Goal: Complete application form

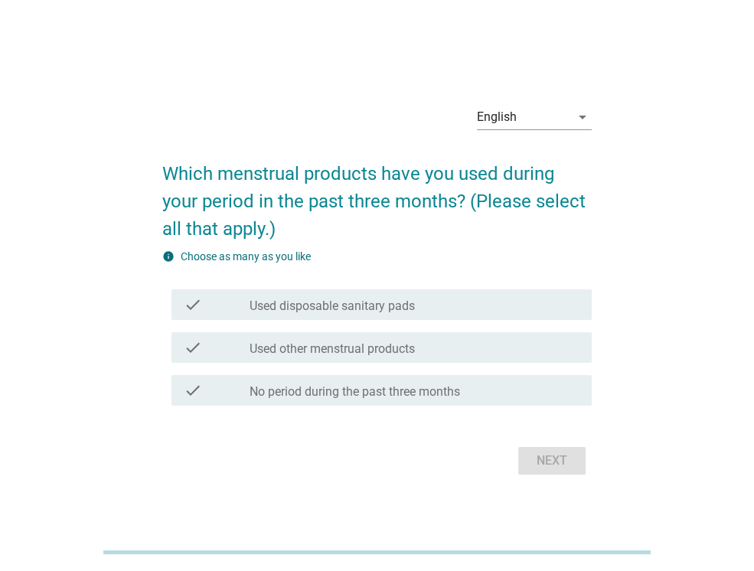
click at [349, 301] on label "Used disposable sanitary pads" at bounding box center [332, 306] width 165 height 15
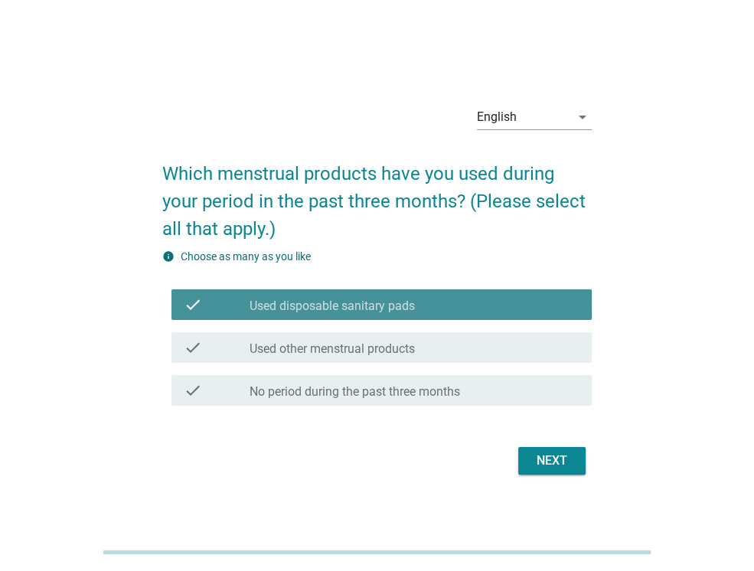
click at [332, 300] on label "Used disposable sanitary pads" at bounding box center [332, 306] width 165 height 15
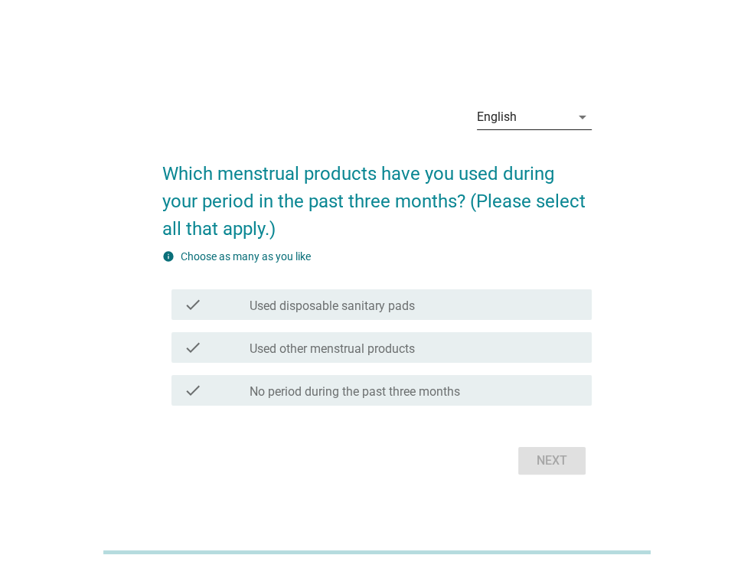
click at [503, 116] on div "English" at bounding box center [497, 117] width 40 height 14
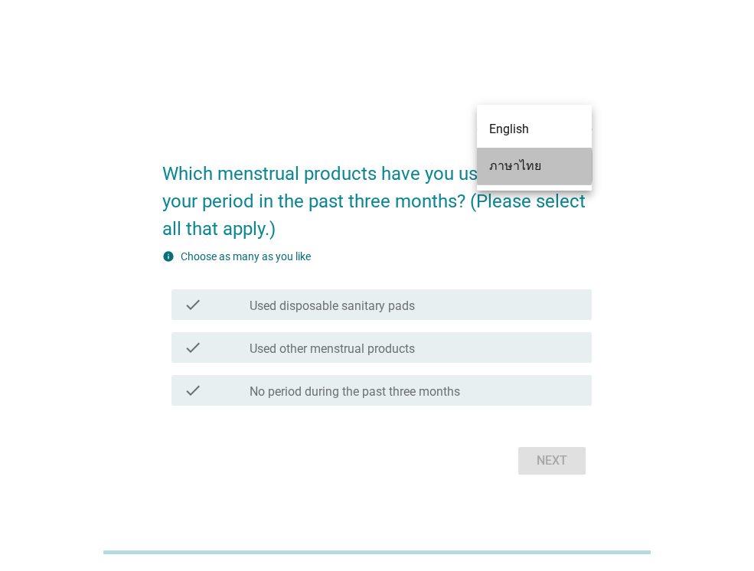
click at [507, 164] on div "ภาษาไทย" at bounding box center [534, 166] width 90 height 18
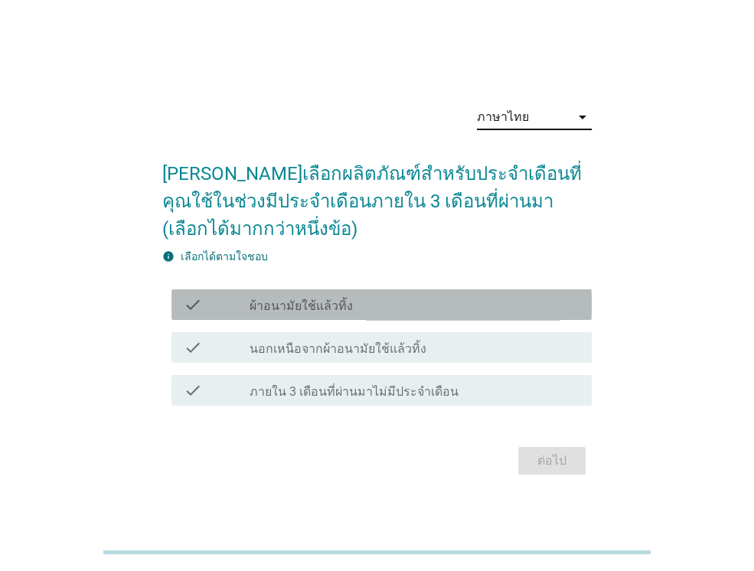
click at [321, 304] on label "ผ้าอนามัยใช้แล้วทิ้ง" at bounding box center [301, 306] width 103 height 15
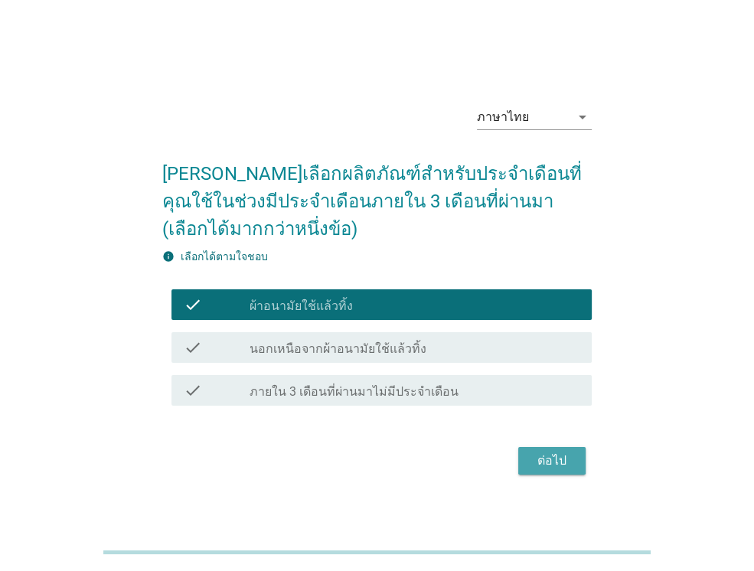
click at [561, 459] on div "ต่อไป" at bounding box center [551, 461] width 43 height 18
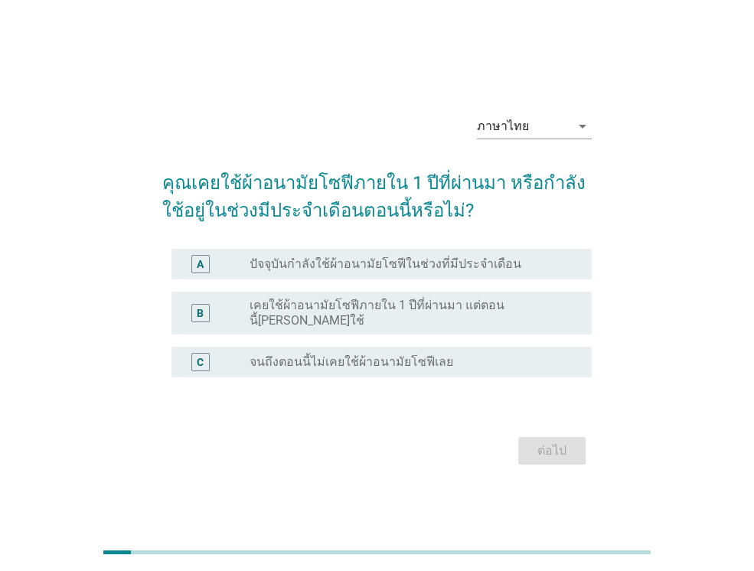
click at [509, 268] on div "radio_button_unchecked ปัจจุบันกำลังใช้ผ้าอนามัยโซฟีในช่วงที่มีประจำเดือน" at bounding box center [409, 263] width 318 height 15
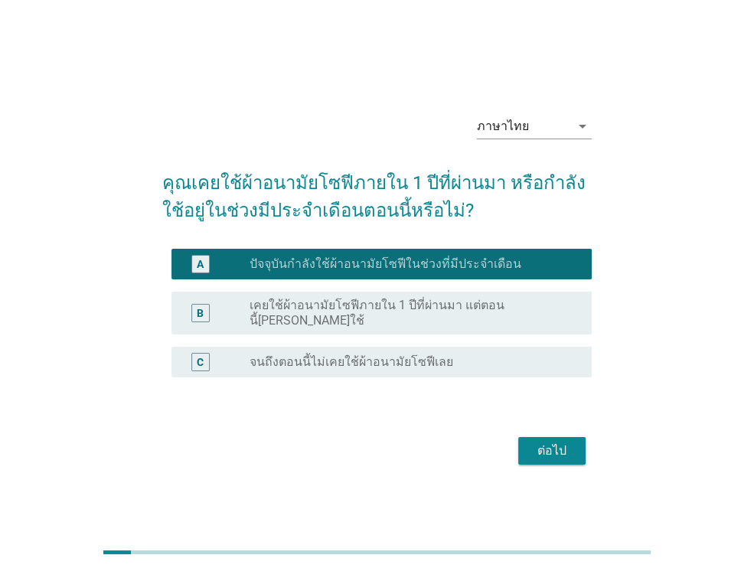
click at [563, 447] on div "ต่อไป" at bounding box center [551, 451] width 43 height 18
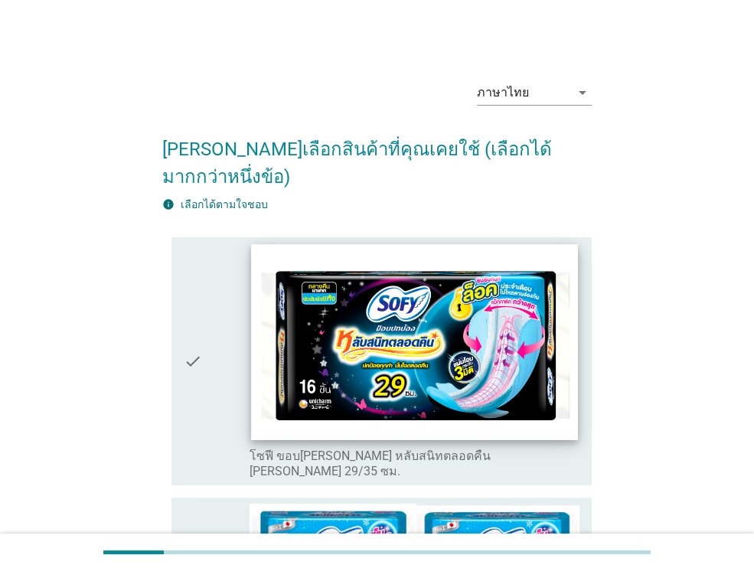
click at [361, 374] on img at bounding box center [414, 341] width 326 height 195
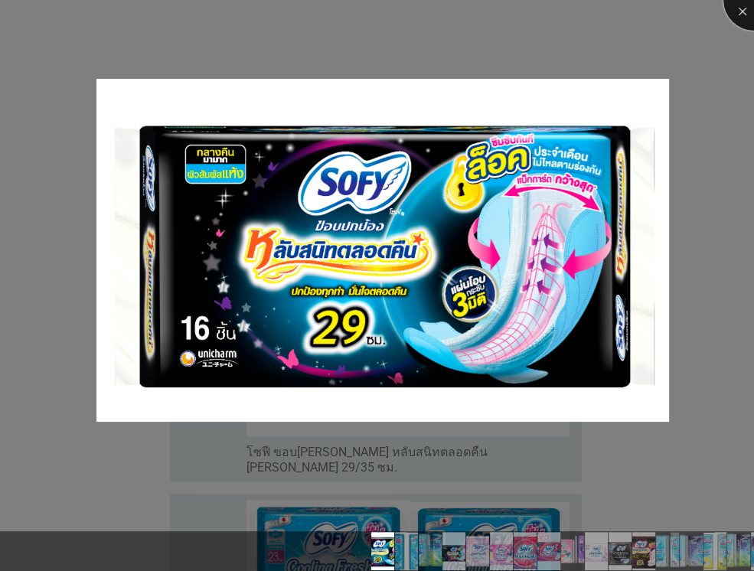
click at [738, 15] on div at bounding box center [753, -1] width 61 height 61
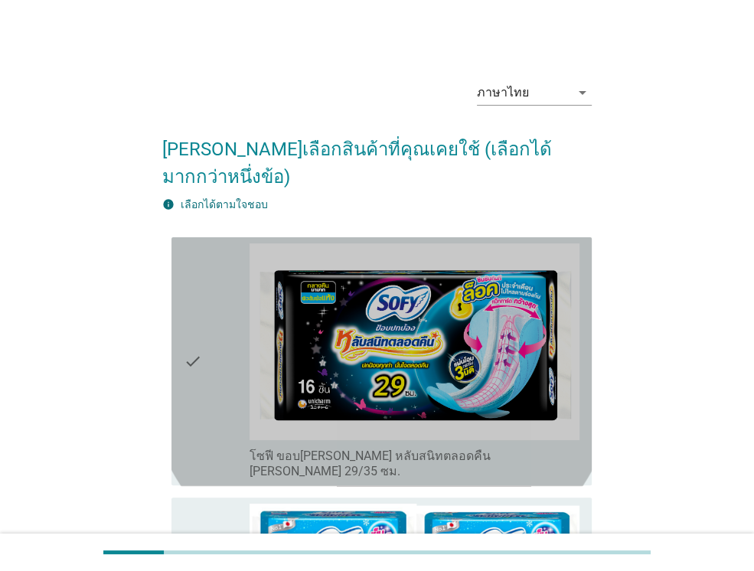
click at [188, 321] on icon "check" at bounding box center [193, 361] width 18 height 237
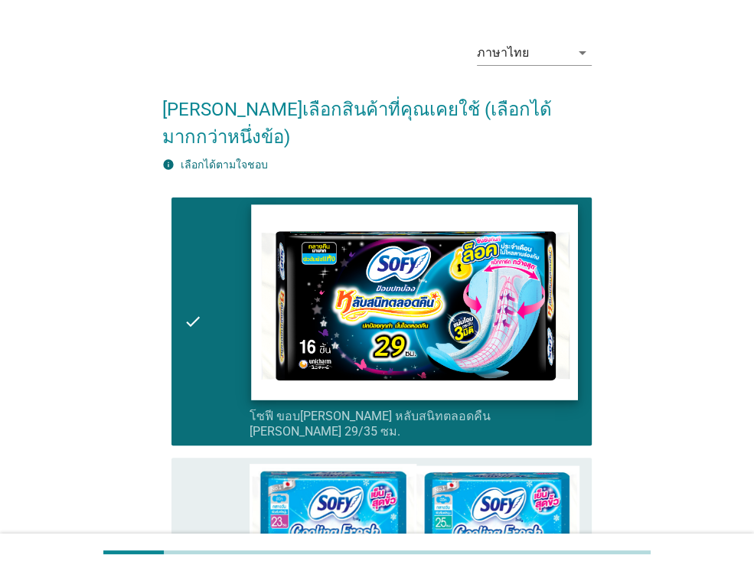
scroll to position [306, 0]
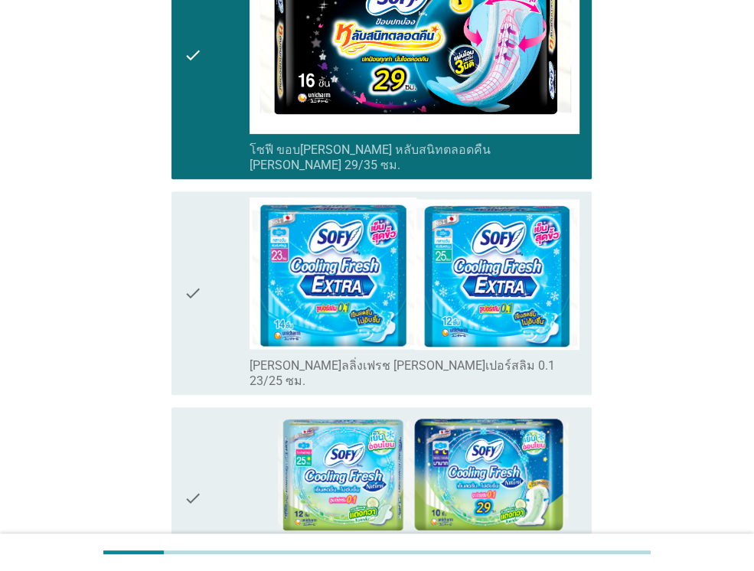
click at [198, 420] on icon "check" at bounding box center [193, 497] width 18 height 169
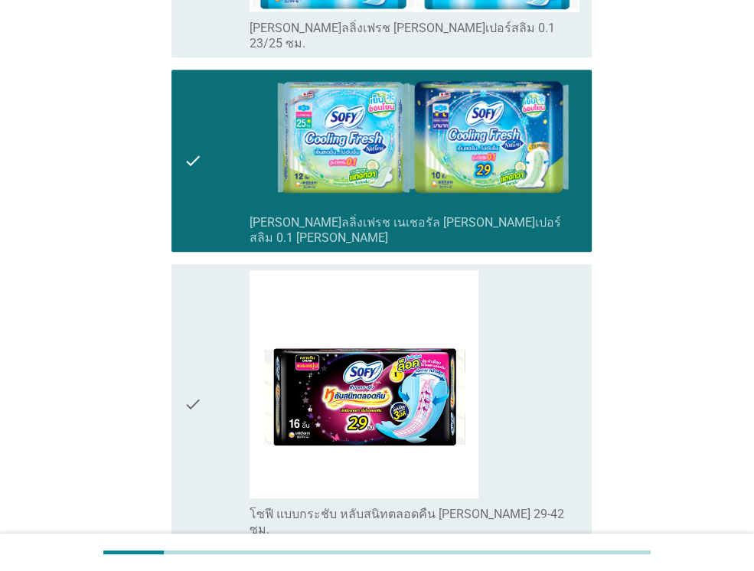
scroll to position [689, 0]
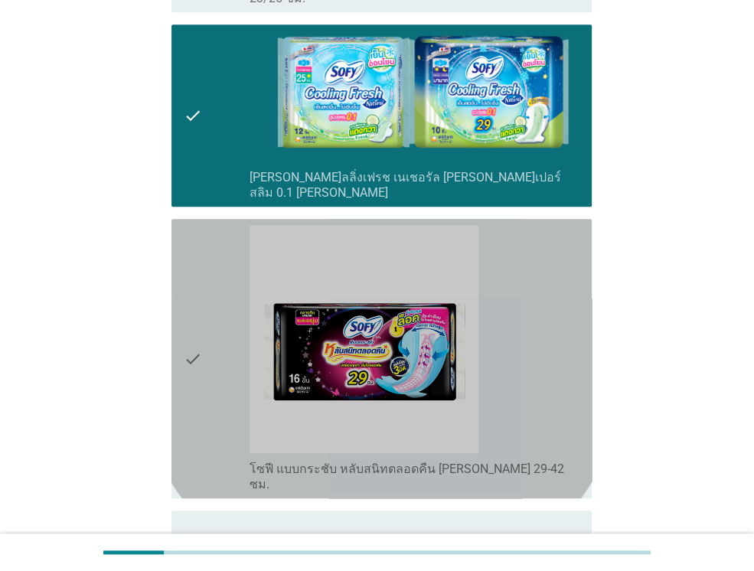
click at [202, 289] on div "check" at bounding box center [217, 358] width 66 height 267
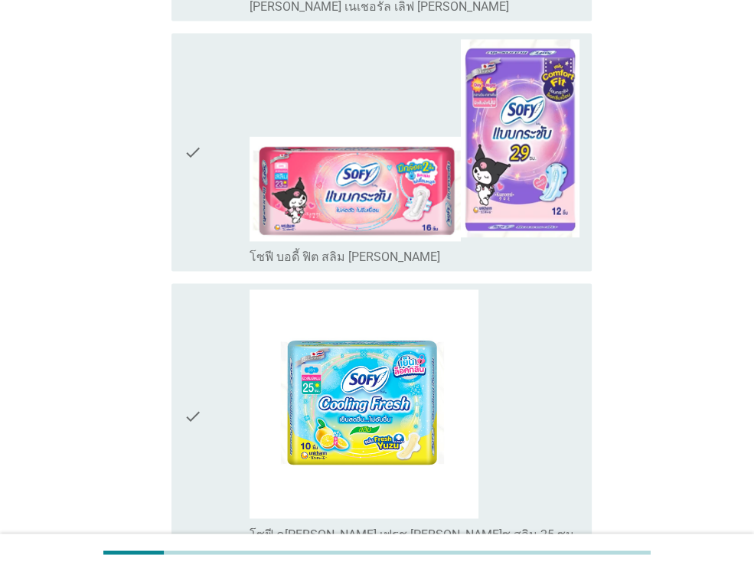
scroll to position [5314, 0]
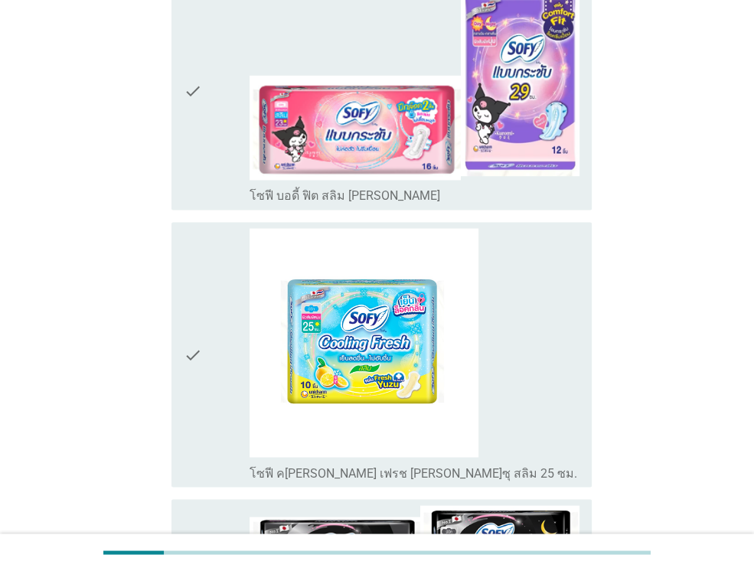
click at [194, 505] on icon "check" at bounding box center [193, 570] width 18 height 131
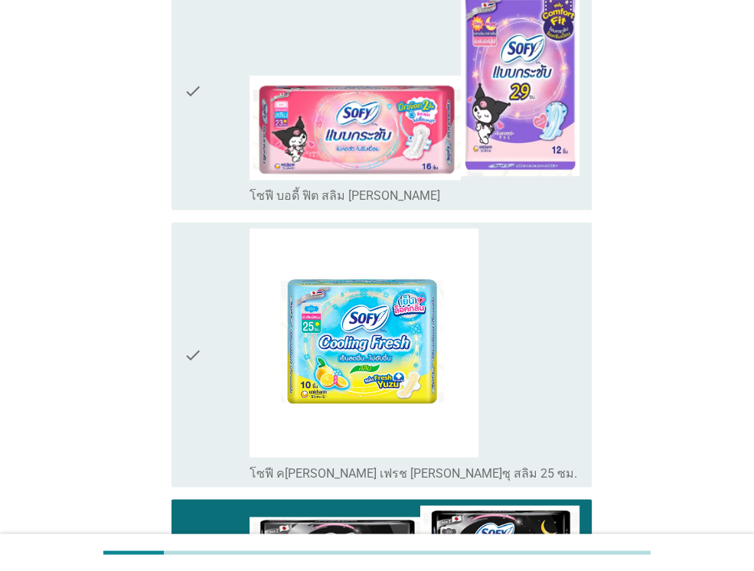
scroll to position [5161, 0]
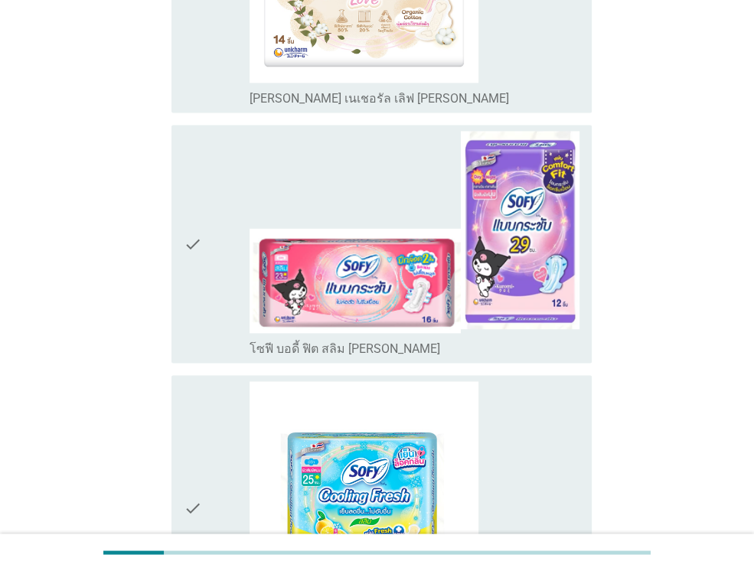
click at [199, 381] on icon "check" at bounding box center [193, 507] width 18 height 252
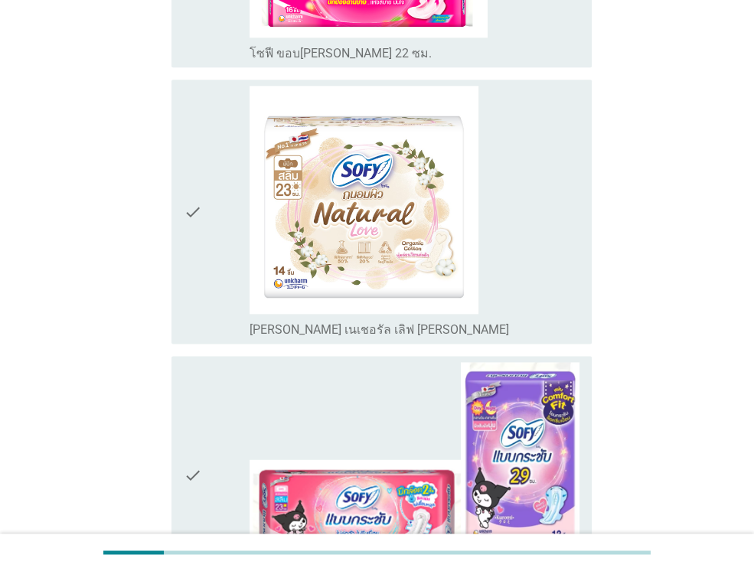
scroll to position [4855, 0]
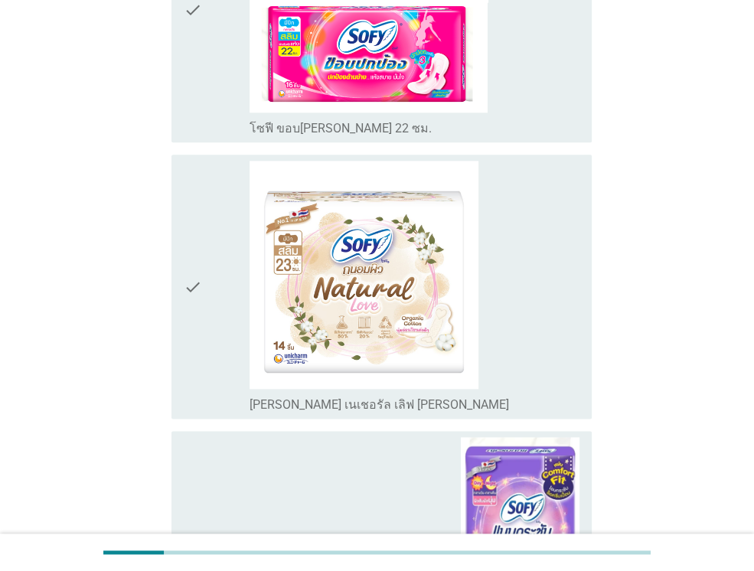
click at [204, 437] on div "check" at bounding box center [217, 550] width 66 height 226
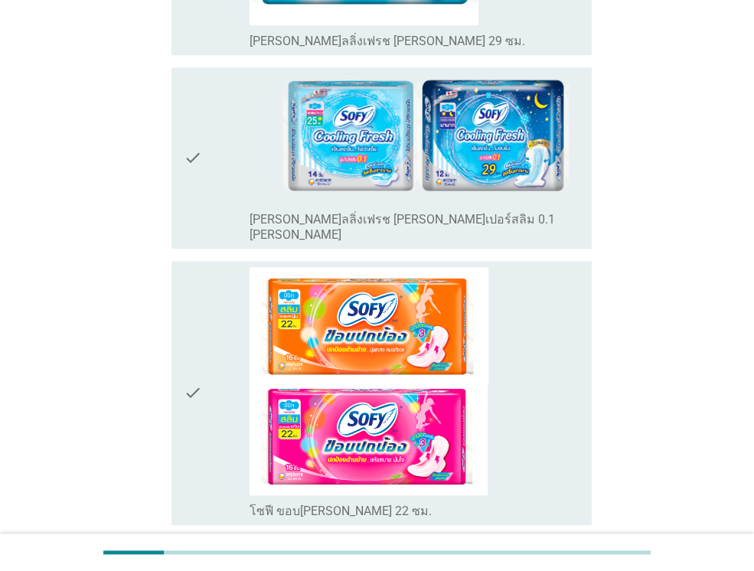
scroll to position [4702, 0]
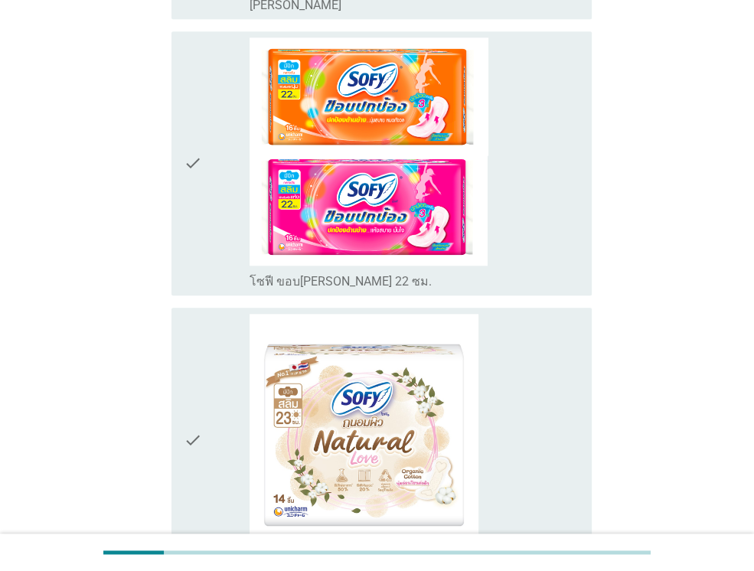
click at [182, 308] on div "check check_box_outline_blank โซฟี ถนอมผิว เนเชอรัล เลิฟ ซีรีส์" at bounding box center [381, 440] width 420 height 264
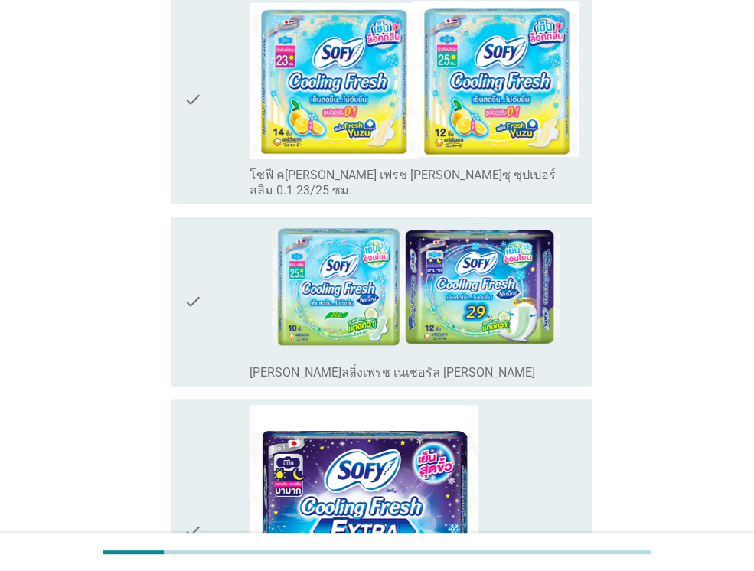
scroll to position [3860, 0]
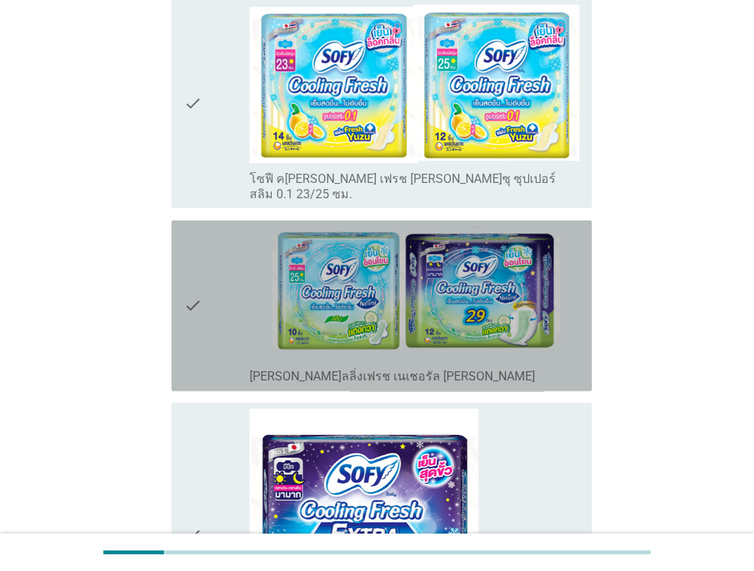
click at [181, 220] on div "check check_box_outline_blank โซฟี คูลลิ่งเฟรช เนเชอรัล ซีรีส์" at bounding box center [381, 305] width 420 height 171
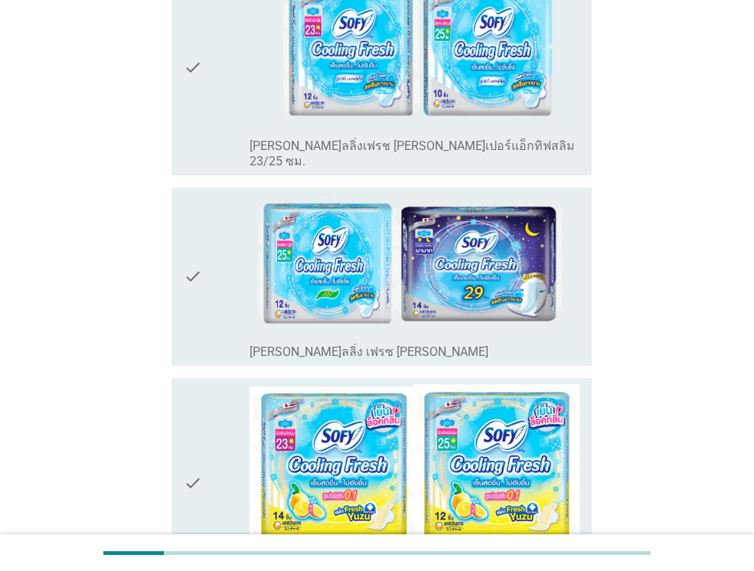
scroll to position [3477, 0]
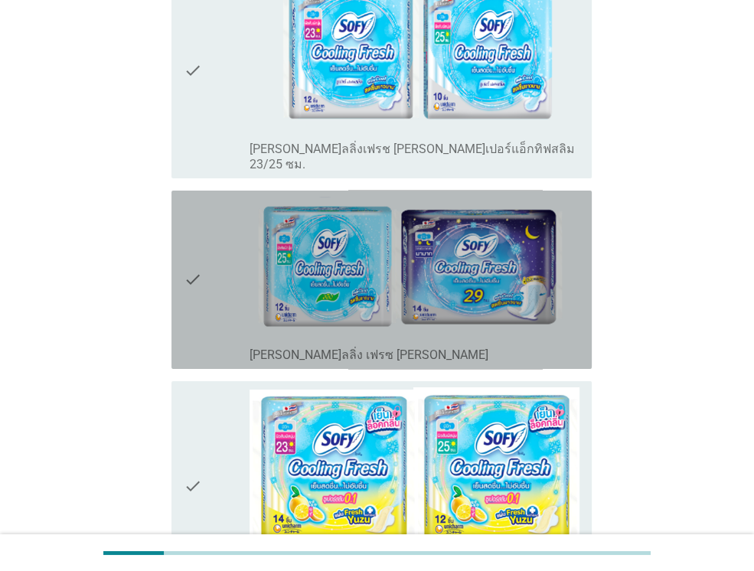
click at [215, 197] on div "check" at bounding box center [217, 280] width 66 height 166
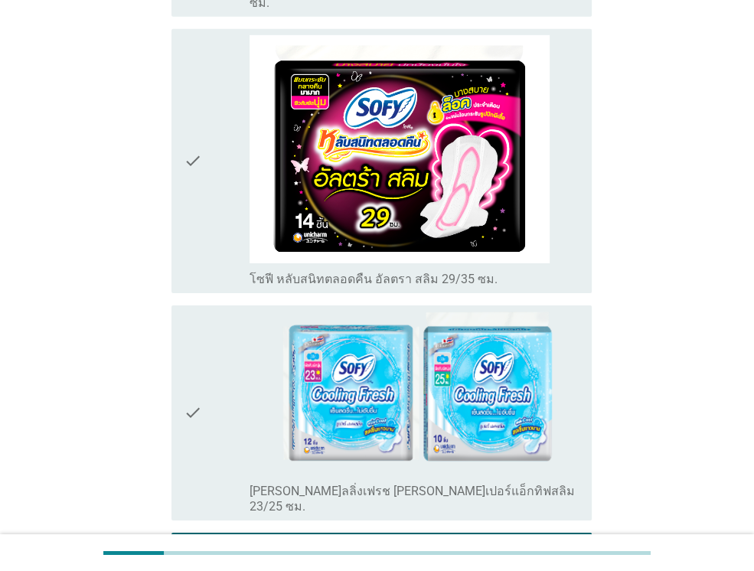
scroll to position [2788, 0]
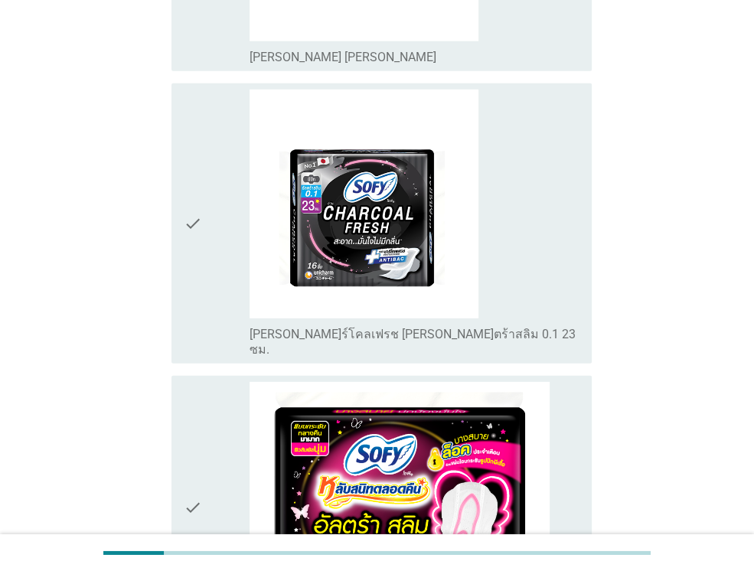
click at [210, 382] on div "check" at bounding box center [217, 508] width 66 height 252
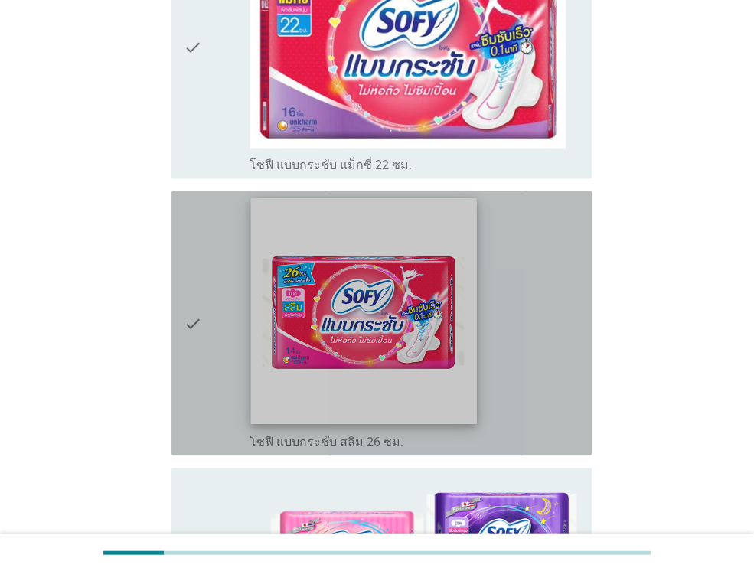
click at [251, 258] on img at bounding box center [364, 311] width 226 height 226
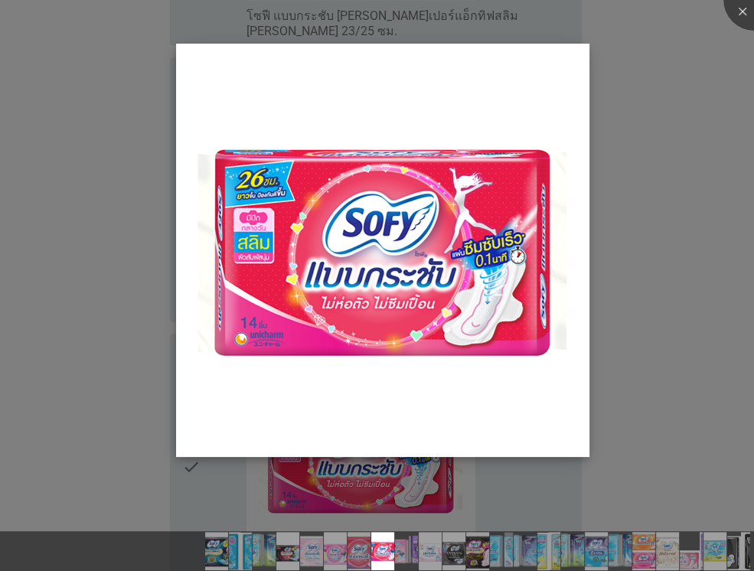
scroll to position [1716, 0]
click at [744, 14] on div at bounding box center [753, -1] width 61 height 61
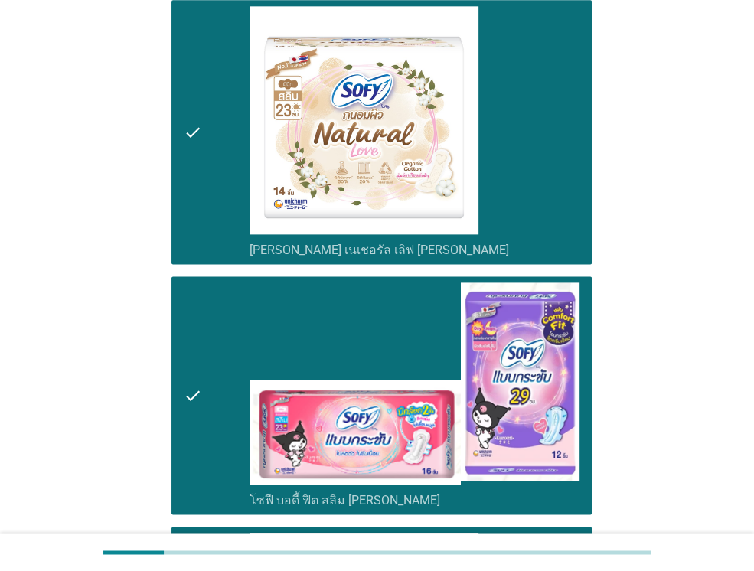
scroll to position [5358, 0]
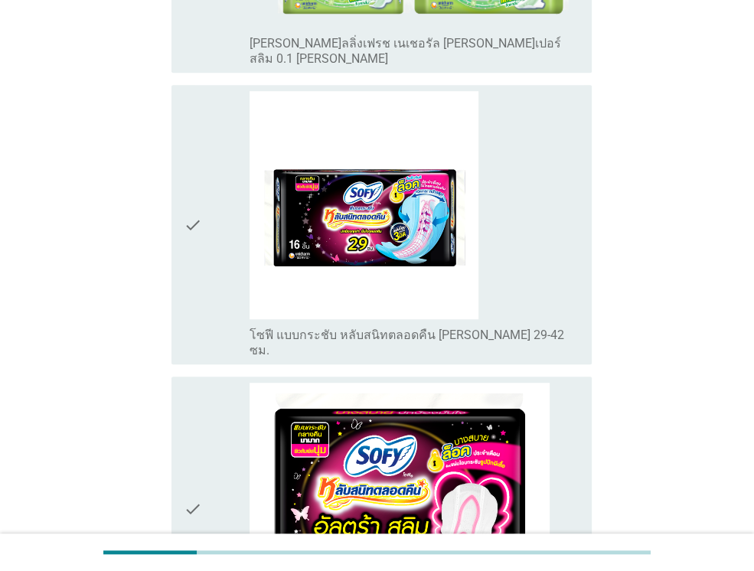
scroll to position [542, 0]
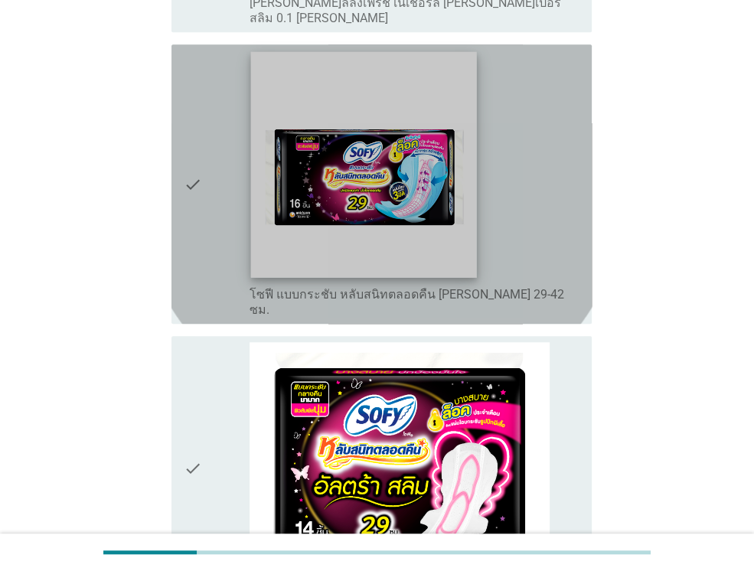
click at [367, 221] on img at bounding box center [364, 165] width 226 height 226
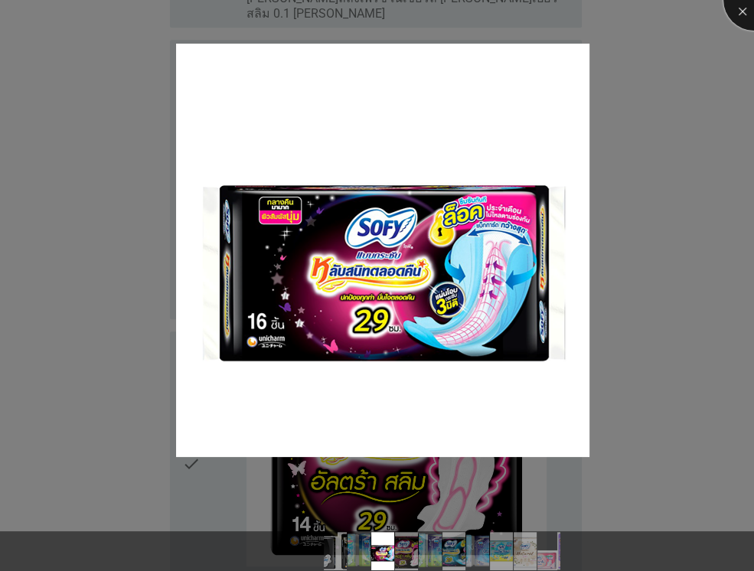
click at [734, 10] on div at bounding box center [753, -1] width 61 height 61
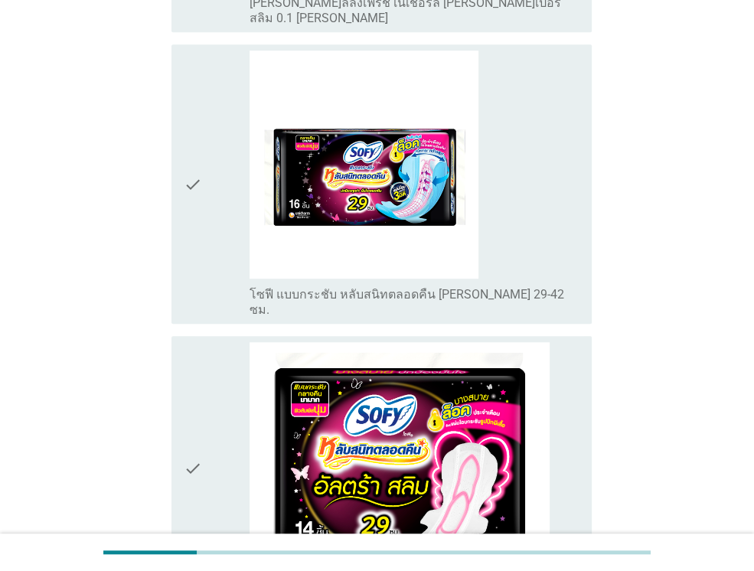
click at [195, 162] on icon "check" at bounding box center [193, 184] width 18 height 267
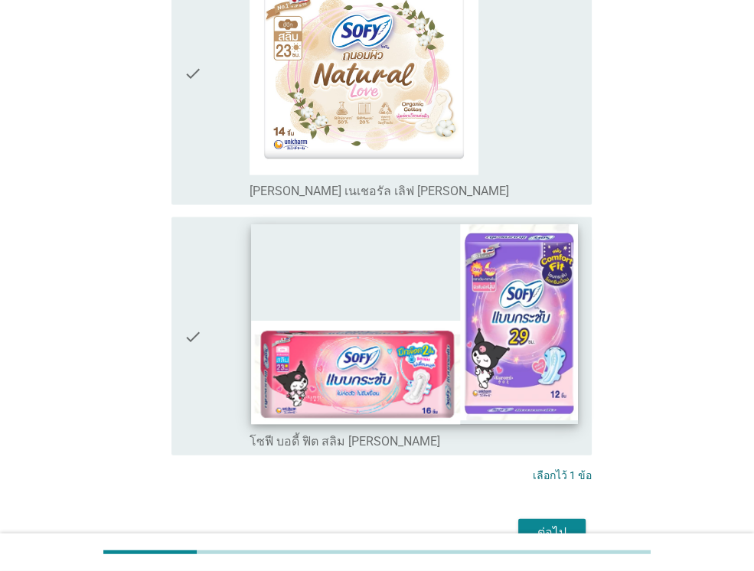
scroll to position [2143, 0]
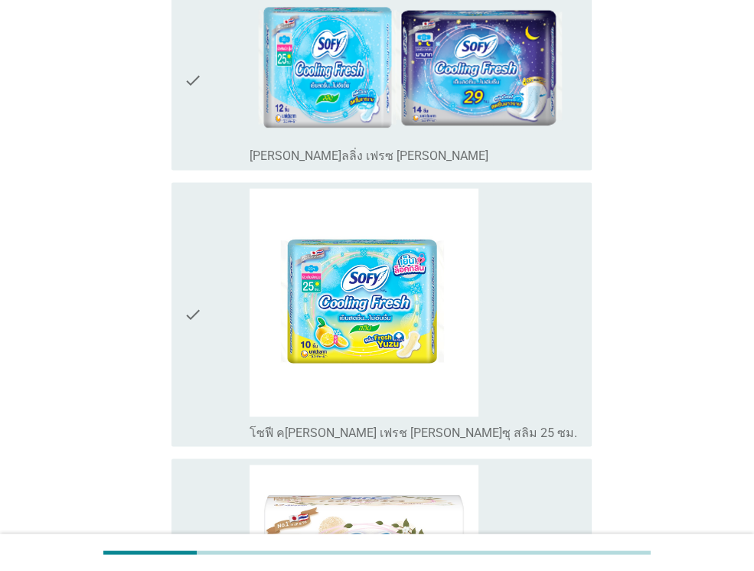
click at [178, 241] on div "check check_box_outline_blank โซฟี คลูลิ่ง เฟรช ยูซุ สลิม 25 ซม." at bounding box center [381, 314] width 420 height 264
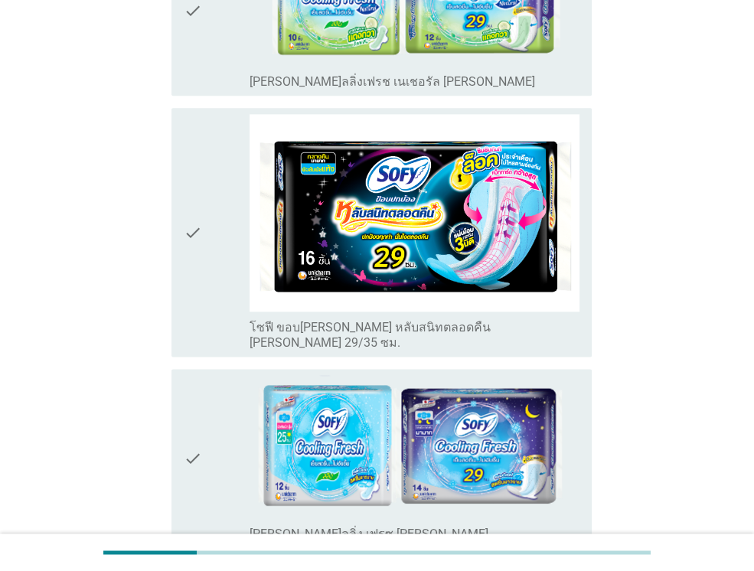
scroll to position [1225, 0]
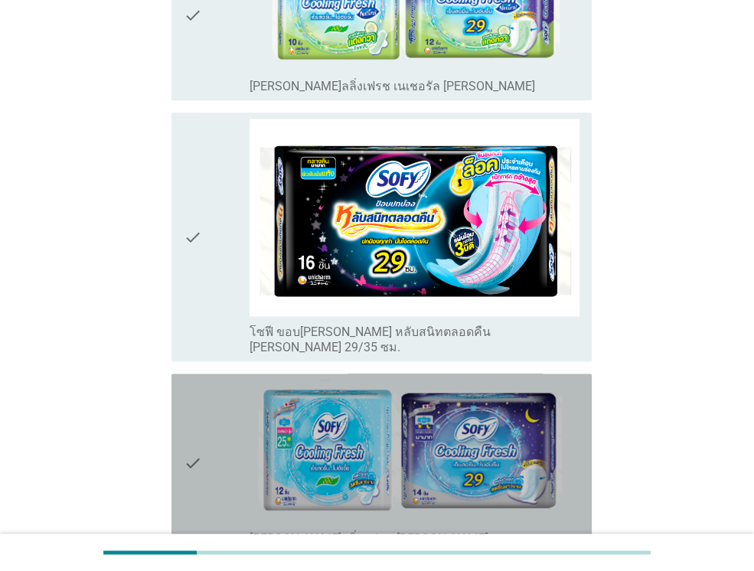
click at [198, 402] on icon "check" at bounding box center [193, 463] width 18 height 166
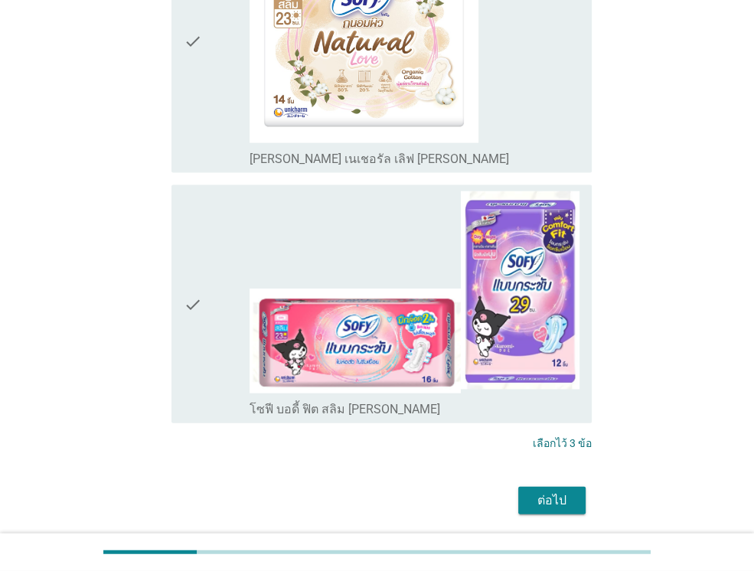
scroll to position [2159, 0]
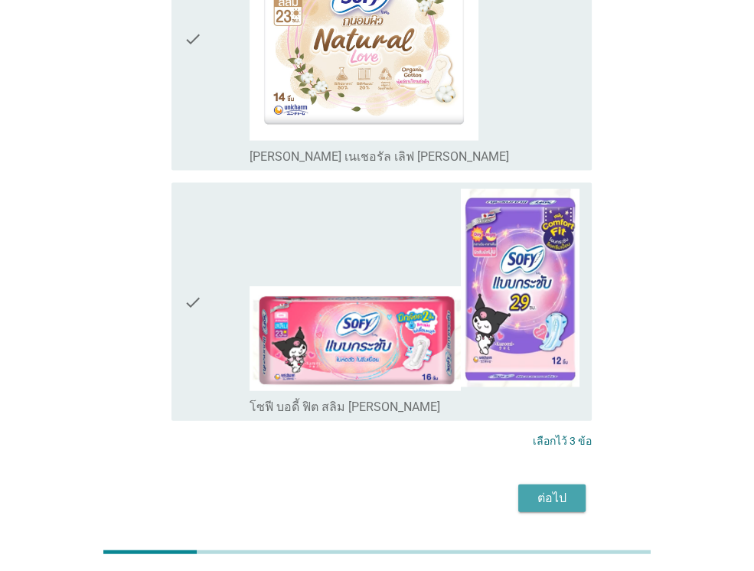
click at [552, 485] on button "ต่อไป" at bounding box center [551, 499] width 67 height 28
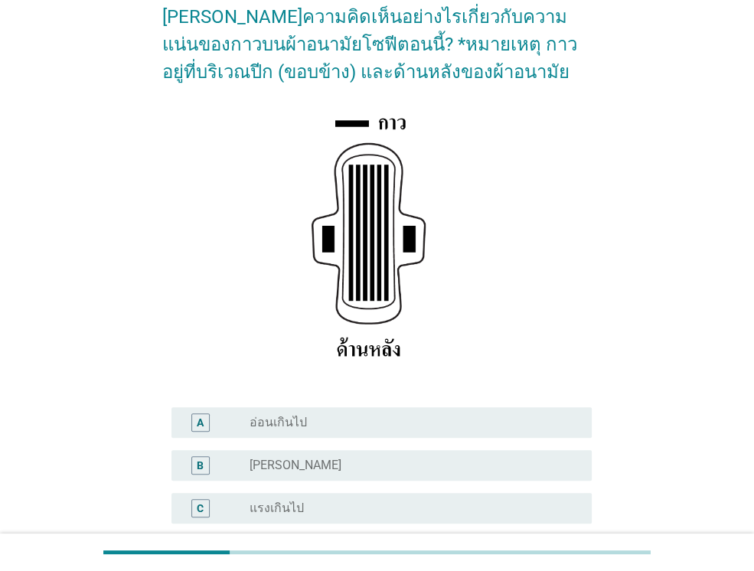
scroll to position [153, 0]
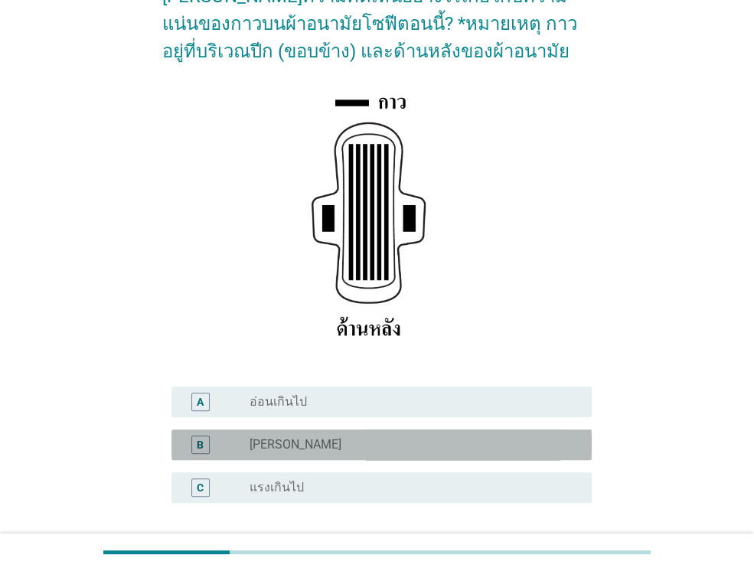
click at [283, 449] on div "radio_button_unchecked ปกติ" at bounding box center [409, 444] width 318 height 15
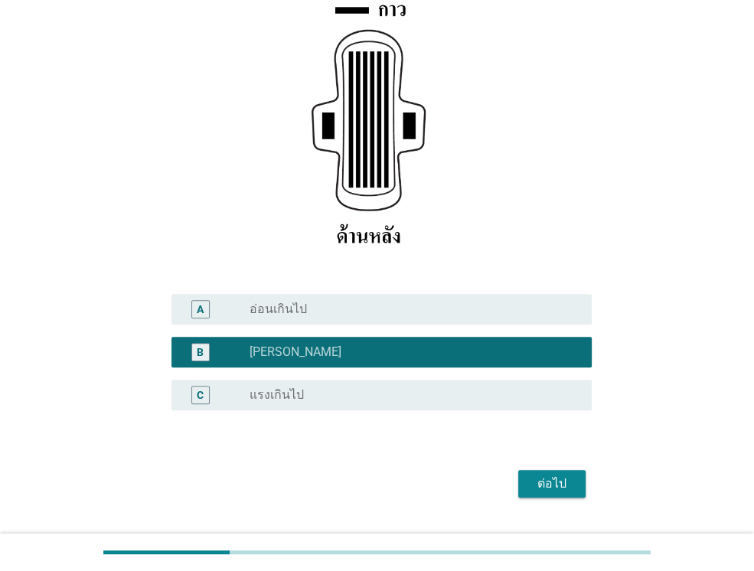
scroll to position [282, 0]
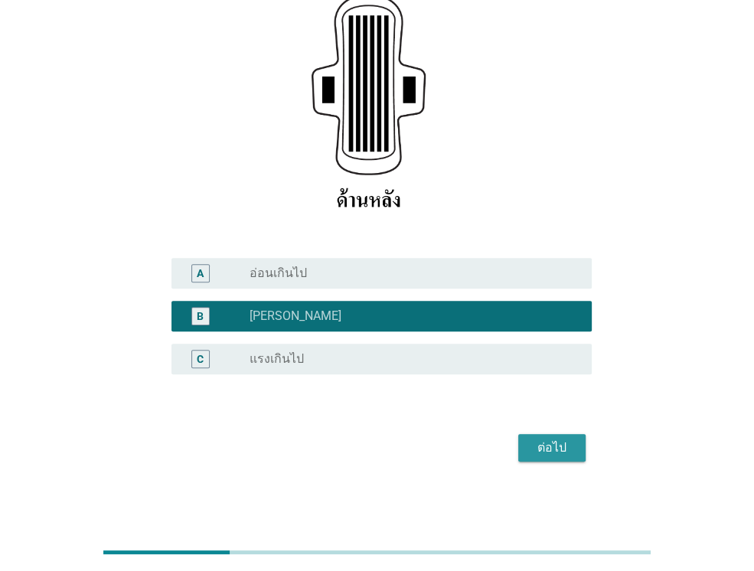
click at [571, 447] on div "ต่อไป" at bounding box center [551, 448] width 43 height 18
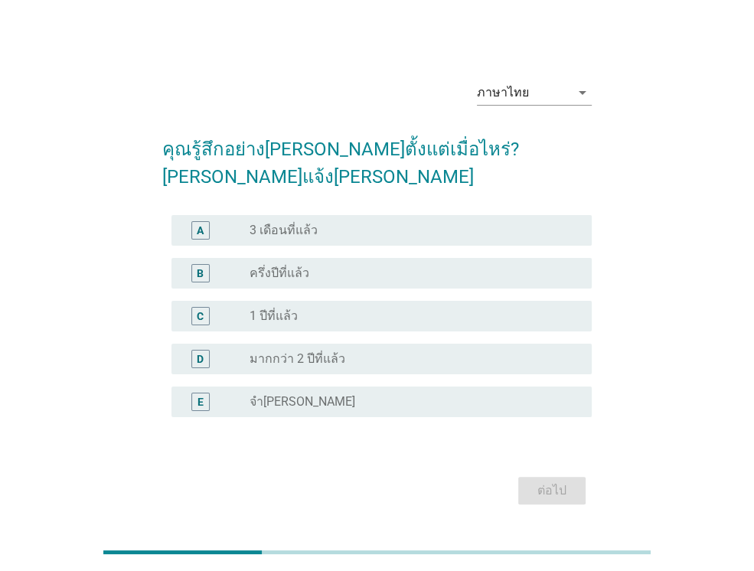
click at [285, 351] on label "มากกว่า 2 ปีที่แล้ว" at bounding box center [298, 358] width 96 height 15
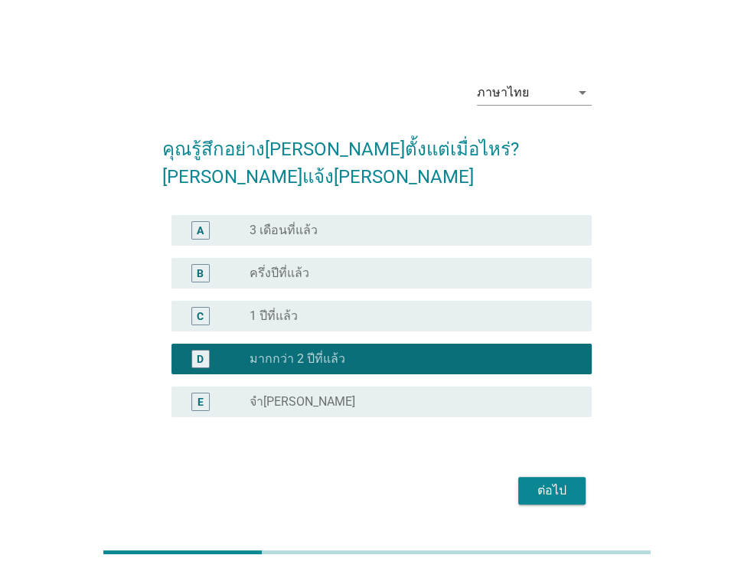
click at [569, 481] on div "ต่อไป" at bounding box center [551, 490] width 43 height 18
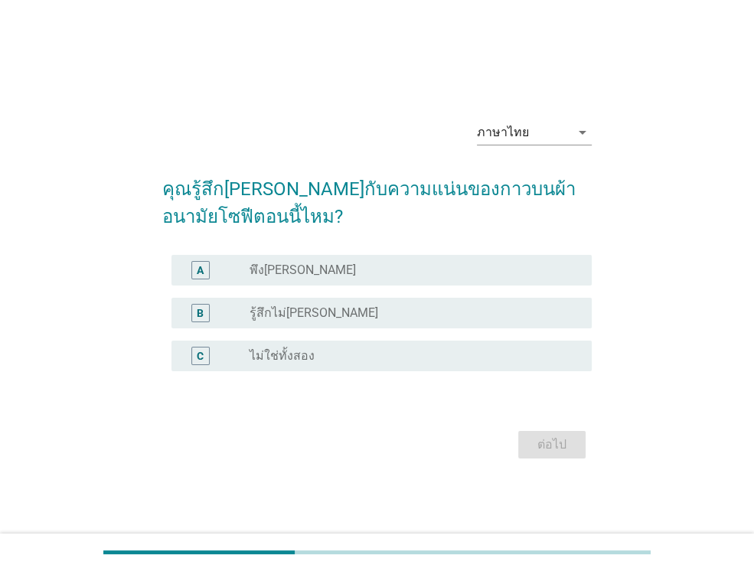
click at [287, 264] on label "พึงพอใจ" at bounding box center [303, 270] width 106 height 15
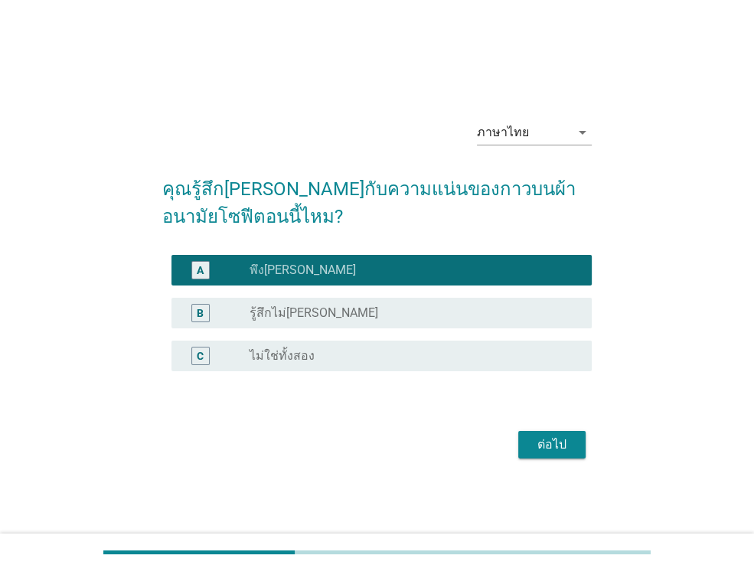
click at [566, 445] on div "ต่อไป" at bounding box center [551, 445] width 43 height 18
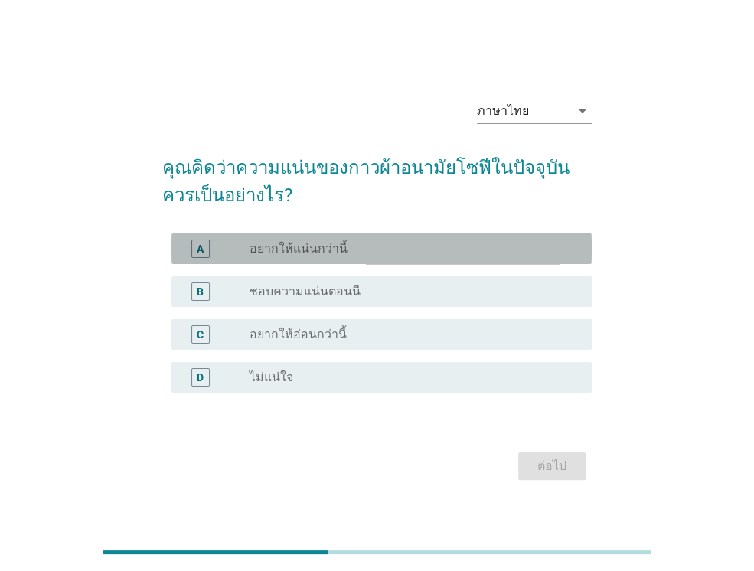
click at [302, 242] on label "อยากให้แน่นกว่านี้" at bounding box center [299, 248] width 98 height 15
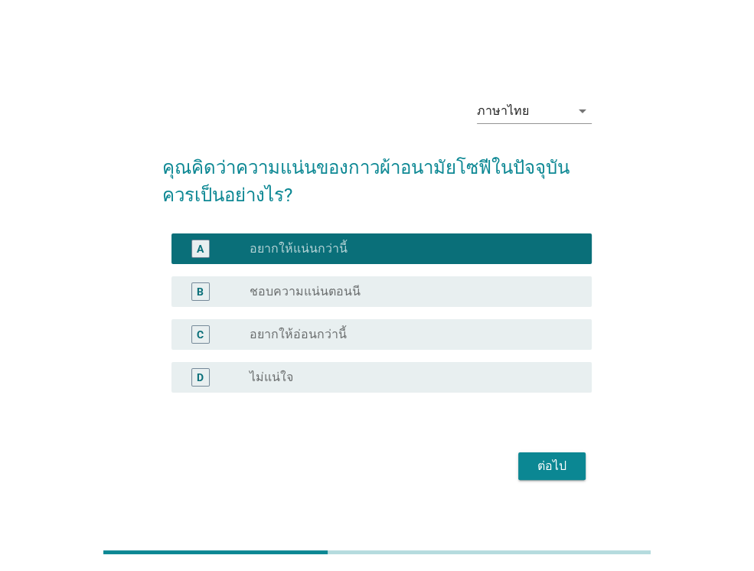
click at [554, 462] on div "ต่อไป" at bounding box center [551, 466] width 43 height 18
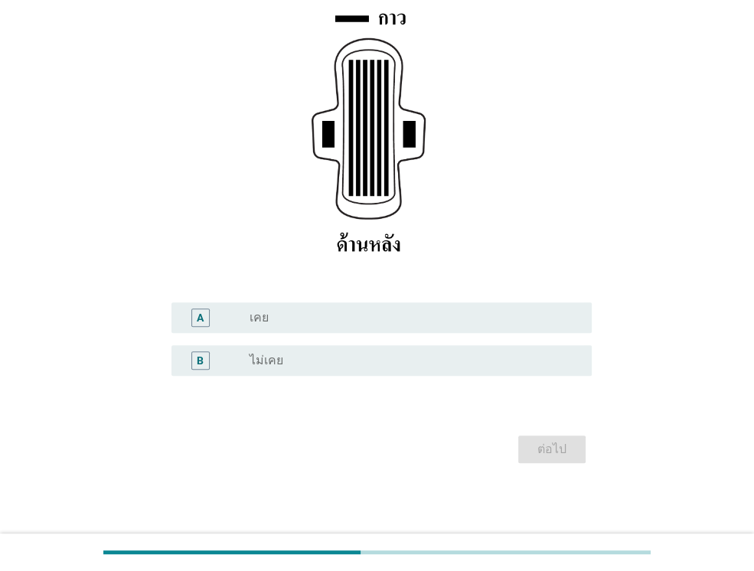
scroll to position [239, 0]
click at [315, 368] on div "B radio_button_unchecked ไม่เคย" at bounding box center [381, 359] width 420 height 31
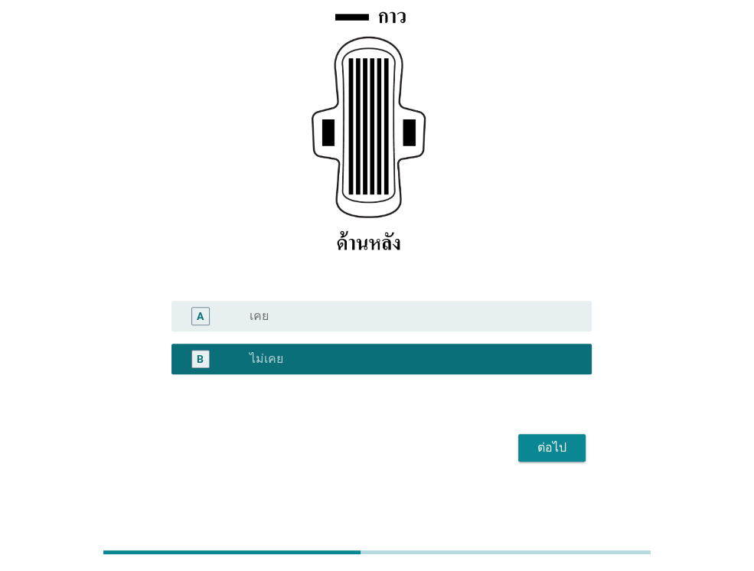
click at [551, 453] on div "ต่อไป" at bounding box center [551, 448] width 43 height 18
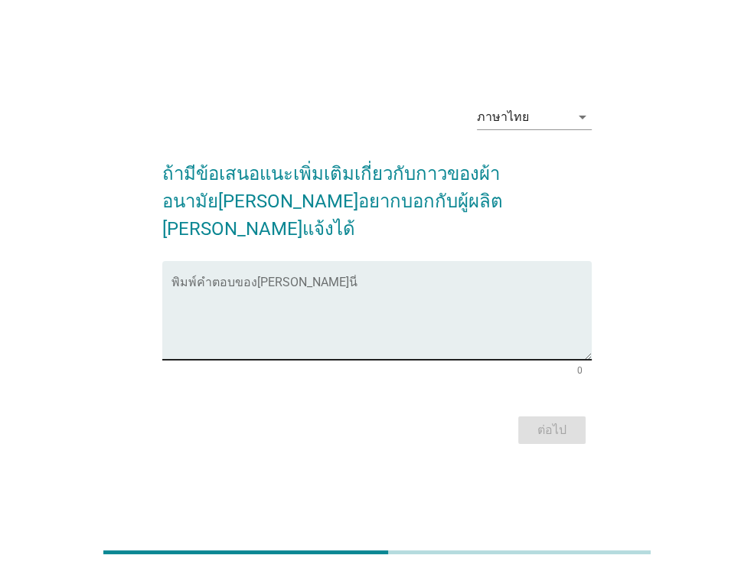
scroll to position [37, 0]
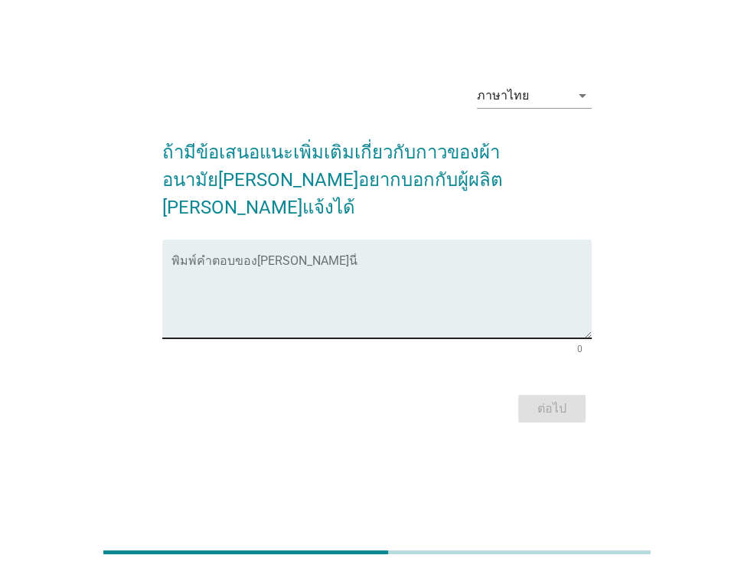
click at [239, 258] on textarea "พิมพ์คำตอบของคุณ ที่นี่" at bounding box center [381, 298] width 420 height 80
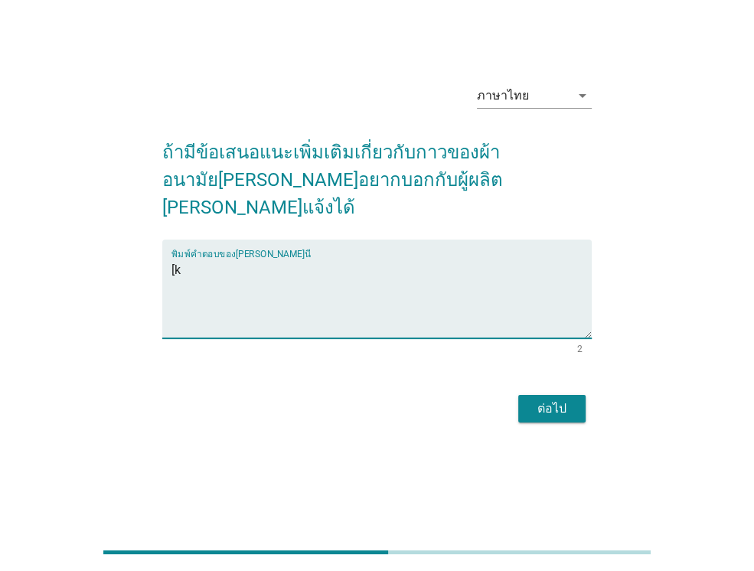
type textarea "["
type textarea "บางครั้งใส่ไม่ระวังกาวติดกันเอง เอาไม่ออก ต้องใช้อันใหม่"
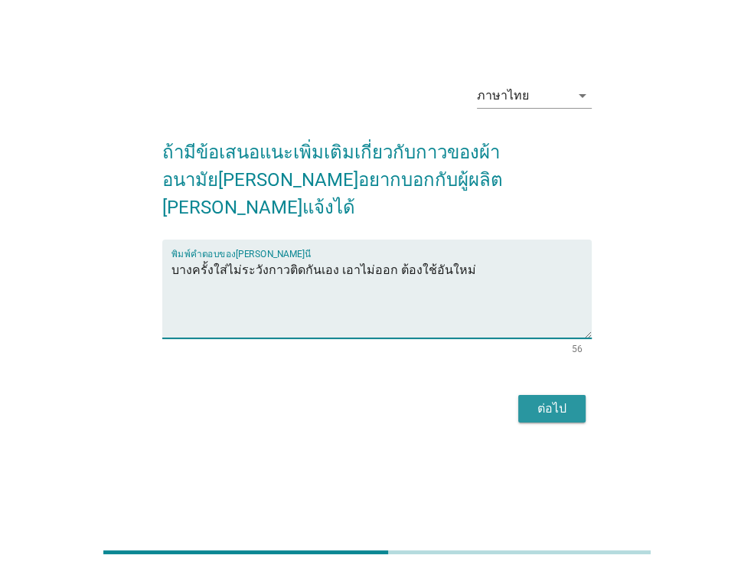
click at [573, 395] on button "ต่อไป" at bounding box center [551, 409] width 67 height 28
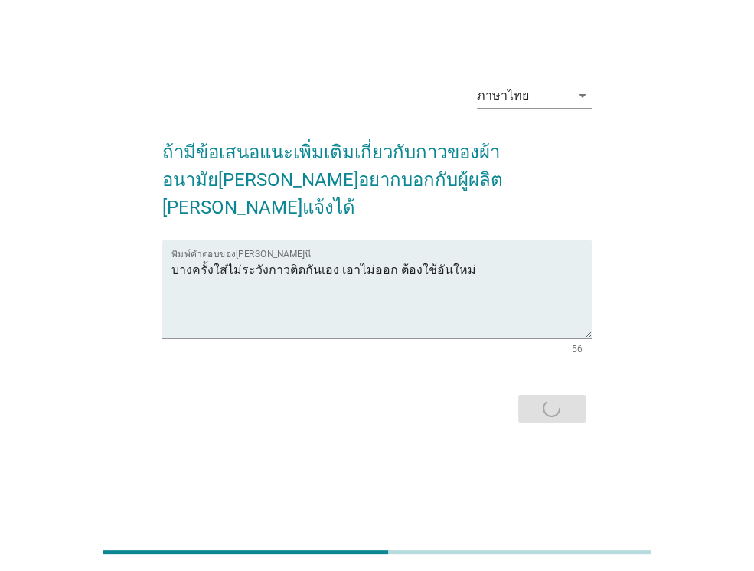
scroll to position [0, 0]
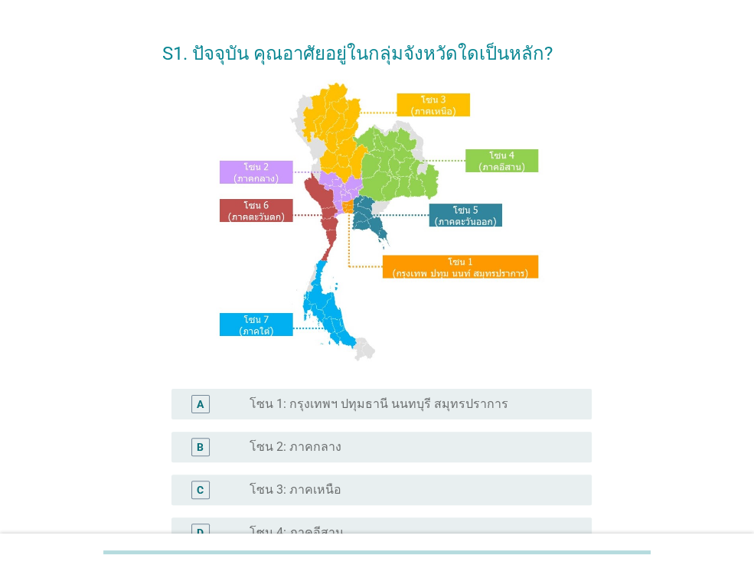
scroll to position [153, 0]
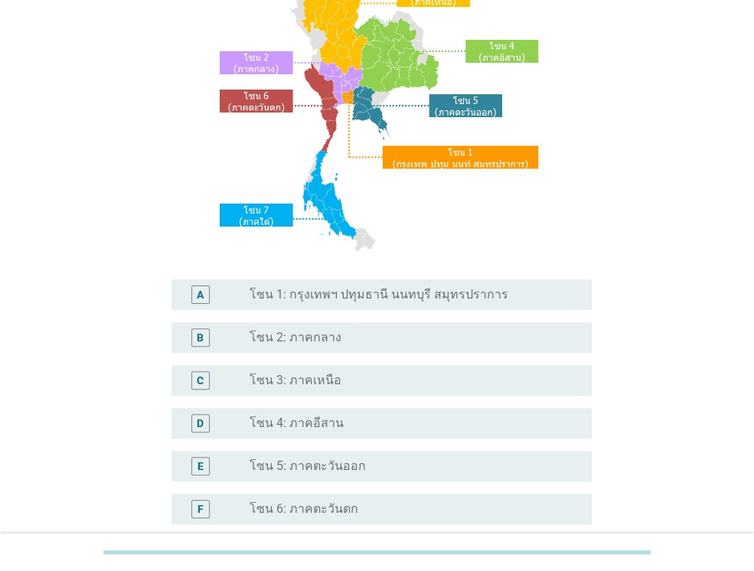
click at [317, 385] on label "โซน 3: ภาคเหนือ" at bounding box center [296, 380] width 92 height 15
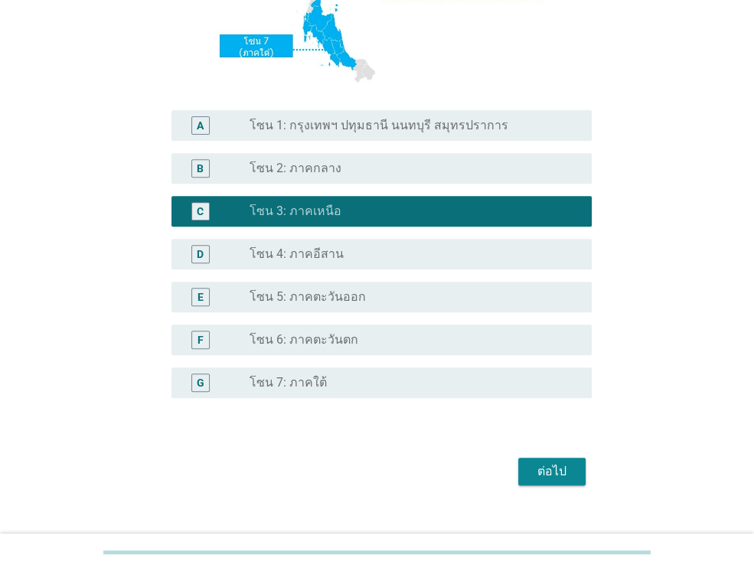
scroll to position [346, 0]
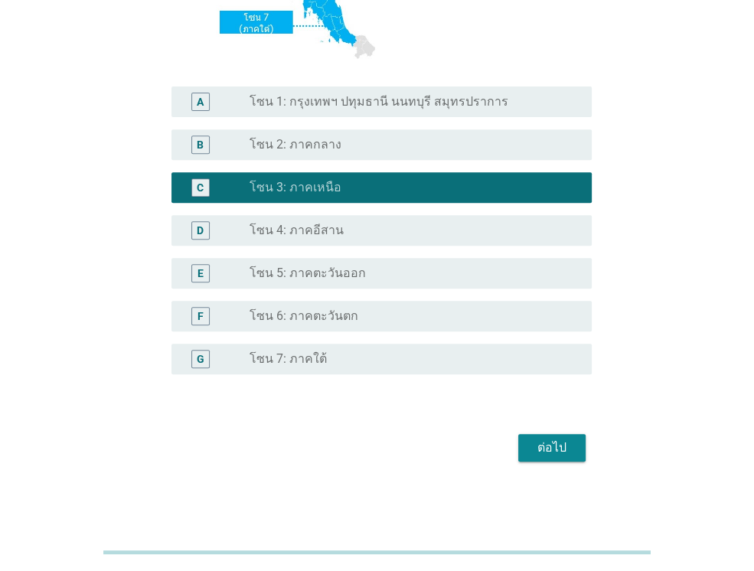
click at [556, 448] on div "ต่อไป" at bounding box center [551, 448] width 43 height 18
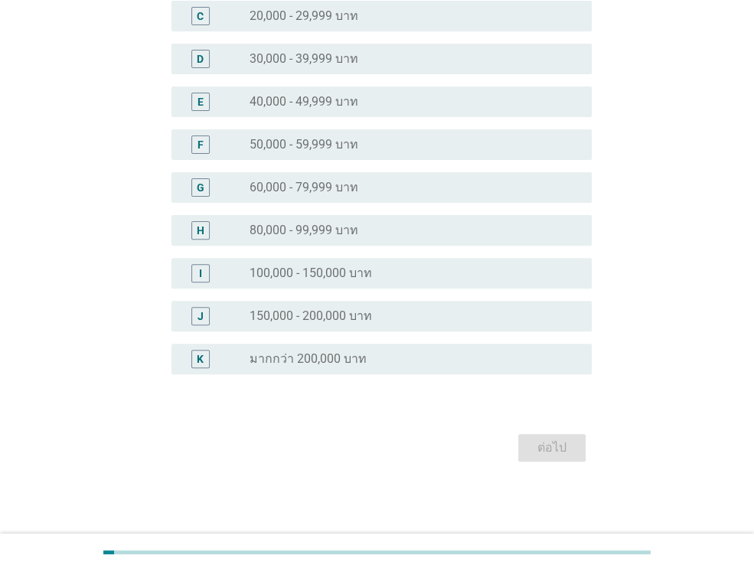
scroll to position [0, 0]
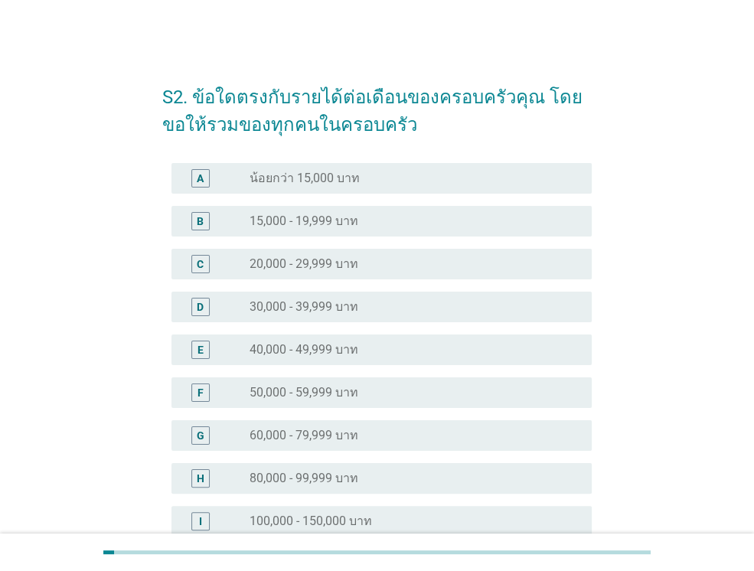
click at [322, 344] on label "40,000 - 49,999 บาท" at bounding box center [304, 349] width 109 height 15
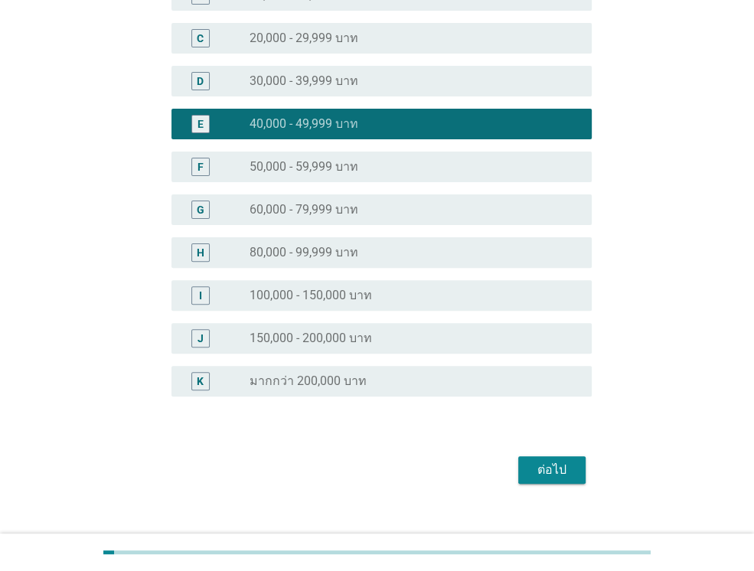
scroll to position [248, 0]
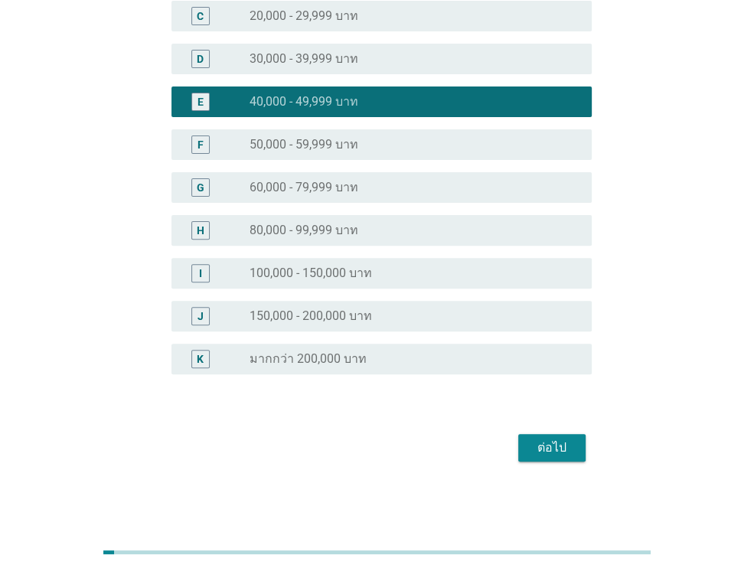
click at [563, 452] on div "ต่อไป" at bounding box center [551, 448] width 43 height 18
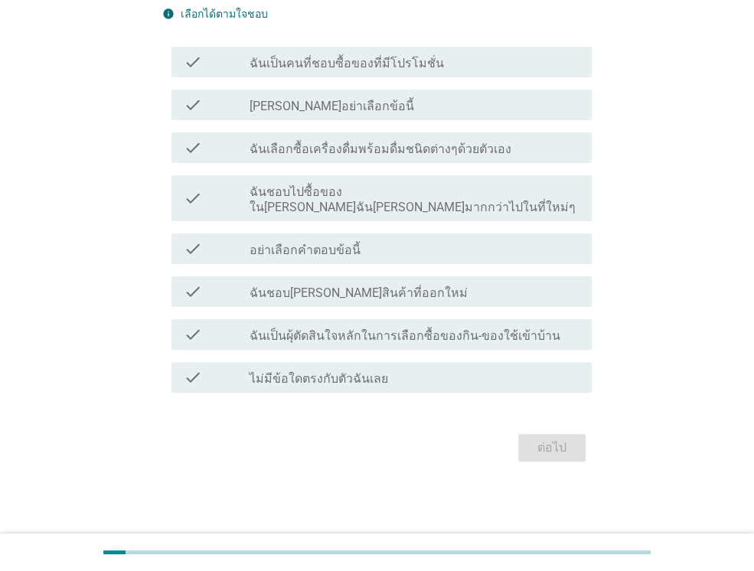
scroll to position [0, 0]
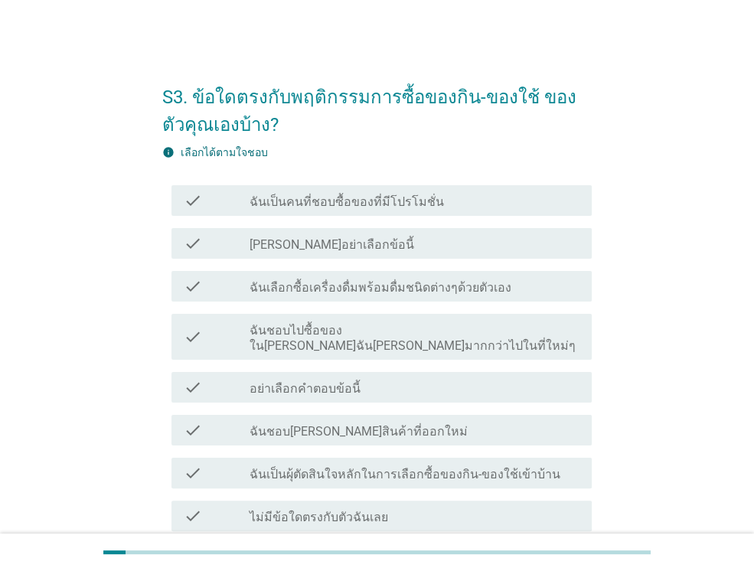
click at [343, 201] on label "ฉันเป็นคนที่ชอบซื้อของที่มีโปรโมชั่น" at bounding box center [347, 201] width 194 height 15
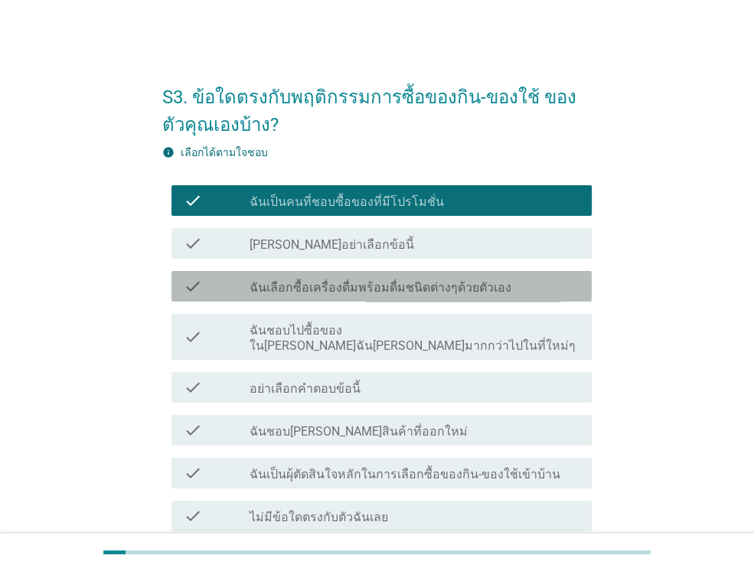
click at [366, 286] on label "ฉันเลือกซื้อเครื่องดื่มพร้อมดื่มชนิดต่างๆด้วยตัวเอง" at bounding box center [381, 287] width 262 height 15
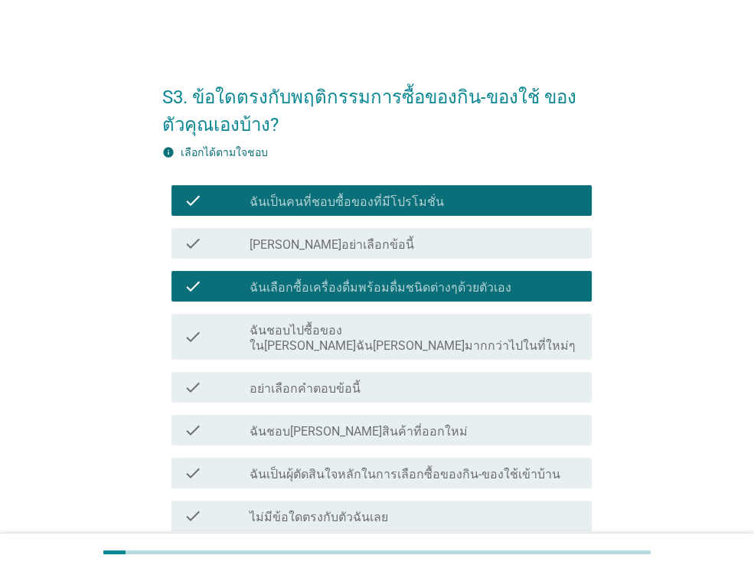
click at [374, 424] on label "ฉันชอบ[PERSON_NAME]สินค้าที่ออกใหม่" at bounding box center [359, 431] width 218 height 15
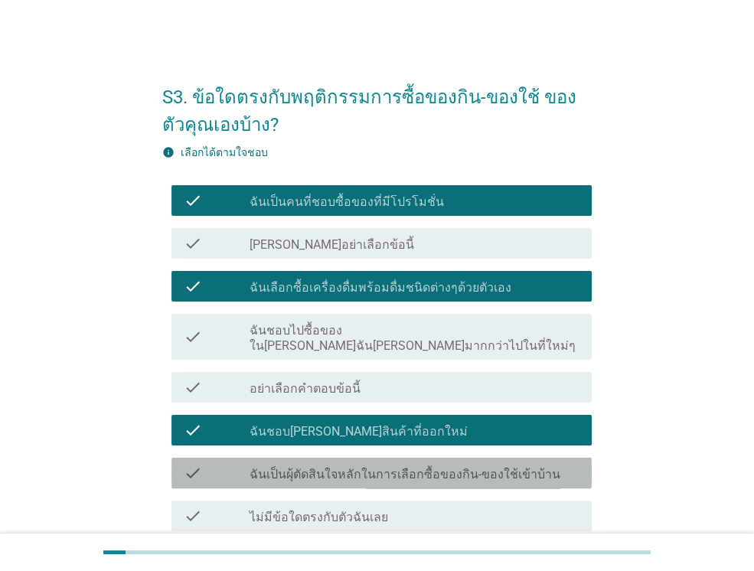
click at [371, 467] on label "ฉันเป็นผุ้ตัดสินใจหลักในการเลือกซื้อของกิน-ของใช้เข้าบ้าน" at bounding box center [405, 474] width 311 height 15
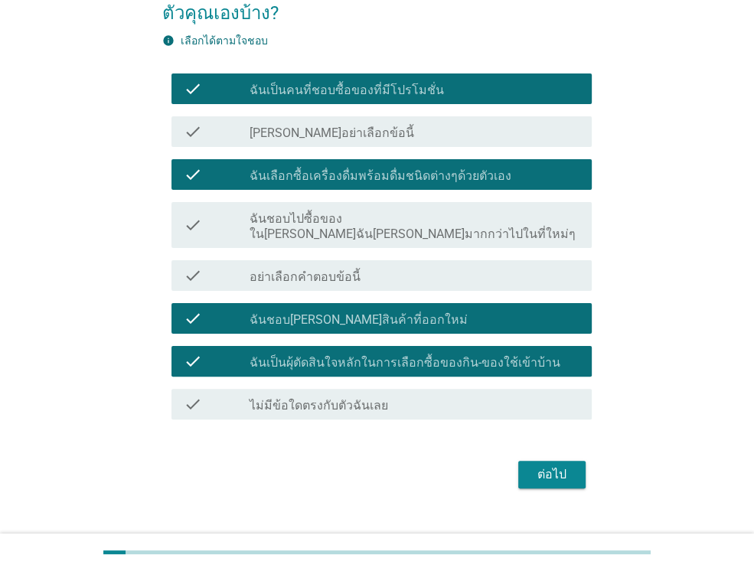
scroll to position [122, 0]
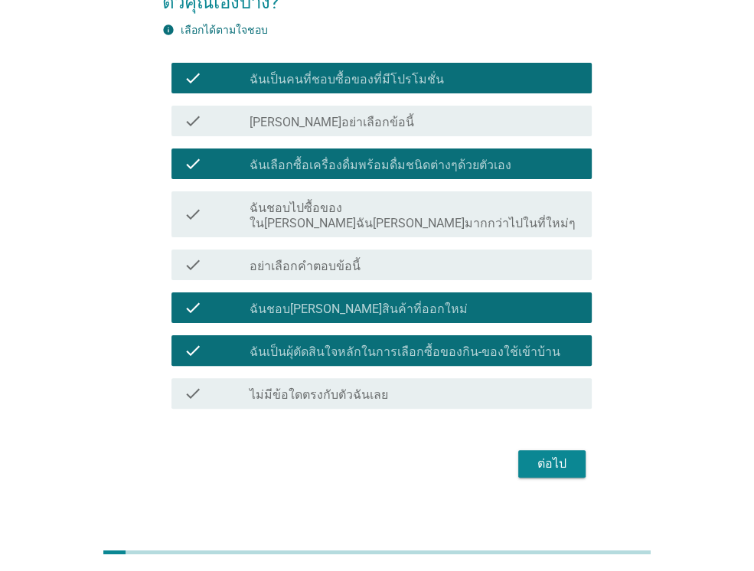
click at [563, 455] on div "ต่อไป" at bounding box center [551, 464] width 43 height 18
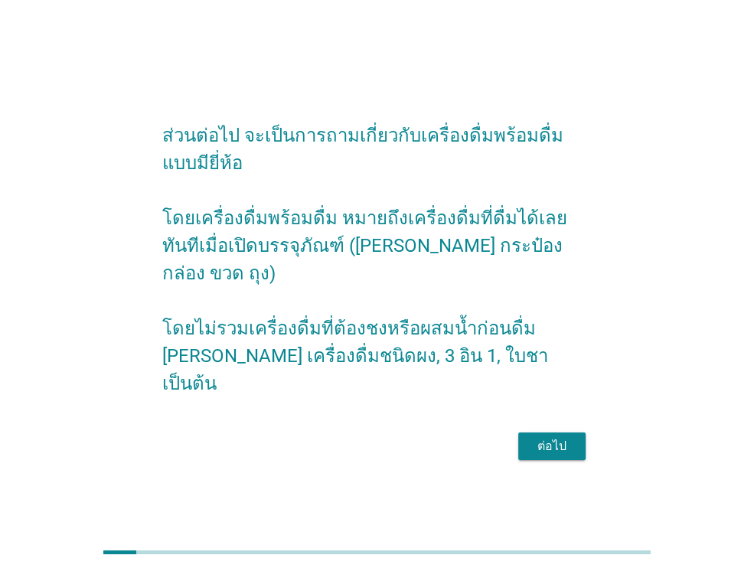
click at [563, 448] on div "ต่อไป" at bounding box center [376, 446] width 429 height 37
click at [557, 438] on div "ต่อไป" at bounding box center [551, 446] width 43 height 18
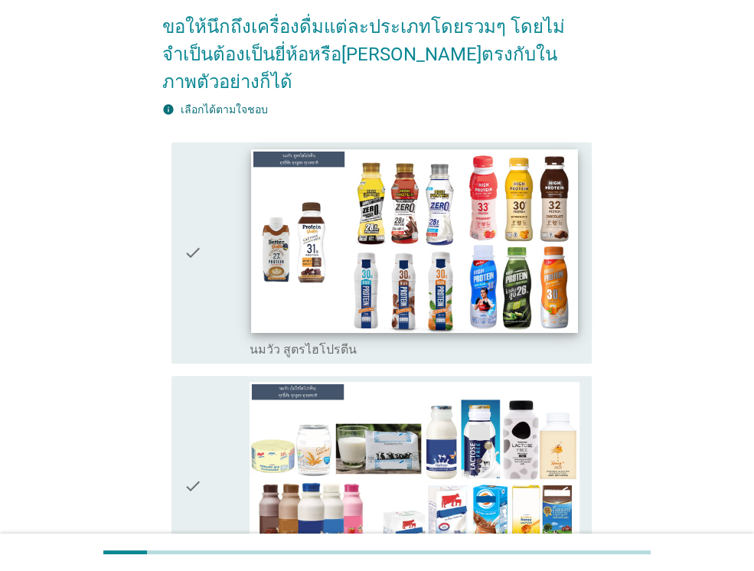
click at [299, 278] on img at bounding box center [414, 241] width 326 height 184
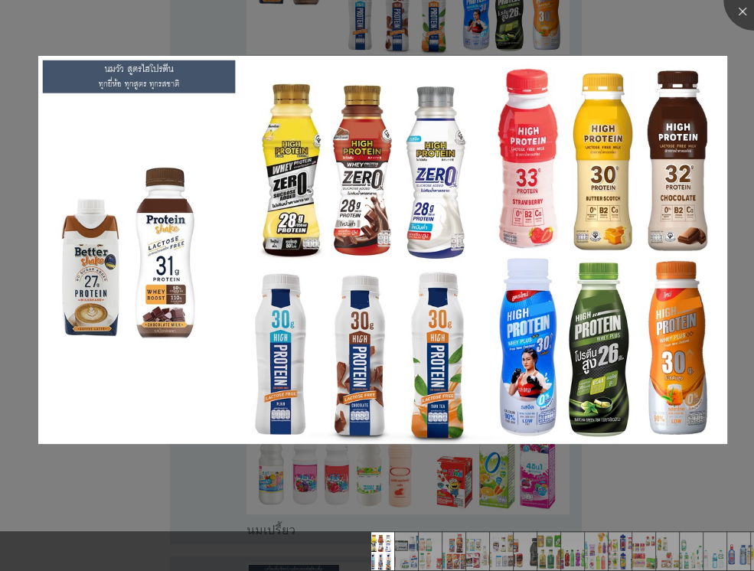
scroll to position [459, 0]
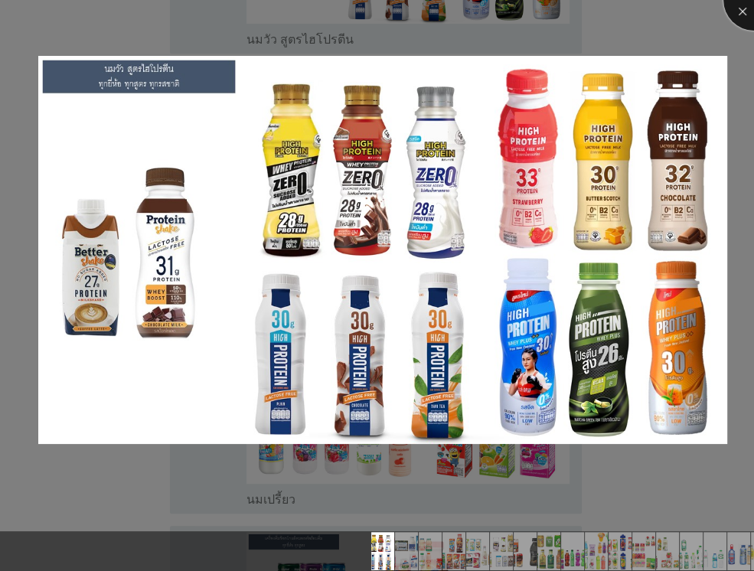
click at [733, 11] on div at bounding box center [753, -1] width 61 height 61
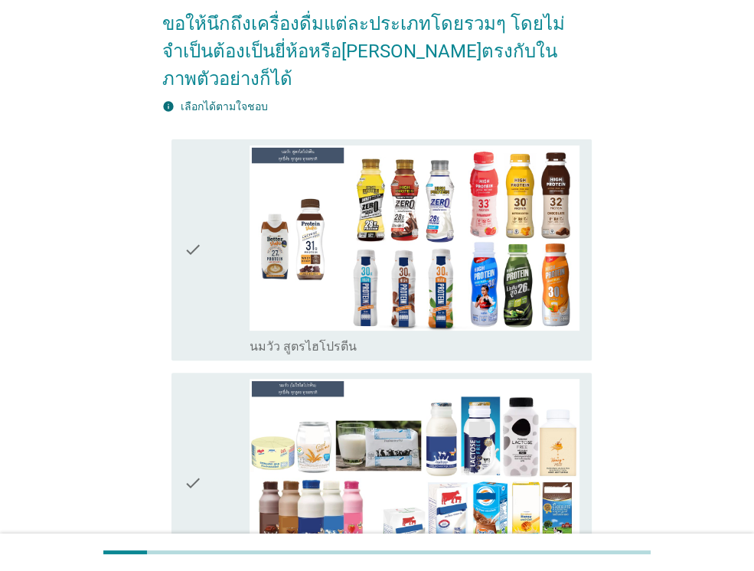
scroll to position [153, 0]
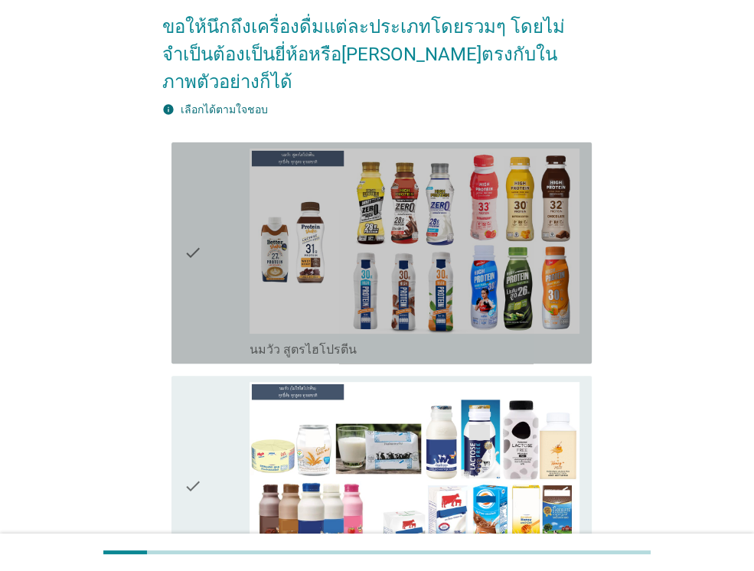
click at [189, 219] on icon "check" at bounding box center [193, 253] width 18 height 209
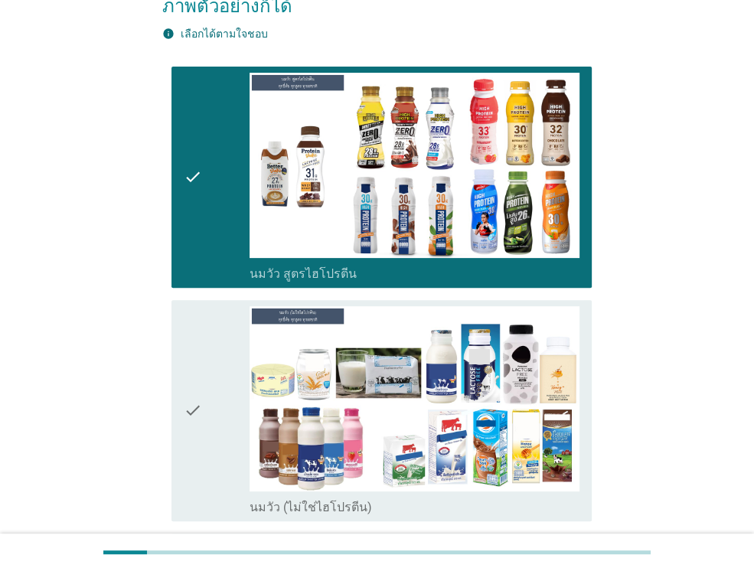
scroll to position [306, 0]
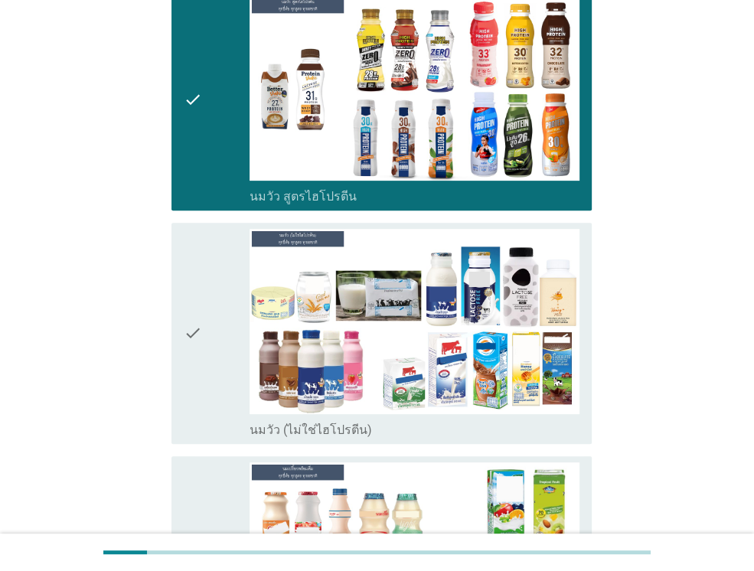
click at [193, 311] on icon "check" at bounding box center [193, 333] width 18 height 209
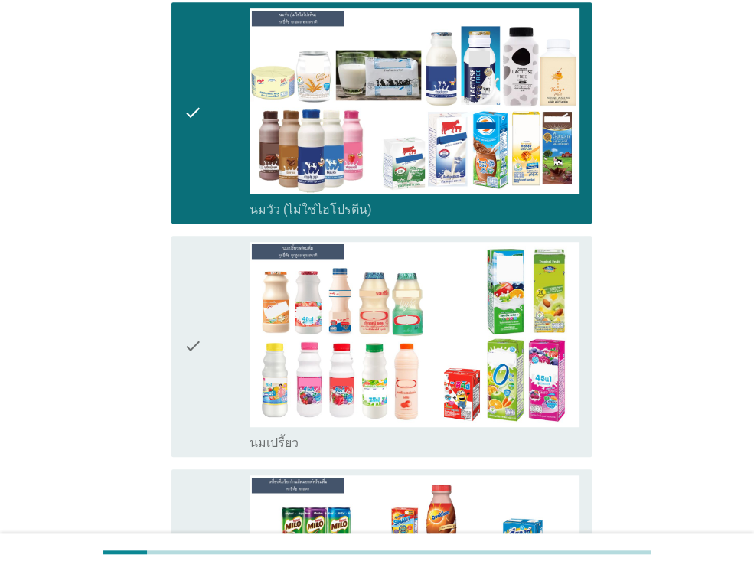
scroll to position [612, 0]
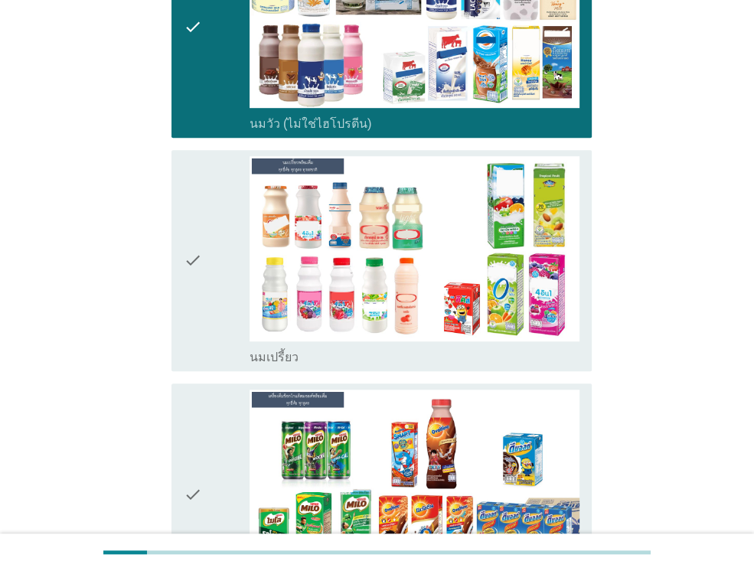
click at [198, 233] on icon "check" at bounding box center [193, 260] width 18 height 209
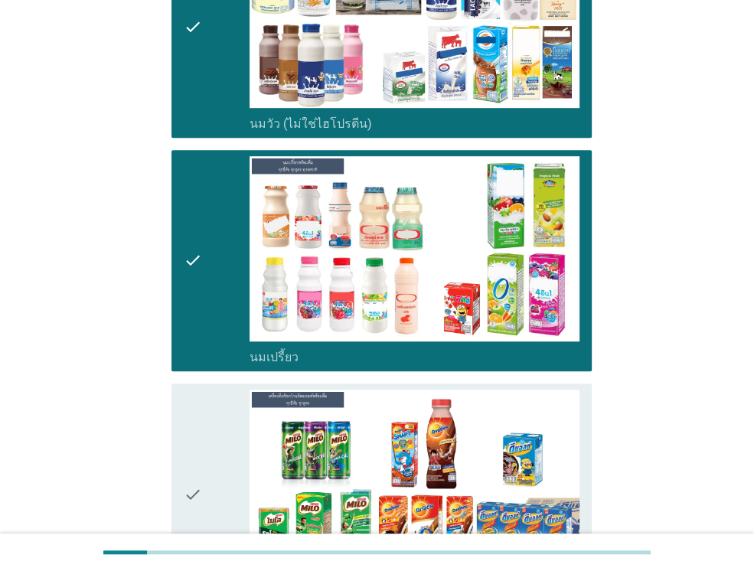
click at [188, 474] on icon "check" at bounding box center [193, 494] width 18 height 209
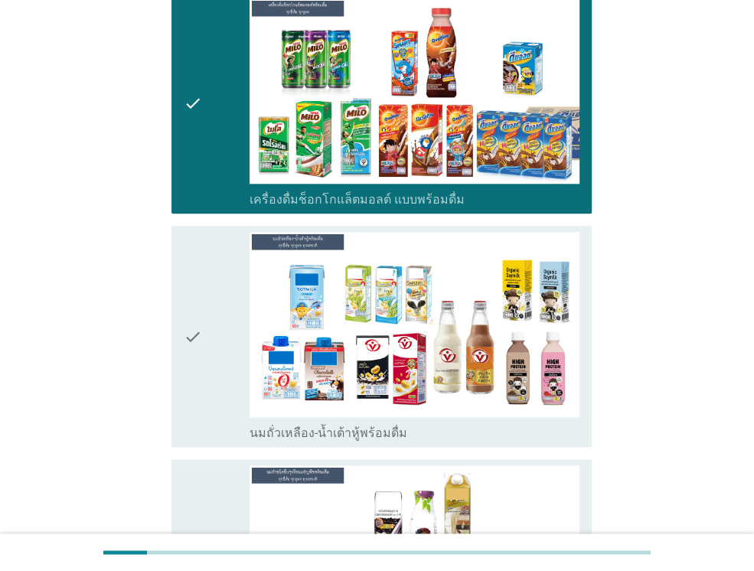
scroll to position [1072, 0]
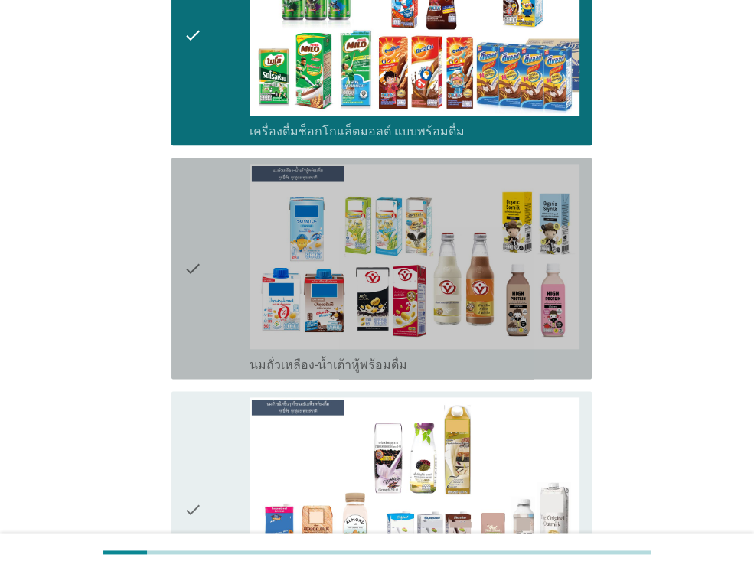
click at [196, 246] on icon "check" at bounding box center [193, 268] width 18 height 209
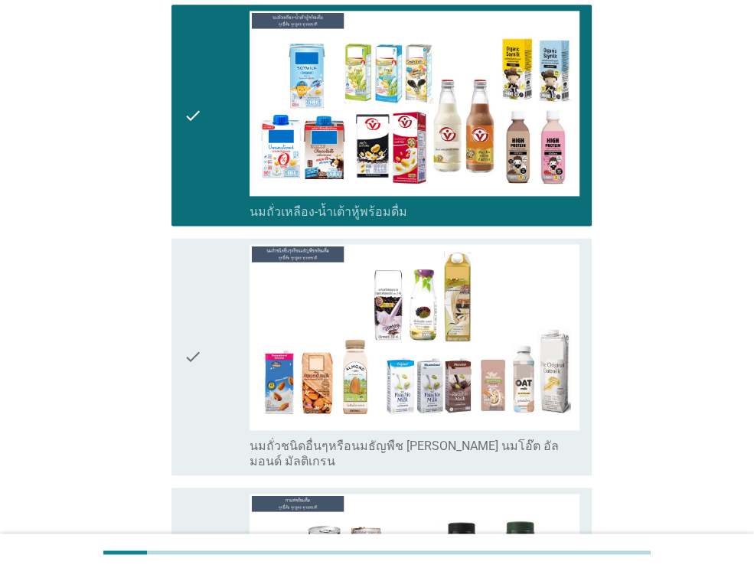
click at [188, 322] on icon "check" at bounding box center [193, 356] width 18 height 224
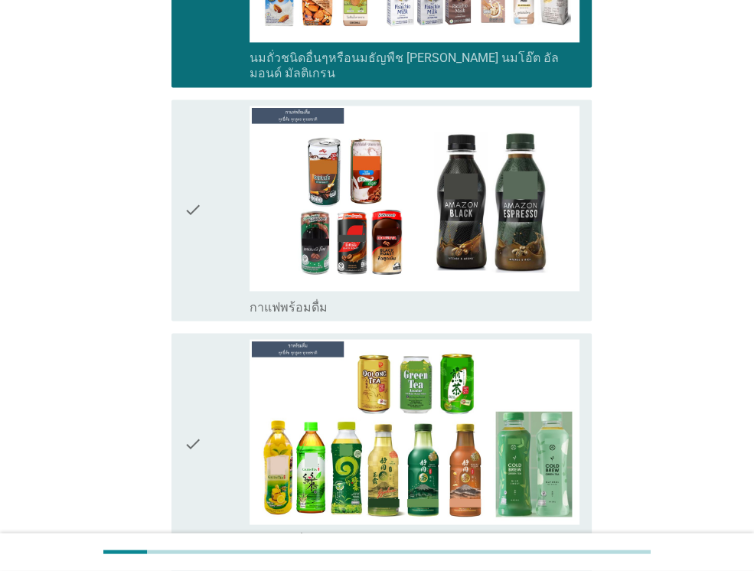
scroll to position [1684, 0]
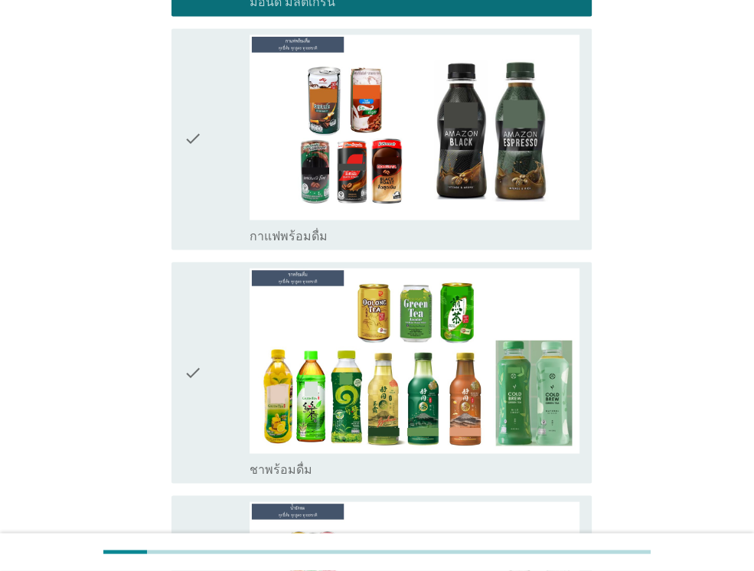
click at [221, 118] on div "check" at bounding box center [217, 138] width 66 height 209
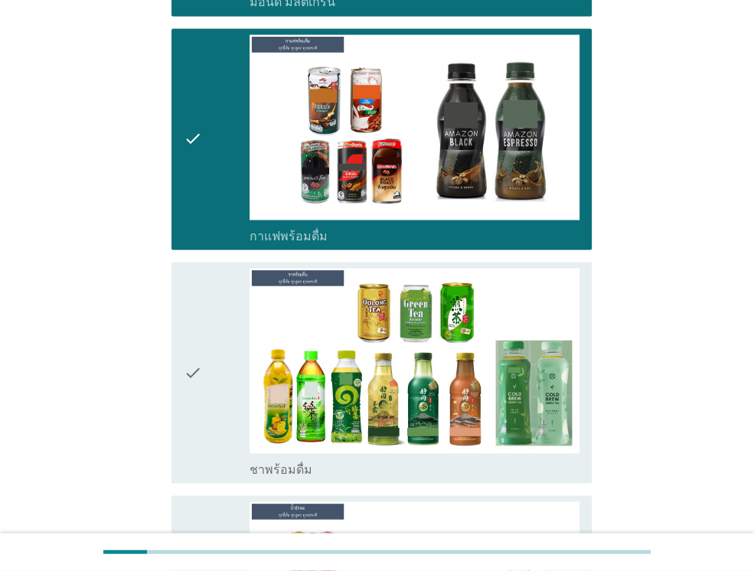
click at [196, 312] on icon "check" at bounding box center [193, 372] width 18 height 209
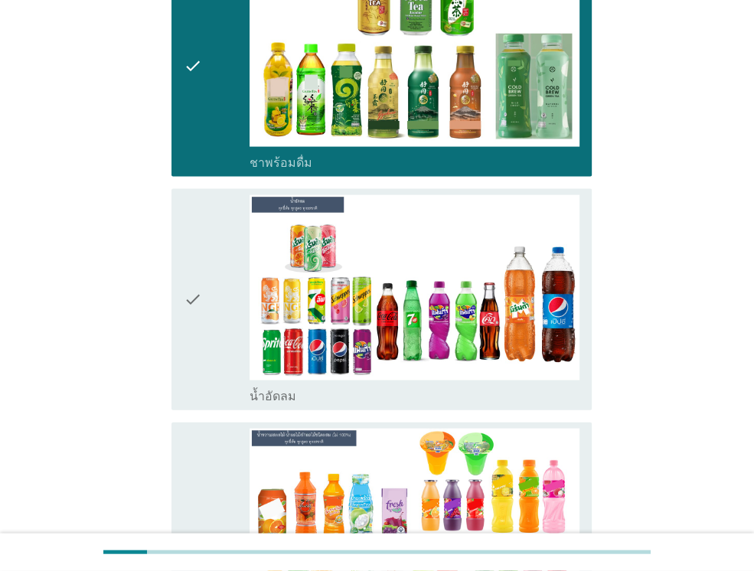
click at [200, 249] on icon "check" at bounding box center [193, 299] width 18 height 209
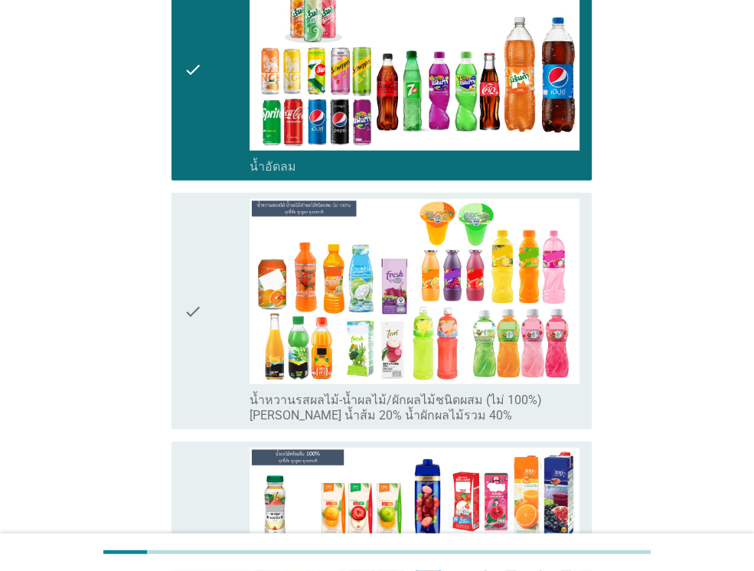
click at [204, 266] on div "check" at bounding box center [217, 311] width 66 height 224
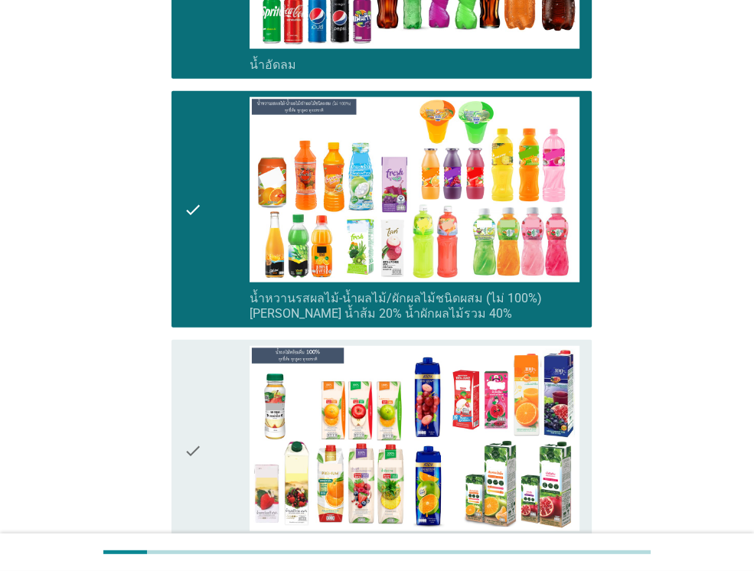
scroll to position [2526, 0]
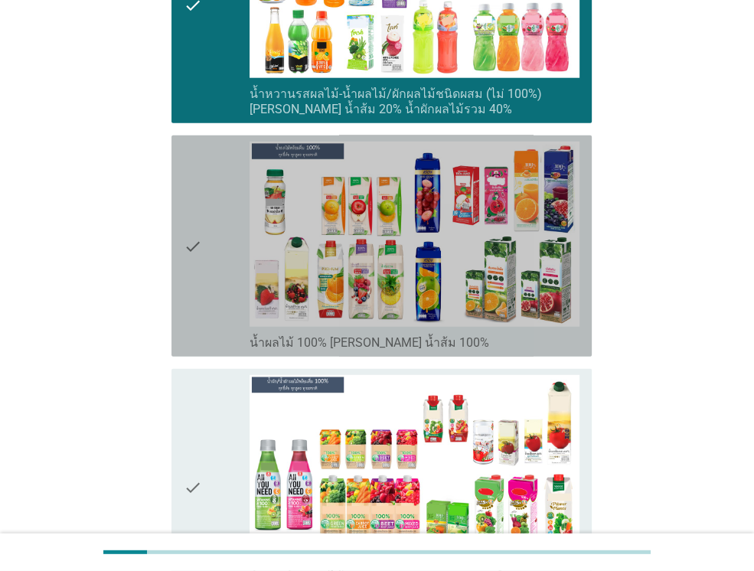
click at [209, 220] on div "check" at bounding box center [217, 246] width 66 height 209
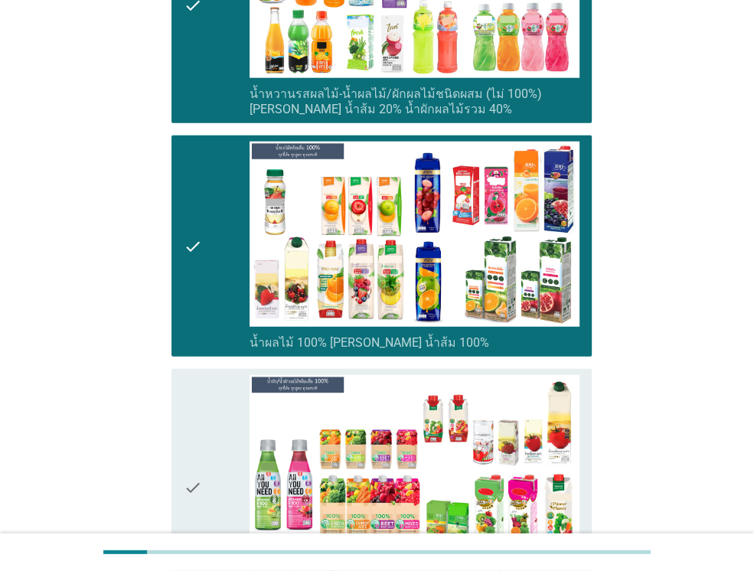
click at [217, 413] on div "check" at bounding box center [217, 487] width 66 height 224
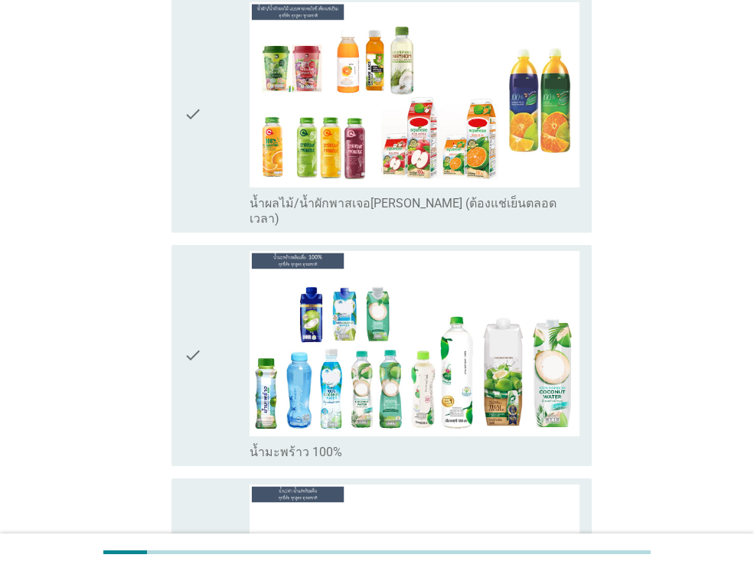
scroll to position [3215, 0]
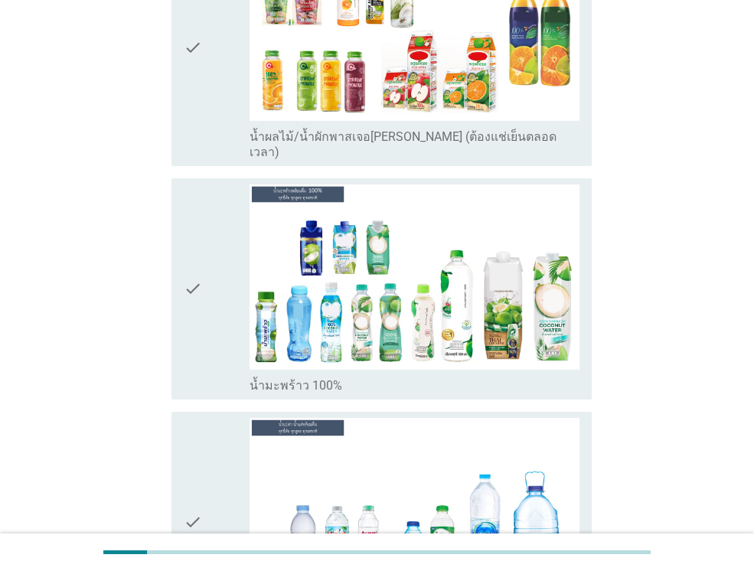
click at [211, 59] on div "check" at bounding box center [217, 48] width 66 height 224
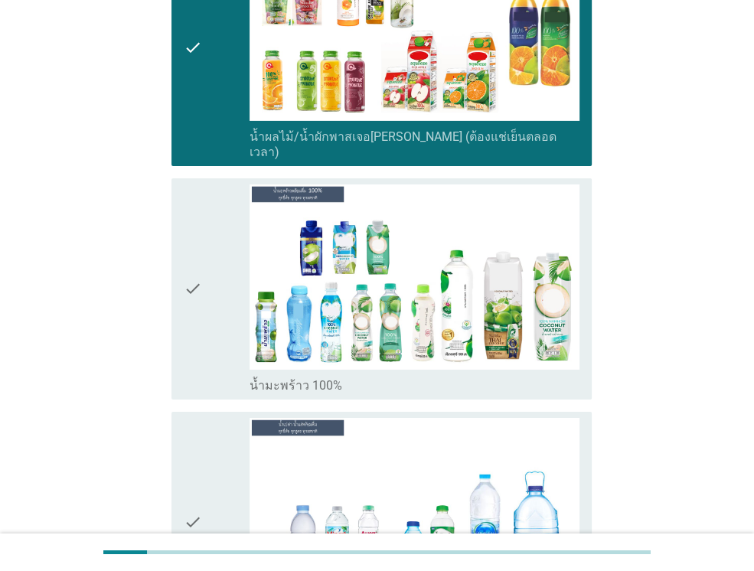
click at [196, 191] on icon "check" at bounding box center [193, 288] width 18 height 209
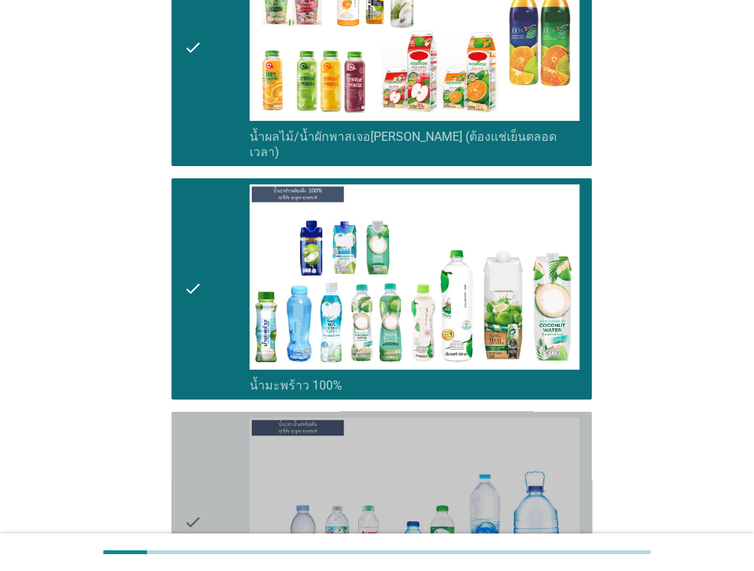
click at [200, 446] on icon "check" at bounding box center [193, 522] width 18 height 209
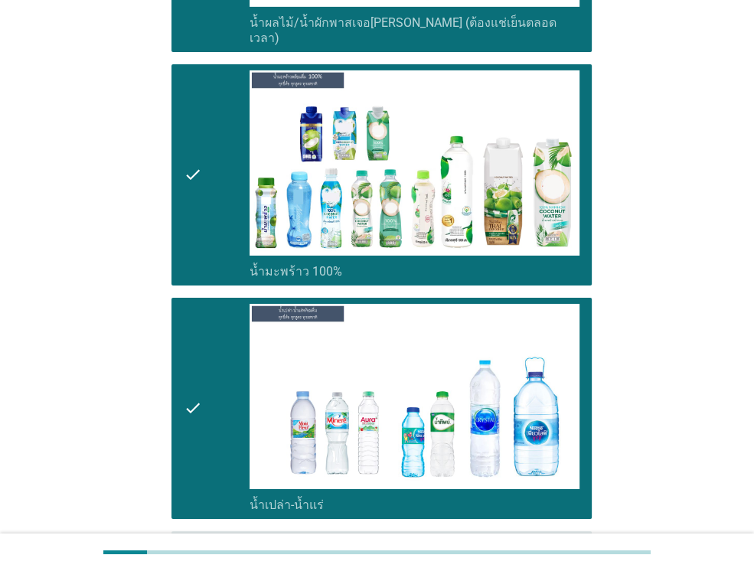
scroll to position [3521, 0]
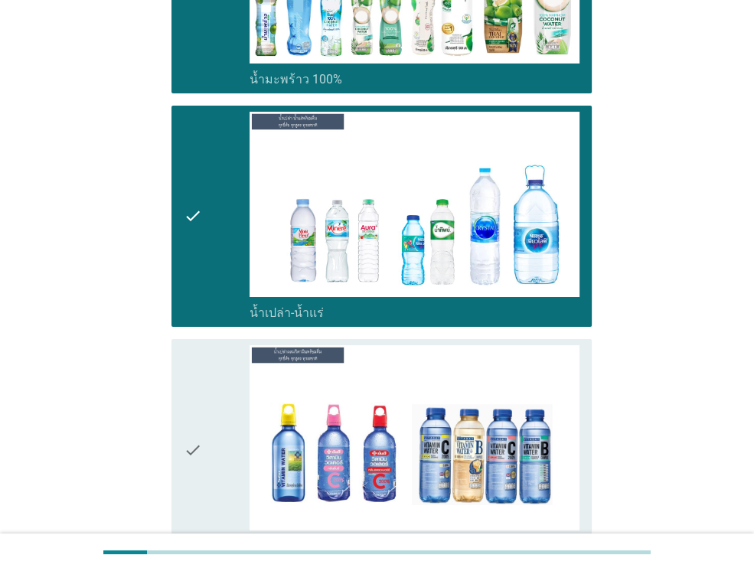
click at [217, 376] on div "check" at bounding box center [217, 449] width 66 height 209
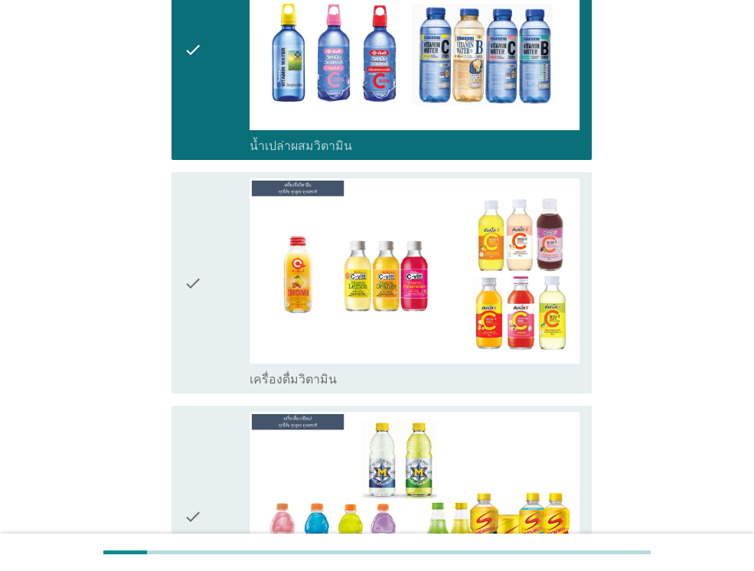
scroll to position [3981, 0]
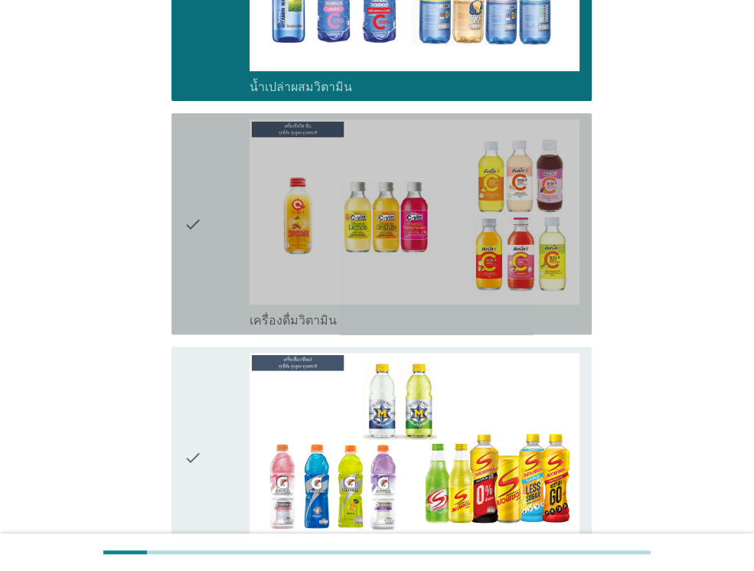
click at [208, 172] on div "check" at bounding box center [217, 223] width 66 height 209
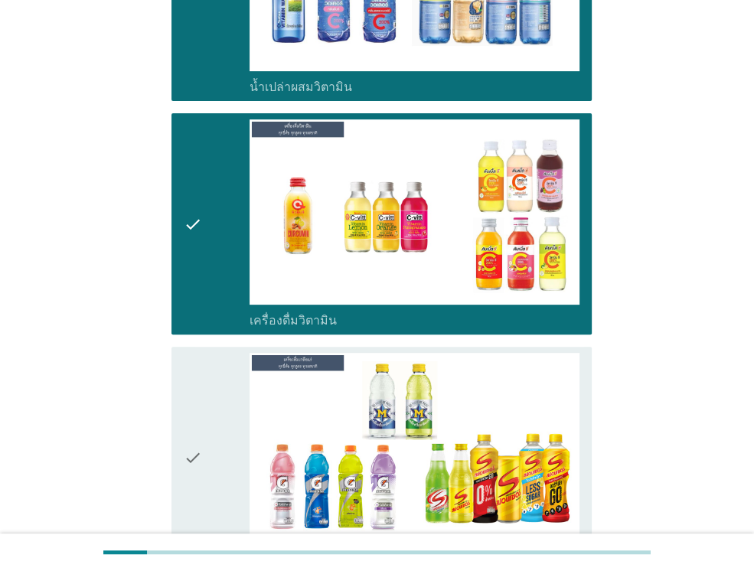
click at [184, 371] on icon "check" at bounding box center [193, 457] width 18 height 209
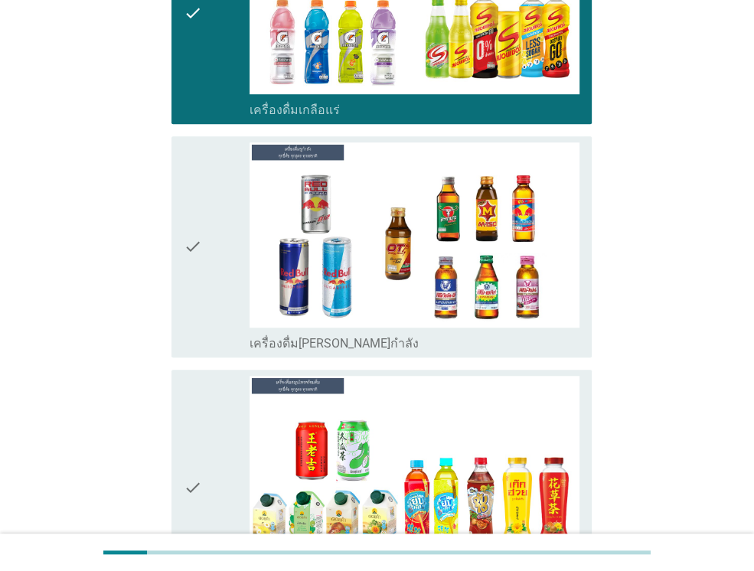
scroll to position [4440, 0]
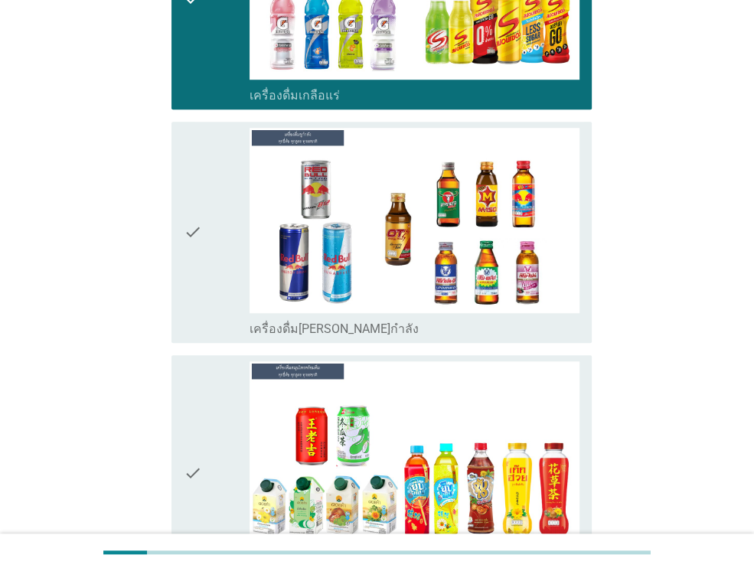
click at [214, 135] on div "check" at bounding box center [217, 232] width 66 height 209
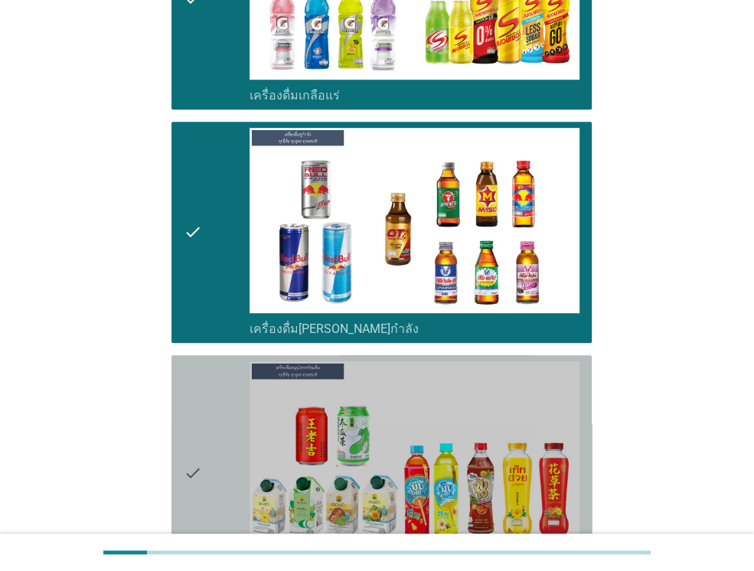
click at [187, 387] on icon "check" at bounding box center [193, 473] width 18 height 224
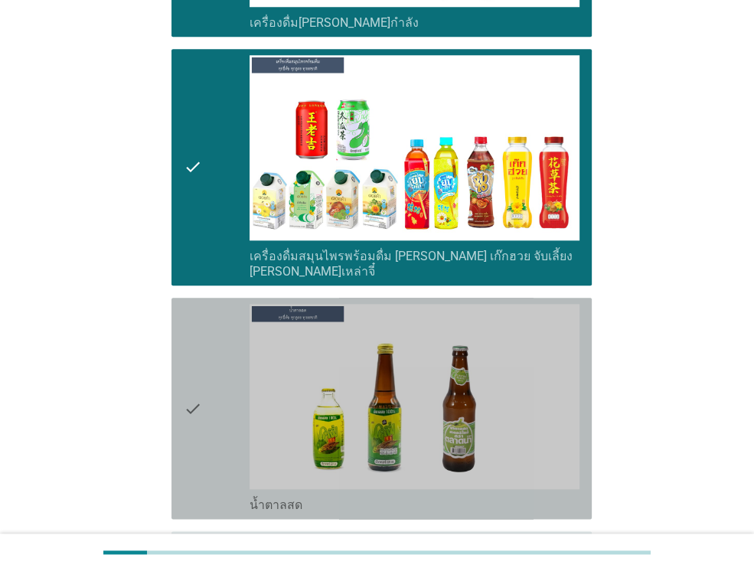
click at [211, 357] on div "check" at bounding box center [217, 408] width 66 height 209
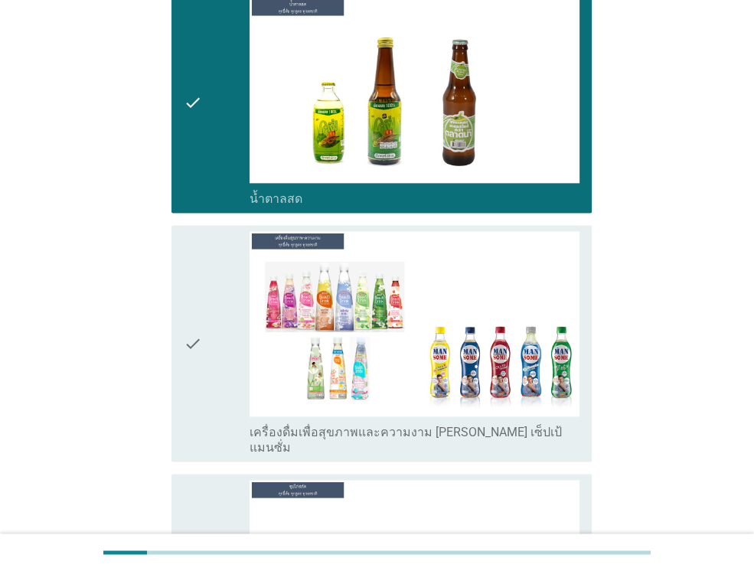
click at [197, 249] on icon "check" at bounding box center [193, 343] width 18 height 224
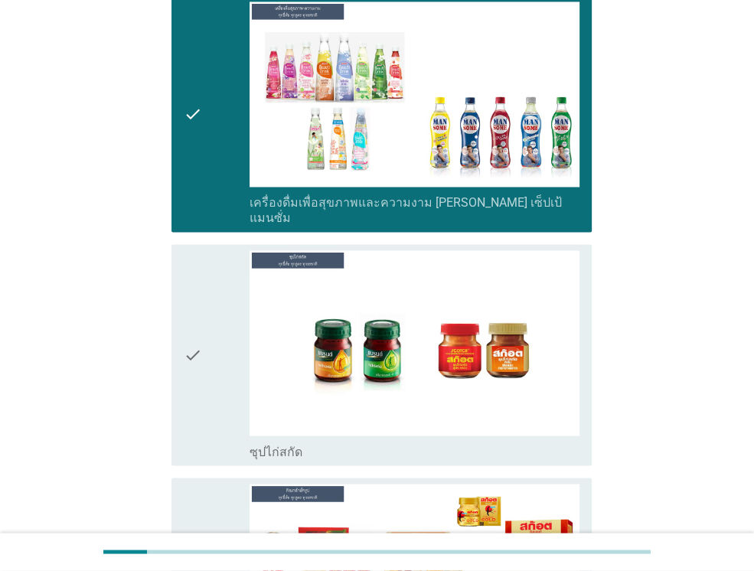
click at [196, 289] on icon "check" at bounding box center [193, 354] width 18 height 209
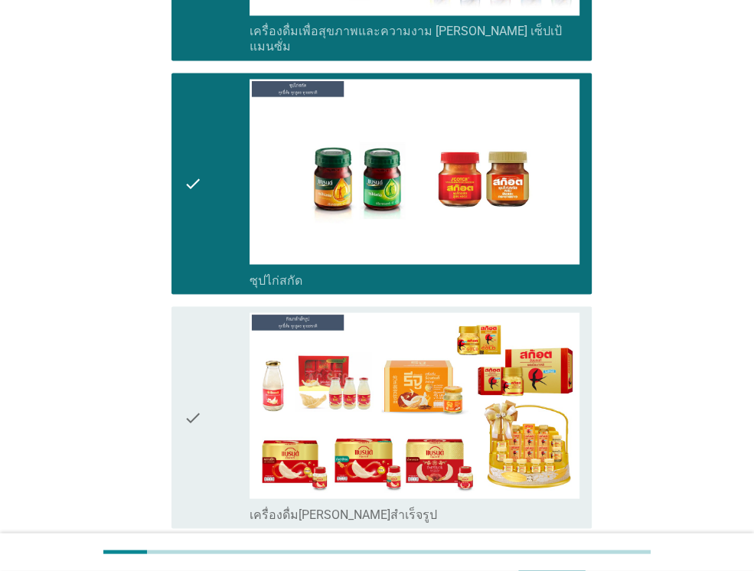
scroll to position [5487, 0]
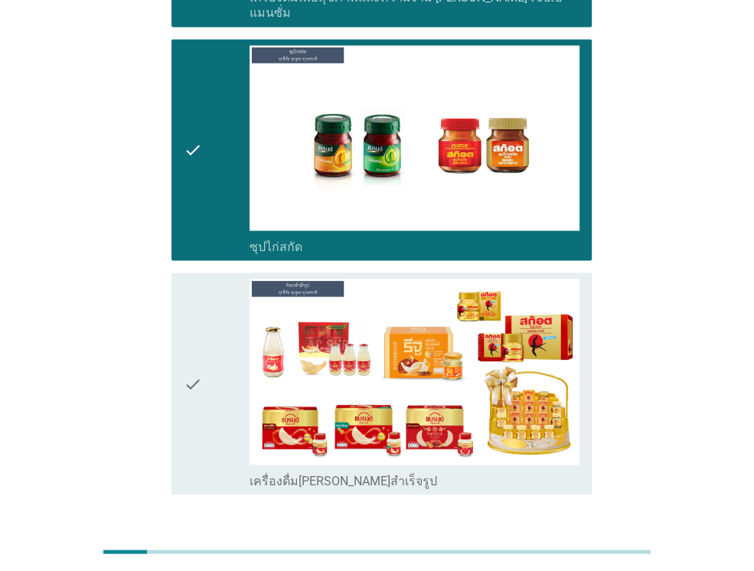
click at [190, 279] on icon "check" at bounding box center [193, 383] width 18 height 209
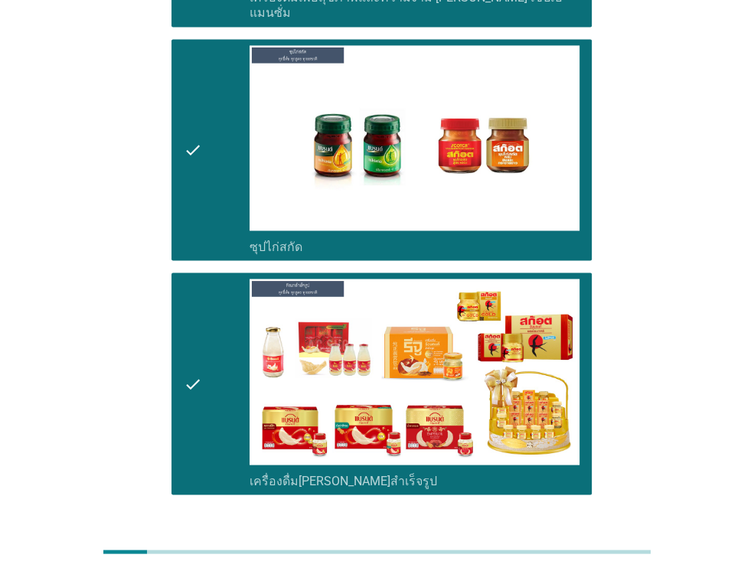
click at [570, 540] on div "ต่อไป" at bounding box center [551, 549] width 43 height 18
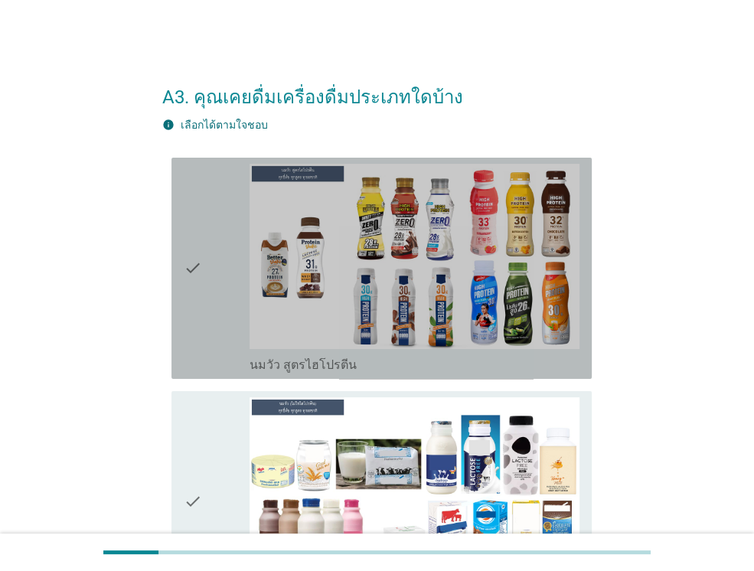
click at [185, 264] on icon "check" at bounding box center [193, 268] width 18 height 209
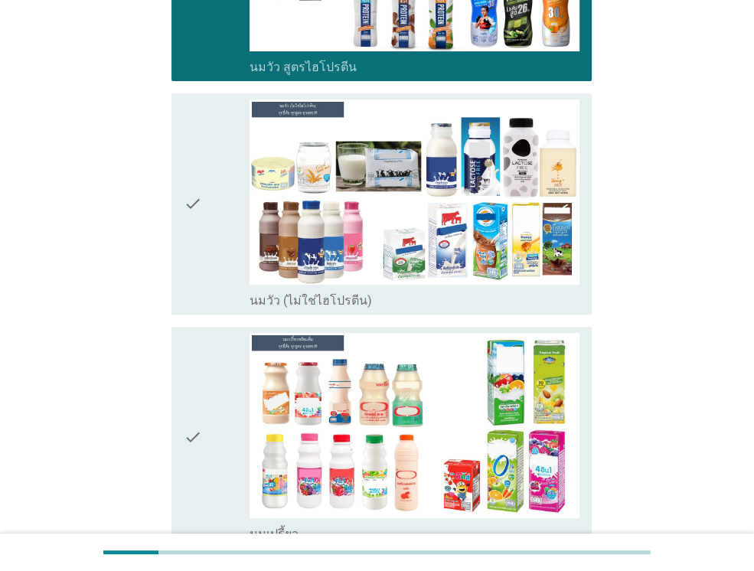
scroll to position [306, 0]
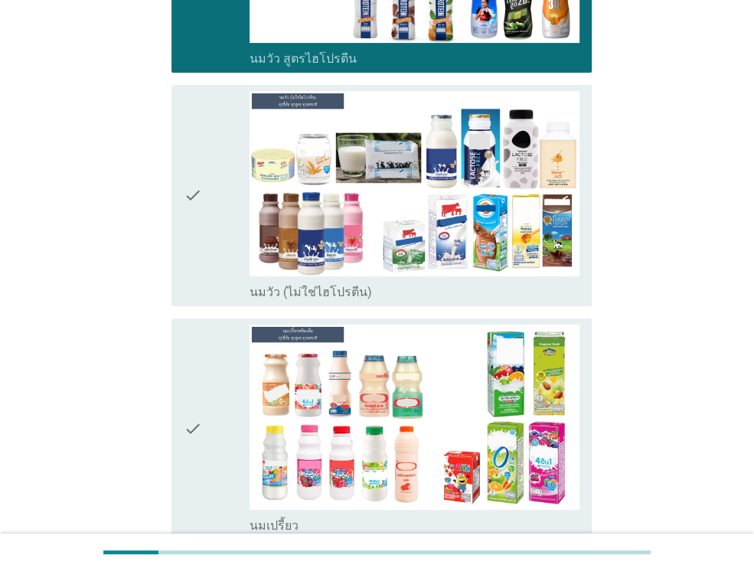
click at [211, 210] on div "check" at bounding box center [217, 195] width 66 height 209
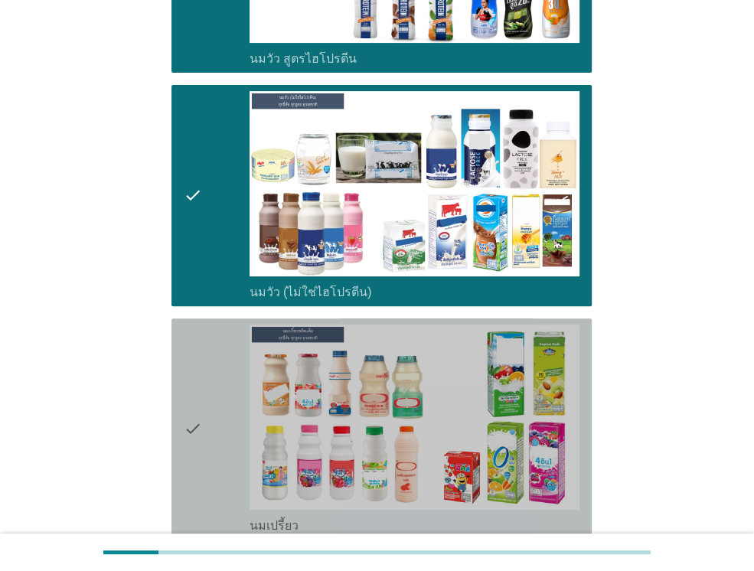
click at [201, 426] on icon "check" at bounding box center [193, 429] width 18 height 209
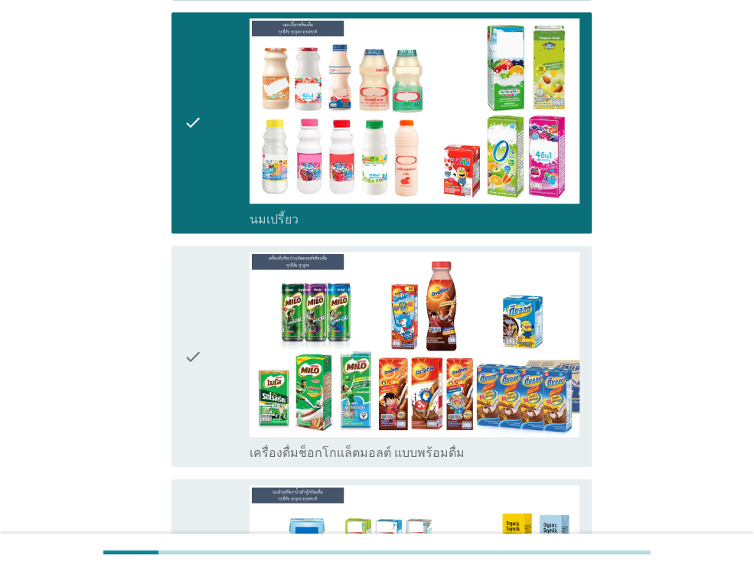
click at [204, 325] on div "check" at bounding box center [217, 356] width 66 height 209
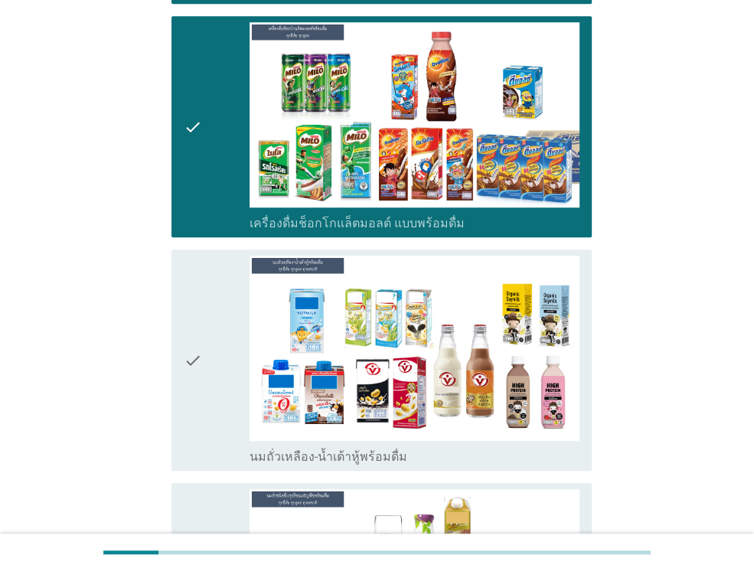
click at [187, 304] on icon "check" at bounding box center [193, 360] width 18 height 209
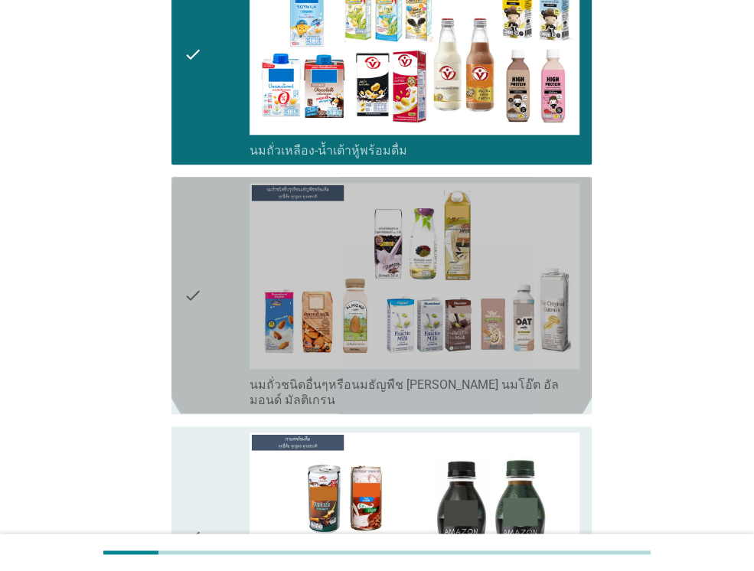
click at [184, 298] on icon "check" at bounding box center [193, 295] width 18 height 224
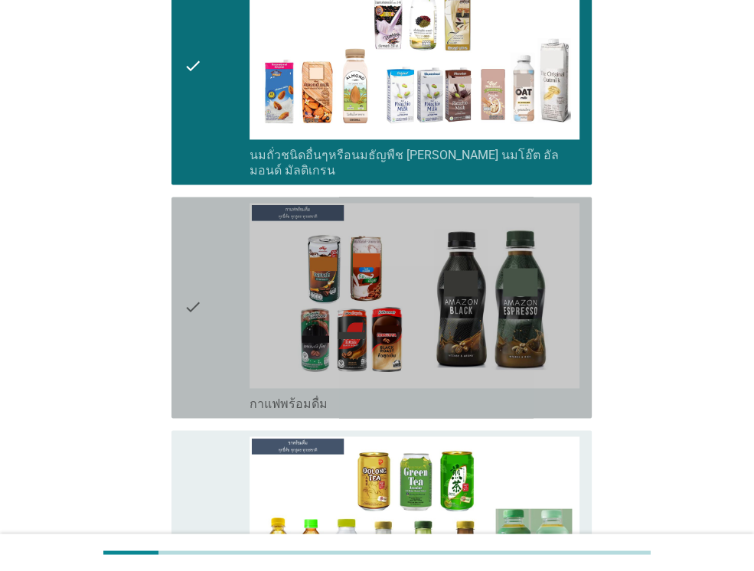
click at [190, 255] on icon "check" at bounding box center [193, 307] width 18 height 209
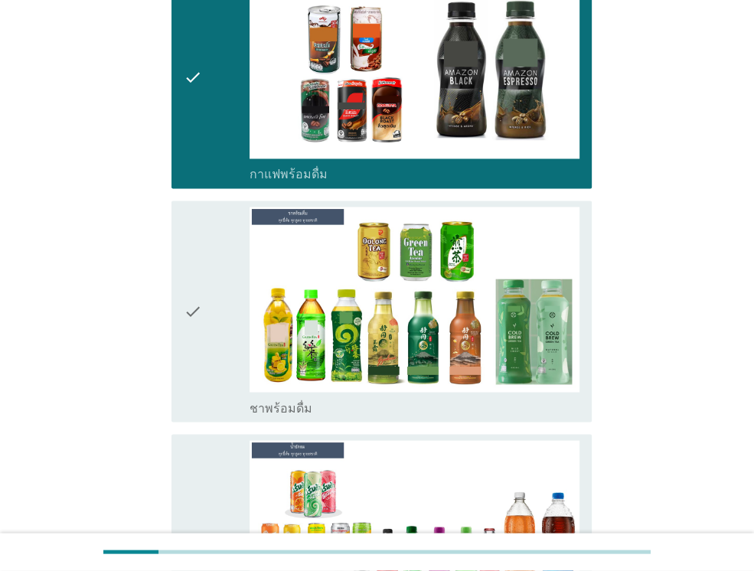
click at [192, 288] on icon "check" at bounding box center [193, 311] width 18 height 209
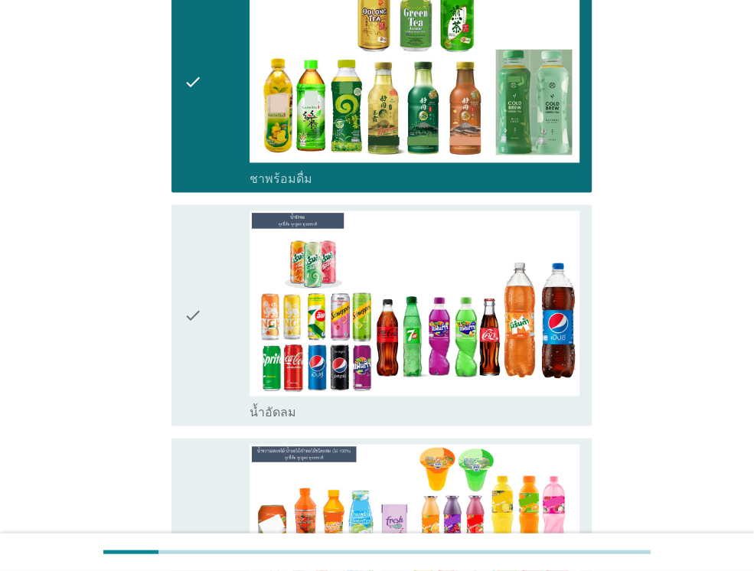
click at [198, 285] on icon "check" at bounding box center [193, 315] width 18 height 209
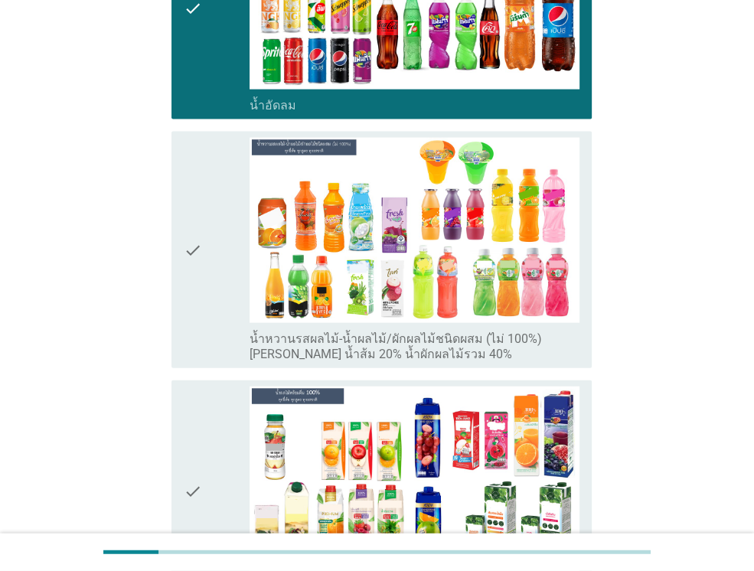
click at [201, 276] on icon "check" at bounding box center [193, 250] width 18 height 224
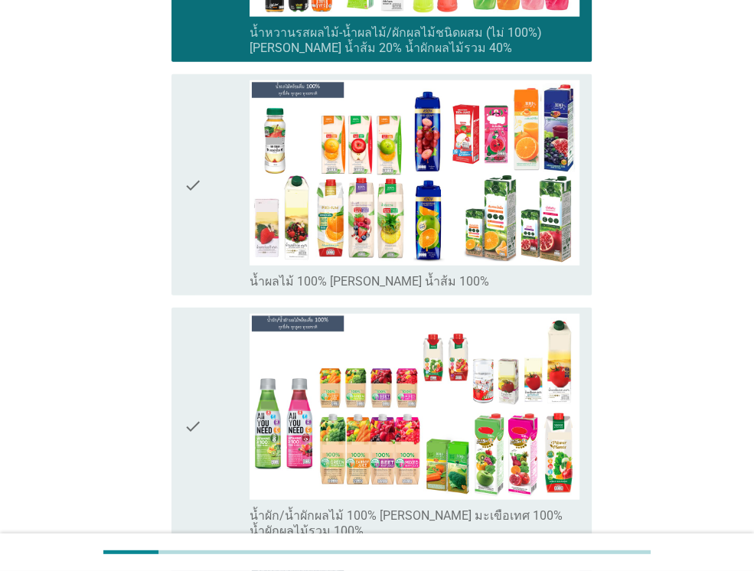
click at [196, 200] on icon "check" at bounding box center [193, 184] width 18 height 209
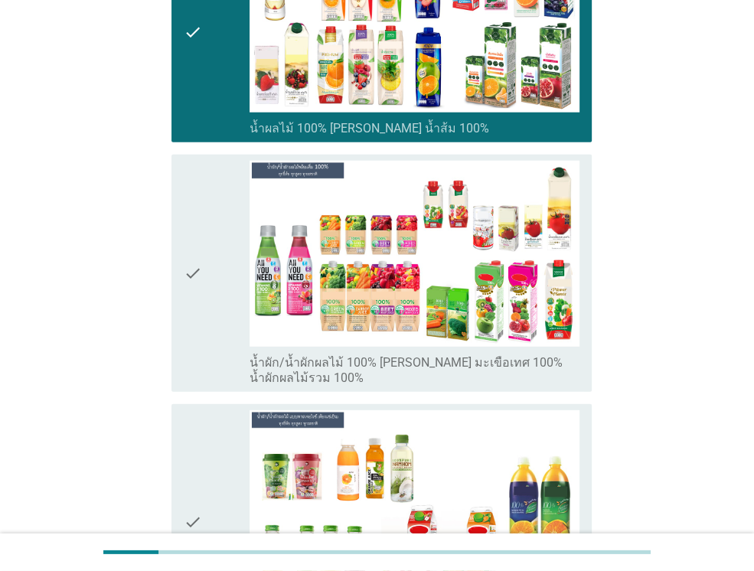
click at [182, 224] on div "check check_box_outline_blank น้ำผัก/น้ำผักผลไม้ 100% [PERSON_NAME] มะเขือเทศ 1…" at bounding box center [381, 273] width 420 height 237
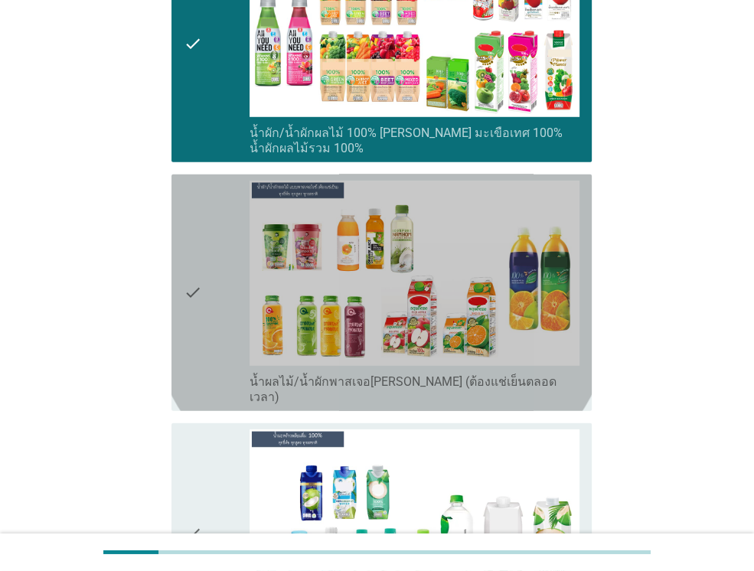
click at [181, 240] on div "check check_box_outline_blank น้ำผลไม้/น้ำผักพาสเจอ[PERSON_NAME] (ต้องแช่เย็นตล…" at bounding box center [381, 293] width 420 height 237
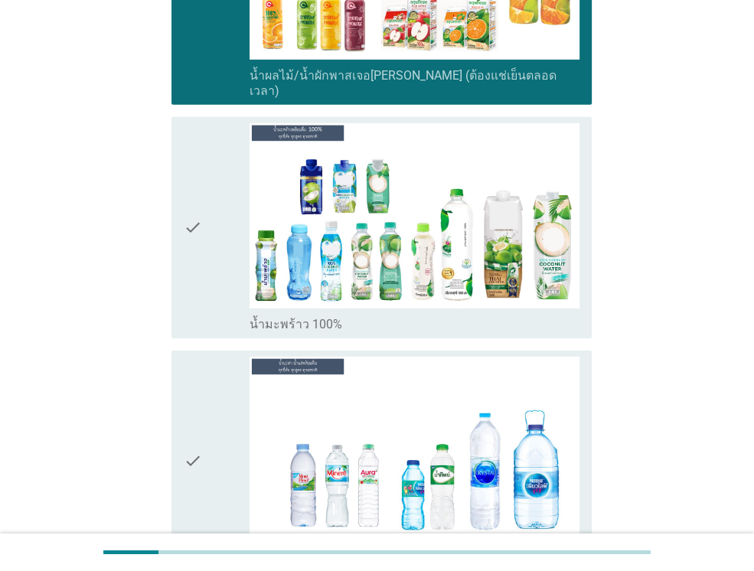
click at [181, 247] on div "check check_box_outline_blank น้ำมะพร้าว 100%" at bounding box center [381, 227] width 420 height 221
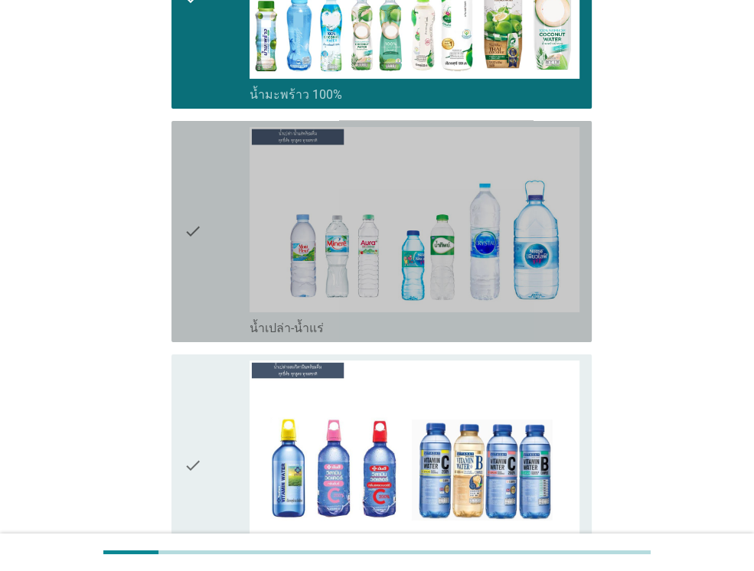
click at [181, 245] on div "check check_box_outline_blank น้ำเปล่า-น้ำแร่" at bounding box center [381, 231] width 420 height 221
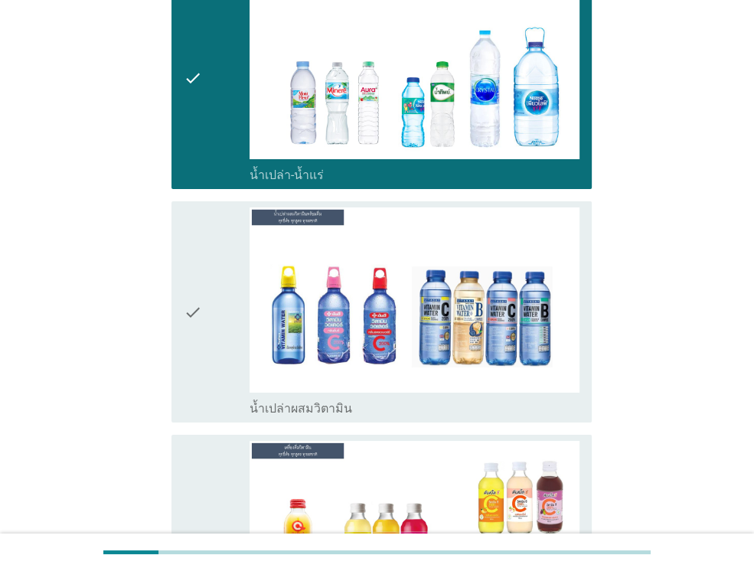
click at [181, 246] on div "check check_box_outline_blank น้ำเปล่าผสมวิตามิน" at bounding box center [381, 311] width 420 height 221
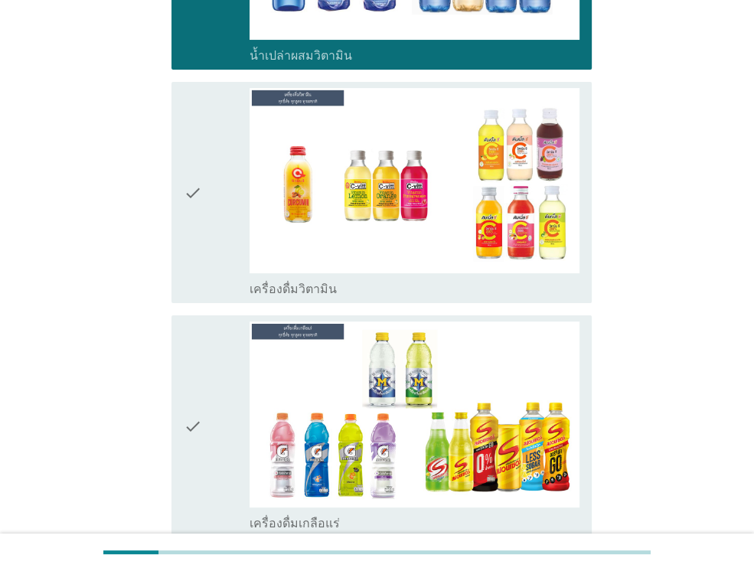
scroll to position [3904, 0]
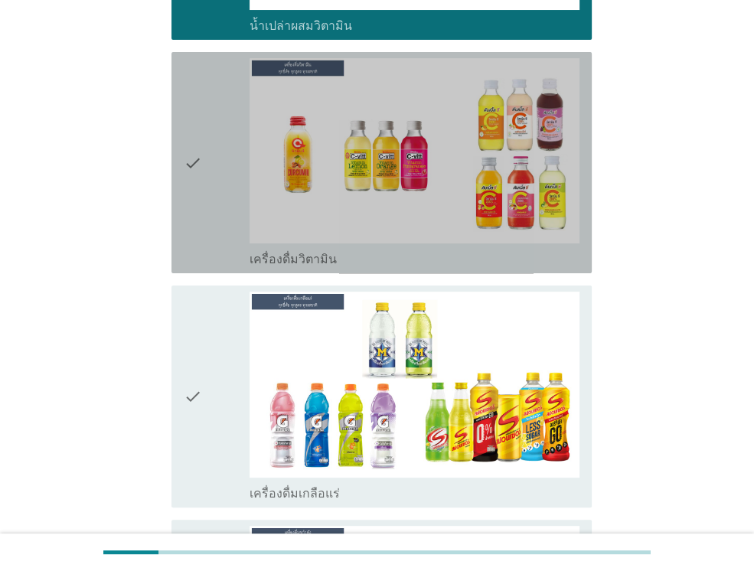
click at [205, 113] on div "check" at bounding box center [217, 162] width 66 height 209
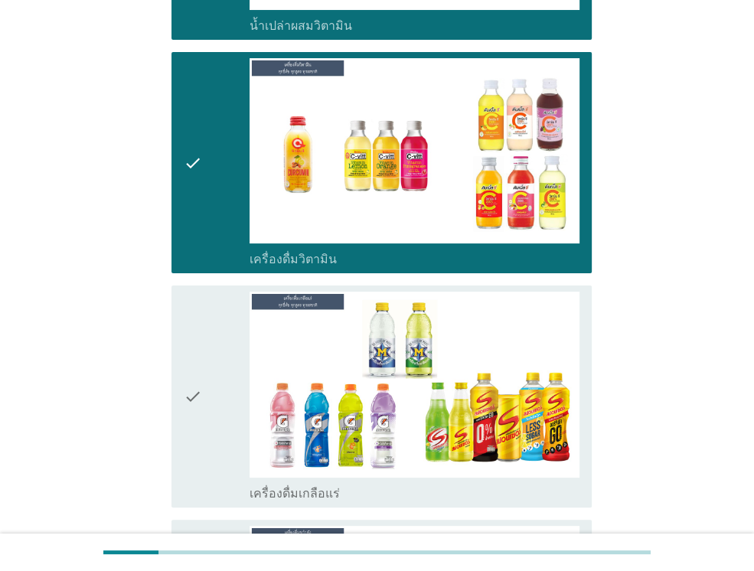
click at [184, 307] on icon "check" at bounding box center [193, 396] width 18 height 209
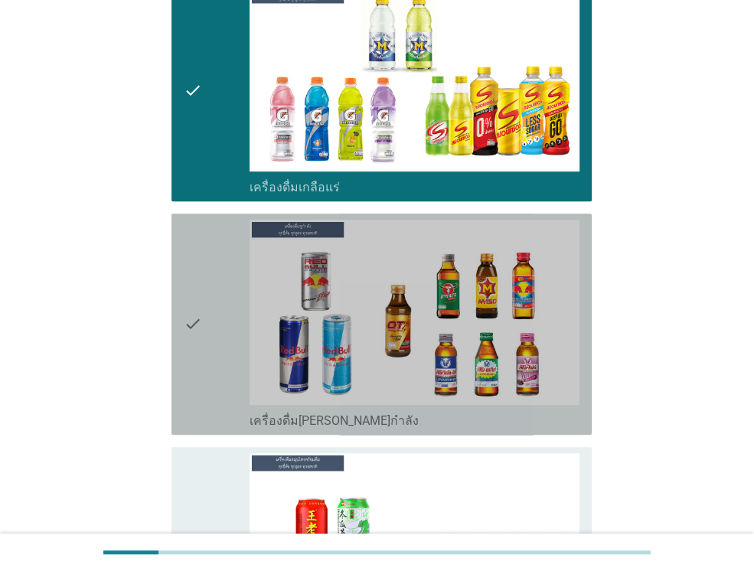
click at [184, 303] on icon "check" at bounding box center [193, 324] width 18 height 209
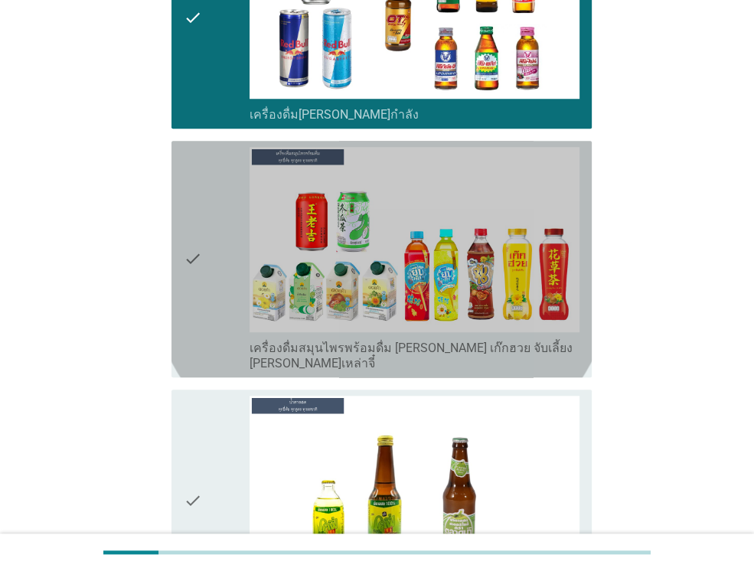
click at [201, 235] on icon "check" at bounding box center [193, 259] width 18 height 224
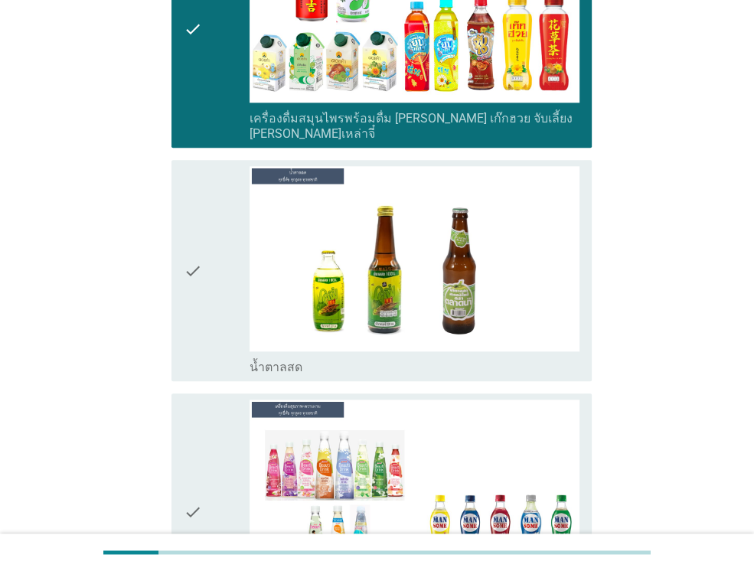
click at [201, 231] on icon "check" at bounding box center [193, 270] width 18 height 209
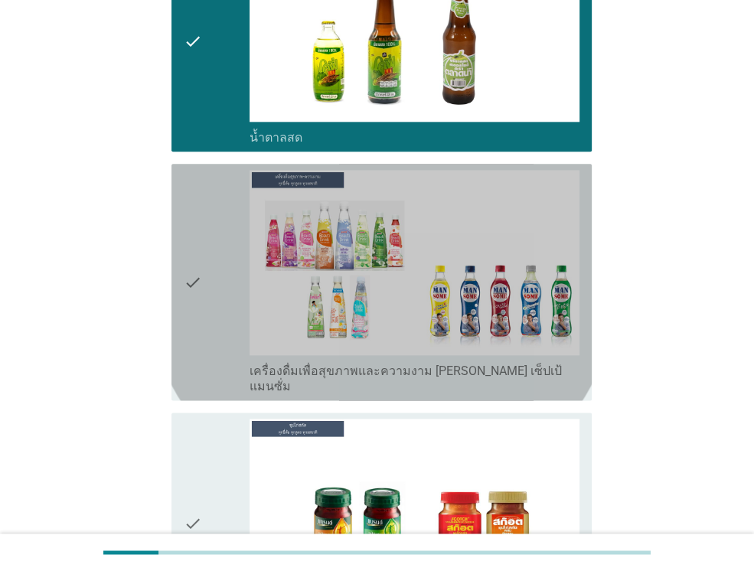
click at [199, 230] on icon "check" at bounding box center [193, 282] width 18 height 224
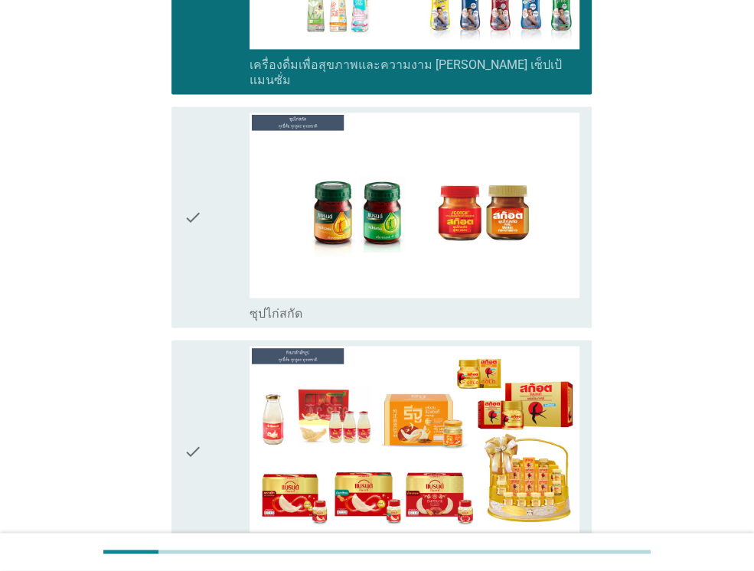
click at [199, 224] on icon "check" at bounding box center [193, 217] width 18 height 209
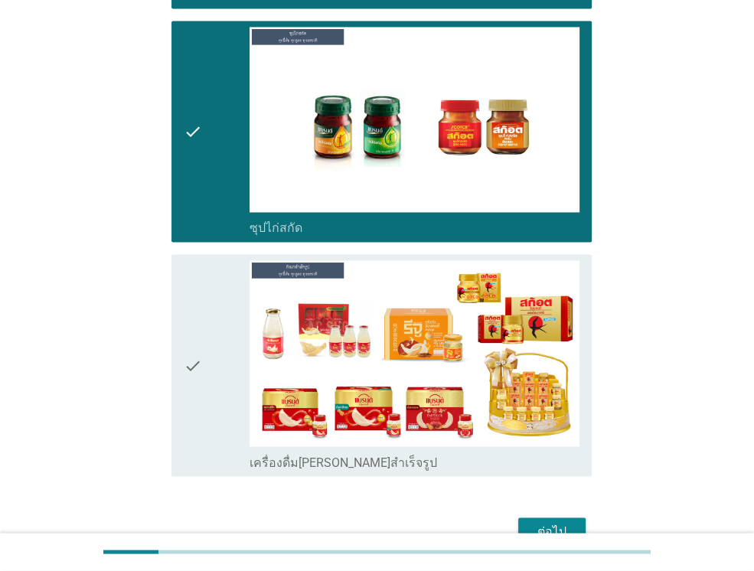
scroll to position [5377, 0]
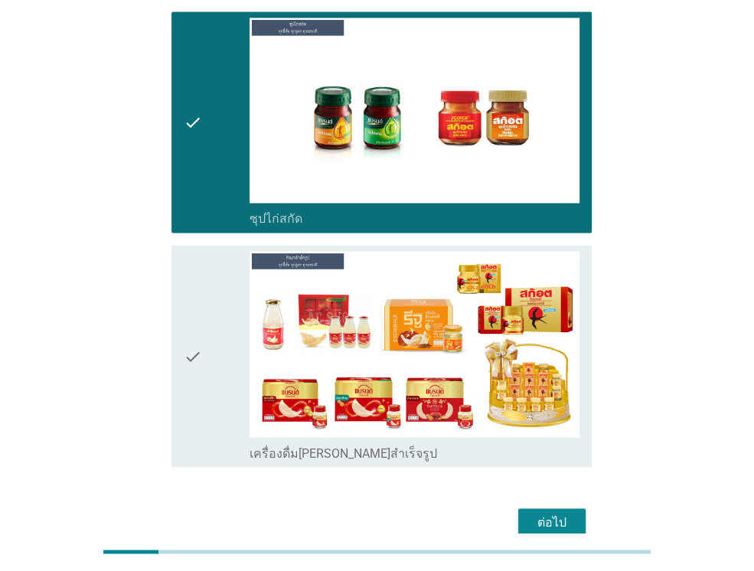
click at [196, 251] on icon "check" at bounding box center [193, 355] width 18 height 209
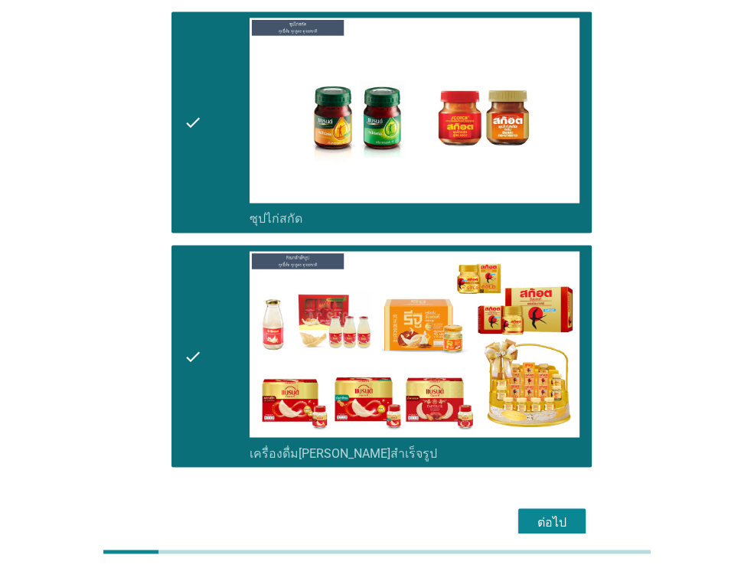
click at [571, 513] on div "ต่อไป" at bounding box center [551, 522] width 43 height 18
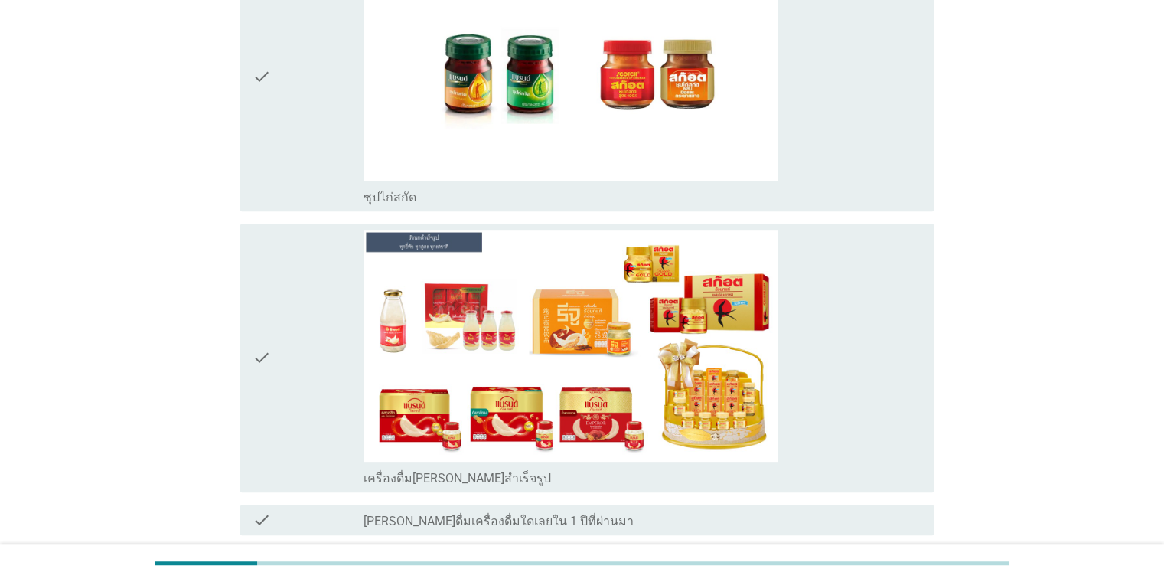
scroll to position [6516, 0]
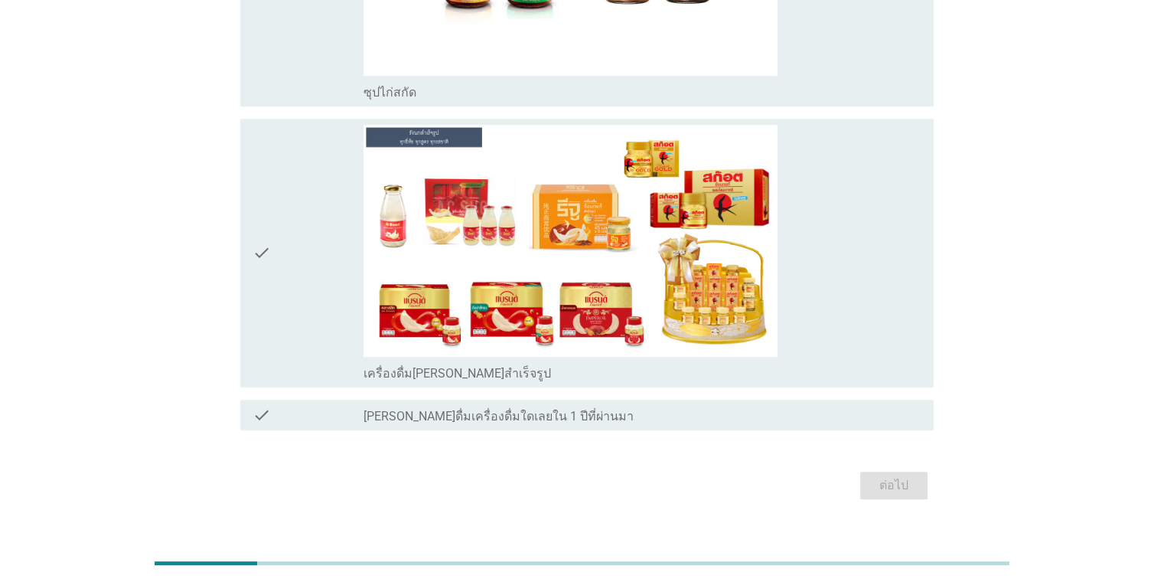
click at [259, 233] on icon "check" at bounding box center [262, 253] width 18 height 256
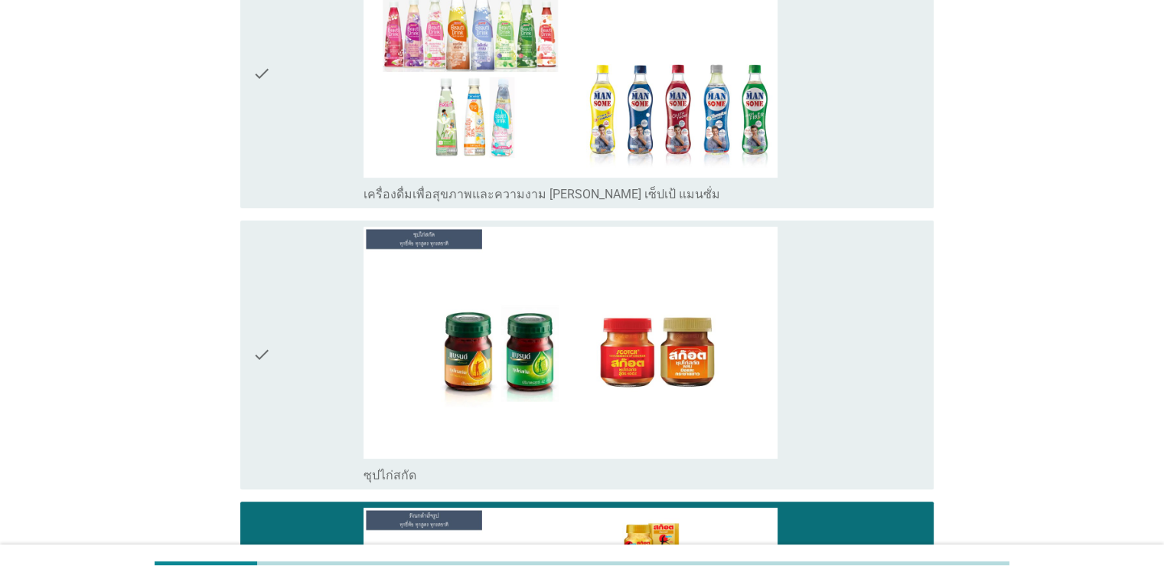
click at [245, 285] on div "check check_box_outline_blank ซุปไก่สกัด" at bounding box center [587, 354] width 694 height 269
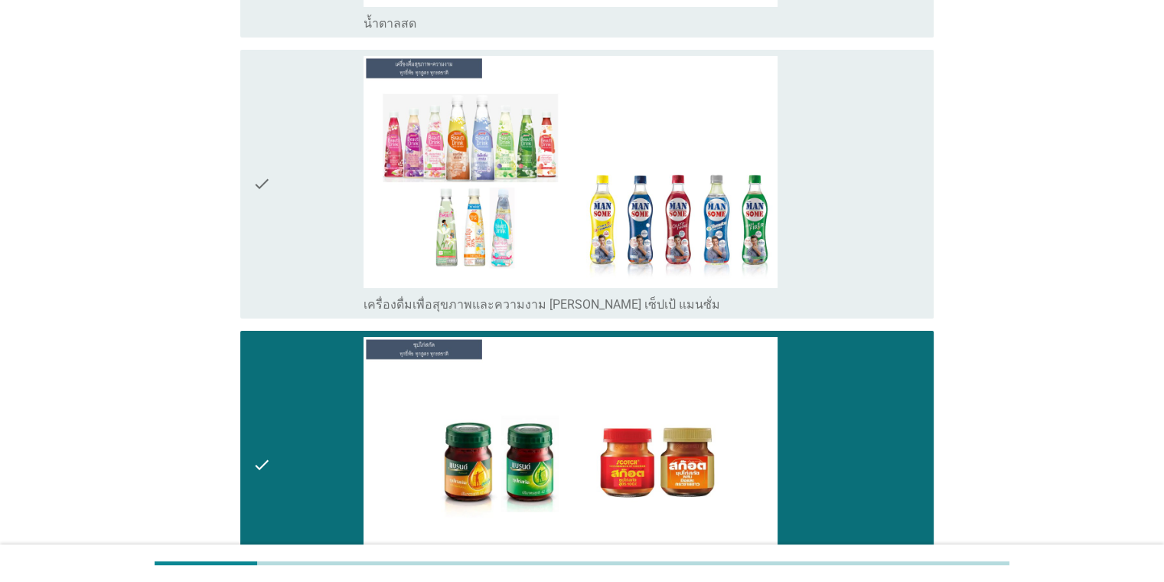
scroll to position [5827, 0]
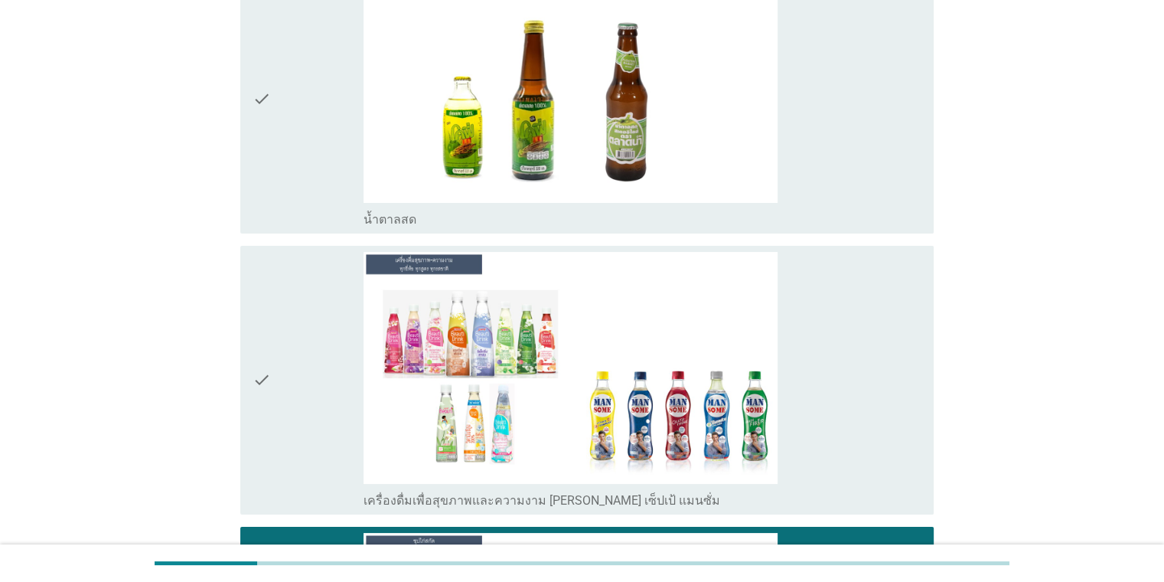
click at [241, 328] on div "check check_box_outline_blank เครื่องดื่มเพื่อสุขภาพและความงาม [PERSON_NAME] เซ…" at bounding box center [587, 380] width 694 height 269
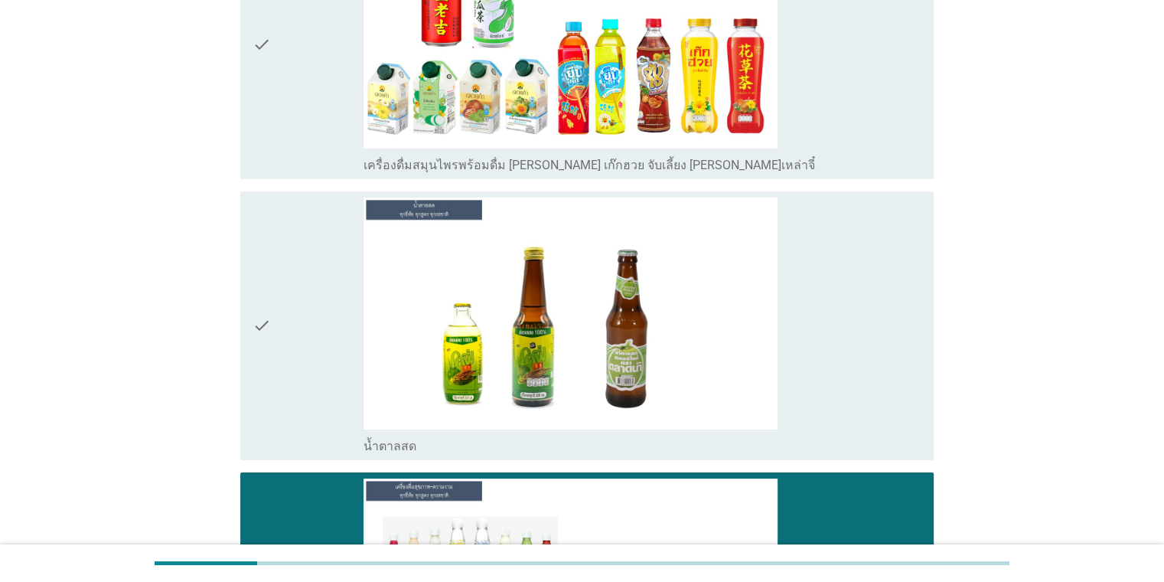
scroll to position [5521, 0]
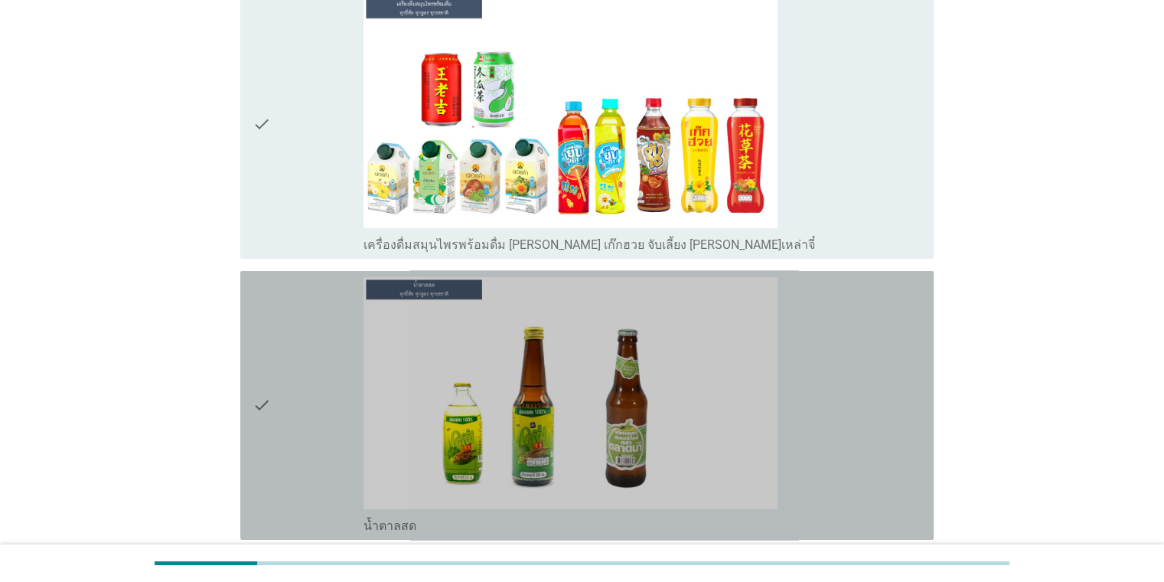
click at [248, 338] on div "check check_box_outline_blank น้ำตาลสด" at bounding box center [587, 405] width 694 height 269
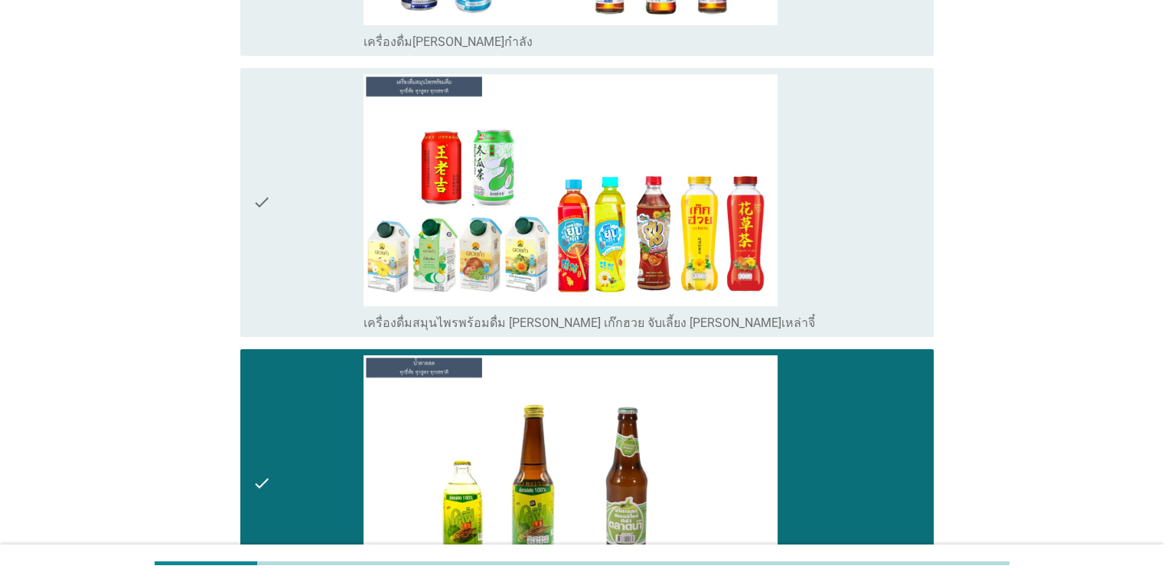
scroll to position [5444, 0]
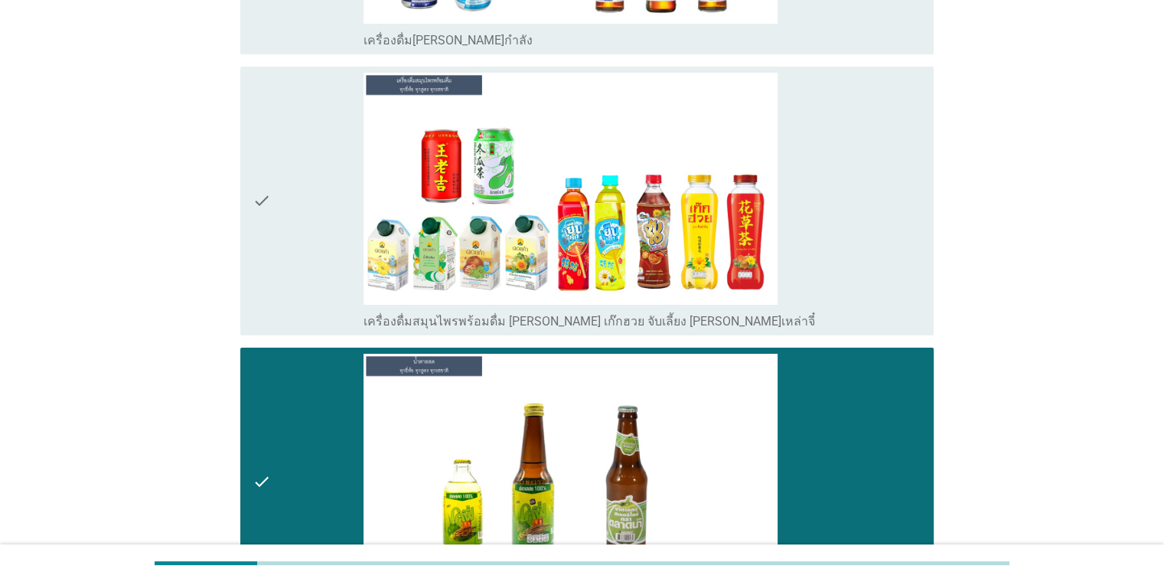
click at [282, 175] on div "check" at bounding box center [309, 201] width 112 height 256
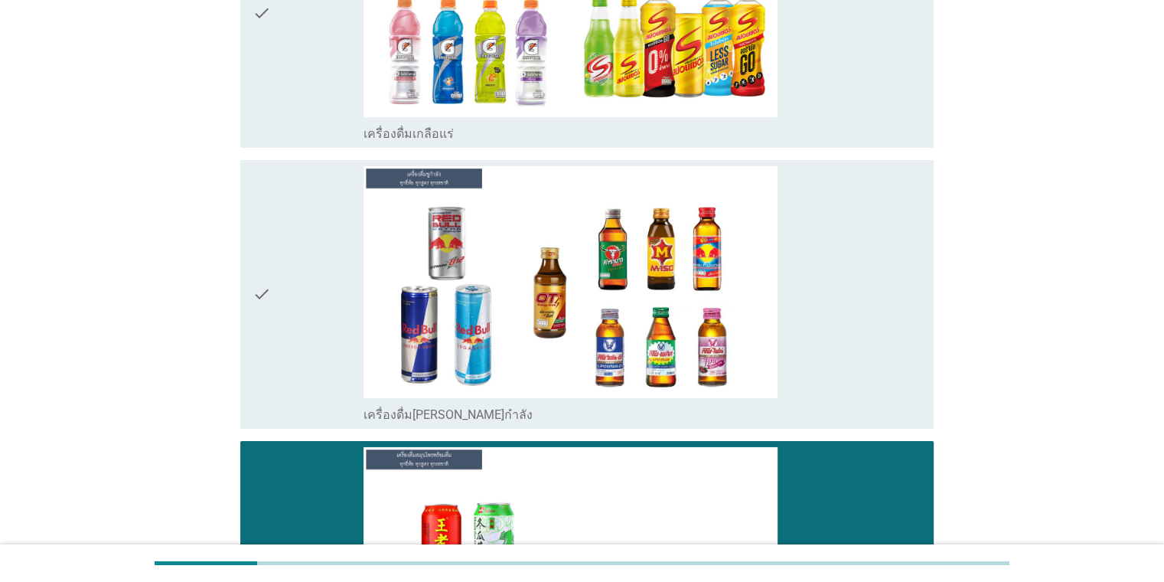
scroll to position [5061, 0]
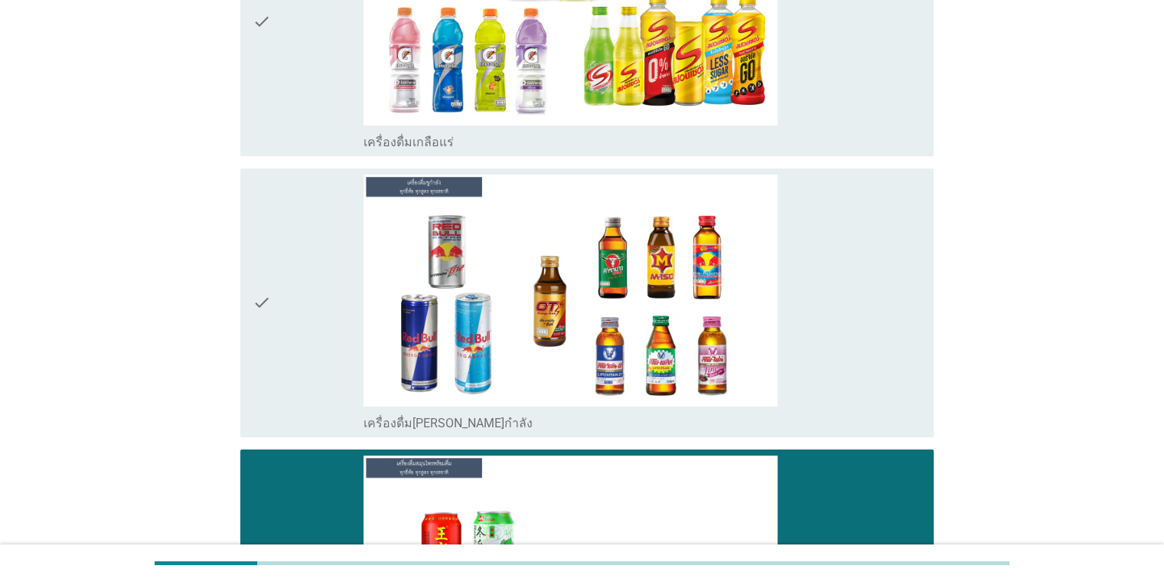
click at [288, 205] on div "check" at bounding box center [309, 303] width 112 height 256
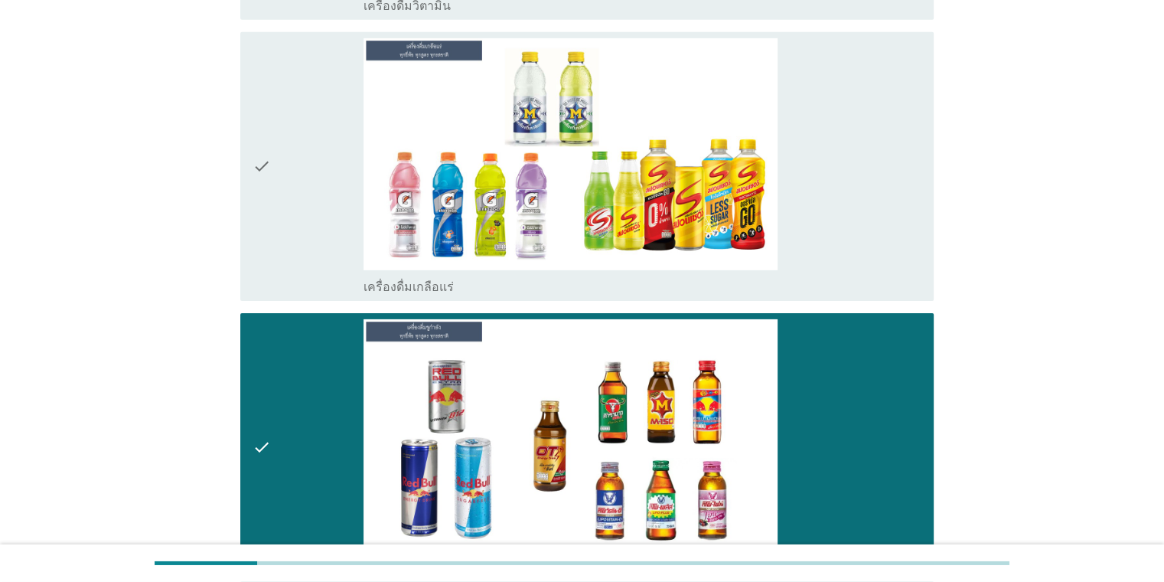
scroll to position [4832, 0]
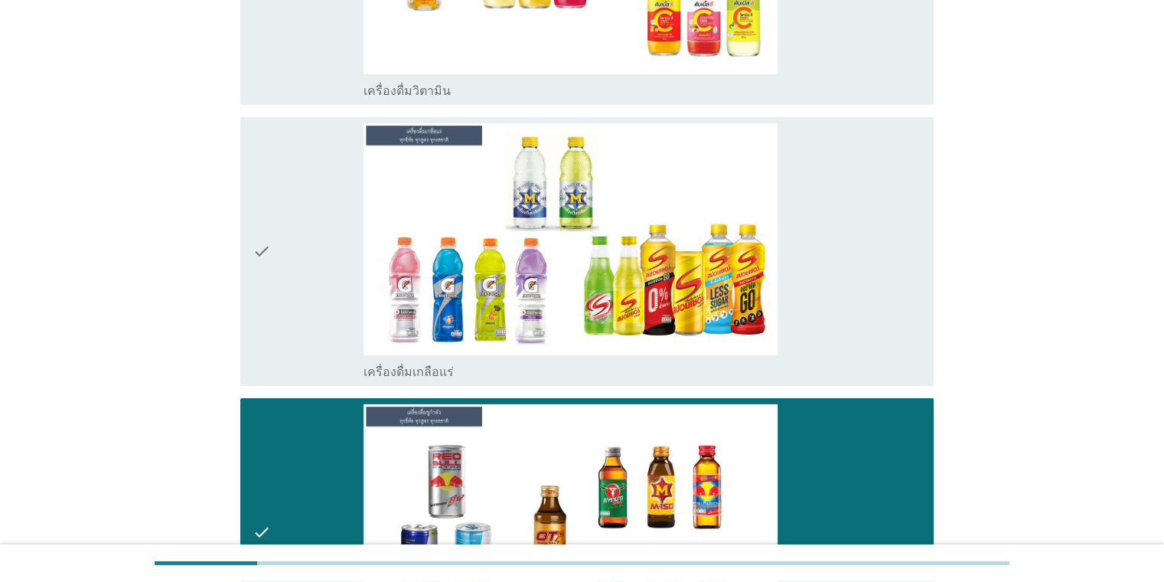
click at [288, 205] on div "check" at bounding box center [309, 251] width 112 height 256
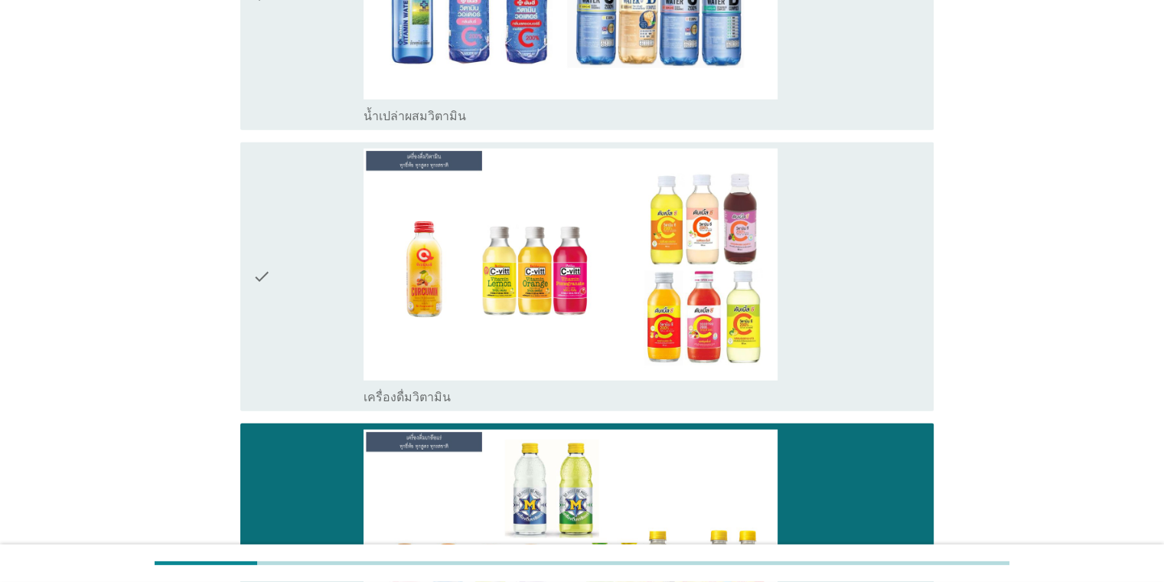
click at [288, 205] on div "check" at bounding box center [309, 277] width 112 height 256
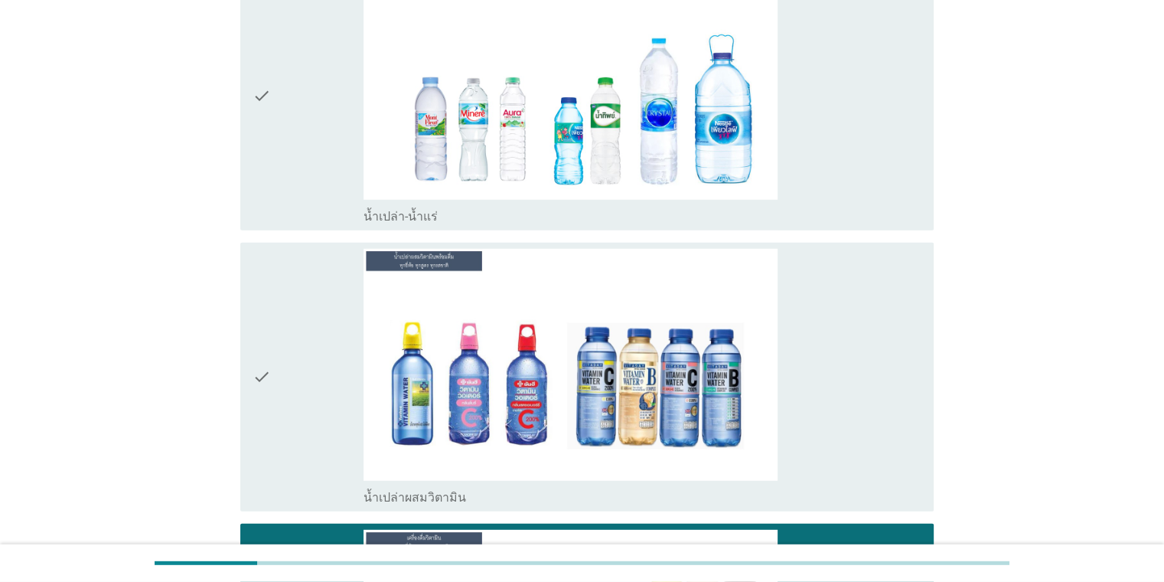
scroll to position [4143, 0]
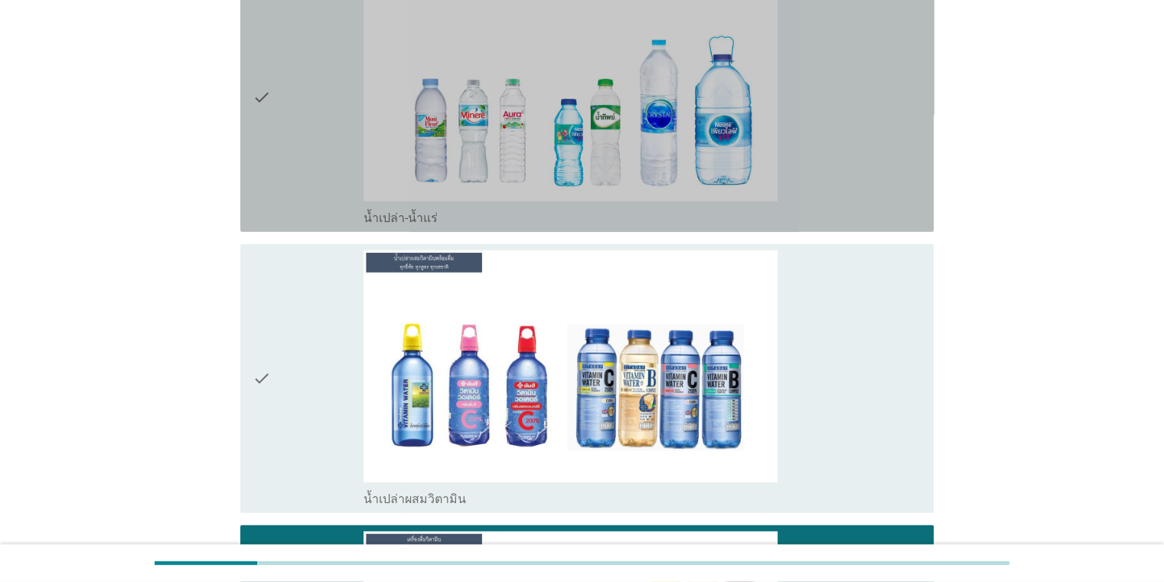
click at [292, 126] on div "check" at bounding box center [309, 97] width 112 height 256
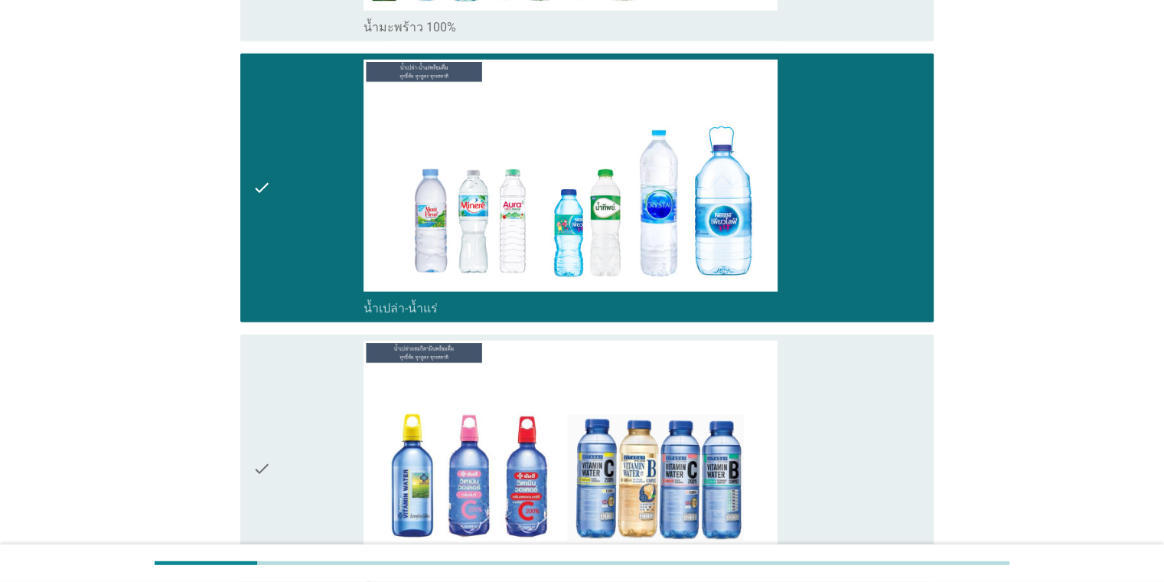
scroll to position [3837, 0]
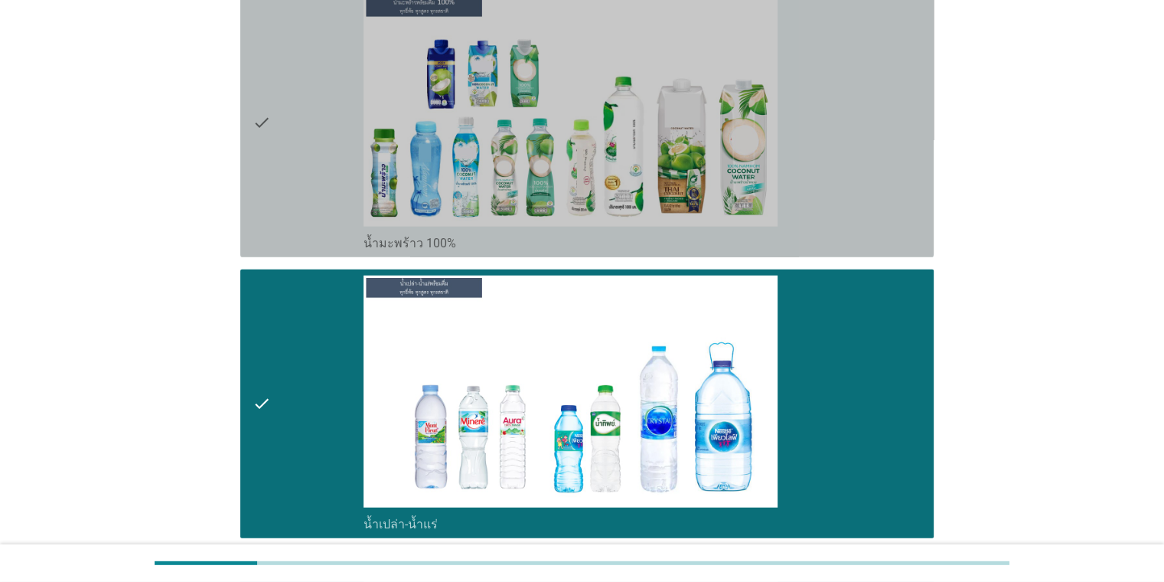
click at [294, 129] on div "check" at bounding box center [309, 123] width 112 height 256
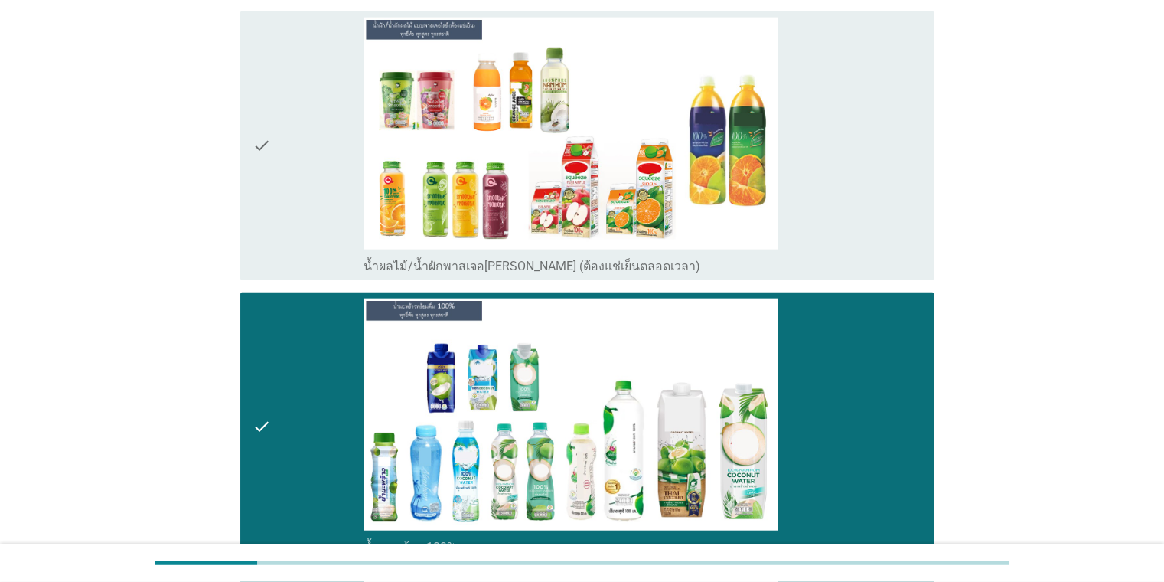
scroll to position [3377, 0]
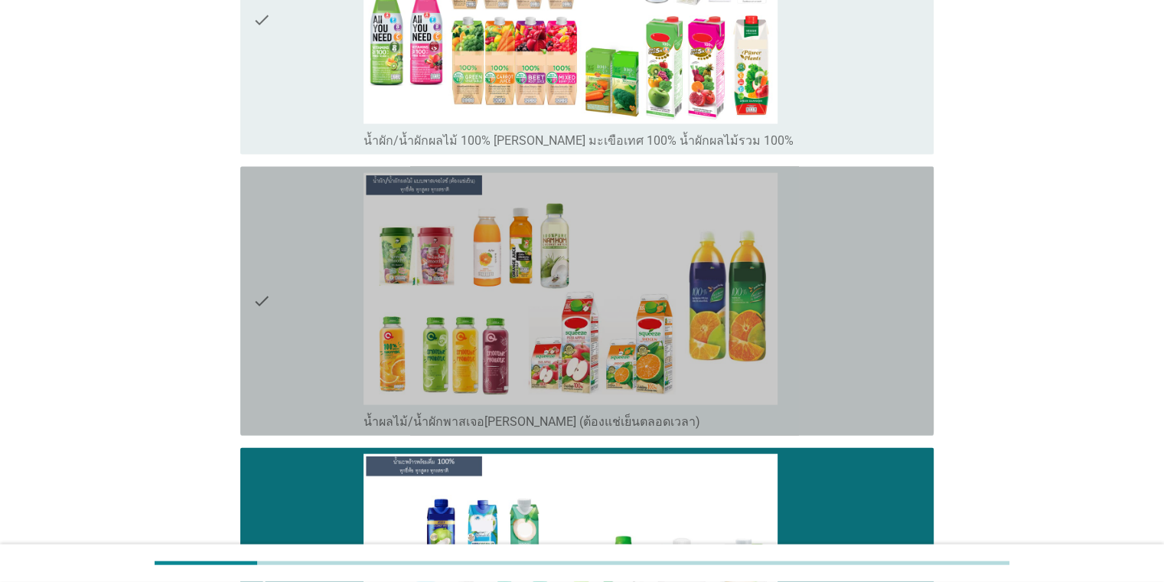
click at [328, 193] on div "check" at bounding box center [309, 301] width 112 height 256
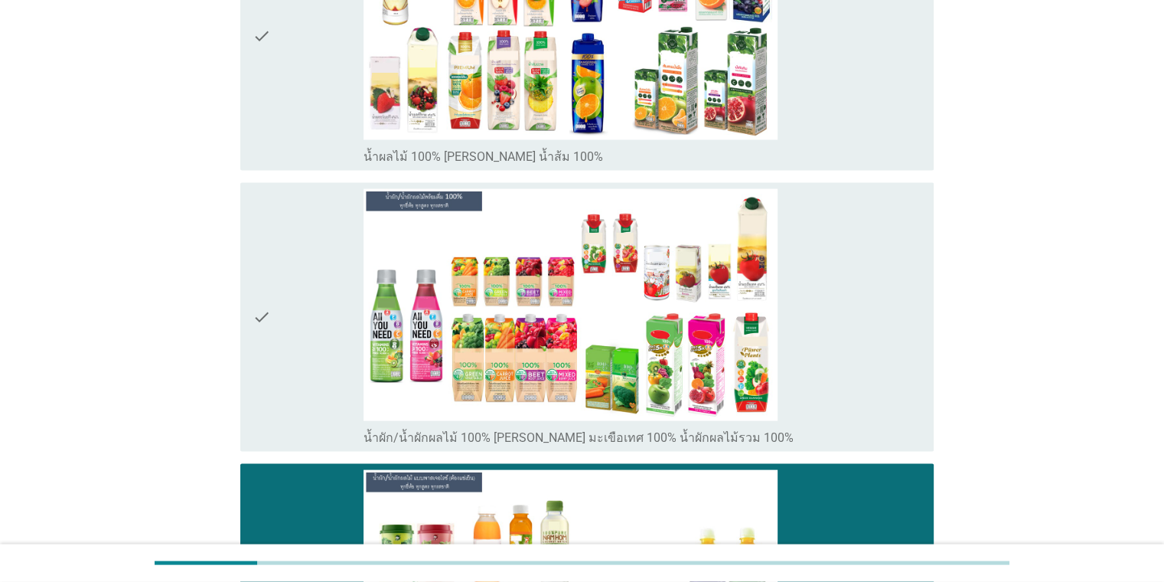
scroll to position [3071, 0]
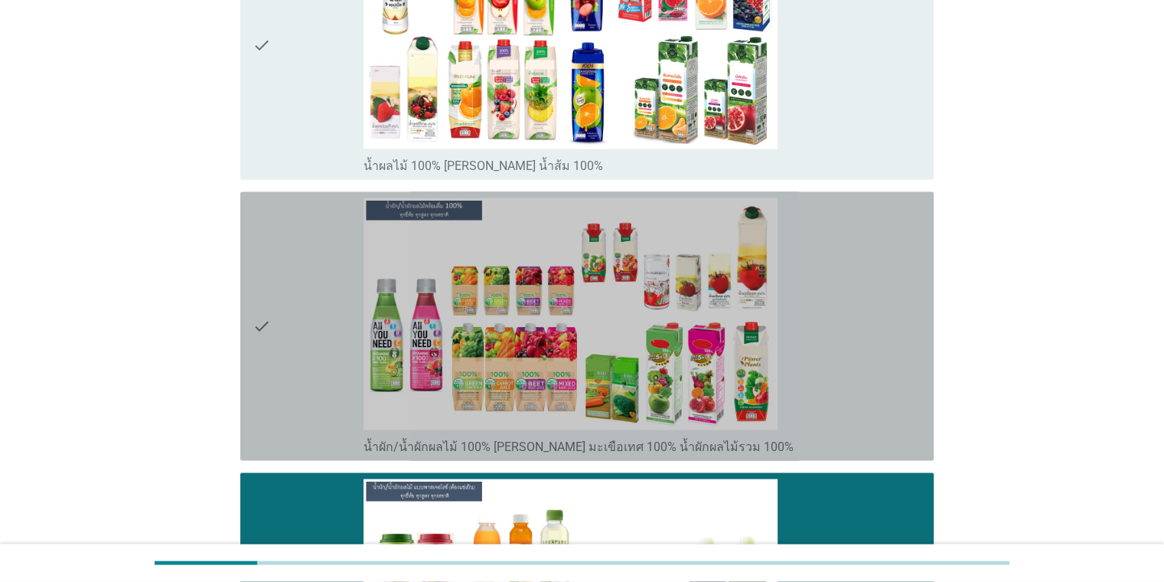
click at [303, 217] on div "check" at bounding box center [309, 326] width 112 height 256
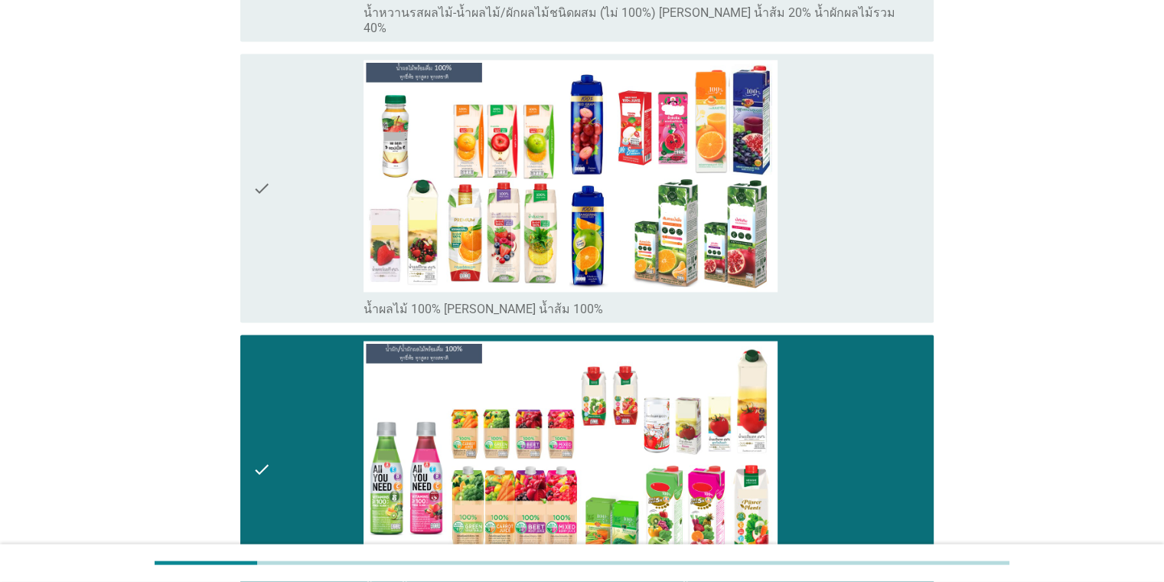
scroll to position [2918, 0]
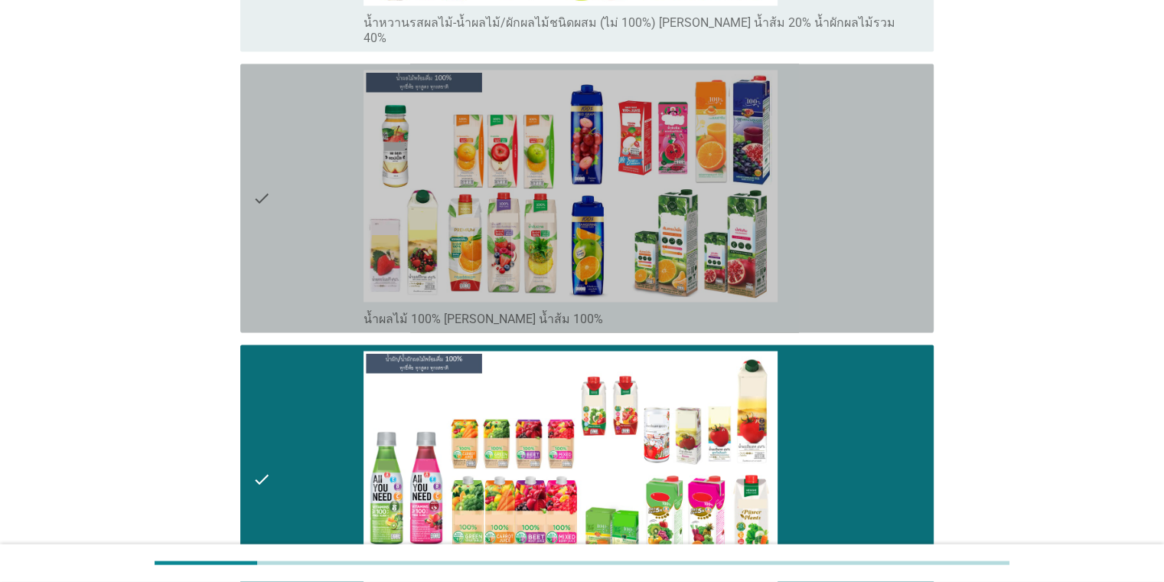
click at [303, 218] on div "check" at bounding box center [309, 198] width 112 height 256
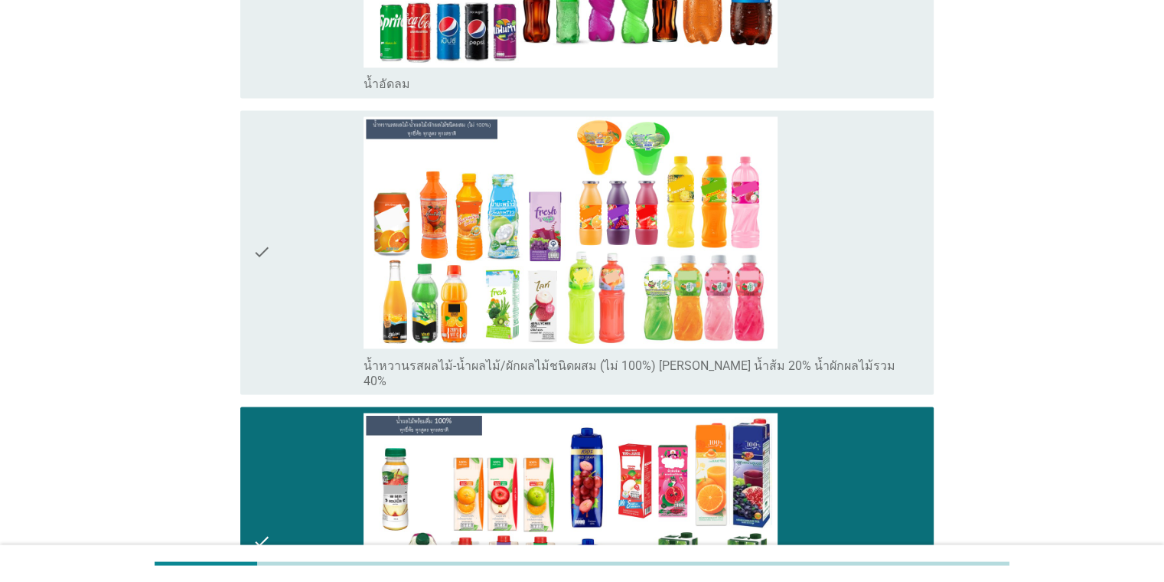
scroll to position [2535, 0]
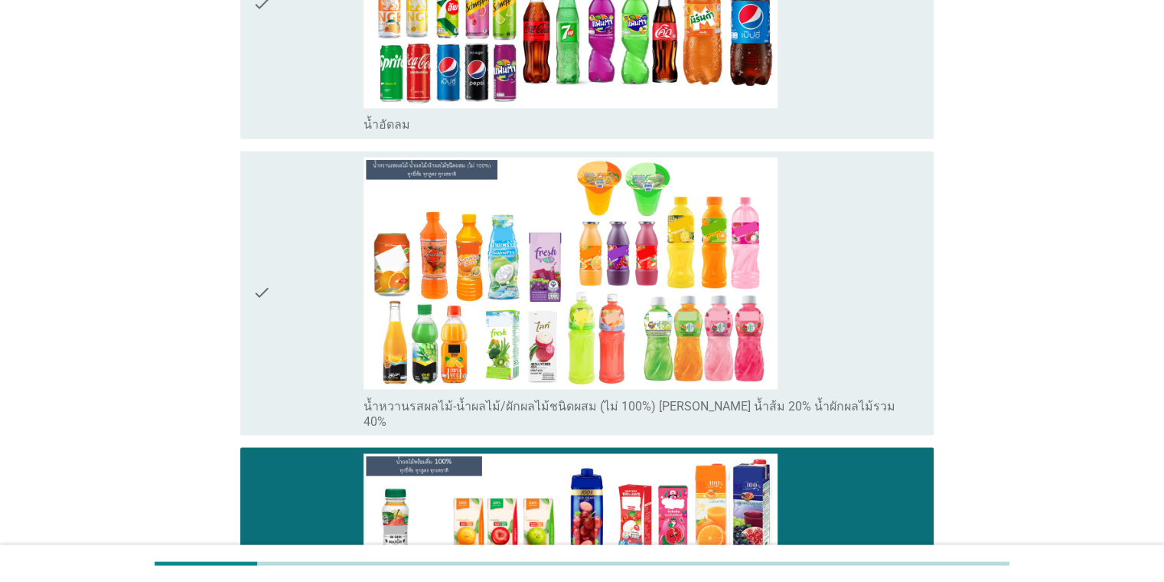
click at [303, 218] on div "check" at bounding box center [309, 293] width 112 height 272
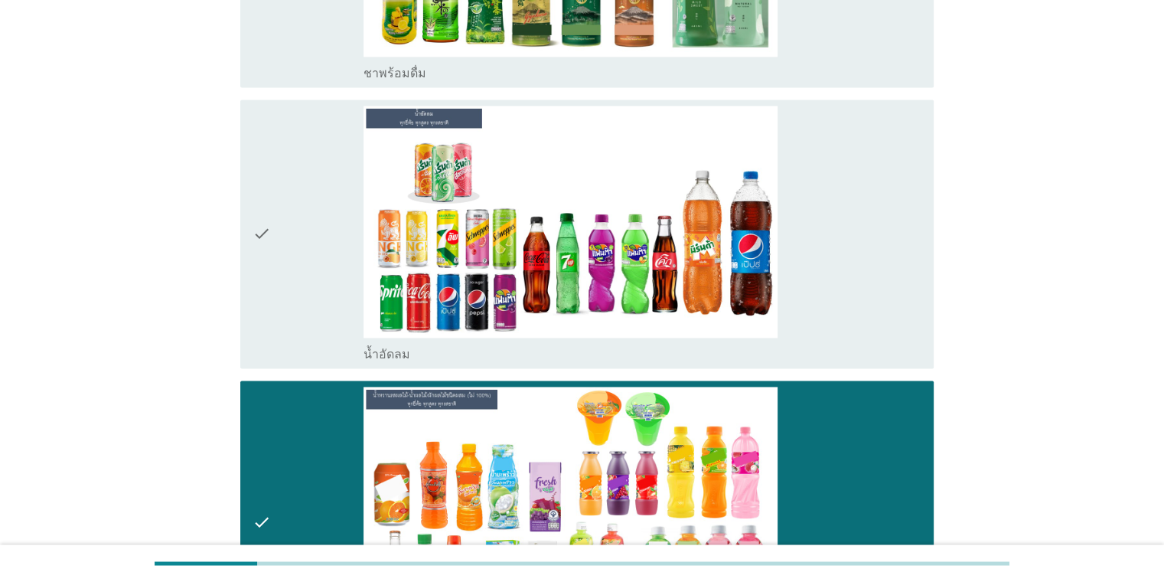
click at [303, 218] on div "check" at bounding box center [309, 234] width 112 height 256
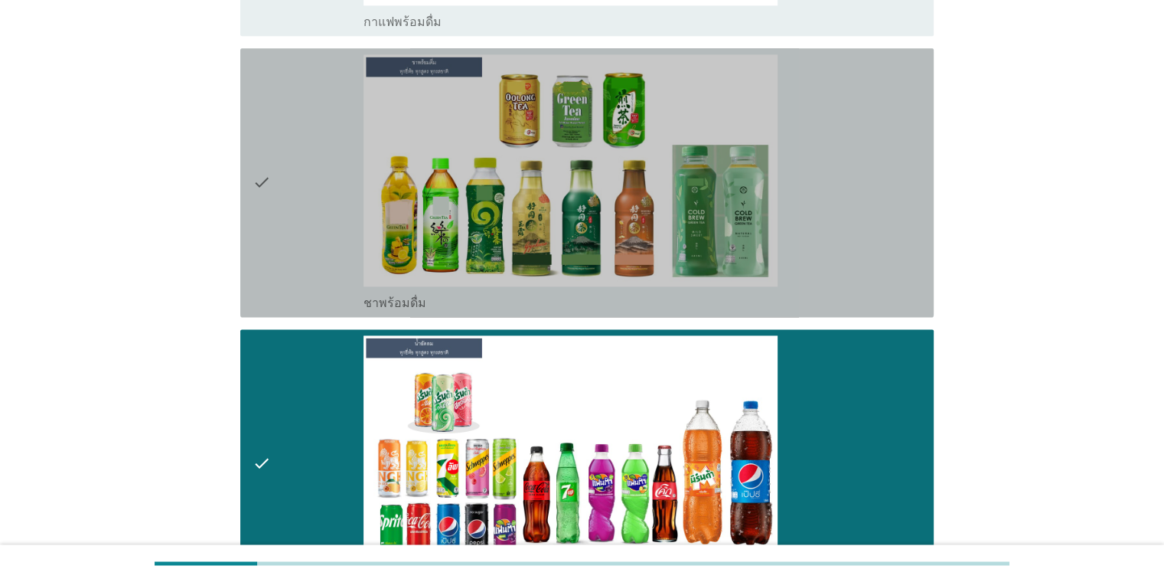
click at [303, 218] on div "check" at bounding box center [309, 182] width 112 height 256
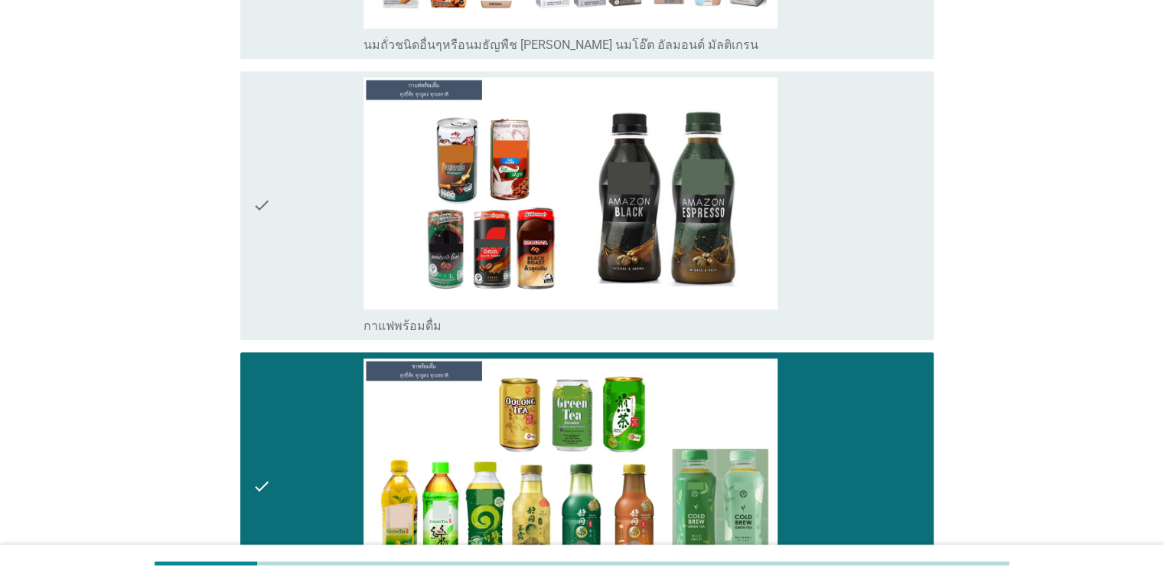
scroll to position [1770, 0]
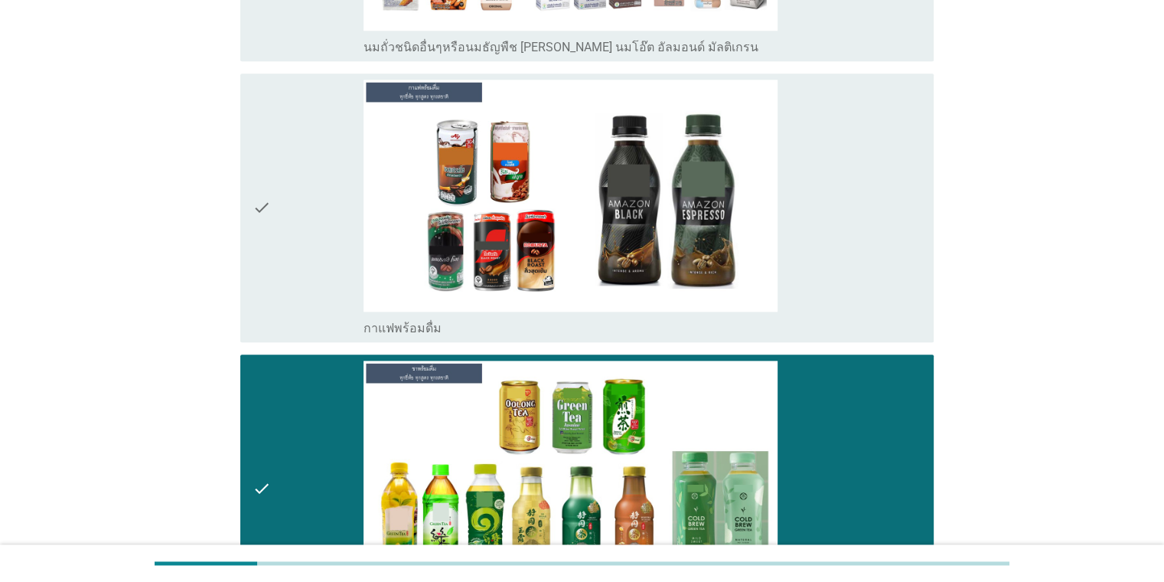
click at [303, 218] on div "check" at bounding box center [309, 208] width 112 height 256
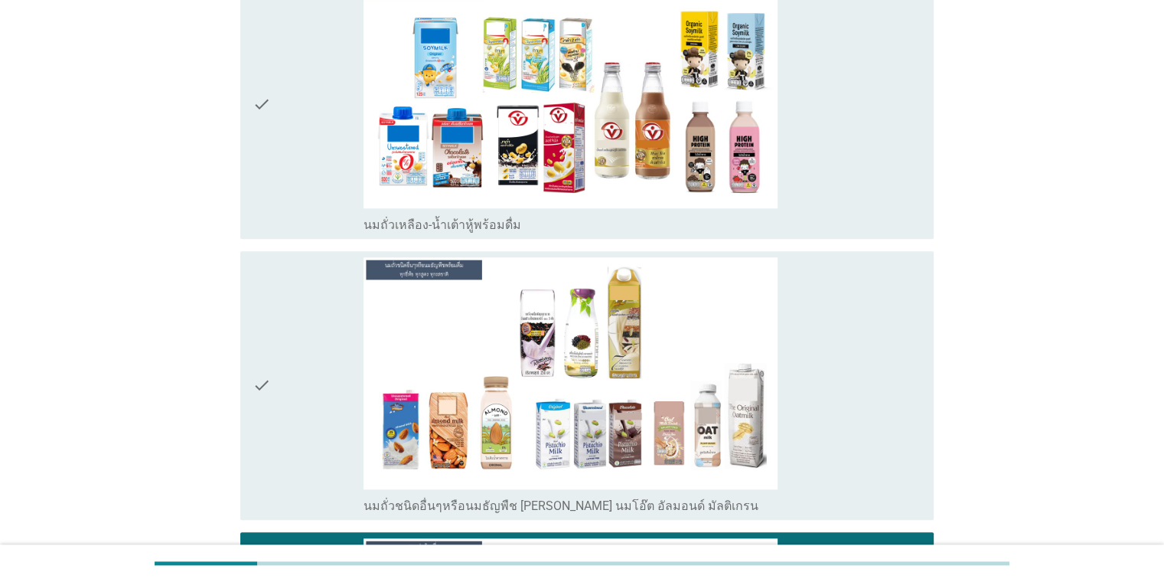
scroll to position [1234, 0]
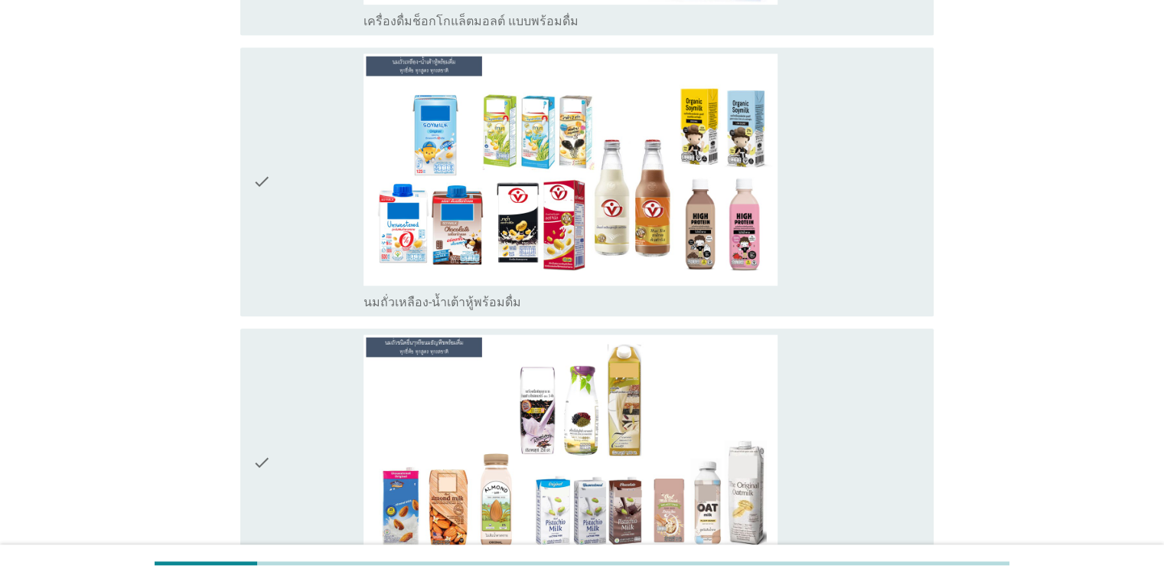
click at [303, 218] on div "check" at bounding box center [309, 182] width 112 height 256
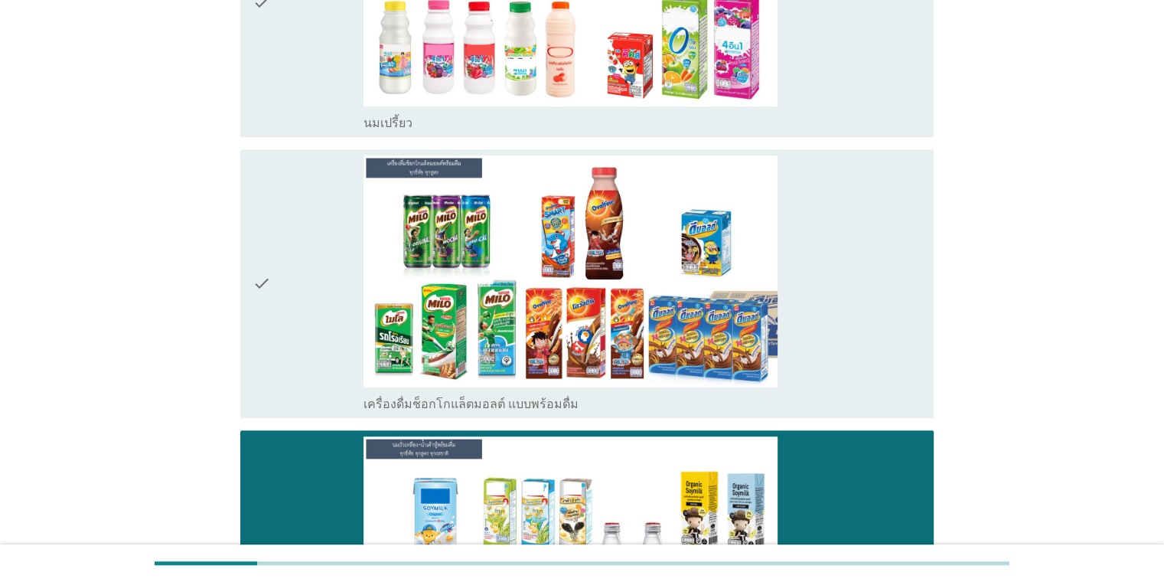
click at [303, 218] on div "check" at bounding box center [309, 283] width 112 height 256
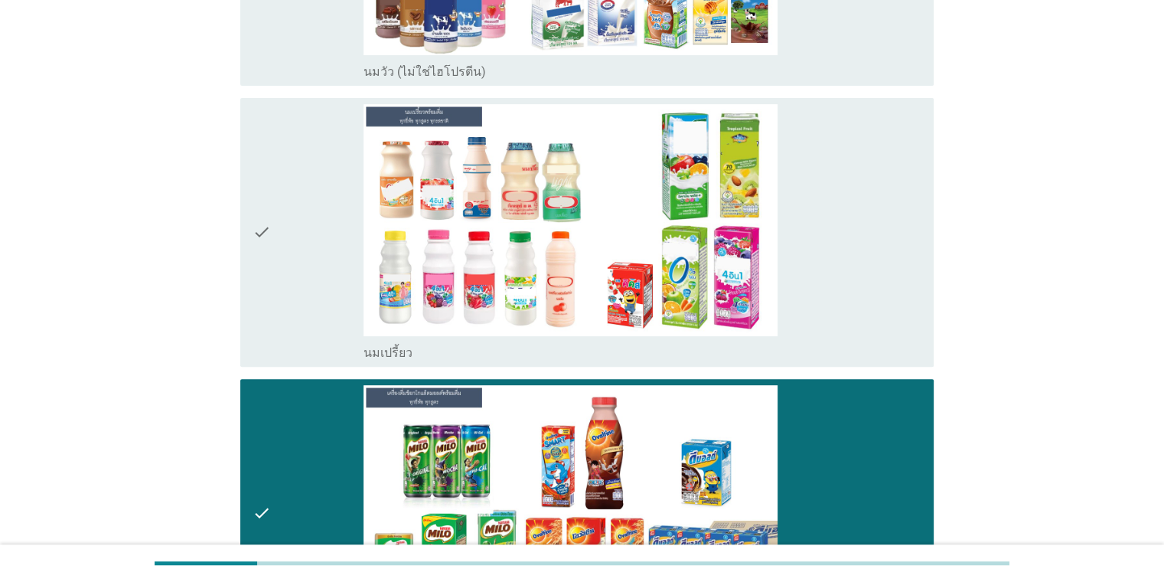
click at [303, 217] on div "check" at bounding box center [309, 232] width 112 height 256
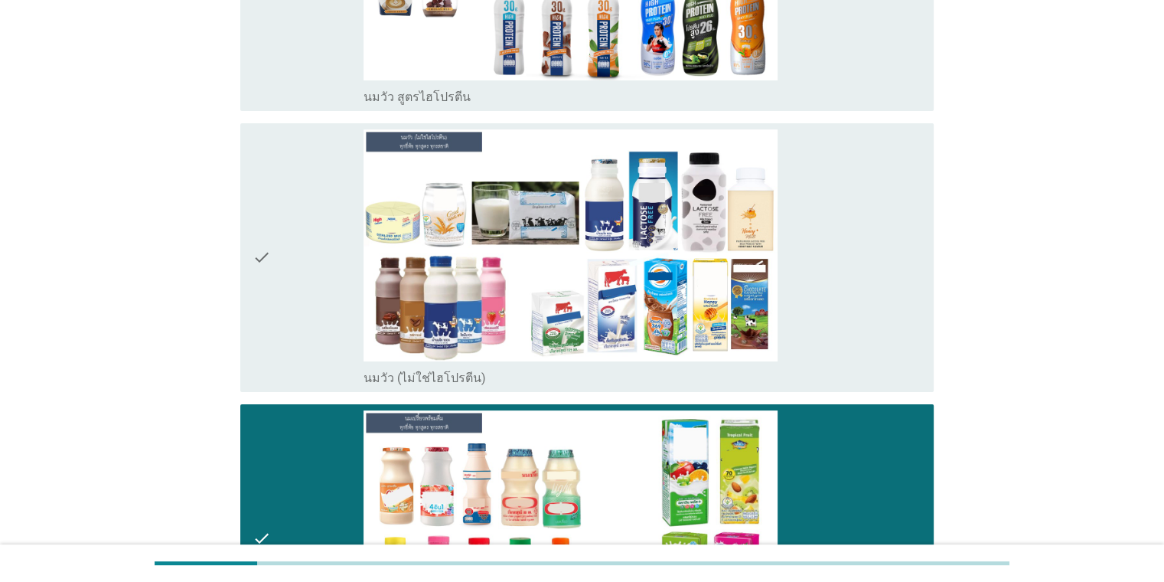
click at [303, 217] on div "check" at bounding box center [309, 257] width 112 height 256
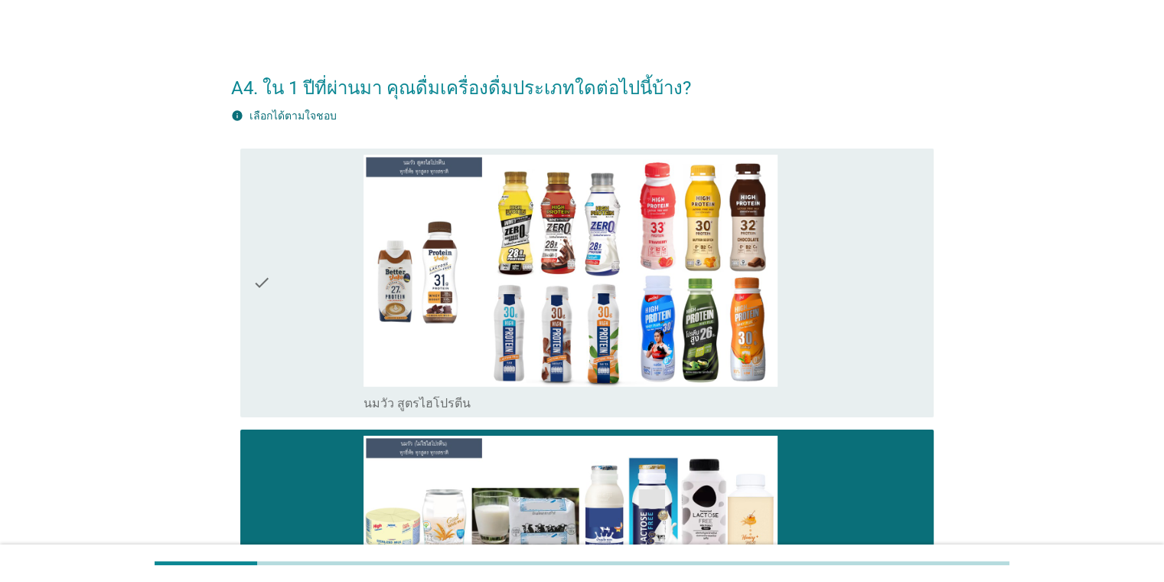
click at [303, 217] on div "check" at bounding box center [309, 283] width 112 height 256
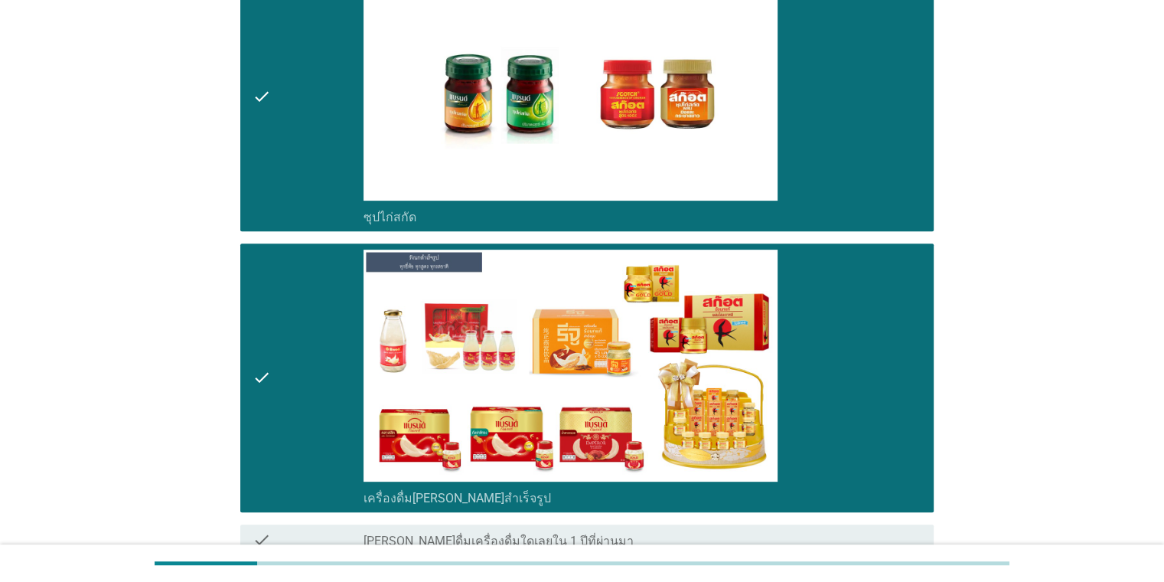
scroll to position [6516, 0]
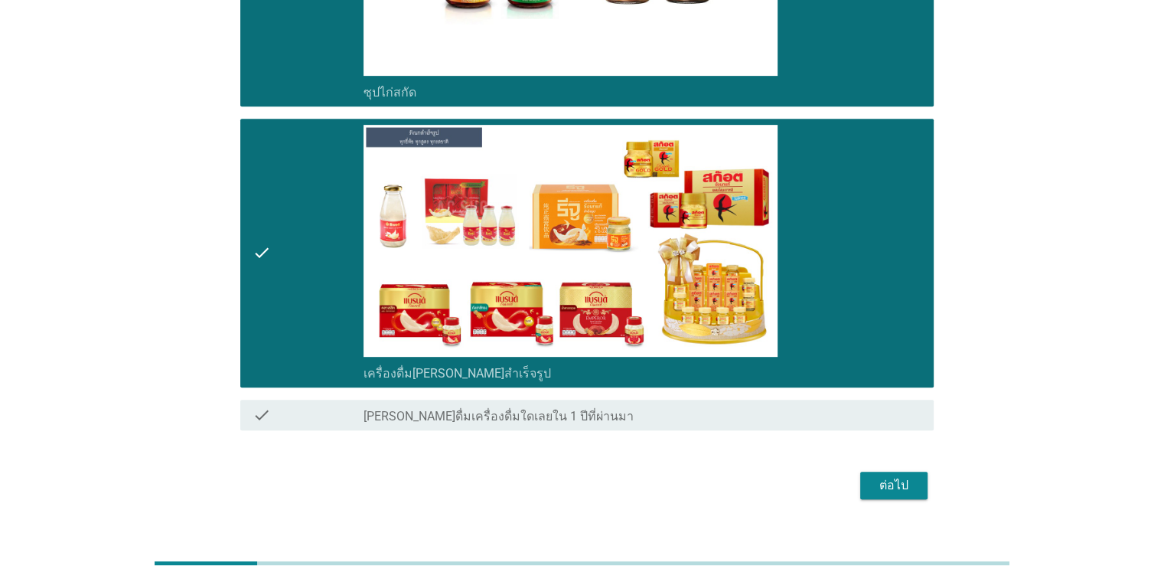
click at [753, 476] on div "ต่อไป" at bounding box center [894, 485] width 43 height 18
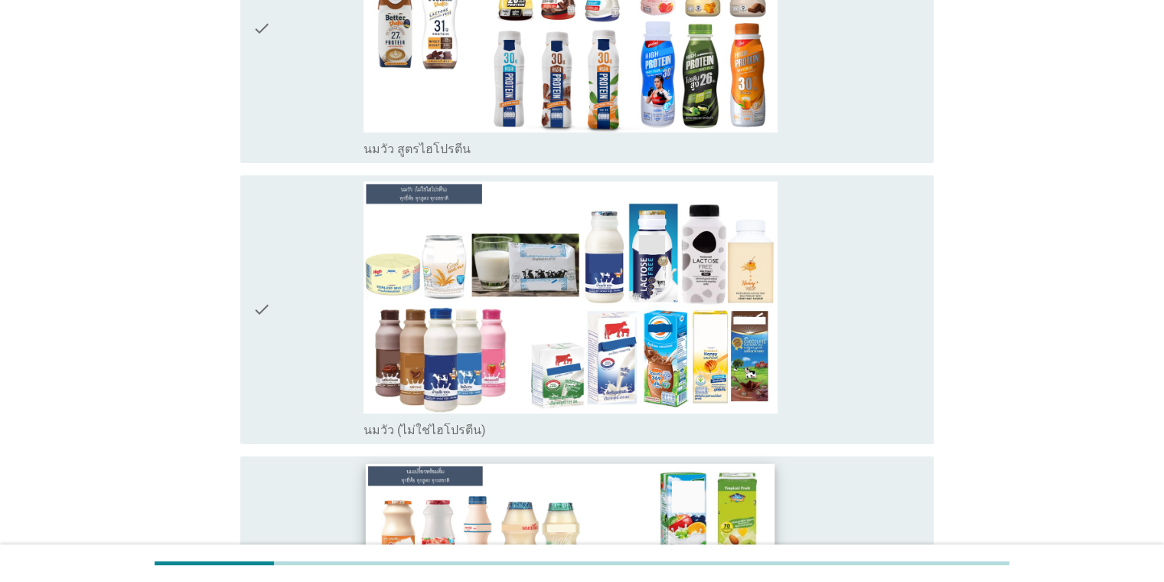
scroll to position [230, 0]
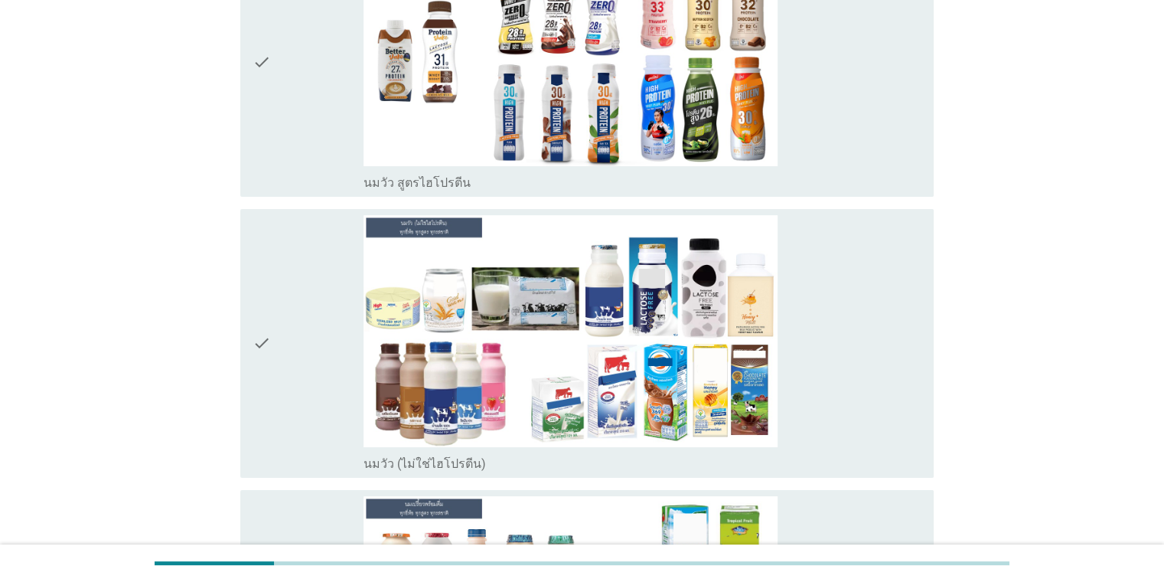
click at [262, 126] on icon "check" at bounding box center [262, 62] width 18 height 256
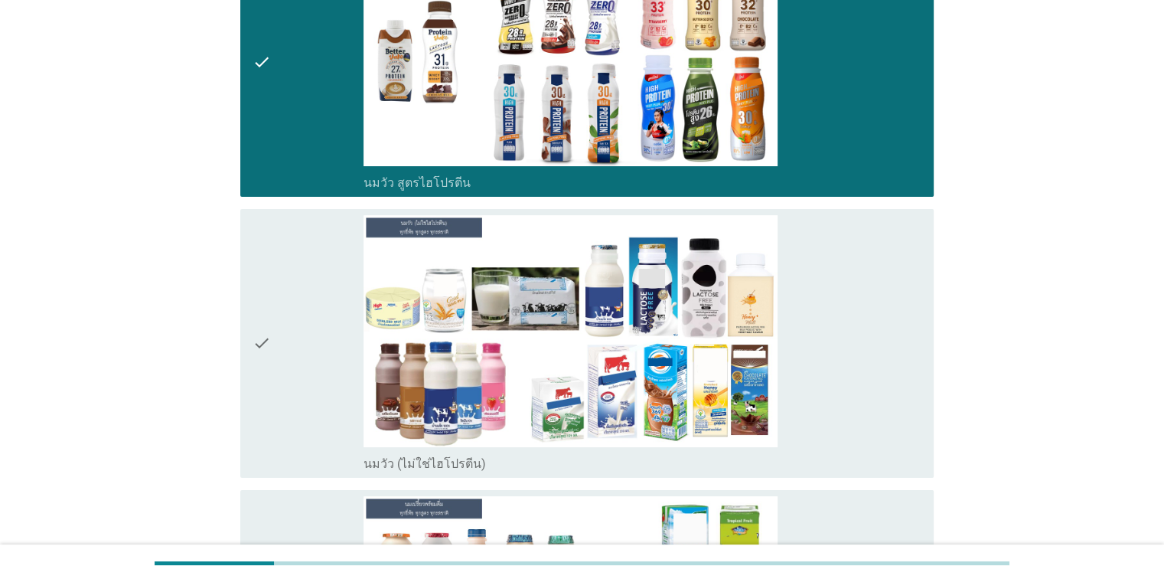
click at [260, 336] on icon "check" at bounding box center [262, 343] width 18 height 256
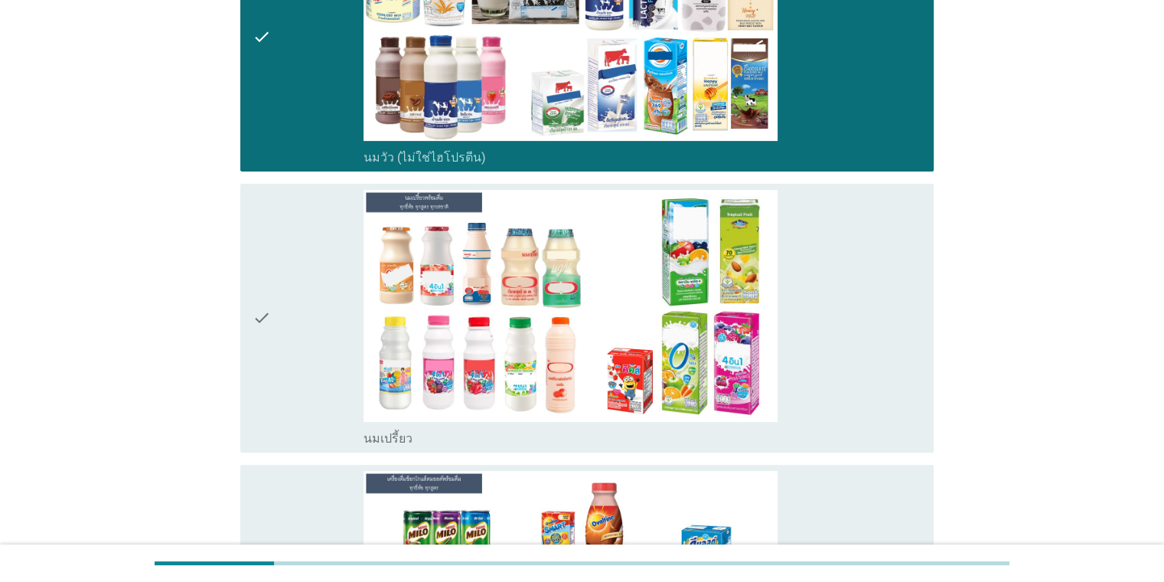
click at [273, 315] on div "check" at bounding box center [309, 318] width 112 height 256
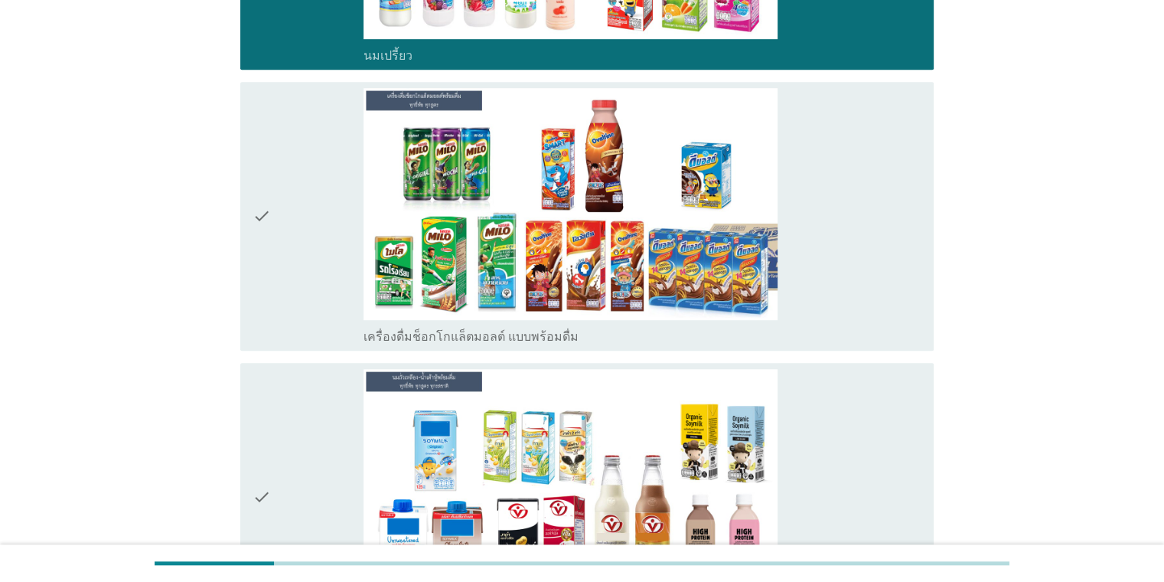
click at [289, 214] on div "check" at bounding box center [309, 216] width 112 height 256
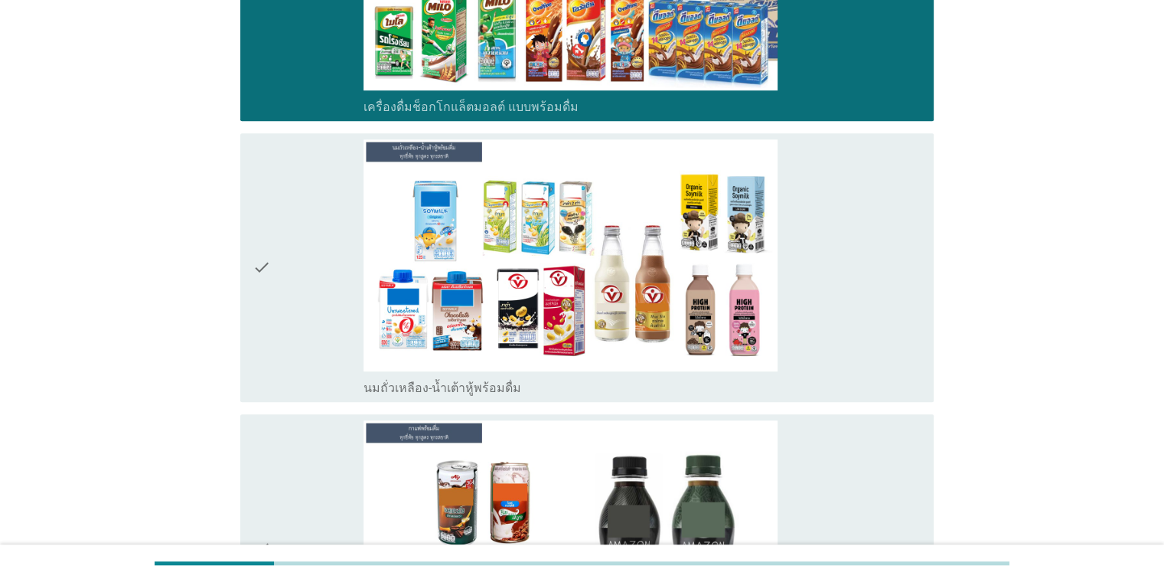
click at [289, 214] on div "check" at bounding box center [309, 267] width 112 height 256
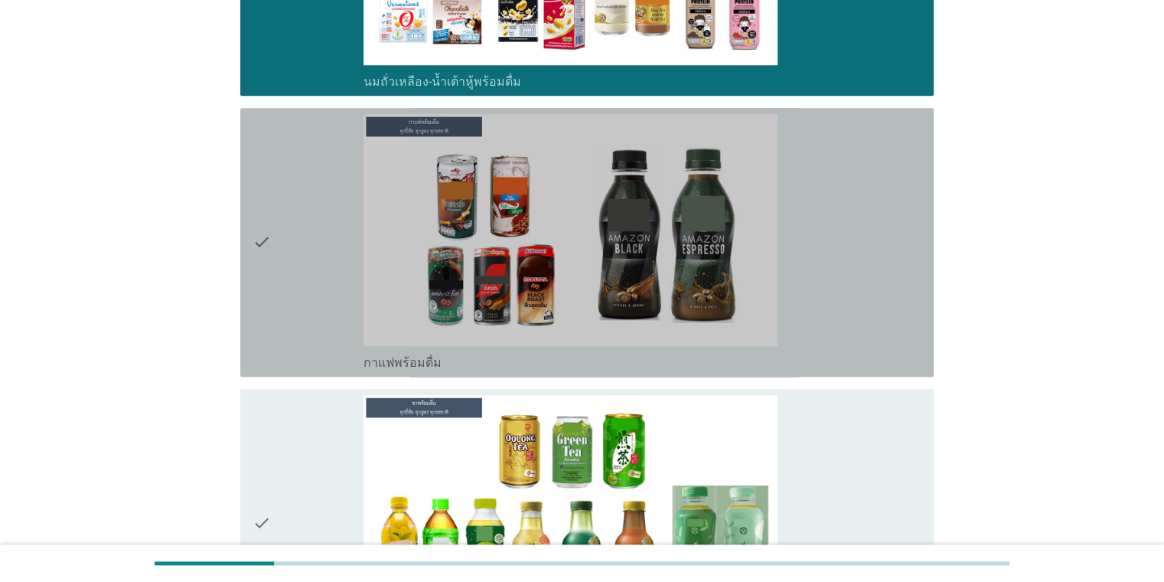
click at [289, 214] on div "check" at bounding box center [309, 242] width 112 height 256
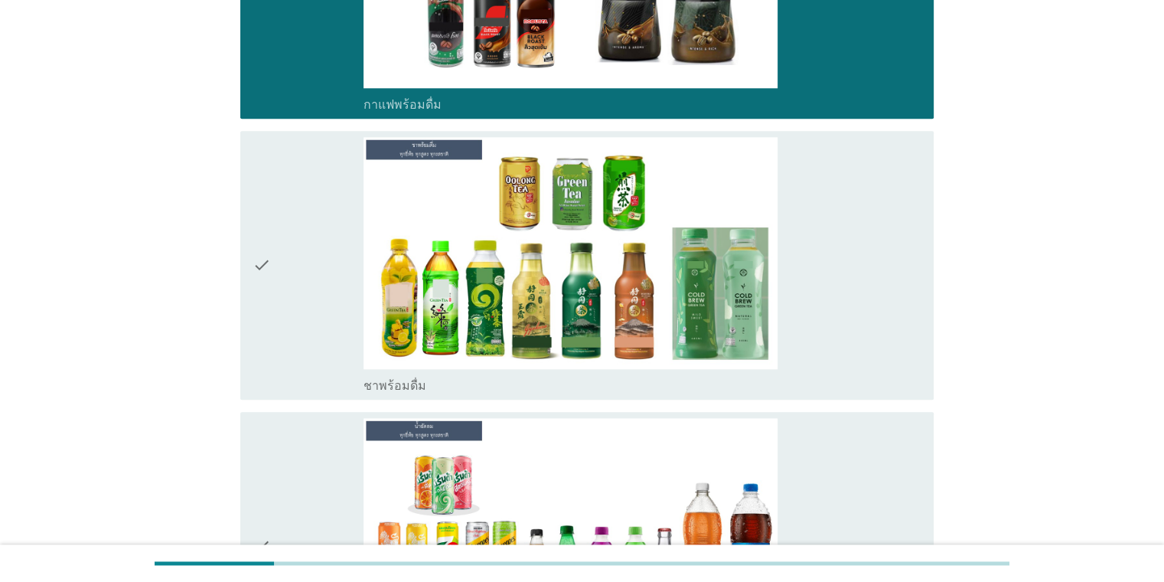
scroll to position [1761, 0]
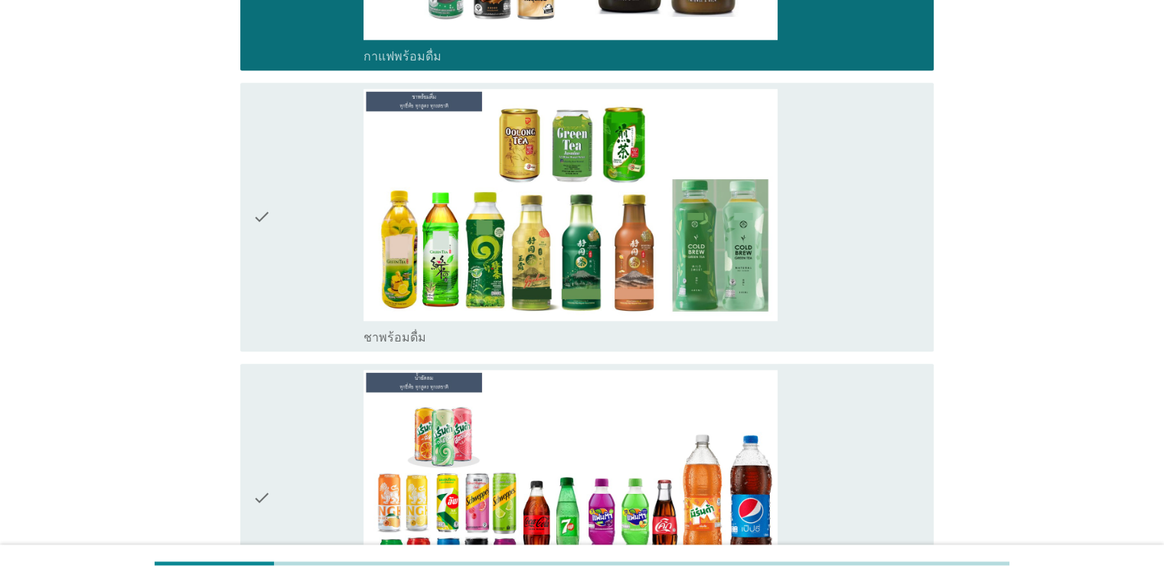
click at [289, 214] on div "check" at bounding box center [309, 217] width 112 height 256
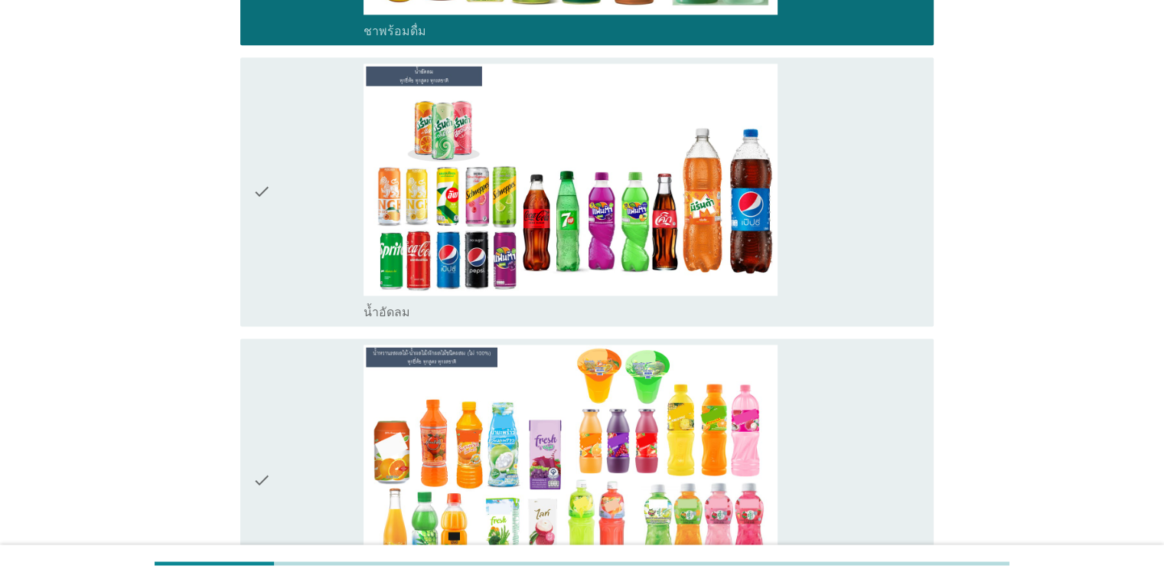
click at [289, 214] on div "check" at bounding box center [309, 192] width 112 height 256
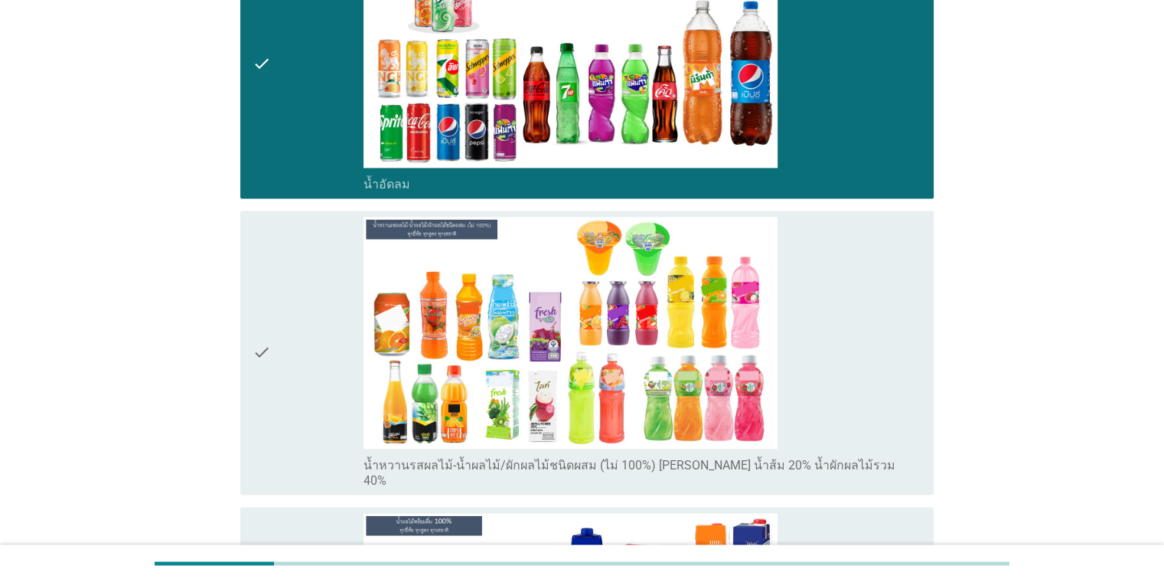
scroll to position [2220, 0]
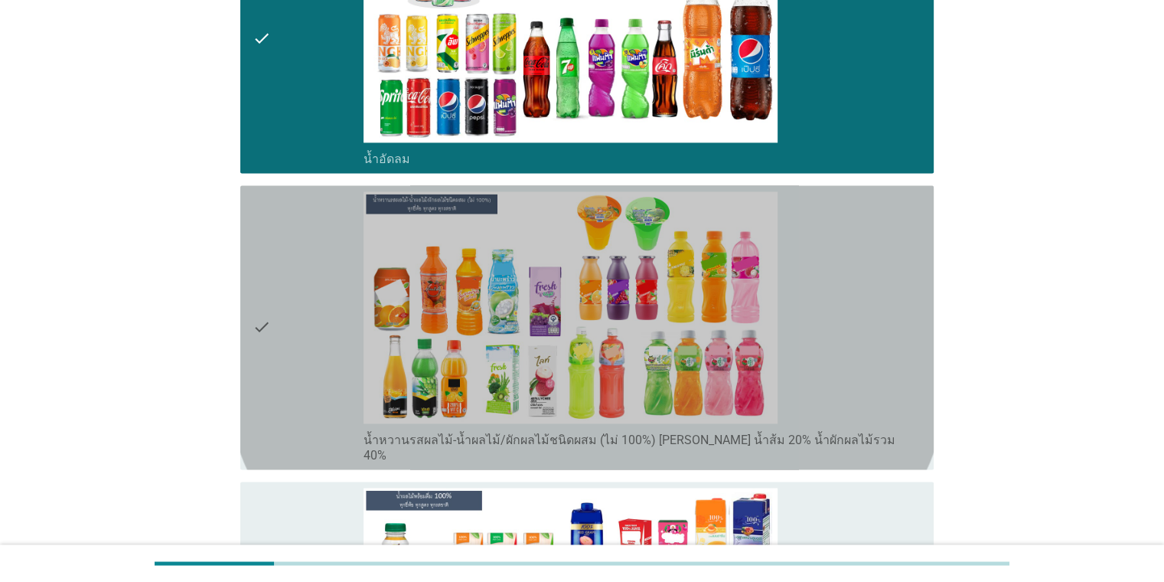
click at [300, 253] on div "check" at bounding box center [309, 327] width 112 height 272
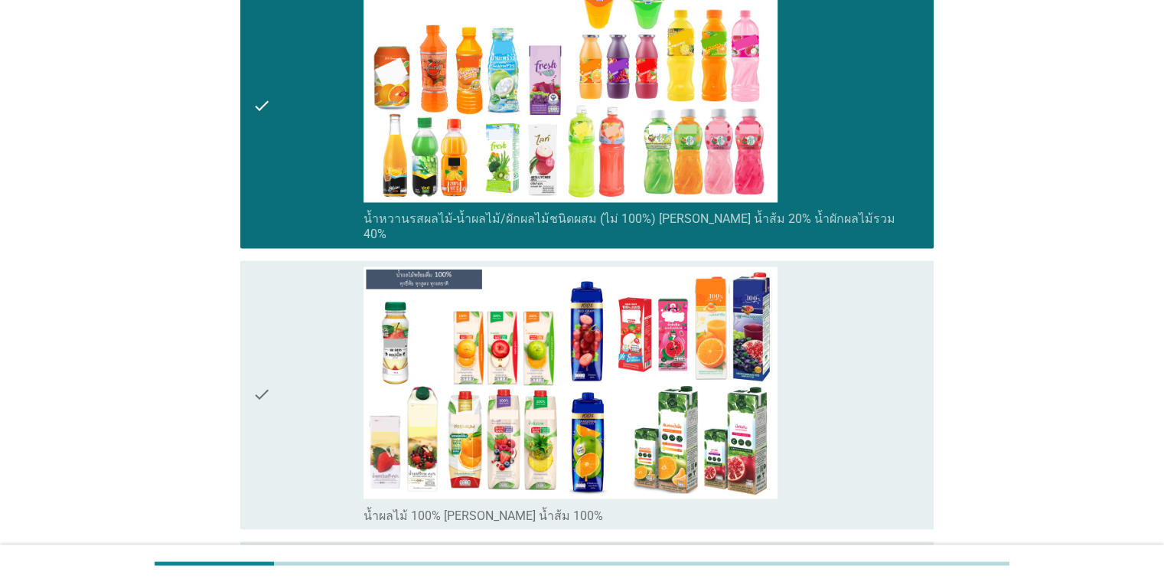
scroll to position [2450, 0]
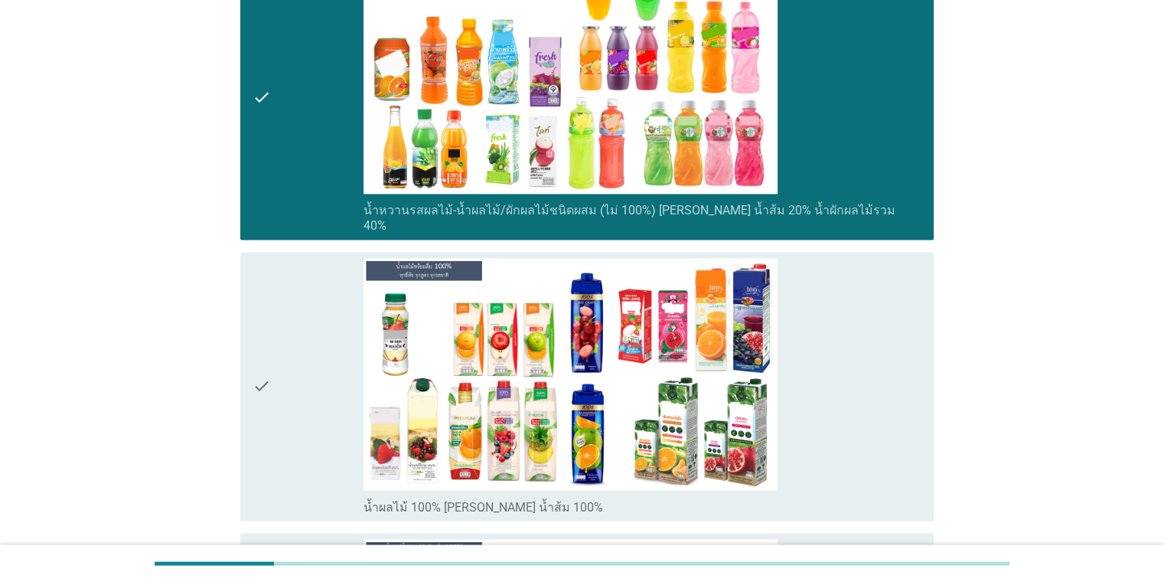
click at [300, 262] on div "check" at bounding box center [309, 386] width 112 height 256
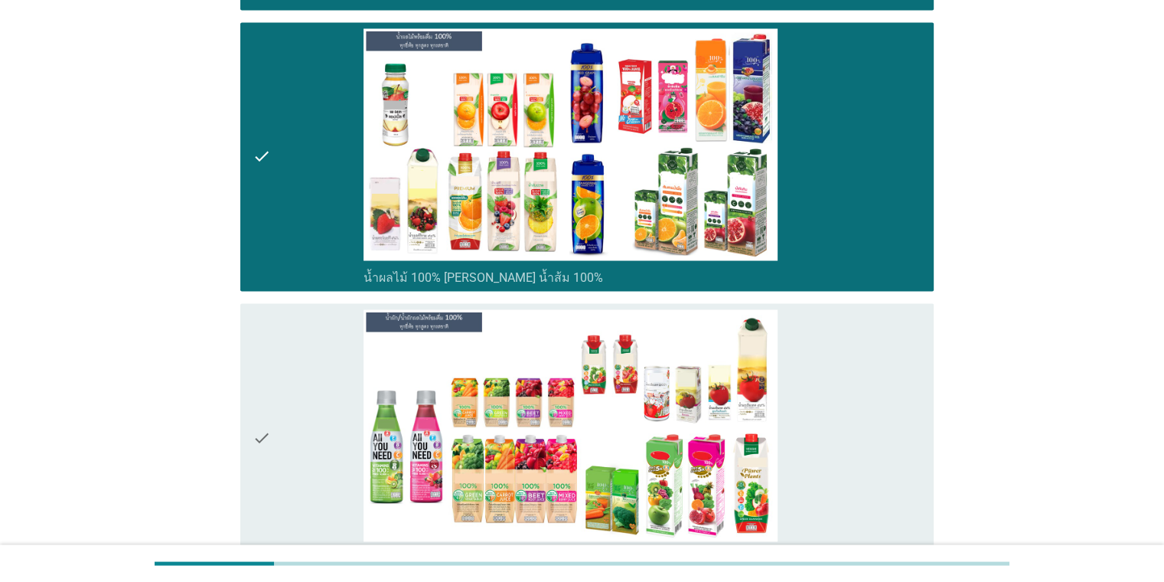
click at [304, 309] on div "check" at bounding box center [309, 437] width 112 height 256
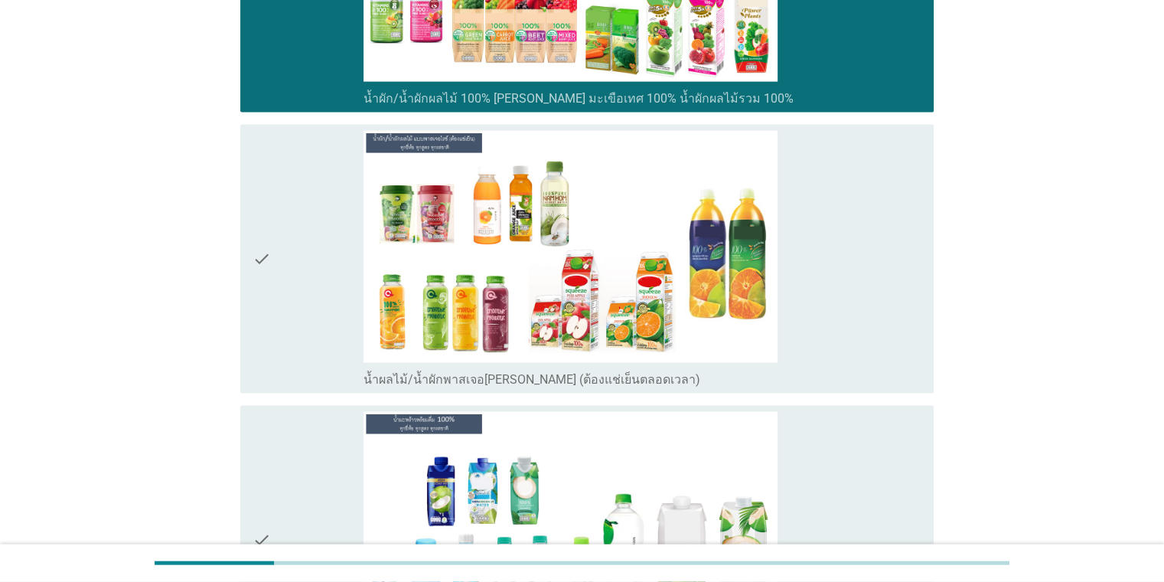
click at [302, 302] on div "check" at bounding box center [309, 259] width 112 height 256
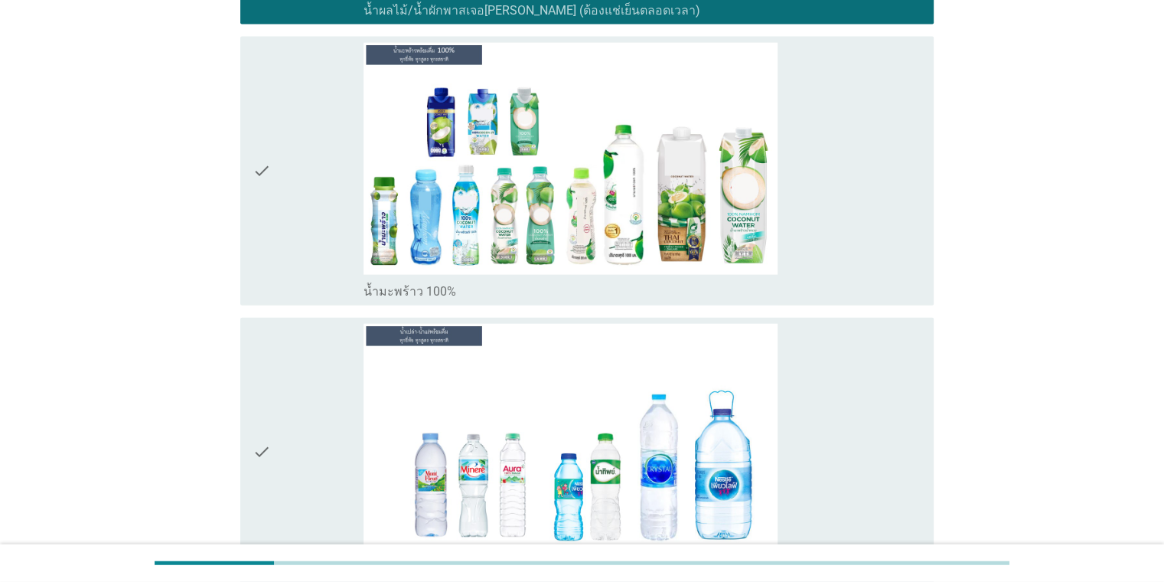
scroll to position [3521, 0]
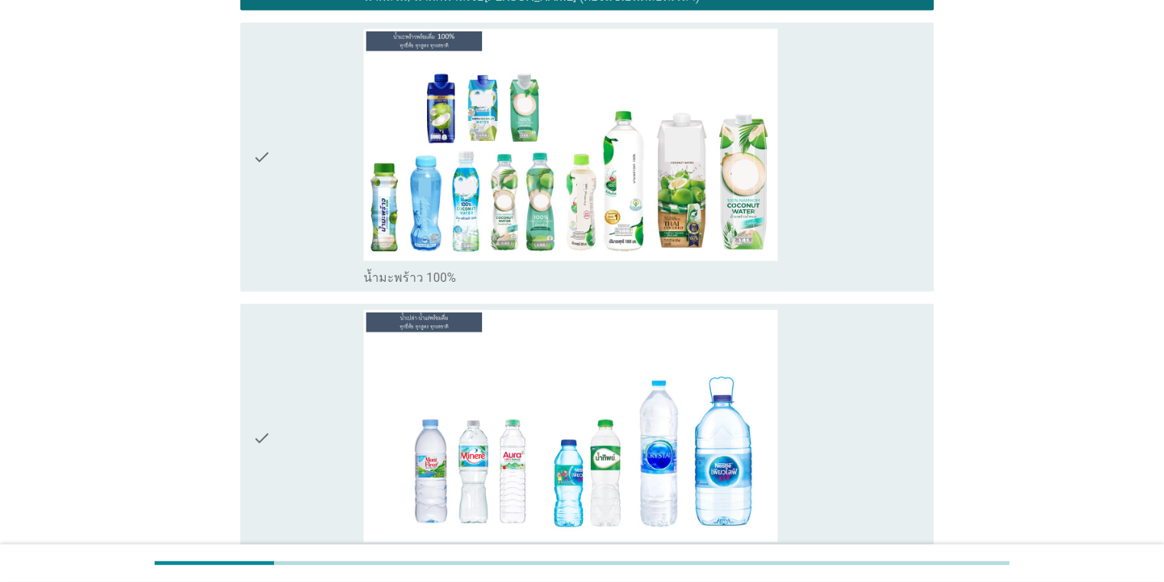
click at [295, 208] on div "check" at bounding box center [309, 157] width 112 height 256
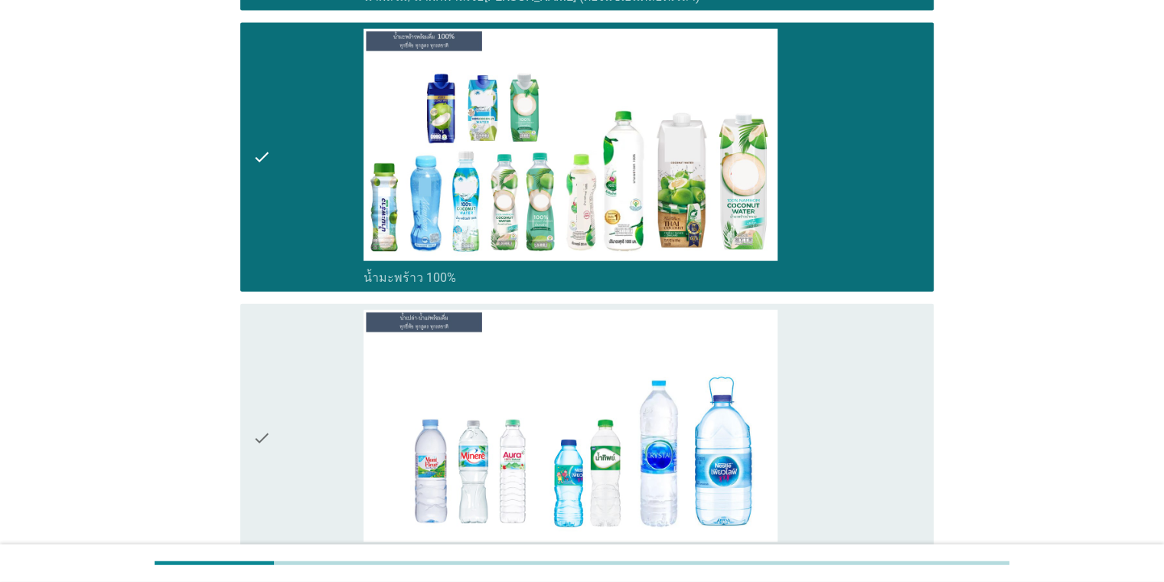
click at [259, 361] on icon "check" at bounding box center [262, 438] width 18 height 256
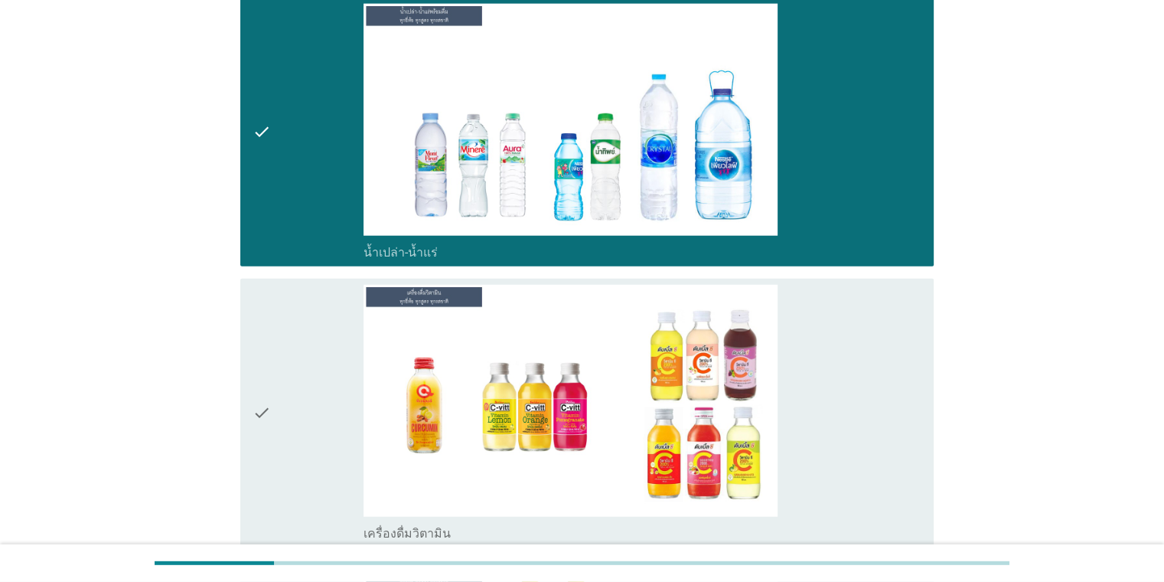
click at [279, 359] on div "check" at bounding box center [309, 413] width 112 height 256
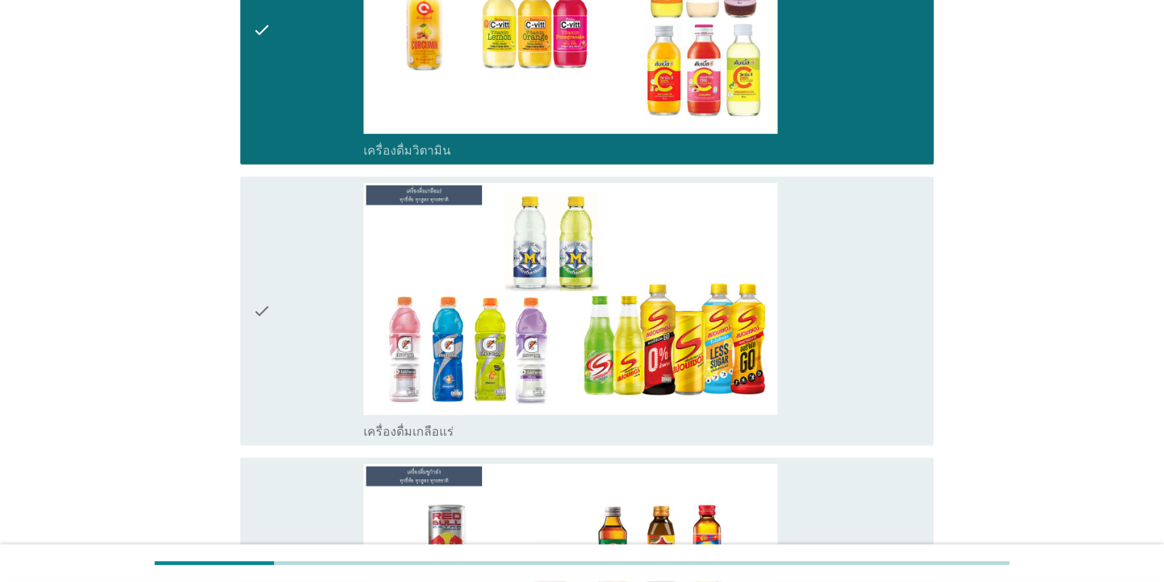
click at [280, 318] on div "check" at bounding box center [309, 311] width 112 height 256
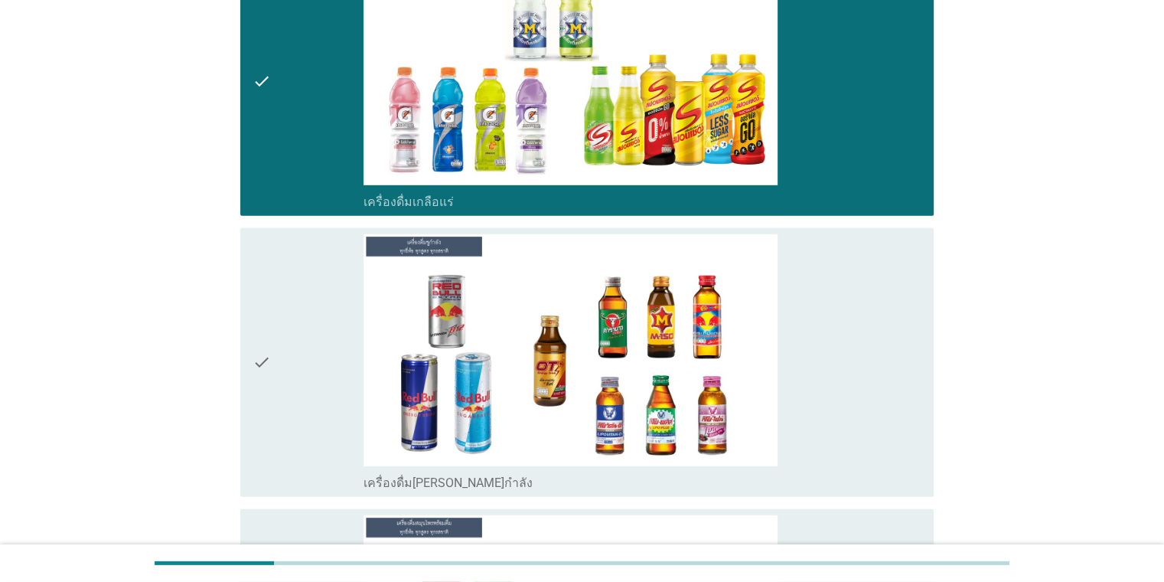
click at [288, 348] on div "check" at bounding box center [309, 362] width 112 height 256
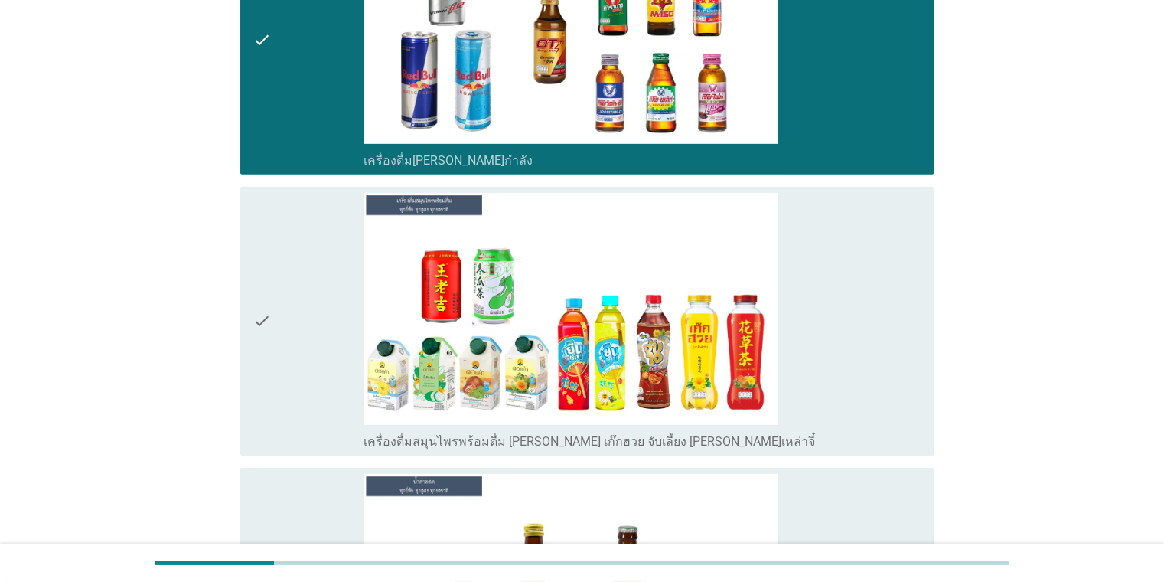
scroll to position [4823, 0]
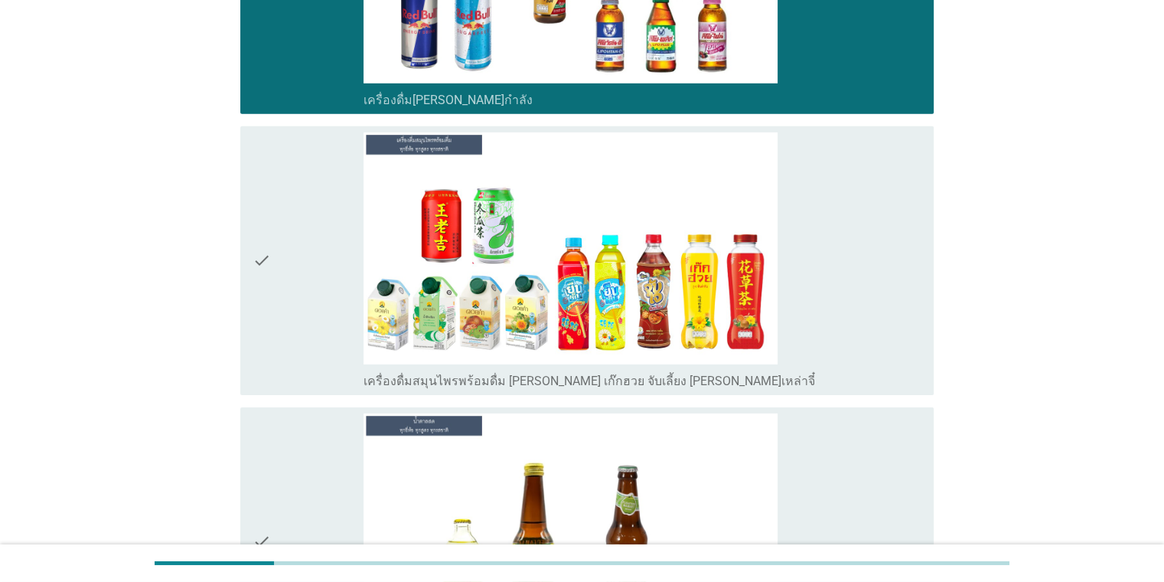
click at [304, 221] on div "check" at bounding box center [309, 260] width 112 height 256
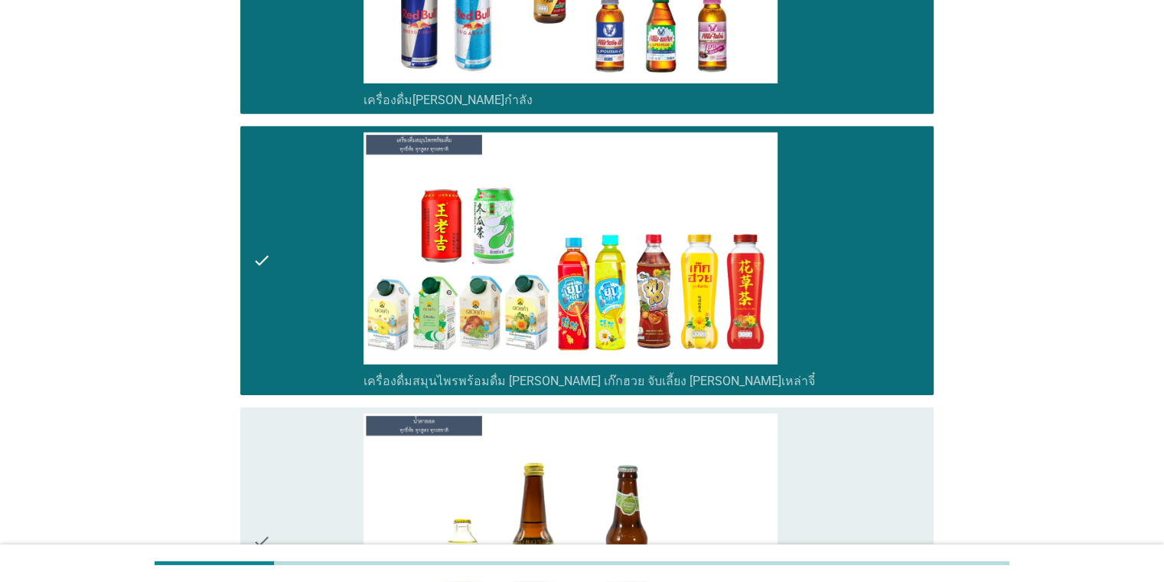
click at [273, 442] on div "check" at bounding box center [309, 541] width 112 height 256
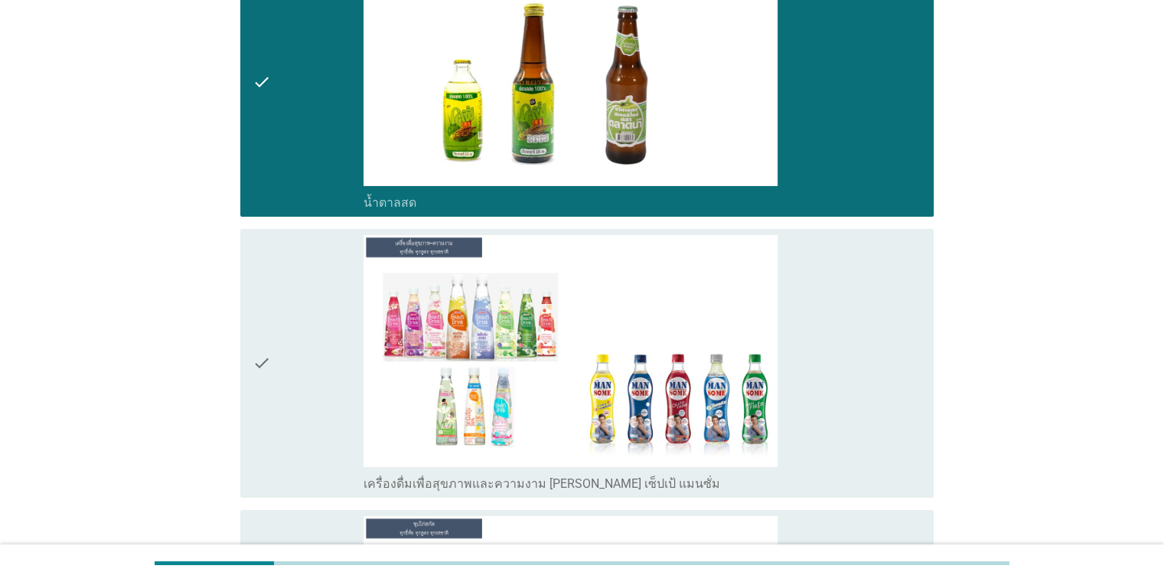
click at [276, 341] on div "check" at bounding box center [309, 363] width 112 height 256
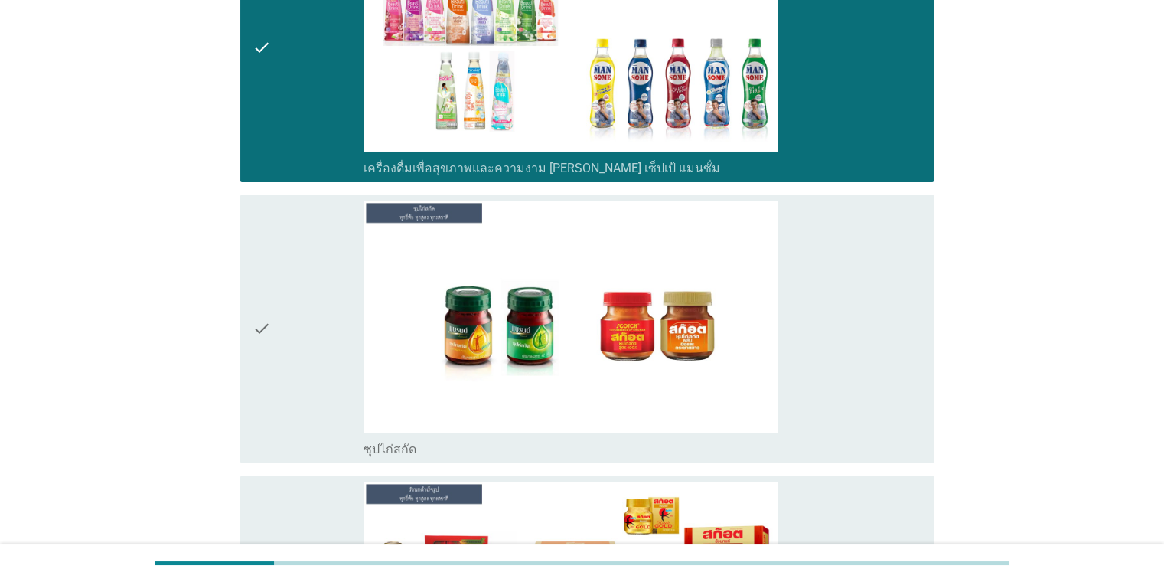
scroll to position [5741, 0]
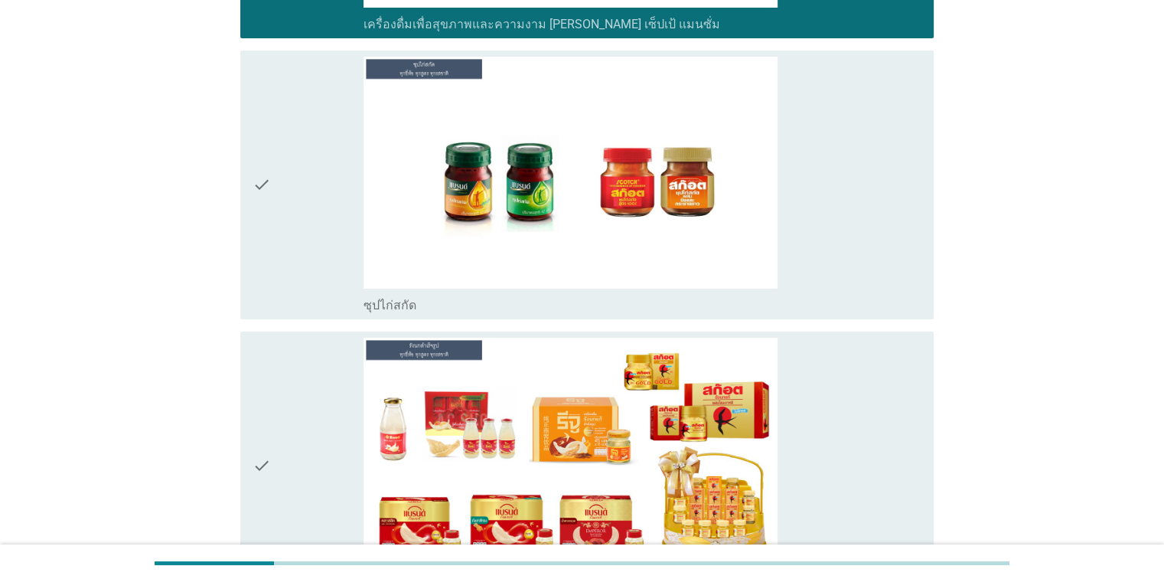
click at [278, 263] on div "check" at bounding box center [309, 185] width 112 height 256
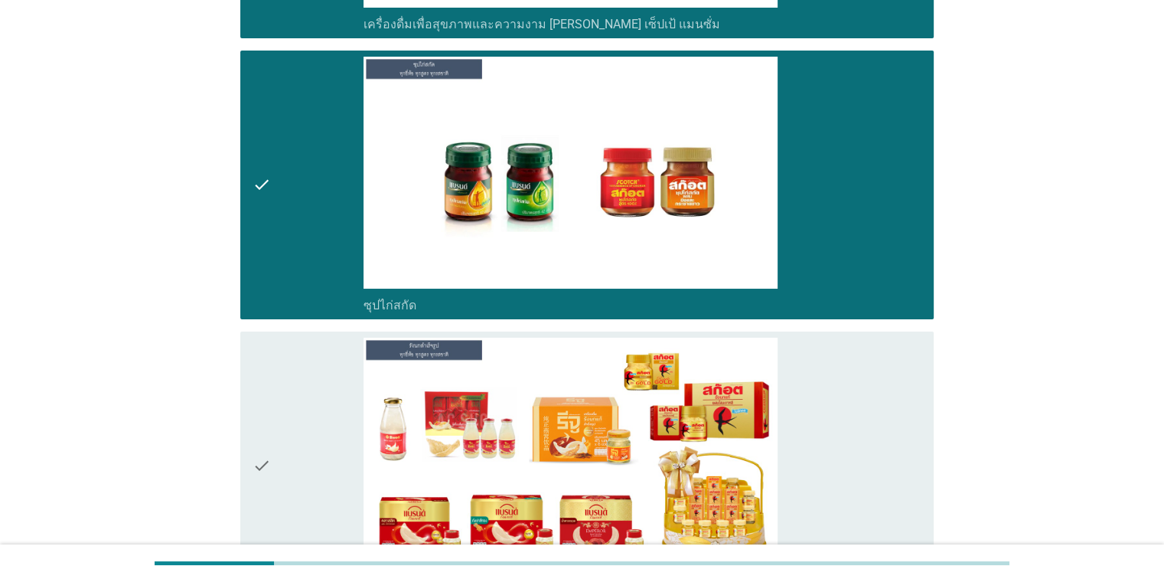
click at [273, 388] on div "check" at bounding box center [309, 466] width 112 height 256
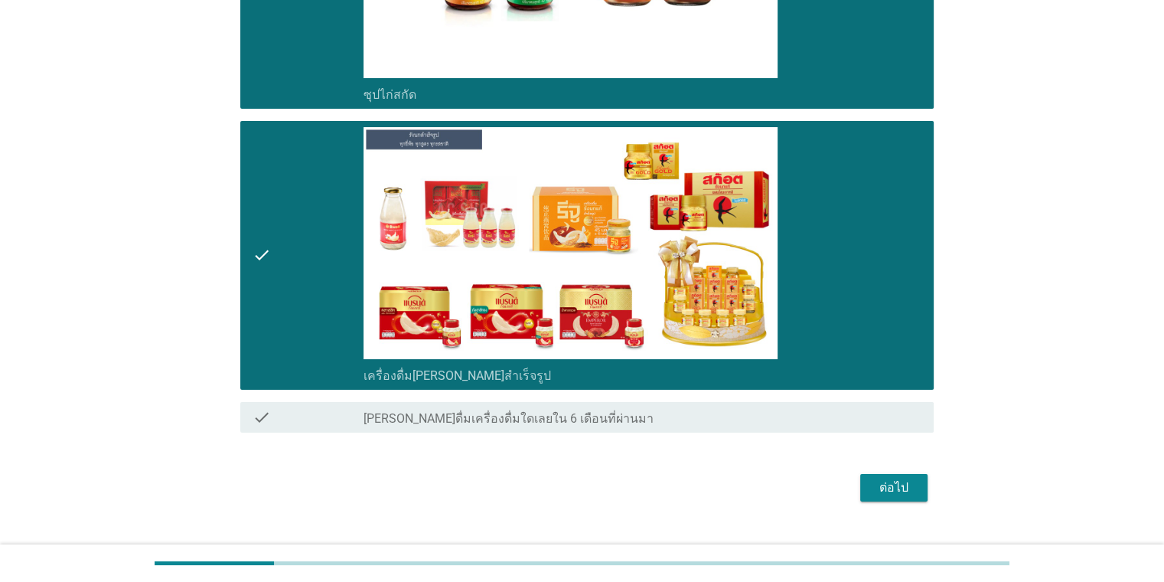
scroll to position [5956, 0]
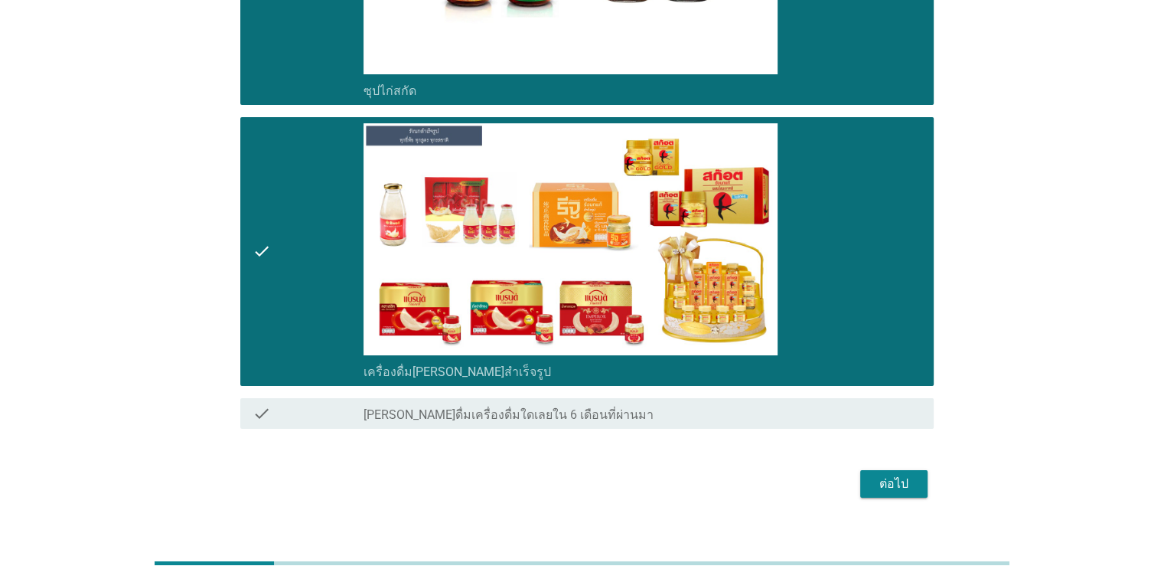
click at [753, 475] on div "ต่อไป" at bounding box center [894, 484] width 43 height 18
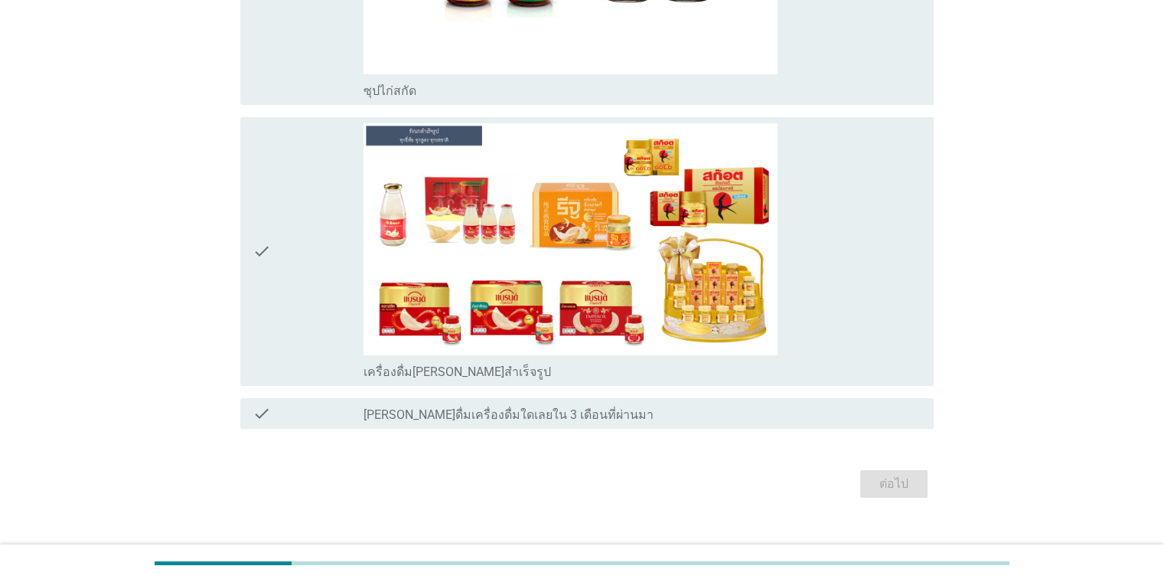
scroll to position [0, 0]
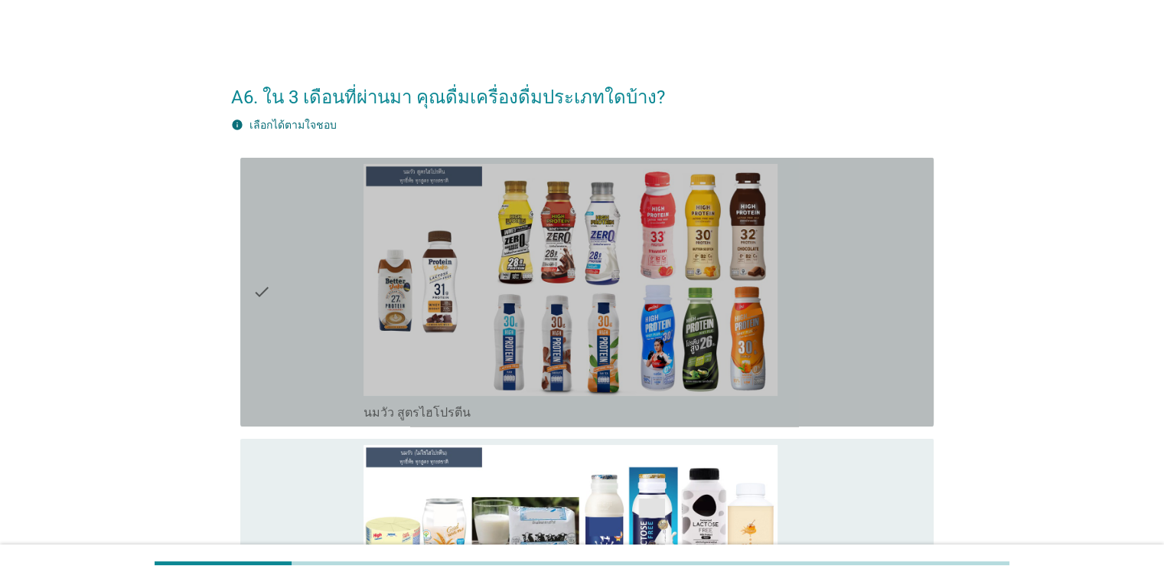
click at [307, 307] on div "check" at bounding box center [309, 292] width 112 height 256
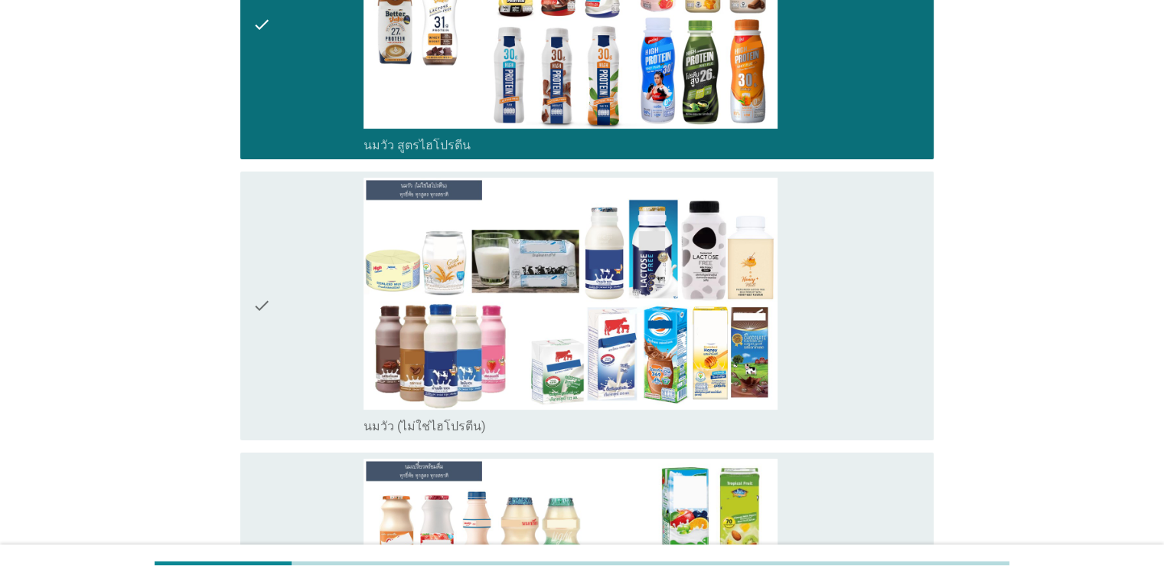
scroll to position [383, 0]
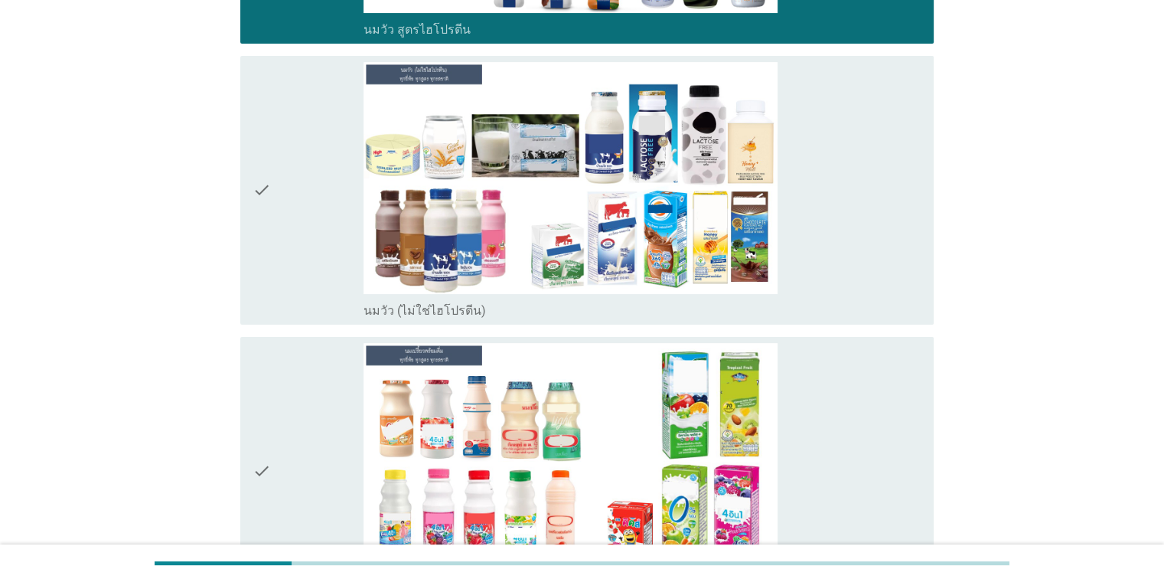
click at [268, 208] on icon "check" at bounding box center [262, 190] width 18 height 256
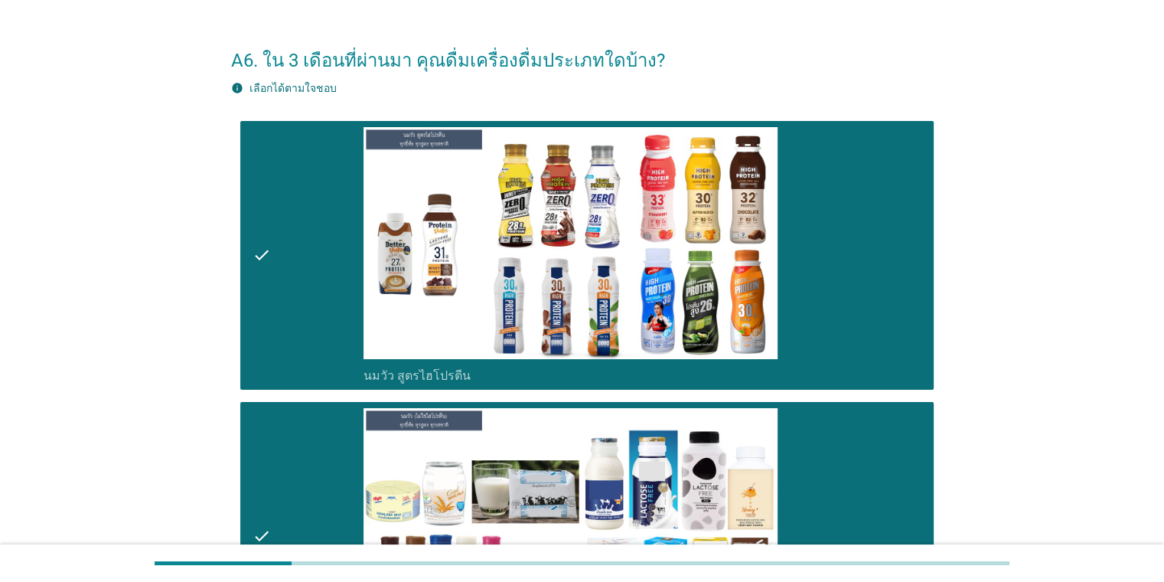
scroll to position [0, 0]
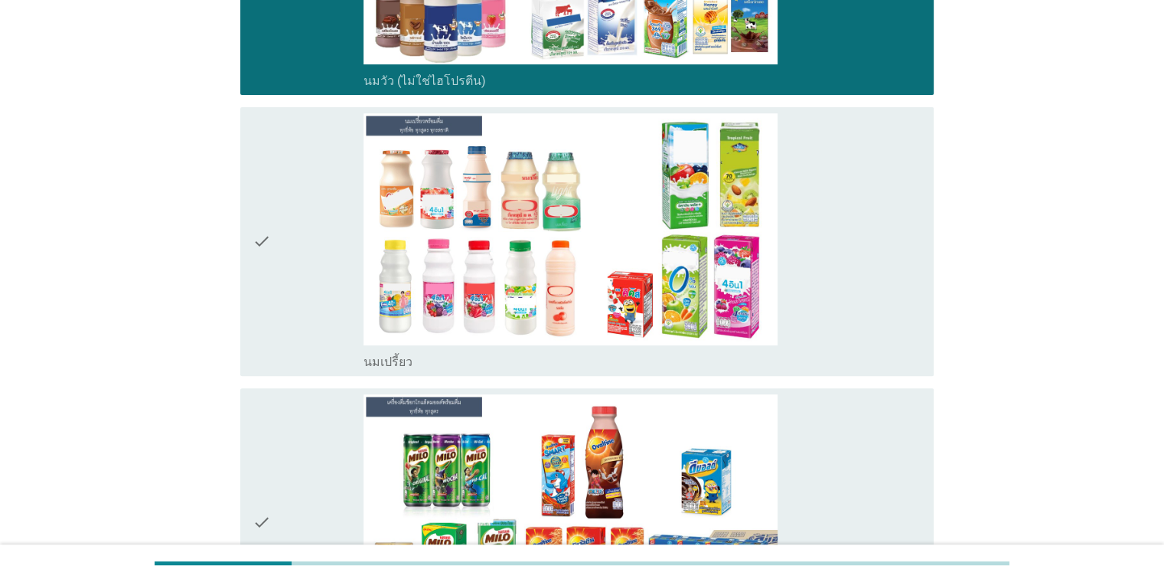
click at [268, 208] on icon "check" at bounding box center [262, 241] width 18 height 256
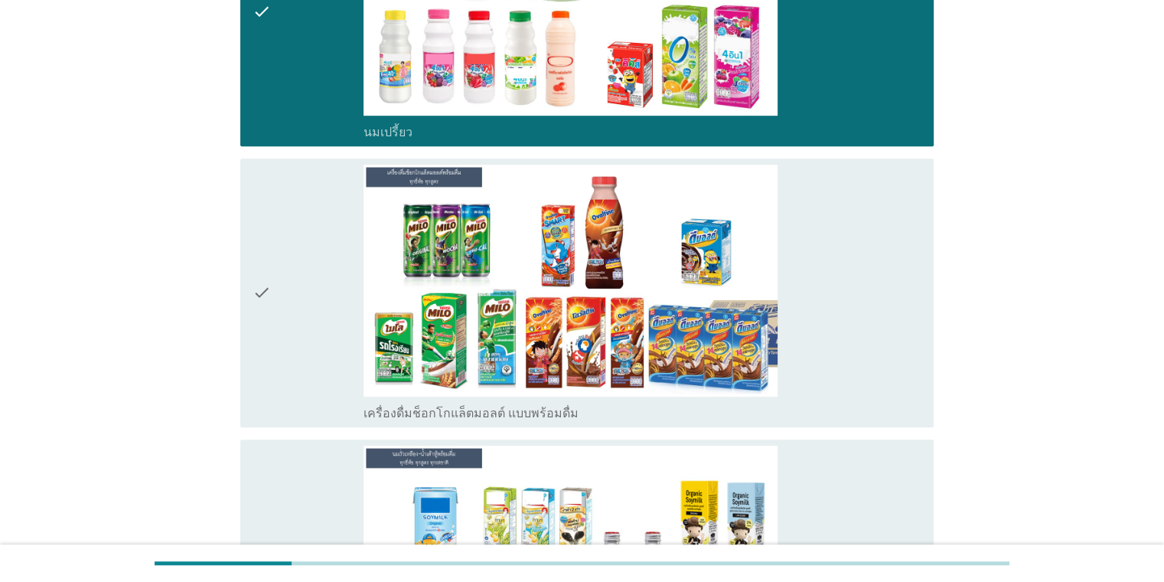
click at [268, 208] on icon "check" at bounding box center [262, 293] width 18 height 256
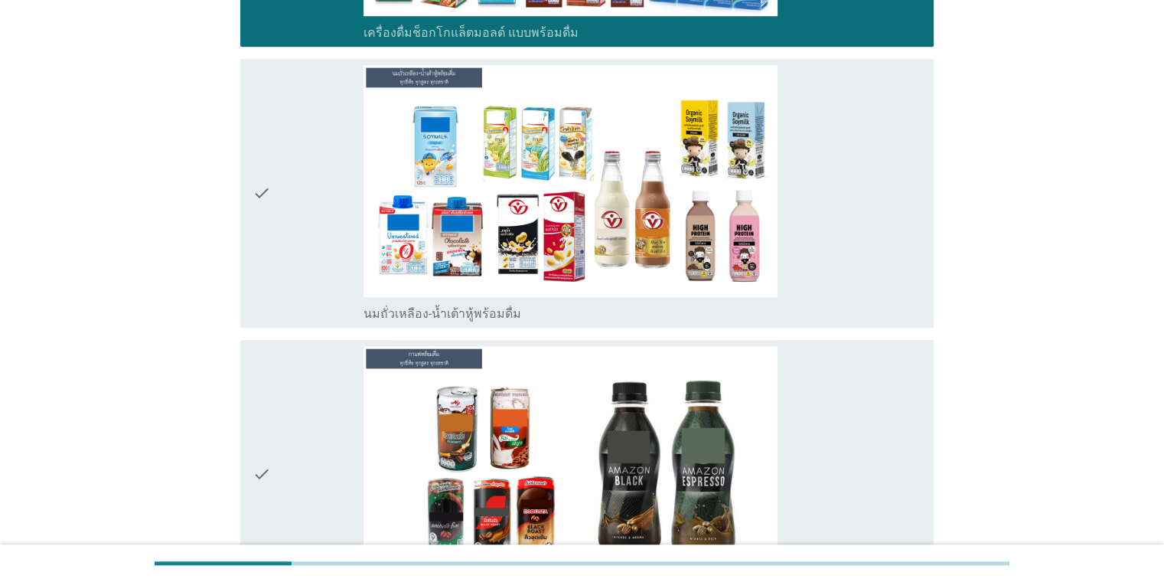
scroll to position [1225, 0]
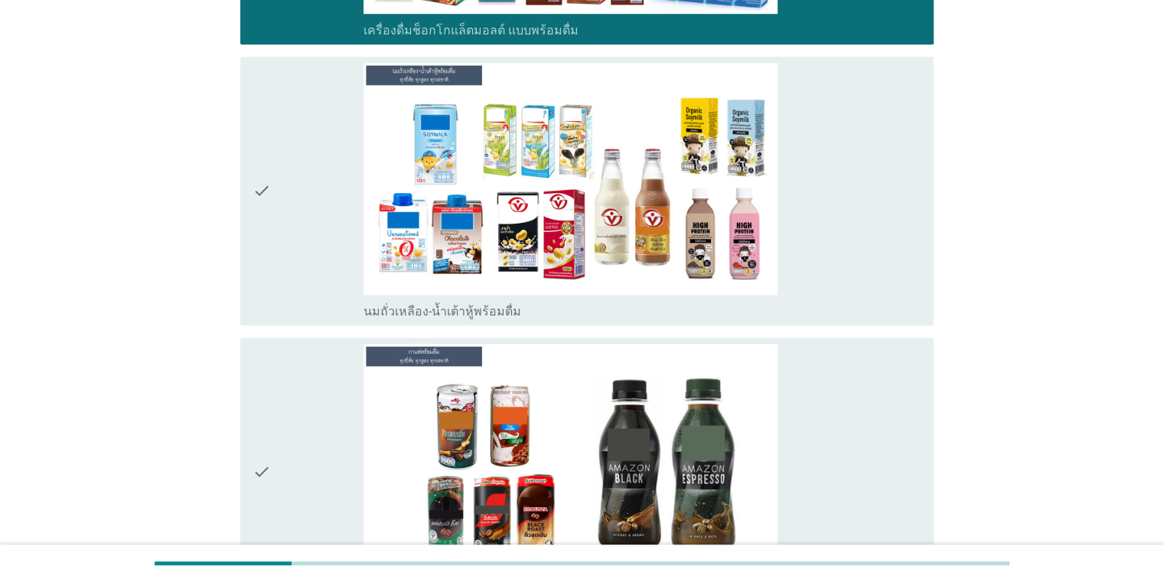
click at [283, 184] on div "check" at bounding box center [309, 191] width 112 height 256
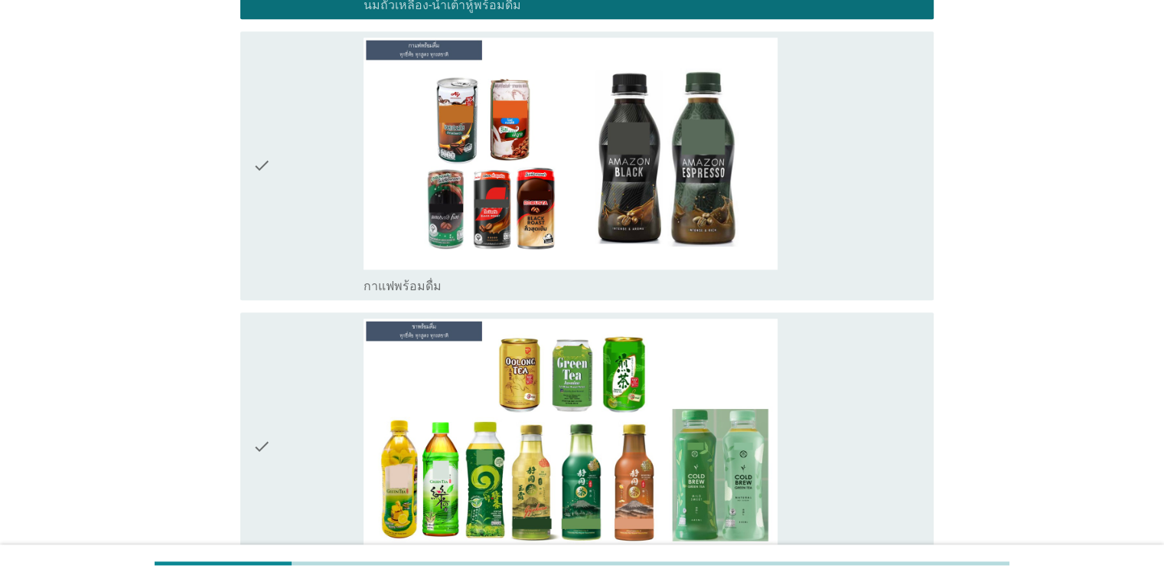
click at [283, 184] on div "check" at bounding box center [309, 166] width 112 height 256
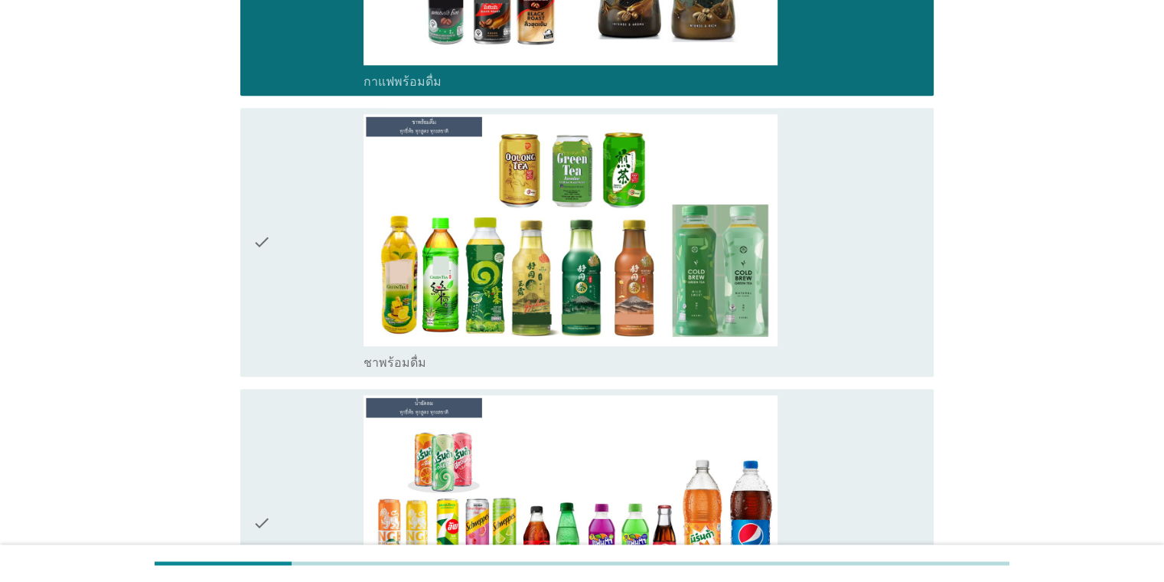
scroll to position [1914, 0]
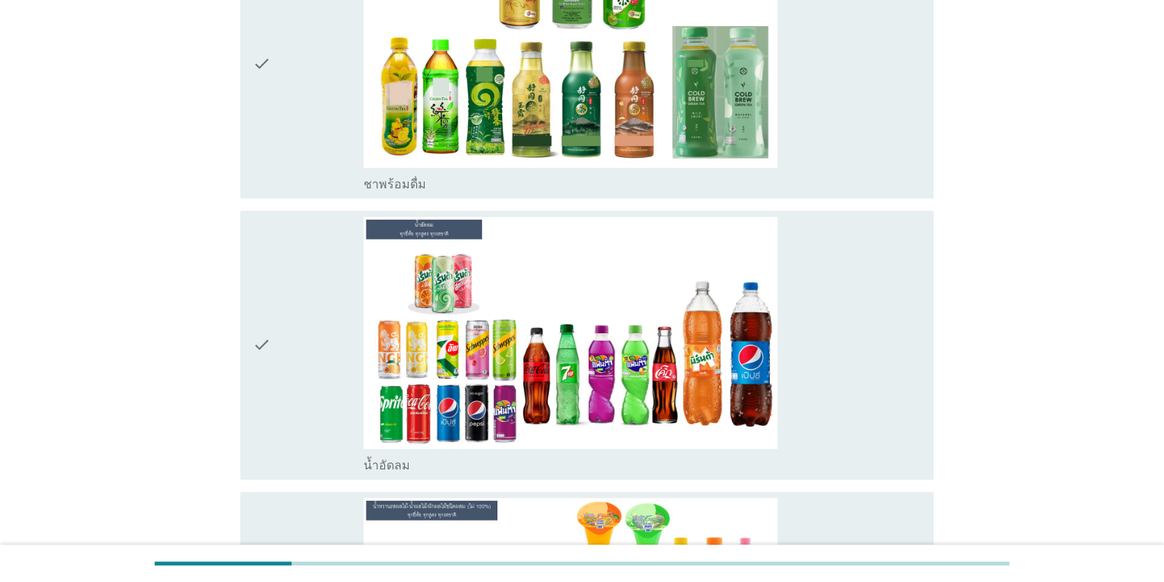
click at [313, 73] on div "check" at bounding box center [309, 64] width 112 height 256
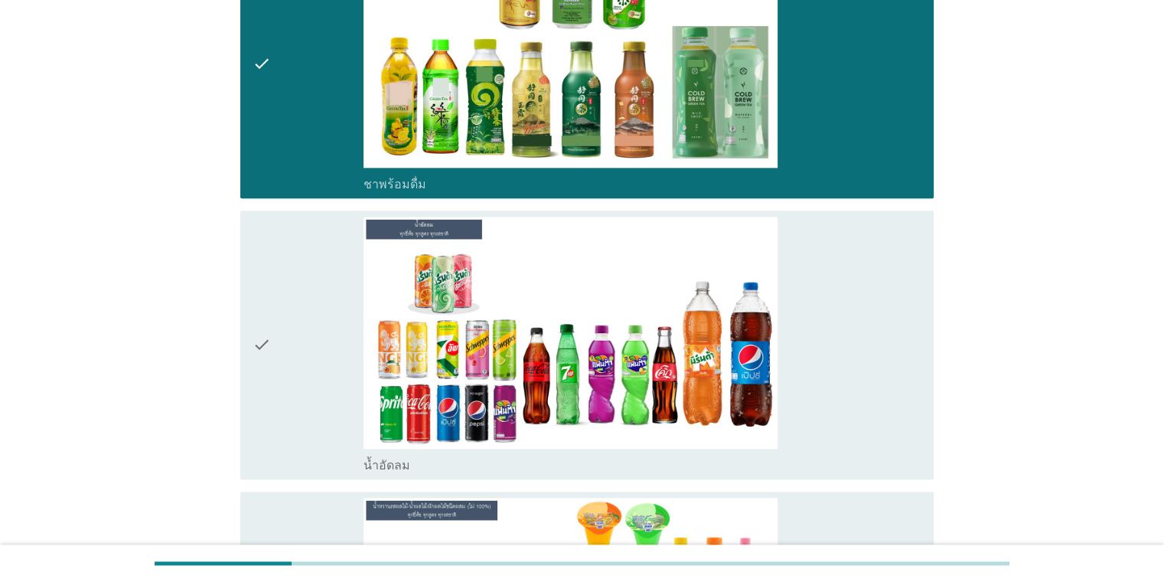
click at [308, 251] on div "check" at bounding box center [309, 345] width 112 height 256
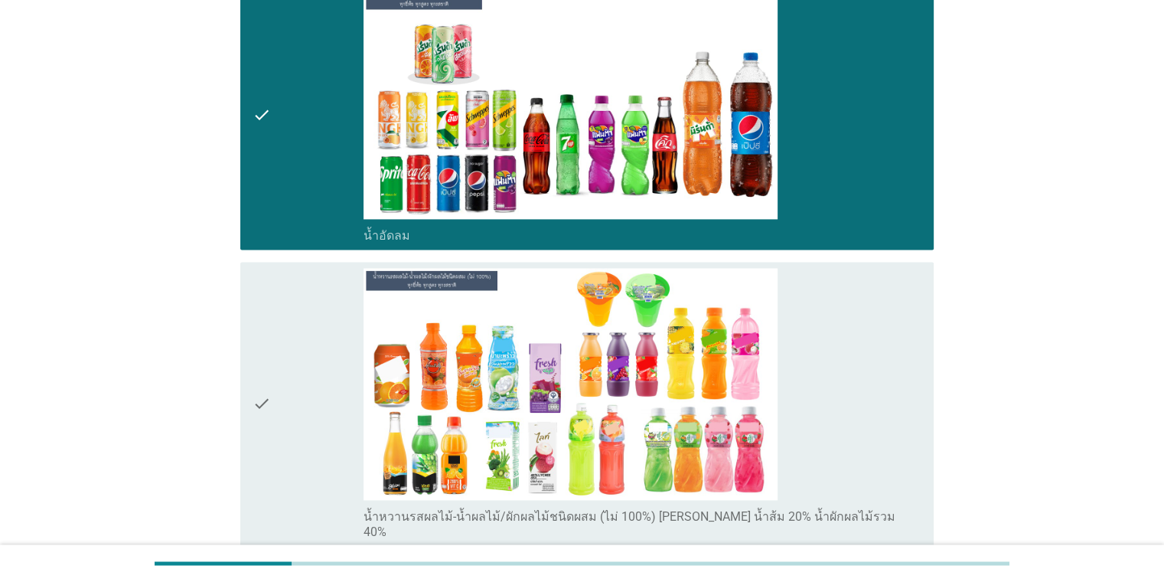
click at [299, 281] on div "check" at bounding box center [309, 404] width 112 height 272
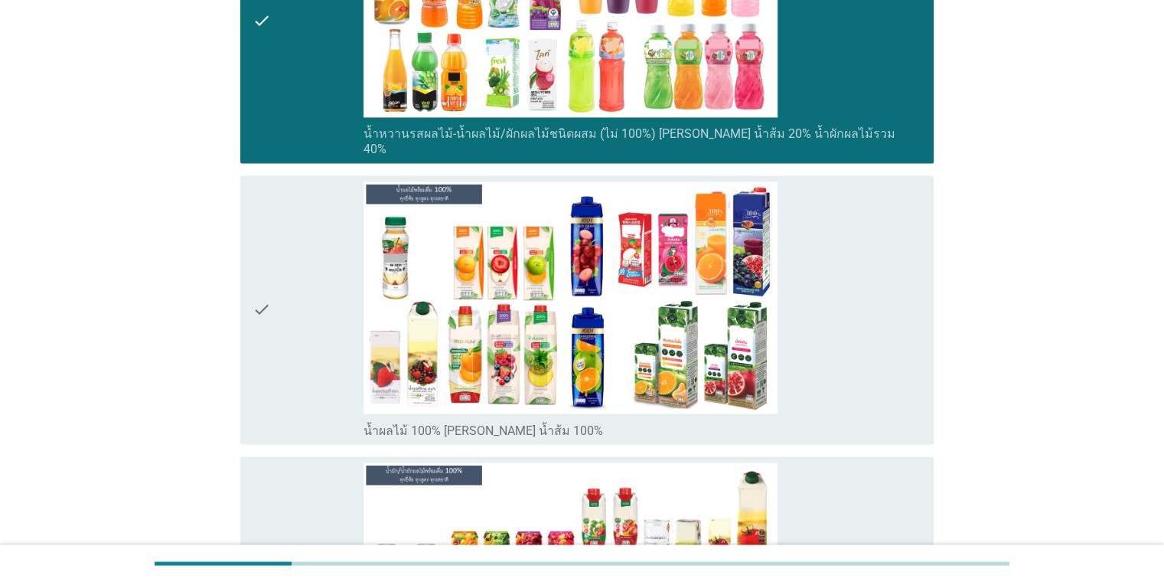
click at [299, 279] on div "check" at bounding box center [309, 309] width 112 height 256
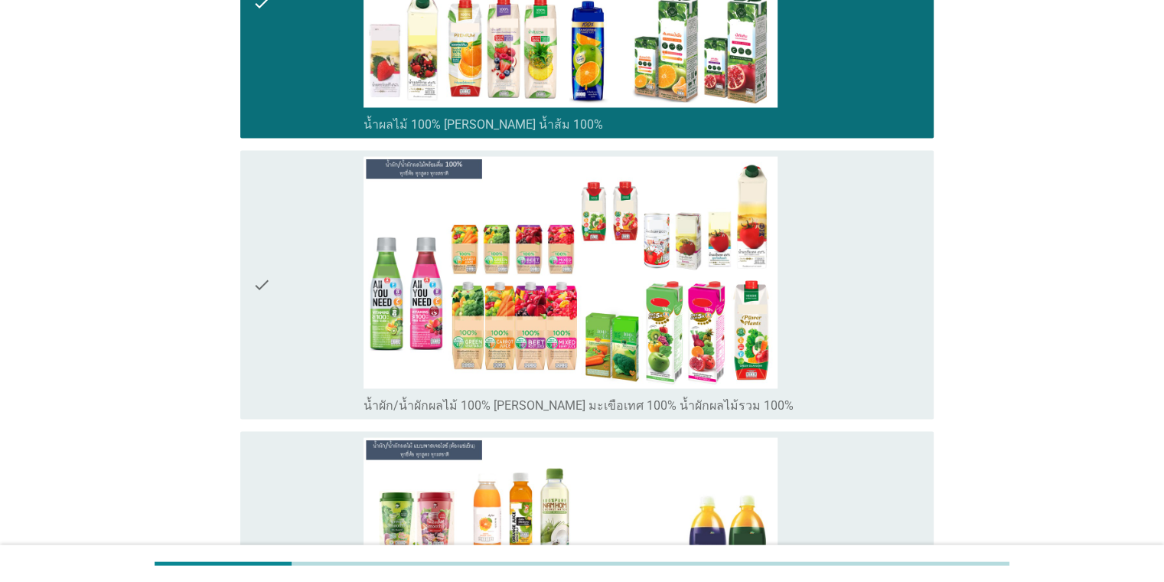
click at [299, 279] on div "check" at bounding box center [309, 284] width 112 height 256
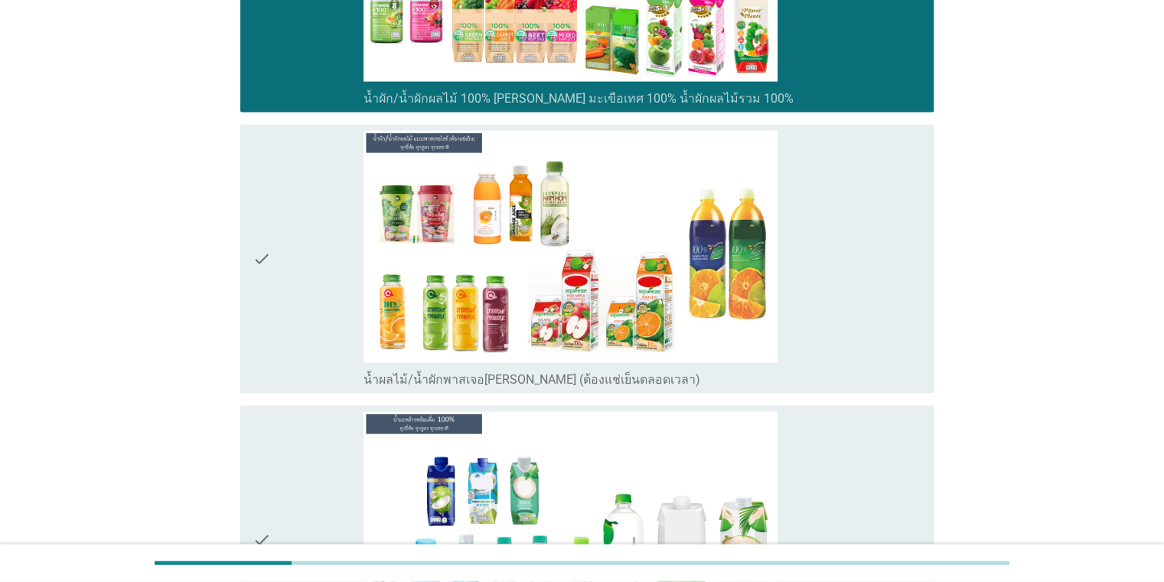
click at [307, 257] on div "check" at bounding box center [309, 259] width 112 height 256
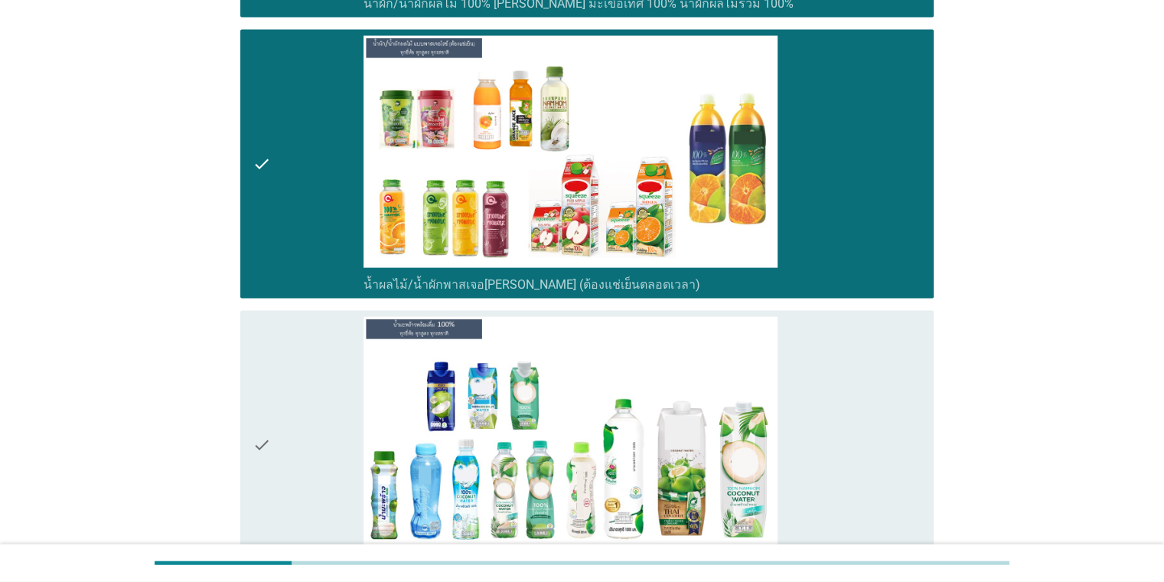
scroll to position [3598, 0]
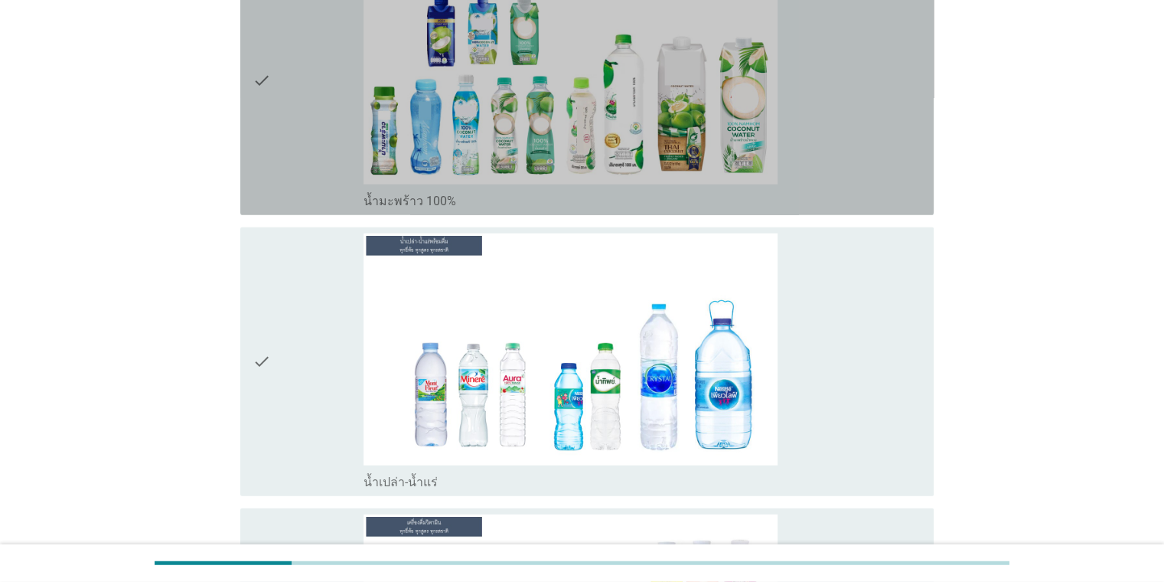
click at [298, 145] on div "check" at bounding box center [309, 81] width 112 height 256
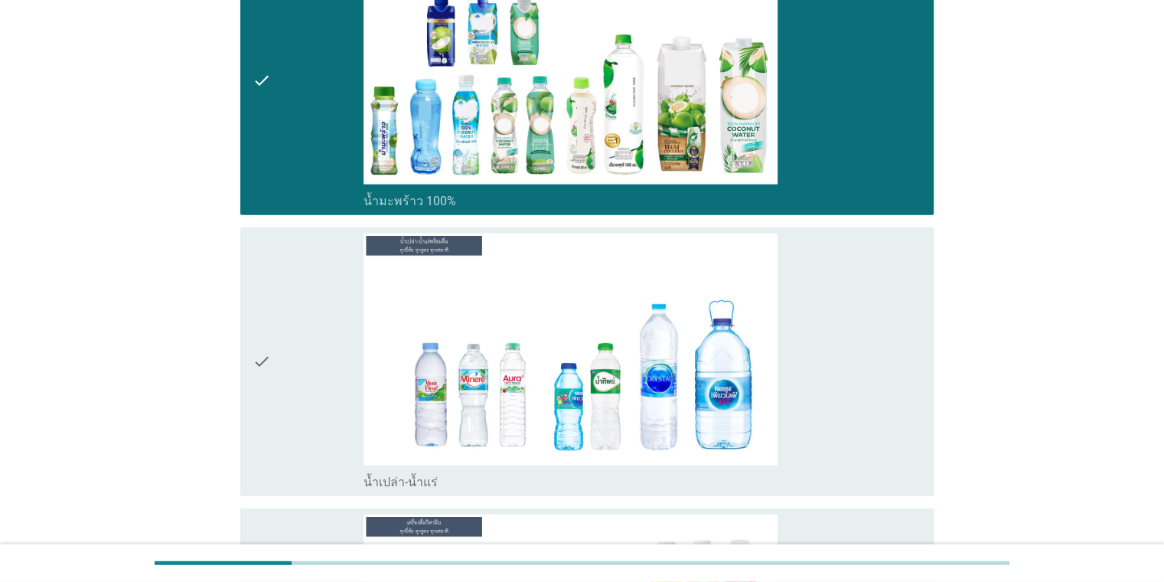
click at [280, 299] on div "check" at bounding box center [309, 361] width 112 height 256
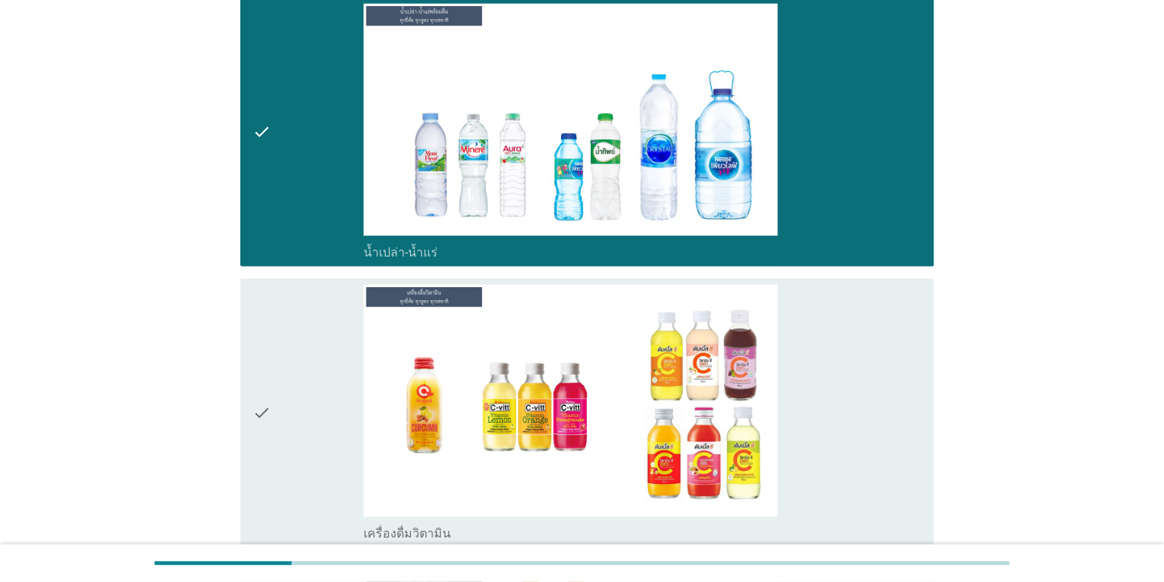
click at [280, 299] on div "check" at bounding box center [309, 413] width 112 height 256
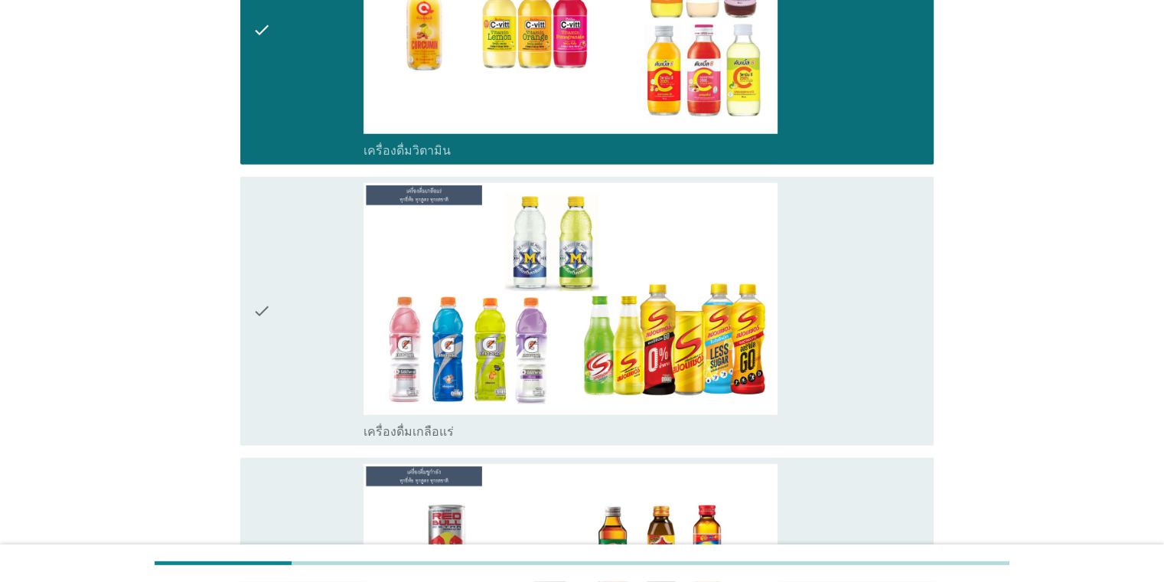
click at [288, 286] on div "check" at bounding box center [309, 311] width 112 height 256
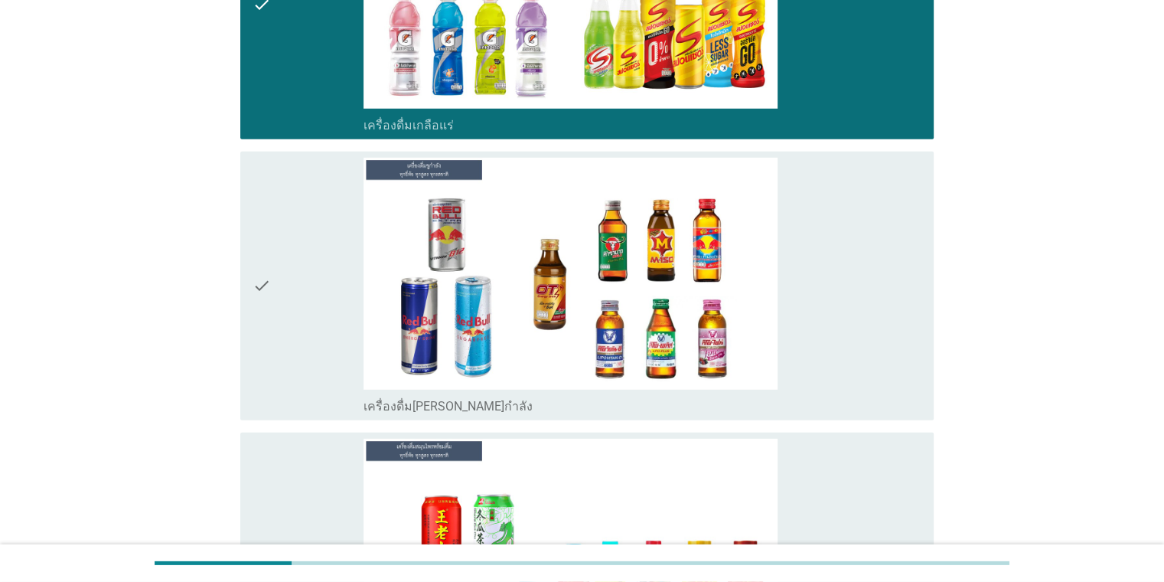
click at [289, 286] on div "check" at bounding box center [309, 286] width 112 height 256
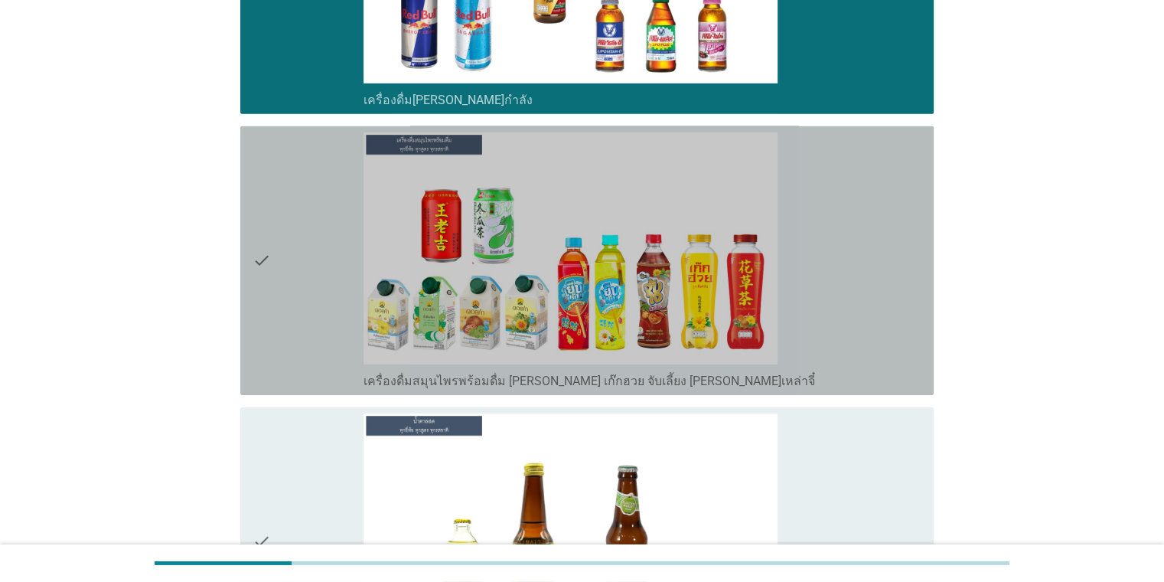
click at [289, 286] on div "check" at bounding box center [309, 260] width 112 height 256
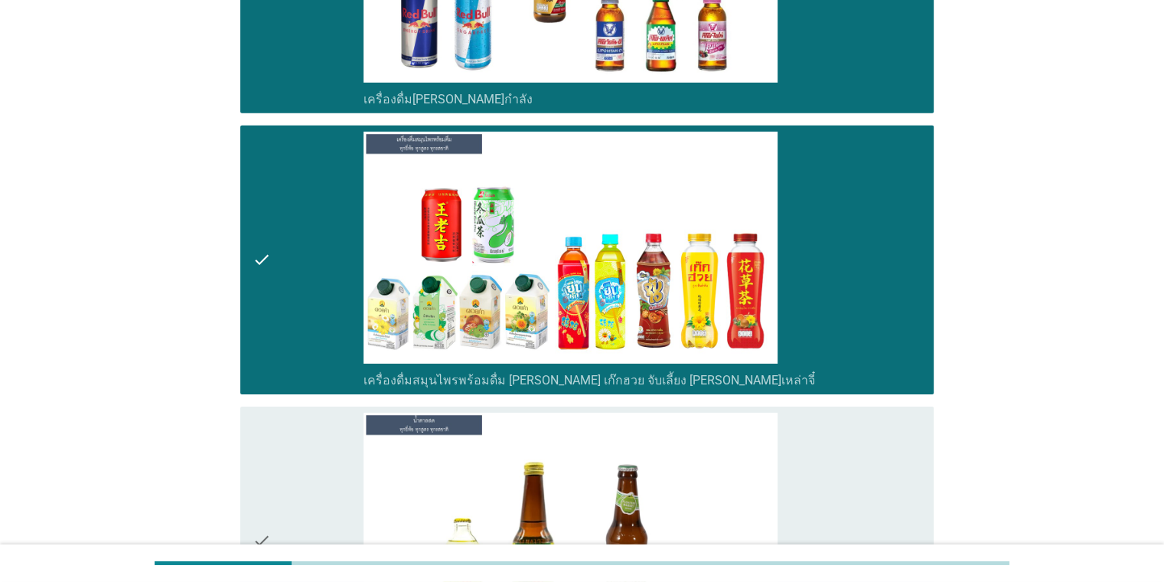
scroll to position [5129, 0]
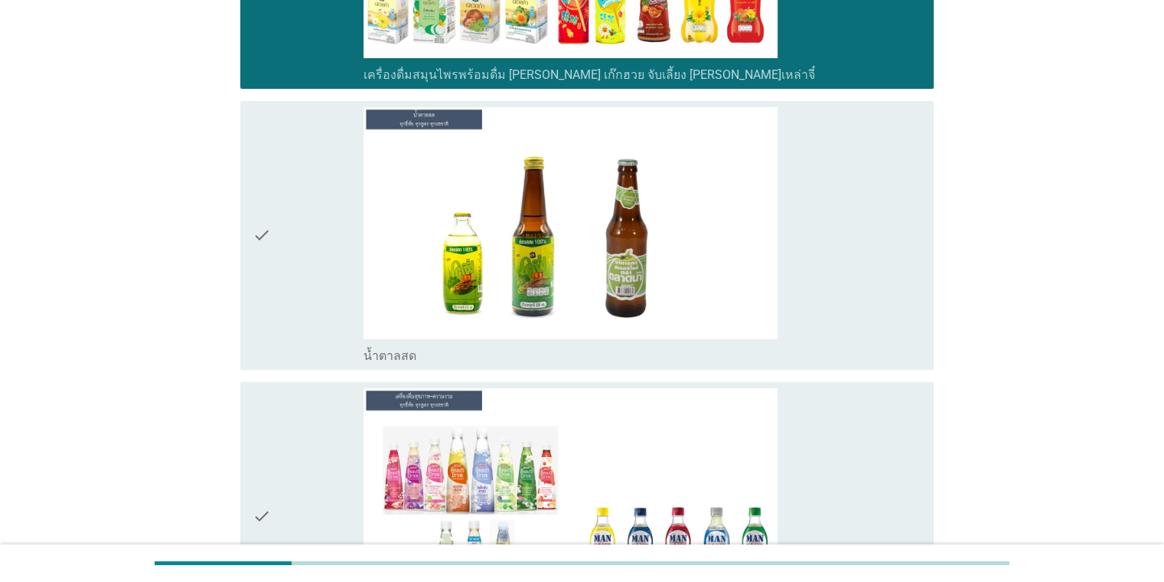
click at [291, 249] on div "check" at bounding box center [309, 235] width 112 height 256
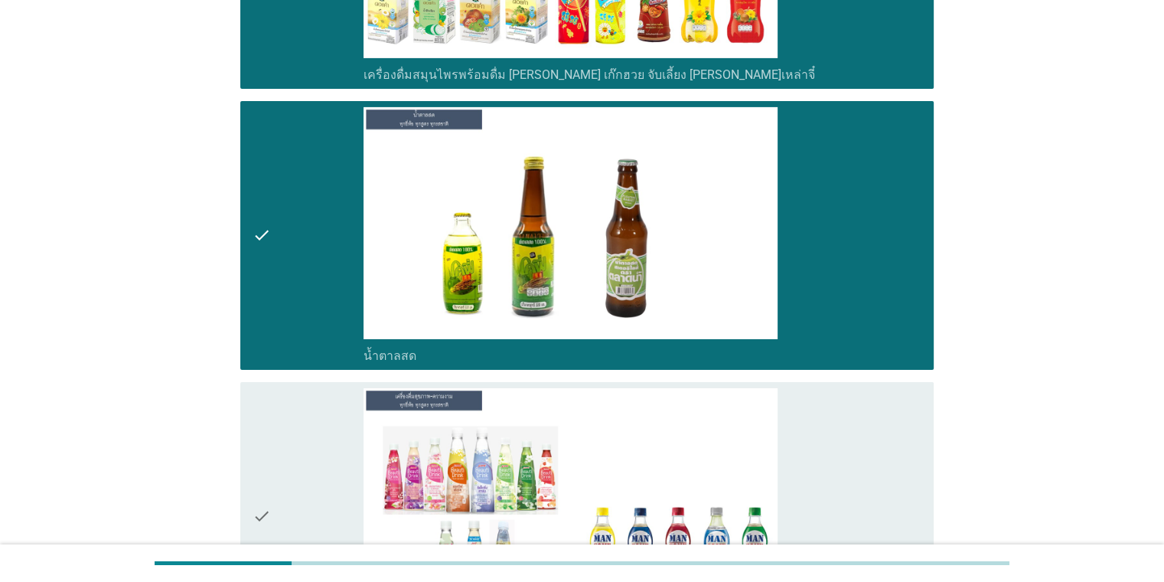
click at [280, 442] on div "check" at bounding box center [309, 516] width 112 height 256
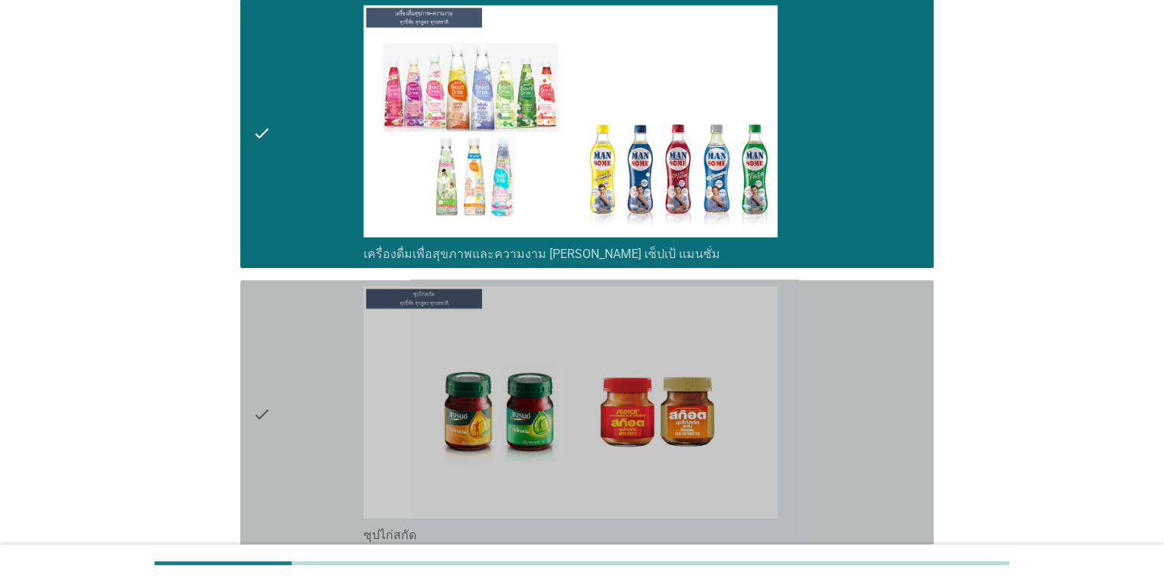
click at [283, 327] on div "check" at bounding box center [309, 414] width 112 height 256
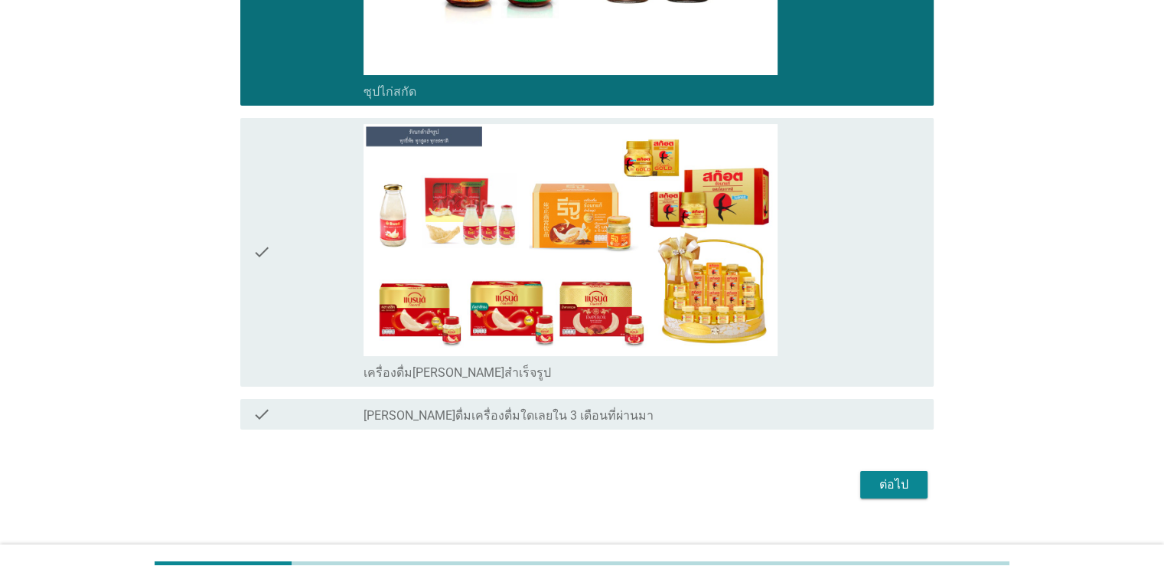
scroll to position [5956, 0]
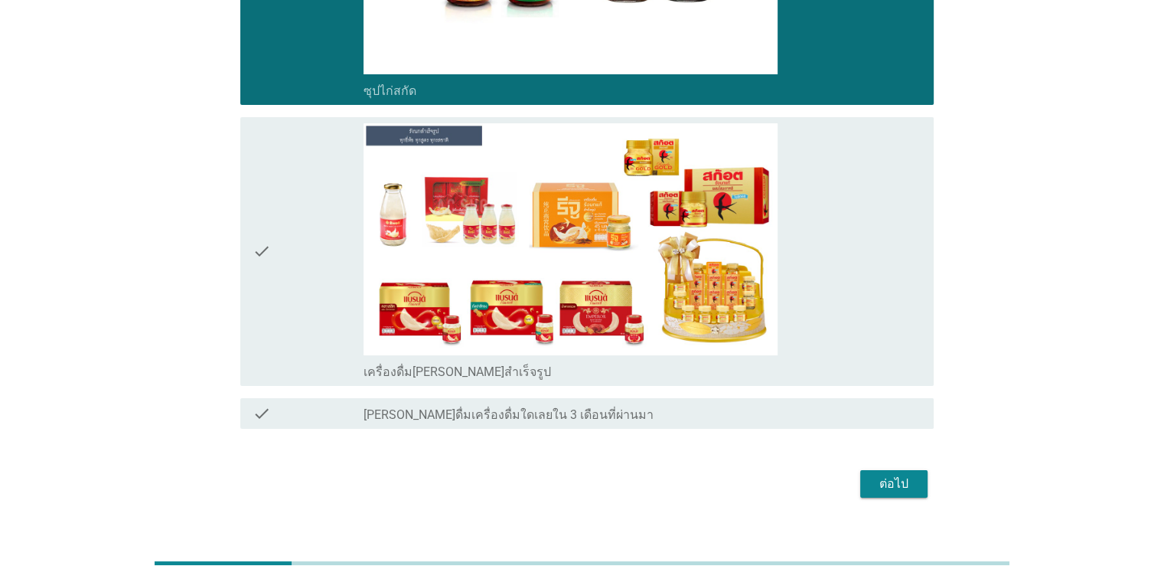
click at [295, 236] on div "check" at bounding box center [309, 251] width 112 height 256
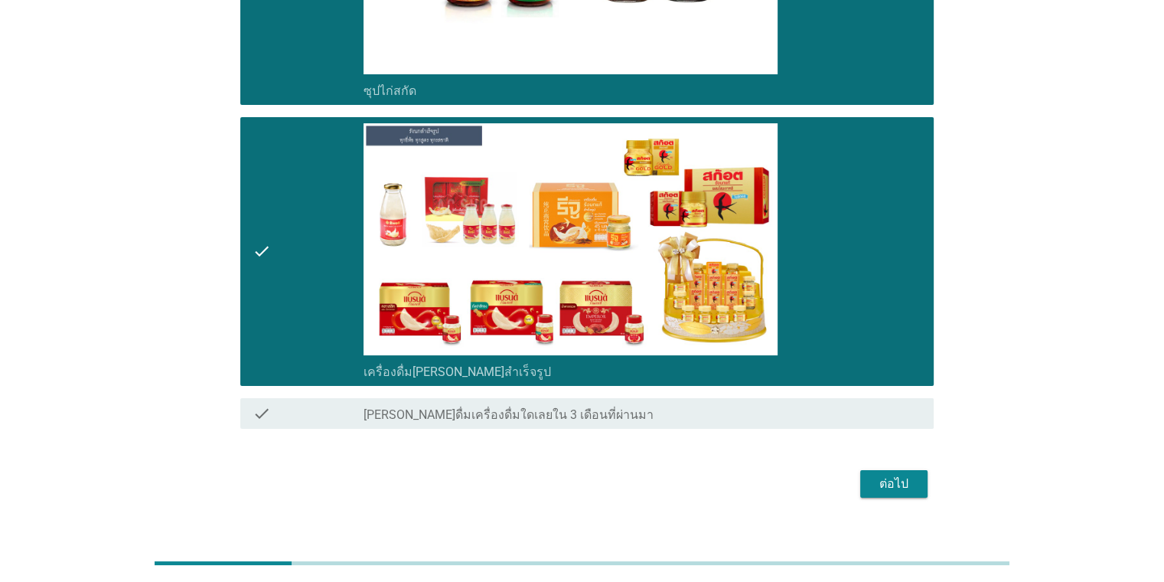
click at [753, 475] on div "ต่อไป" at bounding box center [894, 484] width 43 height 18
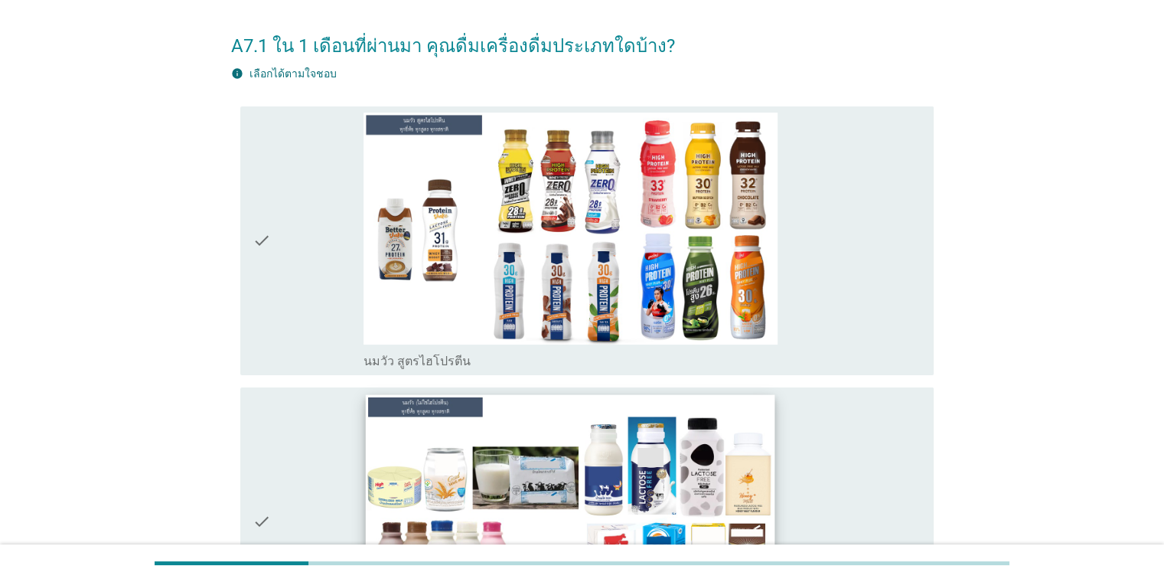
scroll to position [0, 0]
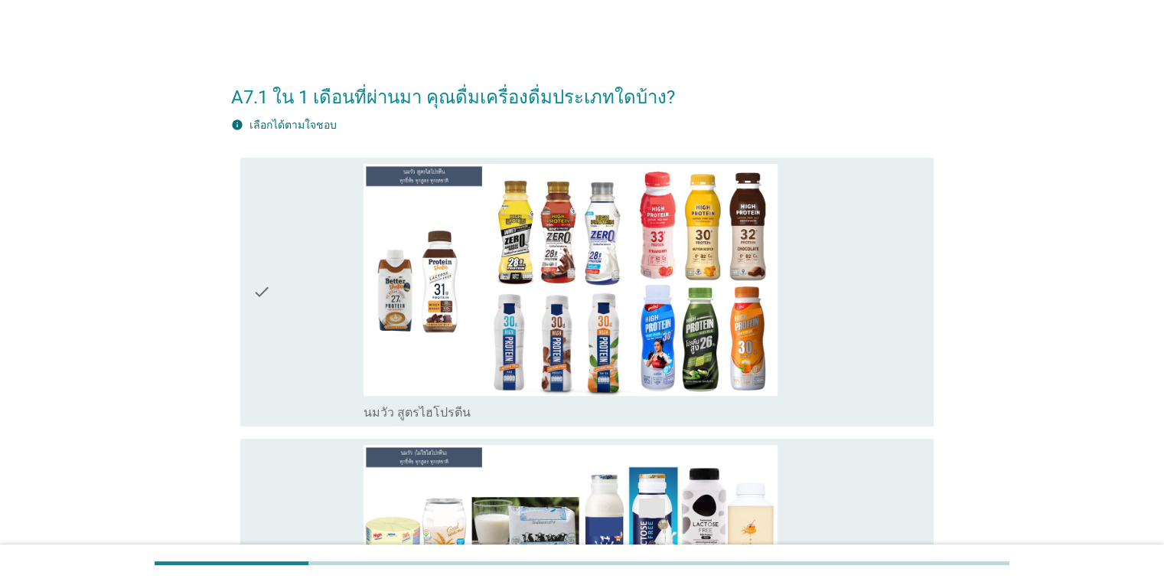
click at [250, 258] on div "check check_box_outline_blank นมวัว สูตรไฮโปรตีน" at bounding box center [587, 292] width 694 height 269
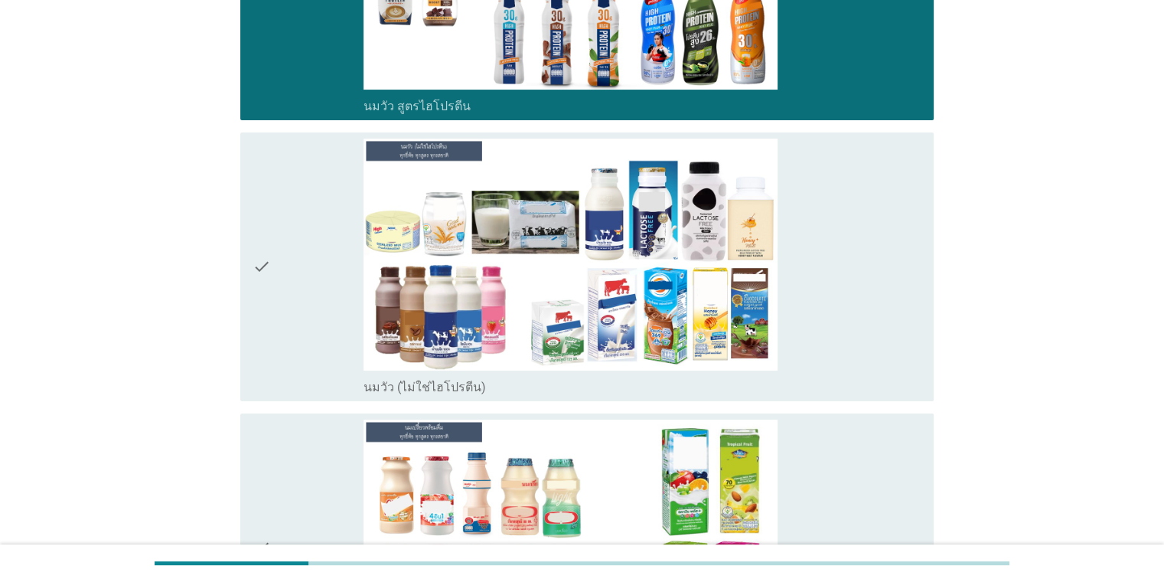
click at [266, 288] on icon "check" at bounding box center [262, 267] width 18 height 256
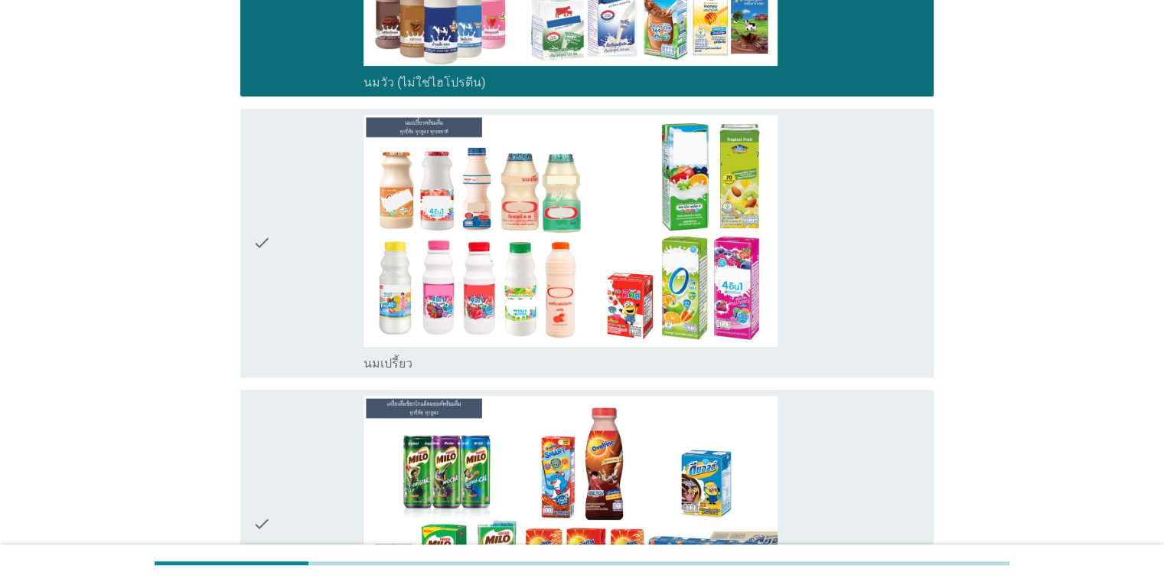
scroll to position [612, 0]
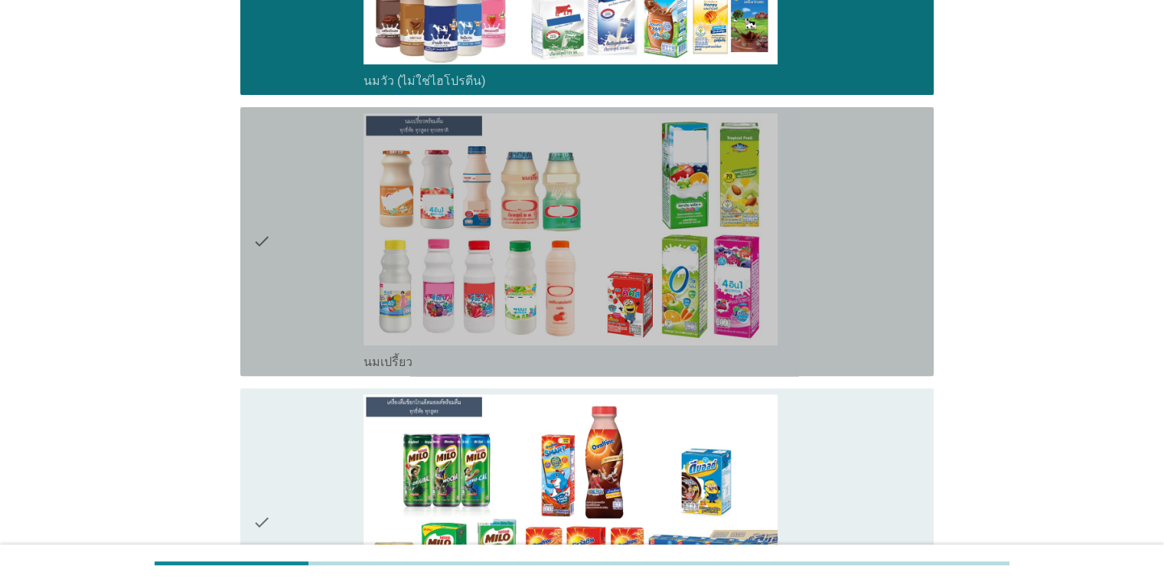
click at [279, 269] on div "check" at bounding box center [309, 241] width 112 height 256
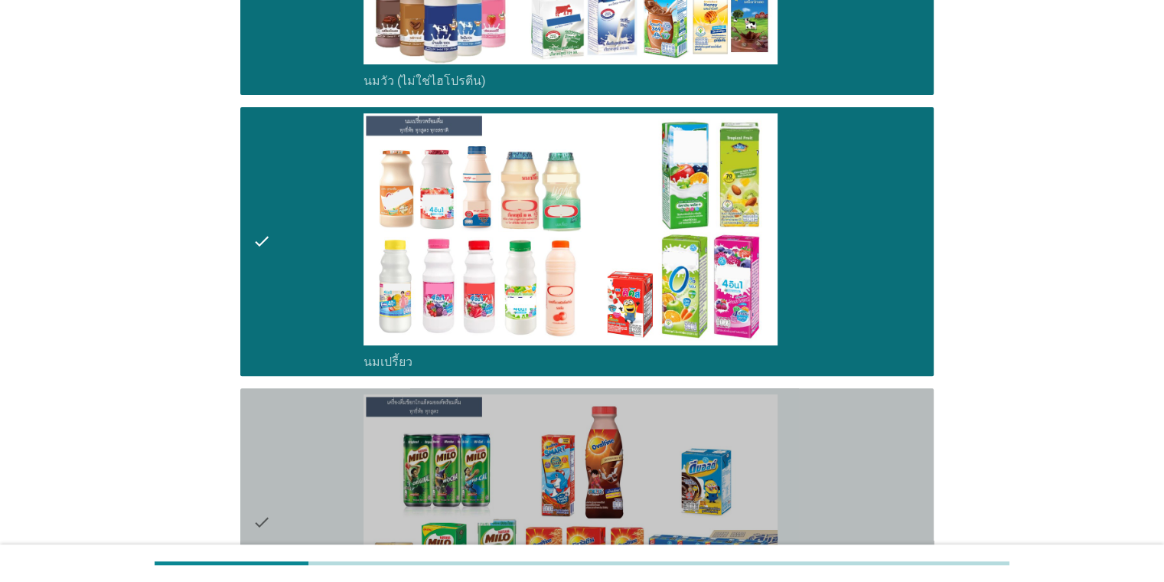
click at [288, 446] on div "check" at bounding box center [309, 522] width 112 height 256
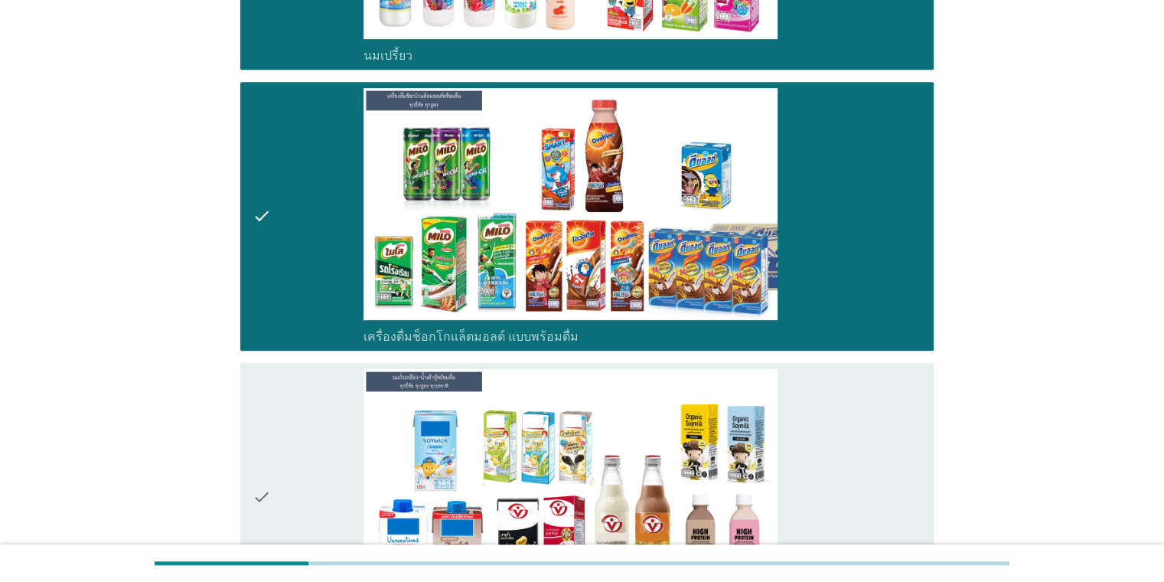
click at [291, 433] on div "check" at bounding box center [309, 497] width 112 height 256
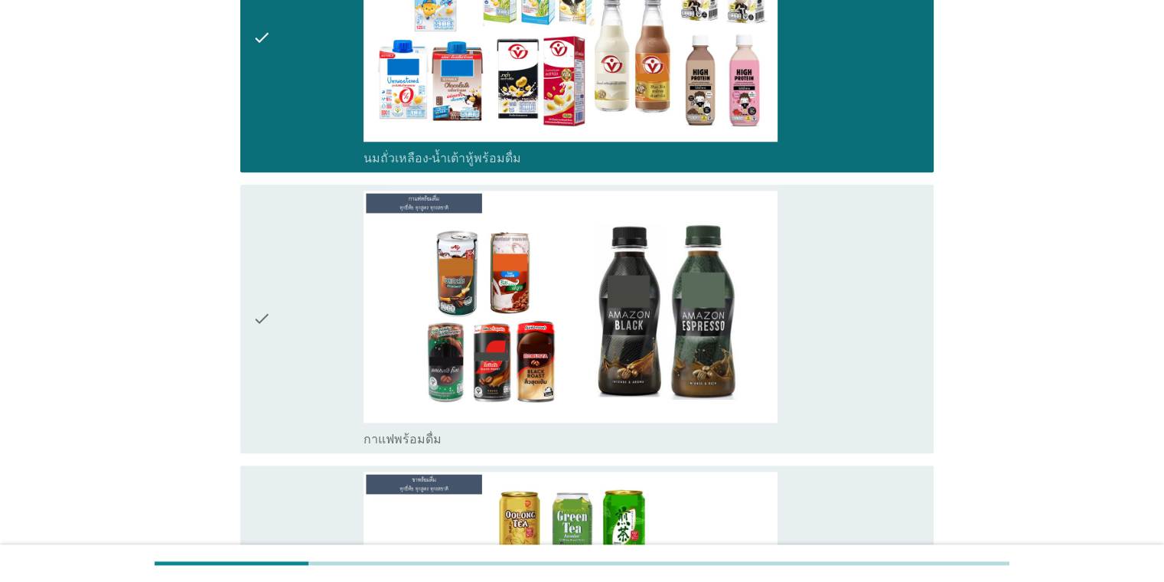
click at [268, 349] on icon "check" at bounding box center [262, 319] width 18 height 256
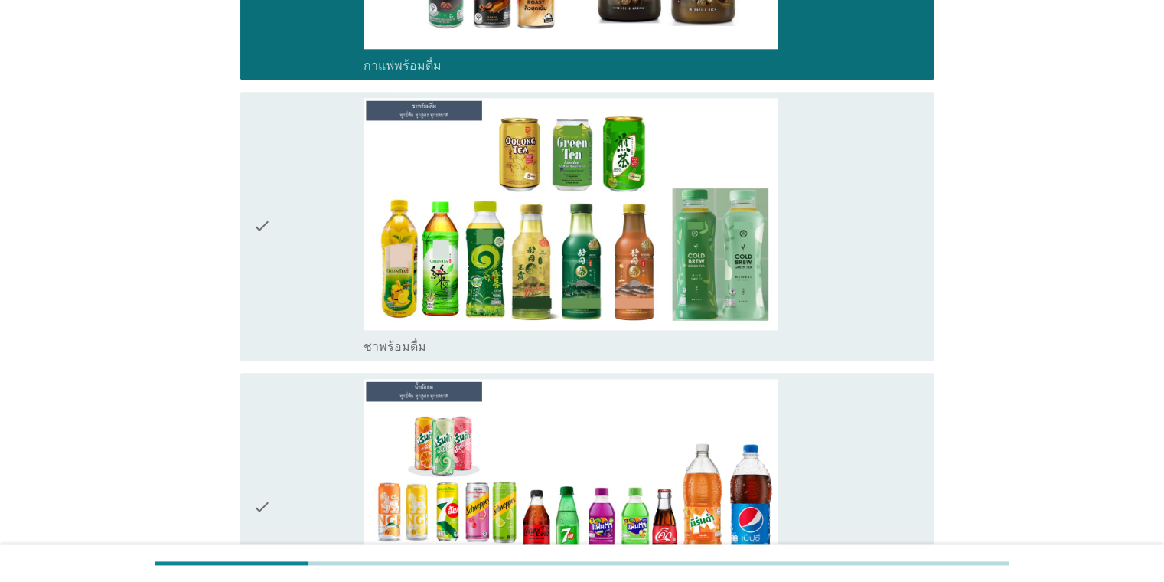
scroll to position [1837, 0]
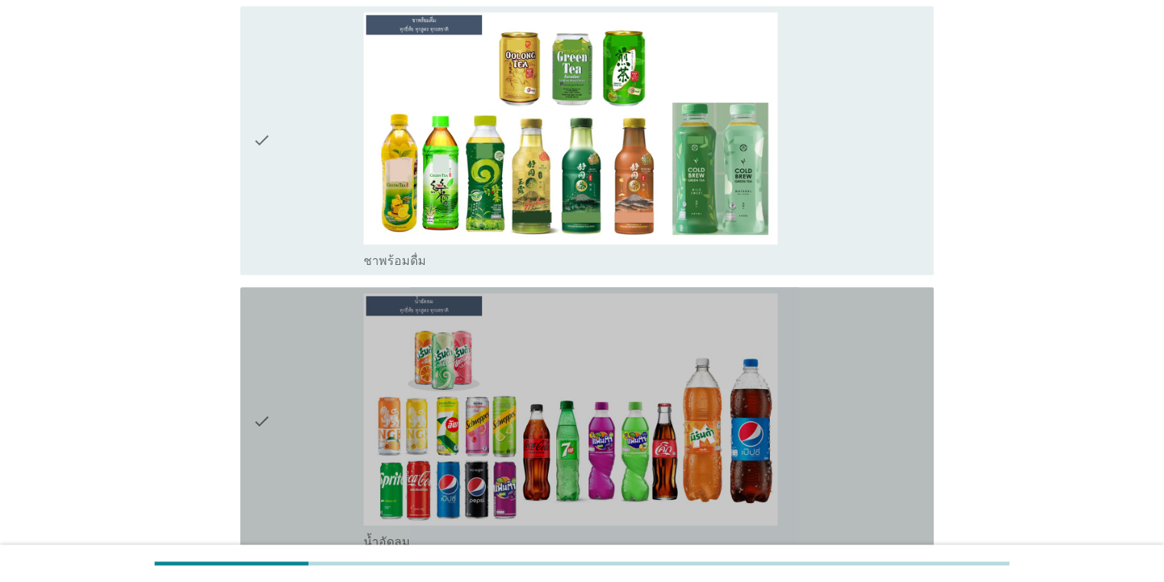
click at [276, 348] on div "check" at bounding box center [309, 421] width 112 height 256
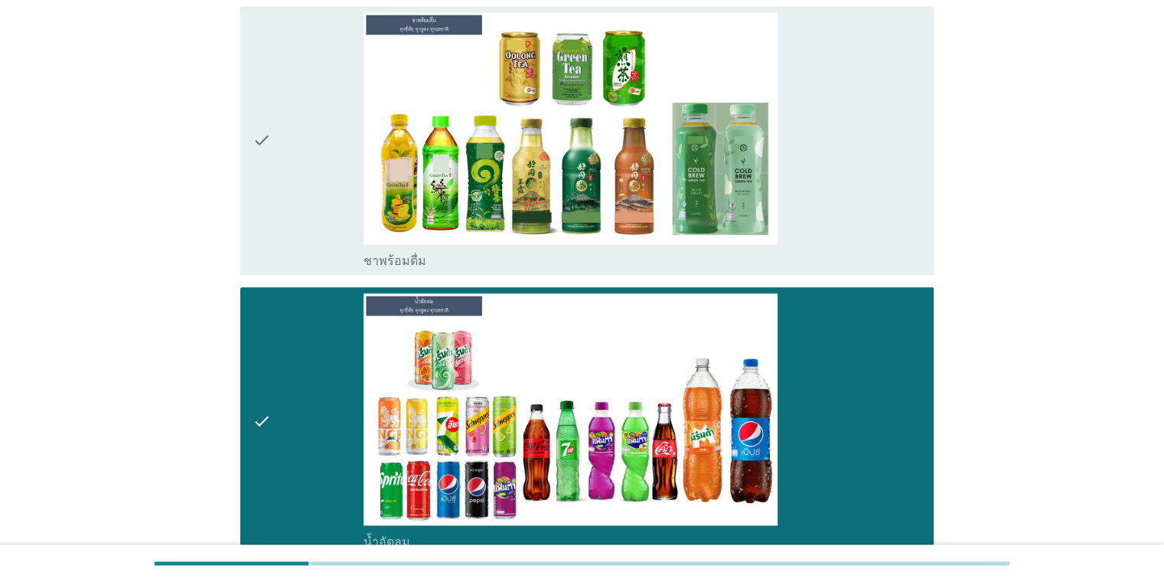
click at [278, 156] on div "check" at bounding box center [309, 140] width 112 height 256
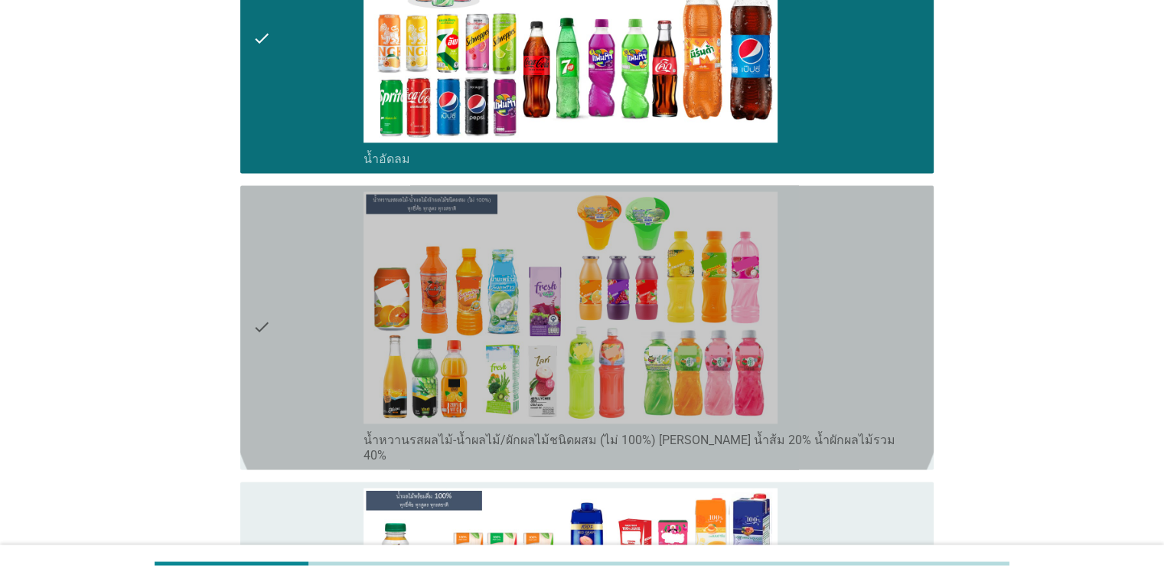
click at [260, 318] on icon "check" at bounding box center [262, 327] width 18 height 272
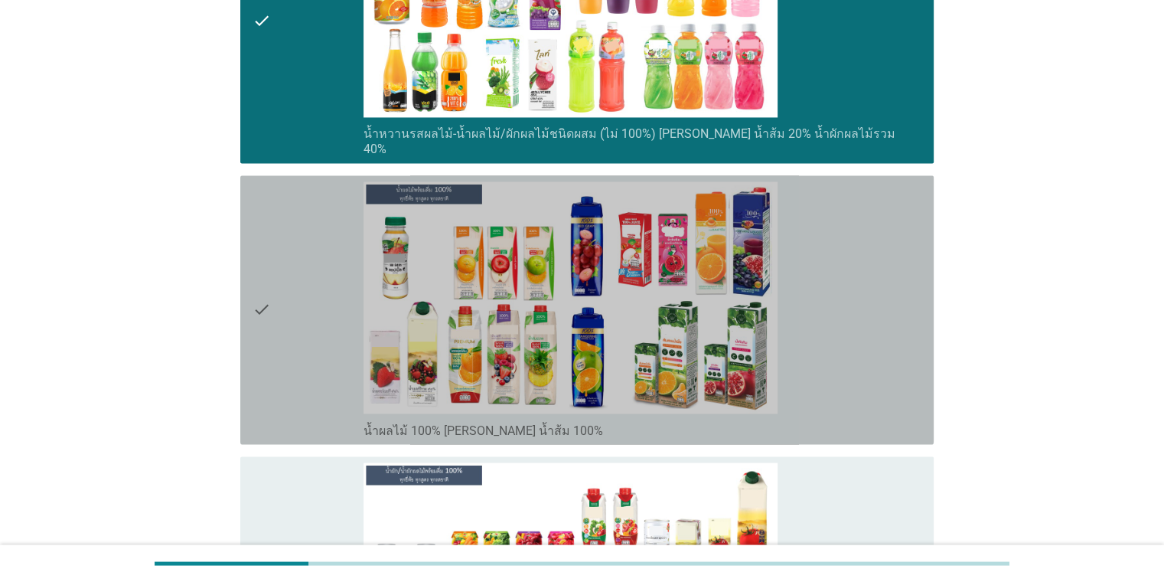
click at [283, 297] on div "check" at bounding box center [309, 309] width 112 height 256
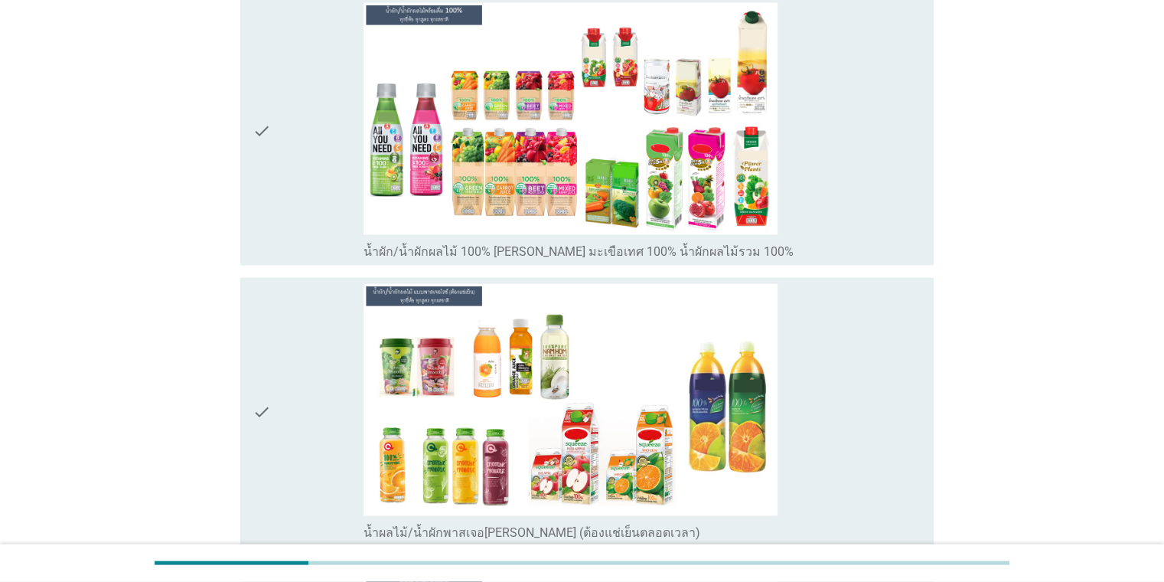
scroll to position [3062, 0]
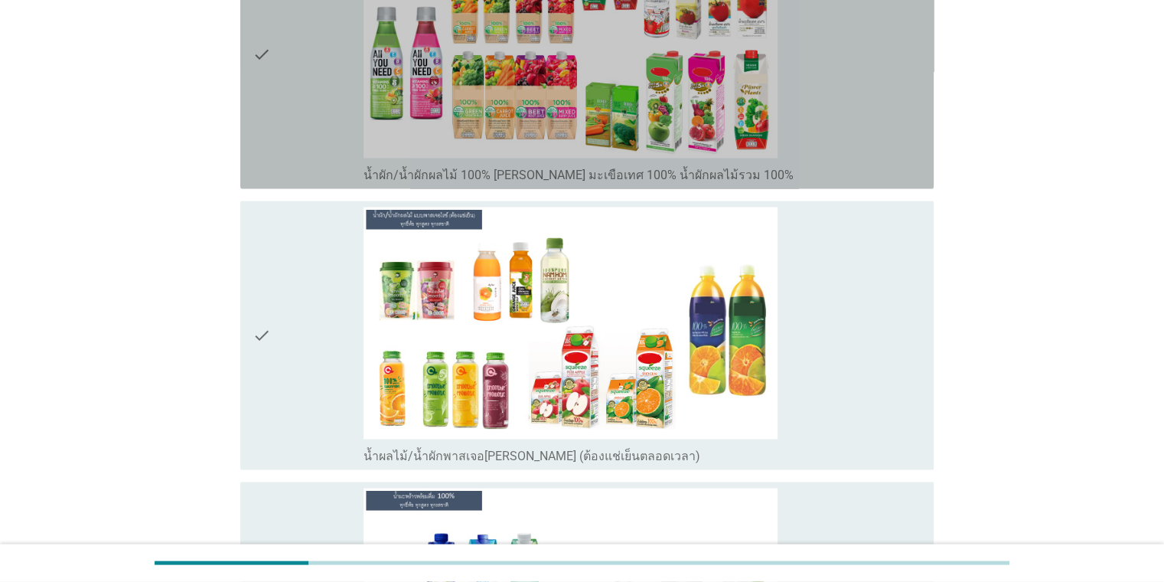
click at [293, 24] on div "check" at bounding box center [309, 55] width 112 height 256
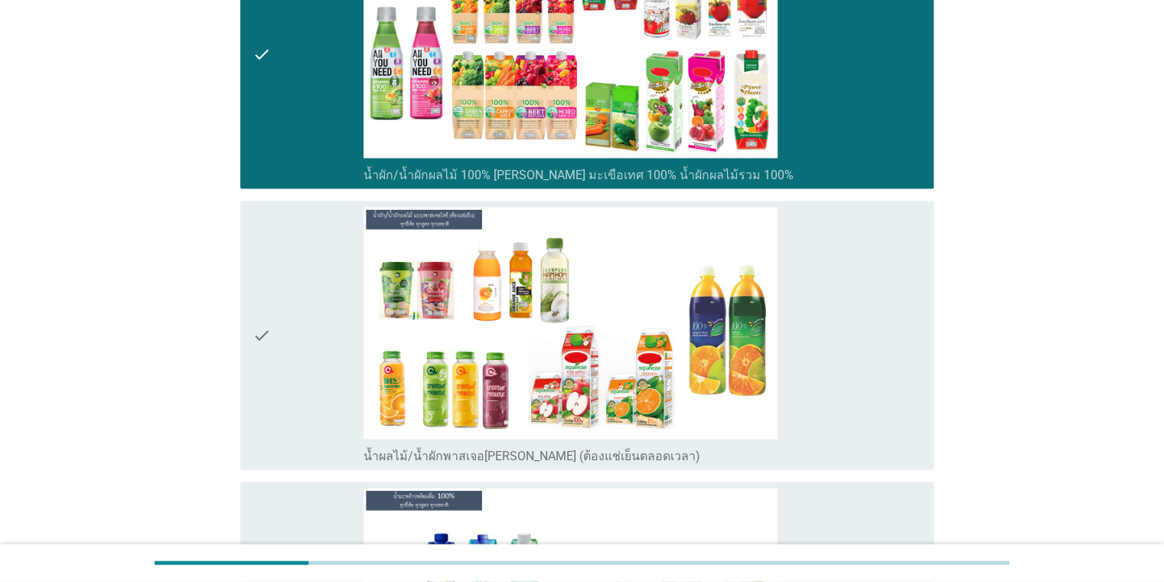
click at [292, 273] on div "check" at bounding box center [309, 335] width 112 height 256
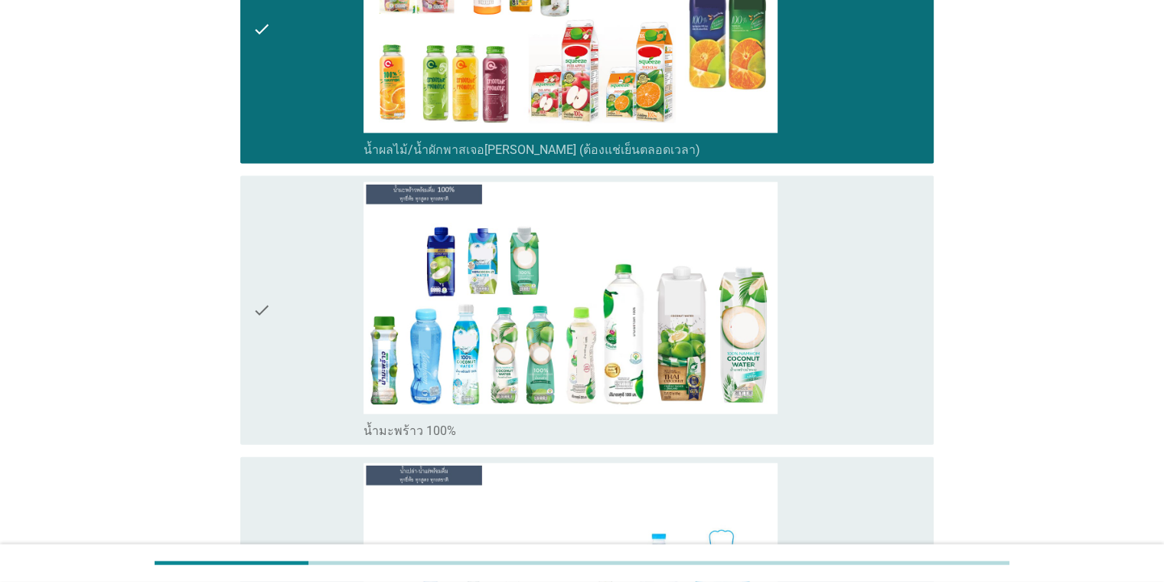
click at [292, 263] on div "check" at bounding box center [309, 310] width 112 height 256
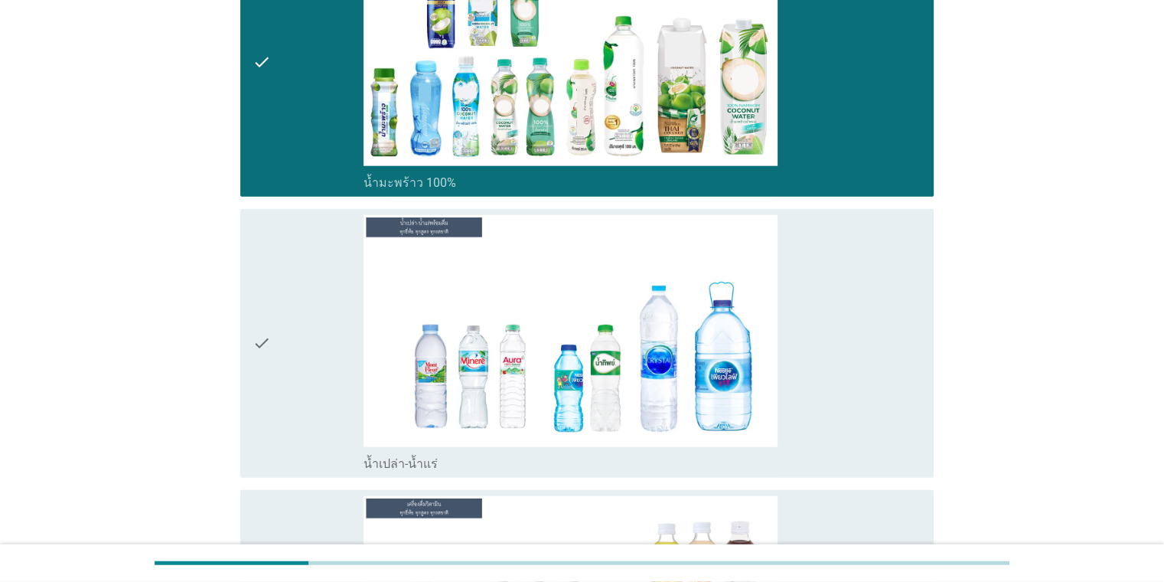
scroll to position [3674, 0]
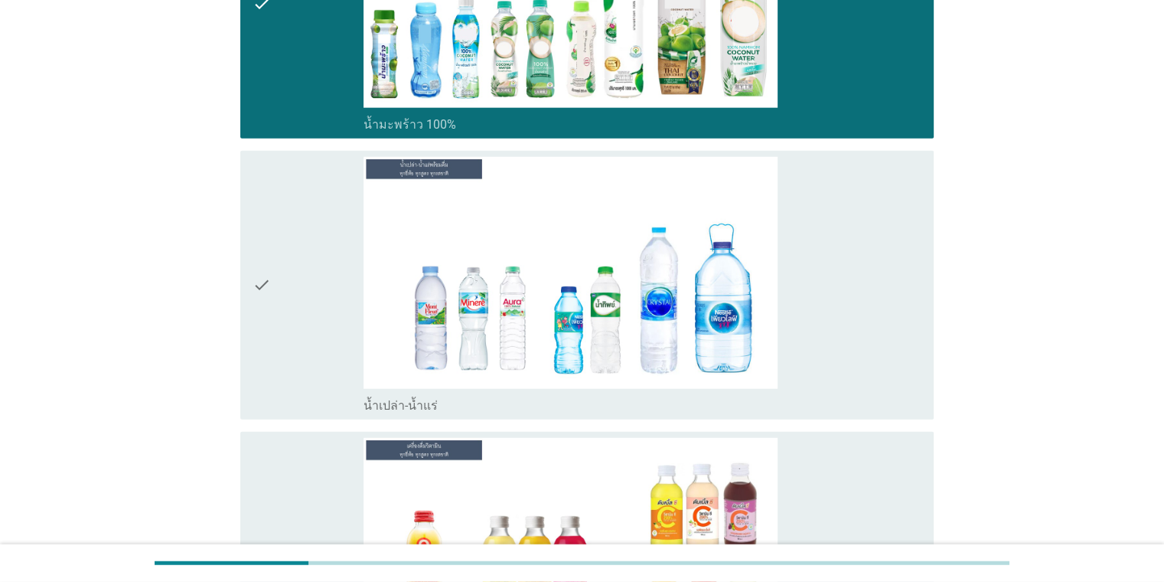
click at [274, 279] on div "check" at bounding box center [309, 285] width 112 height 256
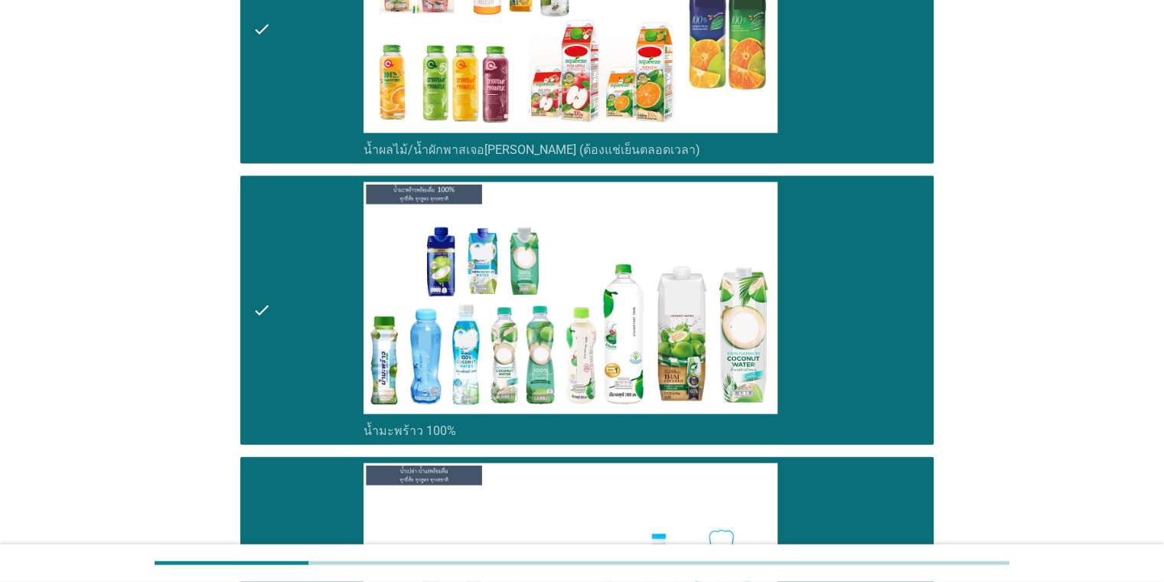
scroll to position [3368, 0]
click at [300, 269] on div "check" at bounding box center [309, 310] width 112 height 256
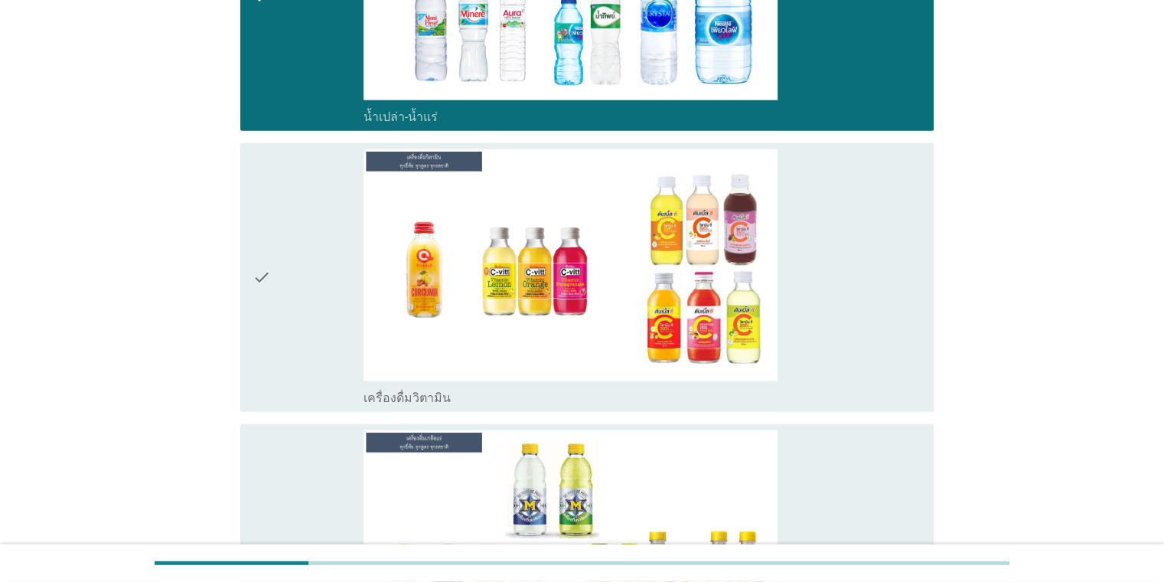
scroll to position [3981, 0]
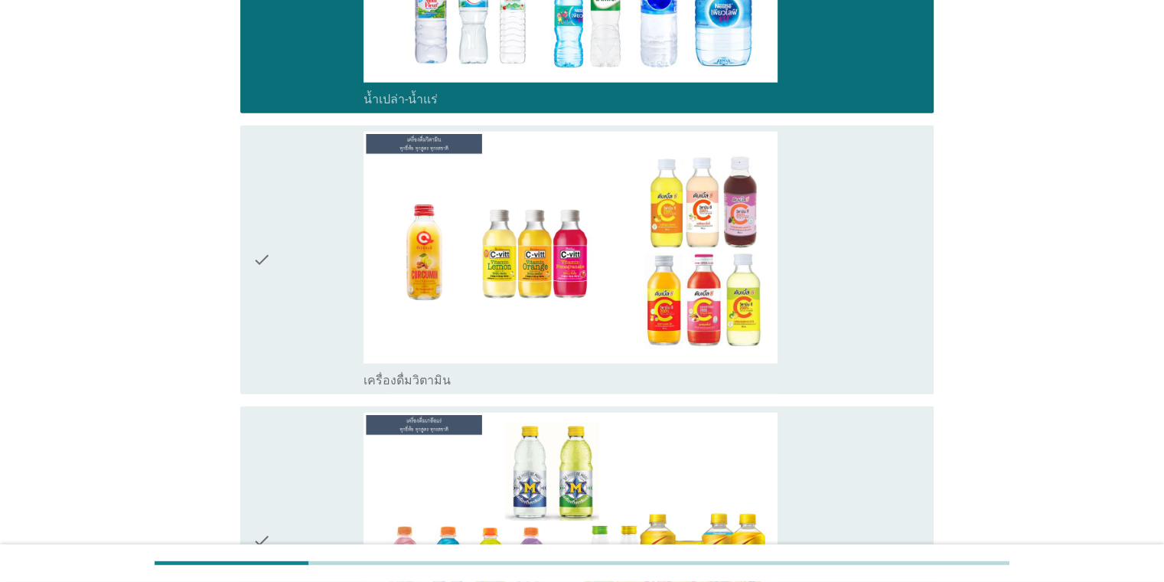
click at [288, 197] on div "check" at bounding box center [309, 260] width 112 height 256
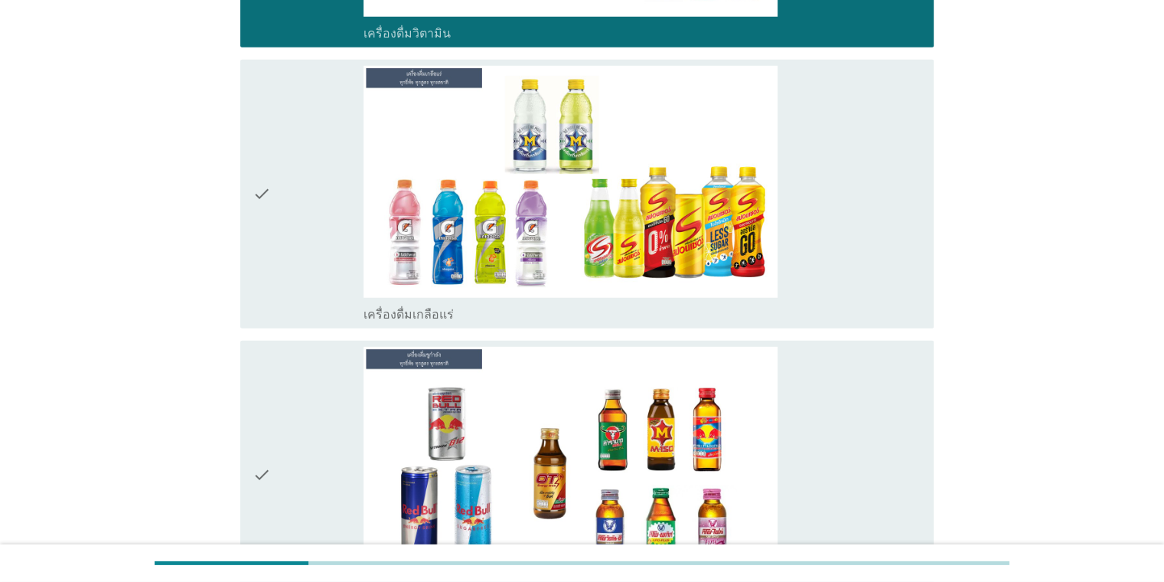
scroll to position [4363, 0]
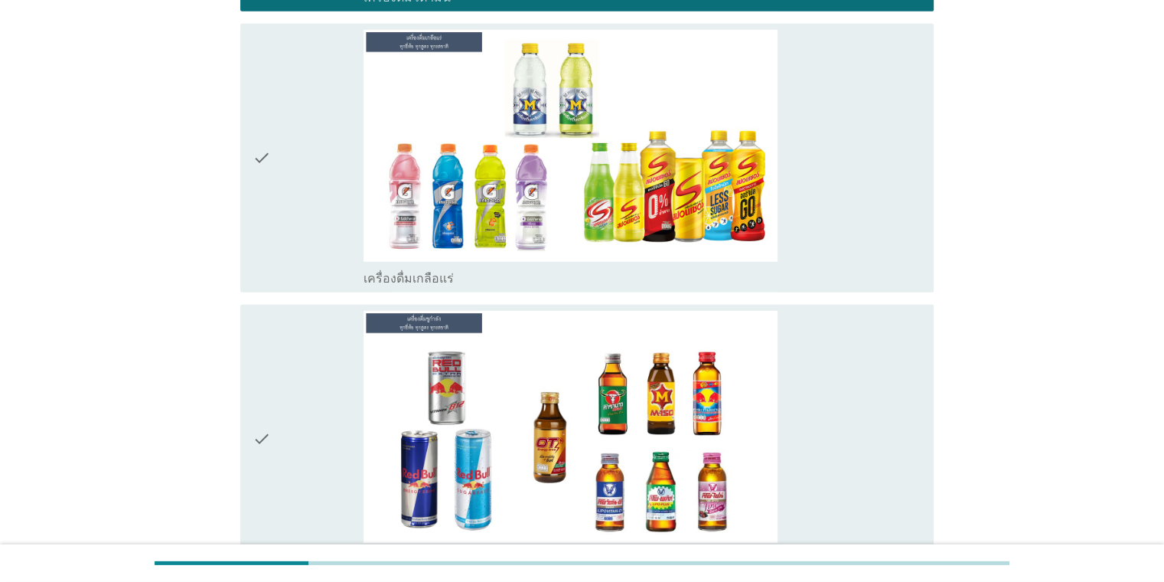
click at [303, 186] on div "check" at bounding box center [309, 158] width 112 height 256
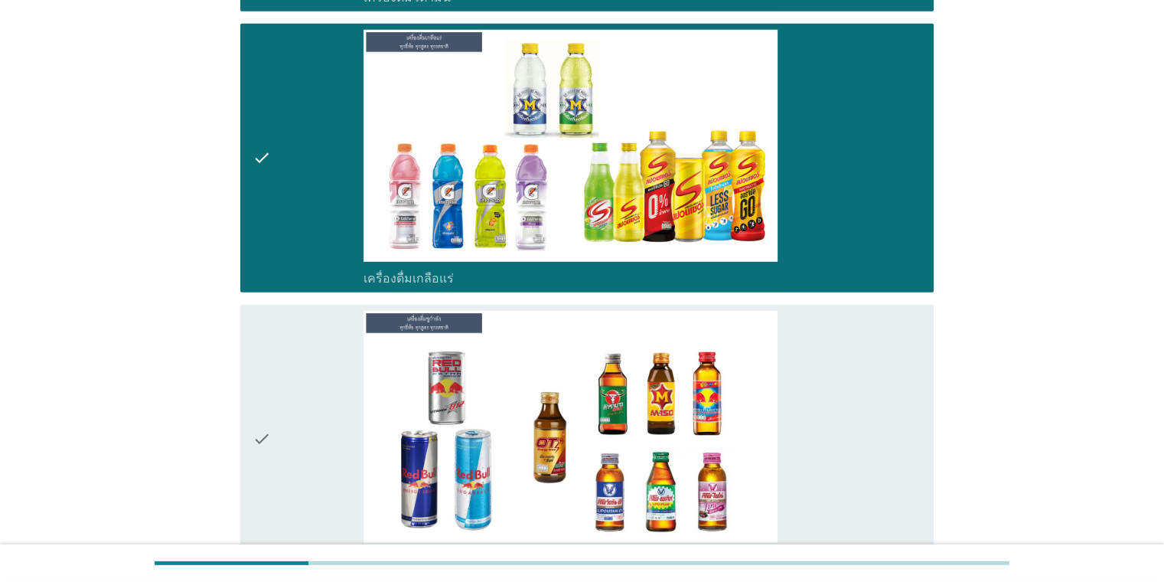
click at [299, 395] on div "check" at bounding box center [309, 439] width 112 height 256
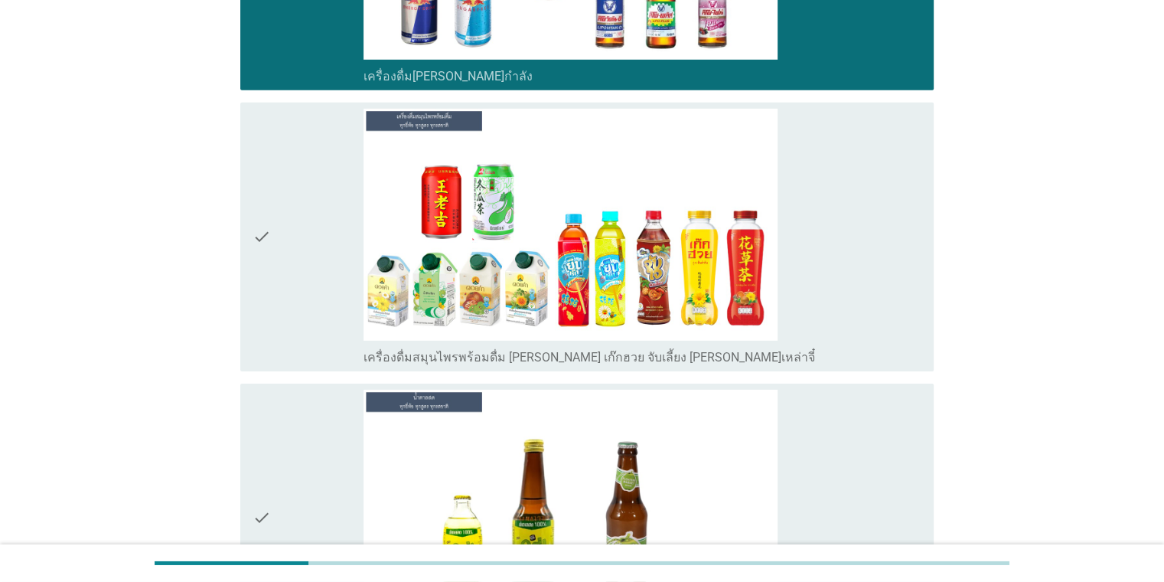
scroll to position [4899, 0]
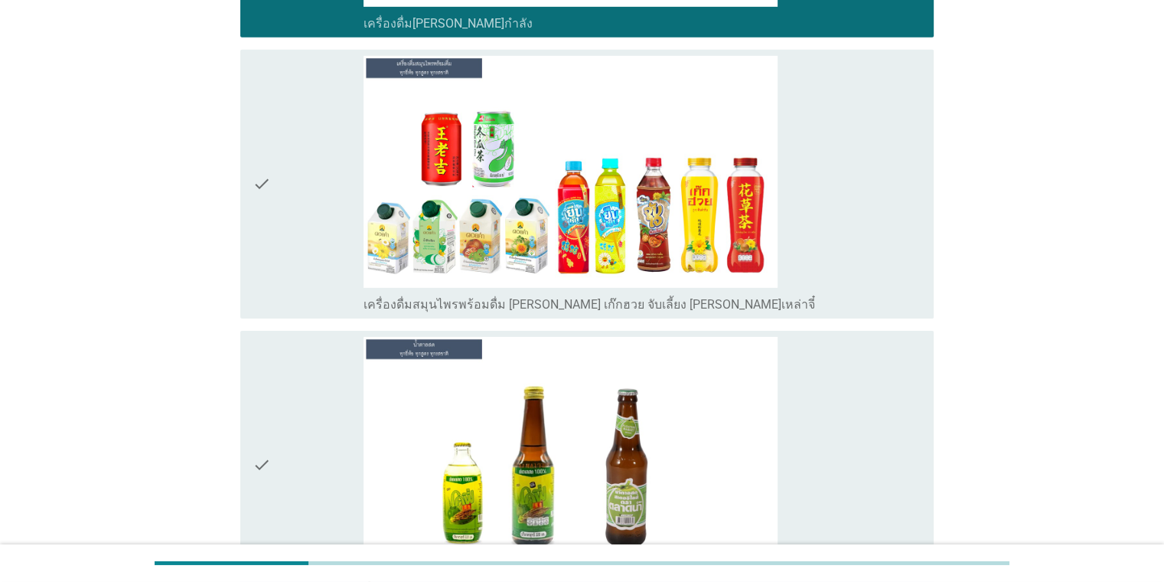
click at [276, 201] on div "check" at bounding box center [309, 184] width 112 height 256
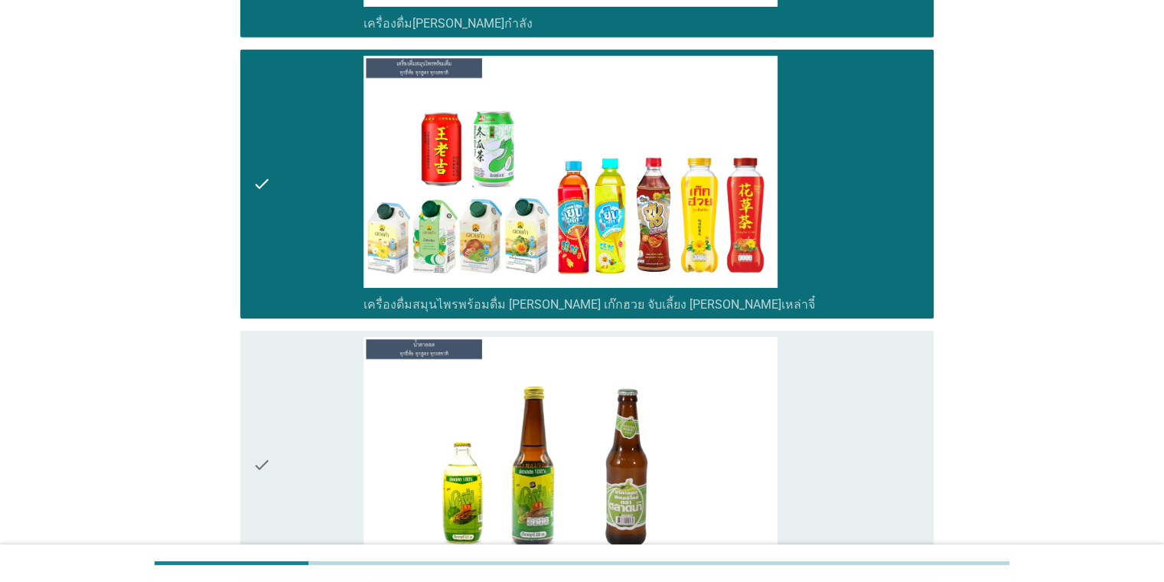
click at [265, 406] on icon "check" at bounding box center [262, 465] width 18 height 256
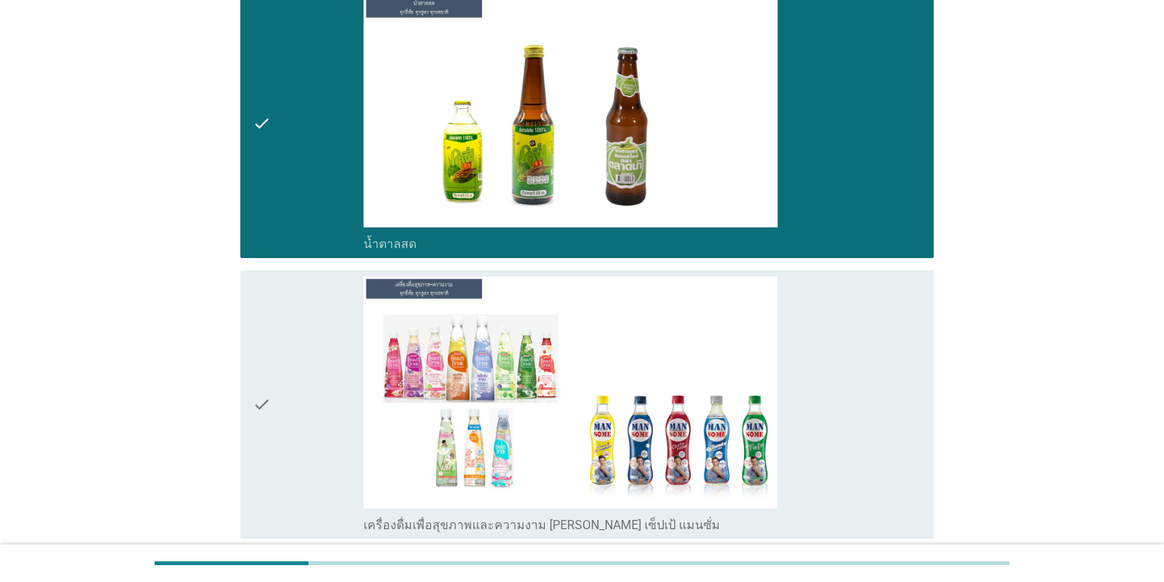
scroll to position [5282, 0]
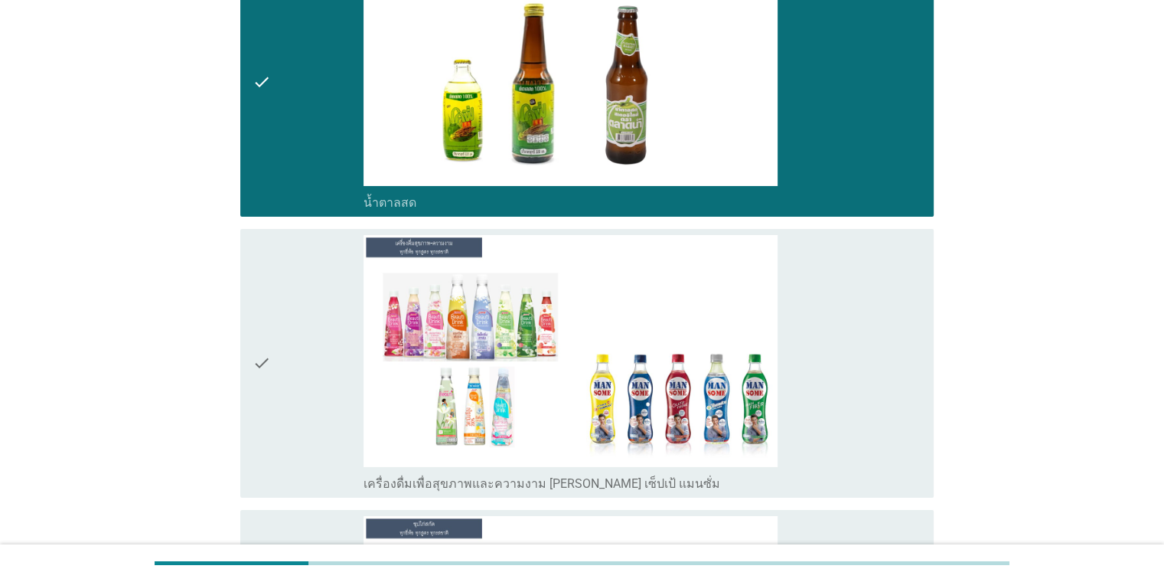
click at [292, 93] on div "check" at bounding box center [309, 82] width 112 height 256
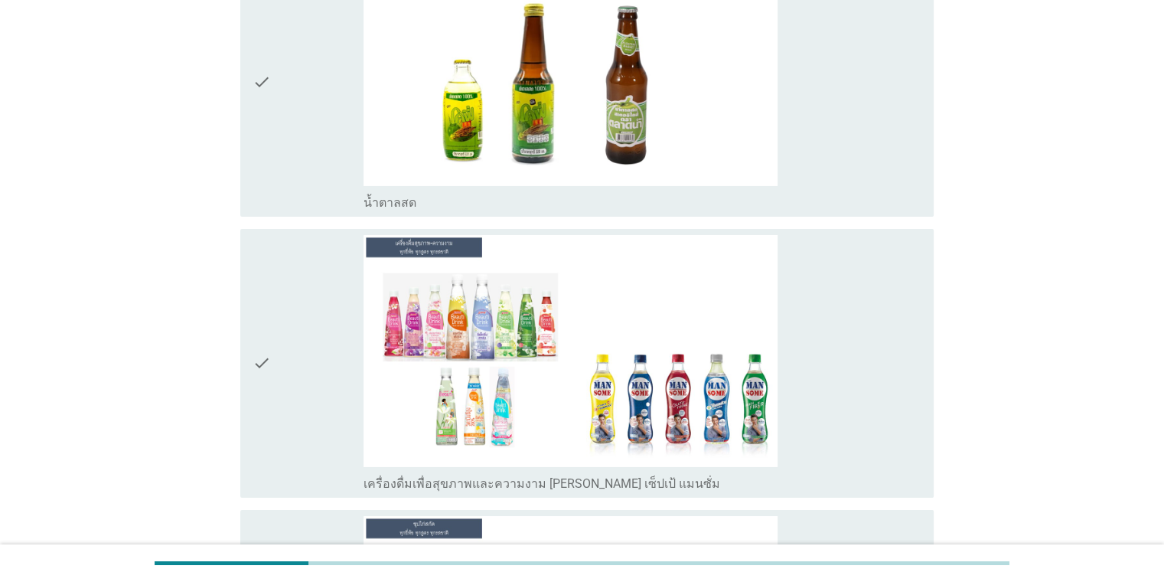
click at [276, 353] on div "check" at bounding box center [309, 363] width 112 height 256
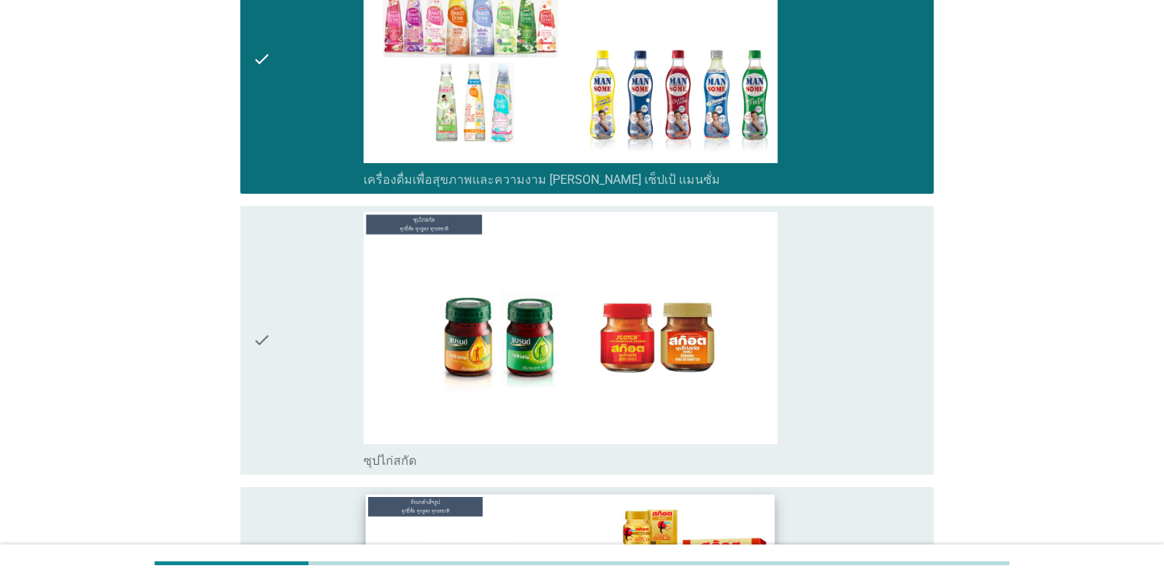
scroll to position [5818, 0]
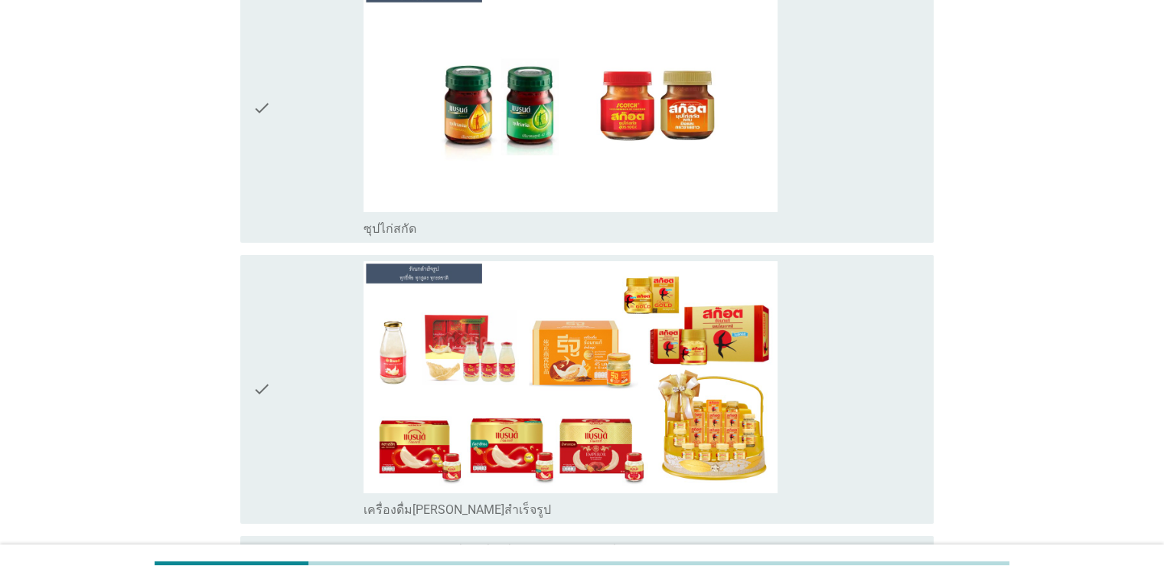
click at [288, 79] on div "check" at bounding box center [309, 108] width 112 height 256
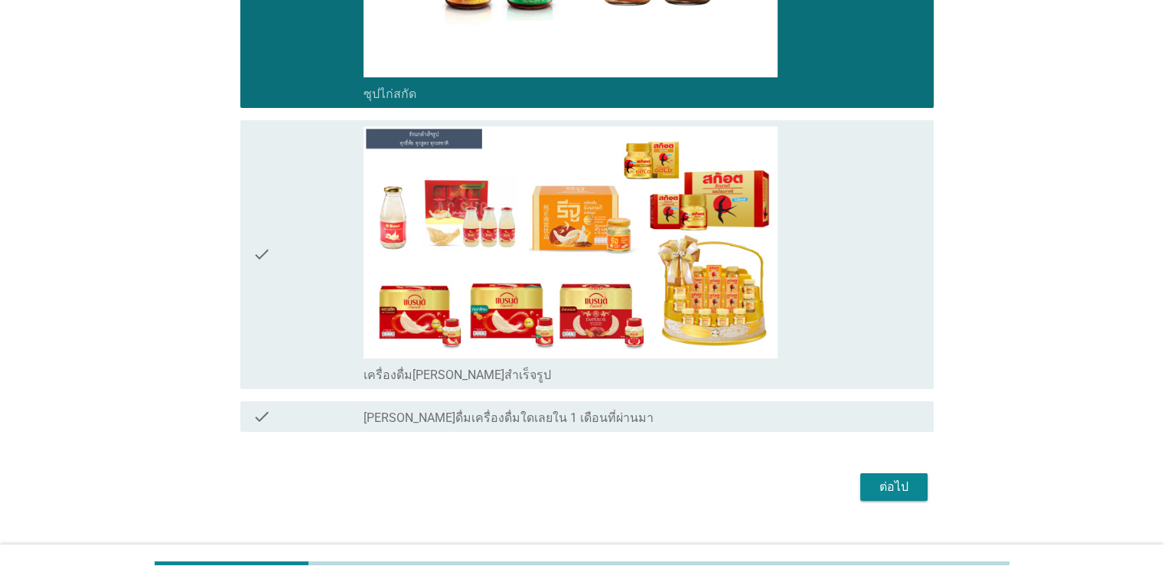
scroll to position [5956, 0]
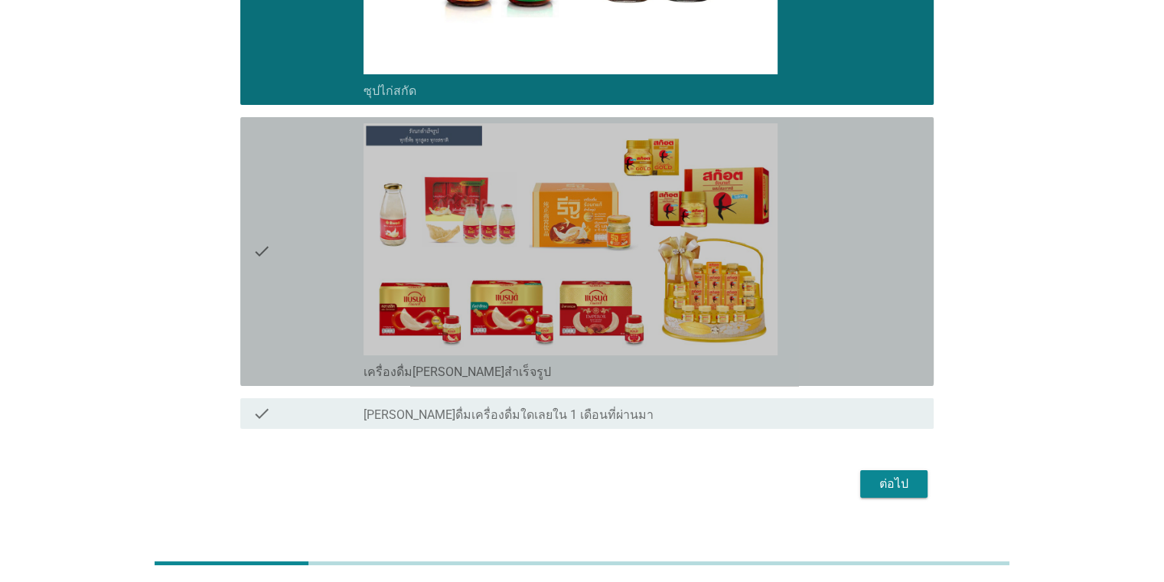
click at [309, 236] on div "check" at bounding box center [309, 251] width 112 height 256
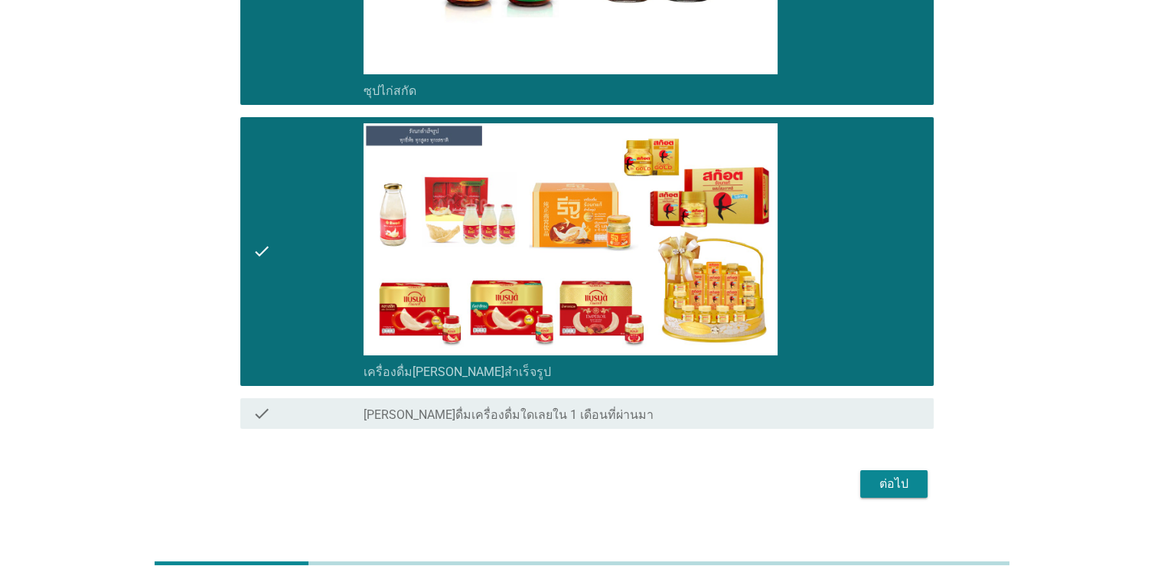
click at [753, 470] on button "ต่อไป" at bounding box center [893, 484] width 67 height 28
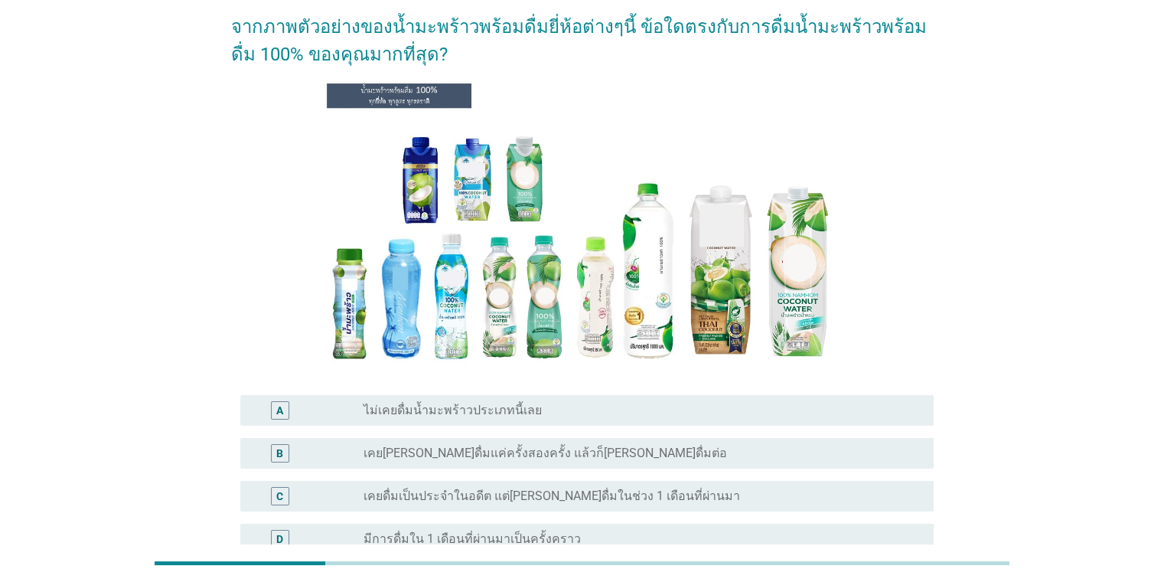
scroll to position [153, 0]
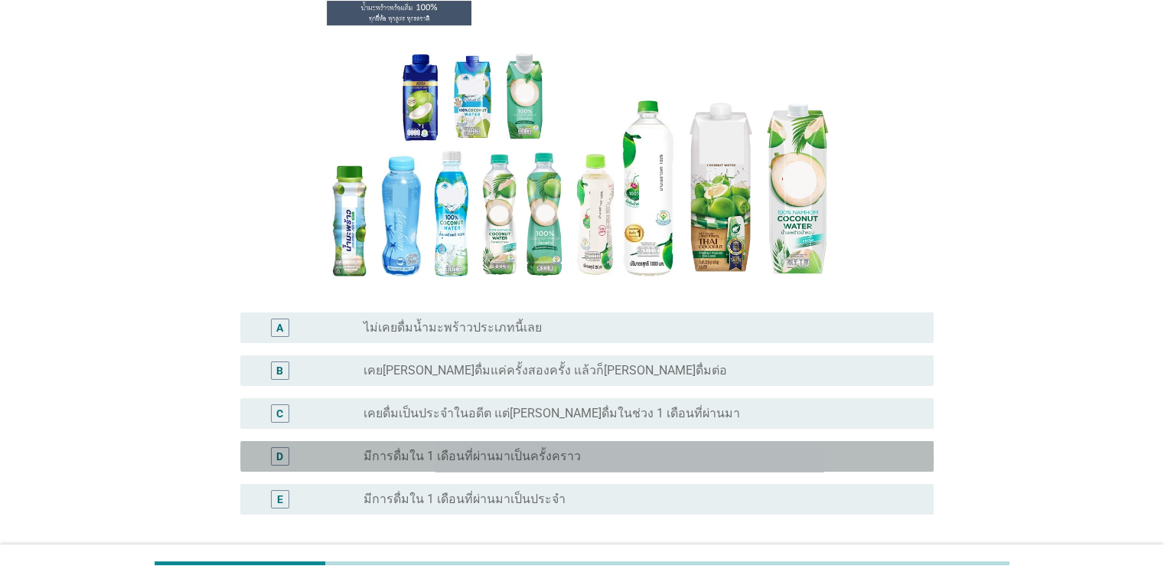
click at [425, 459] on label "มีการดื่มใน 1 เดือนที่ผ่านมาเป็นครั้งคราว" at bounding box center [472, 456] width 217 height 15
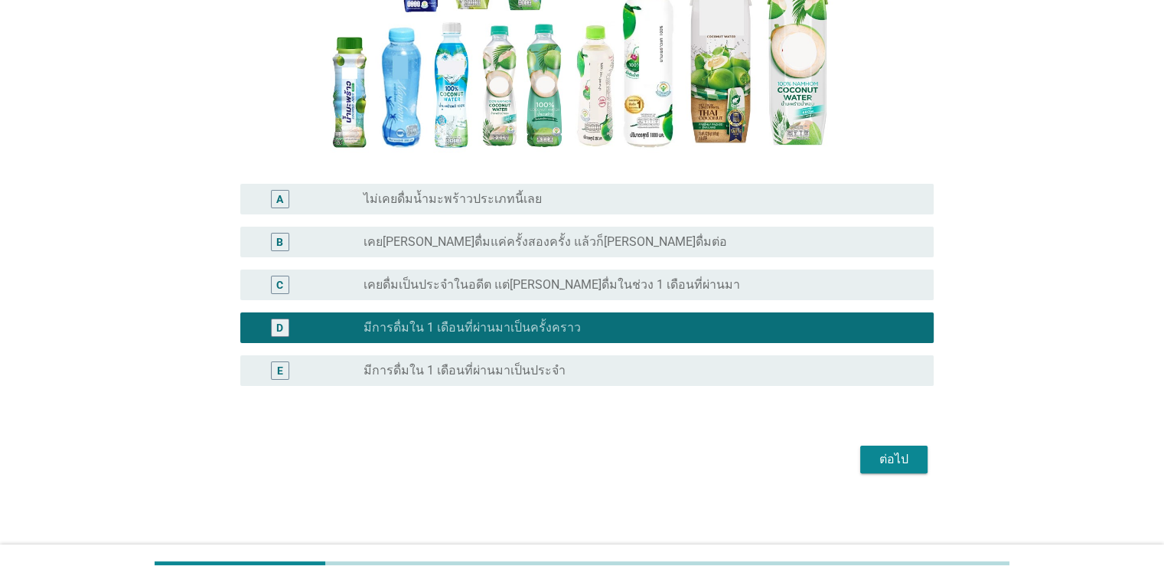
scroll to position [282, 0]
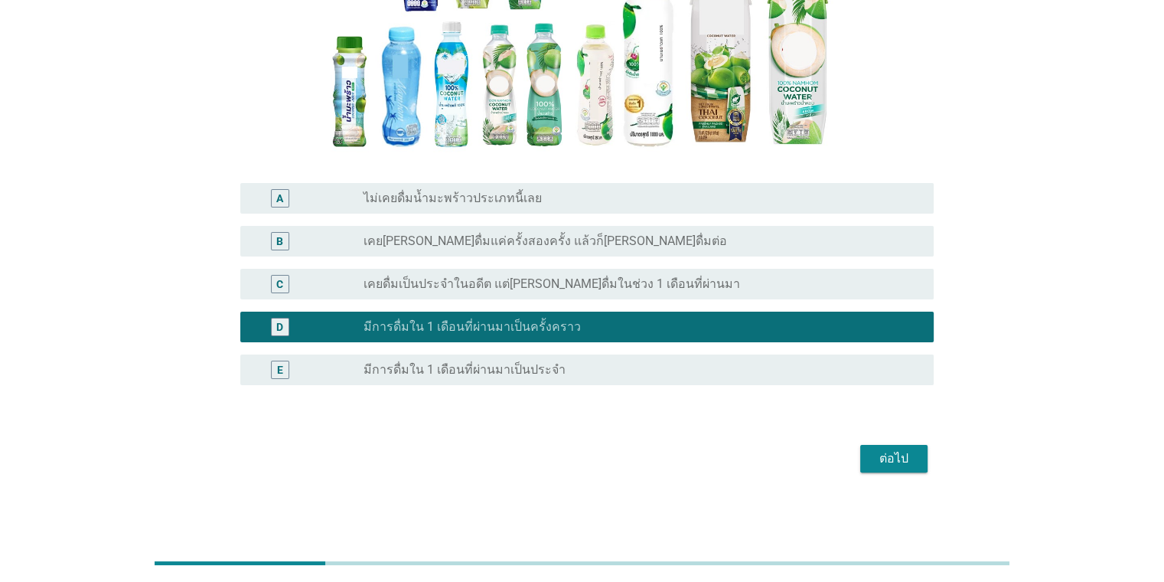
click at [753, 457] on div "ต่อไป" at bounding box center [894, 458] width 43 height 18
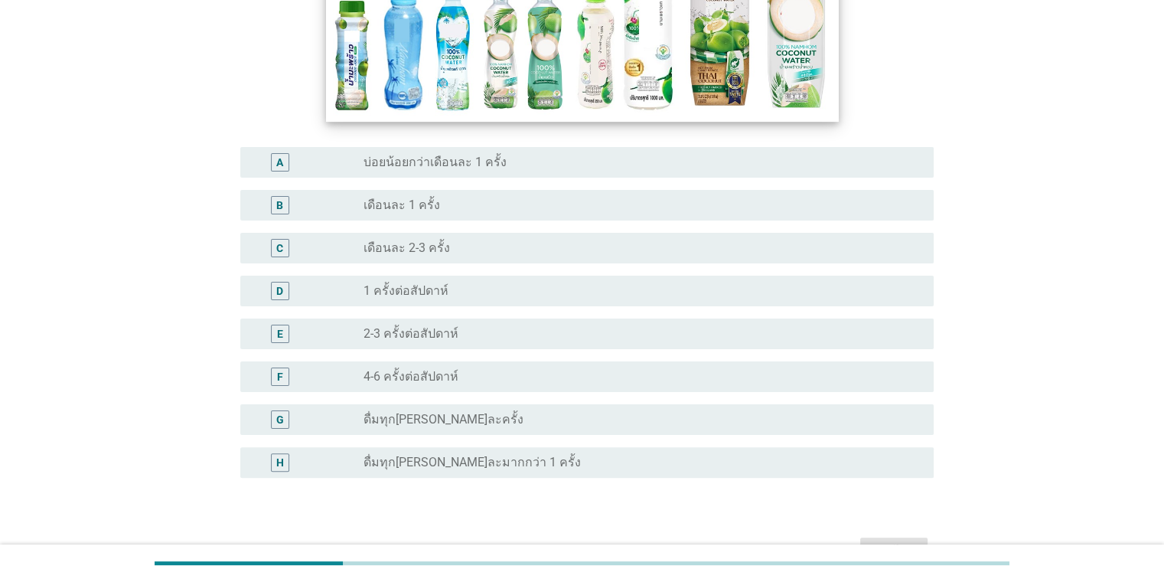
scroll to position [306, 0]
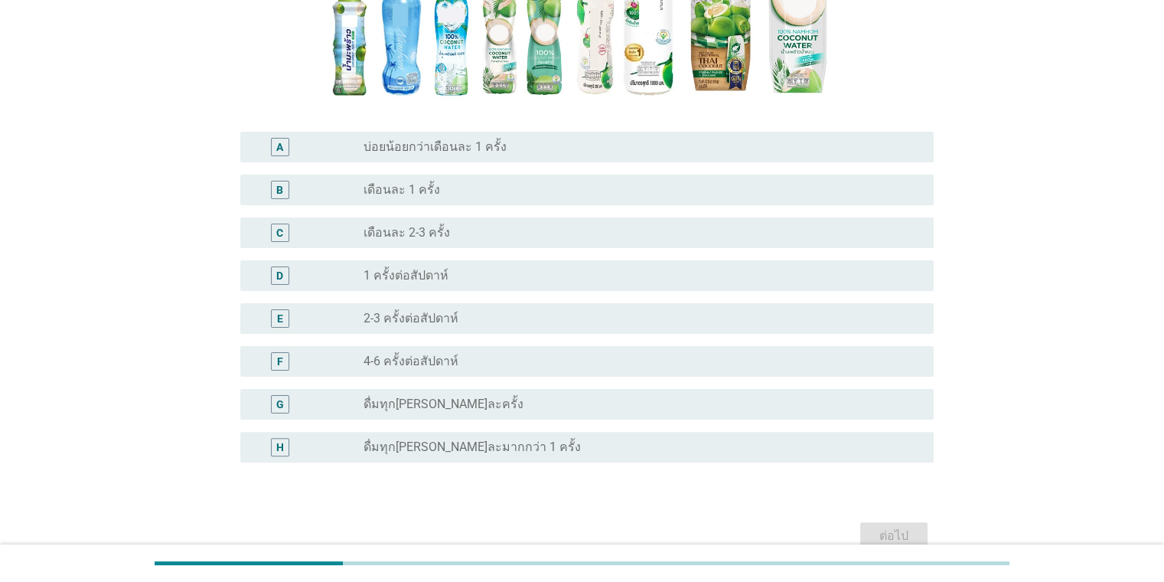
click at [411, 276] on label "1 ครั้งต่อสัปดาห์" at bounding box center [406, 275] width 85 height 15
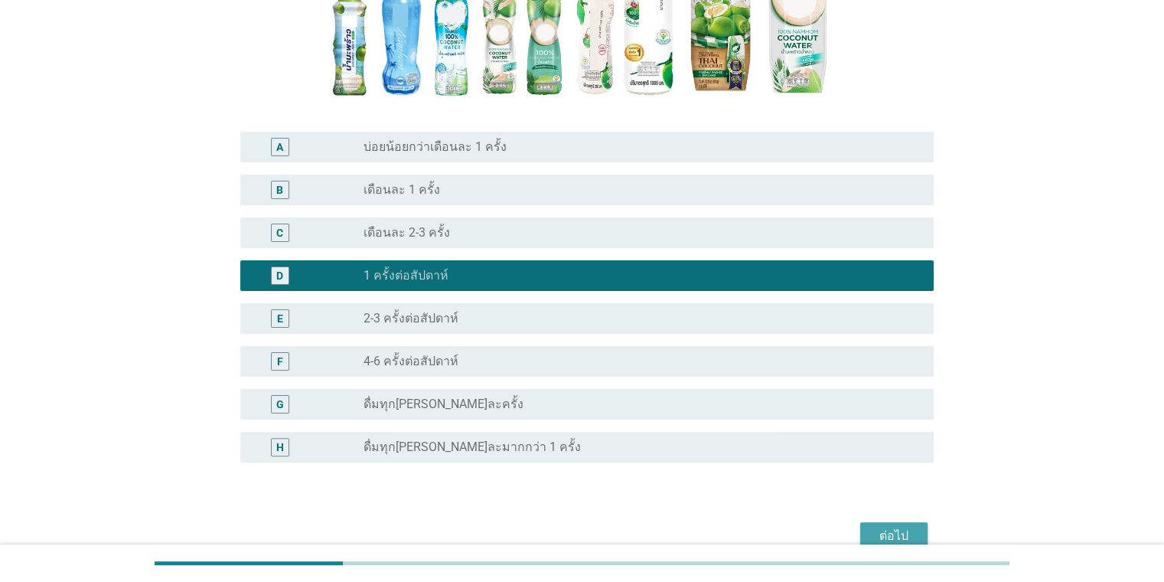
click at [753, 535] on div "ต่อไป" at bounding box center [894, 536] width 43 height 18
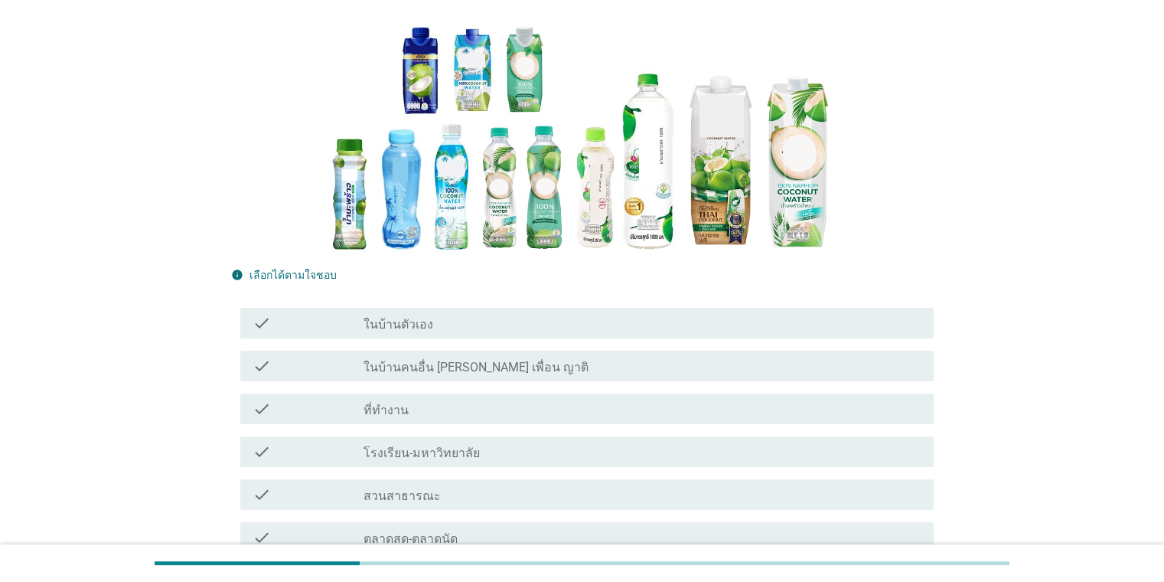
scroll to position [153, 0]
click at [353, 328] on div "check" at bounding box center [309, 322] width 112 height 18
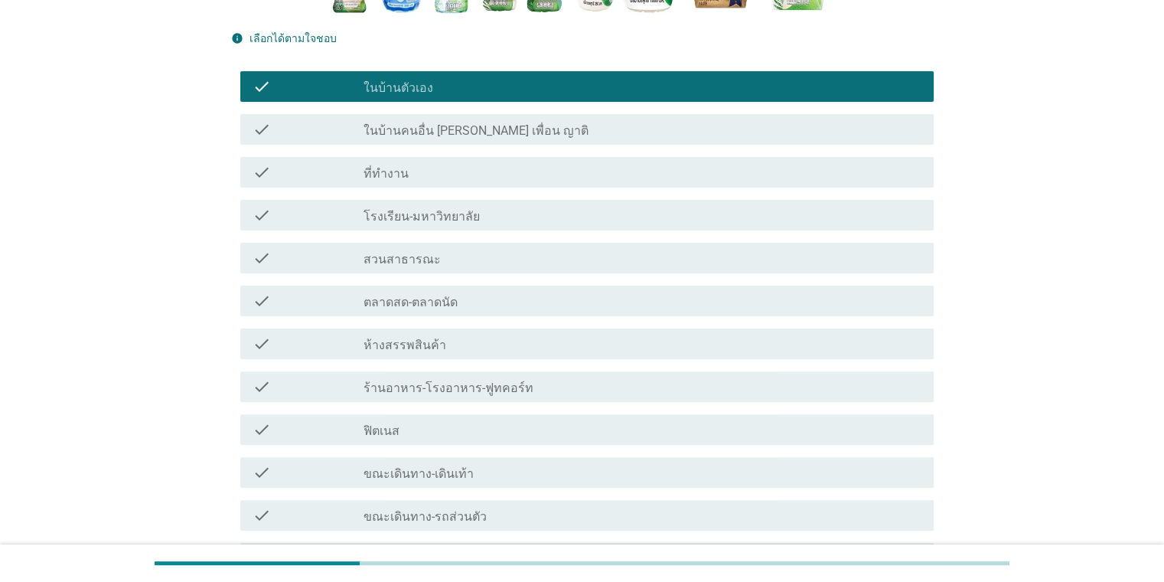
scroll to position [459, 0]
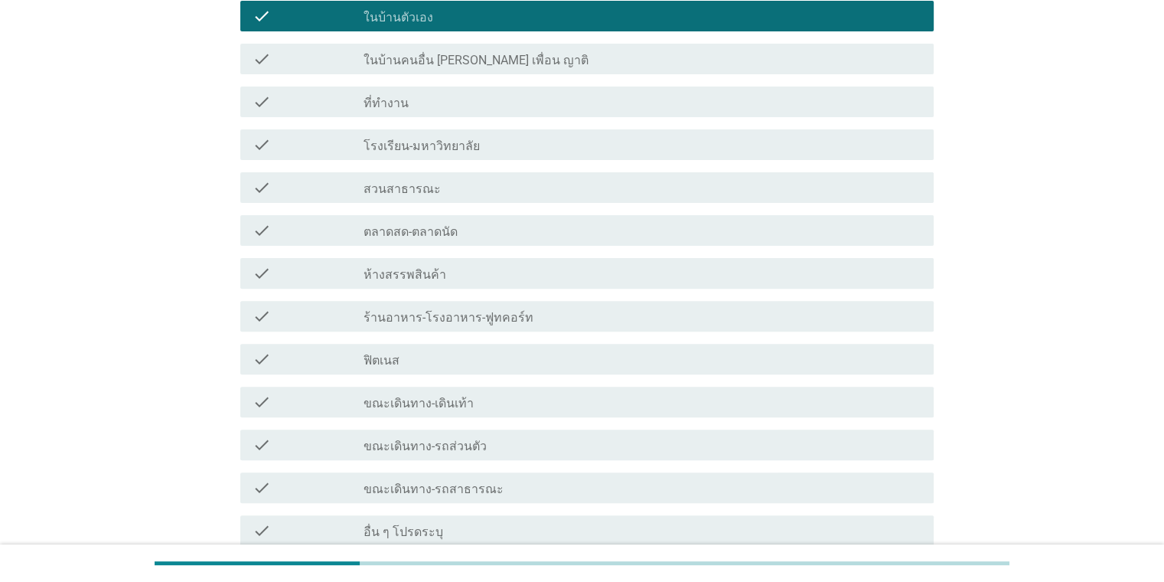
click at [452, 446] on label "ขณะเดินทาง-รถส่วนตัว" at bounding box center [425, 446] width 123 height 15
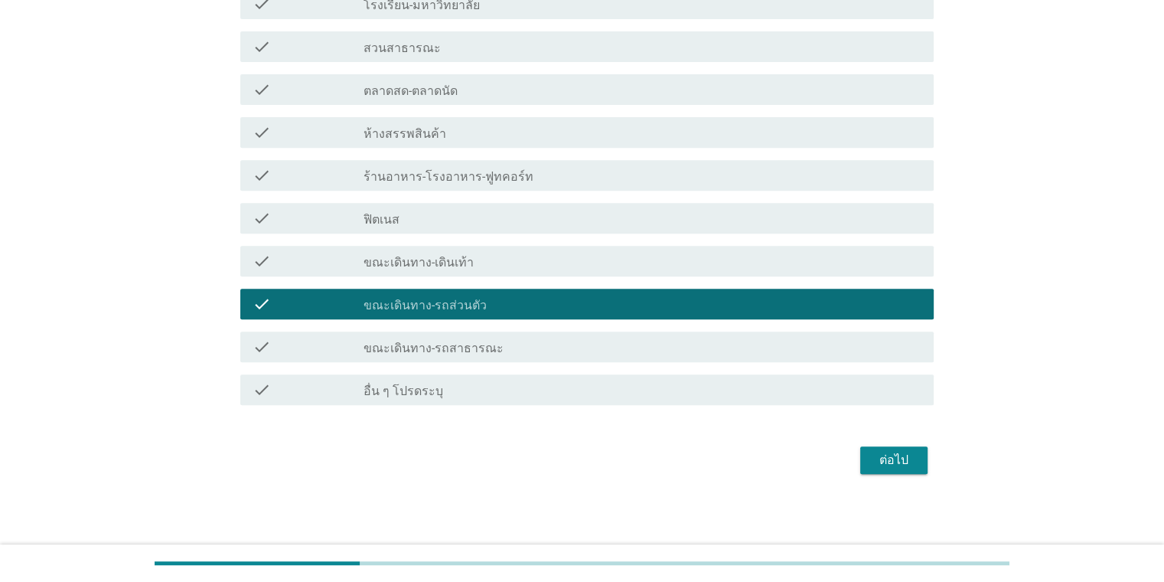
scroll to position [602, 0]
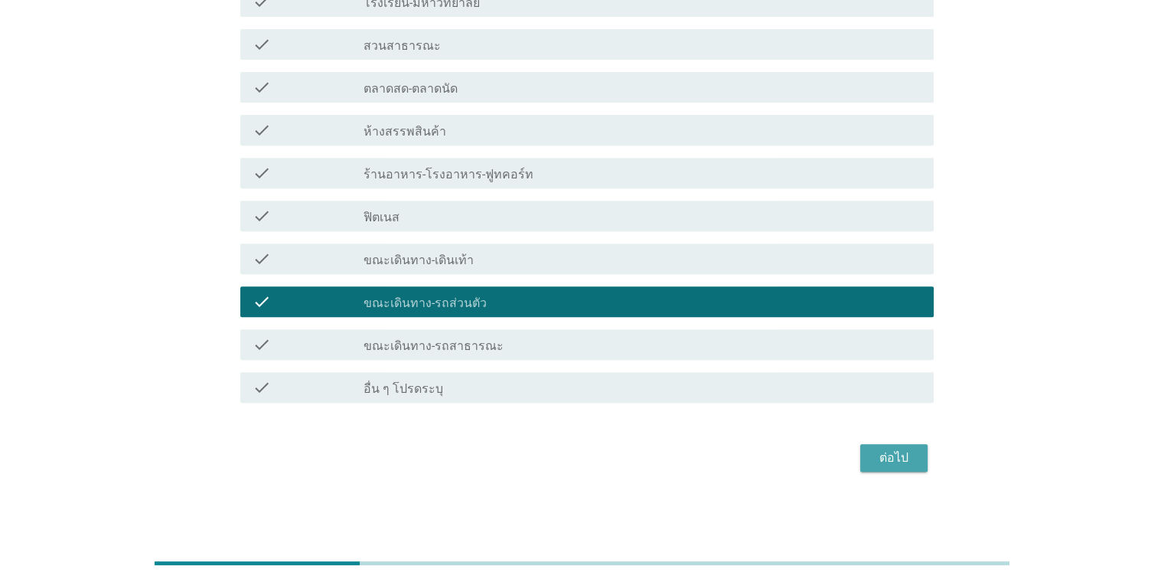
click at [753, 465] on div "ต่อไป" at bounding box center [894, 458] width 43 height 18
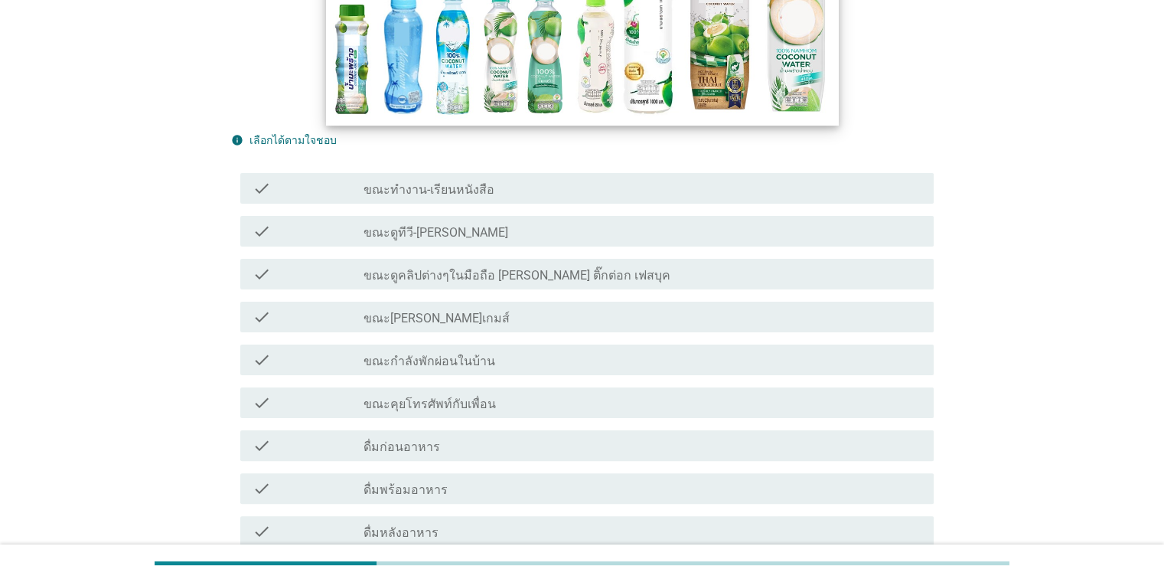
scroll to position [306, 0]
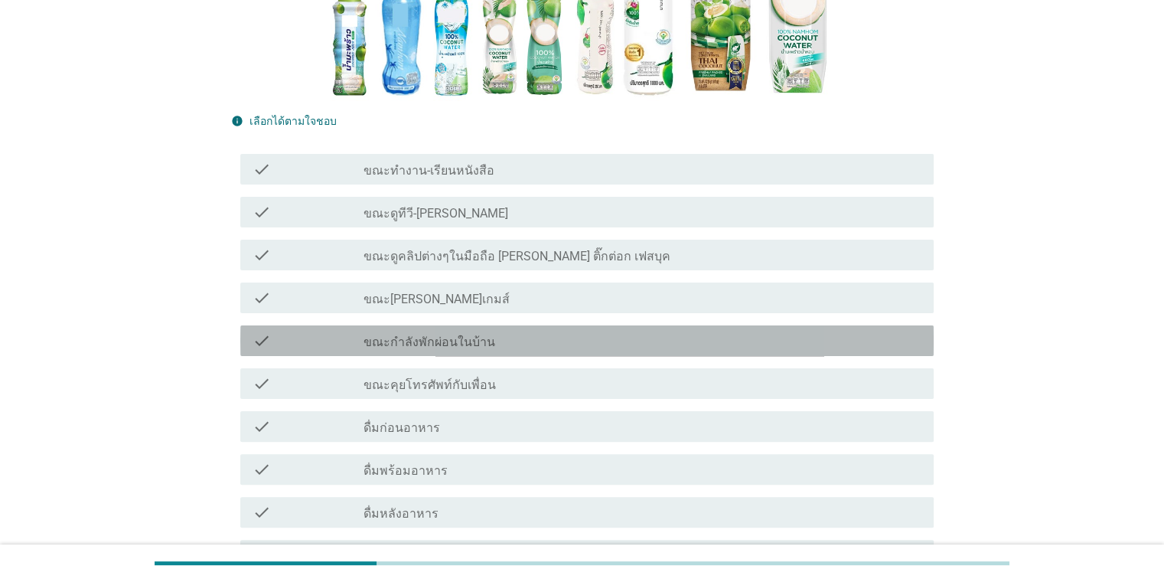
click at [449, 335] on label "ขณะกำลังพักผ่อนในบ้าน" at bounding box center [430, 342] width 132 height 15
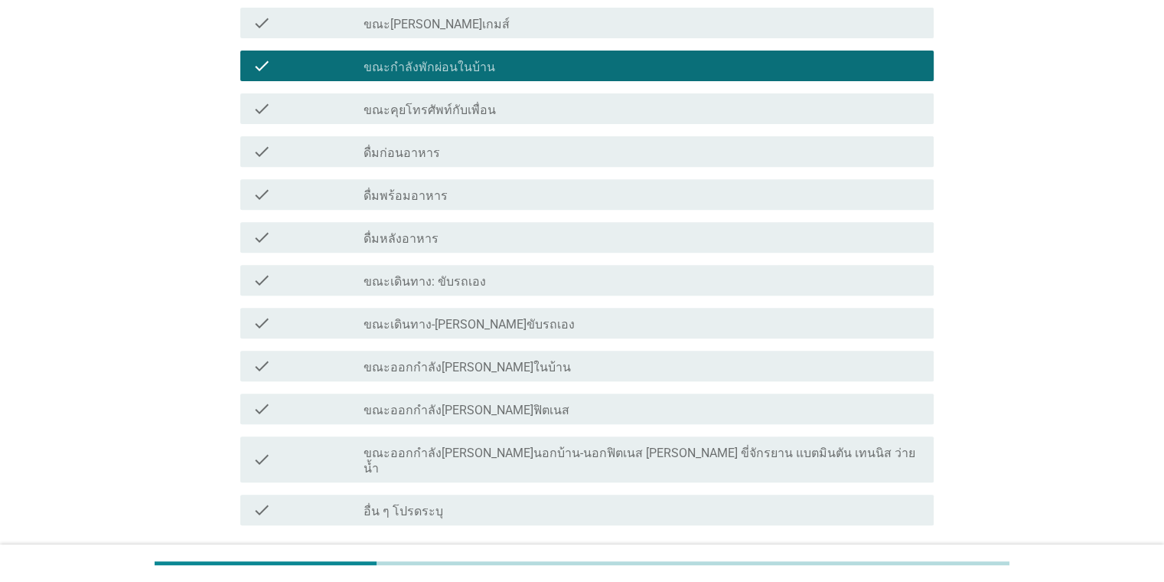
scroll to position [612, 0]
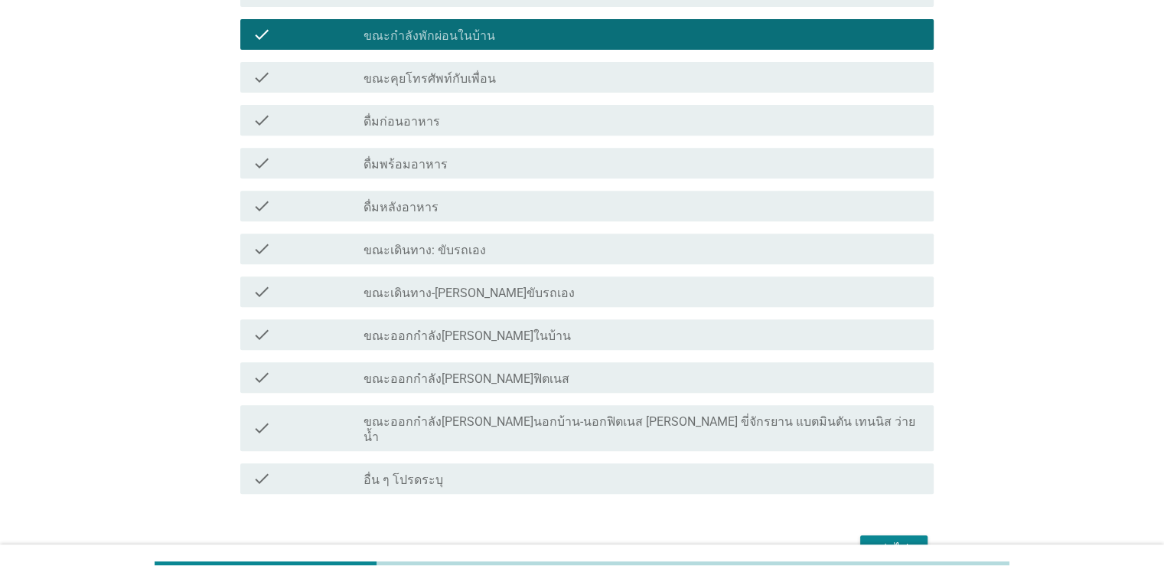
click at [425, 297] on label "ขณะเดินทาง-[PERSON_NAME]ขับรถเอง" at bounding box center [469, 293] width 211 height 15
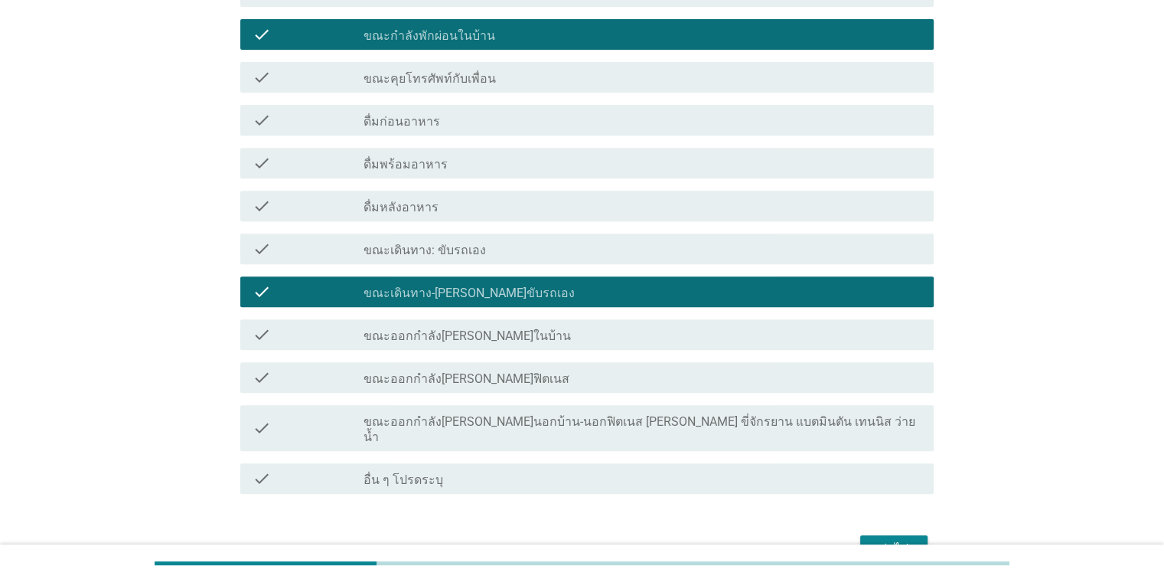
click at [753, 540] on div "ต่อไป" at bounding box center [894, 549] width 43 height 18
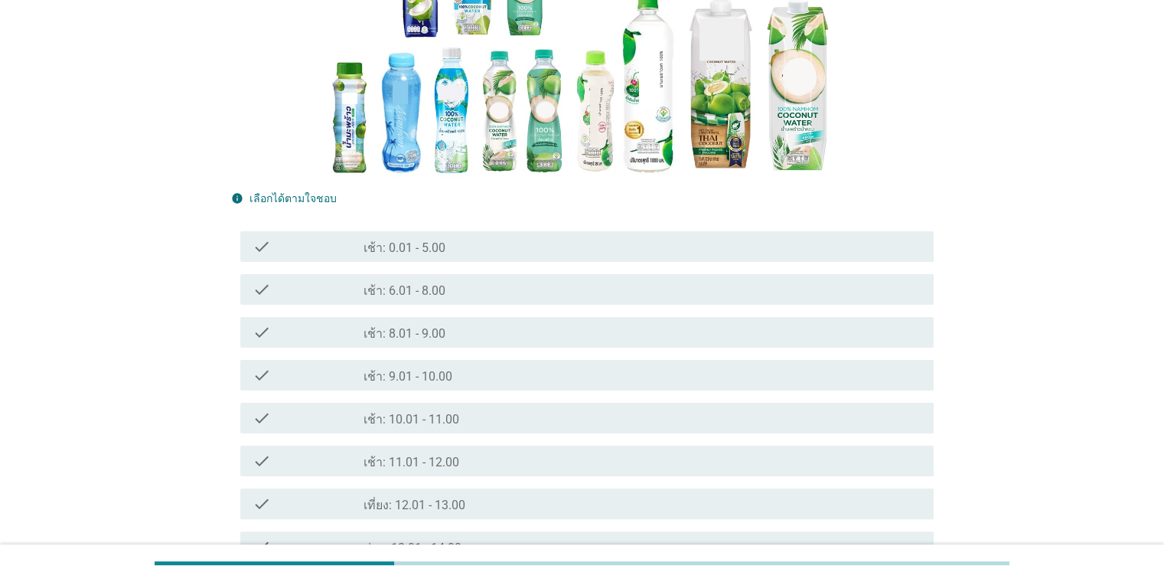
scroll to position [230, 0]
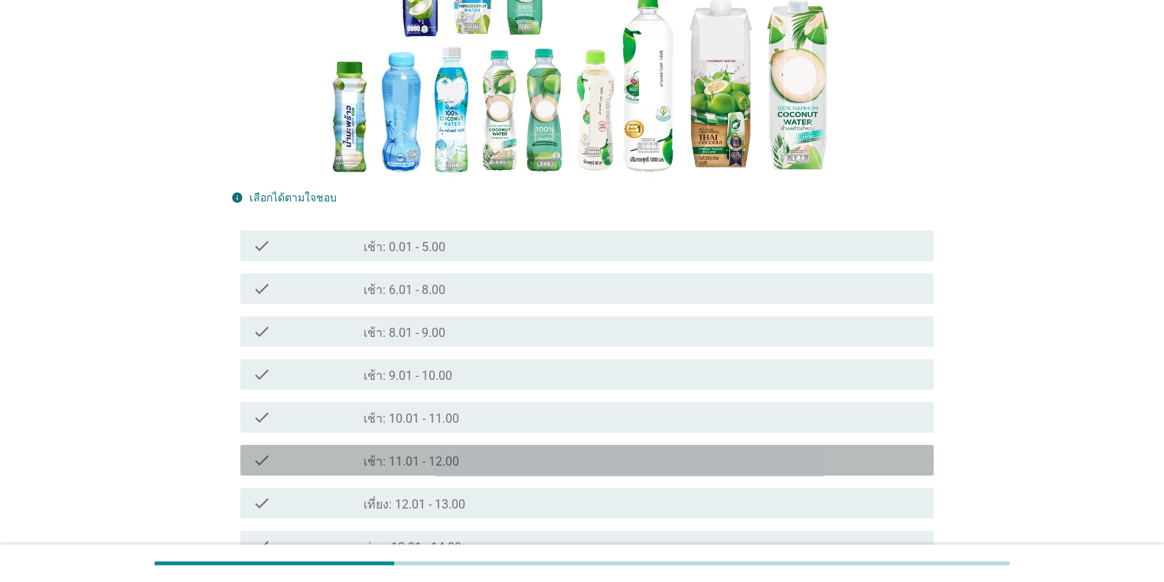
click at [435, 463] on label "เช้า: 11.01 - 12.00" at bounding box center [412, 461] width 96 height 15
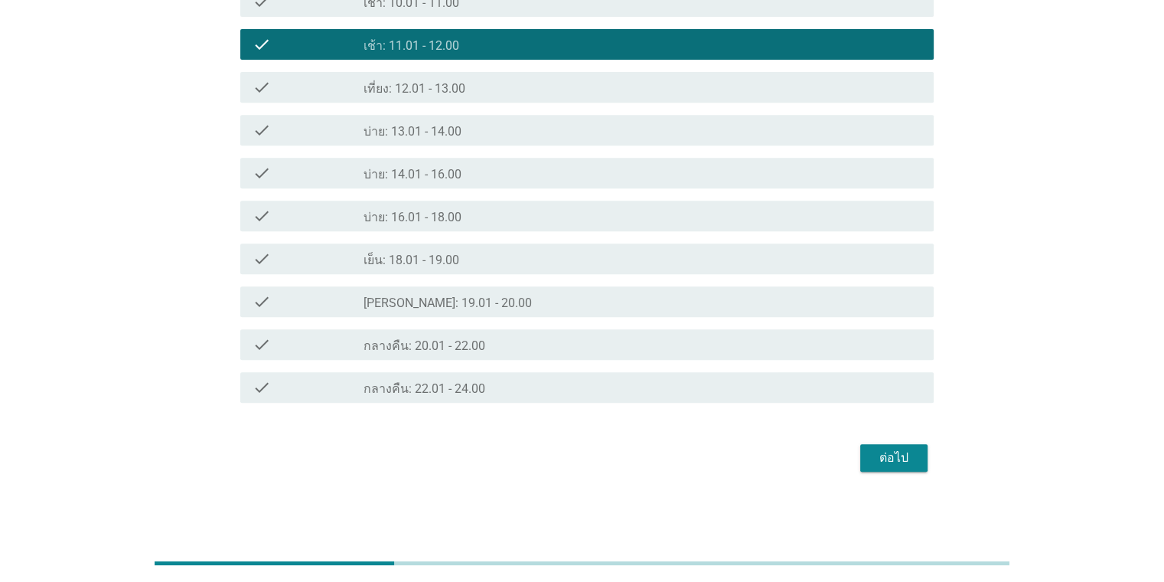
scroll to position [492, 0]
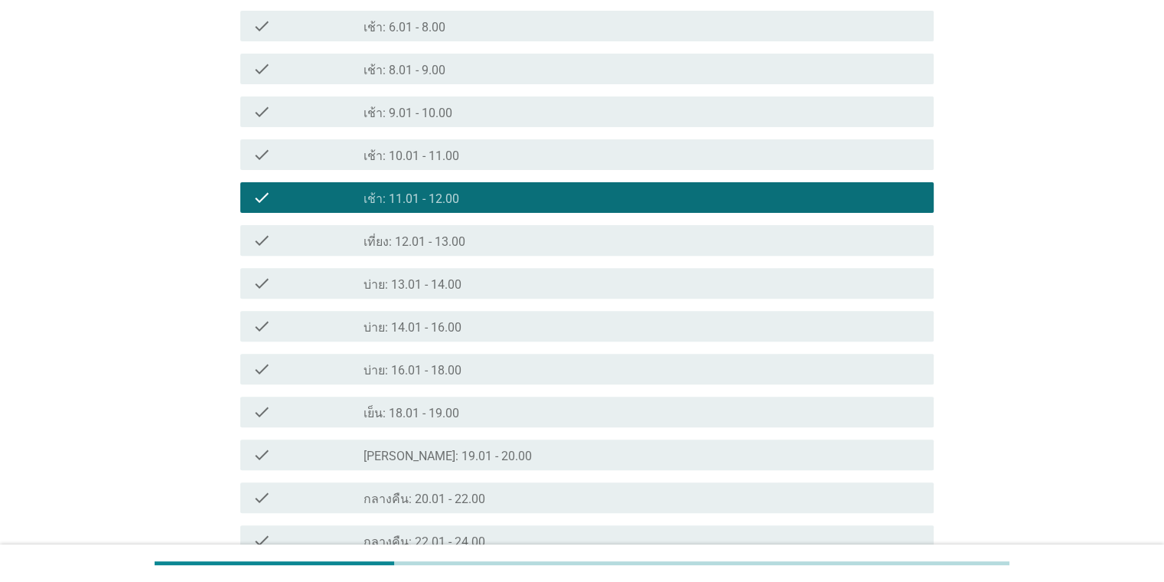
click at [447, 371] on label "บ่าย: 16.01 - 18.00" at bounding box center [413, 370] width 98 height 15
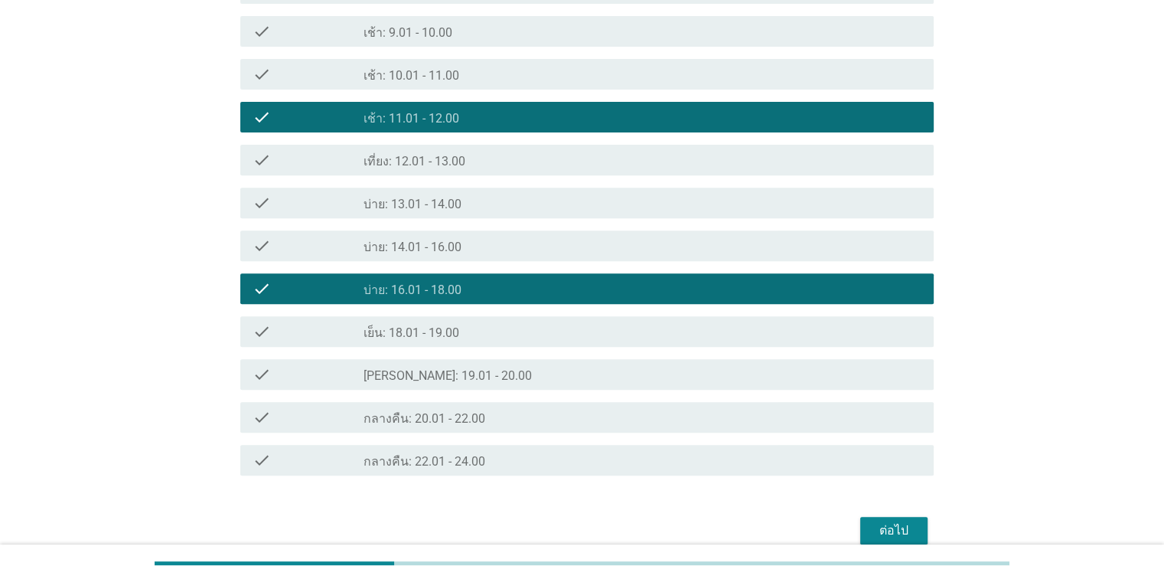
scroll to position [645, 0]
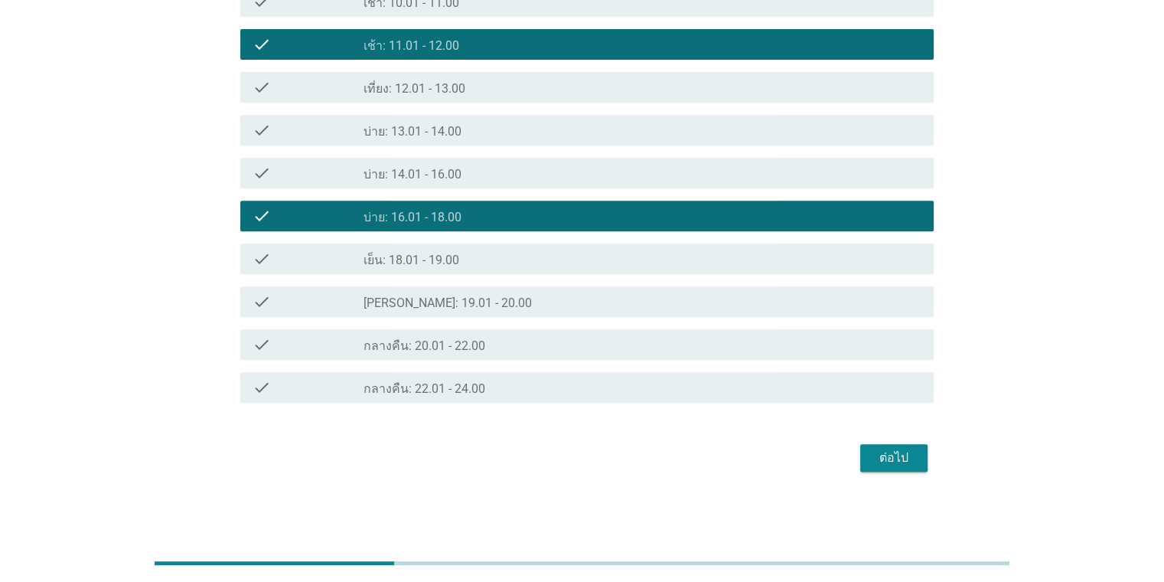
click at [753, 450] on div "ต่อไป" at bounding box center [894, 458] width 43 height 18
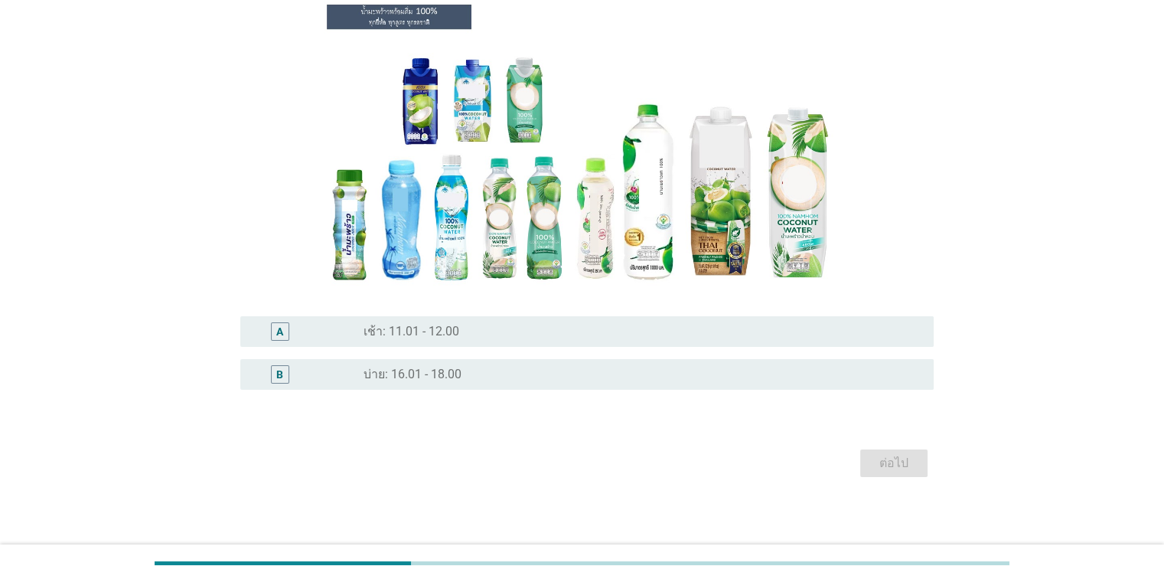
scroll to position [126, 0]
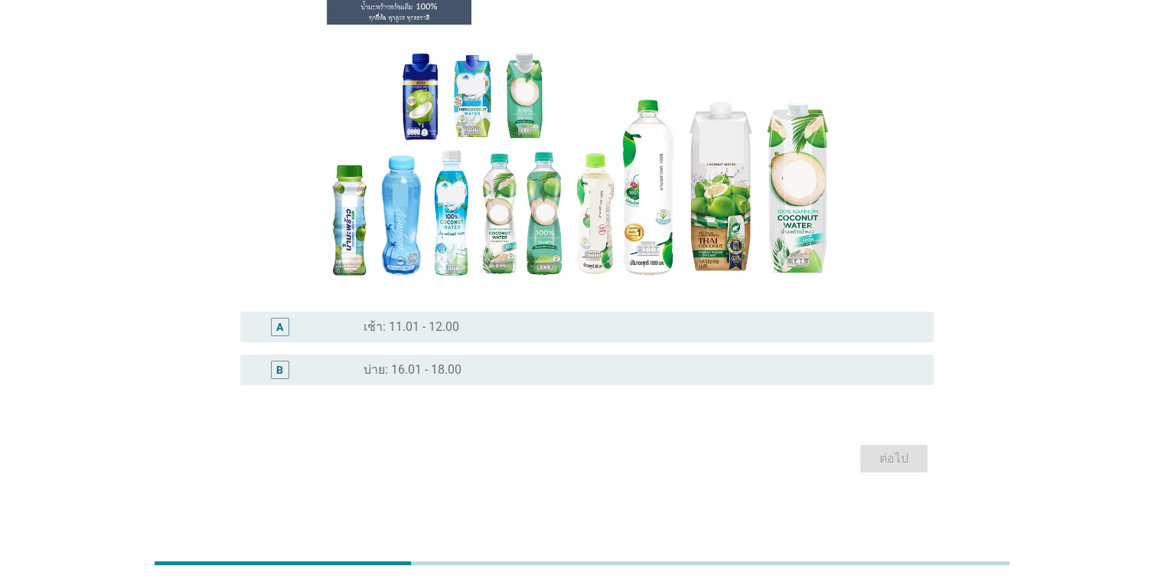
click at [493, 334] on div "radio_button_unchecked เช้า: 11.01 - 12.00" at bounding box center [636, 326] width 545 height 15
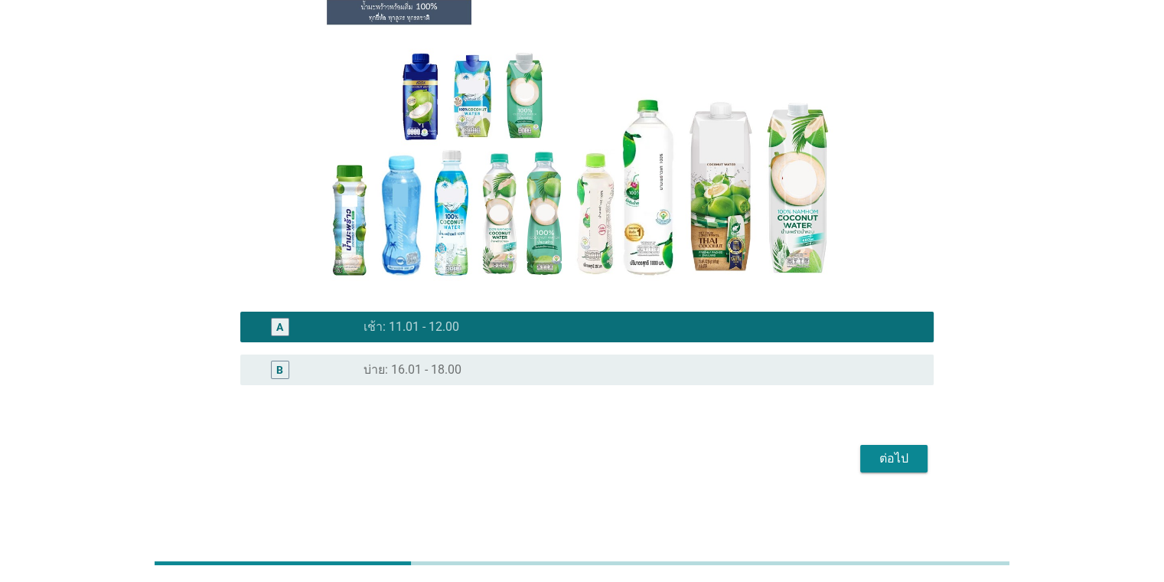
click at [371, 364] on label "บ่าย: 16.01 - 18.00" at bounding box center [413, 369] width 98 height 15
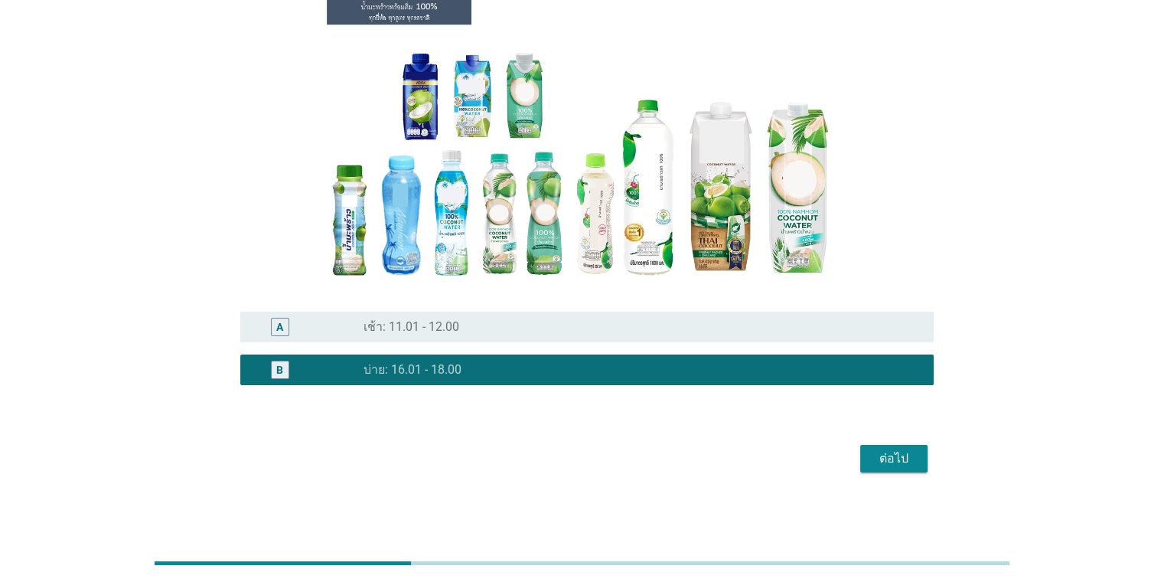
click at [753, 459] on div "ต่อไป" at bounding box center [894, 458] width 43 height 18
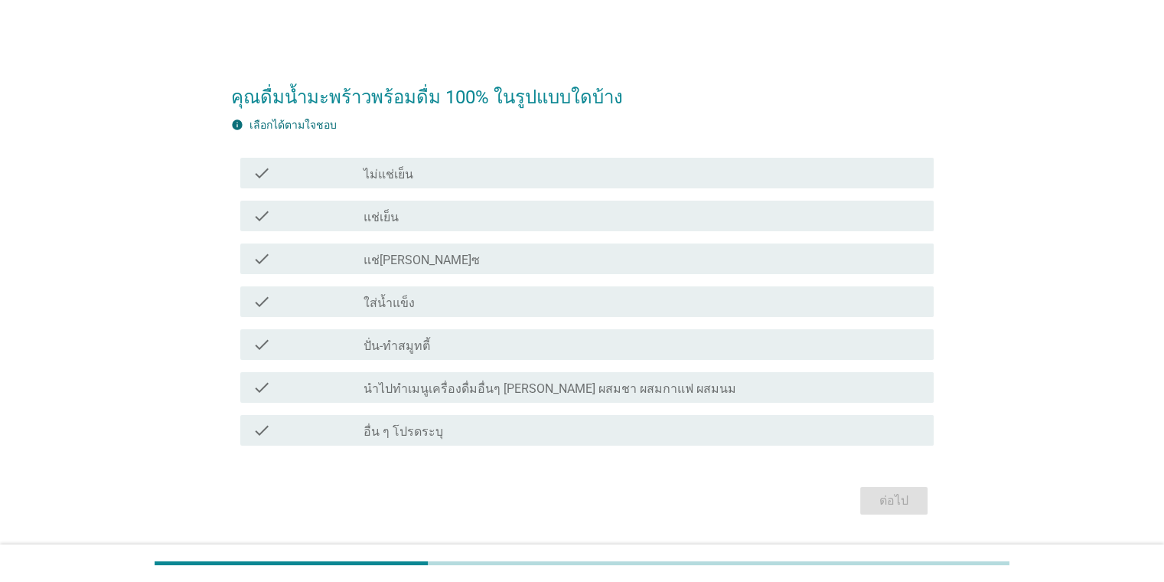
click at [374, 214] on label "แช่เย็น" at bounding box center [381, 217] width 35 height 15
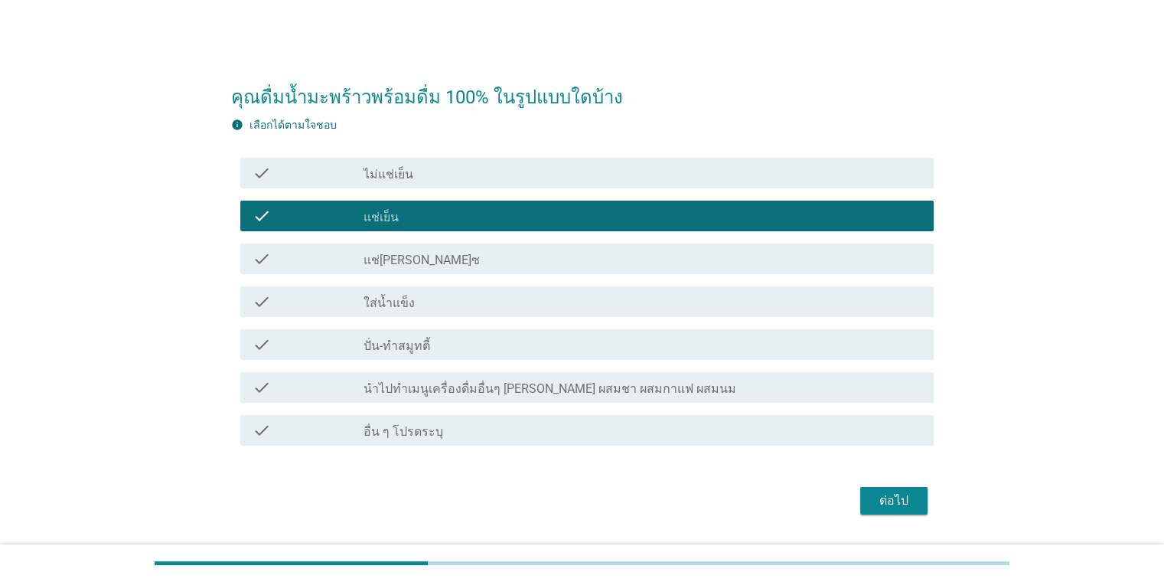
click at [753, 495] on div "ต่อไป" at bounding box center [894, 500] width 43 height 18
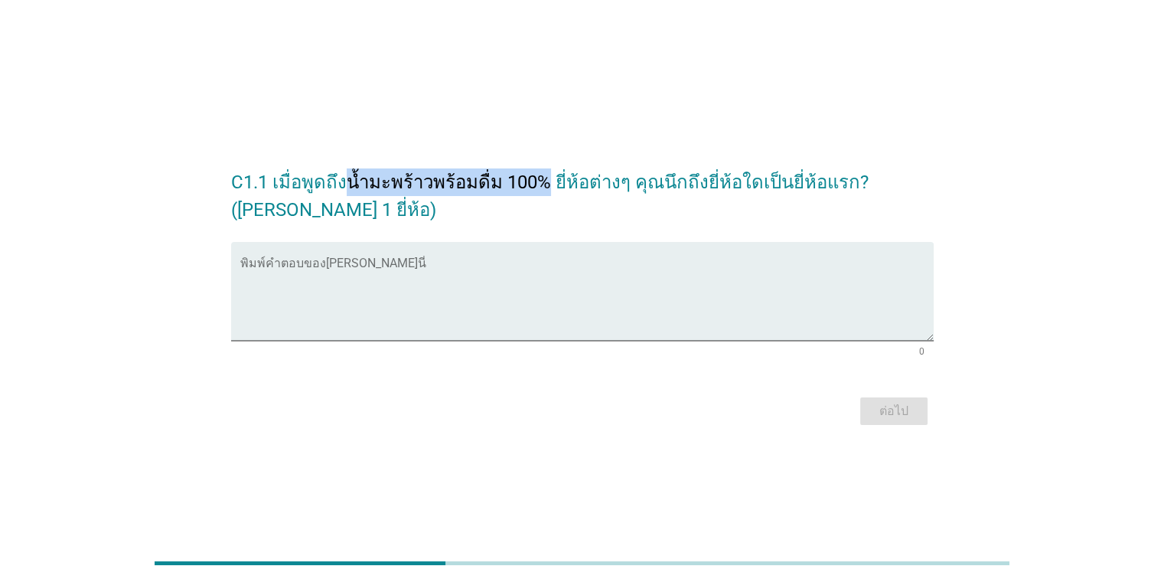
drag, startPoint x: 343, startPoint y: 178, endPoint x: 538, endPoint y: 180, distance: 195.2
click at [538, 180] on h2 "C1.1 เมื่อพูดถึงน้ำมะพร้าวพร้อมดื่ม 100% ยี่ห้อต่างๆ คุณนึกถึงยี่ห้อใดเป็นยี่ห้…" at bounding box center [582, 188] width 703 height 70
copy h2 "น้ำมะพร้าวพร้อมดื่ม 100%"
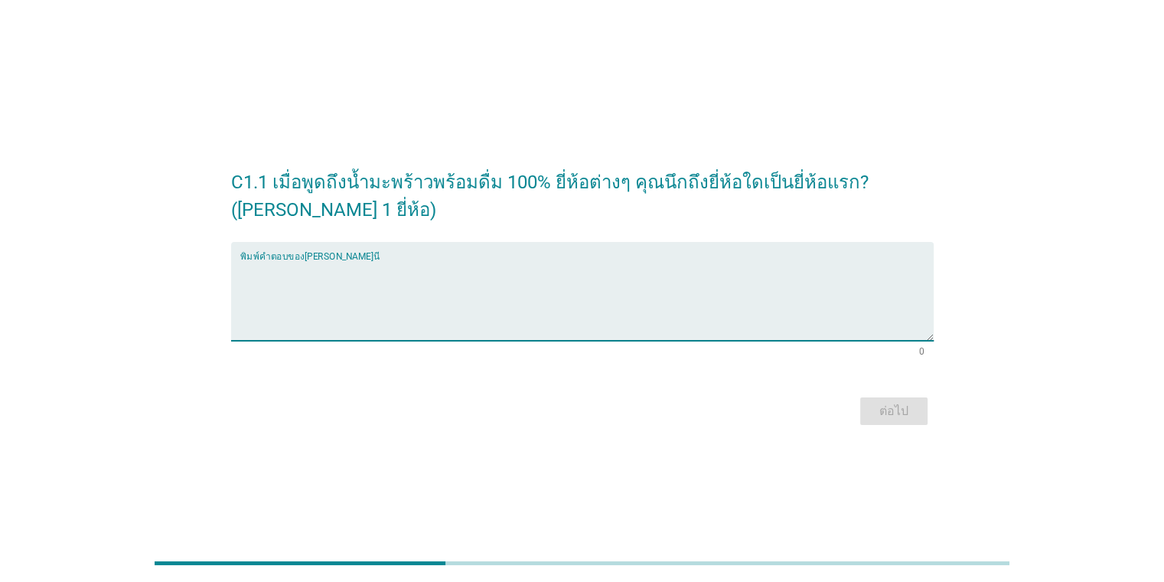
click at [403, 278] on textarea "พิมพ์คำตอบของคุณ ที่นี่" at bounding box center [587, 300] width 694 height 80
type textarea "COCO MAX"
click at [753, 423] on button "ต่อไป" at bounding box center [893, 411] width 67 height 28
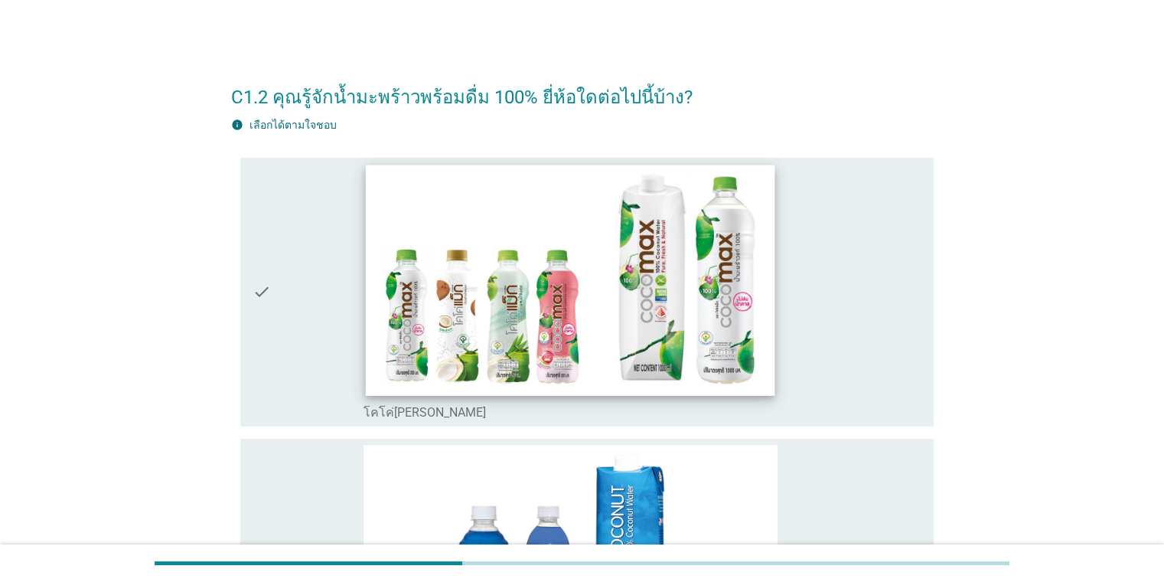
click at [498, 323] on img at bounding box center [571, 280] width 410 height 230
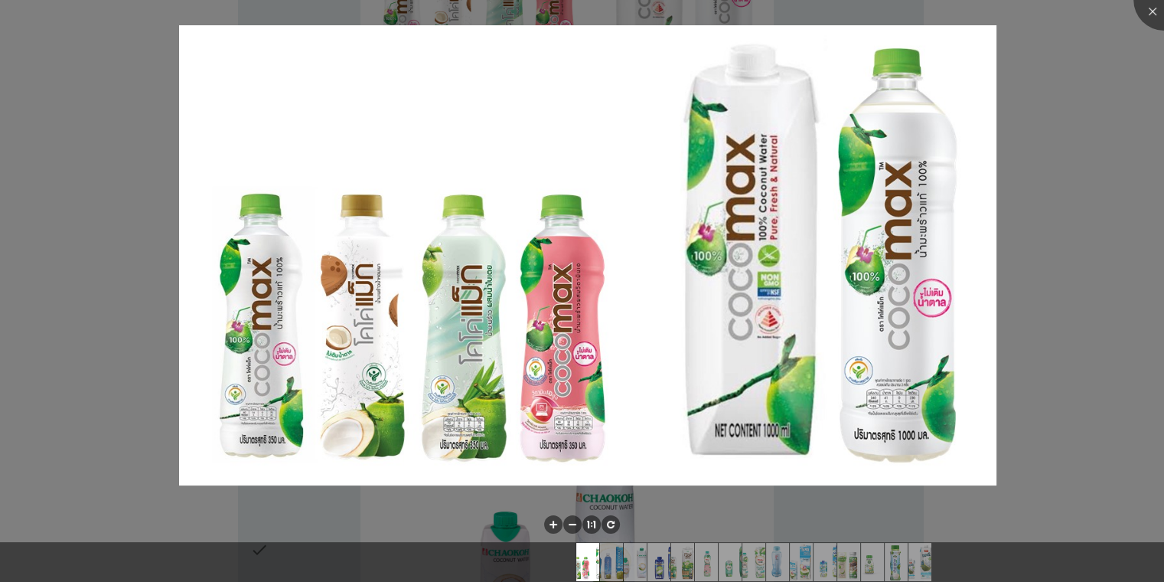
scroll to position [306, 0]
click at [753, 15] on div at bounding box center [1164, -1] width 61 height 61
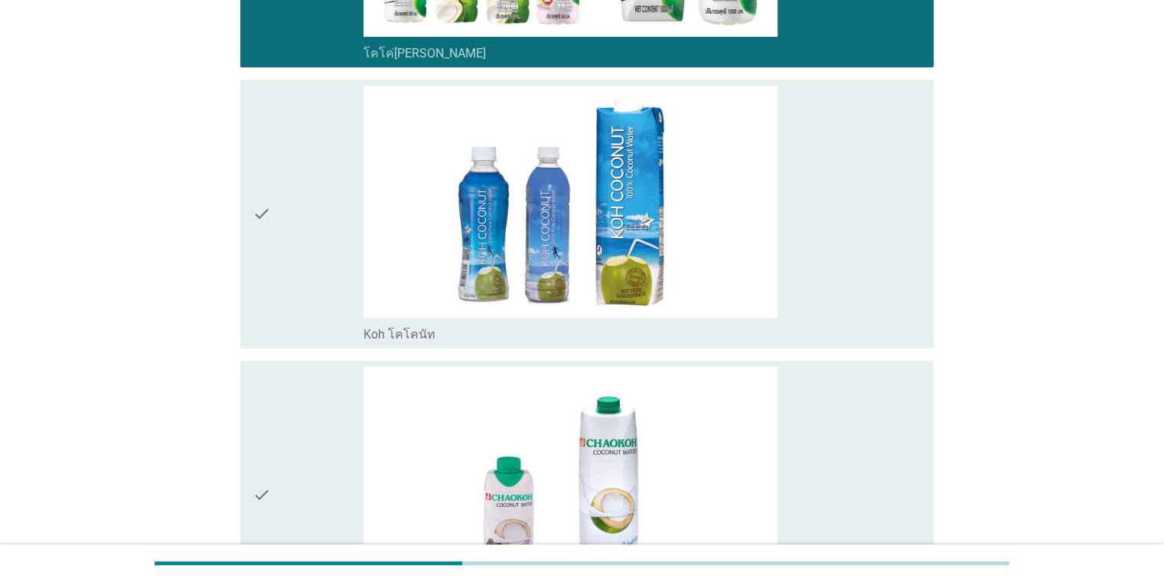
scroll to position [536, 0]
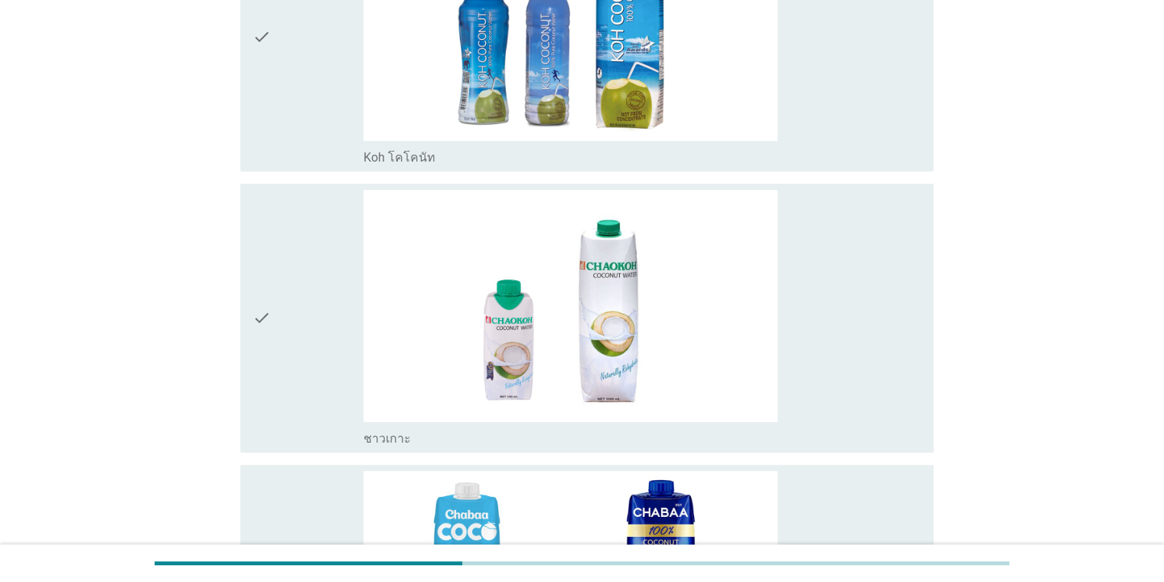
click at [279, 307] on div "check" at bounding box center [309, 318] width 112 height 256
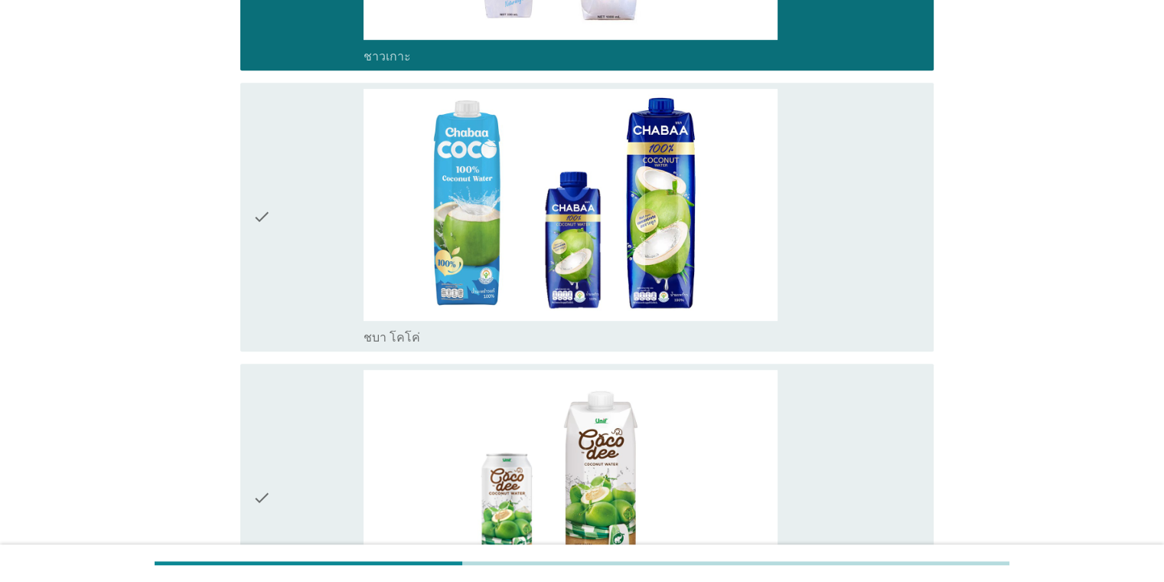
scroll to position [919, 0]
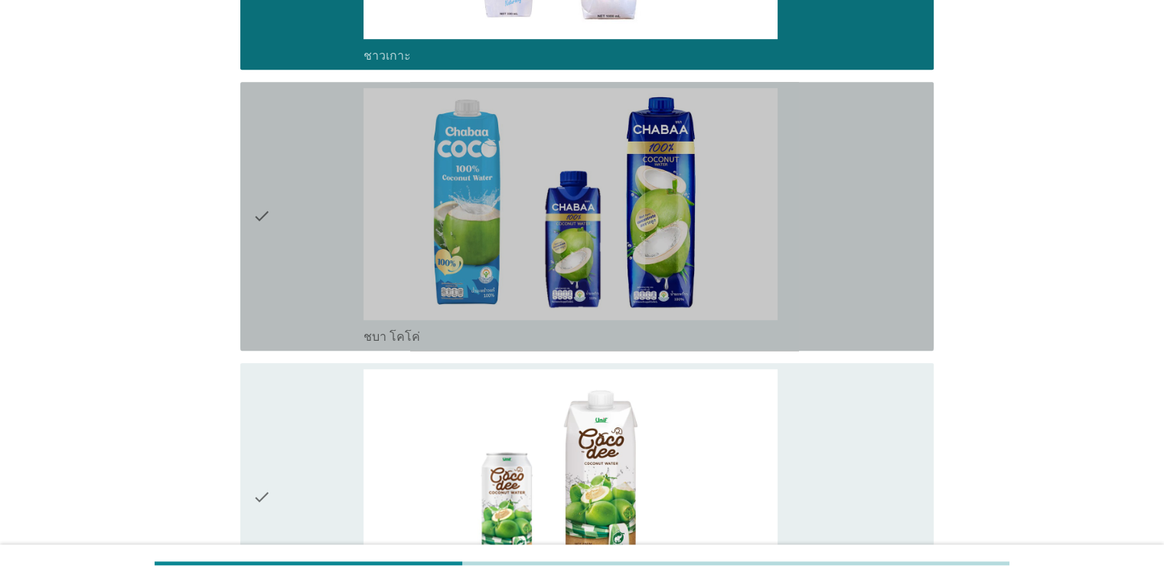
click at [274, 256] on div "check" at bounding box center [309, 216] width 112 height 256
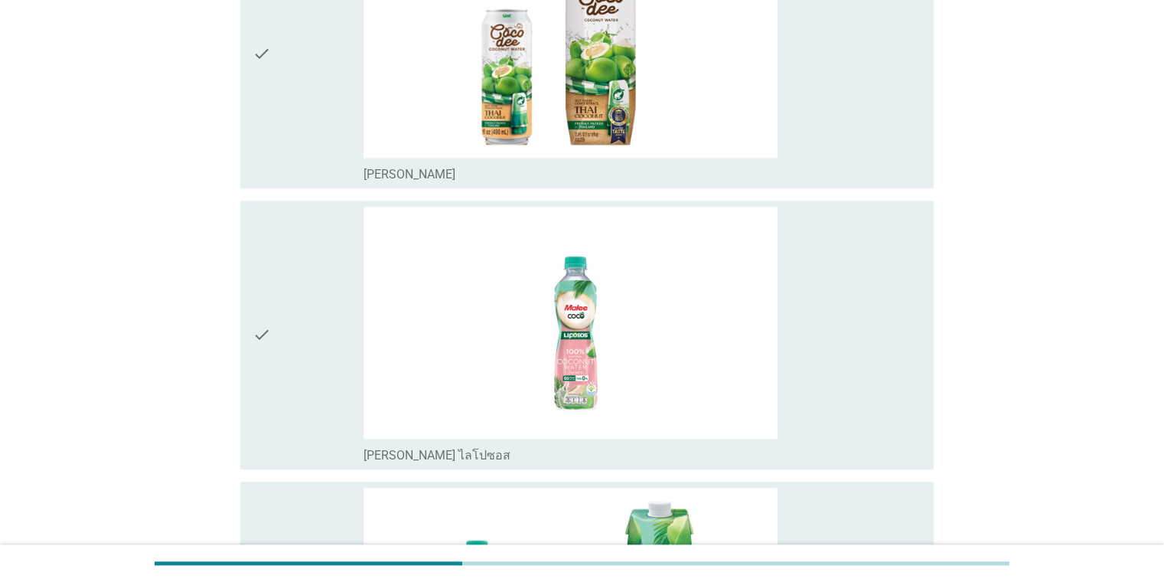
scroll to position [1378, 0]
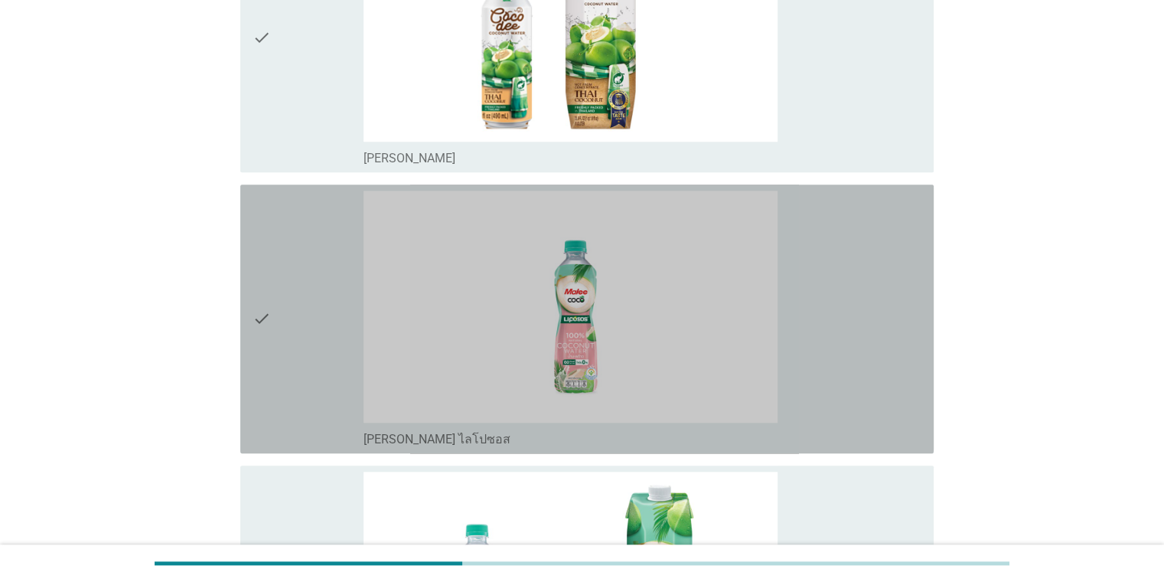
click at [274, 256] on div "check" at bounding box center [309, 319] width 112 height 256
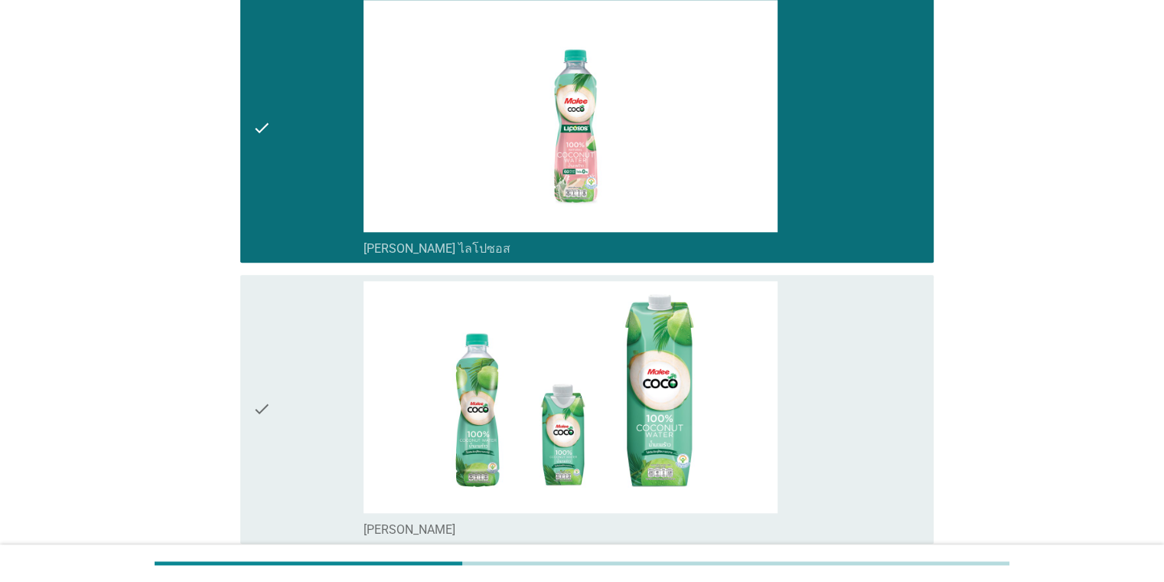
scroll to position [1684, 0]
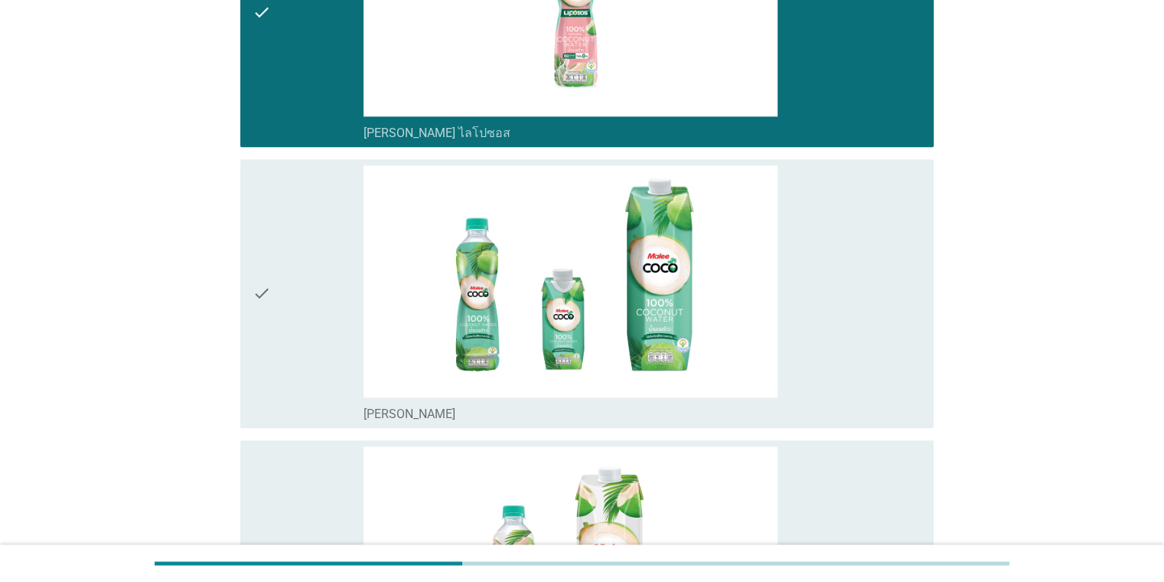
click at [275, 258] on div "check" at bounding box center [309, 293] width 112 height 256
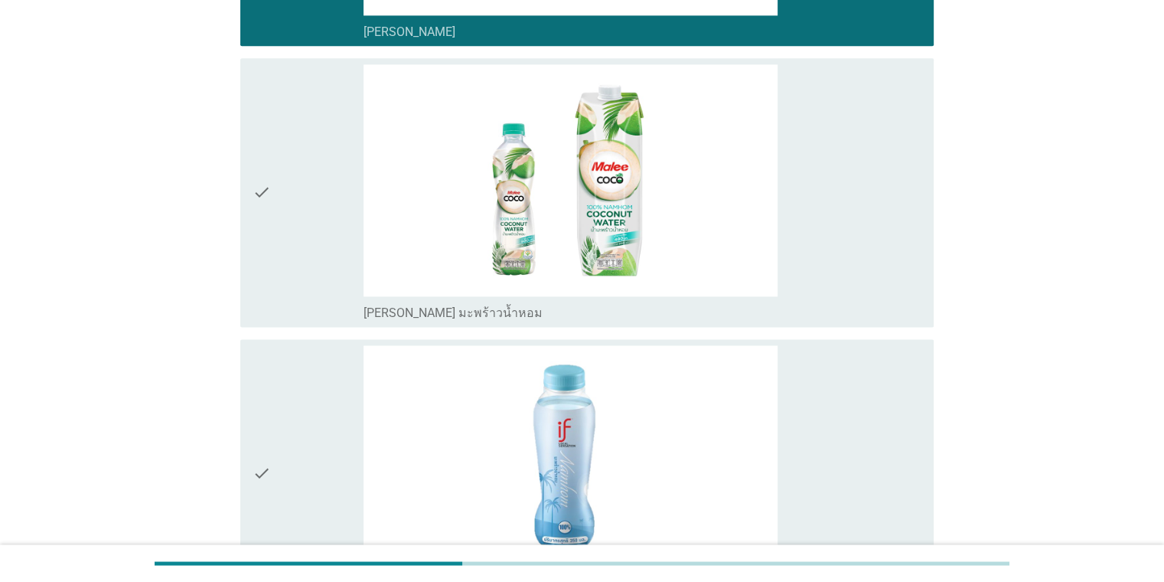
scroll to position [2067, 0]
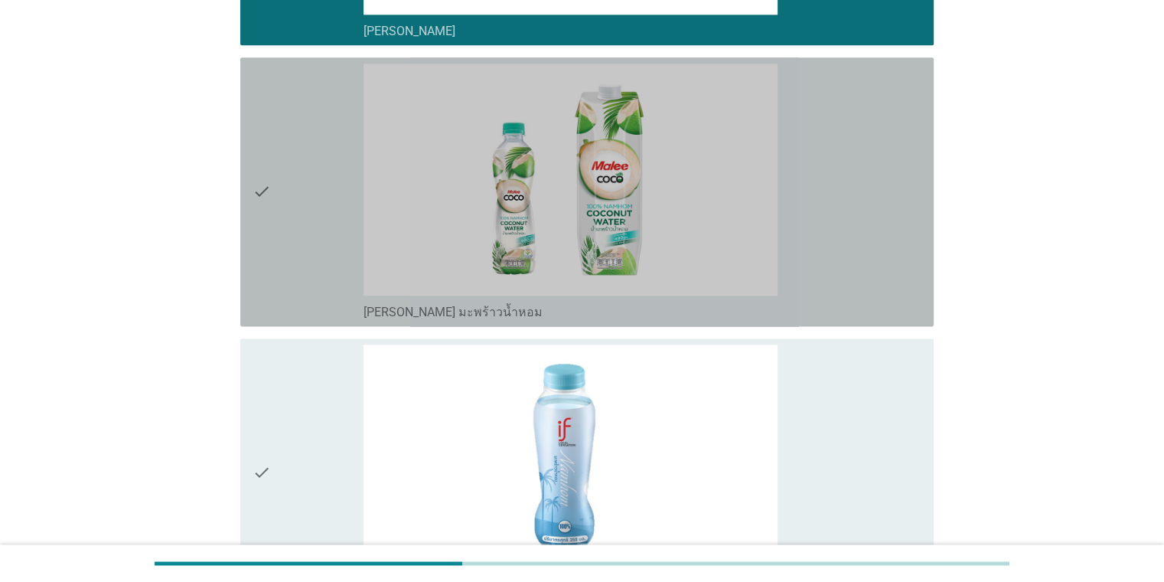
click at [276, 246] on div "check" at bounding box center [309, 192] width 112 height 256
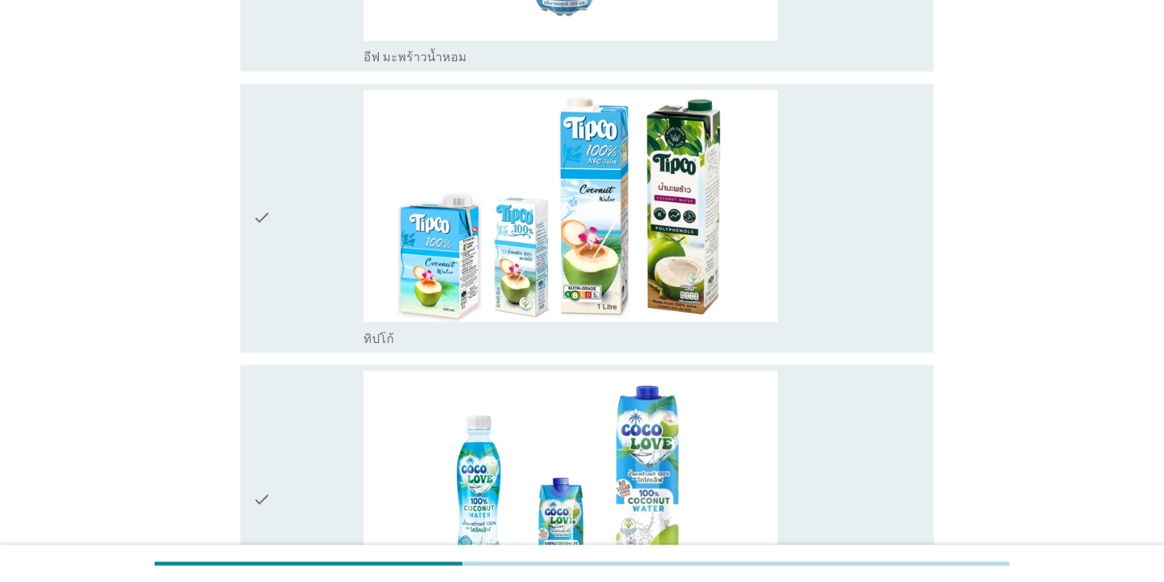
click at [283, 233] on div "check" at bounding box center [309, 218] width 112 height 256
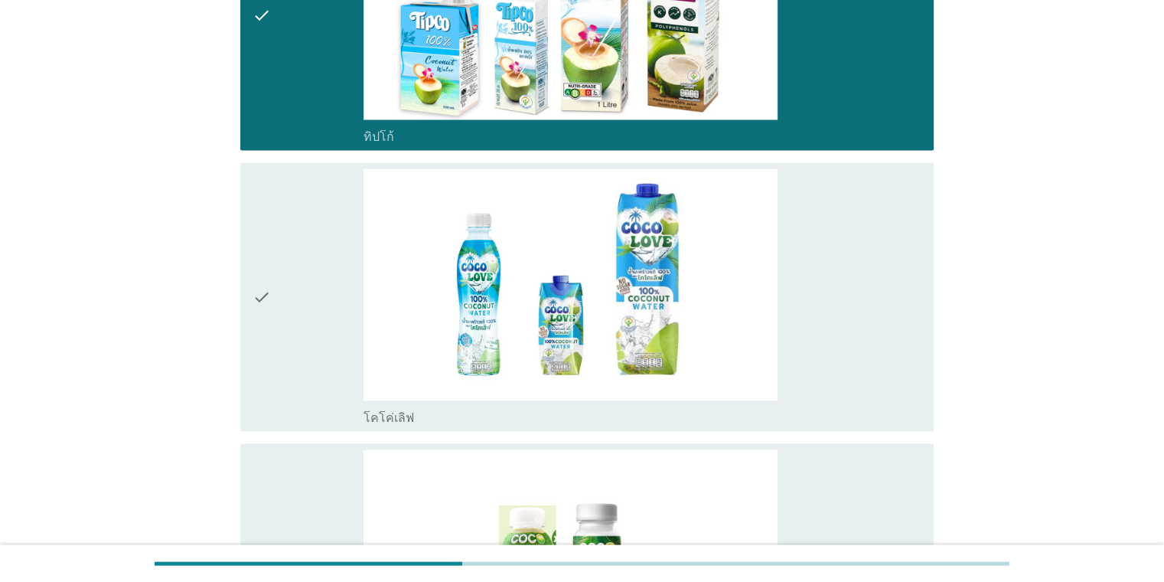
scroll to position [2832, 0]
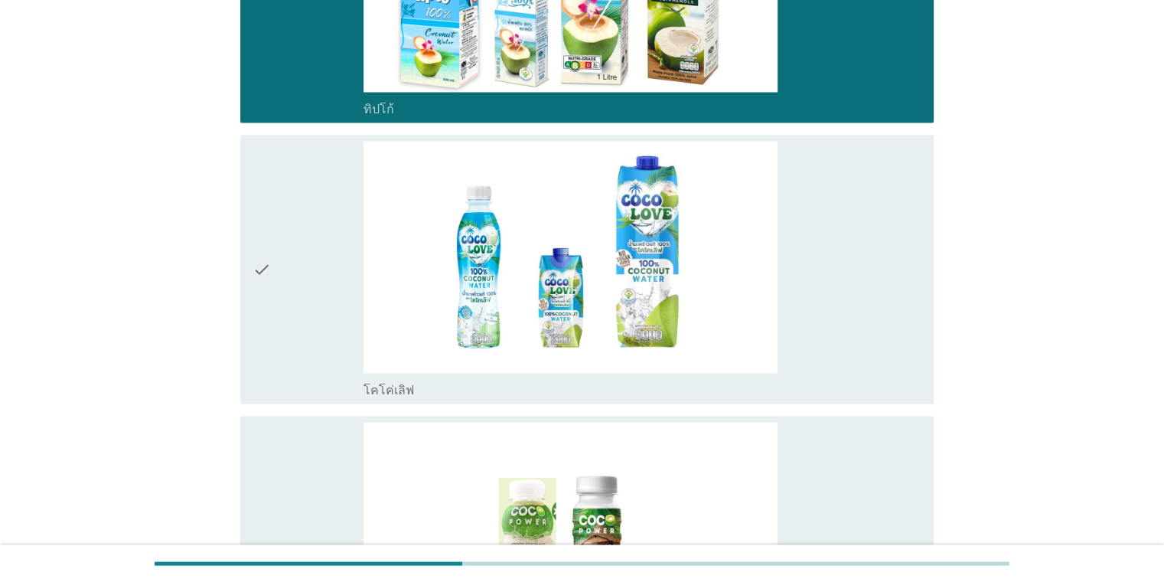
click at [290, 227] on div "check" at bounding box center [309, 269] width 112 height 256
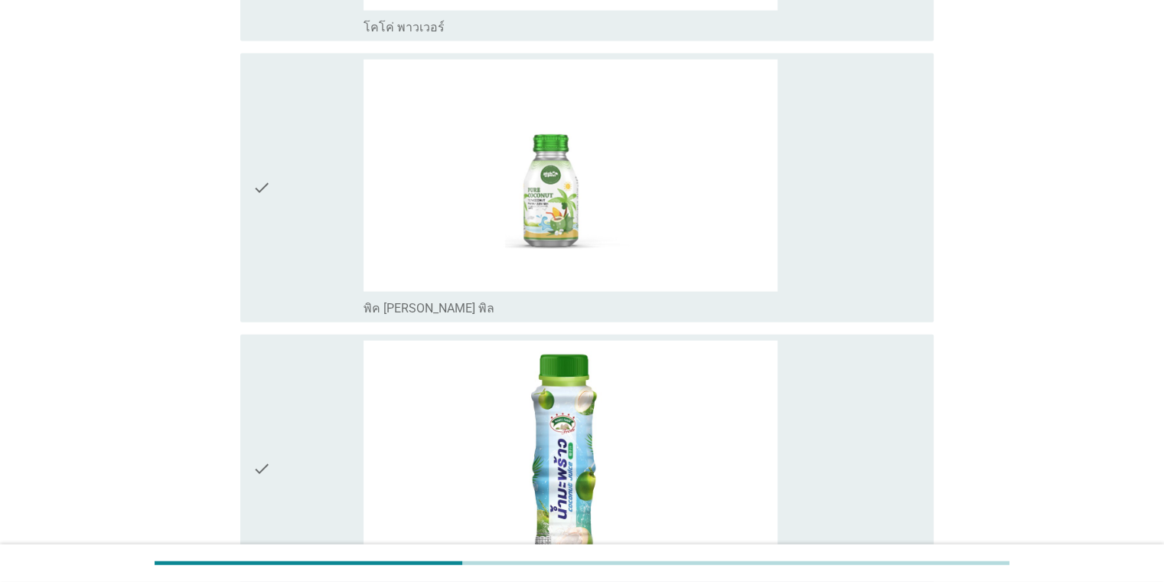
scroll to position [3598, 0]
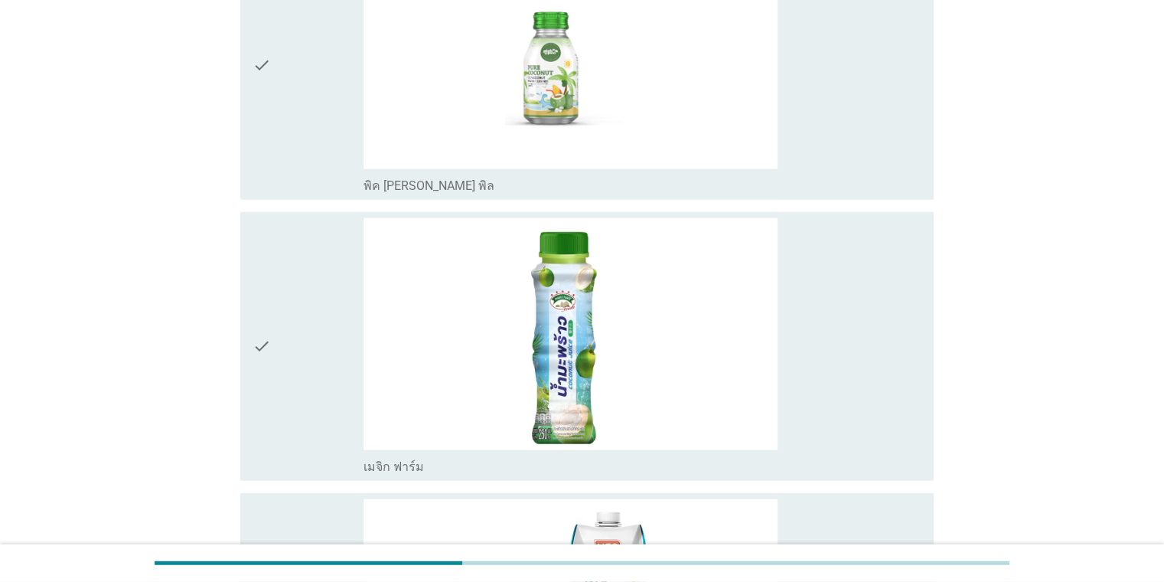
click at [297, 332] on div "check" at bounding box center [309, 346] width 112 height 256
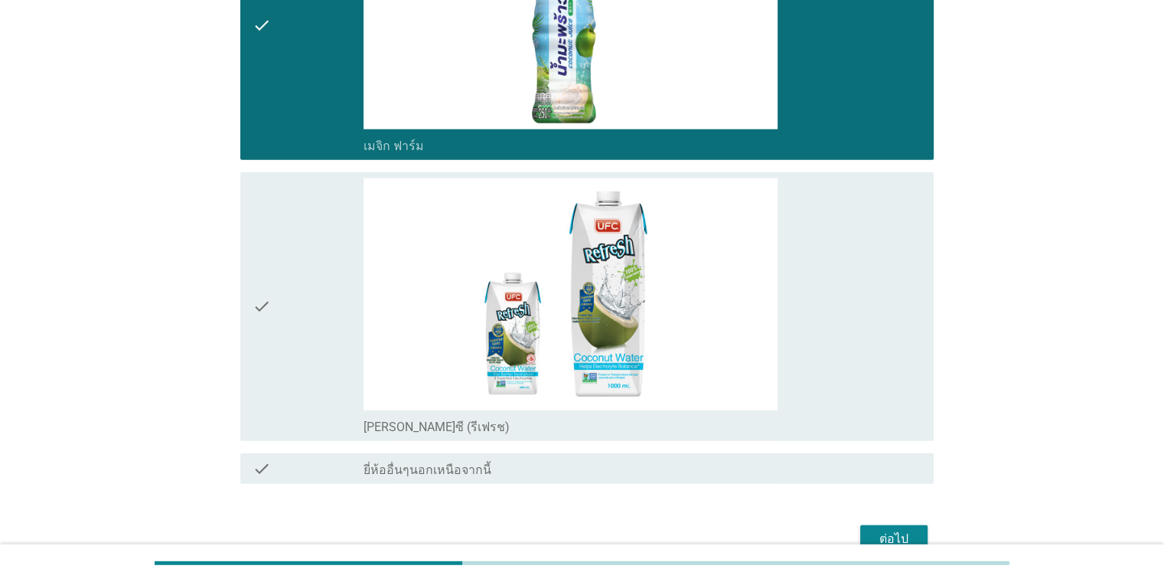
scroll to position [3992, 0]
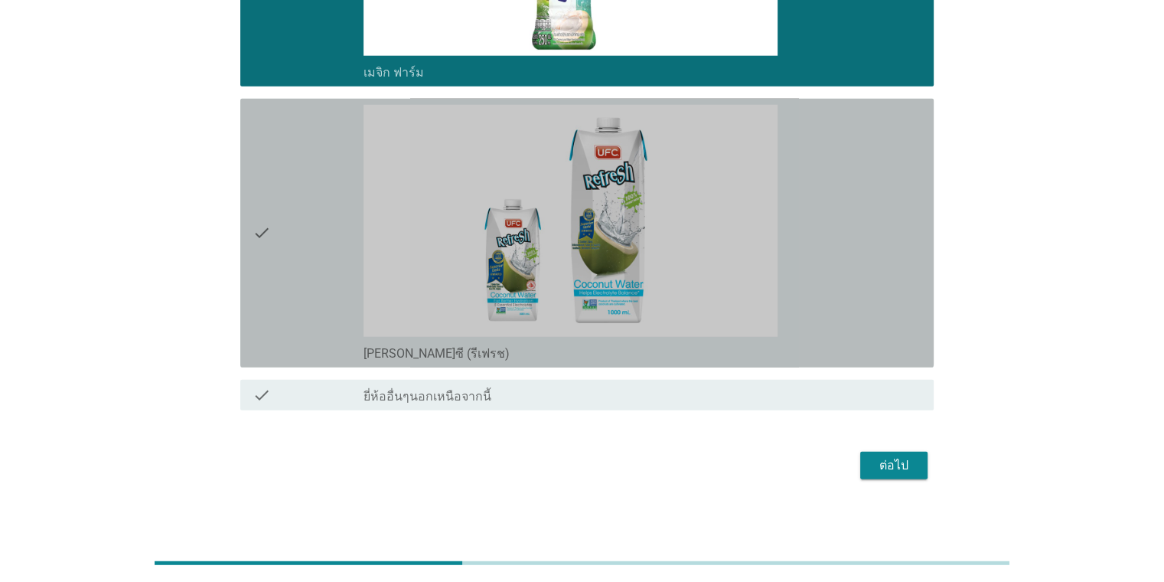
click at [305, 309] on div "check" at bounding box center [309, 233] width 112 height 256
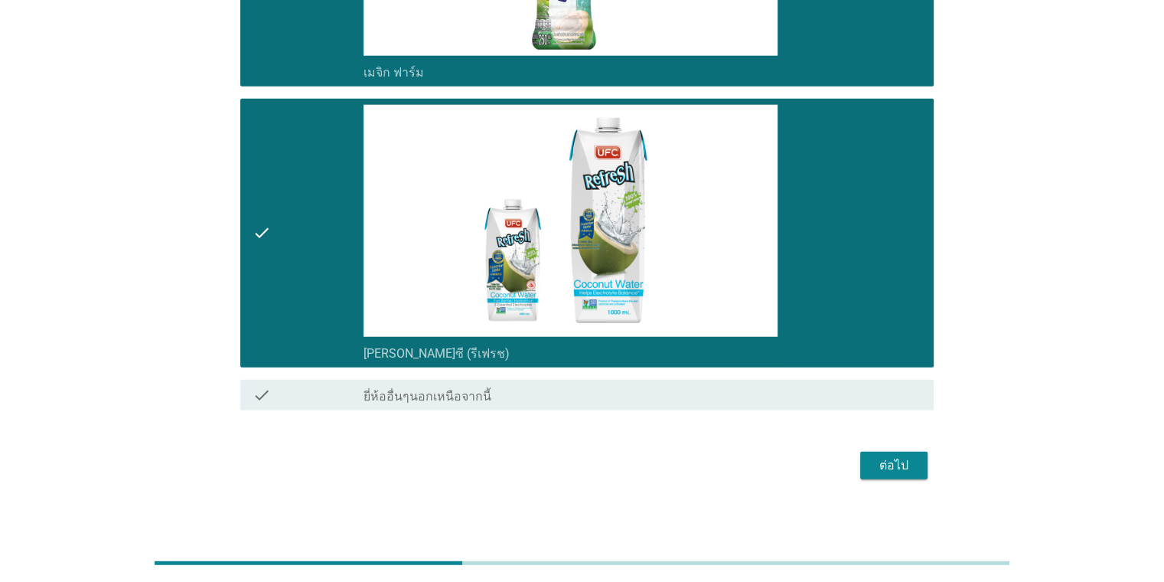
click at [753, 456] on div "ต่อไป" at bounding box center [894, 465] width 43 height 18
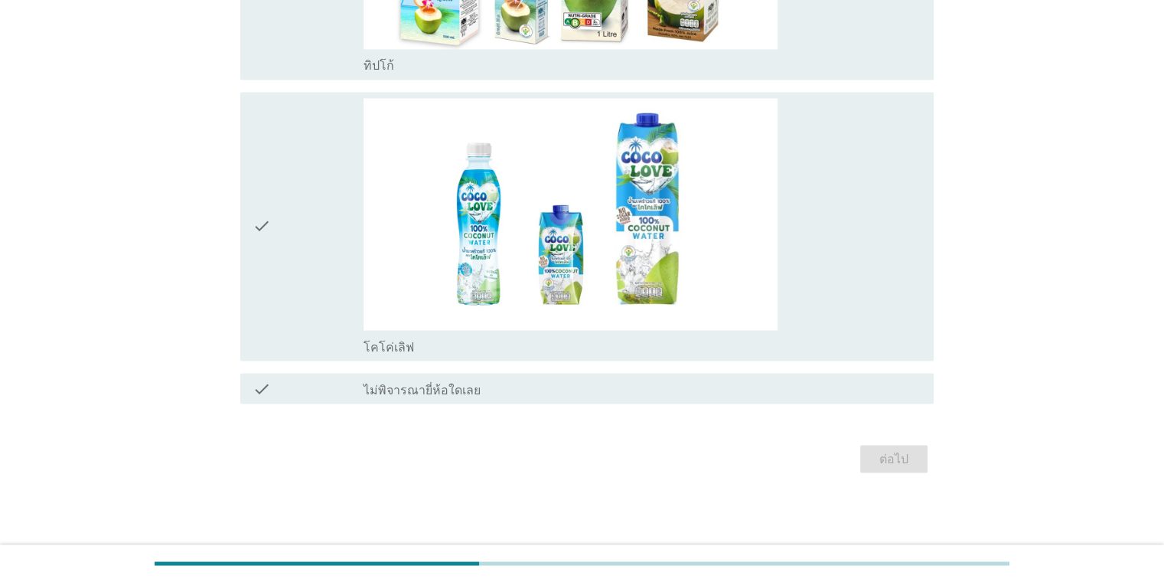
scroll to position [0, 0]
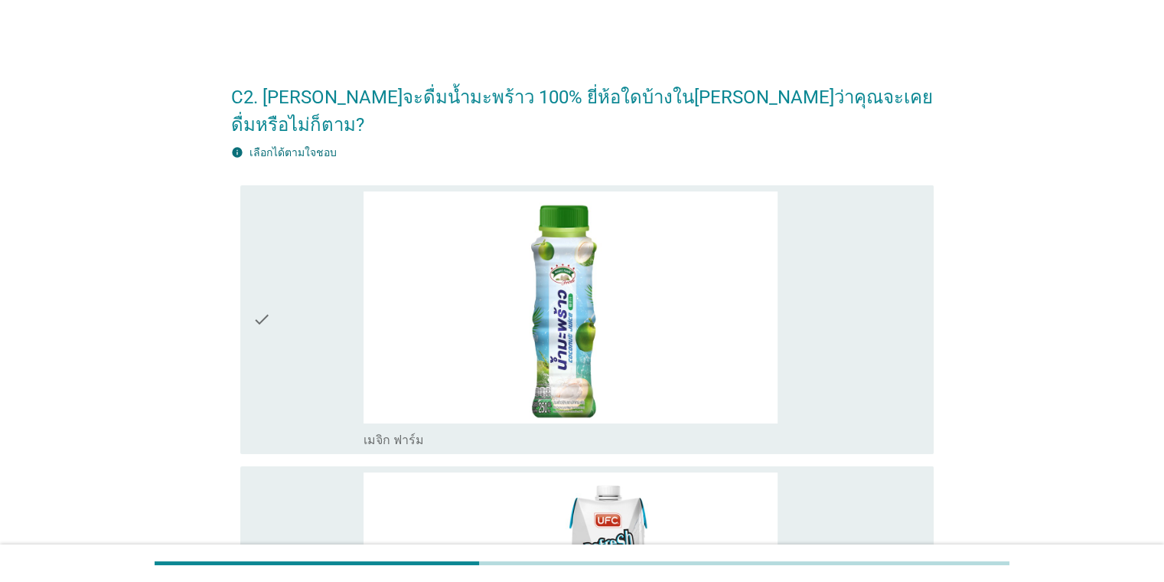
click at [286, 282] on div "check" at bounding box center [309, 319] width 112 height 256
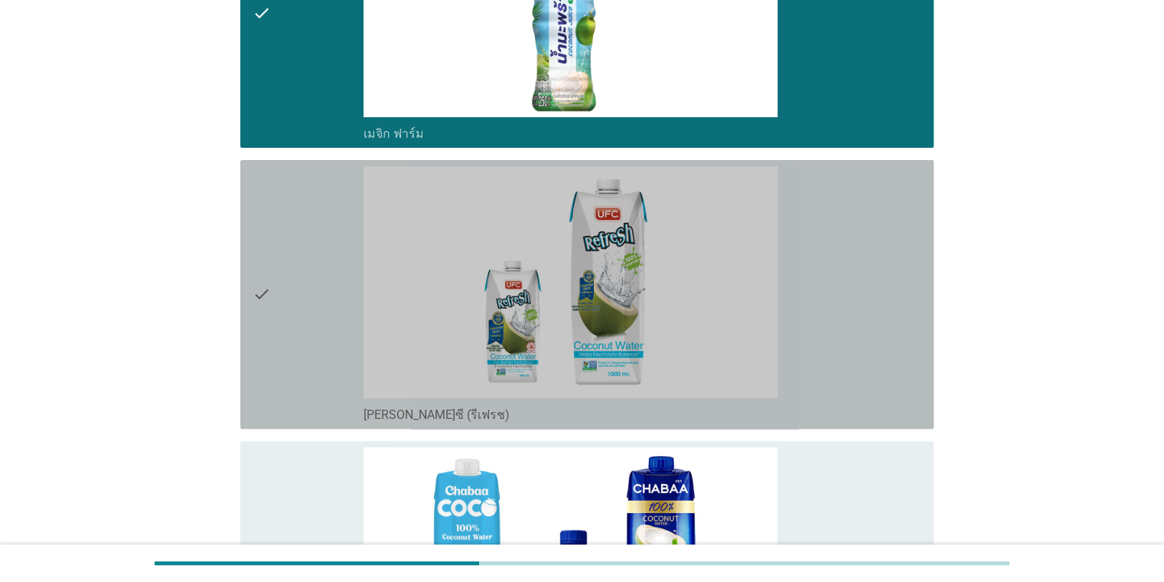
click at [280, 289] on div "check" at bounding box center [309, 294] width 112 height 256
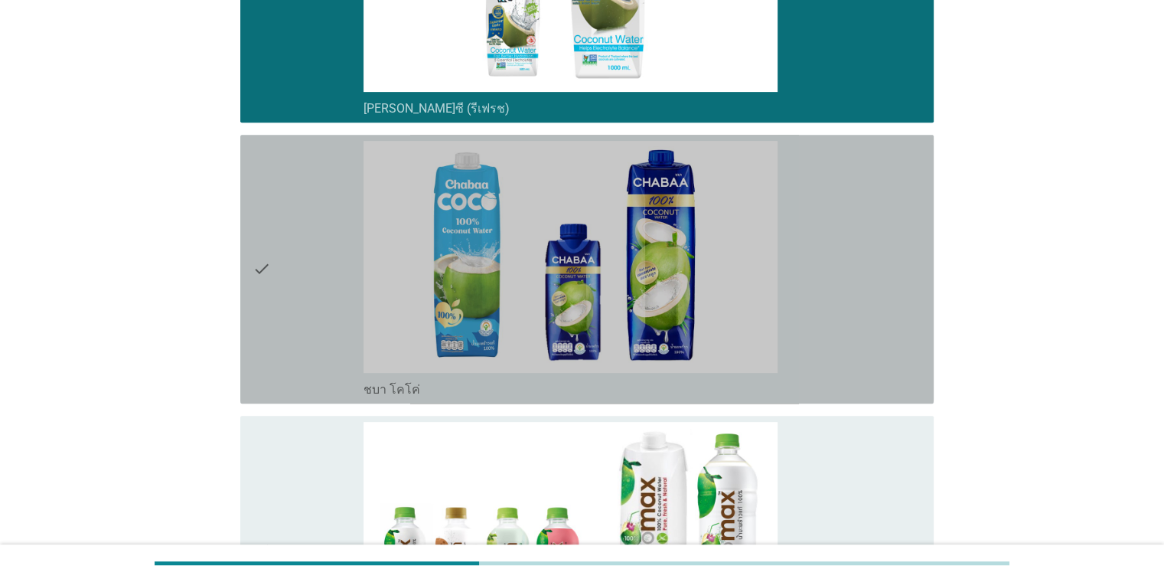
click at [278, 295] on div "check" at bounding box center [309, 269] width 112 height 256
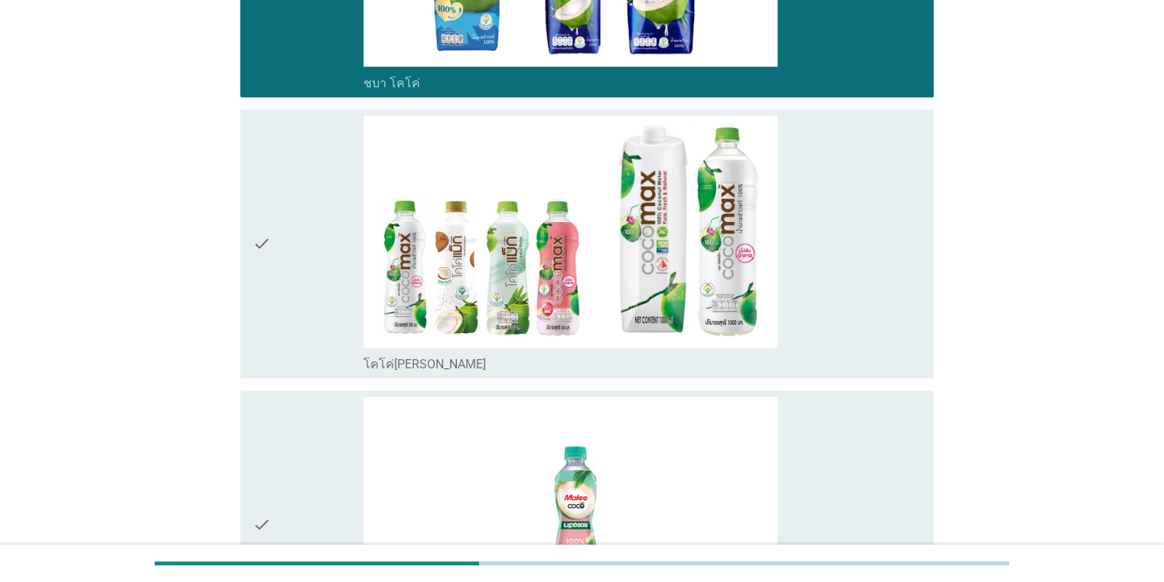
click at [269, 263] on icon "check" at bounding box center [262, 244] width 18 height 256
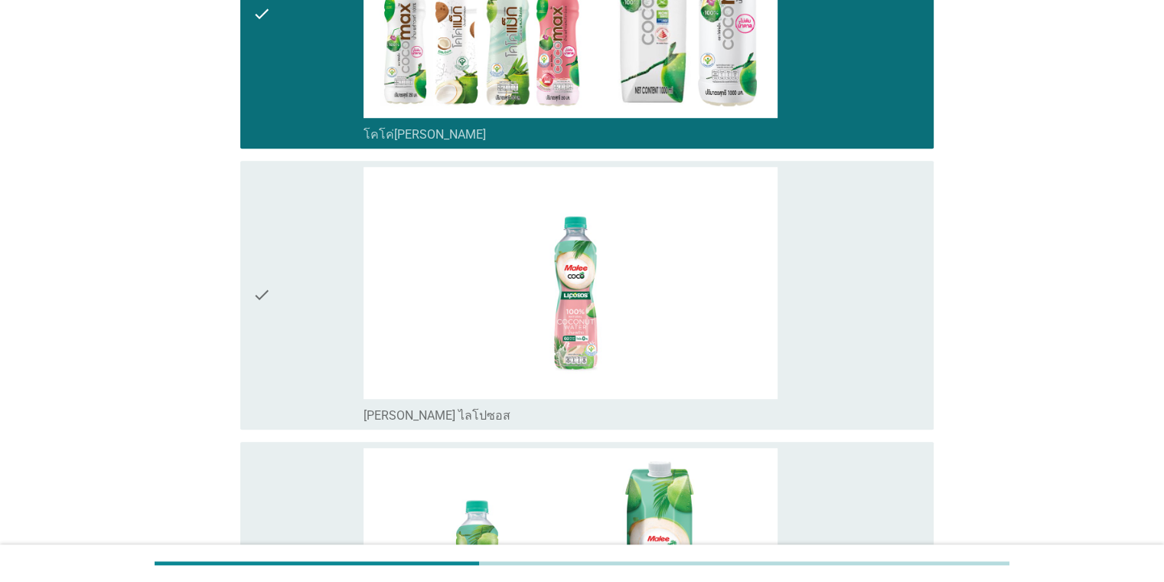
click at [268, 269] on icon "check" at bounding box center [262, 295] width 18 height 256
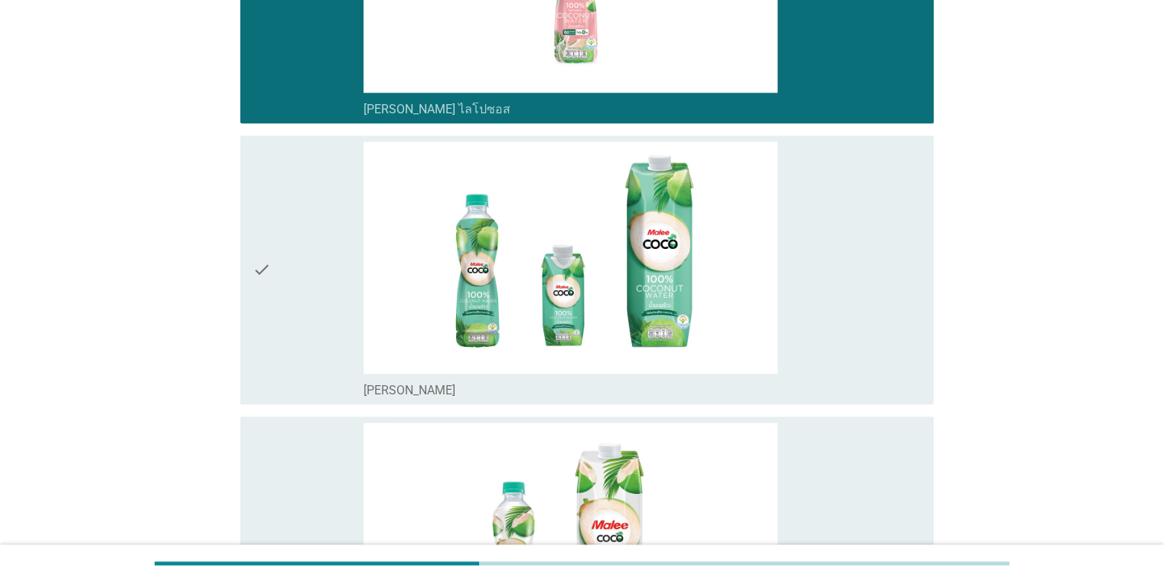
click at [268, 269] on icon "check" at bounding box center [262, 270] width 18 height 256
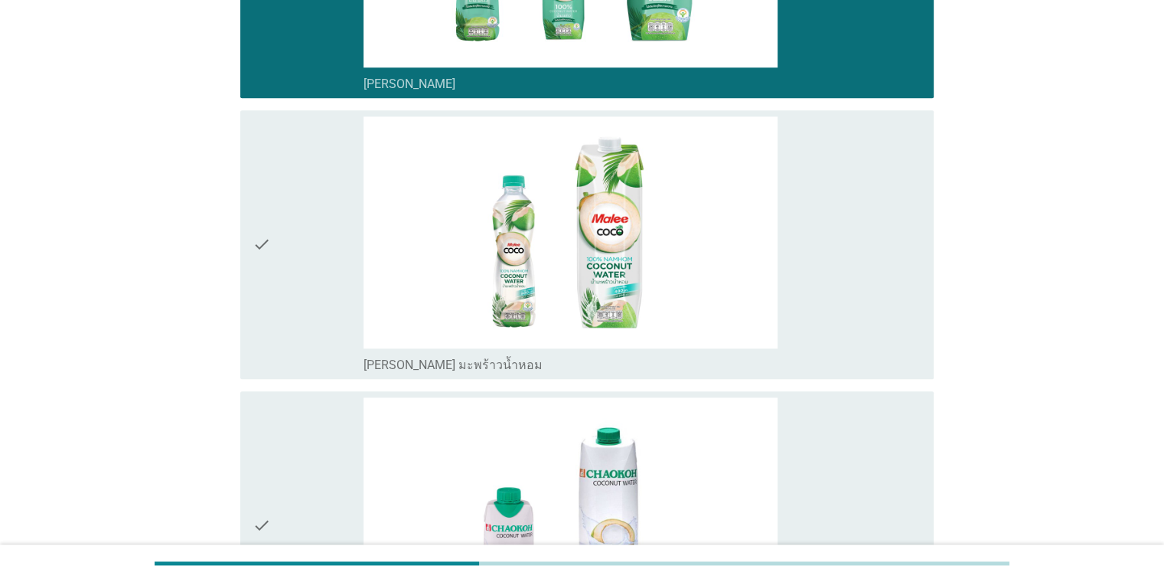
click at [268, 275] on icon "check" at bounding box center [262, 244] width 18 height 256
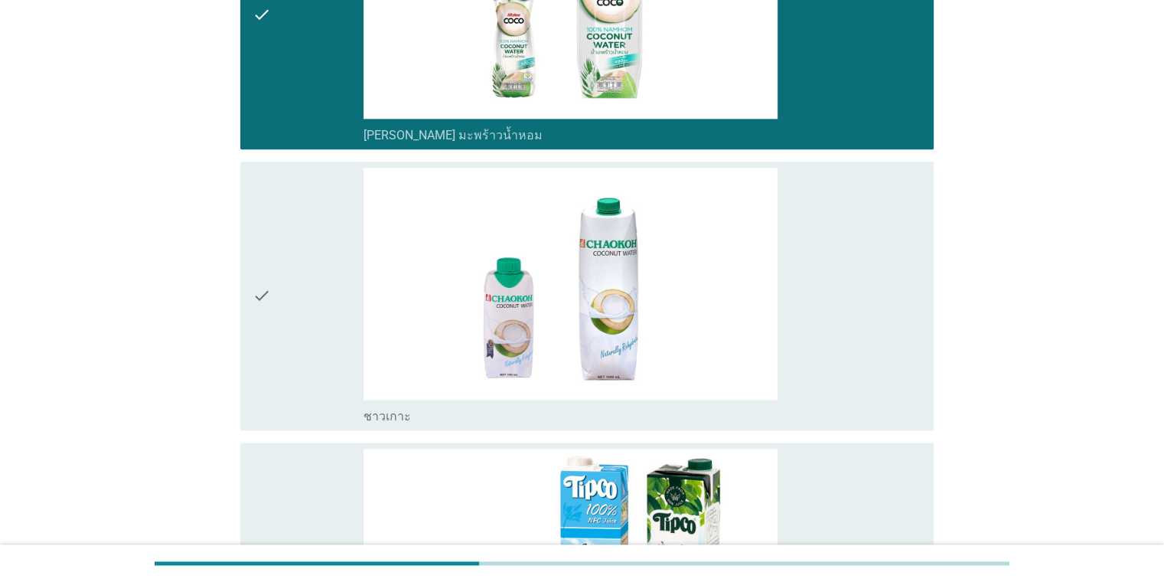
click at [267, 275] on icon "check" at bounding box center [262, 296] width 18 height 256
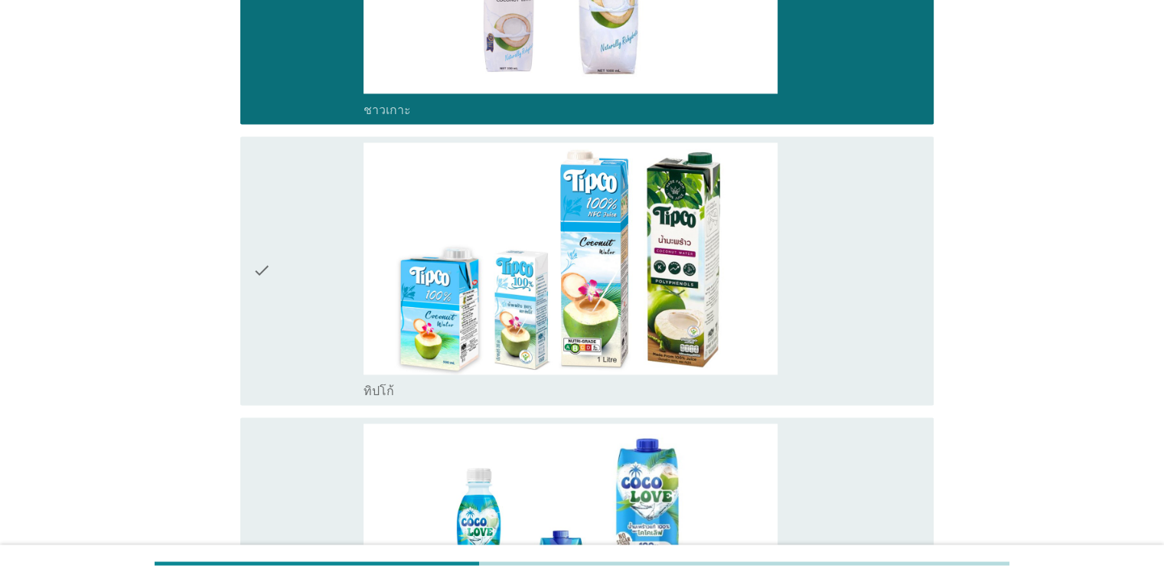
click at [266, 267] on icon "check" at bounding box center [262, 270] width 18 height 256
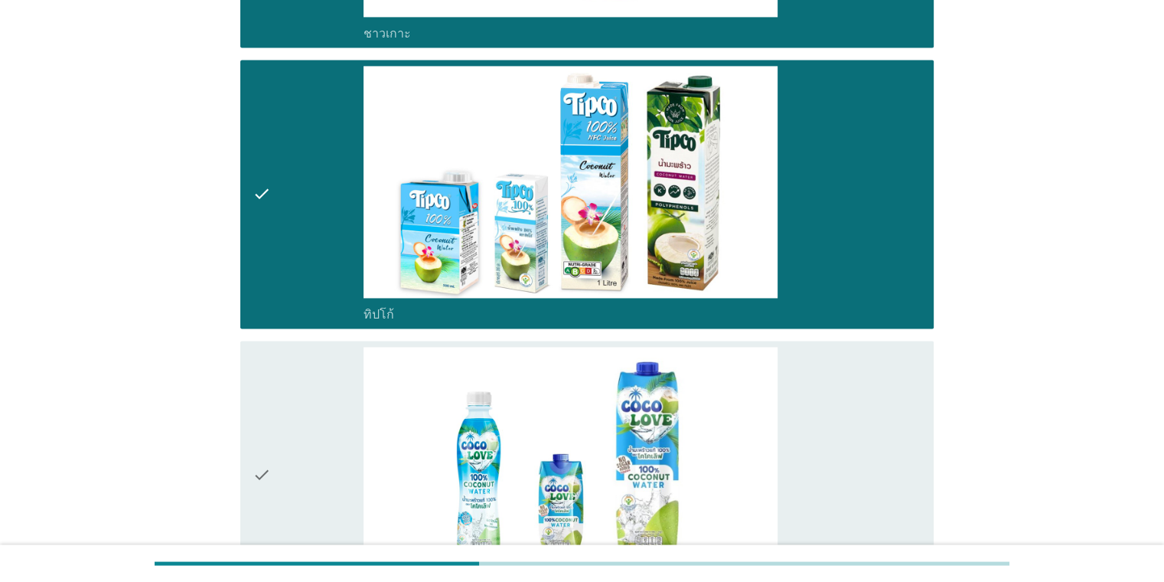
scroll to position [2603, 0]
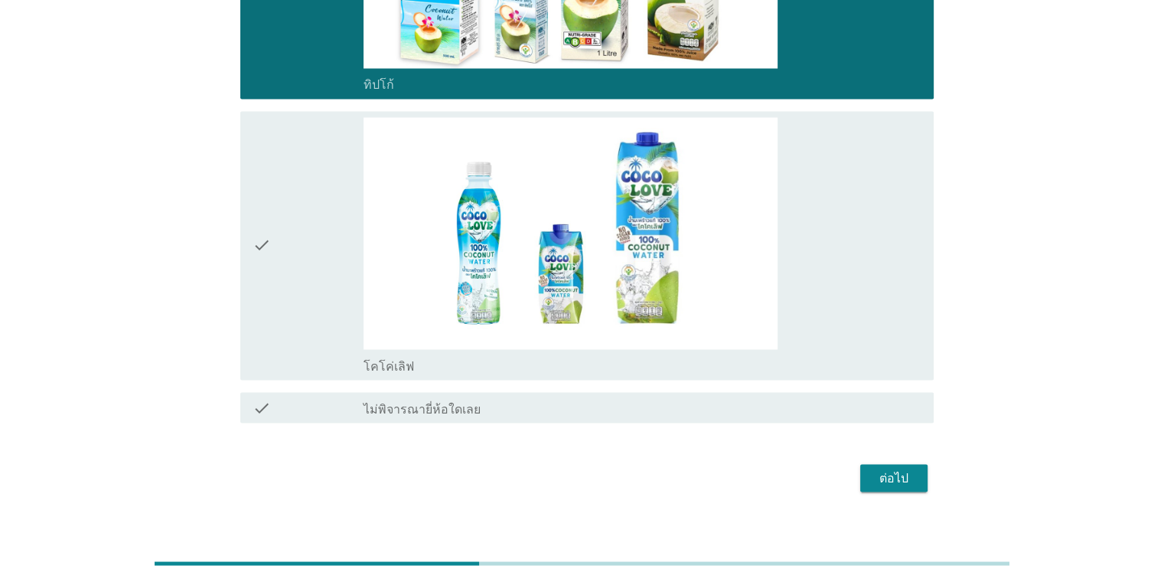
click at [267, 269] on icon "check" at bounding box center [262, 245] width 18 height 256
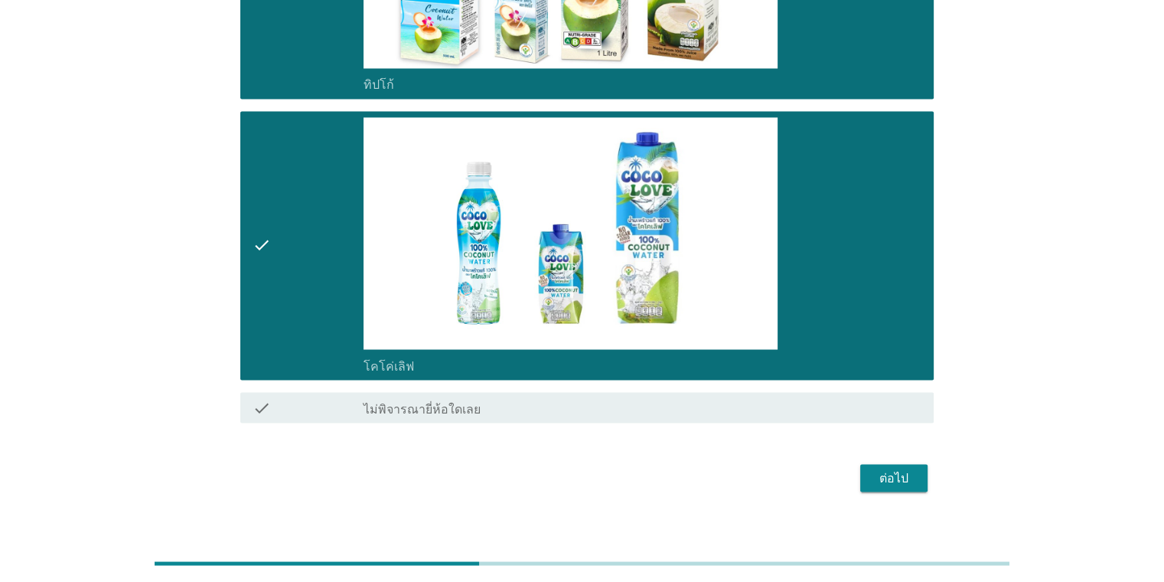
click at [753, 472] on div "ต่อไป" at bounding box center [894, 477] width 43 height 18
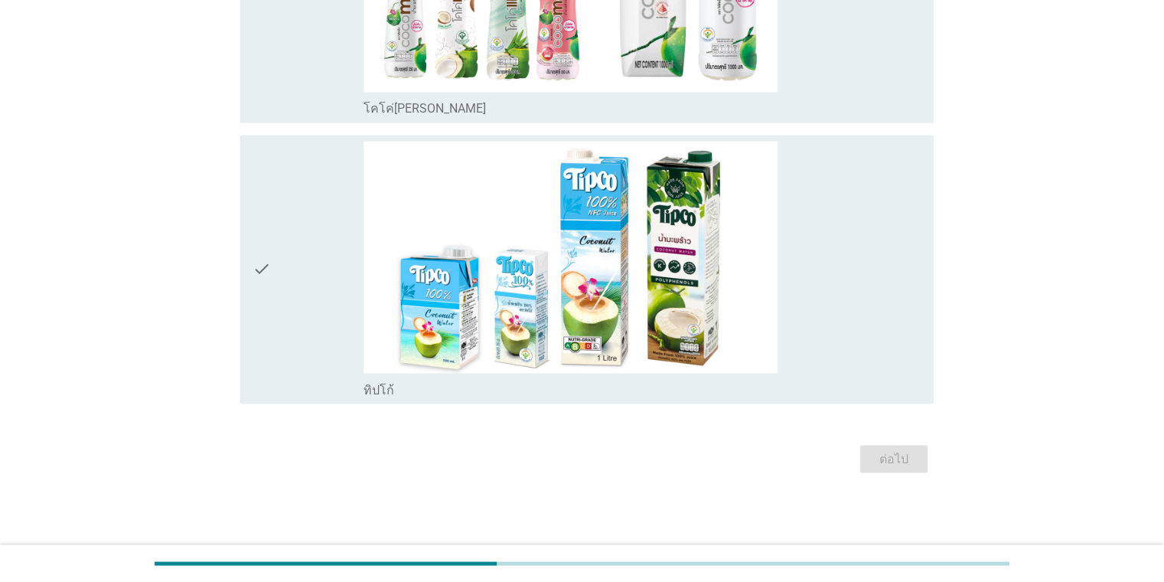
scroll to position [0, 0]
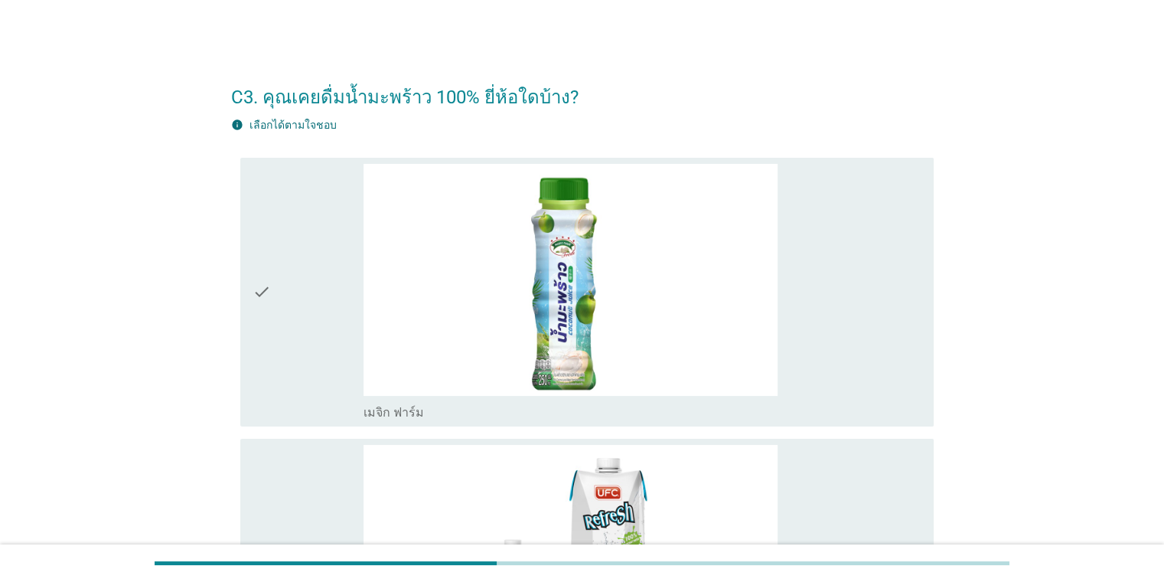
click at [263, 300] on icon "check" at bounding box center [262, 292] width 18 height 256
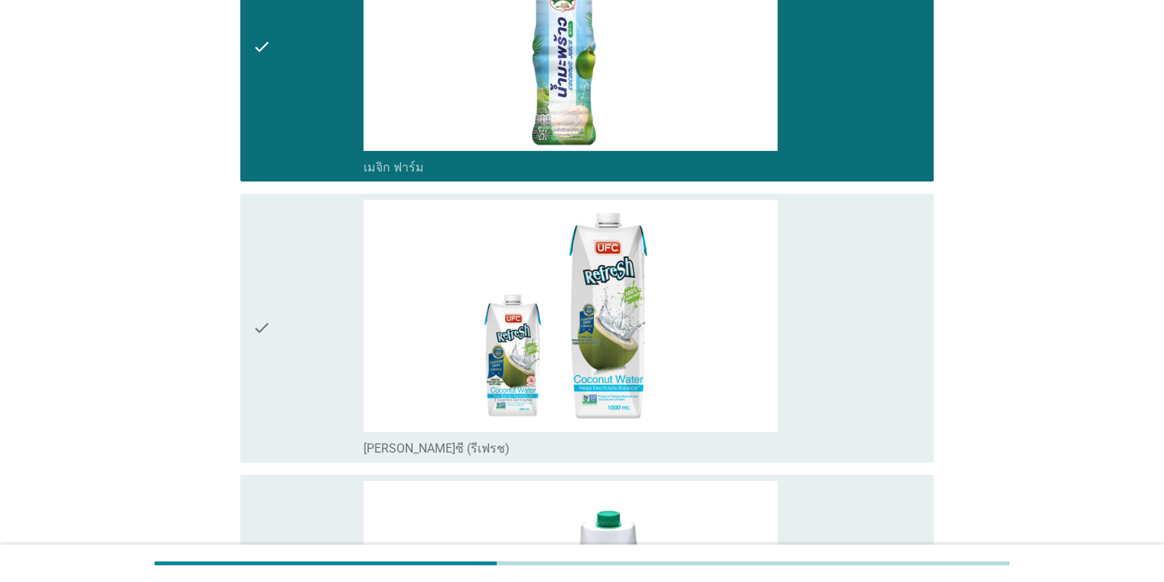
scroll to position [306, 0]
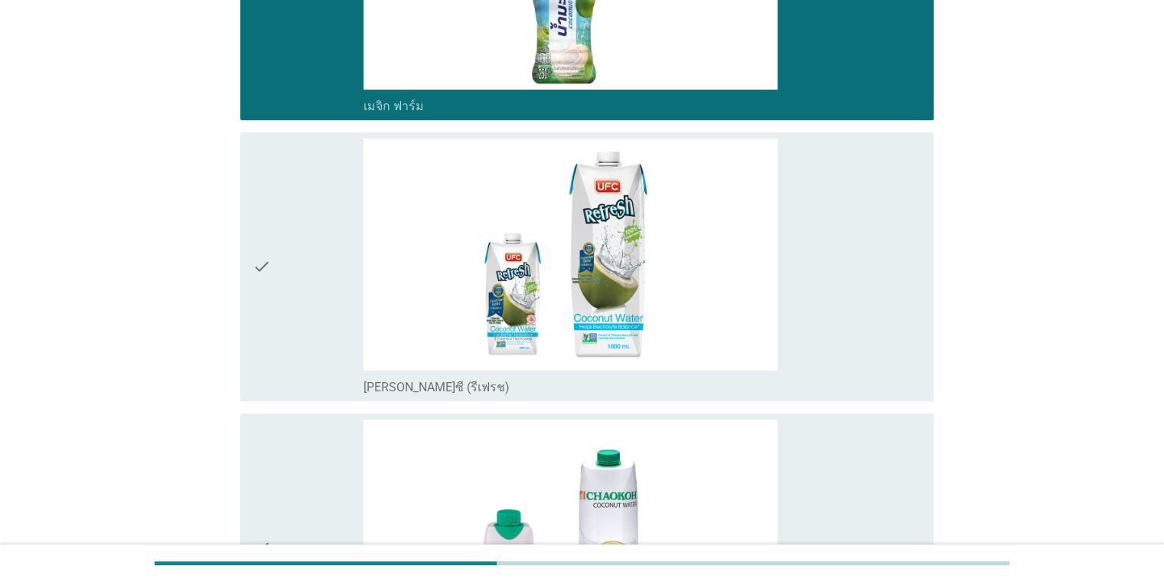
click at [263, 301] on icon "check" at bounding box center [262, 267] width 18 height 256
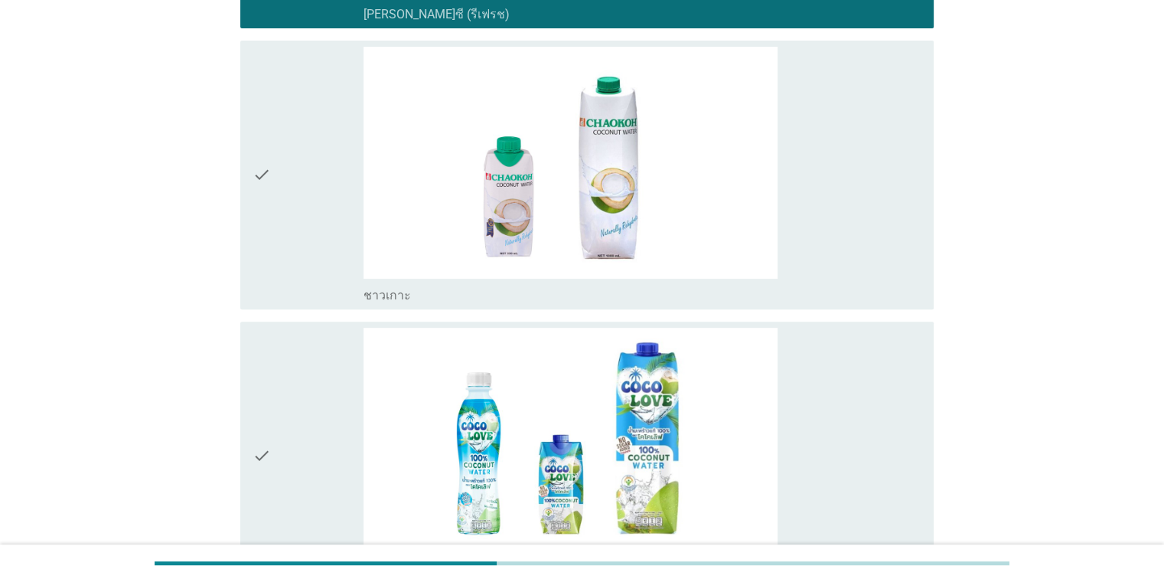
scroll to position [689, 0]
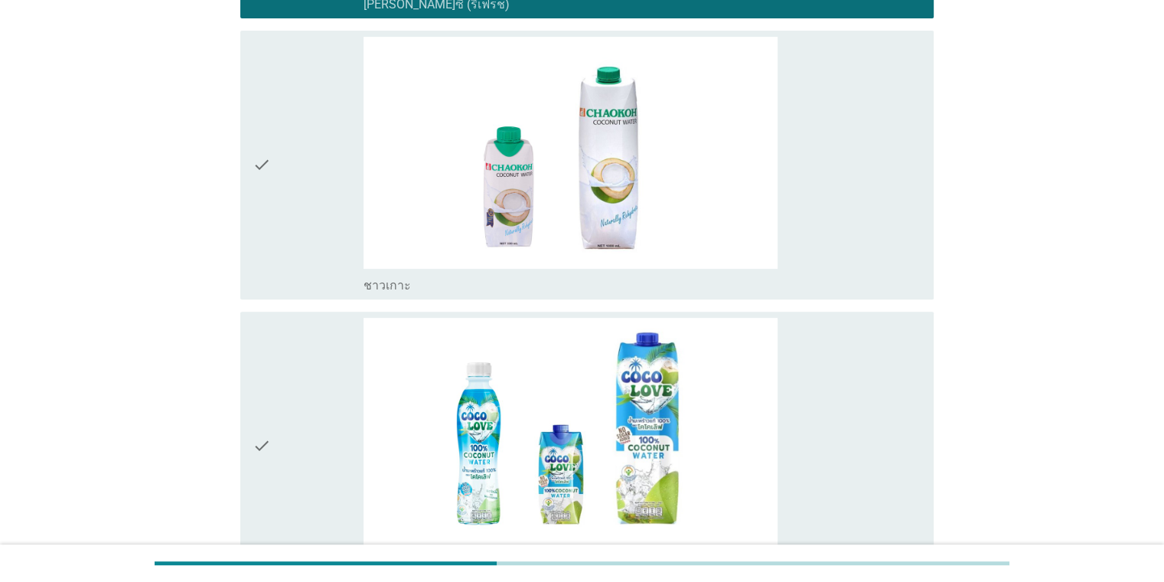
click at [290, 171] on div "check" at bounding box center [309, 165] width 112 height 256
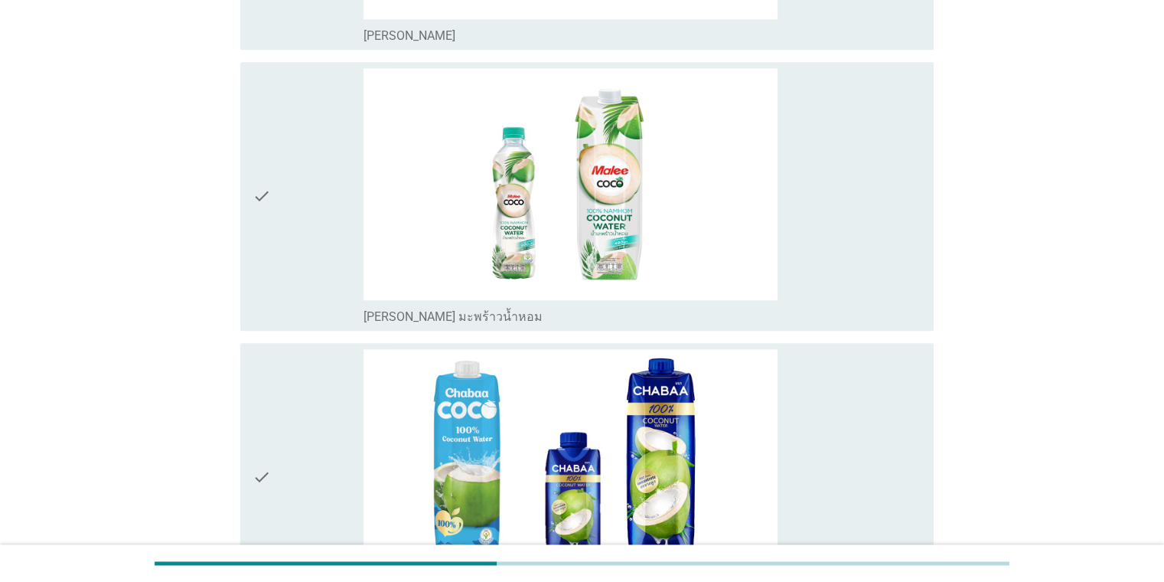
scroll to position [1837, 0]
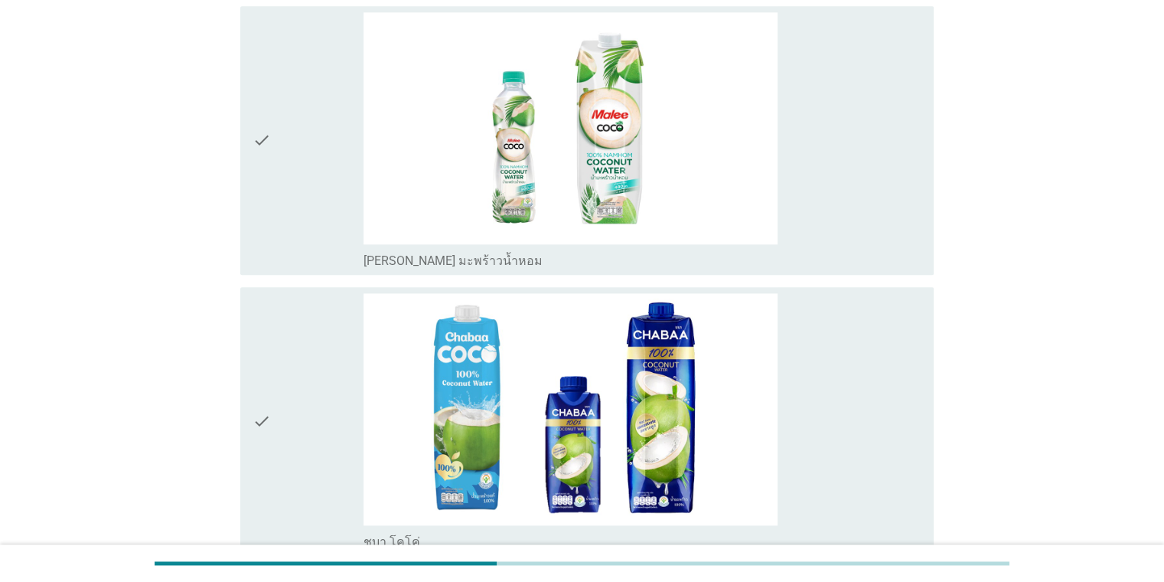
click at [264, 129] on icon "check" at bounding box center [262, 140] width 18 height 256
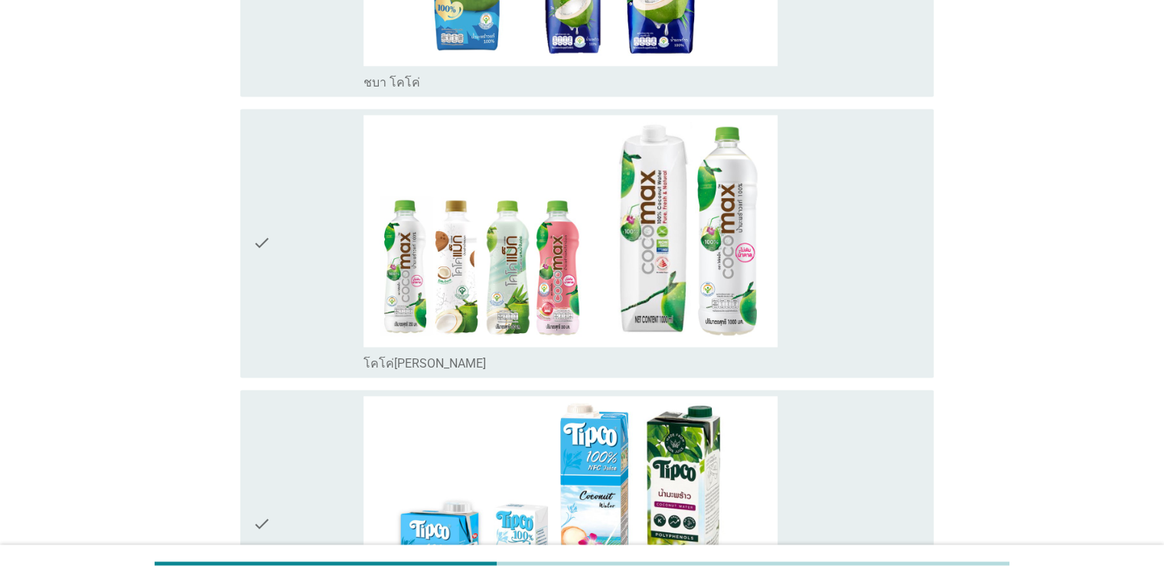
click at [273, 240] on div "check" at bounding box center [309, 243] width 112 height 256
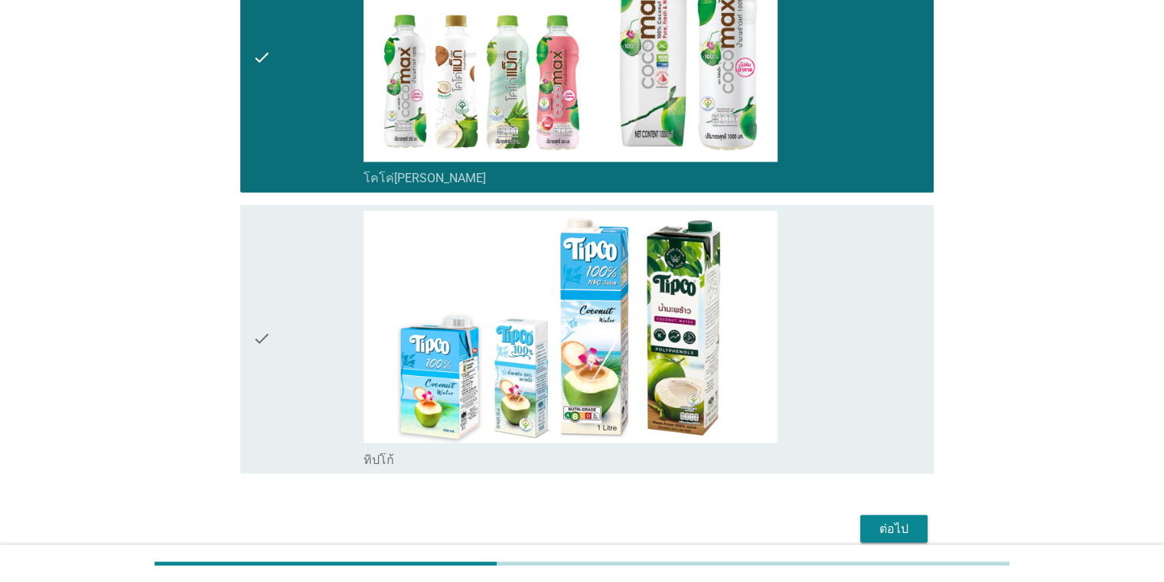
scroll to position [2547, 0]
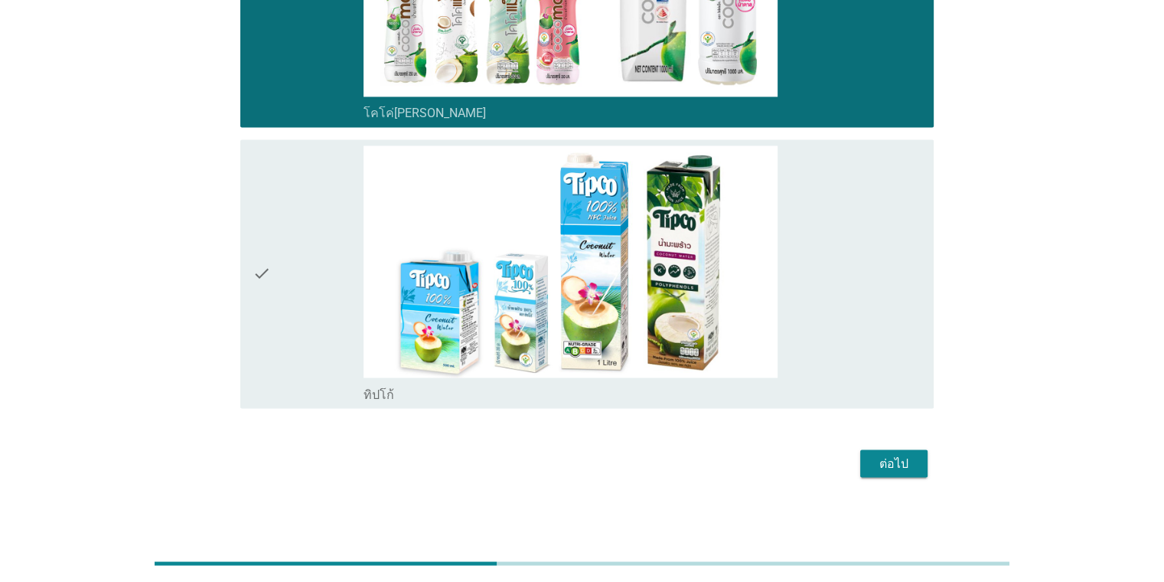
click at [753, 454] on div "ต่อไป" at bounding box center [894, 463] width 43 height 18
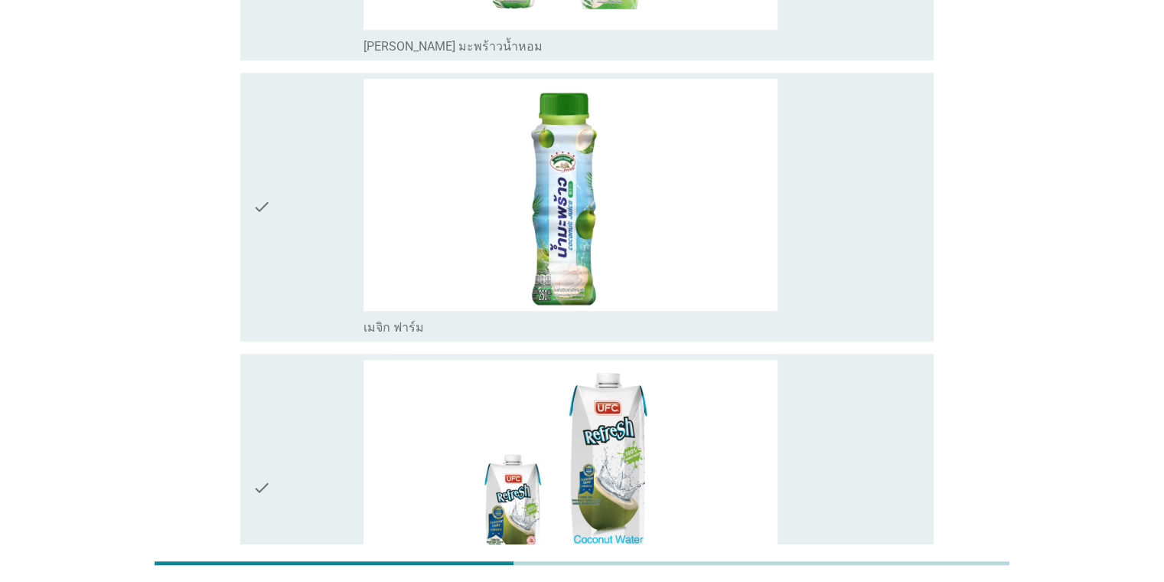
scroll to position [915, 0]
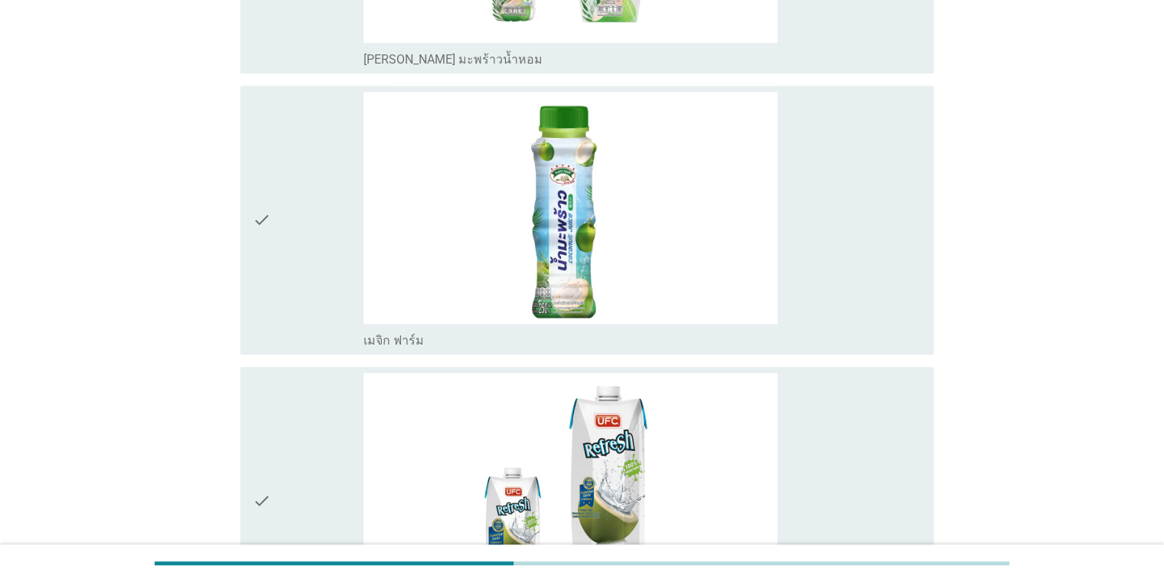
click at [304, 250] on div "check" at bounding box center [309, 220] width 112 height 256
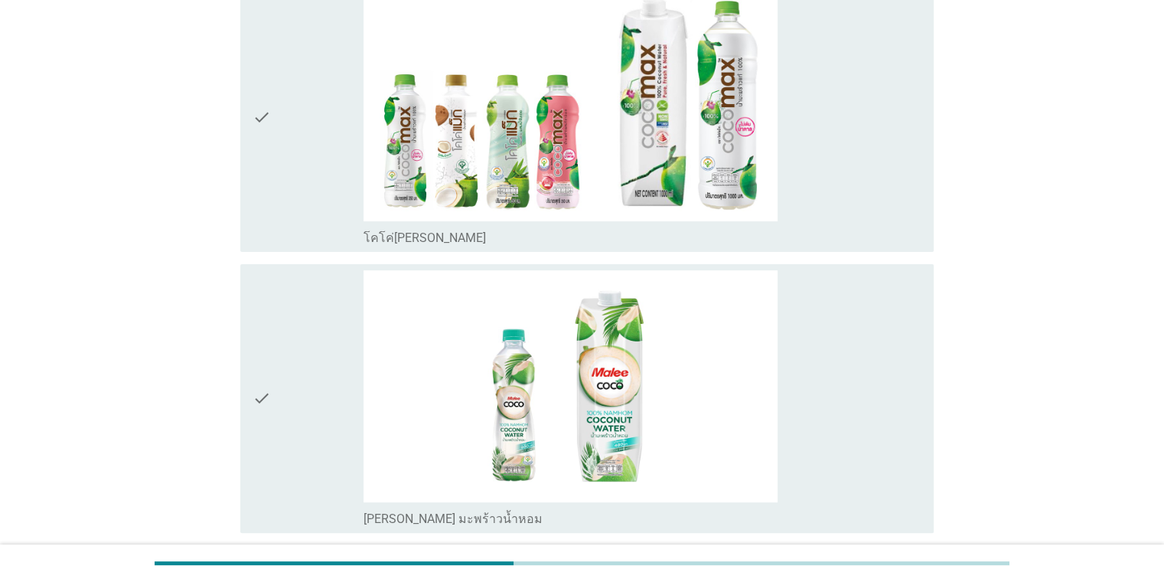
click at [289, 174] on div "check" at bounding box center [309, 117] width 112 height 256
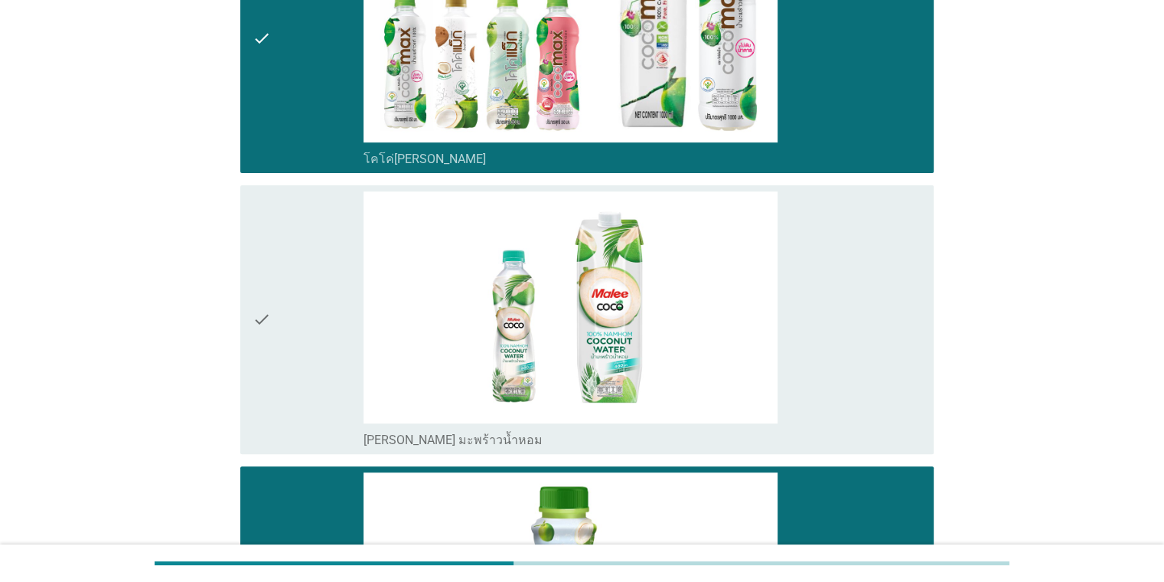
scroll to position [536, 0]
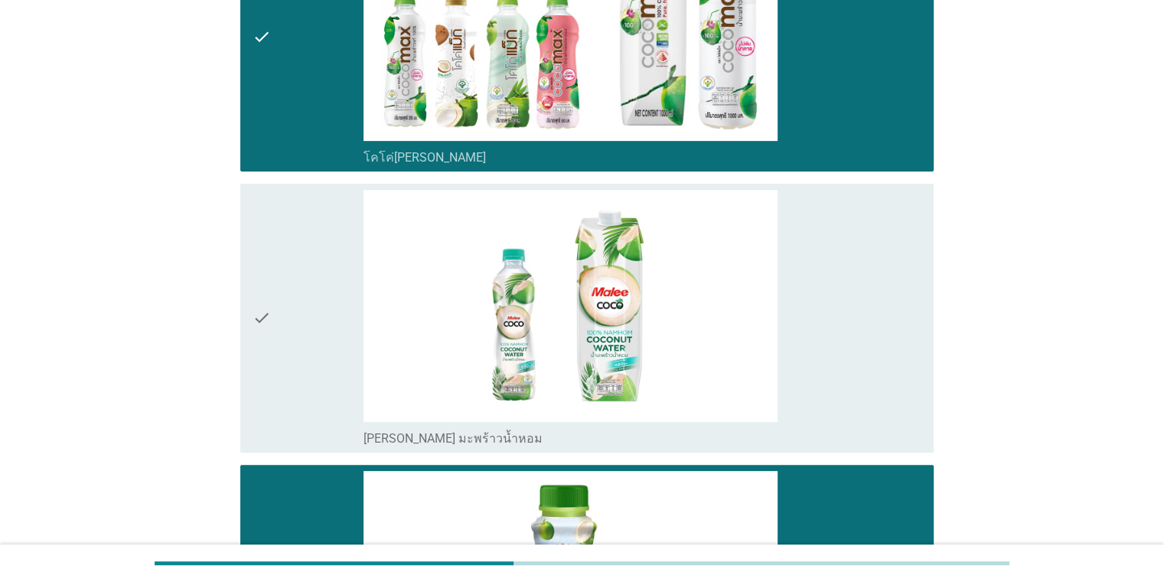
click at [269, 299] on icon "check" at bounding box center [262, 318] width 18 height 256
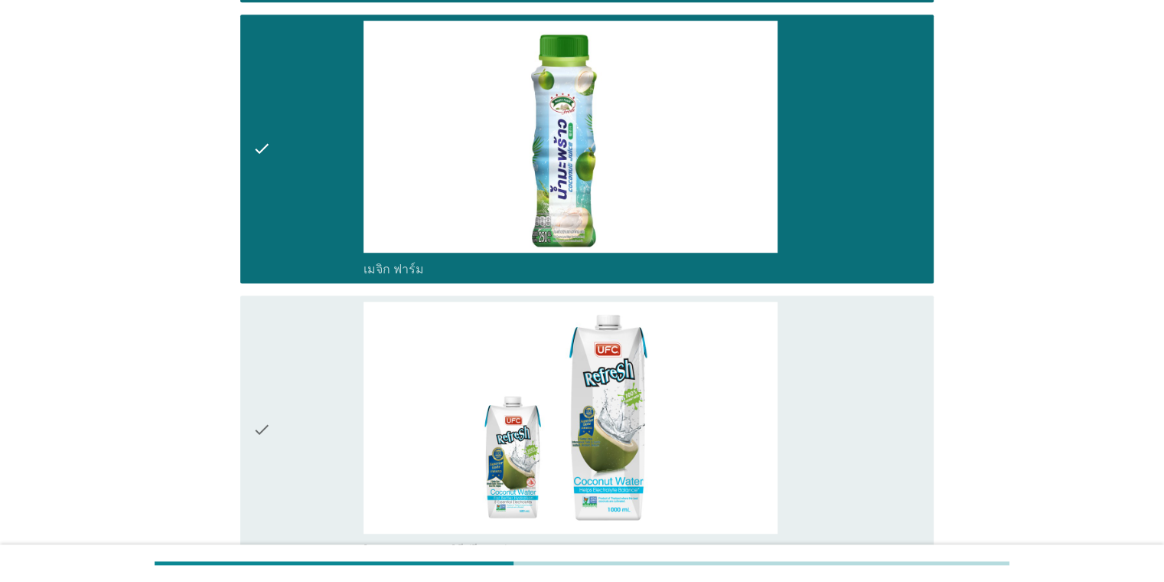
scroll to position [1144, 0]
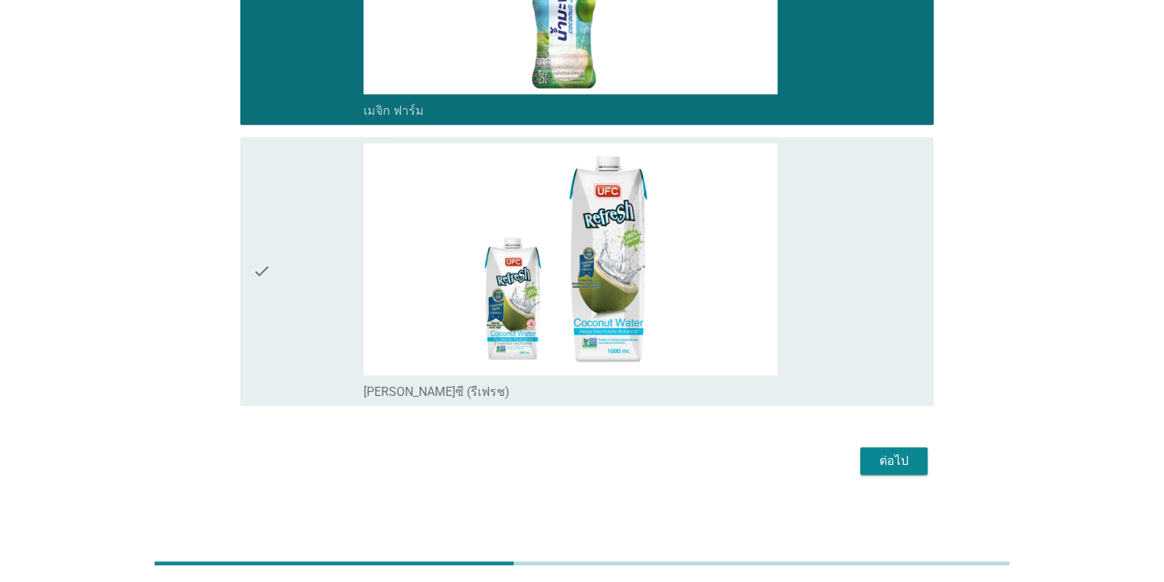
click at [753, 459] on div "ต่อไป" at bounding box center [894, 461] width 43 height 18
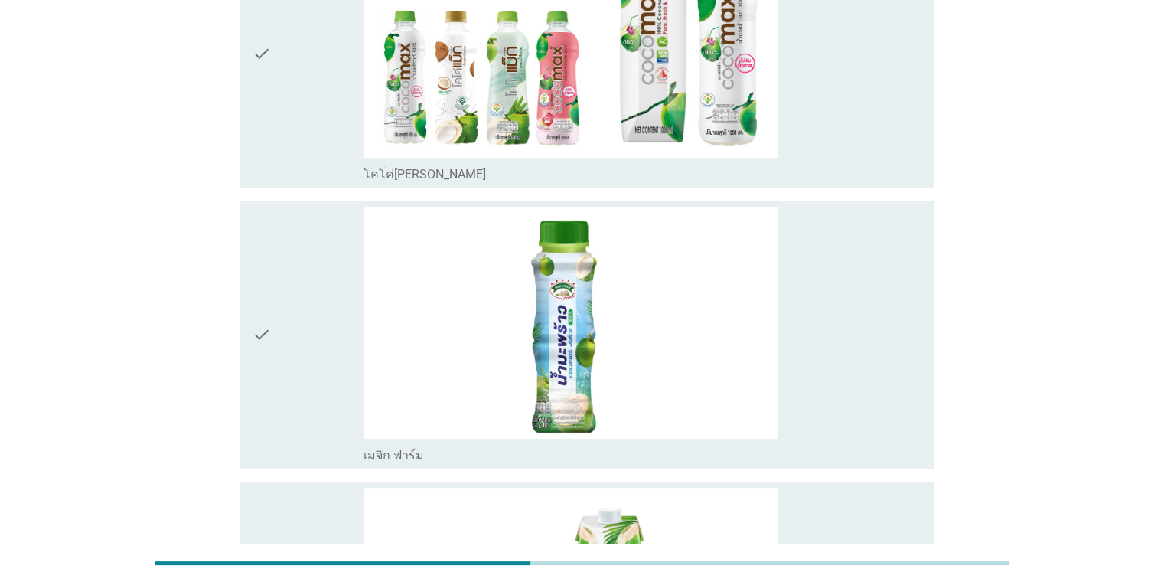
scroll to position [124, 0]
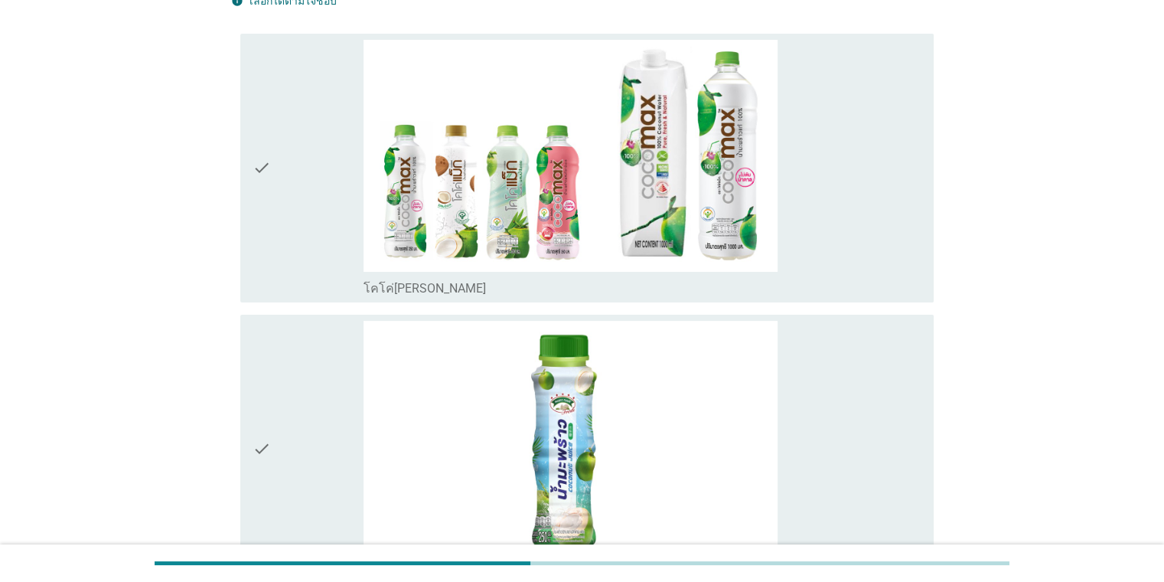
click at [282, 184] on div "check" at bounding box center [309, 168] width 112 height 256
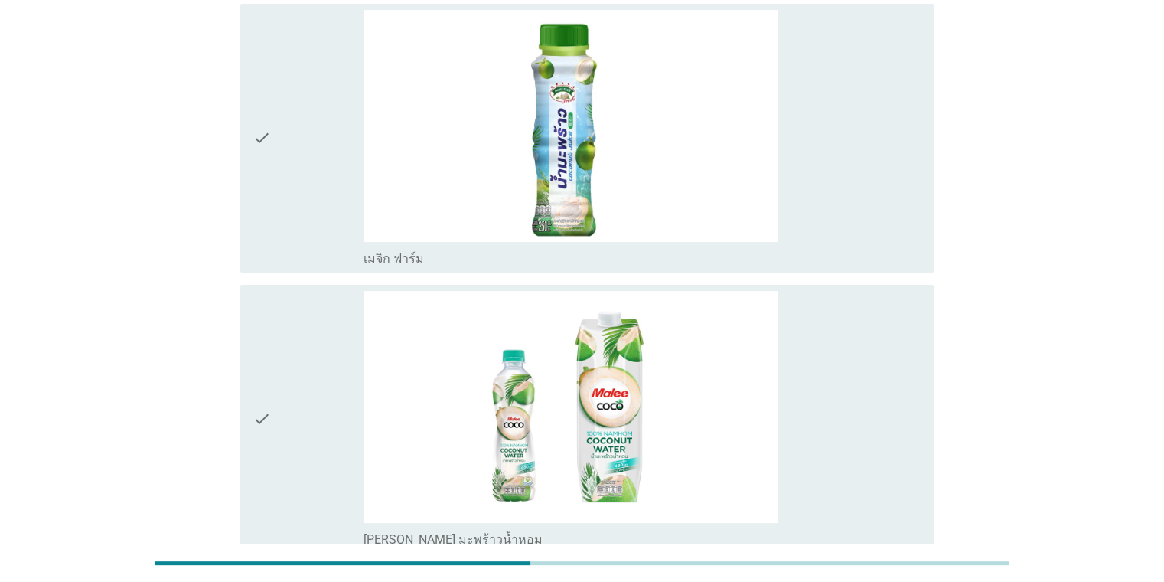
scroll to position [430, 0]
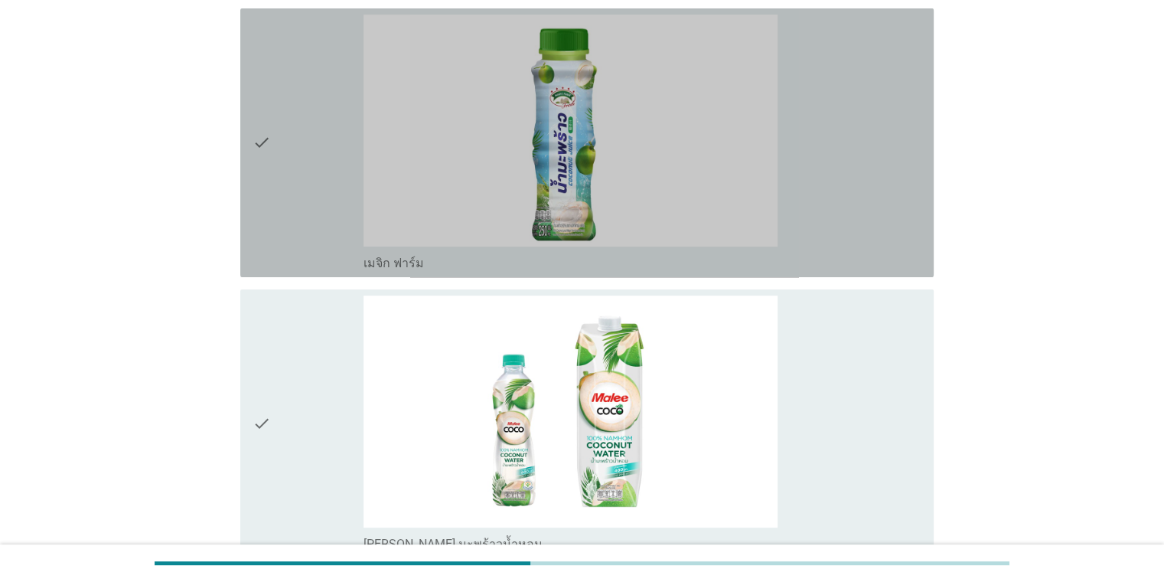
click at [271, 142] on div "check" at bounding box center [309, 143] width 112 height 256
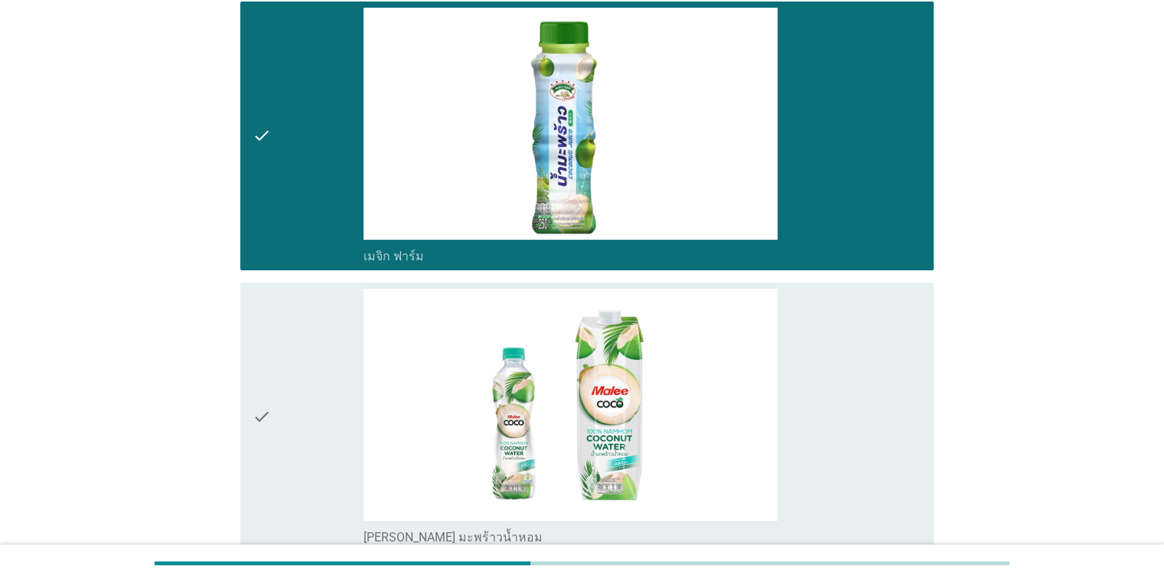
scroll to position [583, 0]
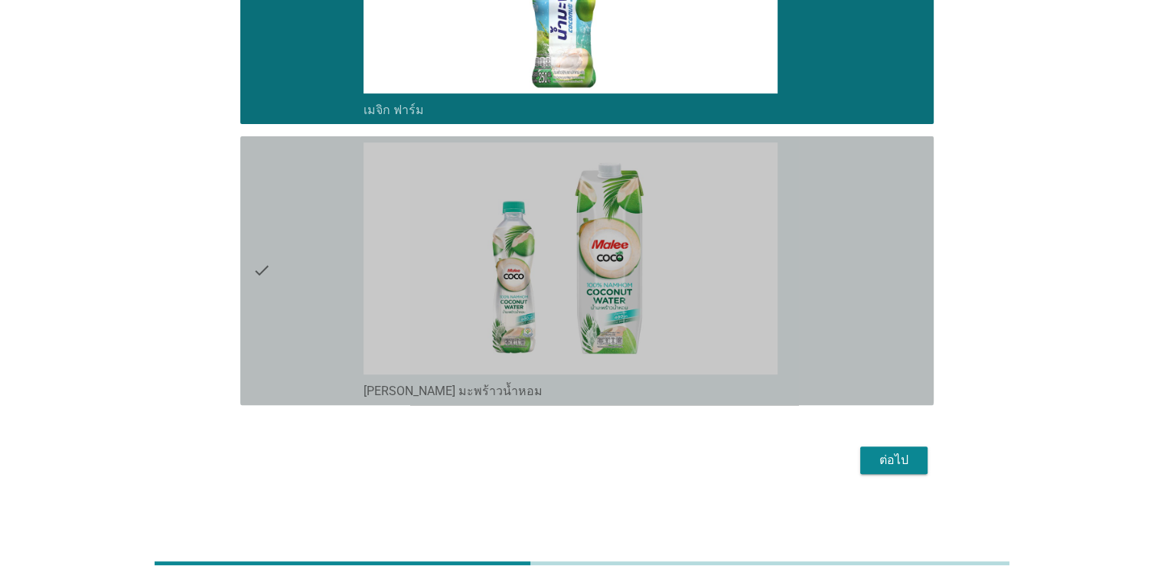
click at [286, 268] on div "check" at bounding box center [309, 270] width 112 height 256
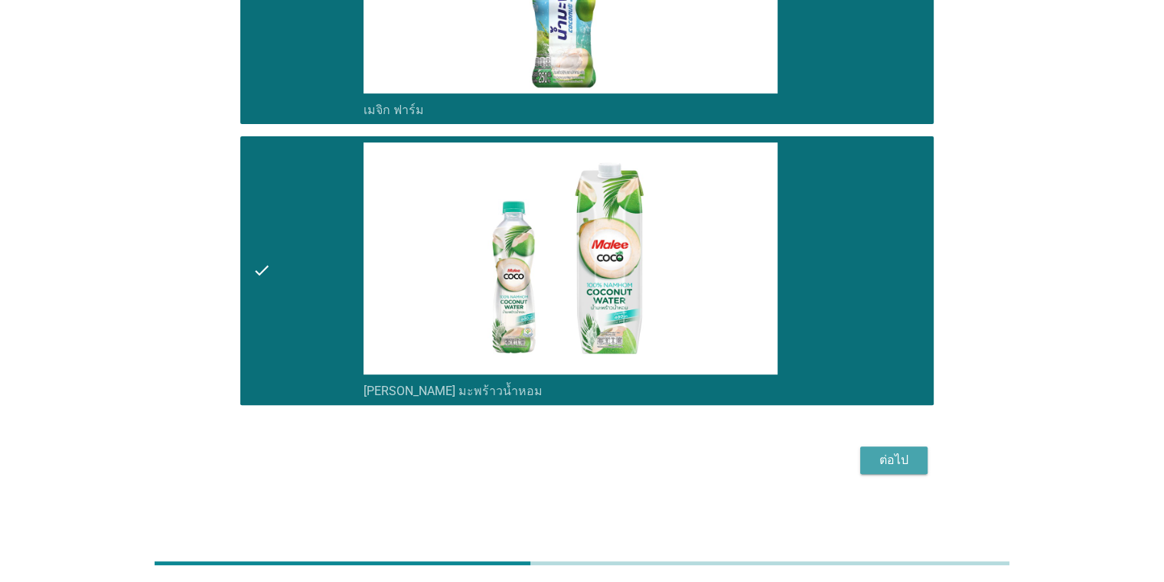
click at [753, 460] on div "ต่อไป" at bounding box center [894, 460] width 43 height 18
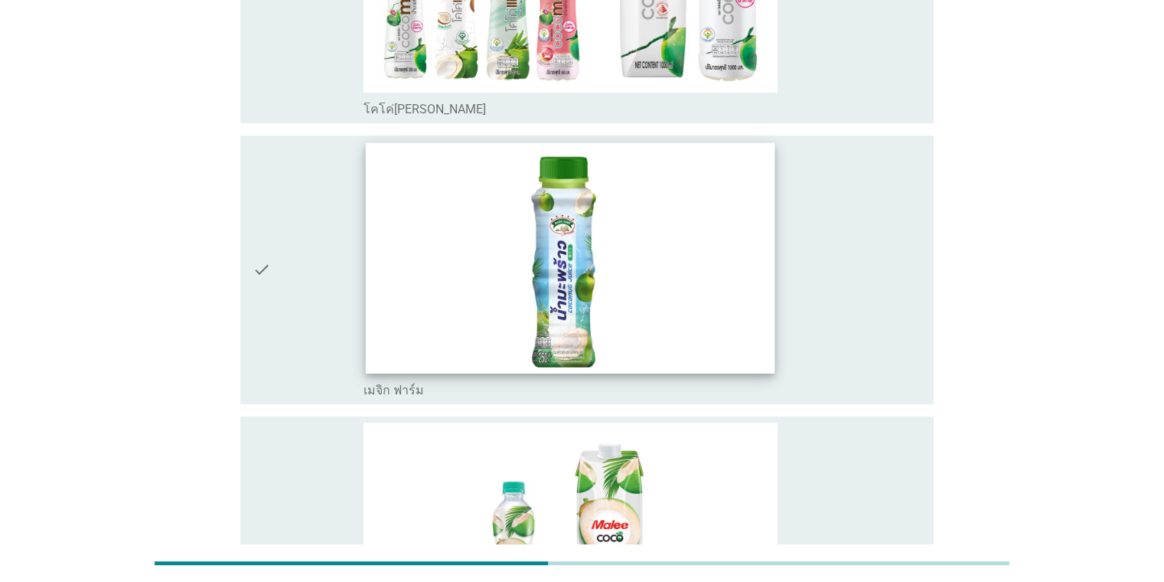
scroll to position [277, 0]
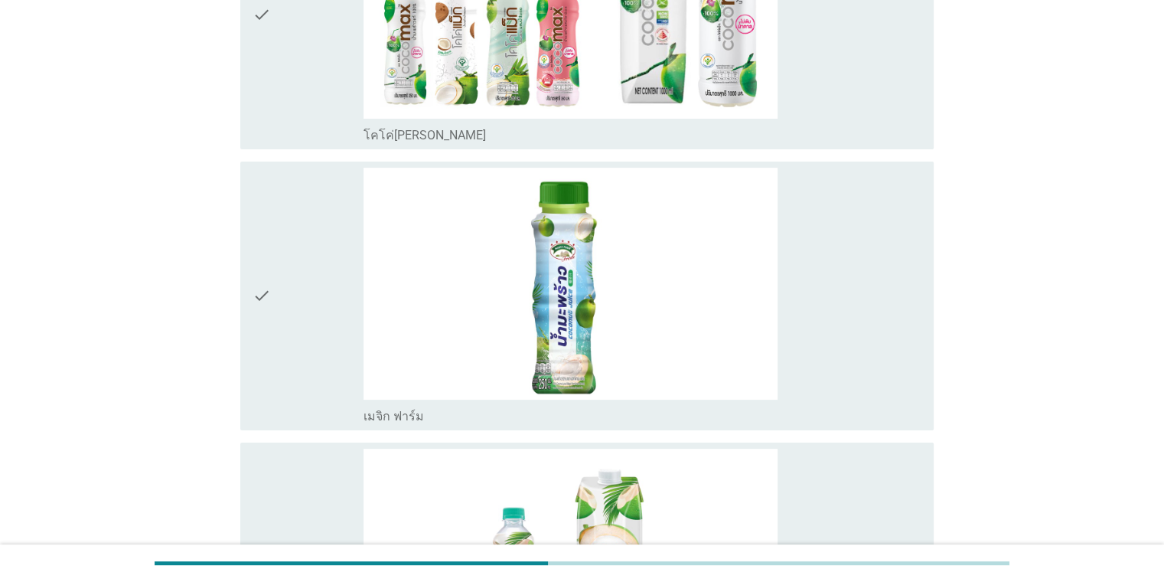
click at [317, 138] on div "check" at bounding box center [309, 15] width 112 height 256
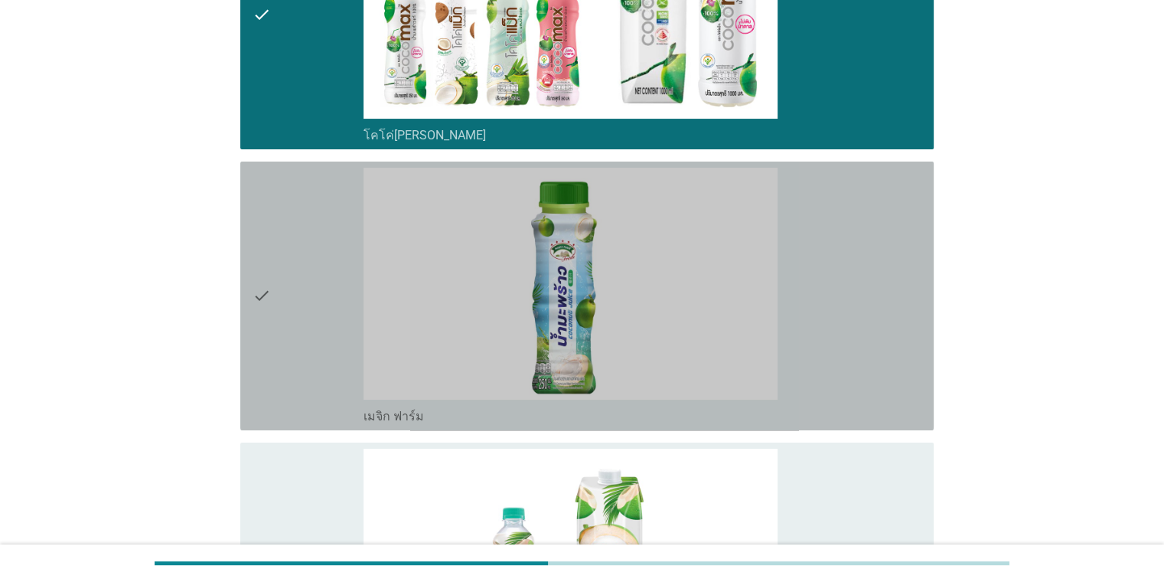
drag, startPoint x: 306, startPoint y: 286, endPoint x: 322, endPoint y: 302, distance: 22.2
click at [306, 286] on div "check" at bounding box center [309, 296] width 112 height 256
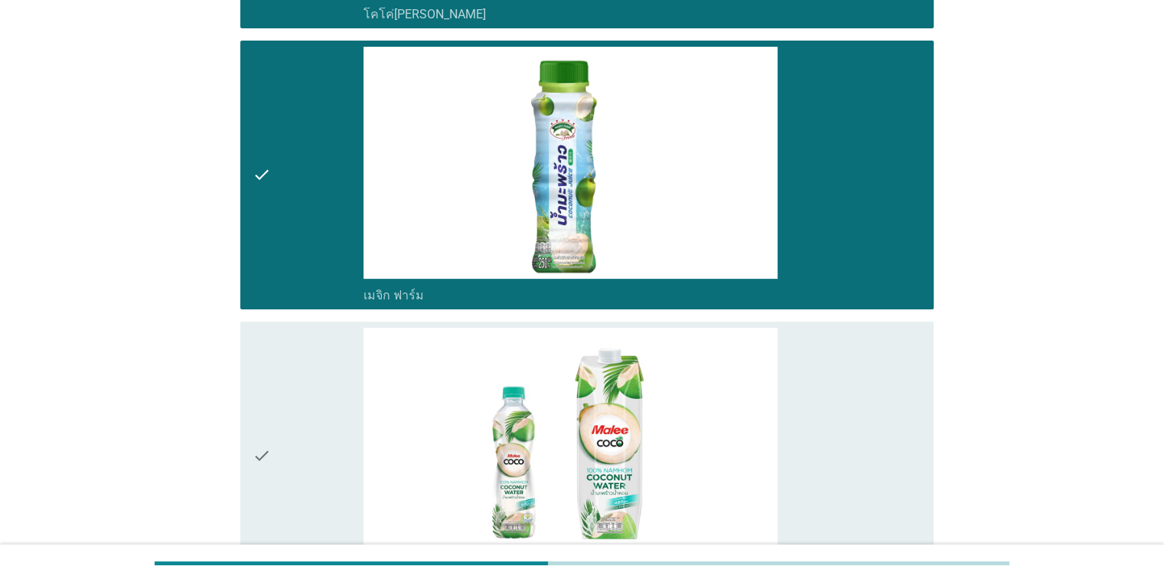
scroll to position [583, 0]
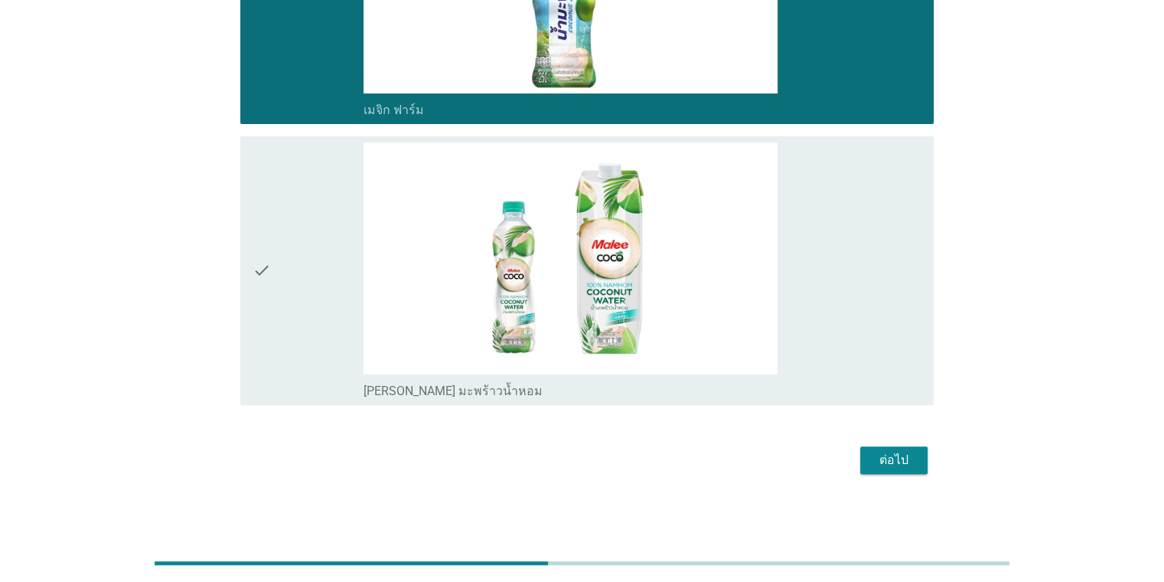
click at [753, 461] on div "ต่อไป" at bounding box center [894, 460] width 43 height 18
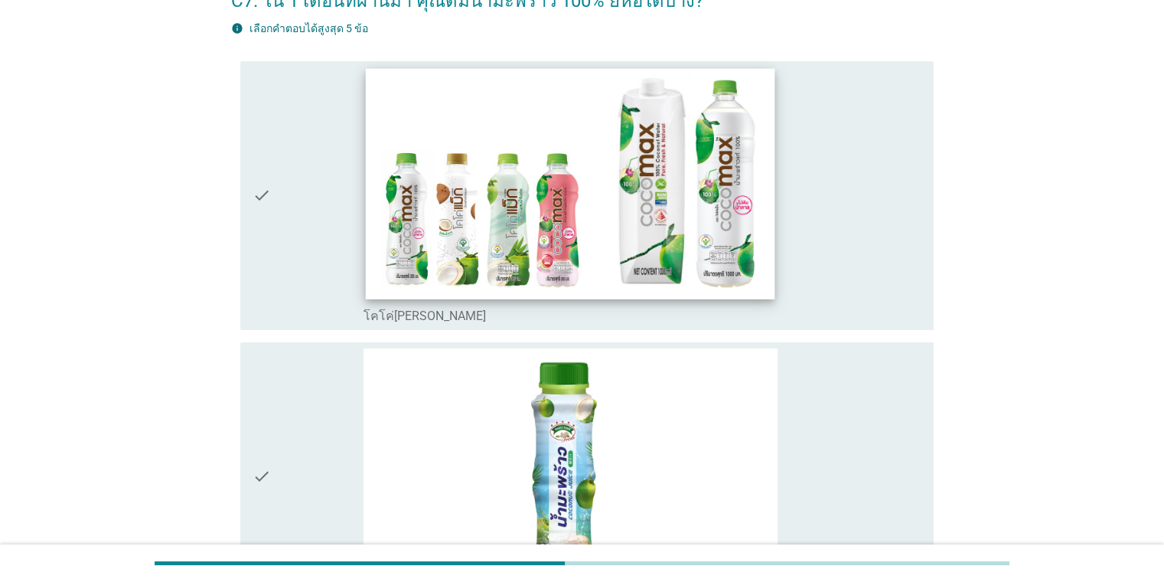
scroll to position [306, 0]
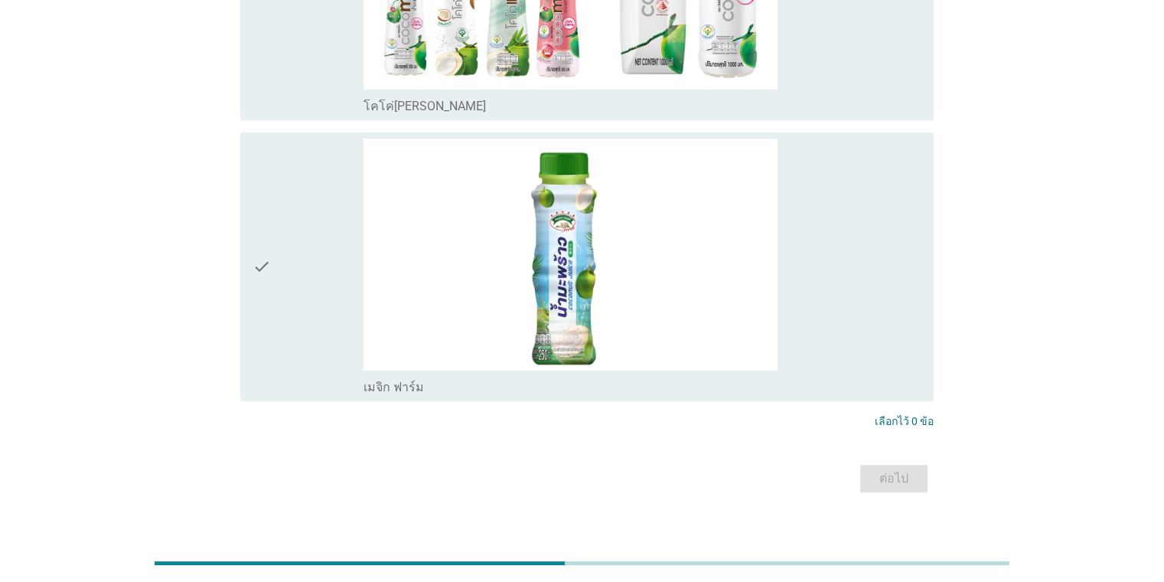
click at [239, 217] on div "check check_box เมจิก ฟาร์ม" at bounding box center [582, 266] width 703 height 281
click at [253, 163] on icon "check" at bounding box center [262, 267] width 18 height 256
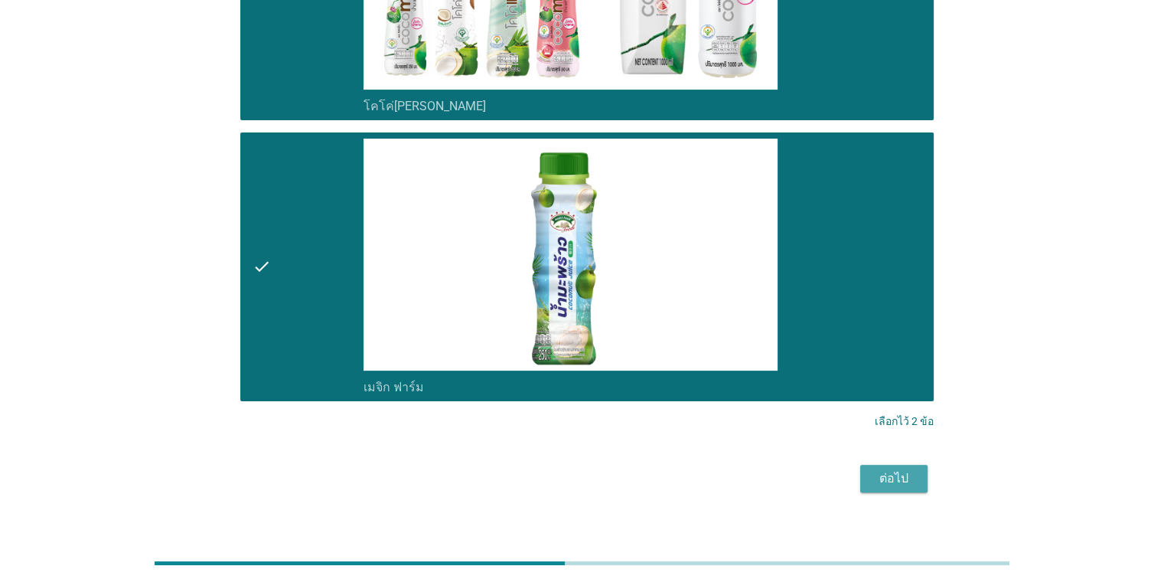
click at [753, 486] on div "ต่อไป" at bounding box center [894, 478] width 43 height 18
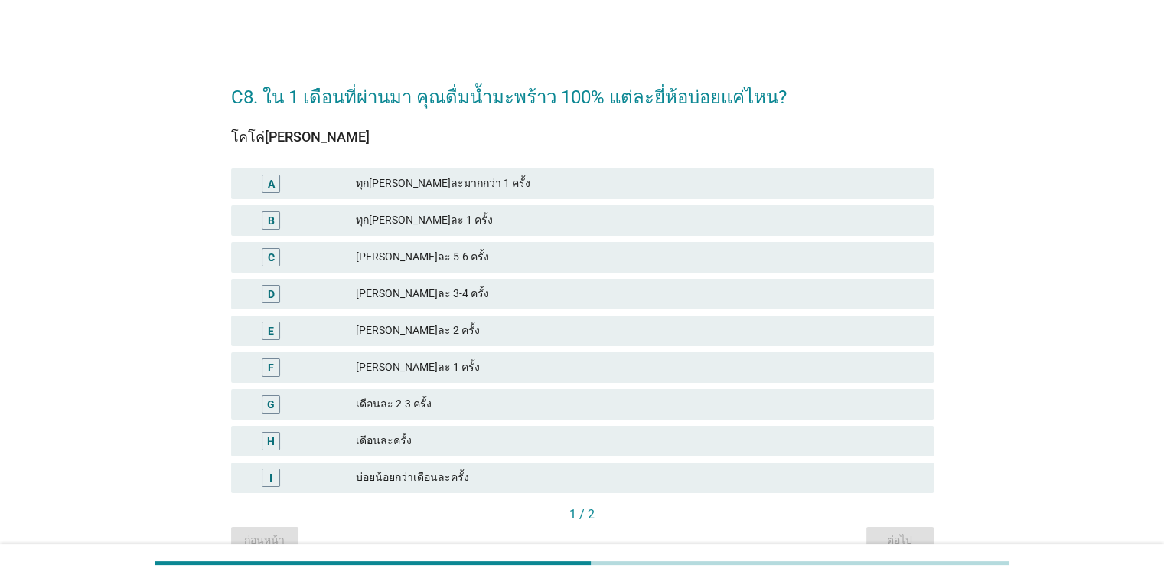
click at [357, 399] on div "เดือนละ 2-3 ครั้ง" at bounding box center [638, 404] width 565 height 18
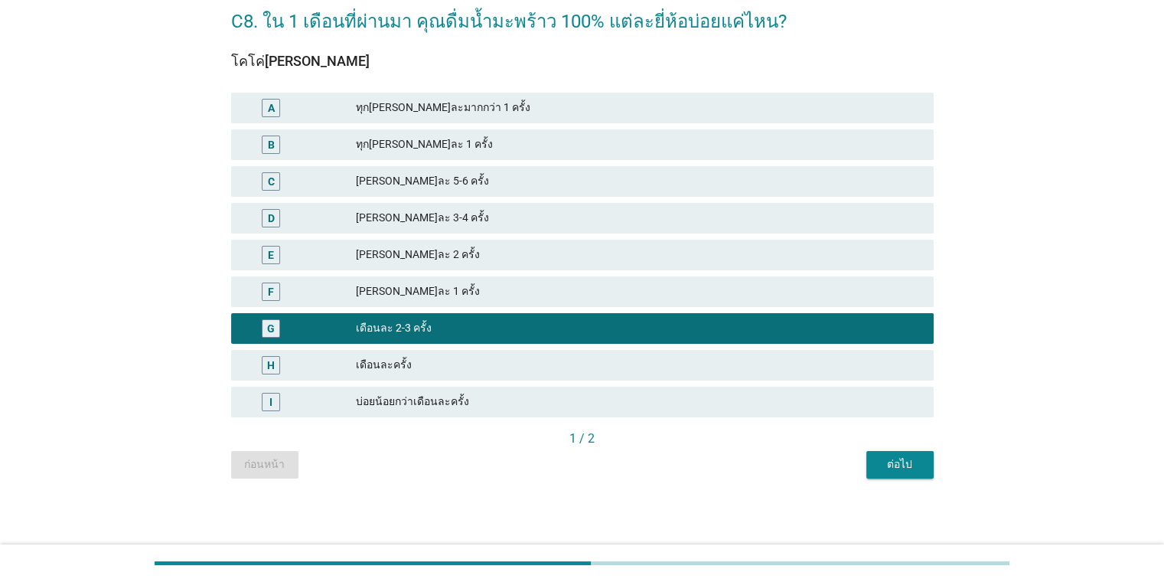
scroll to position [77, 0]
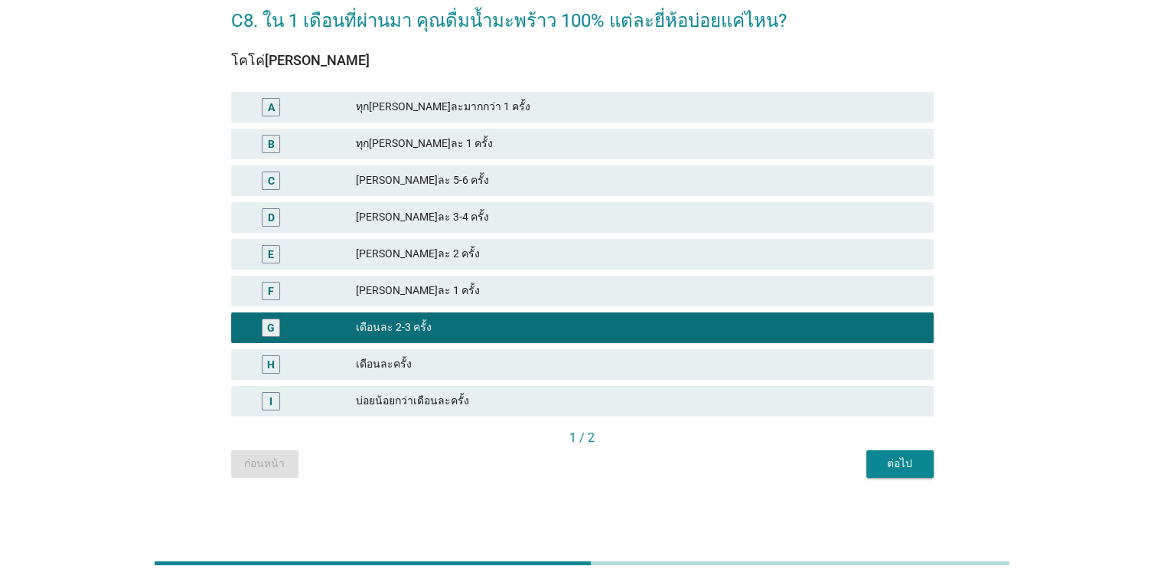
click at [753, 459] on div "ต่อไป" at bounding box center [900, 463] width 43 height 16
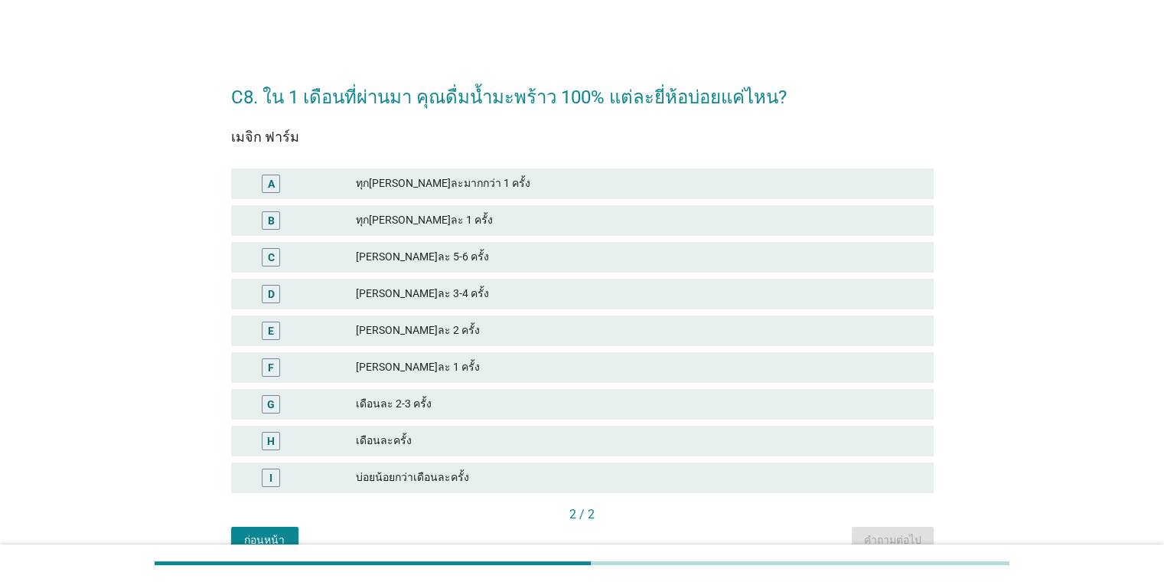
click at [379, 399] on div "เดือนละ 2-3 ครั้ง" at bounding box center [638, 404] width 565 height 18
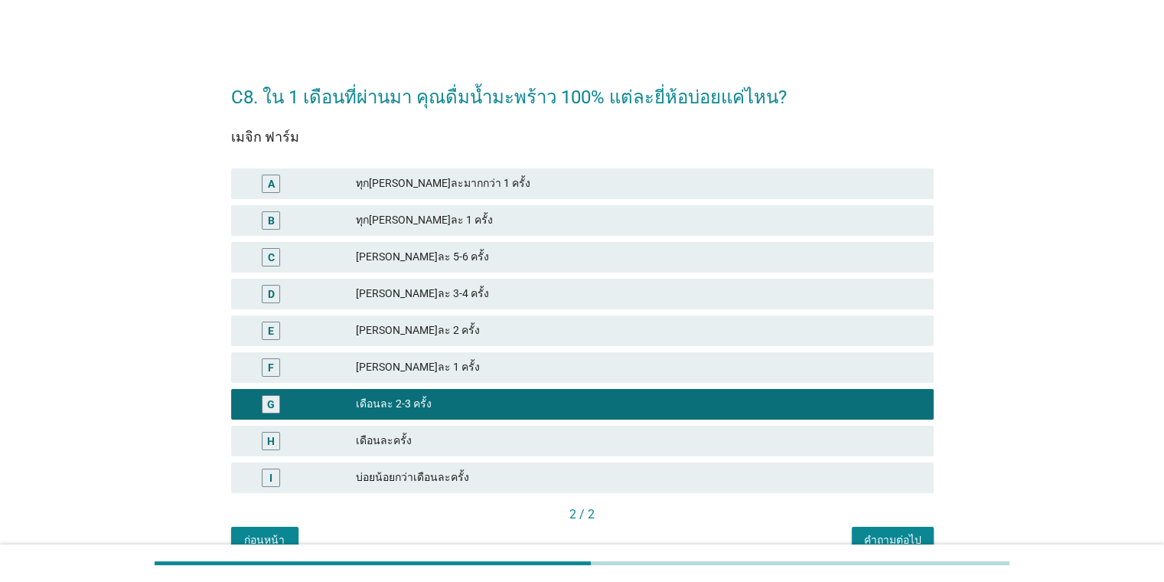
click at [753, 530] on button "คำถามต่อไป" at bounding box center [893, 541] width 82 height 28
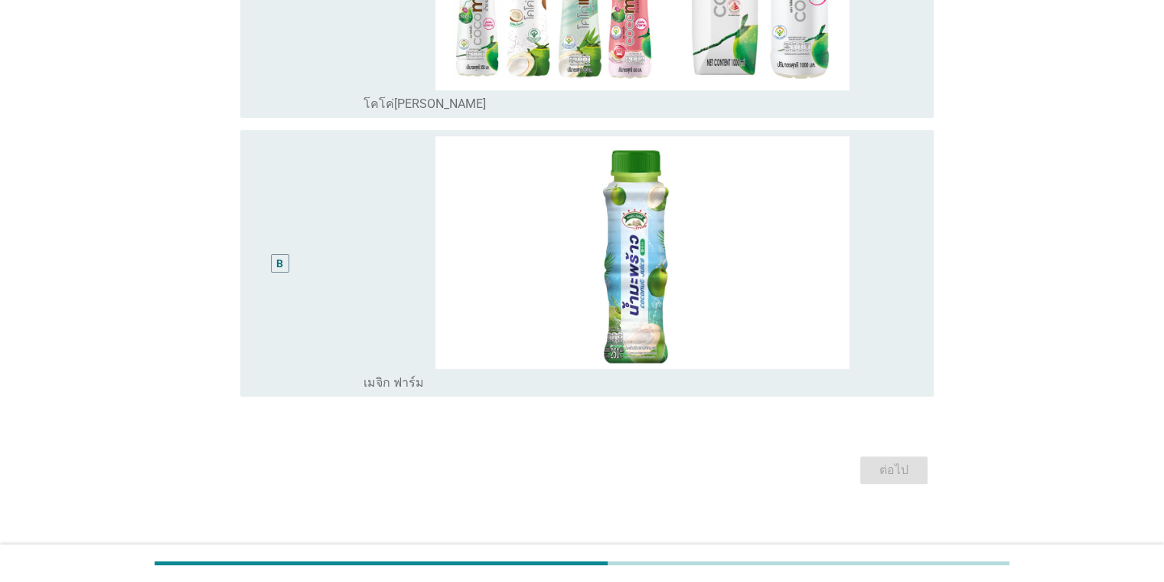
scroll to position [295, 0]
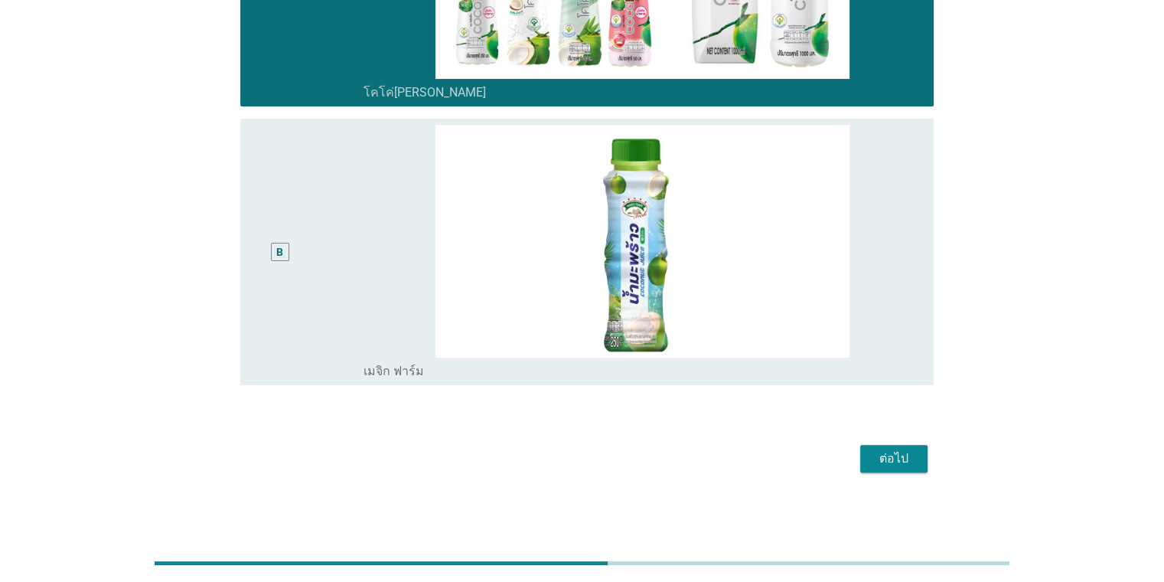
click at [753, 461] on div "ต่อไป" at bounding box center [894, 458] width 43 height 18
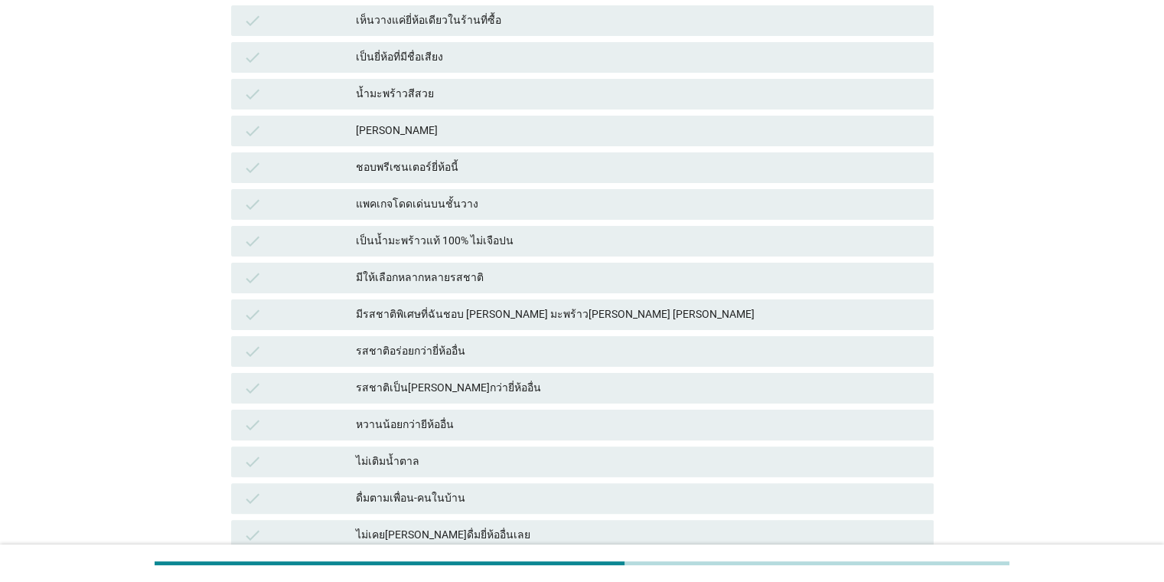
scroll to position [0, 0]
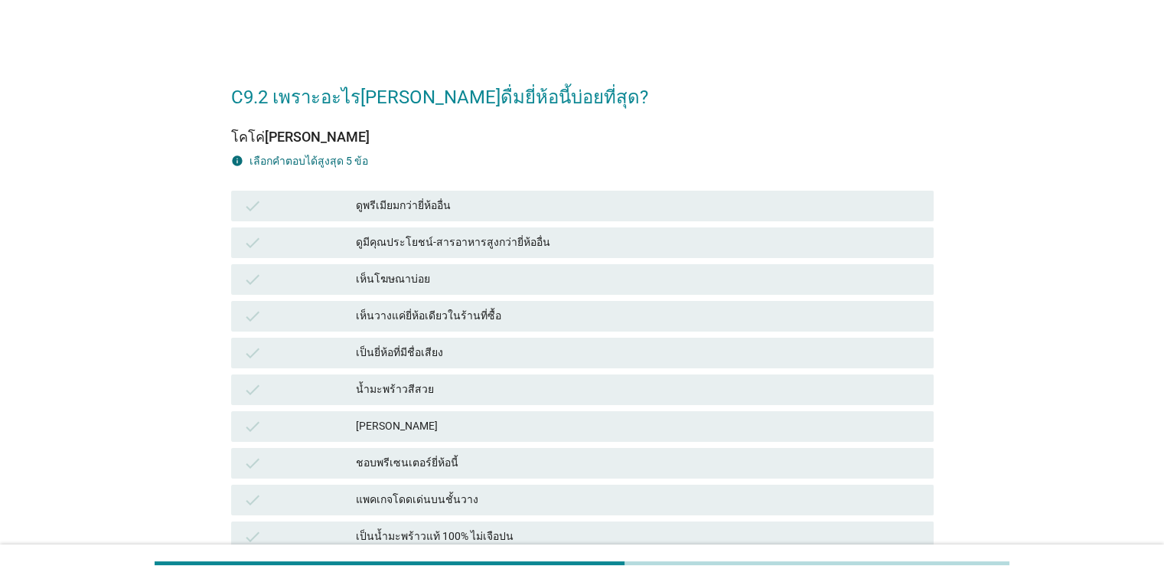
click at [429, 351] on div "เป็นยี่ห้อที่มีชื่อเสียง" at bounding box center [638, 353] width 565 height 18
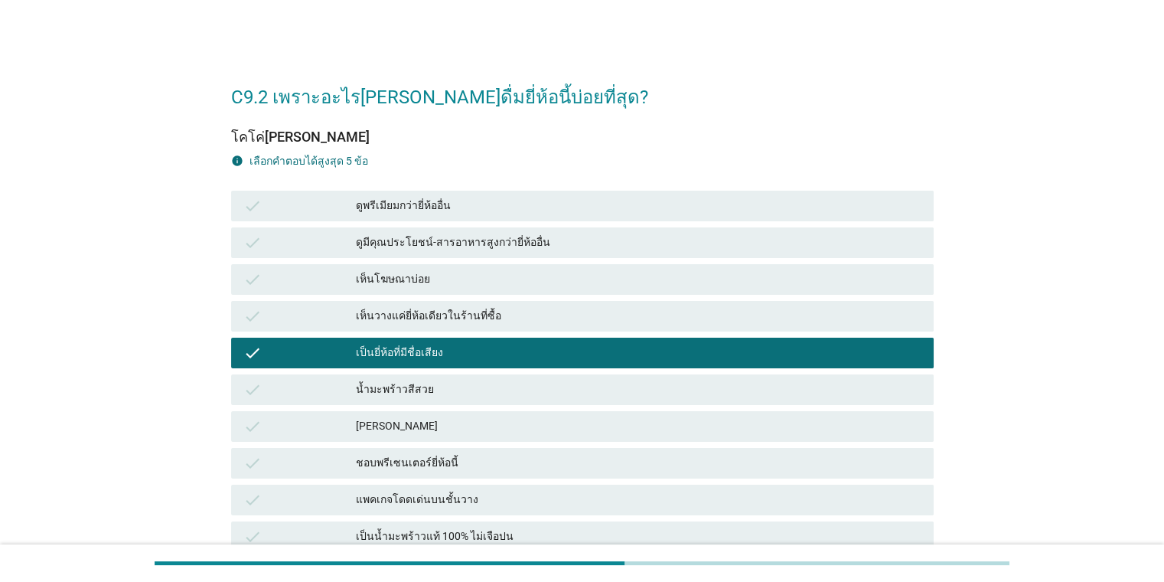
click at [419, 199] on div "ดูพรีเมียมกว่ายี่ห้ออื่น" at bounding box center [638, 206] width 565 height 18
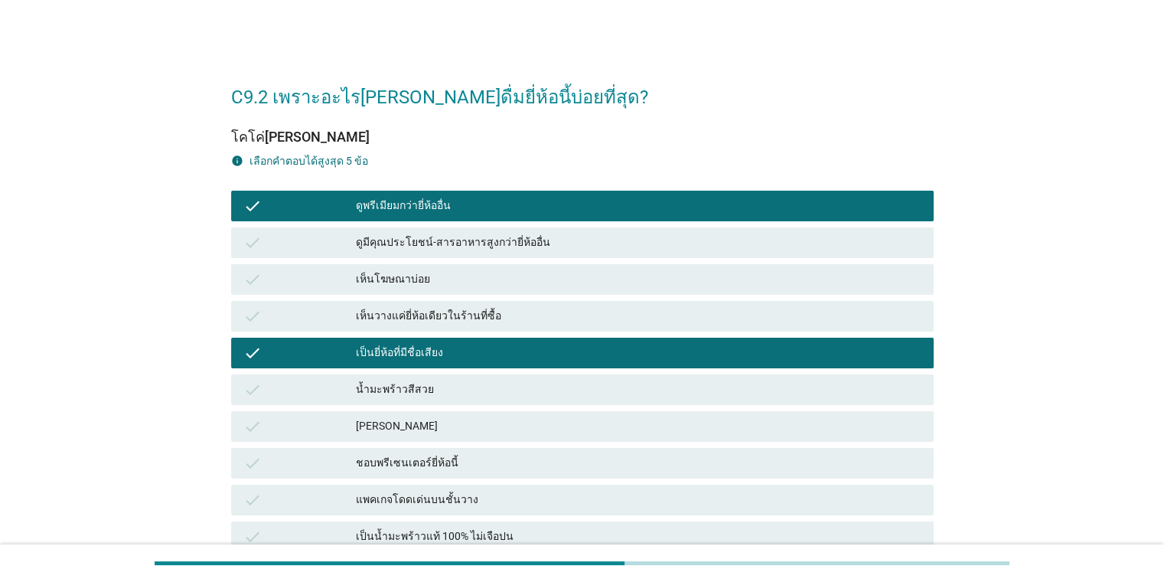
click at [387, 423] on div "[PERSON_NAME]" at bounding box center [638, 426] width 565 height 18
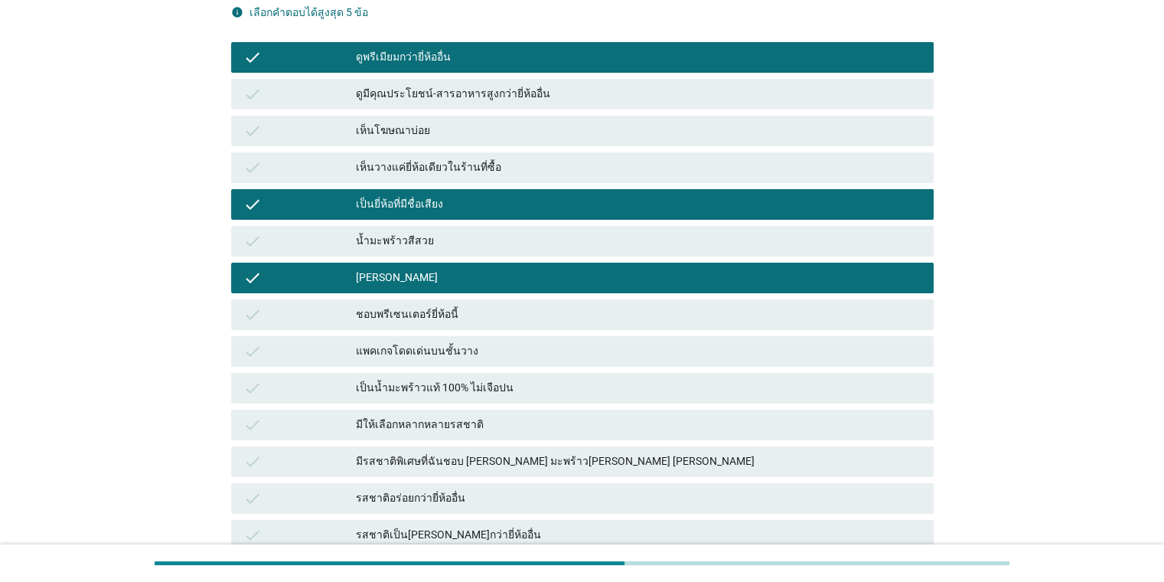
scroll to position [153, 0]
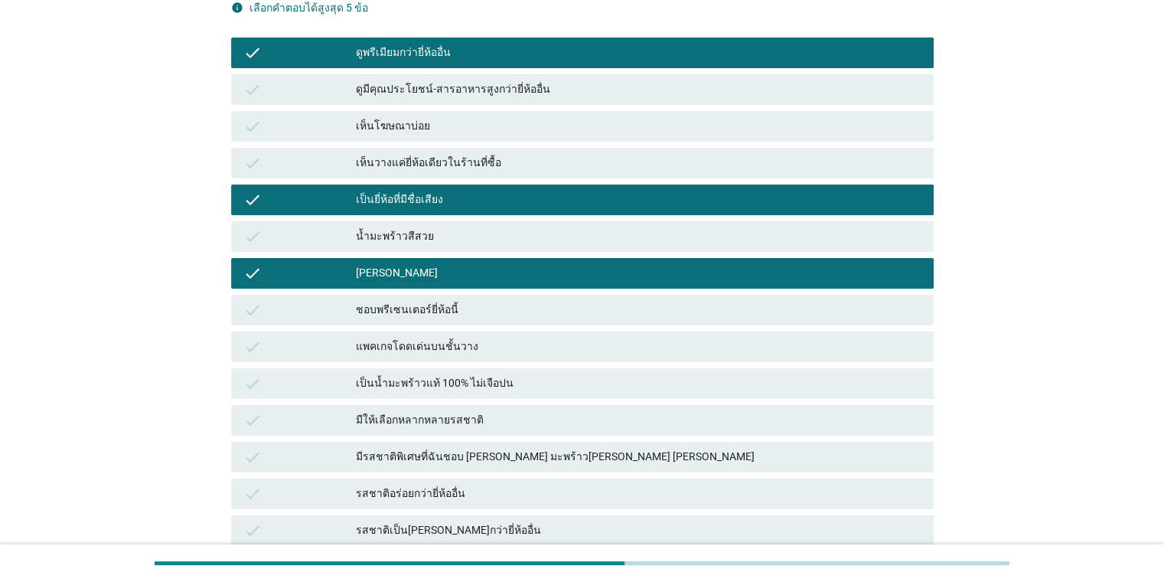
click at [406, 462] on div "มีรสชาติพิเศษที่ฉันชอบ [PERSON_NAME] มะพร้าว[PERSON_NAME] [PERSON_NAME]" at bounding box center [638, 457] width 565 height 18
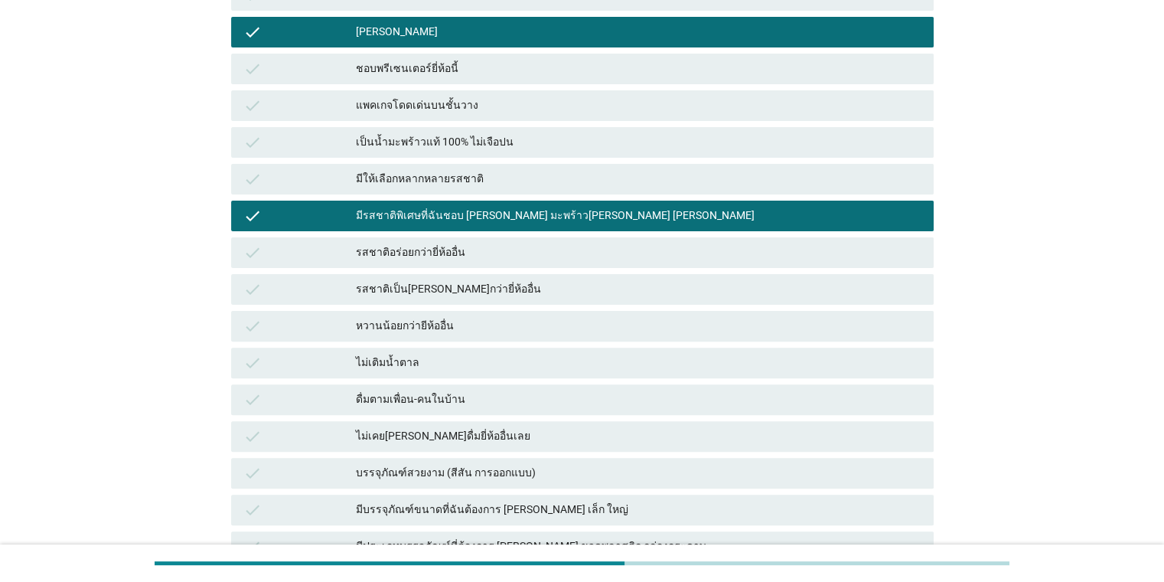
scroll to position [459, 0]
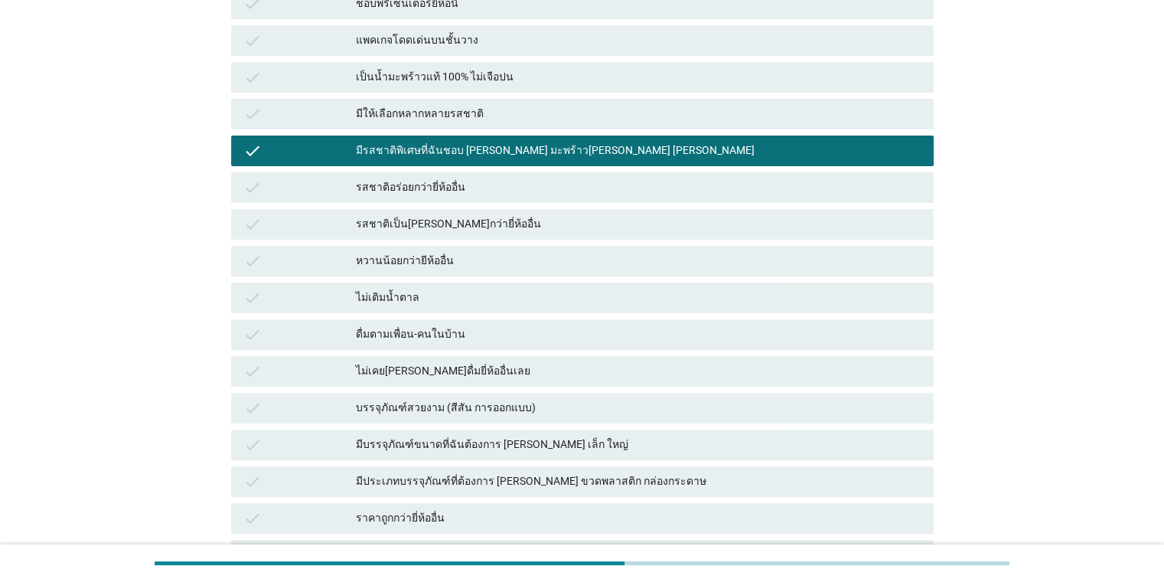
click at [413, 186] on div "รสชาติอร่อยกว่ายี่ห้ออื่น" at bounding box center [638, 187] width 565 height 18
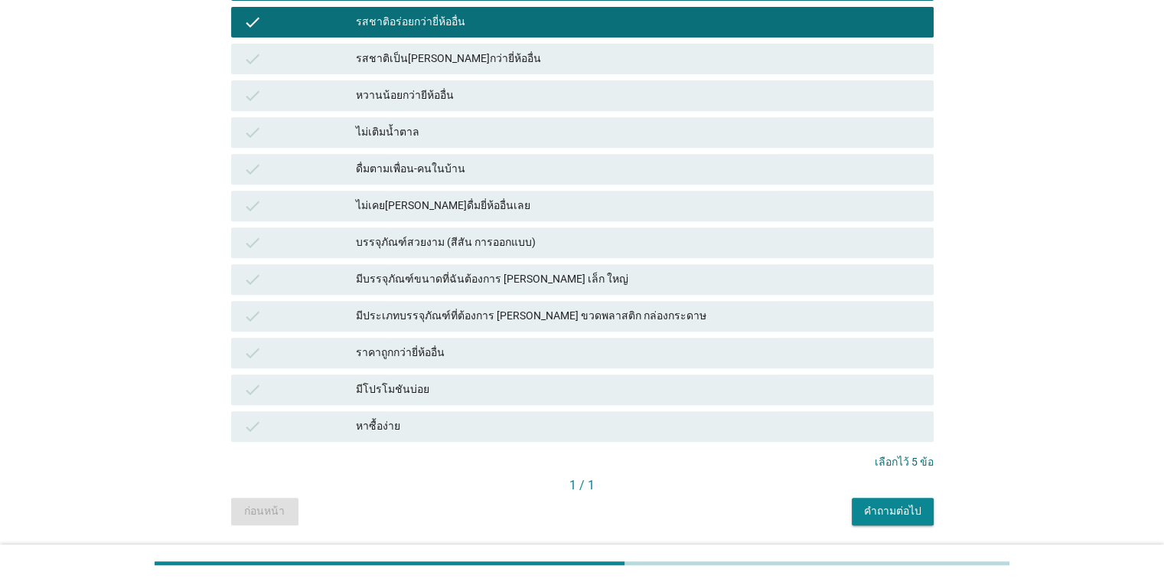
scroll to position [673, 0]
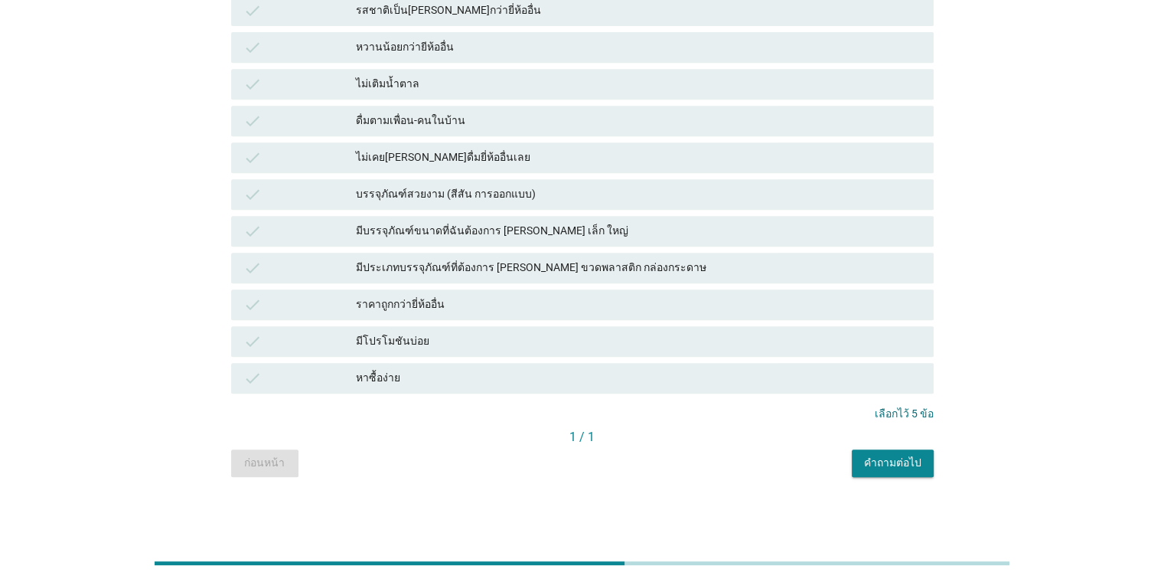
click at [419, 372] on div "หาซื้อง่าย" at bounding box center [638, 378] width 565 height 18
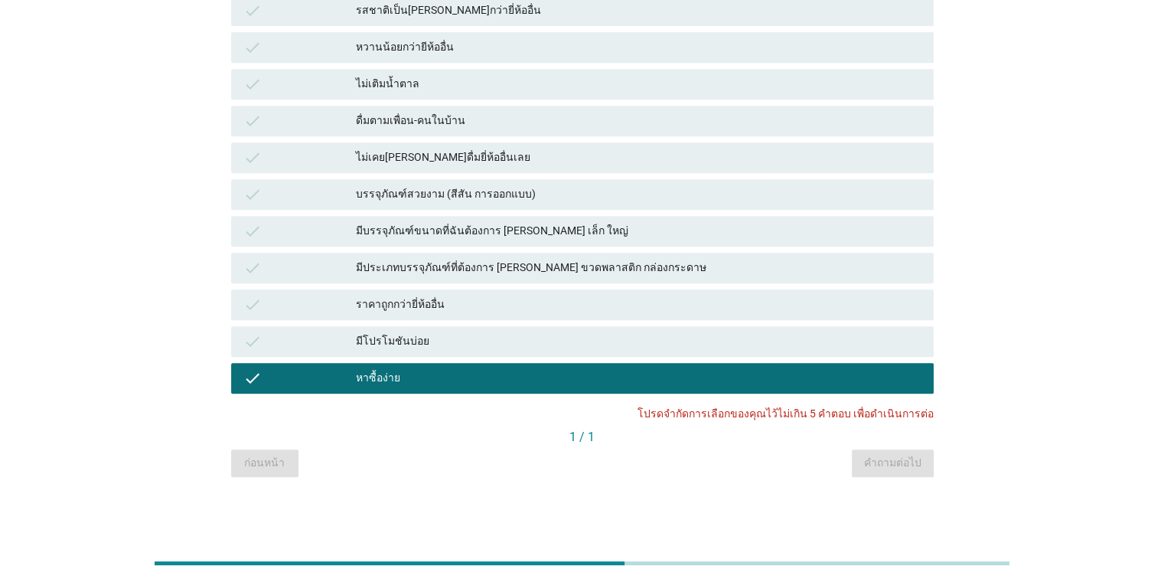
click at [438, 332] on div "มีโปรโมชันบ่อย" at bounding box center [638, 341] width 565 height 18
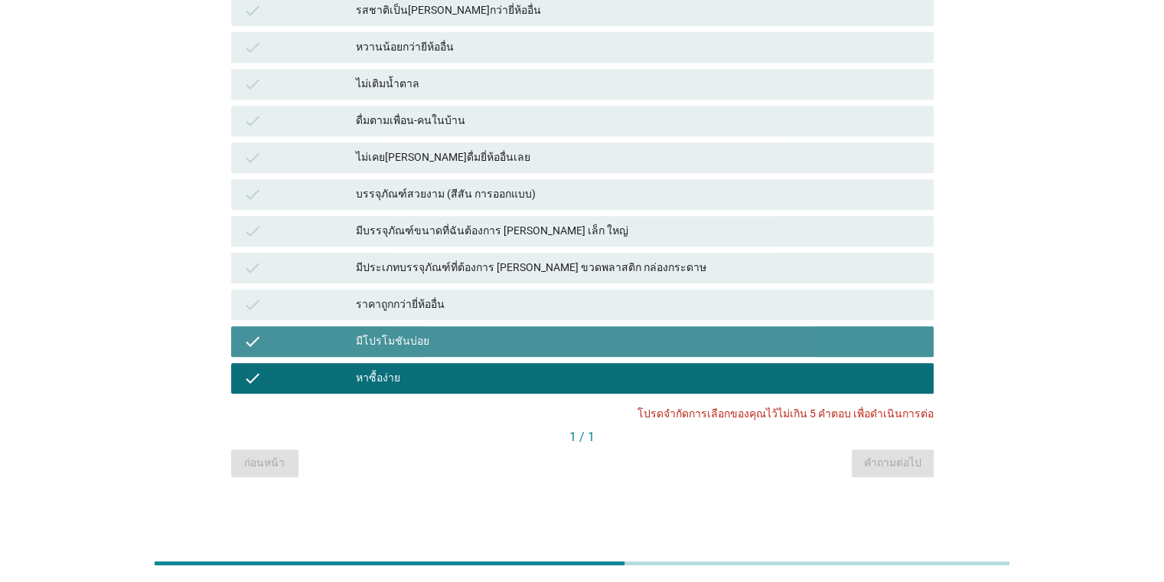
click at [412, 345] on div "มีโปรโมชันบ่อย" at bounding box center [638, 341] width 565 height 18
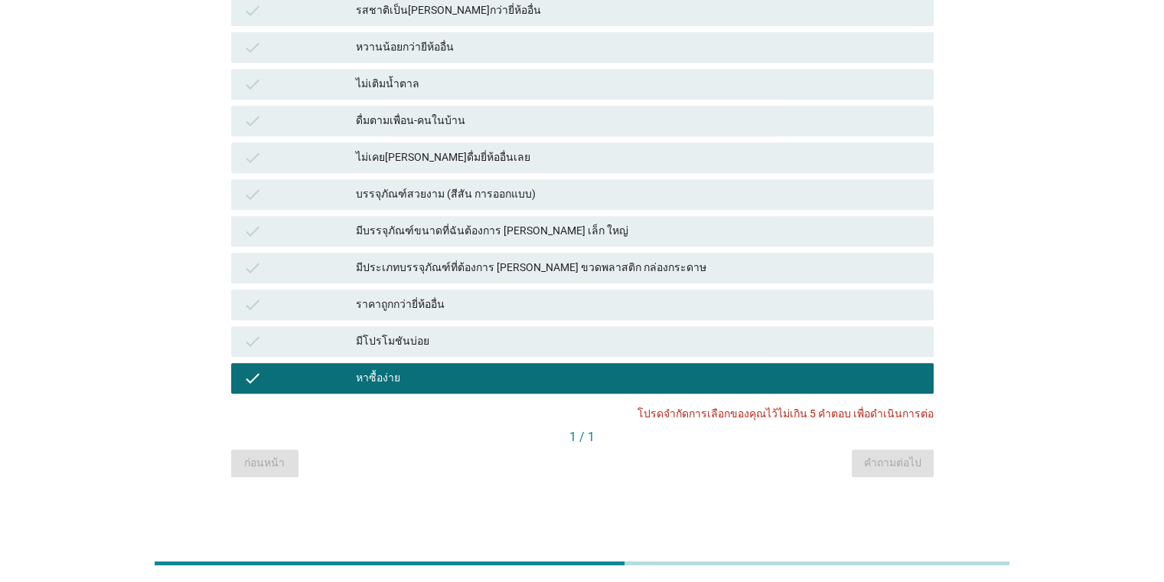
click at [364, 374] on div "หาซื้อง่าย" at bounding box center [638, 378] width 565 height 18
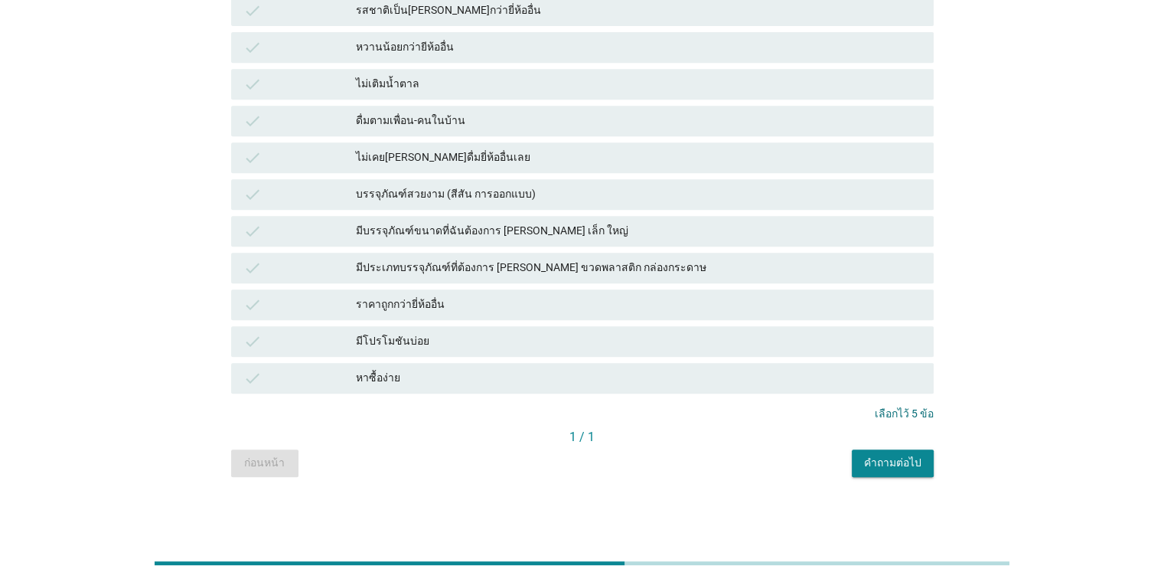
click at [753, 462] on div "คำถามต่อไป" at bounding box center [892, 463] width 57 height 16
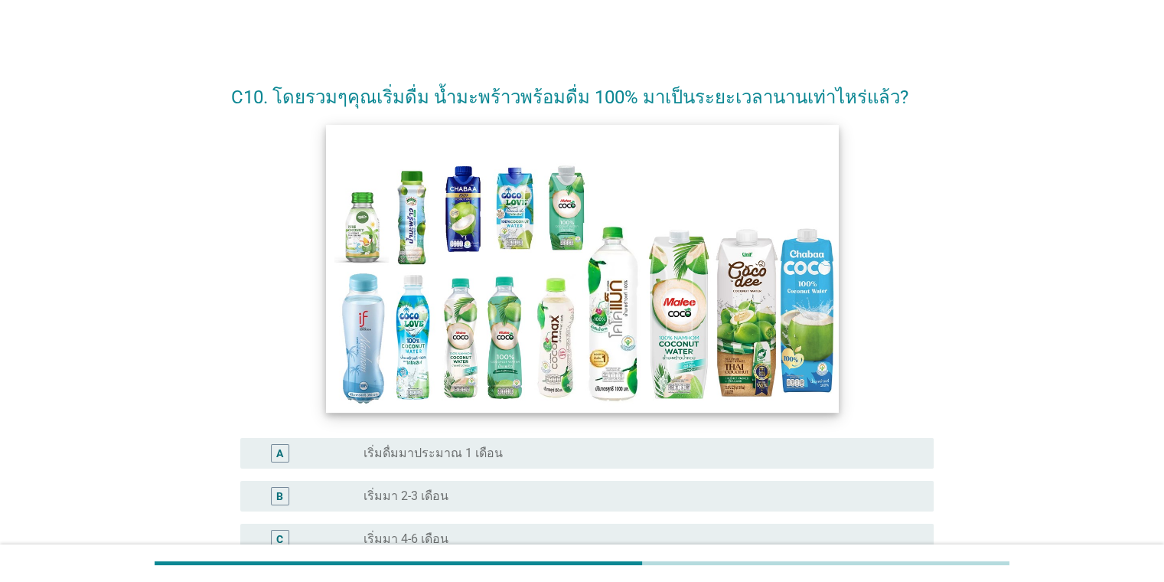
scroll to position [306, 0]
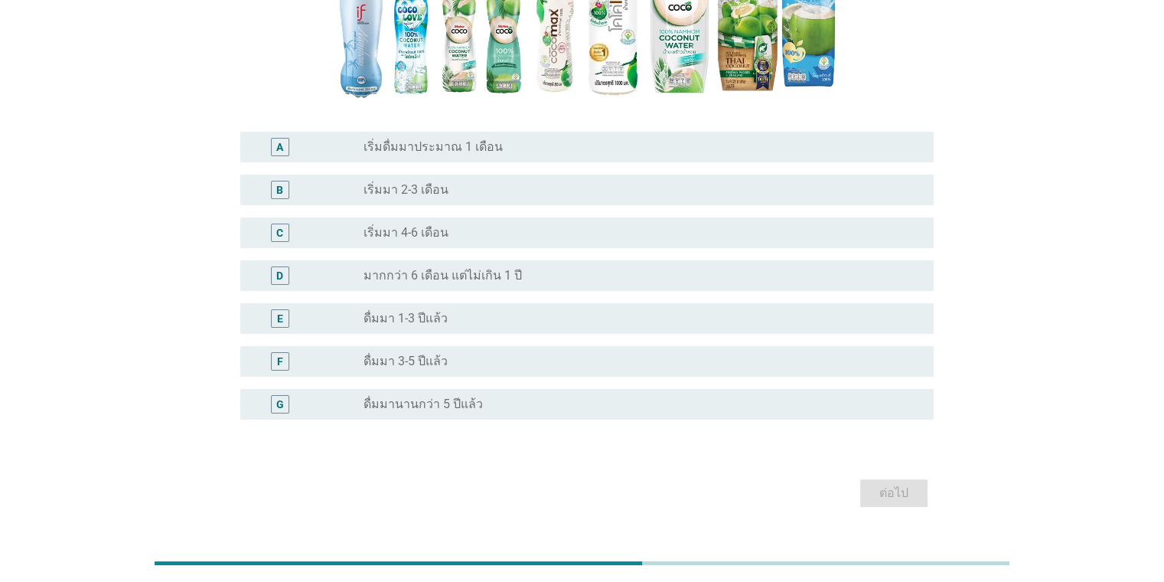
click at [406, 356] on label "ดื่มมา 3-5 ปีแล้ว" at bounding box center [406, 361] width 84 height 15
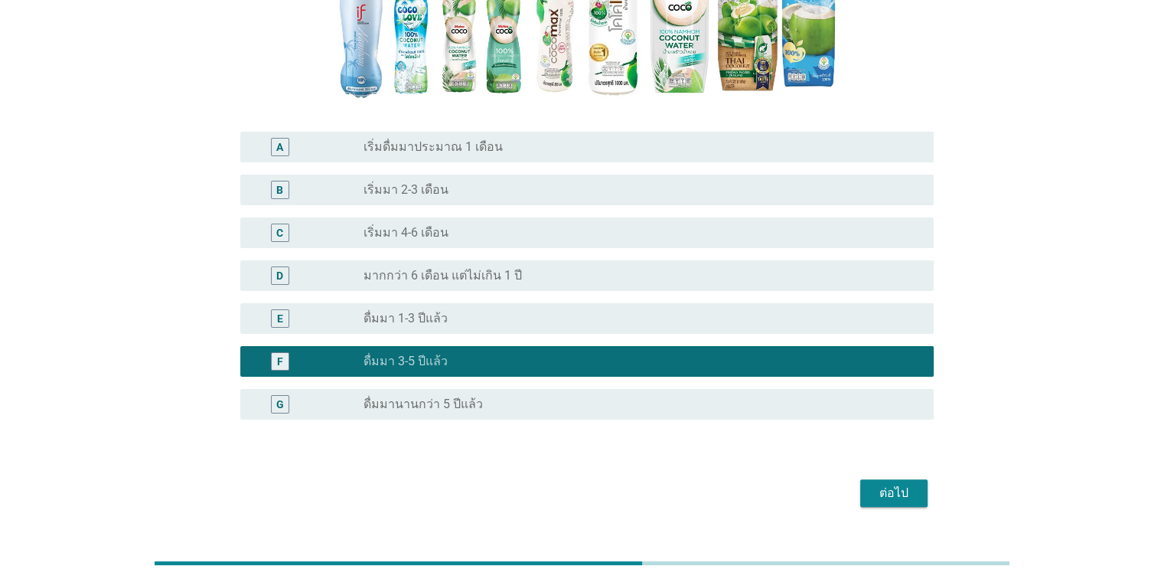
click at [419, 326] on label "ดื่มมา 1-3 ปีแล้ว" at bounding box center [406, 318] width 84 height 15
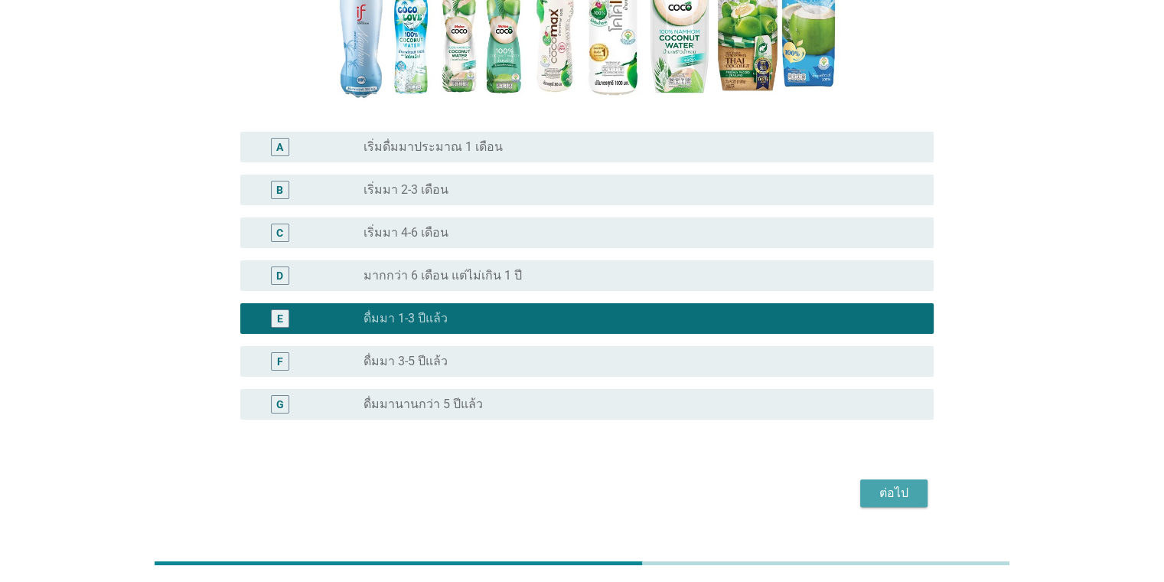
click at [753, 488] on div "ต่อไป" at bounding box center [894, 493] width 43 height 18
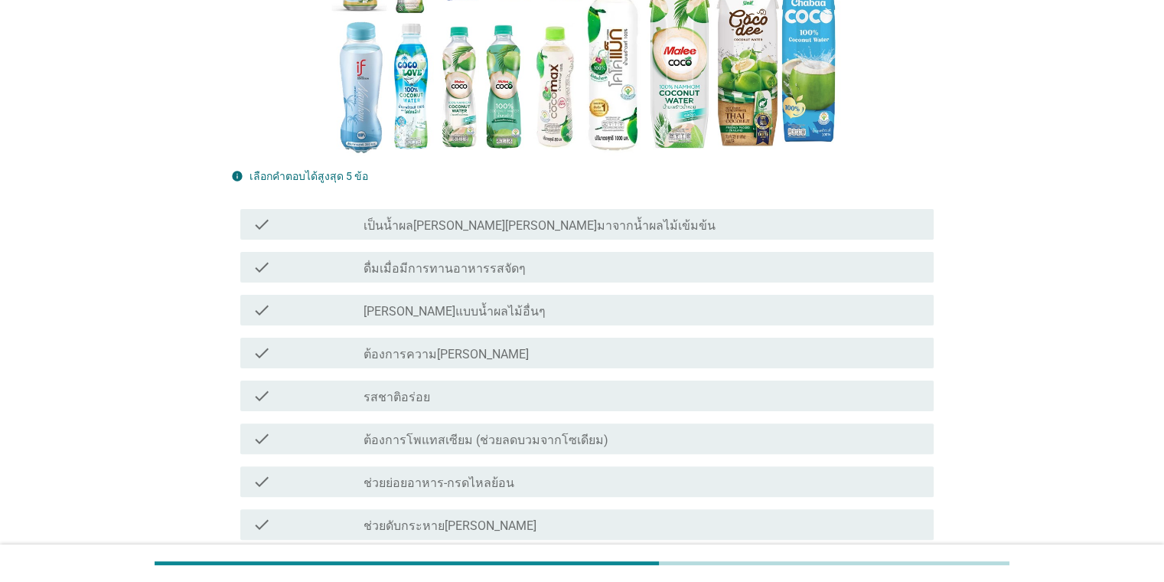
click at [456, 353] on label "ต้องการความ[PERSON_NAME]" at bounding box center [446, 354] width 165 height 15
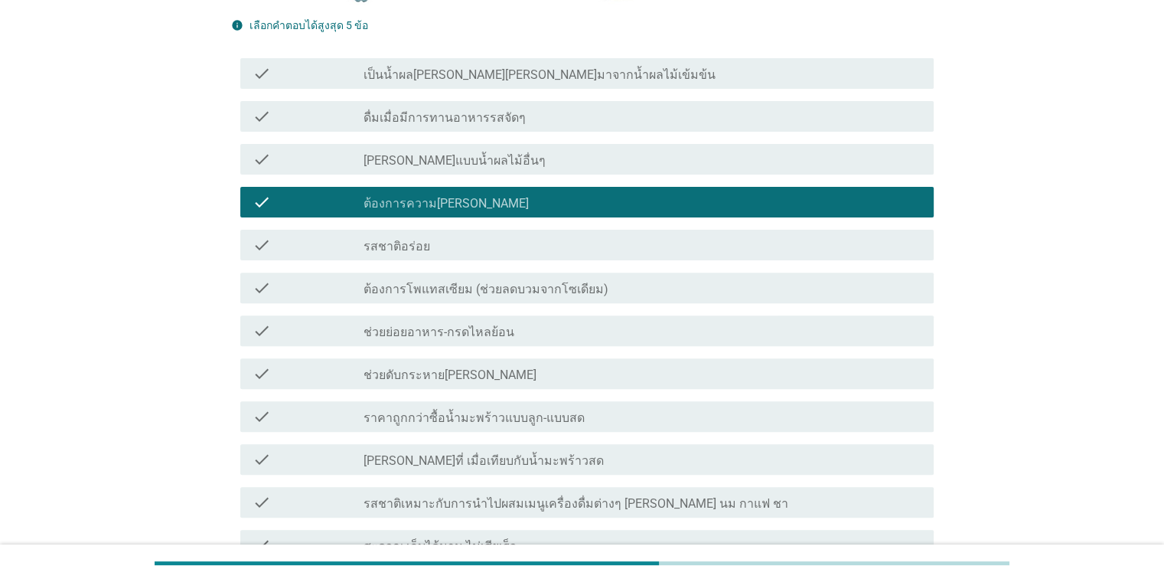
scroll to position [459, 0]
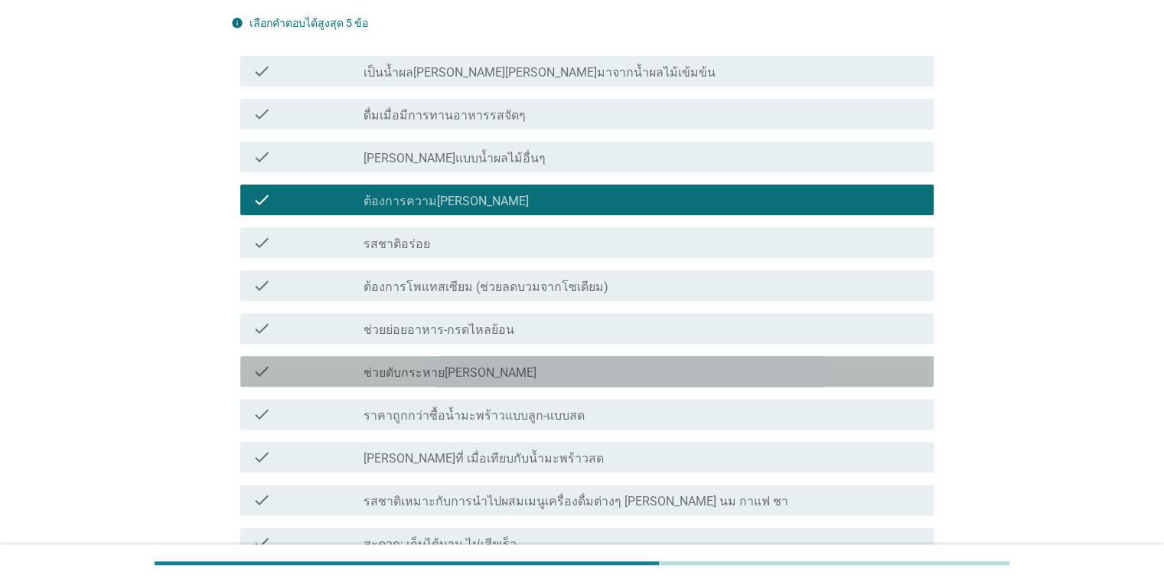
click at [425, 380] on label "ช่วยดับกระหาย[PERSON_NAME]" at bounding box center [450, 372] width 173 height 15
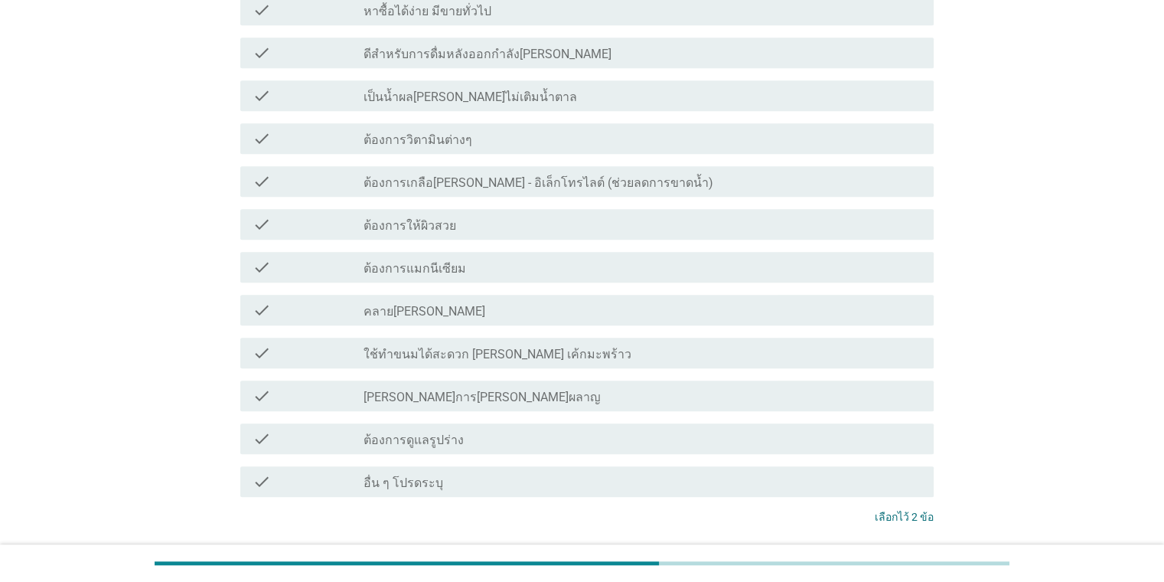
scroll to position [1280, 0]
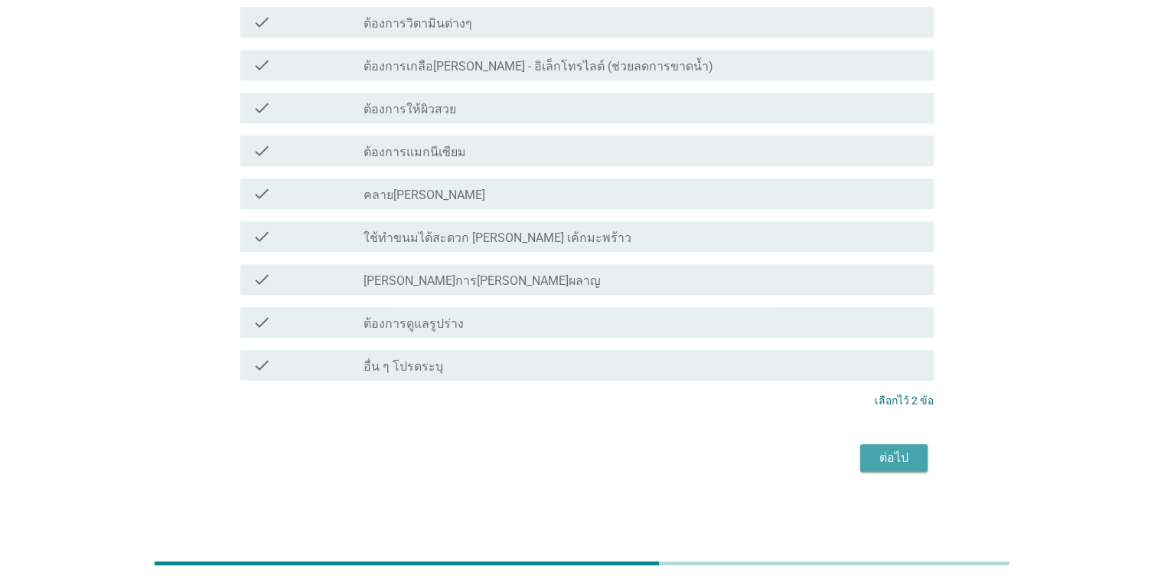
click at [753, 462] on div "ต่อไป" at bounding box center [894, 458] width 43 height 18
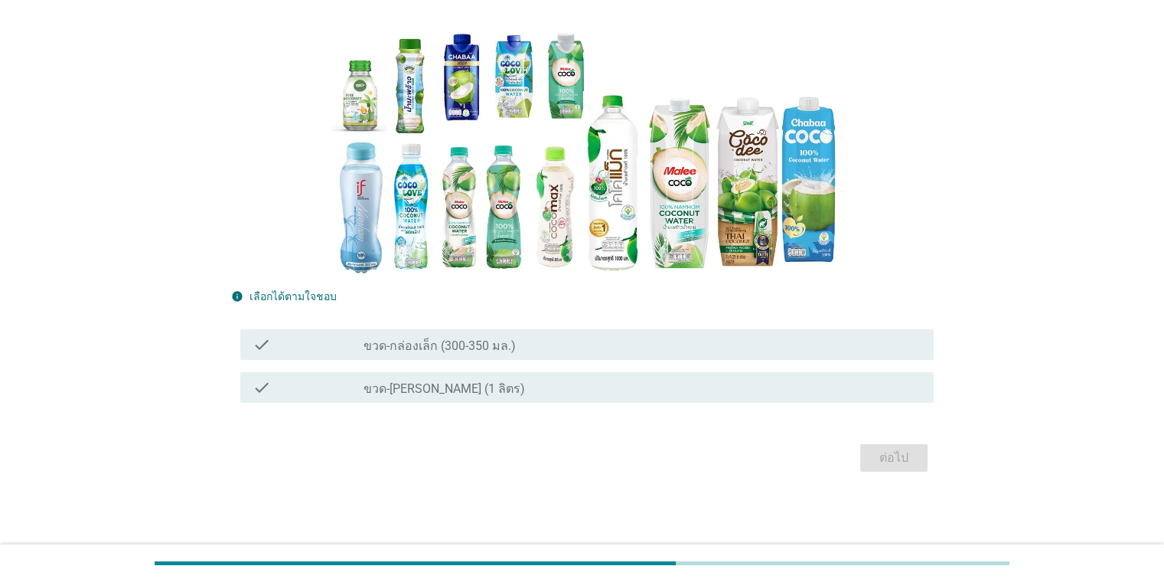
scroll to position [0, 0]
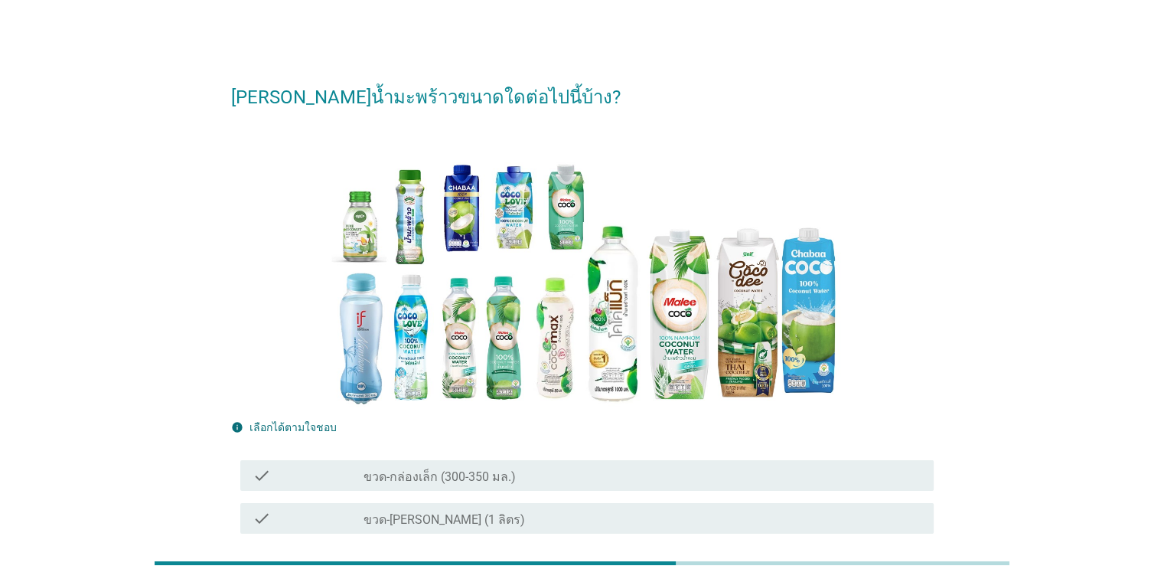
click at [453, 510] on div "check_box_outline_blank ขวด-[PERSON_NAME] (1 ลิตร)" at bounding box center [642, 518] width 557 height 18
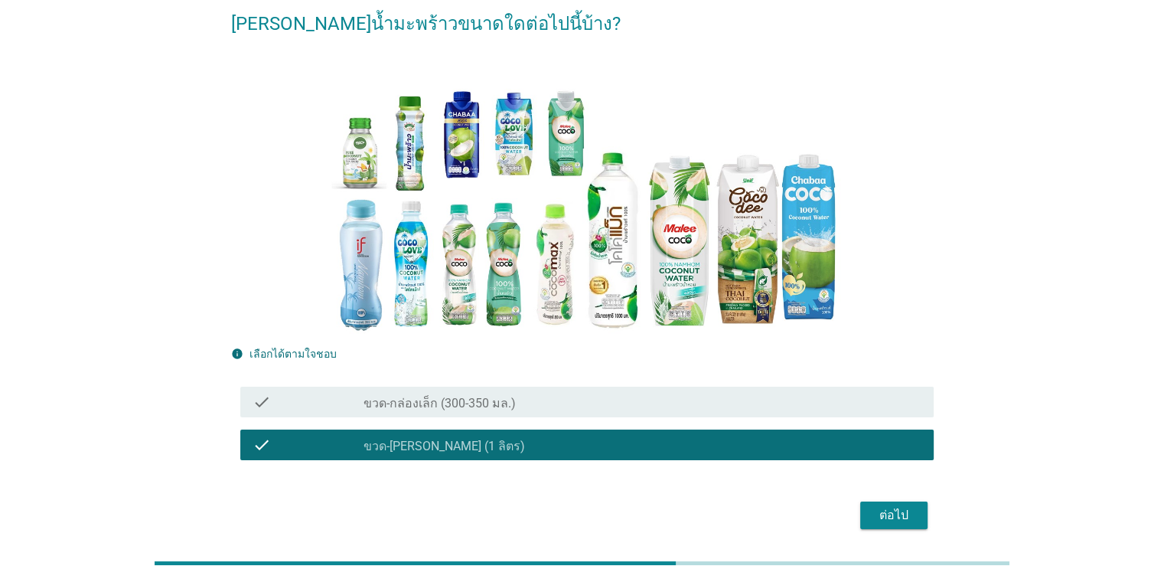
scroll to position [131, 0]
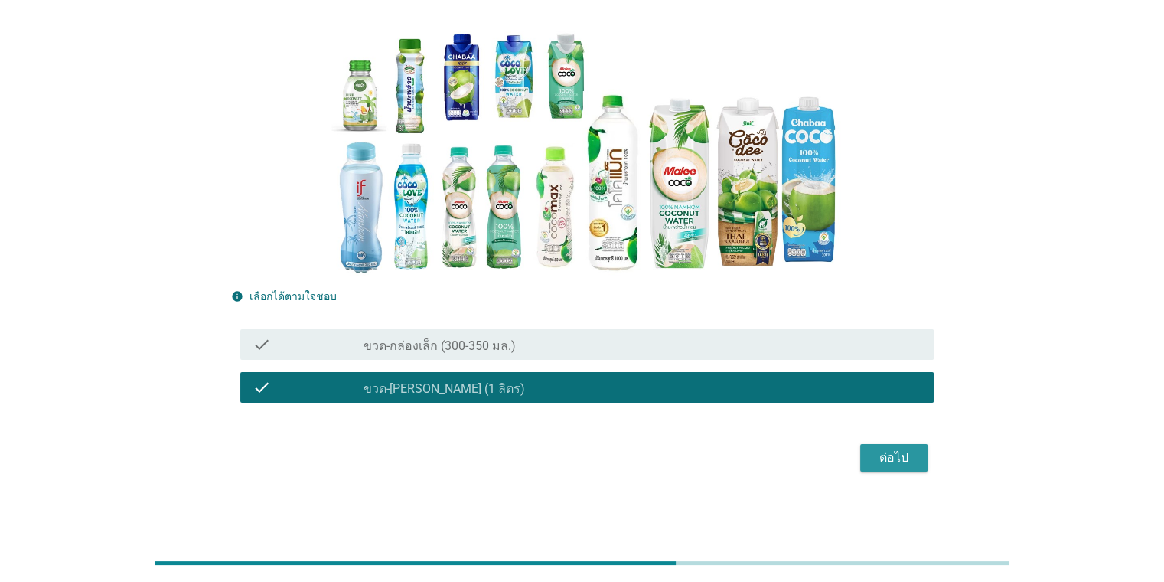
click at [753, 458] on div "ต่อไป" at bounding box center [894, 458] width 43 height 18
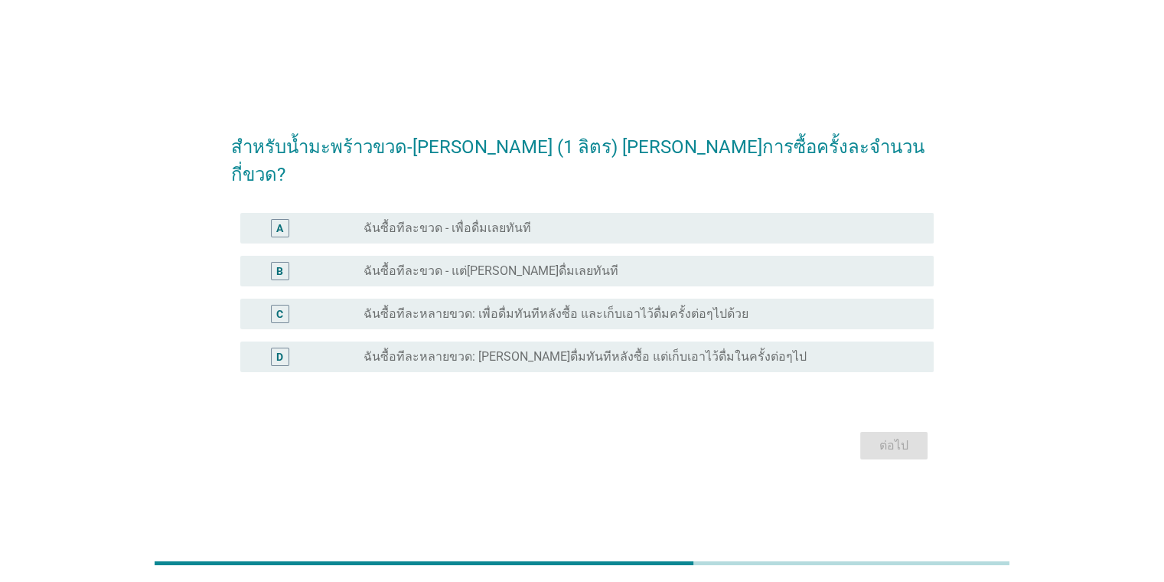
click at [517, 220] on label "ฉันซื้อทีละขวด - เพื่อดื่มเลยทันที" at bounding box center [448, 227] width 168 height 15
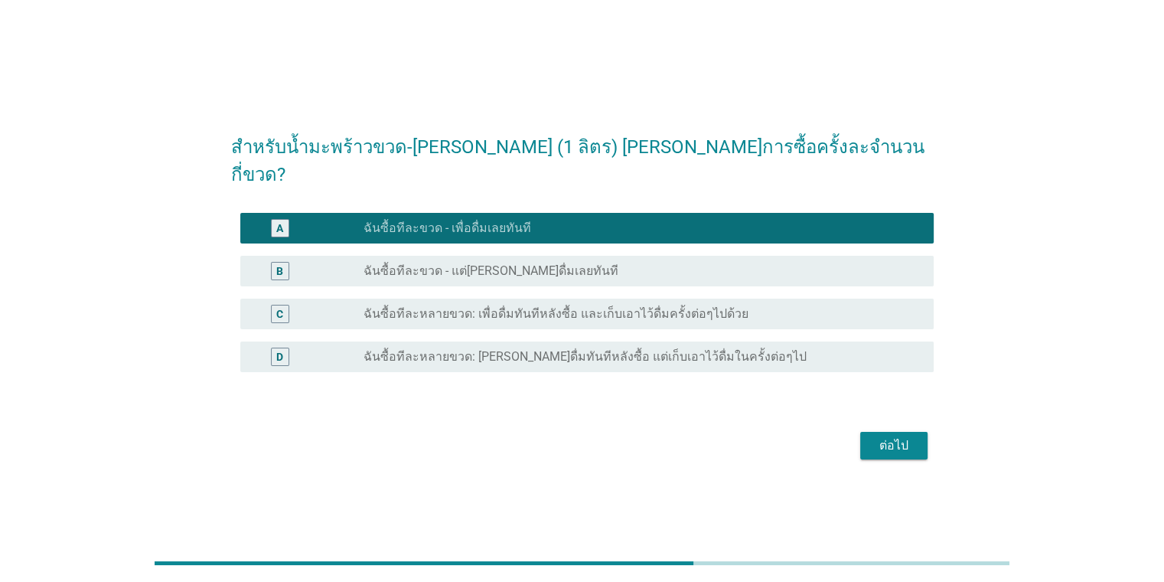
click at [599, 306] on label "ฉันซื้อทีละหลายขวด: เพื่อดื่มทันทีหลังซื้อ และเก็บเอาไว้ดื่มครั้งต่อๆไปด้วย" at bounding box center [556, 313] width 385 height 15
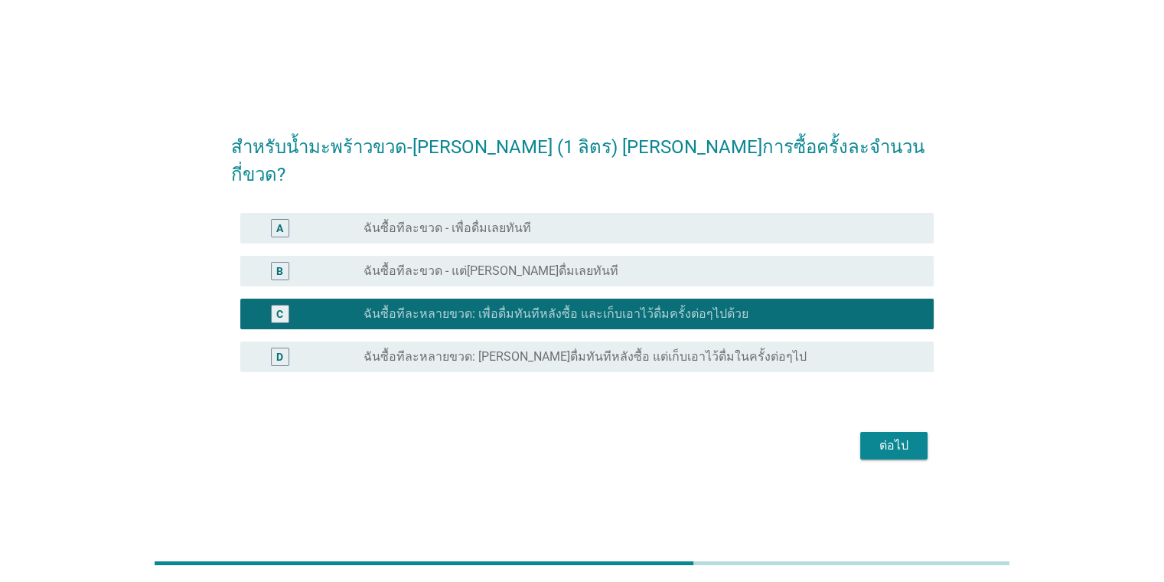
click at [753, 436] on div "ต่อไป" at bounding box center [894, 445] width 43 height 18
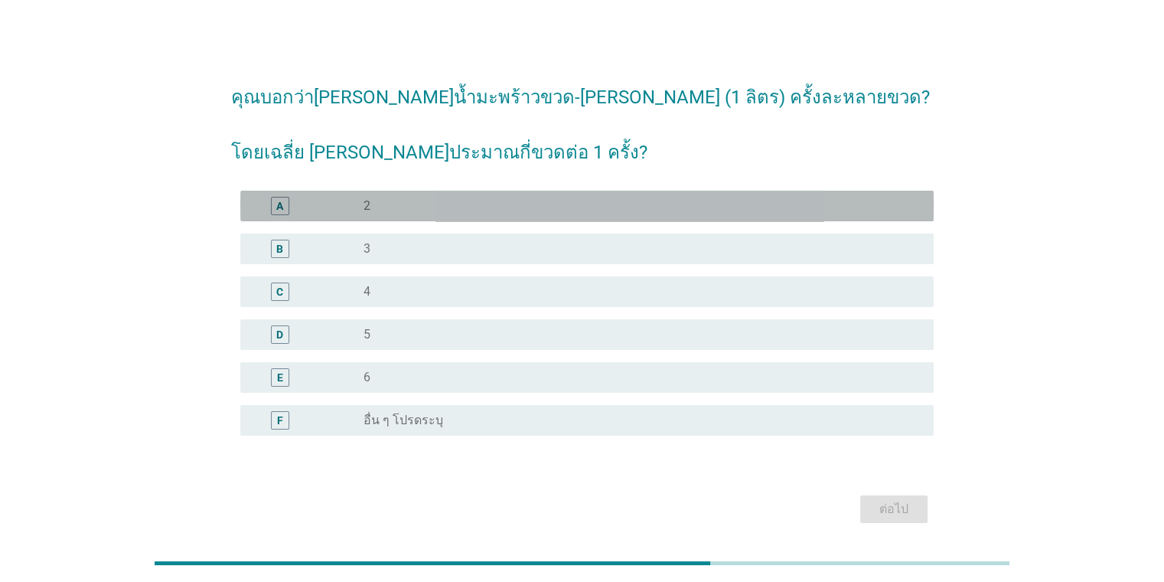
click at [375, 204] on div "radio_button_unchecked 2" at bounding box center [636, 205] width 545 height 15
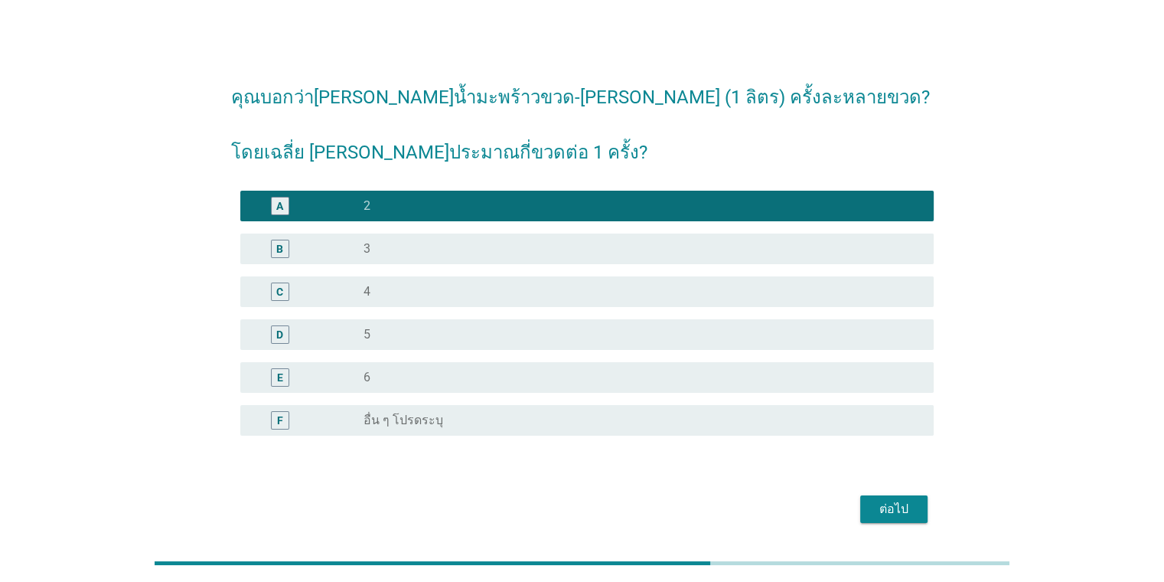
click at [753, 504] on div "ต่อไป" at bounding box center [894, 509] width 43 height 18
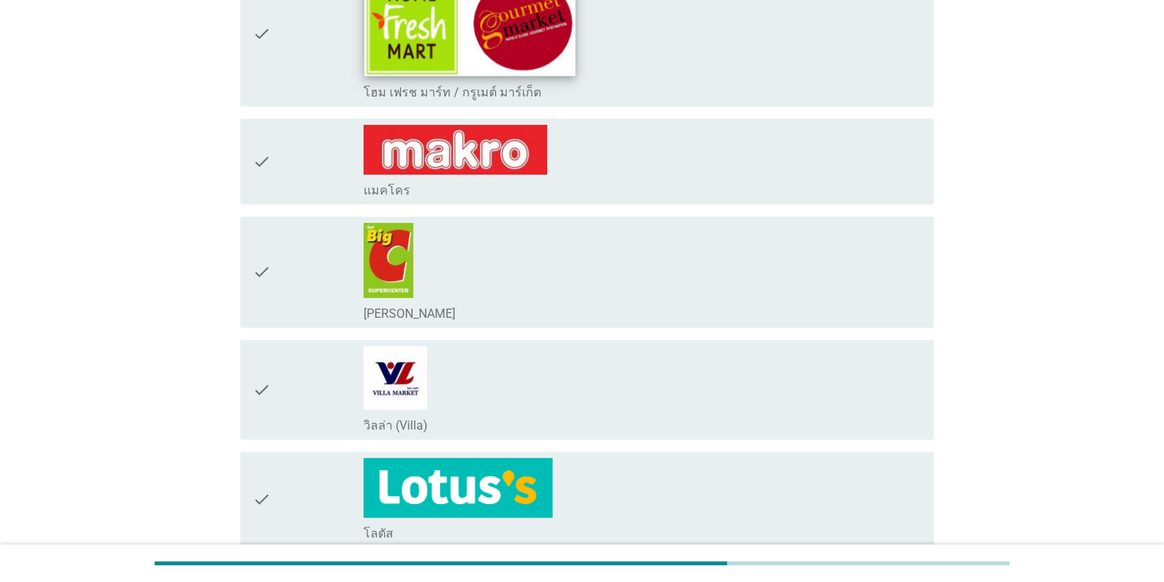
scroll to position [306, 0]
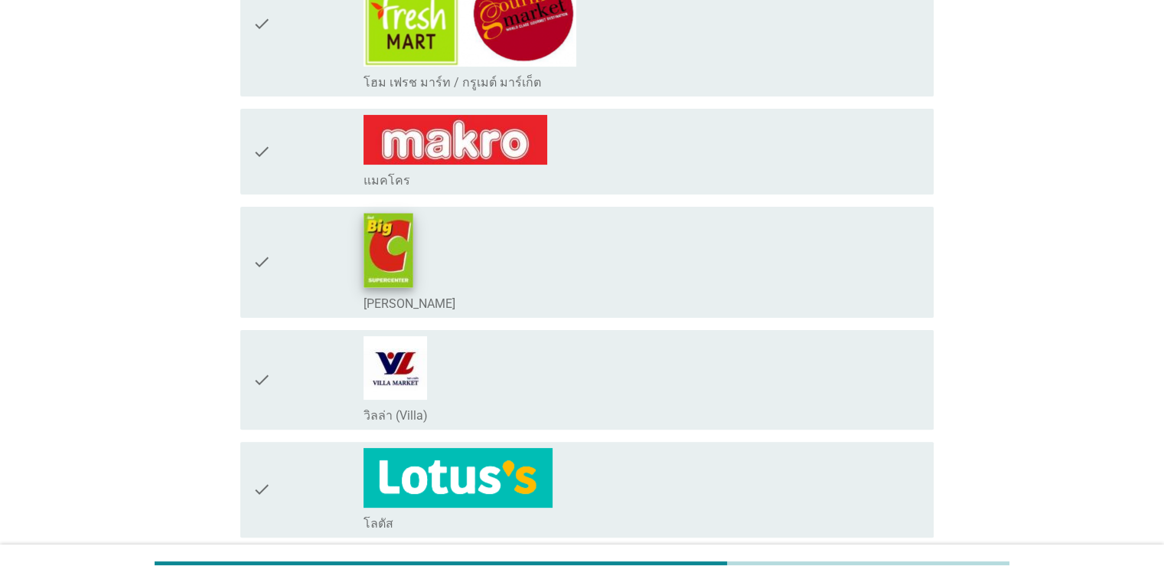
click at [378, 245] on img at bounding box center [388, 250] width 49 height 74
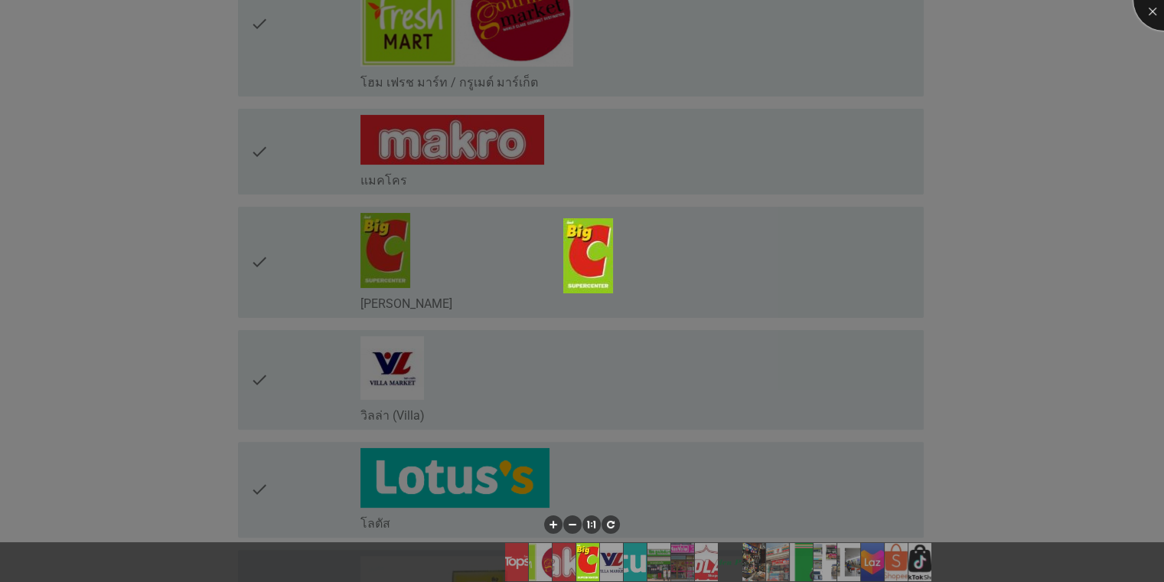
click at [753, 8] on div at bounding box center [1164, -1] width 61 height 61
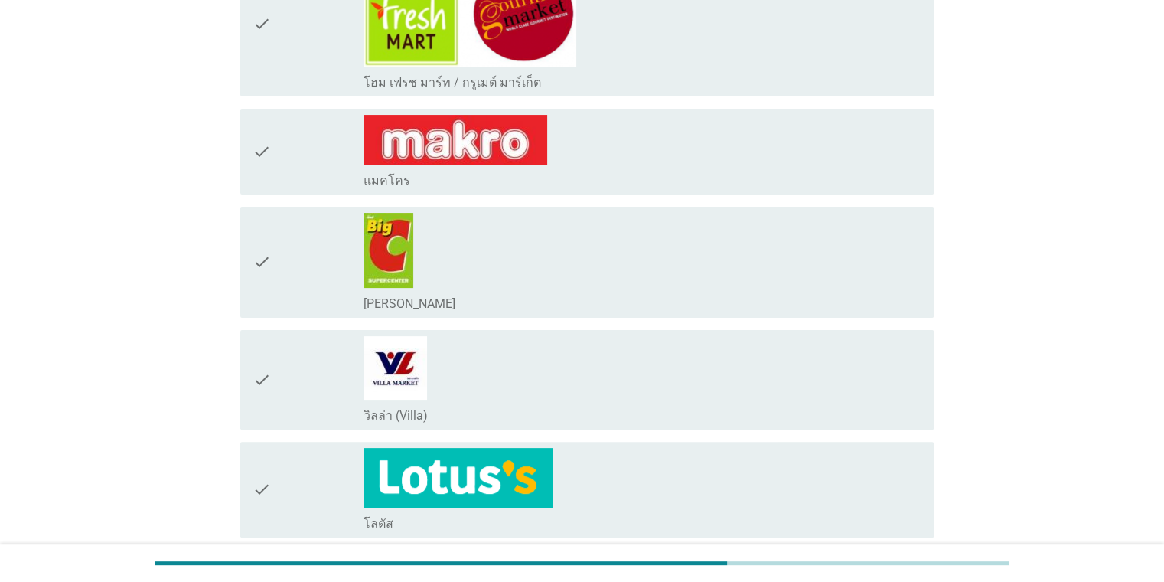
click at [266, 256] on icon "check" at bounding box center [262, 262] width 18 height 99
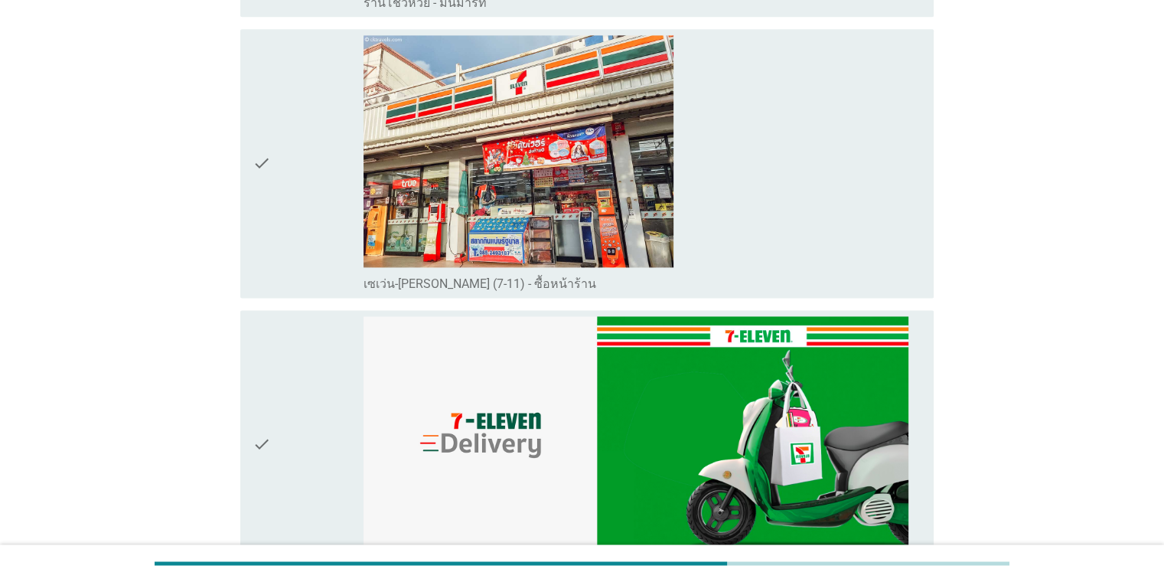
scroll to position [2143, 0]
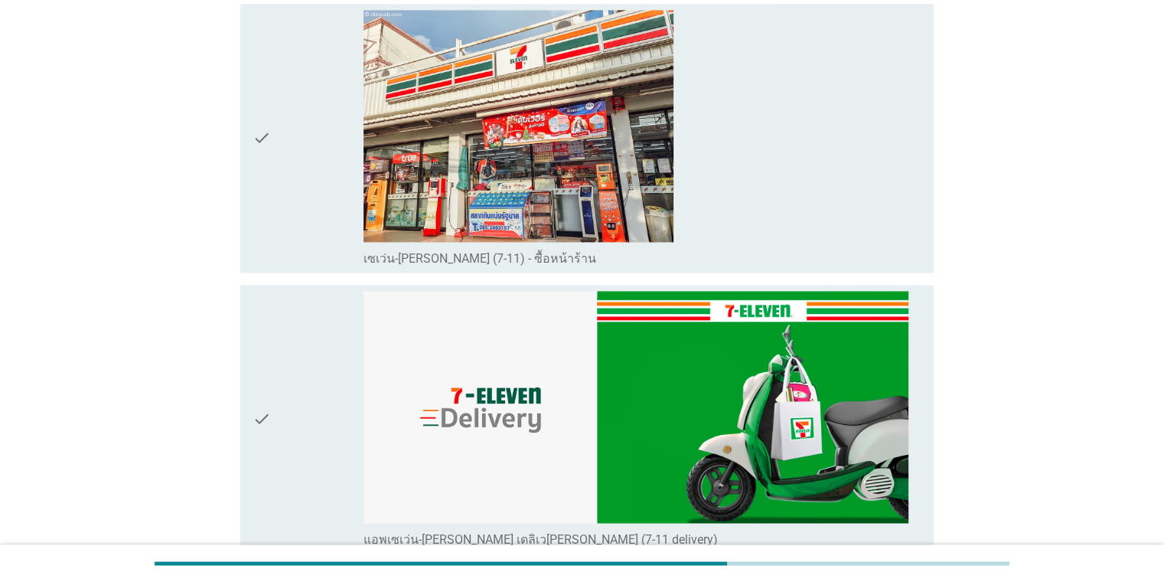
click at [299, 119] on div "check" at bounding box center [309, 138] width 112 height 256
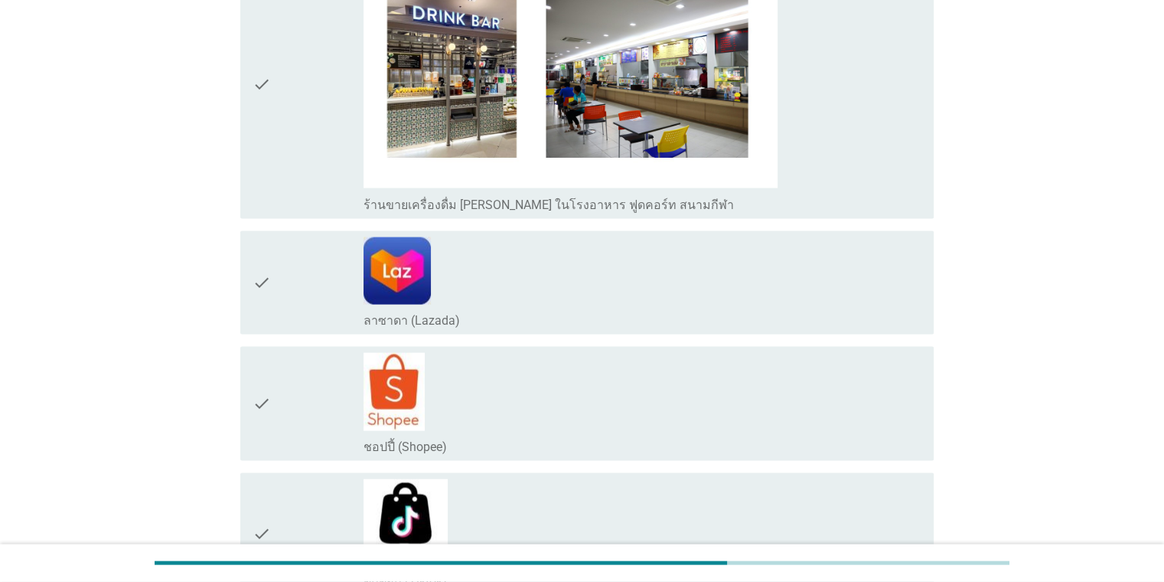
scroll to position [3250, 0]
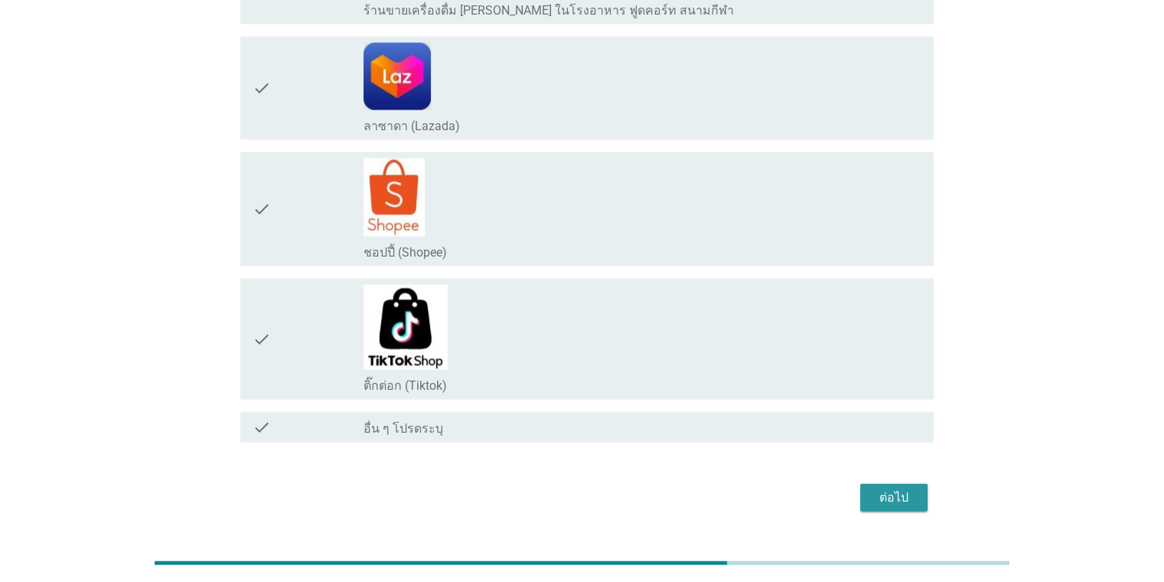
click at [753, 488] on div "ต่อไป" at bounding box center [894, 497] width 43 height 18
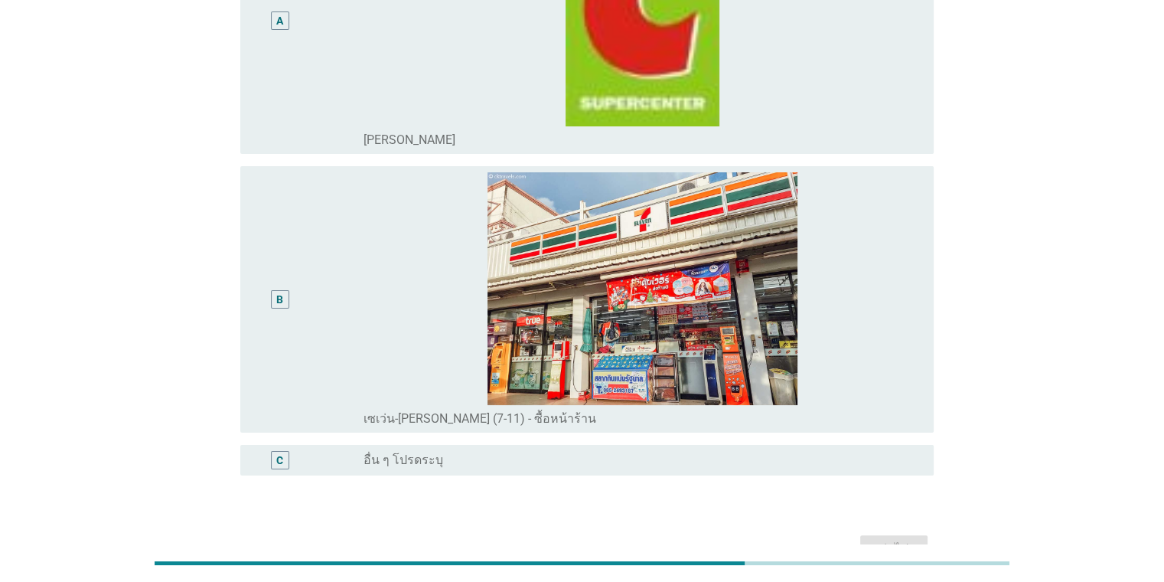
scroll to position [153, 0]
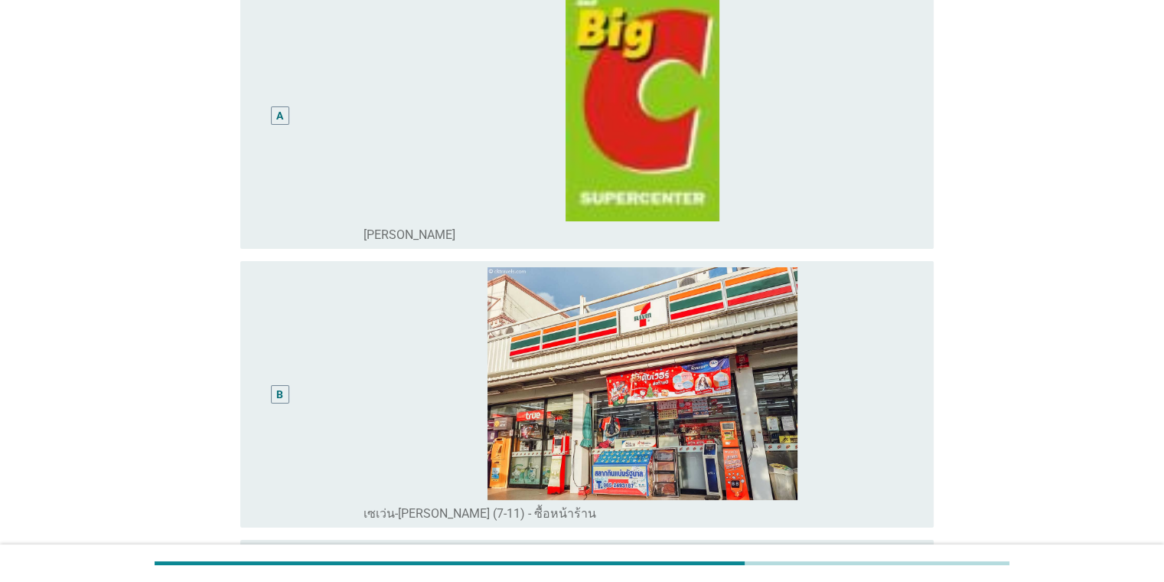
click at [285, 124] on div "A" at bounding box center [280, 115] width 18 height 18
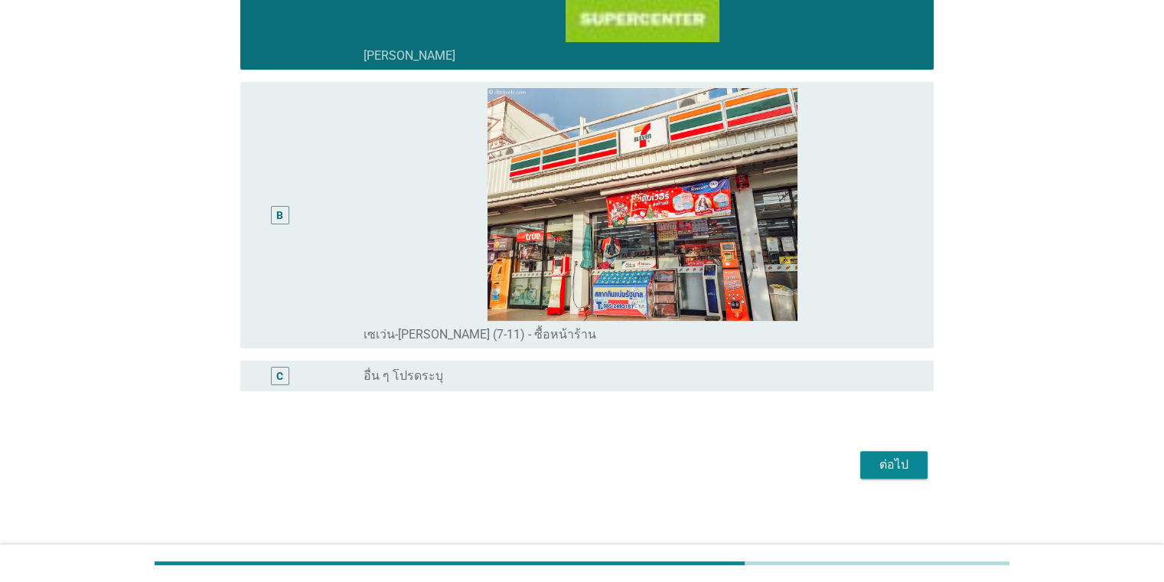
scroll to position [338, 0]
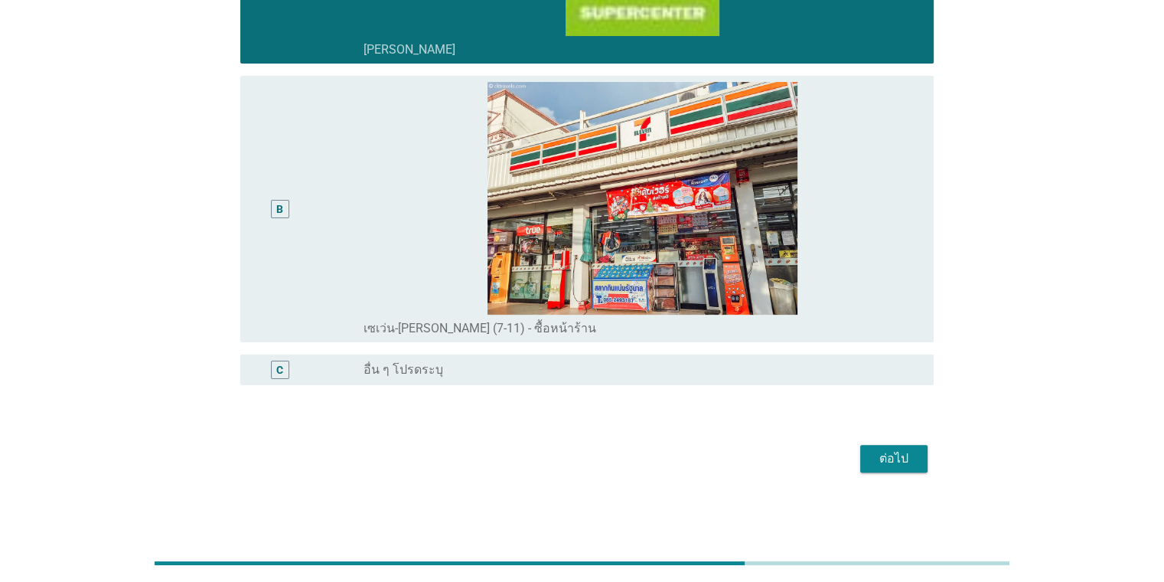
click at [753, 465] on div "ต่อไป" at bounding box center [894, 458] width 43 height 18
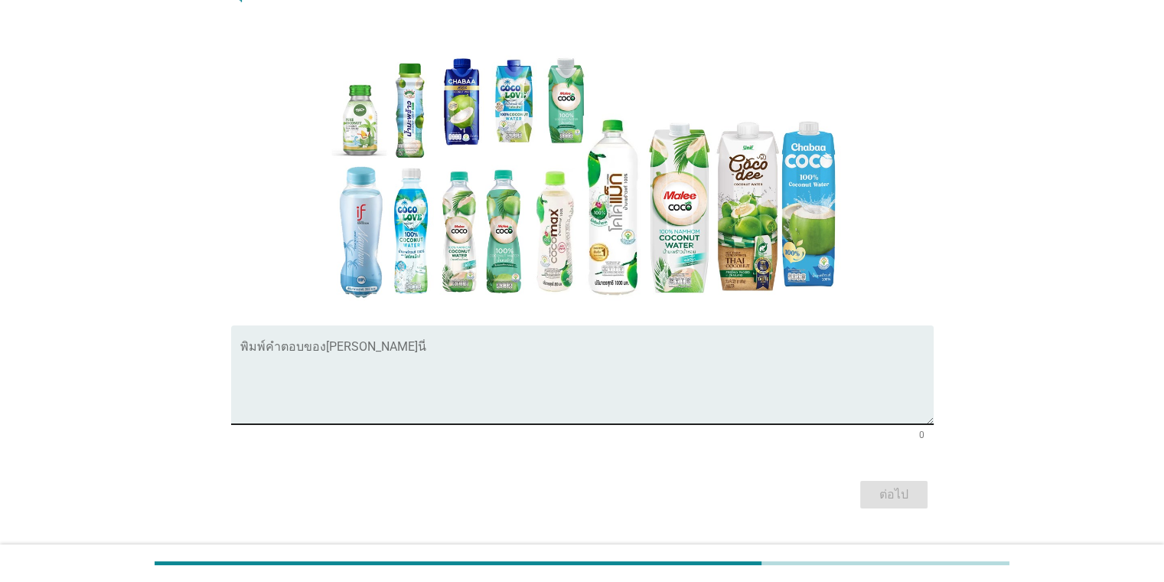
scroll to position [226, 0]
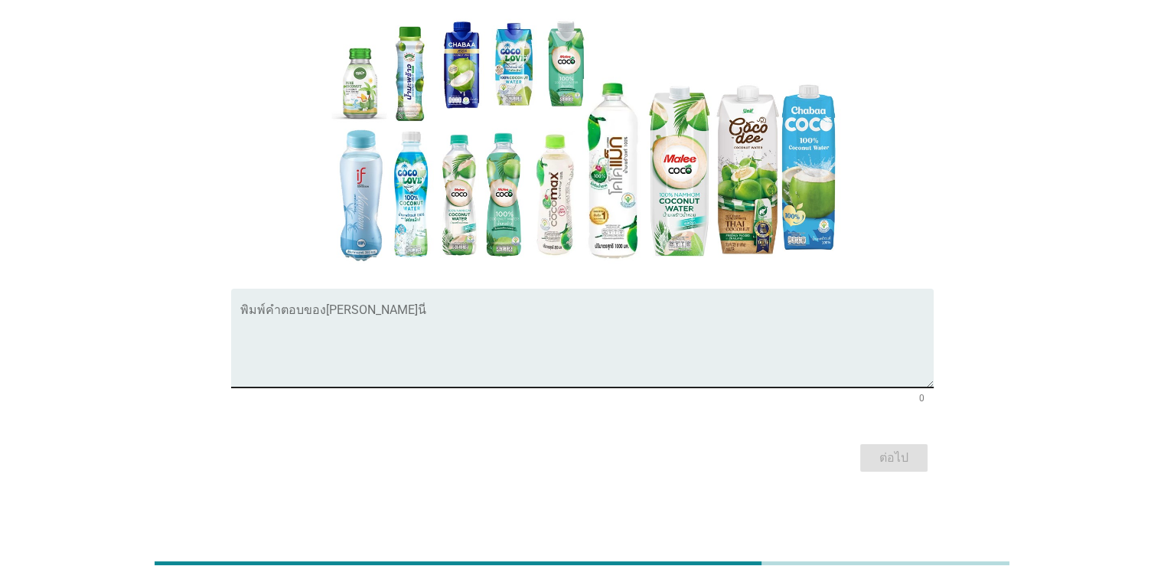
click at [346, 313] on textarea "พิมพ์คำตอบของคุณ ที่นี่" at bounding box center [587, 347] width 694 height 80
type textarea "w"
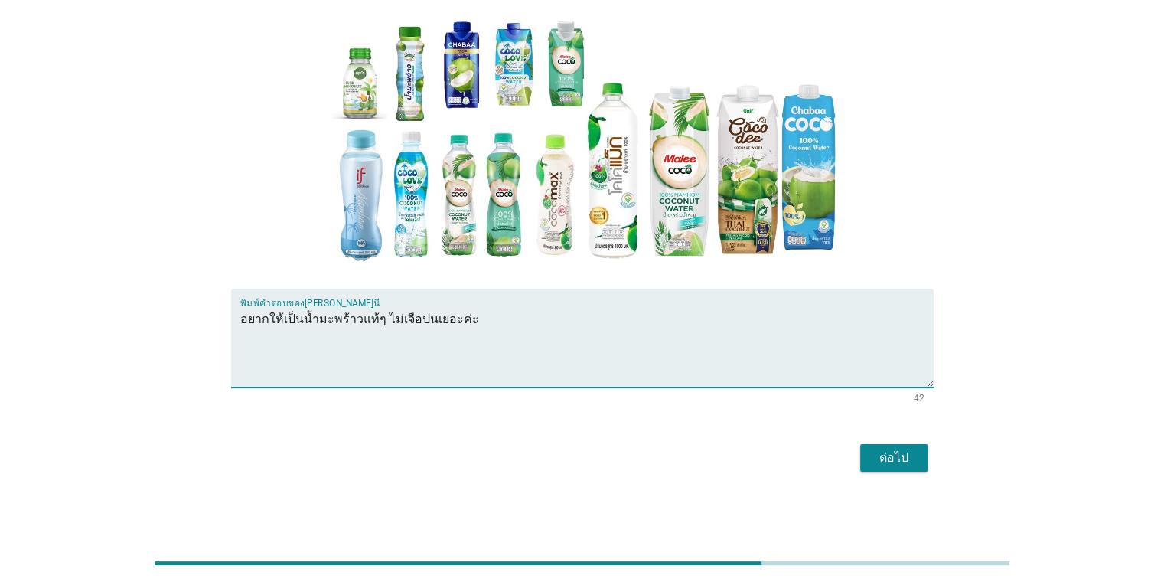
type textarea "อยากให้เป็นน้ำมะพร้าวแท้ๆ ไม่เจือปนเยอะค่ะ"
click at [753, 451] on div "ต่อไป" at bounding box center [894, 458] width 43 height 18
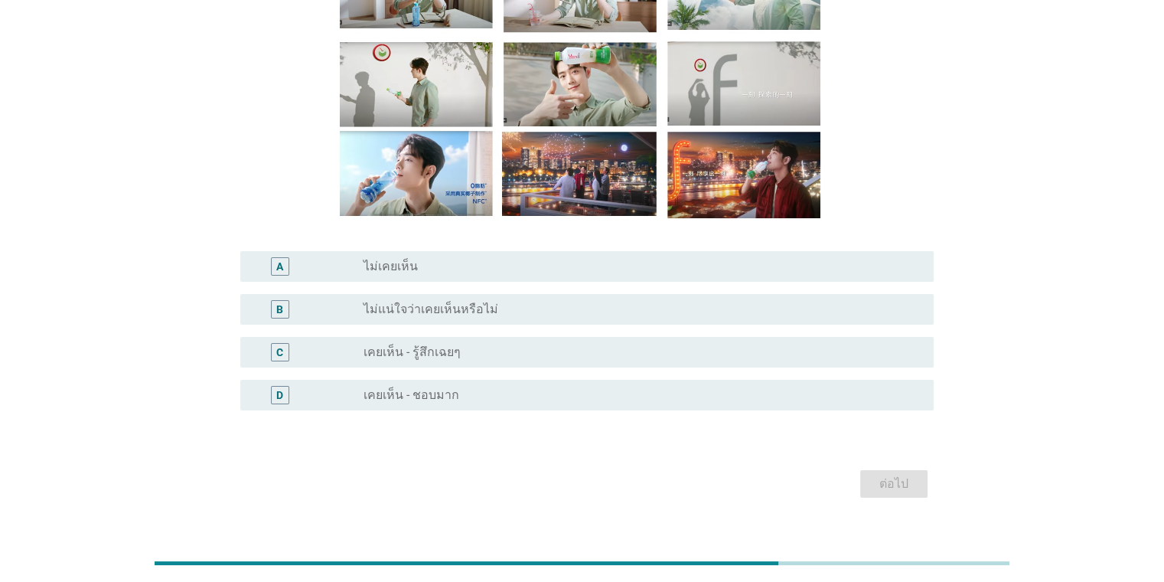
scroll to position [212, 0]
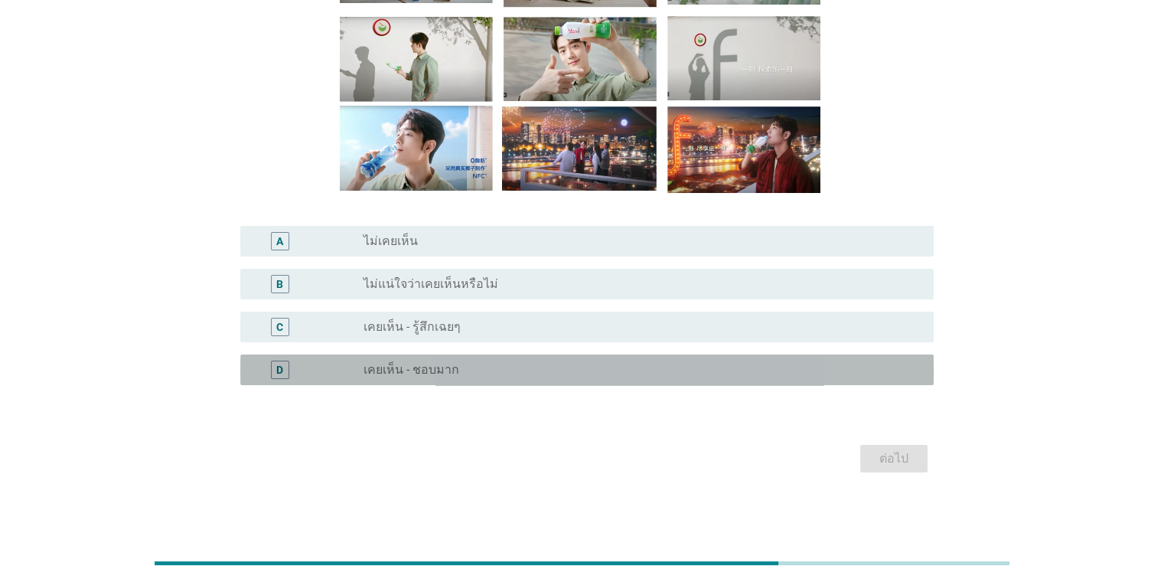
click at [421, 370] on label "เคยเห็น - ชอบมาก" at bounding box center [412, 369] width 96 height 15
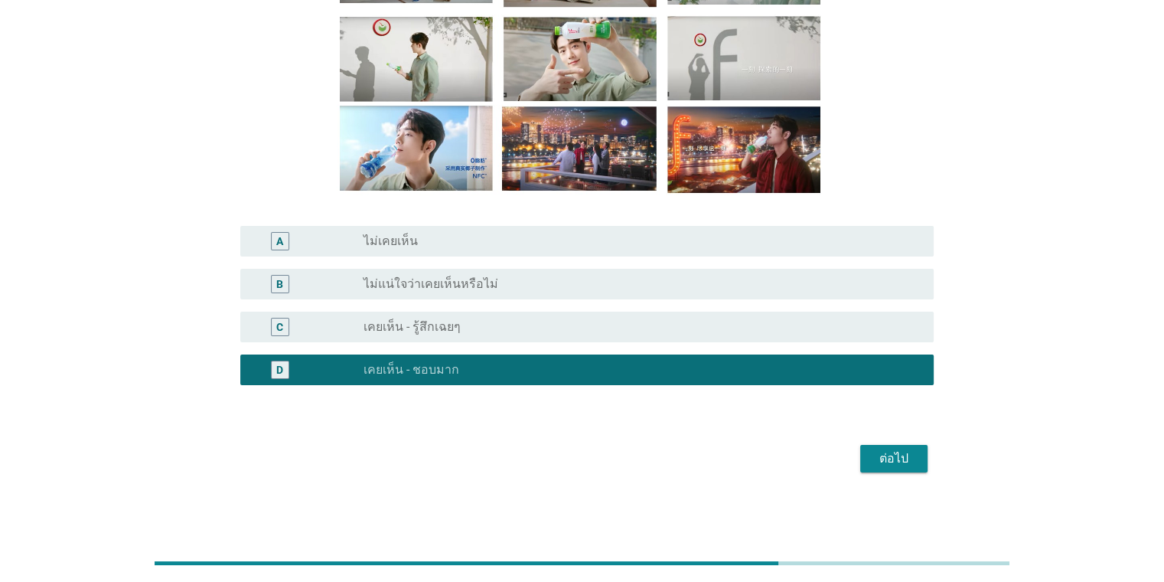
click at [753, 455] on div "ต่อไป" at bounding box center [894, 458] width 43 height 18
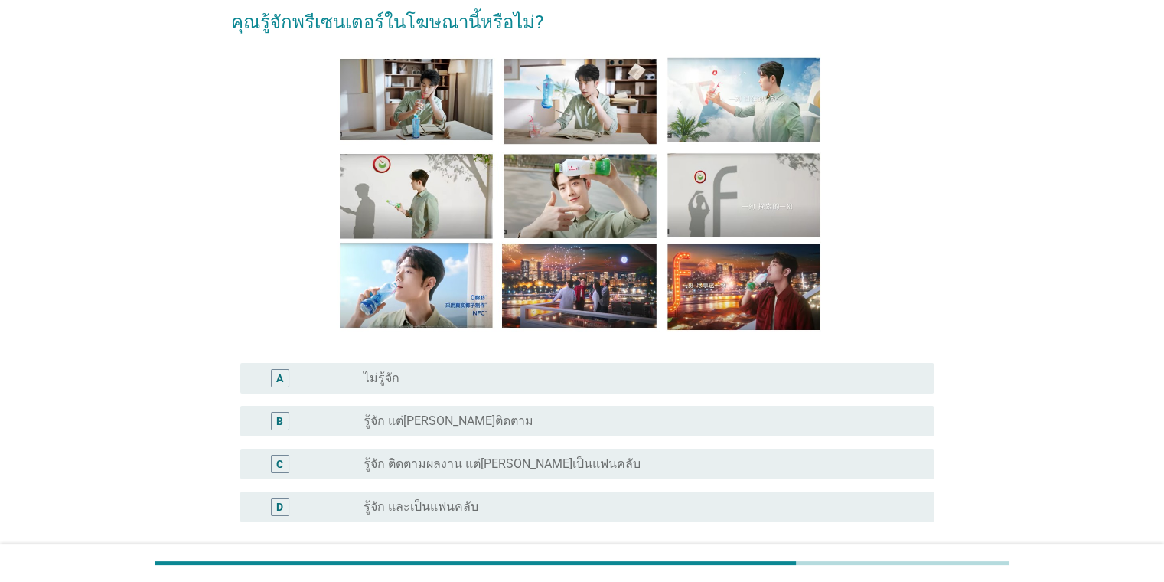
scroll to position [153, 0]
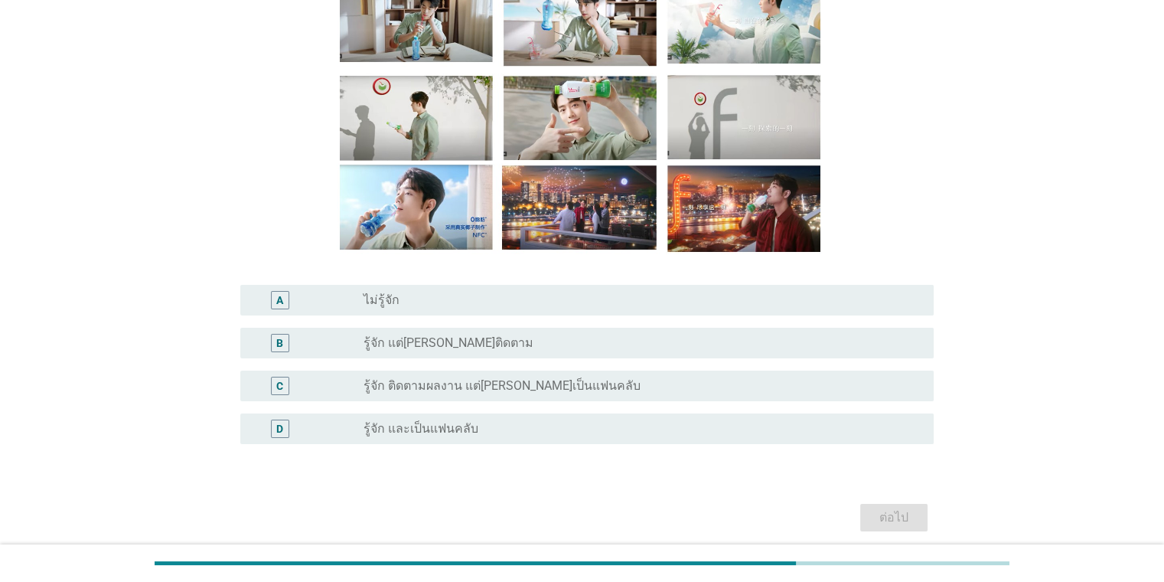
click at [427, 429] on label "รู้จัก และเป็นแฟนคลับ" at bounding box center [421, 428] width 115 height 15
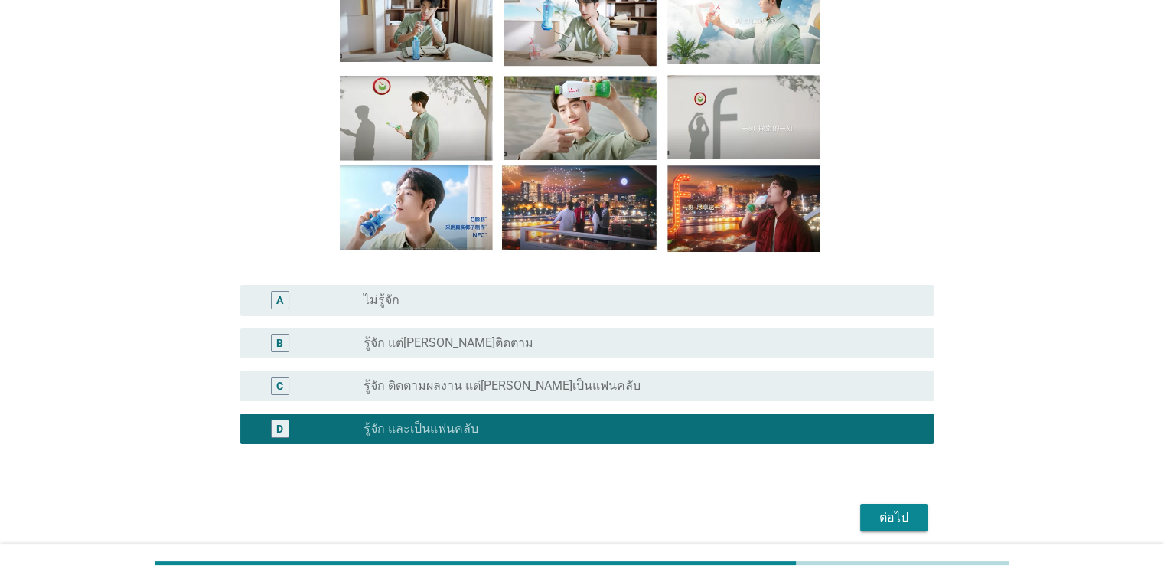
click at [753, 518] on div "ต่อไป" at bounding box center [894, 517] width 43 height 18
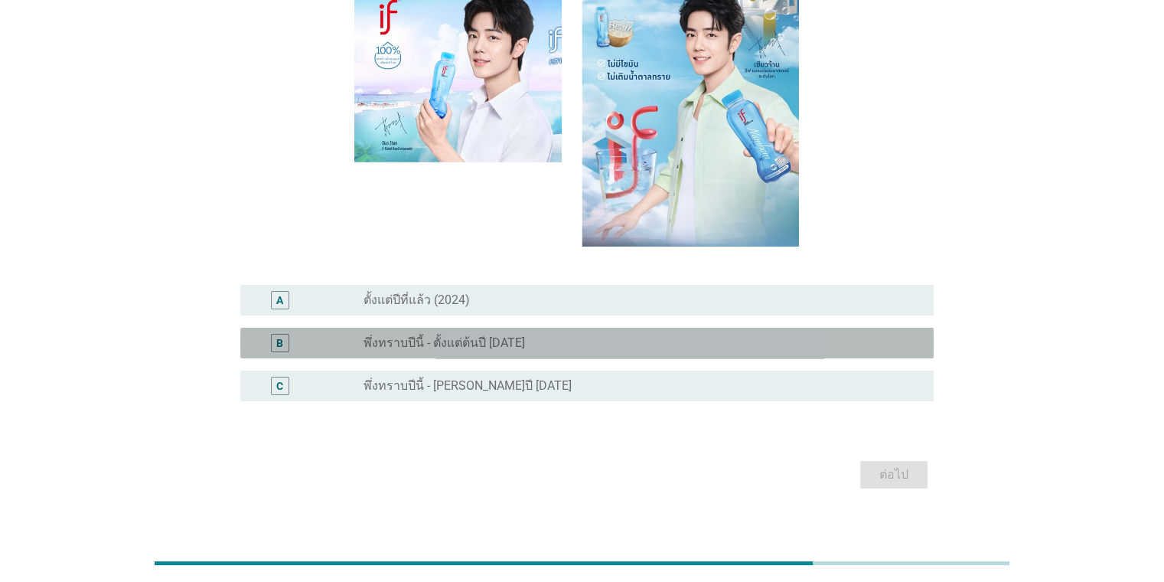
click at [429, 340] on label "พึ่งทราบปีนี้ - ตั้งแต่ต้นปี [DATE]" at bounding box center [445, 342] width 162 height 15
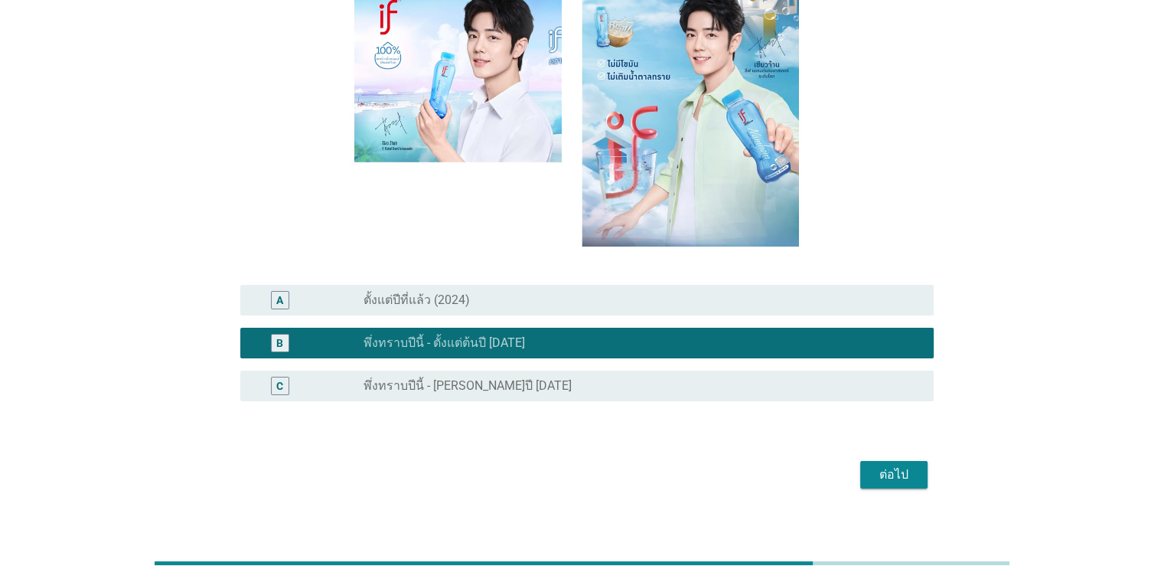
click at [753, 481] on div "ต่อไป" at bounding box center [894, 474] width 43 height 18
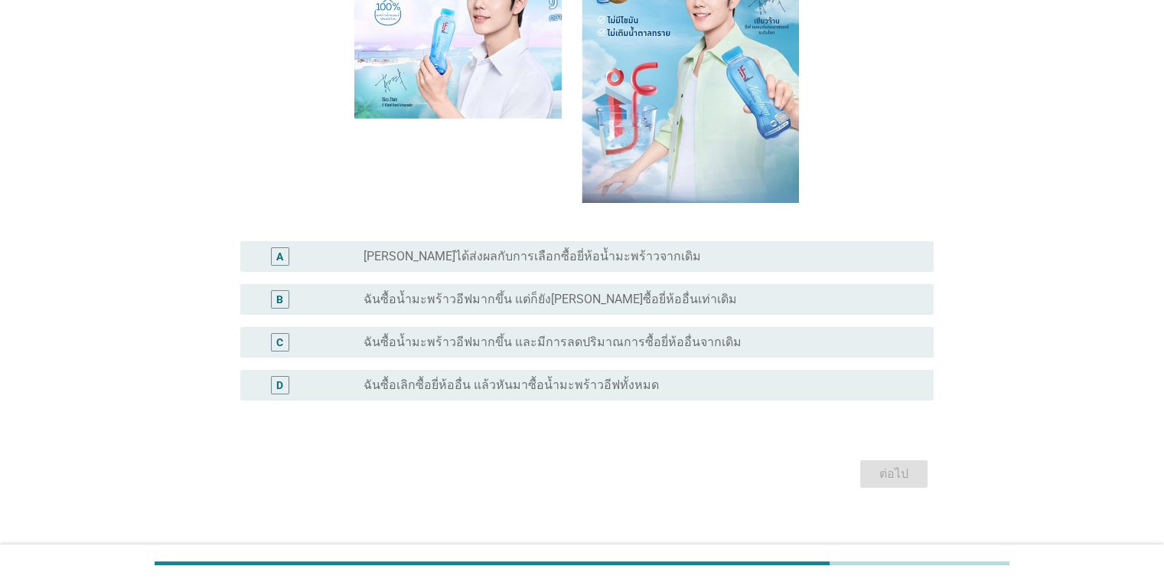
scroll to position [240, 0]
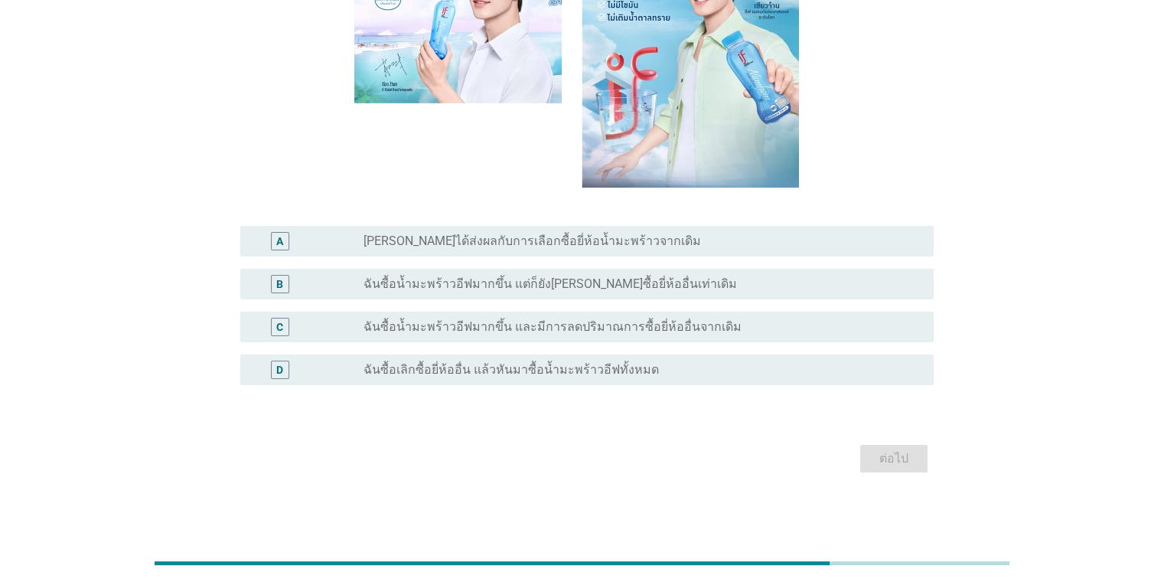
click at [416, 288] on label "ฉันซื้อน้ำมะพร้าวอีฟมากขึ้น แต่ก็ยัง[PERSON_NAME]ซื้อยี่ห้ออื่นเท่าเดิม" at bounding box center [551, 283] width 374 height 15
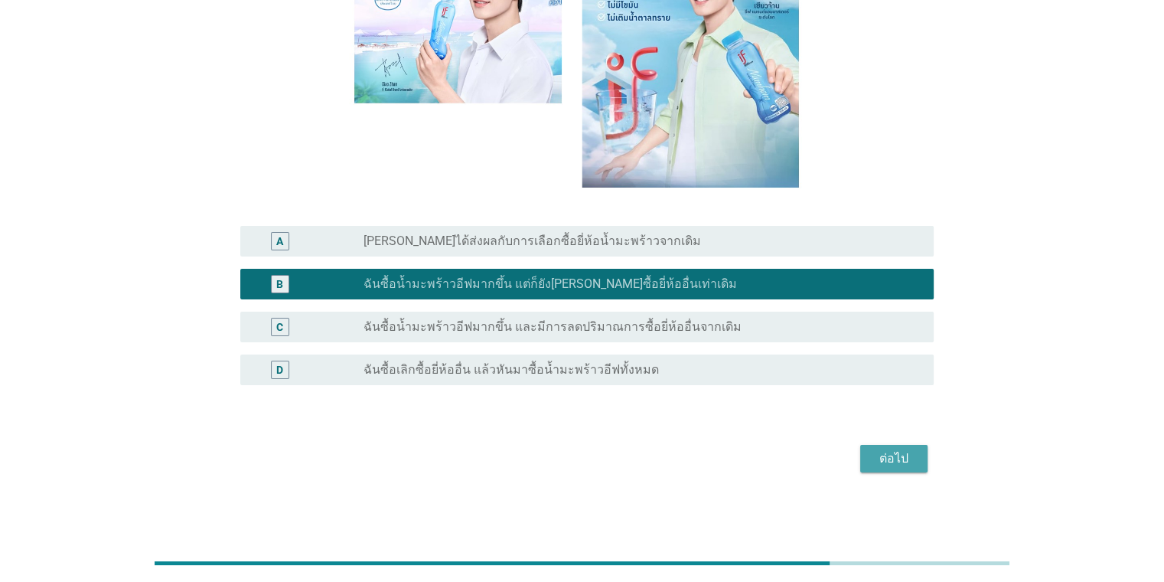
click at [753, 465] on div "ต่อไป" at bounding box center [894, 458] width 43 height 18
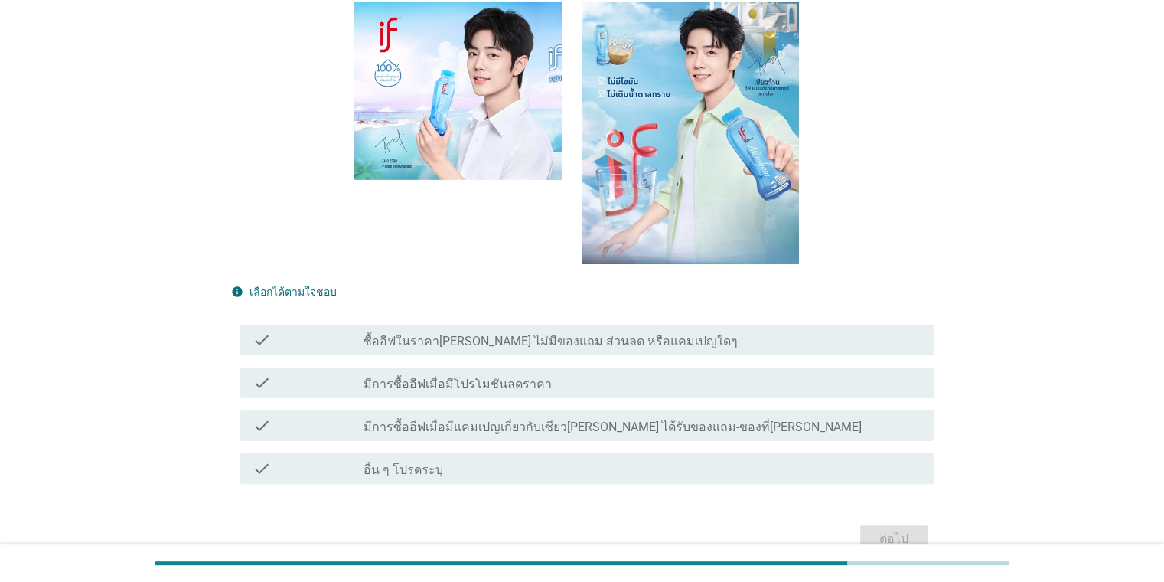
scroll to position [272, 0]
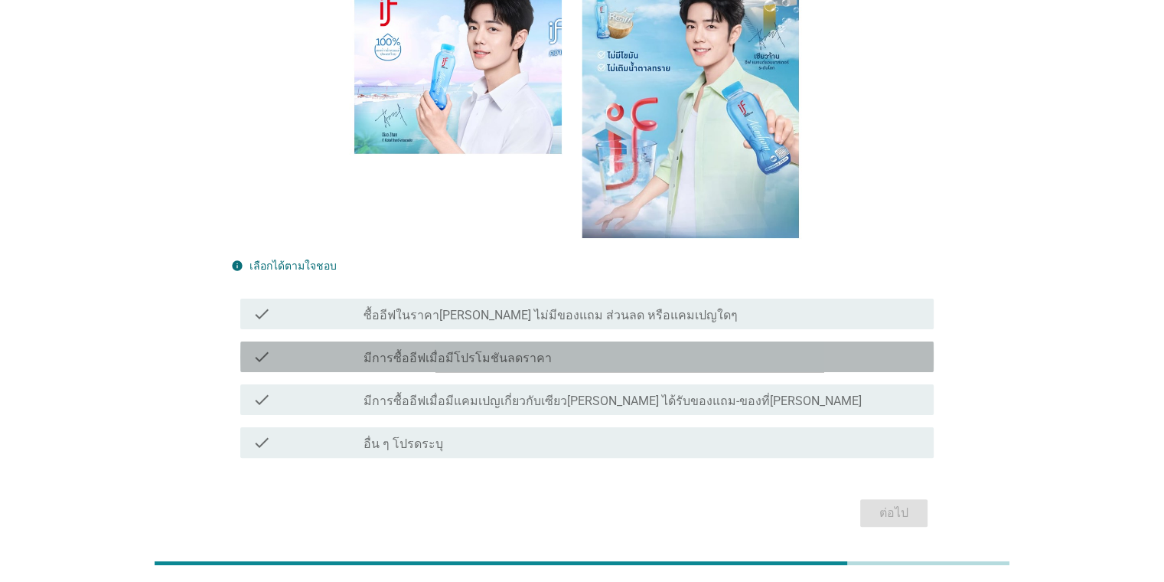
click at [460, 351] on label "มีการซื้ออีฟเมื่อมีโปรโมชันลดราคา" at bounding box center [458, 358] width 188 height 15
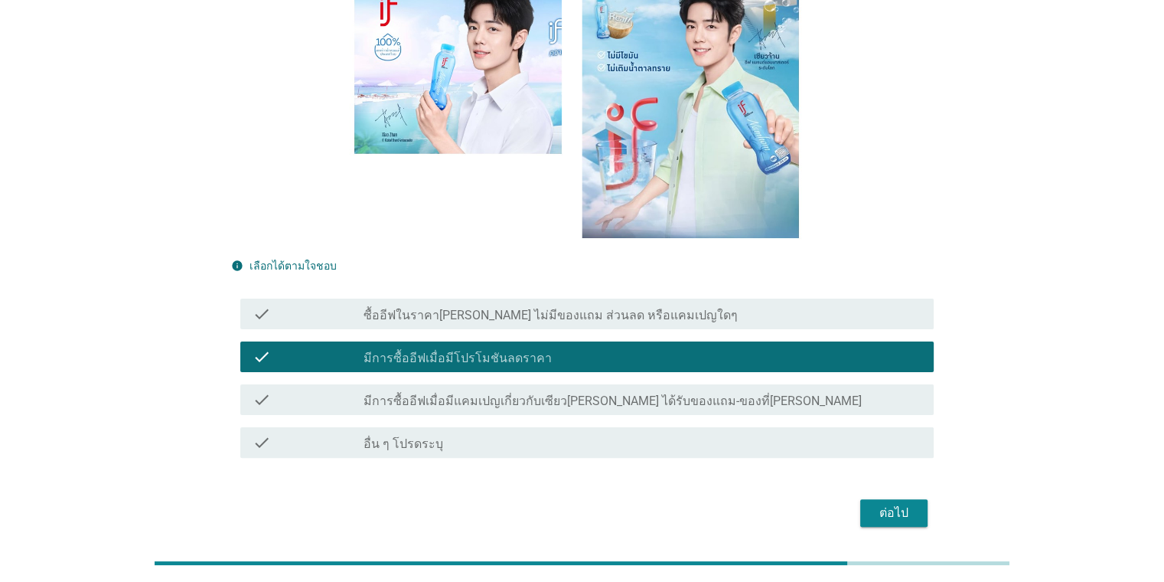
click at [753, 504] on div "ต่อไป" at bounding box center [894, 513] width 43 height 18
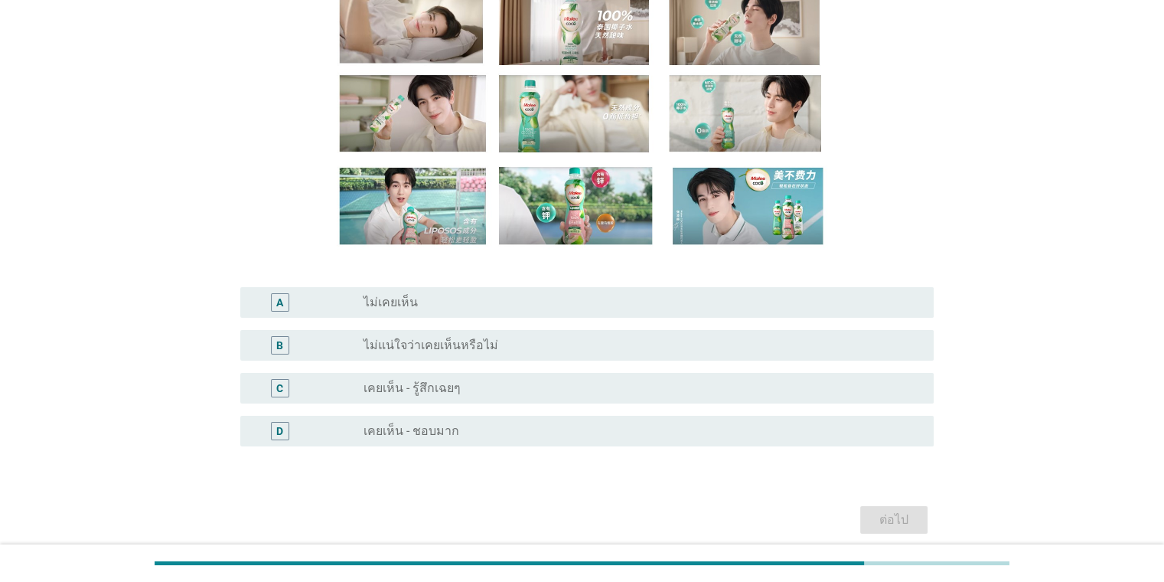
scroll to position [153, 0]
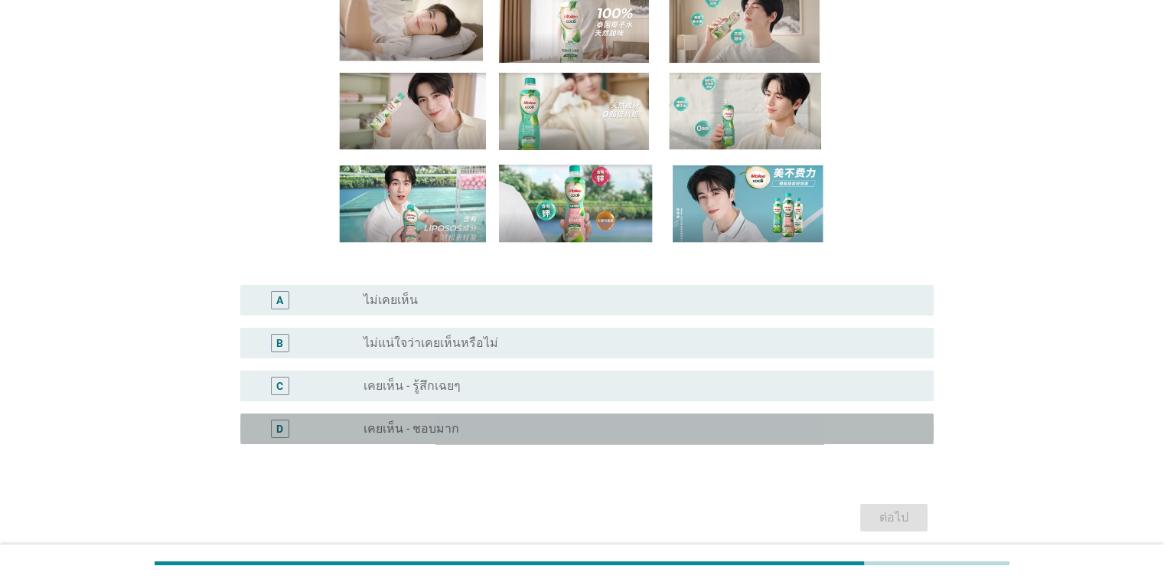
click at [433, 427] on label "เคยเห็น - ชอบมาก" at bounding box center [412, 428] width 96 height 15
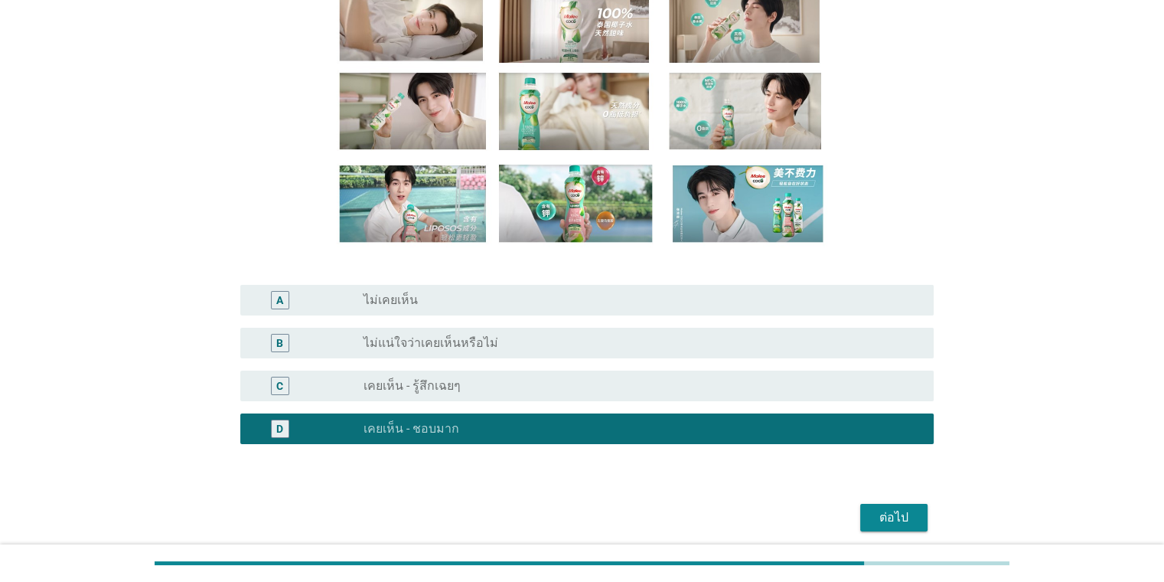
click at [753, 508] on div "ต่อไป" at bounding box center [894, 517] width 43 height 18
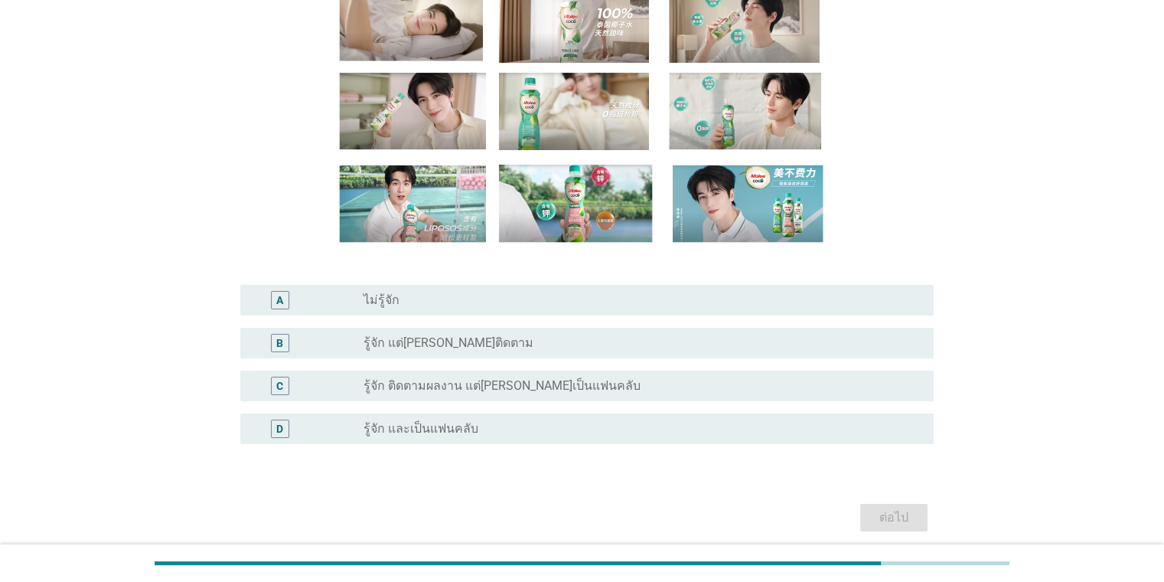
click at [390, 426] on label "รู้จัก และเป็นแฟนคลับ" at bounding box center [421, 428] width 115 height 15
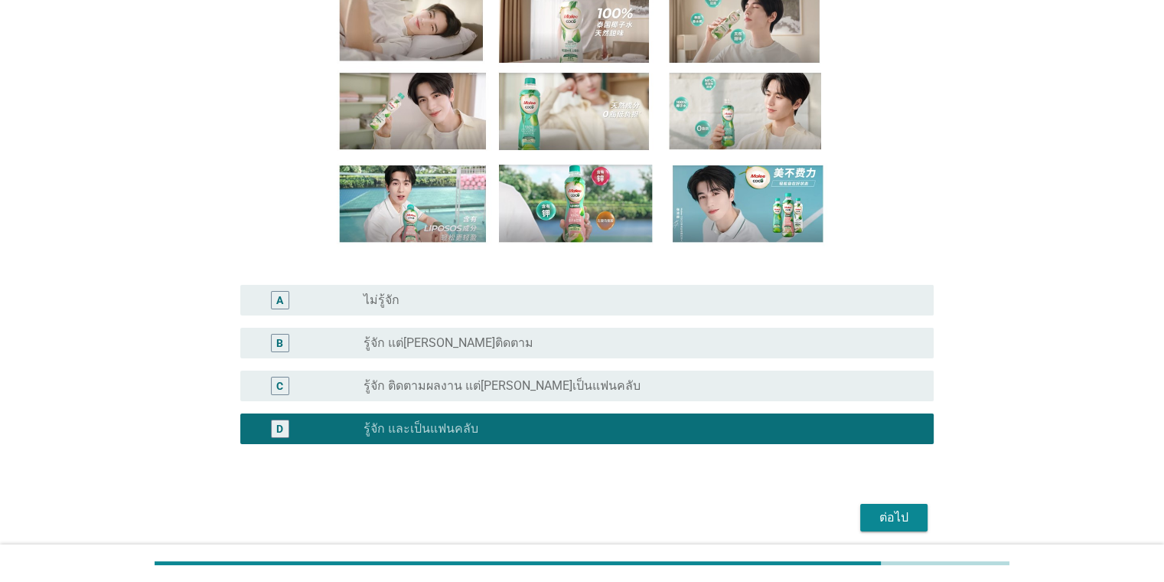
click at [753, 524] on div "ต่อไป" at bounding box center [894, 517] width 43 height 18
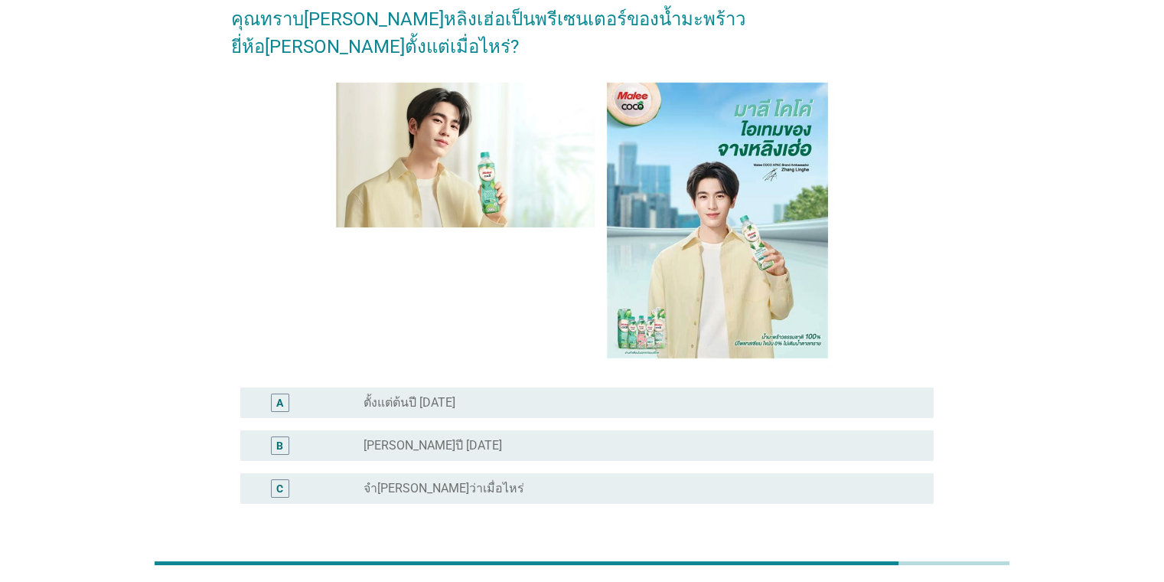
scroll to position [77, 0]
click at [416, 397] on label "ตั้งแต่ต้นปี [DATE]" at bounding box center [410, 404] width 92 height 15
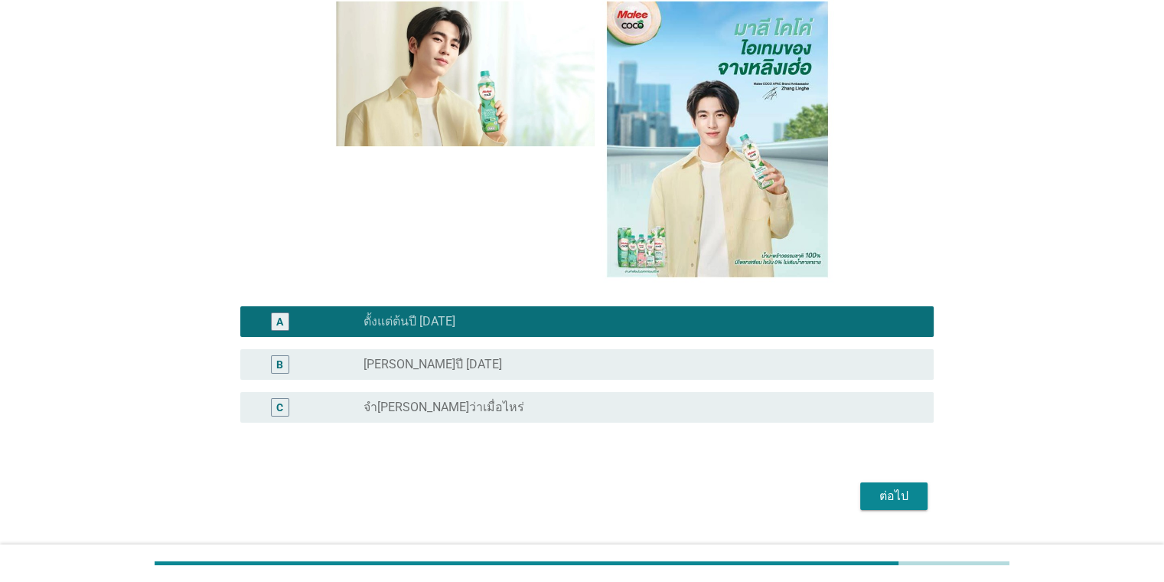
scroll to position [169, 0]
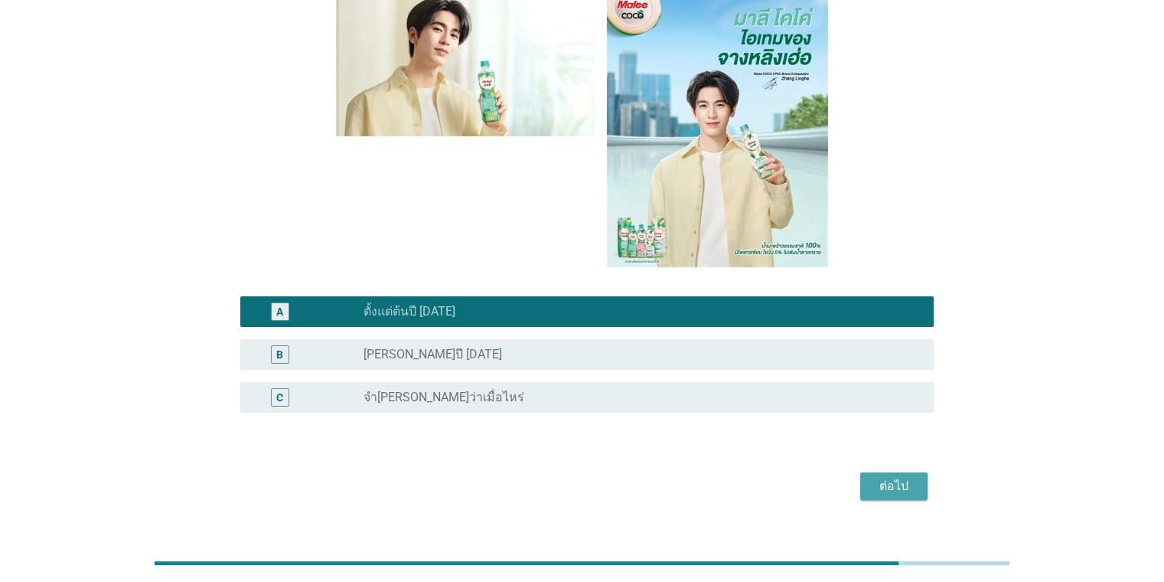
click at [753, 477] on div "ต่อไป" at bounding box center [894, 486] width 43 height 18
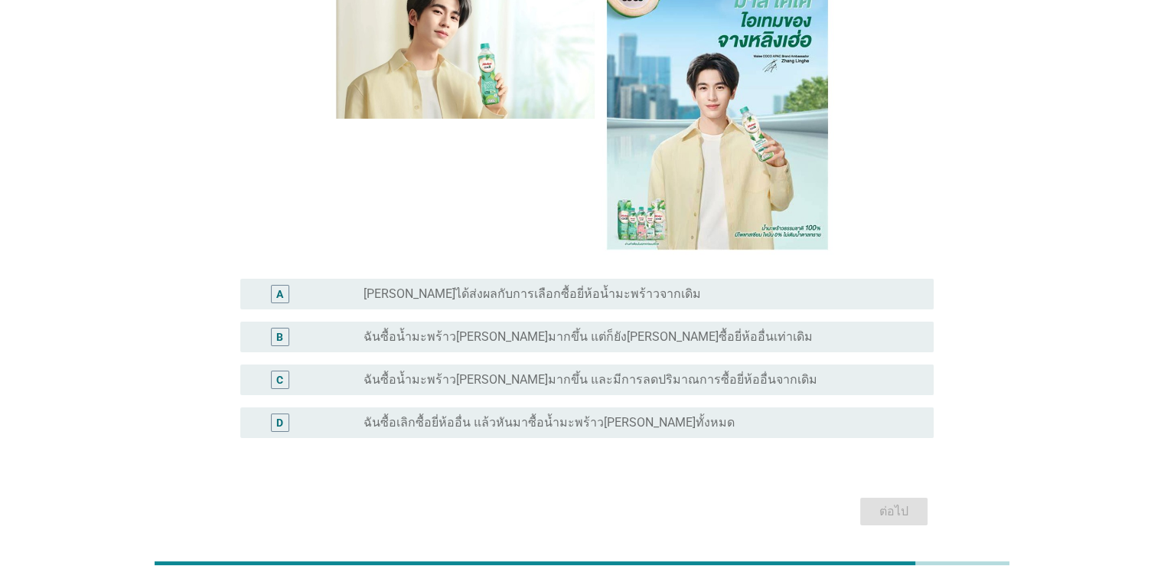
scroll to position [240, 0]
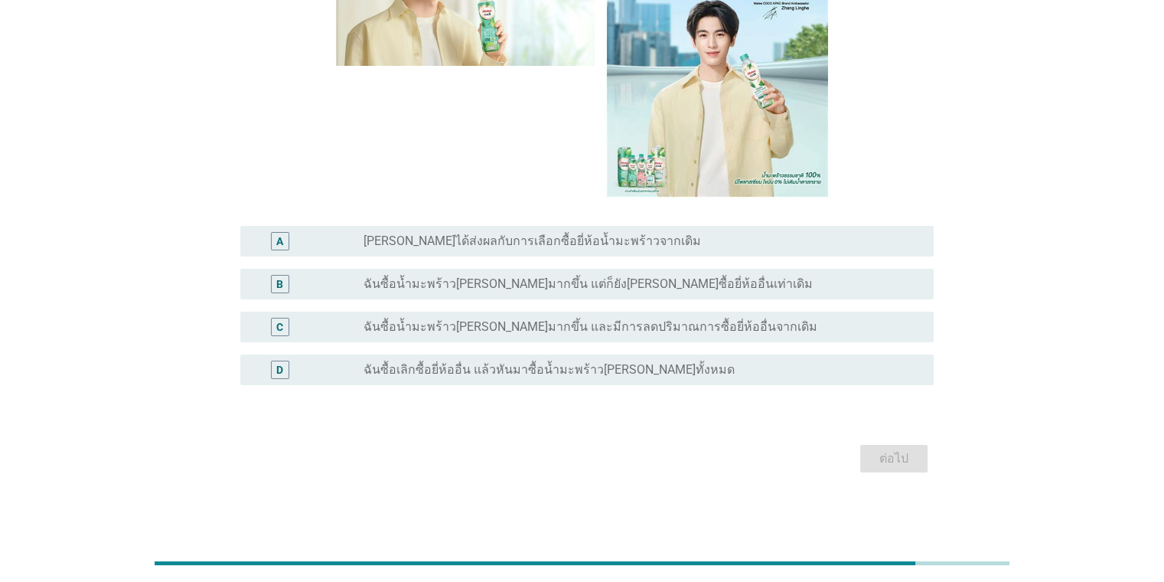
click at [632, 288] on label "ฉันซื้อน้ำมะพร้าว[PERSON_NAME]มากขึ้น แต่ก็ยัง[PERSON_NAME]ซื้อยี่ห้ออื่นเท่าเด…" at bounding box center [588, 283] width 449 height 15
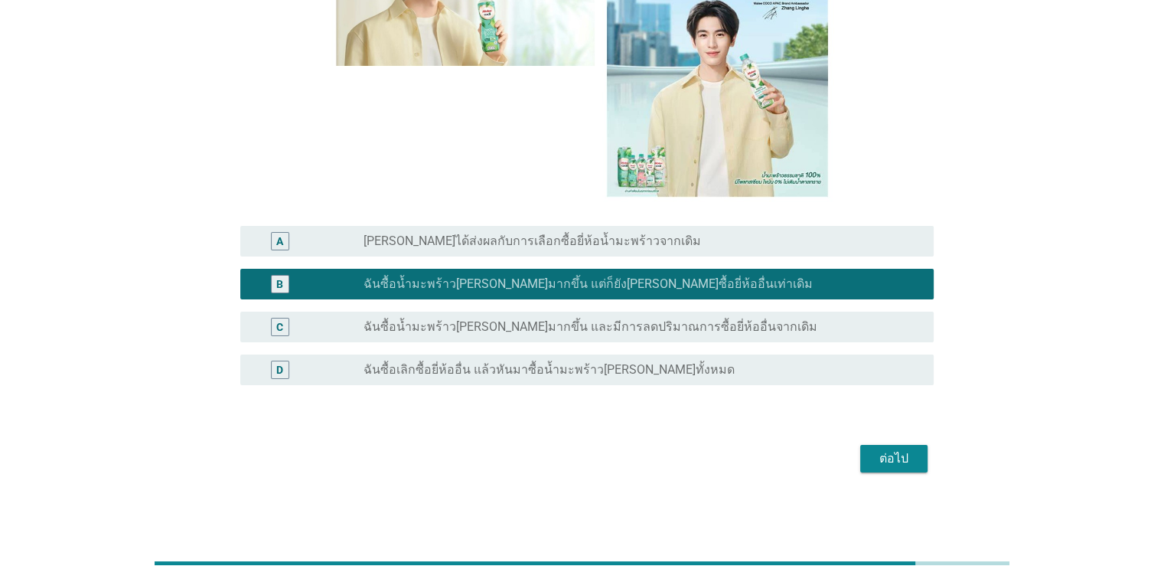
click at [753, 446] on button "ต่อไป" at bounding box center [893, 459] width 67 height 28
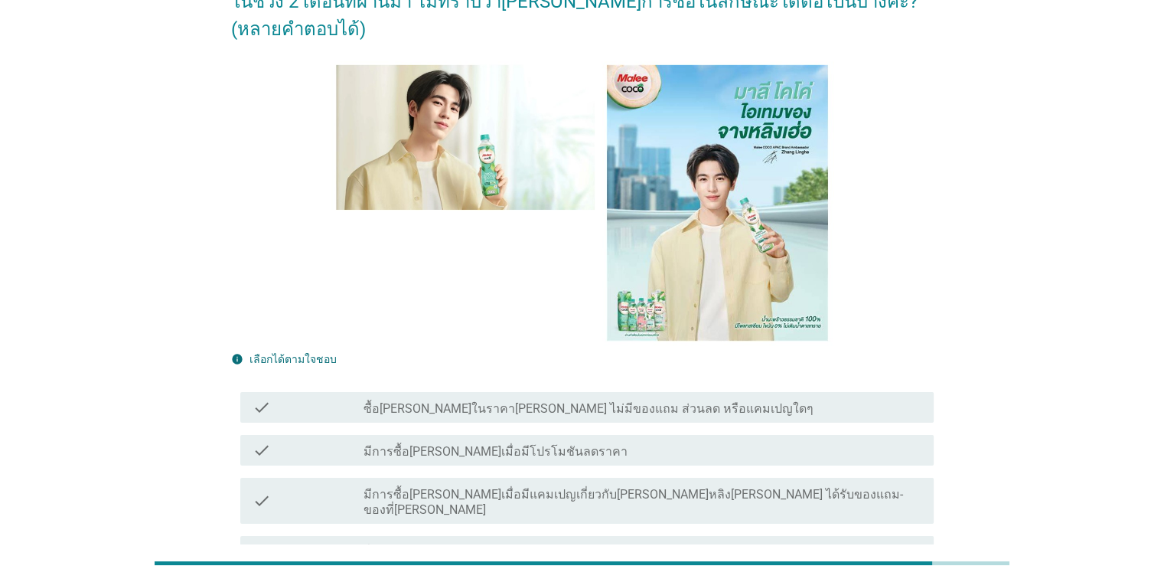
scroll to position [272, 0]
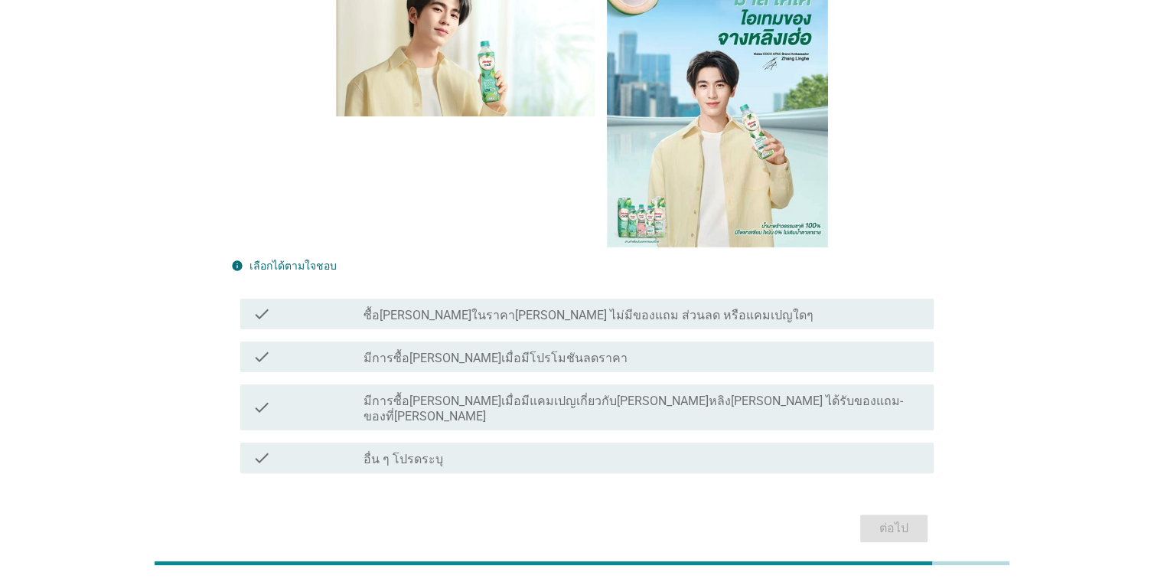
click at [533, 335] on div "check check_box_outline_blank มีการซื้อ[PERSON_NAME]เมื่อมีโปรโมชันลดราคา" at bounding box center [582, 356] width 703 height 43
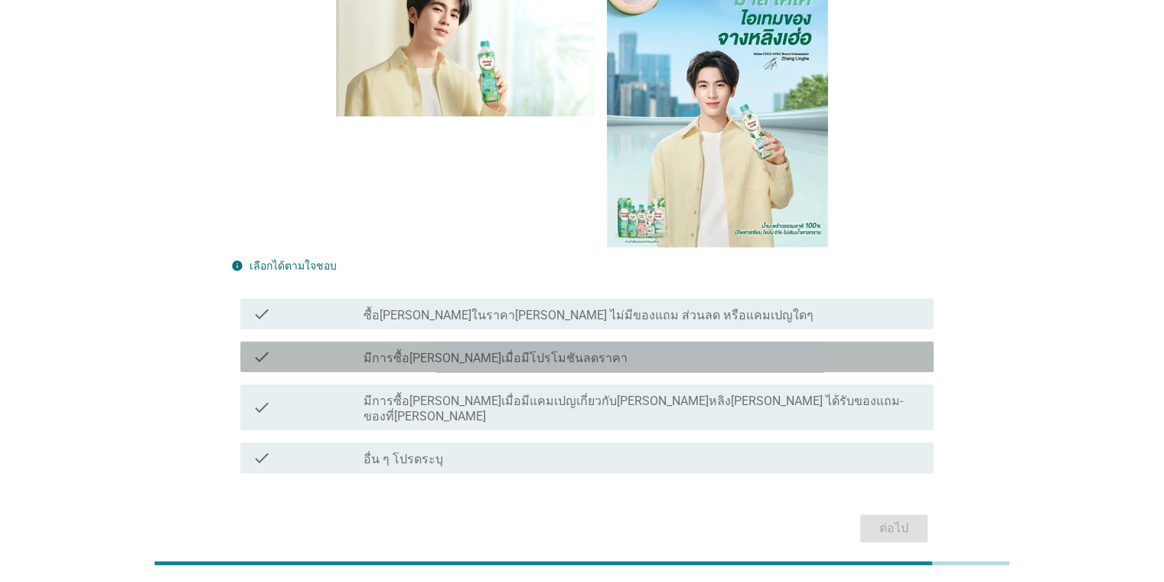
click at [535, 351] on label "มีการซื้อ[PERSON_NAME]เมื่อมีโปรโมชันลดราคา" at bounding box center [496, 358] width 264 height 15
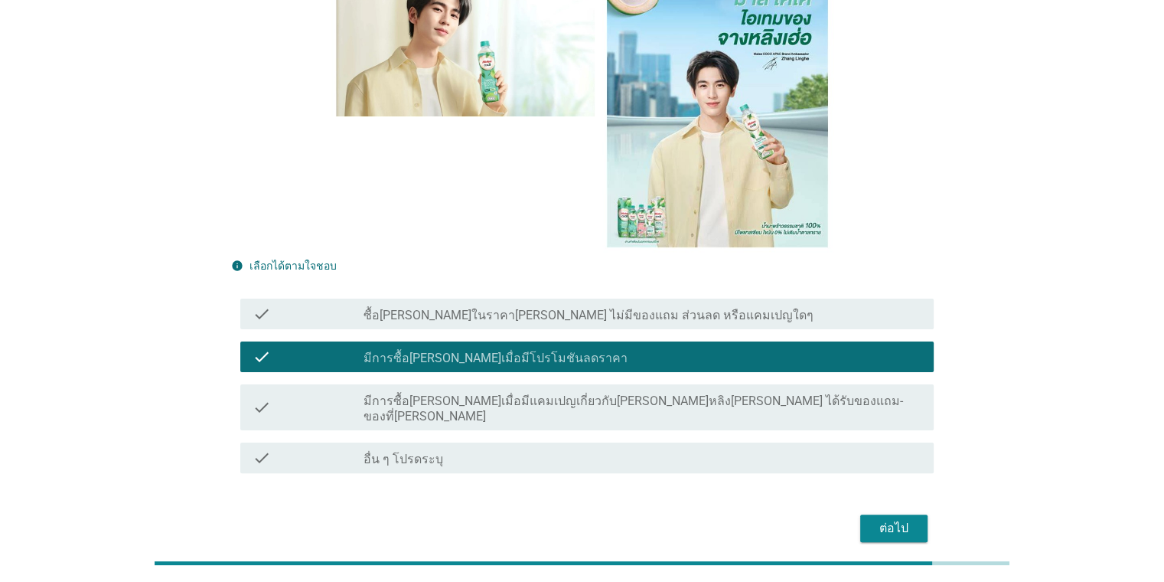
click at [753, 519] on div "ต่อไป" at bounding box center [894, 528] width 43 height 18
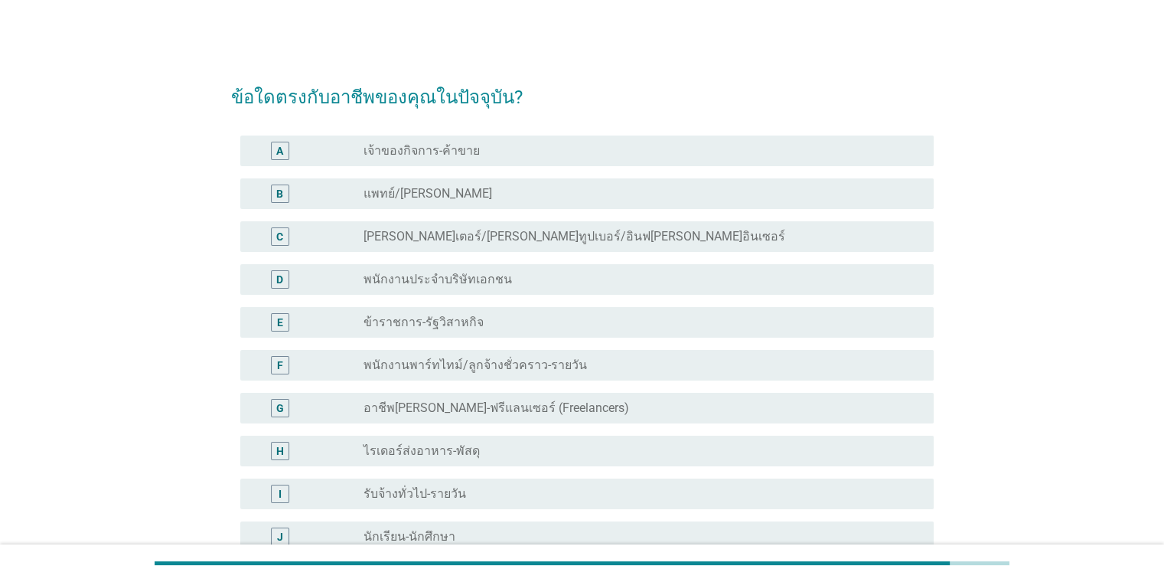
click at [455, 413] on label "อาชีพ[PERSON_NAME]-ฟรีแลนเซอร์ (Freelancers)" at bounding box center [497, 407] width 266 height 15
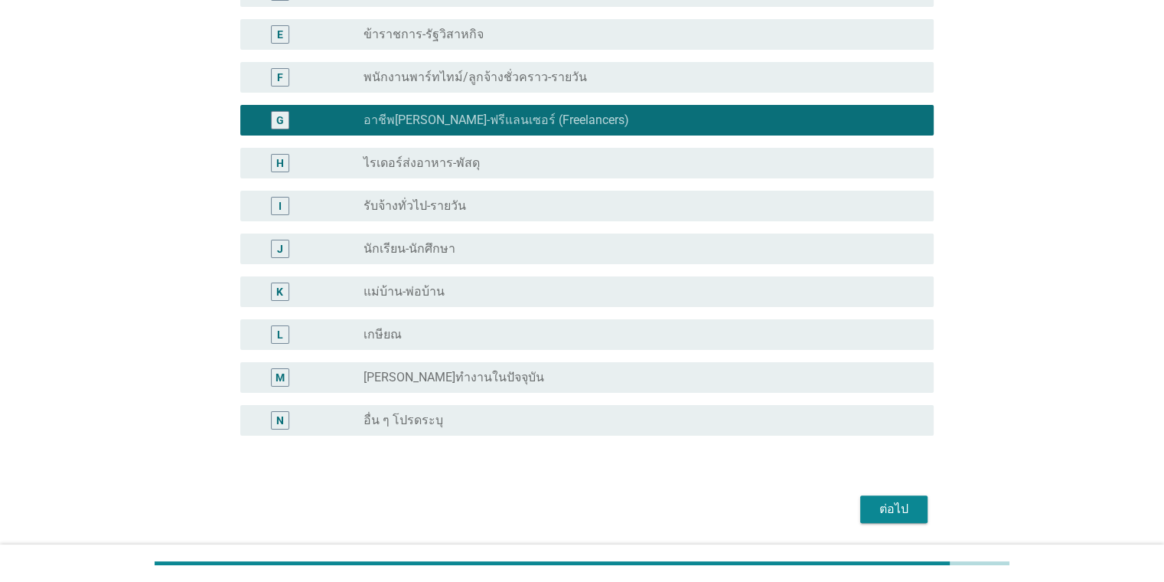
scroll to position [306, 0]
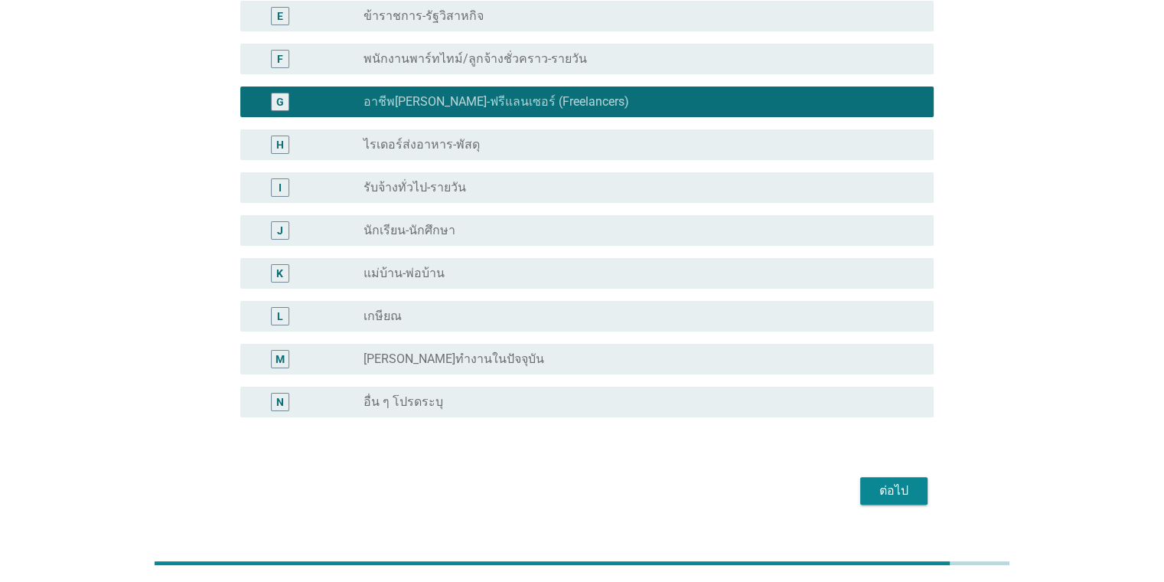
click at [753, 487] on div "ต่อไป" at bounding box center [894, 490] width 43 height 18
